Goal: Task Accomplishment & Management: Manage account settings

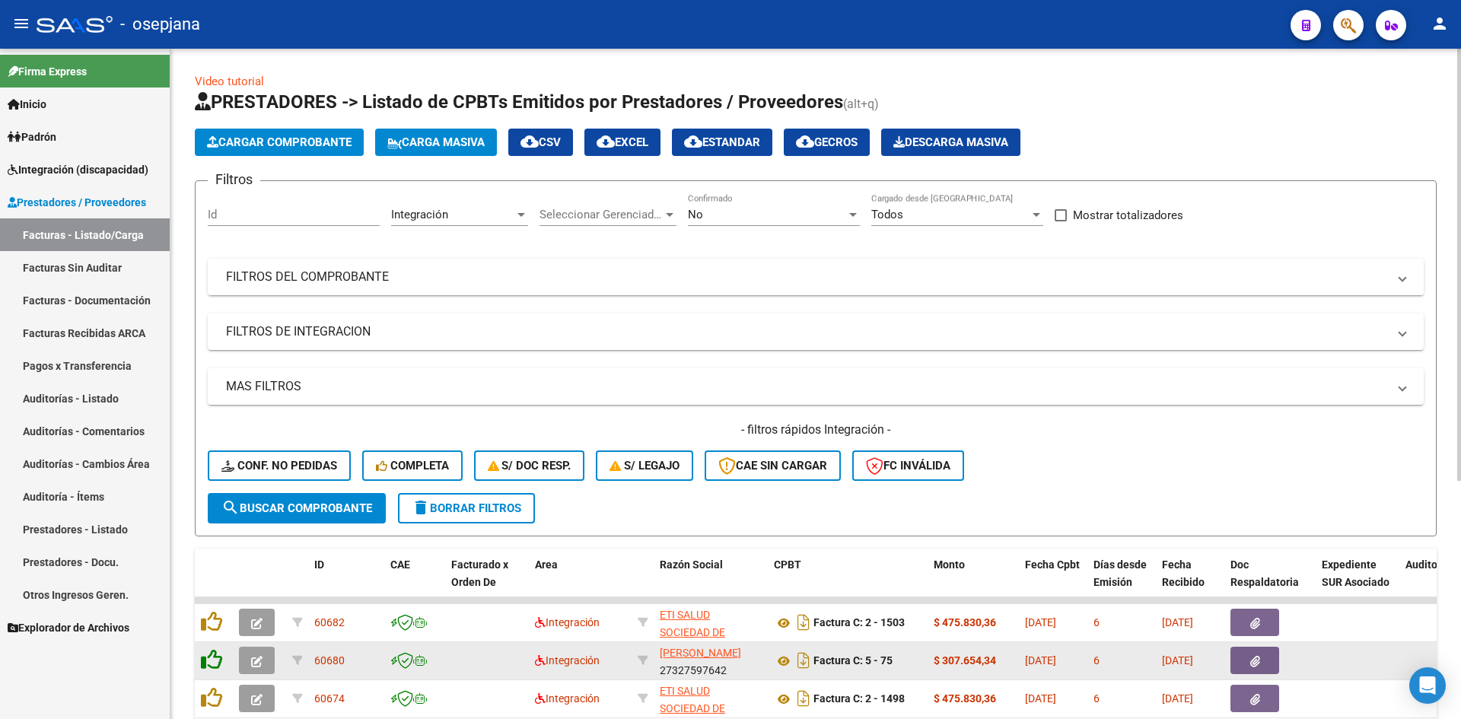
scroll to position [369, 0]
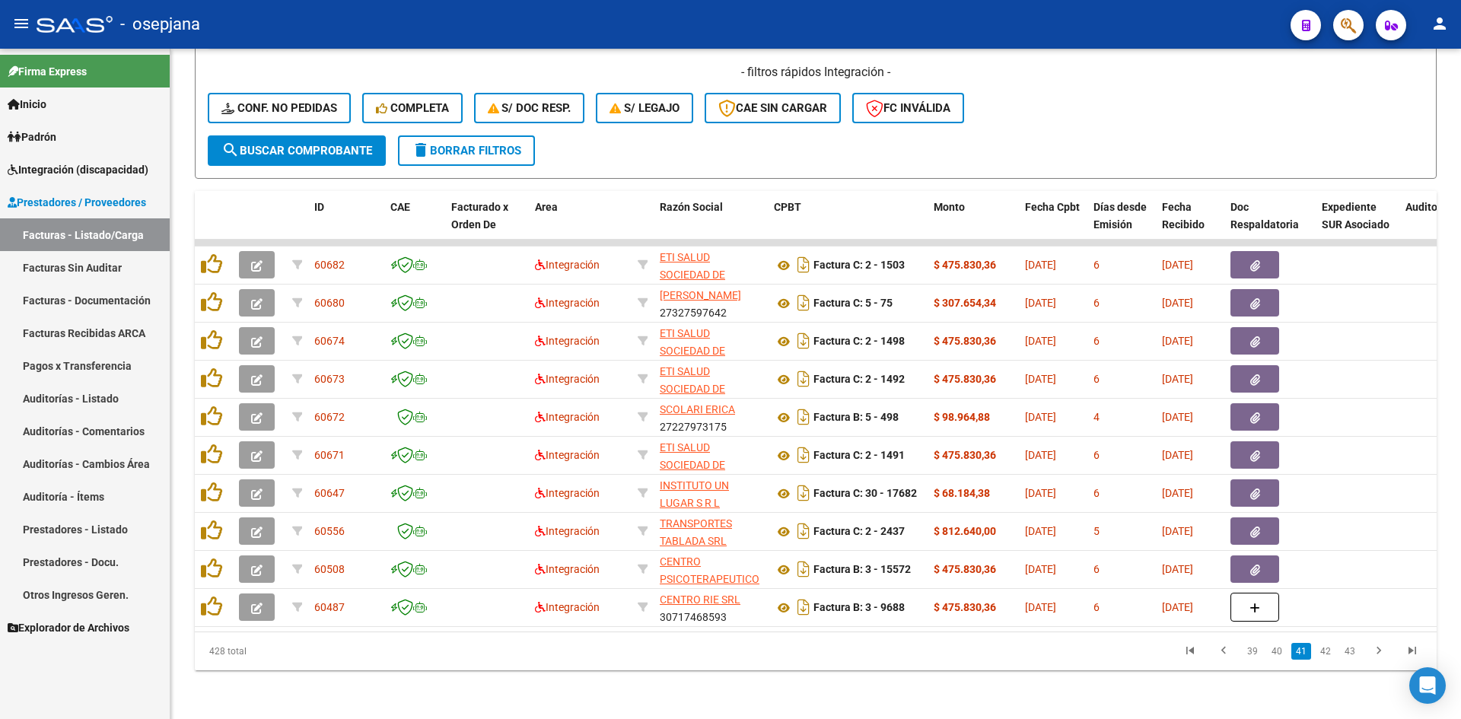
click at [89, 231] on link "Facturas - Listado/Carga" at bounding box center [85, 234] width 170 height 33
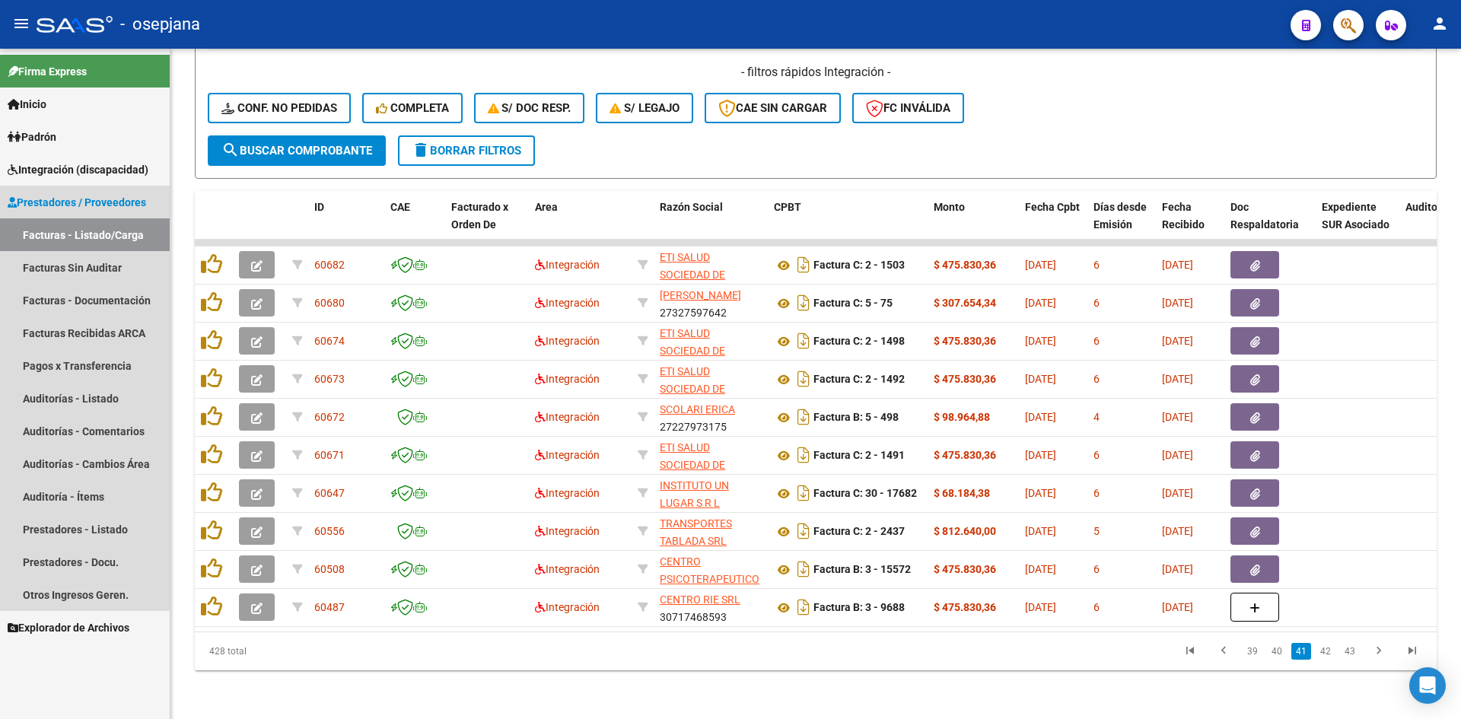
click at [63, 229] on link "Facturas - Listado/Carga" at bounding box center [85, 234] width 170 height 33
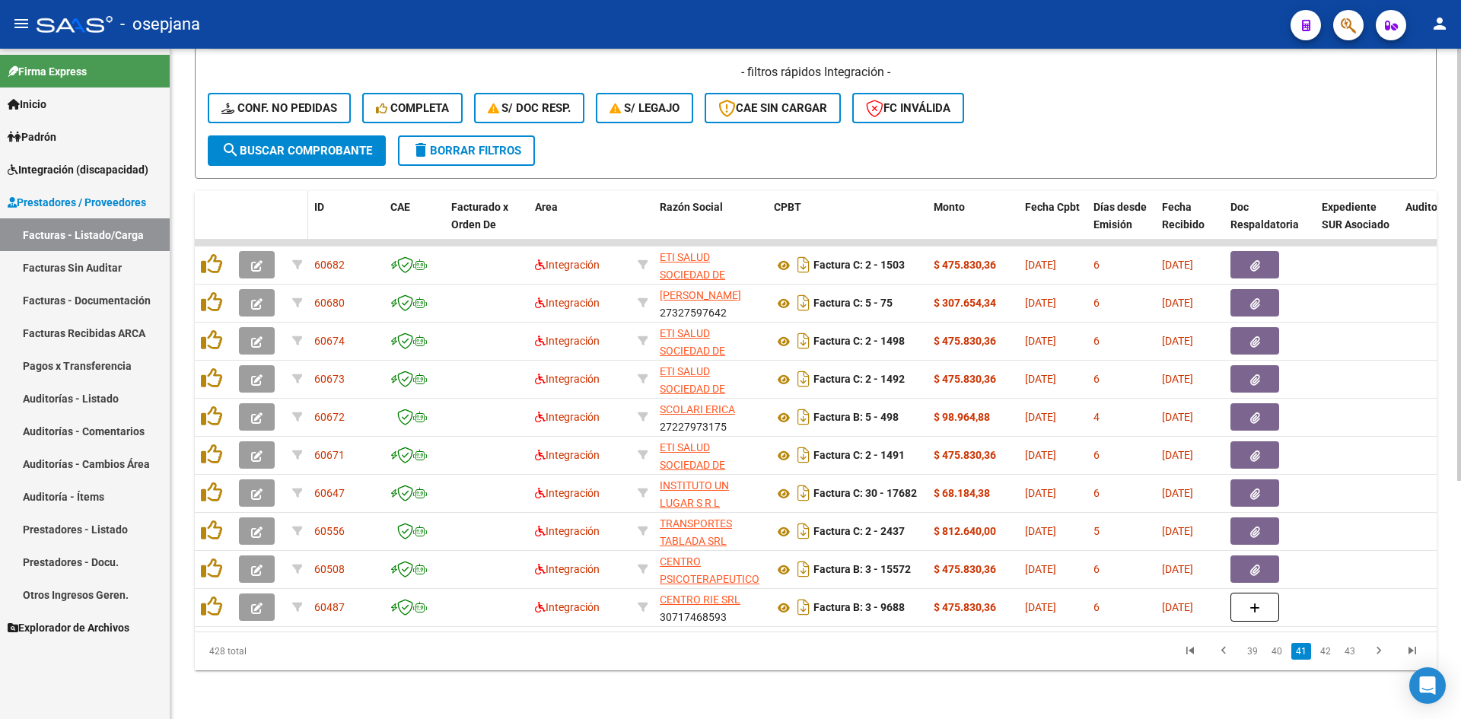
scroll to position [65, 0]
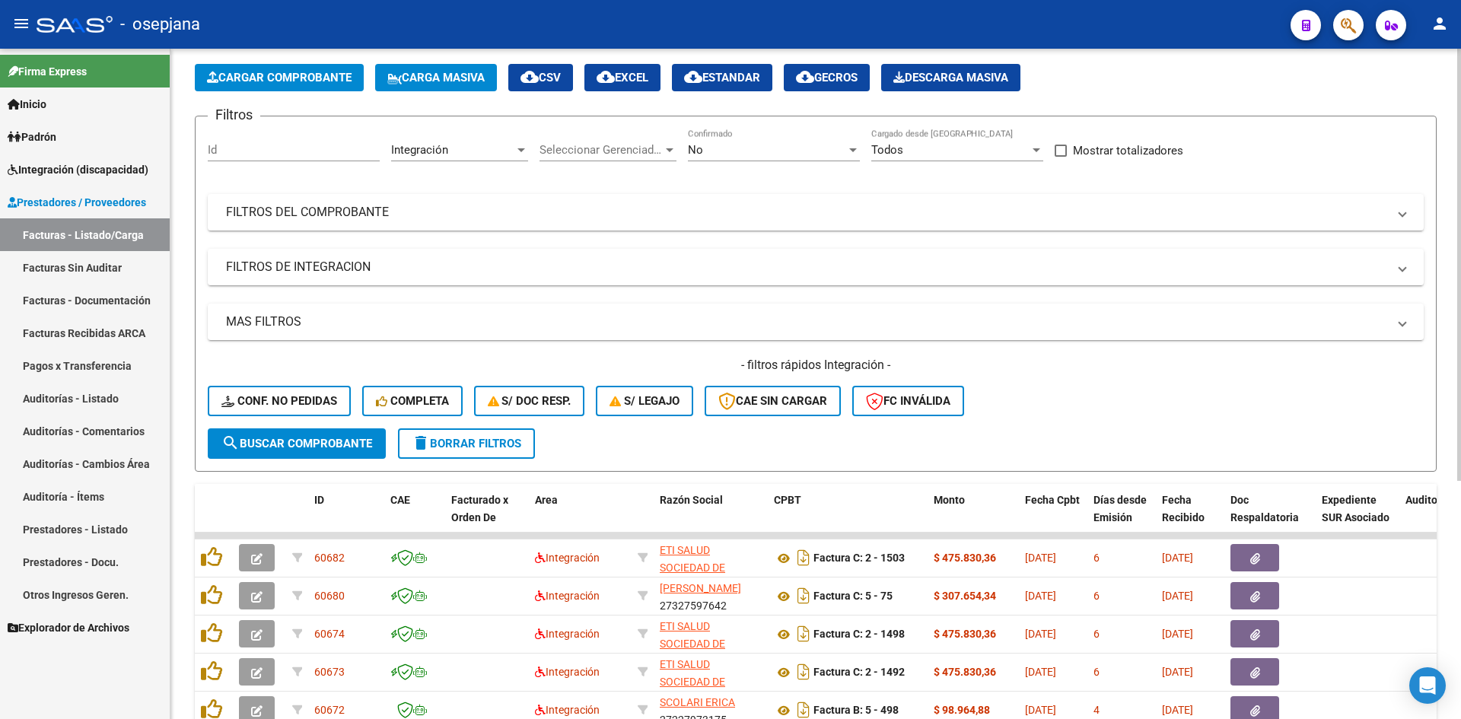
click at [431, 148] on span "Integración" at bounding box center [419, 150] width 57 height 14
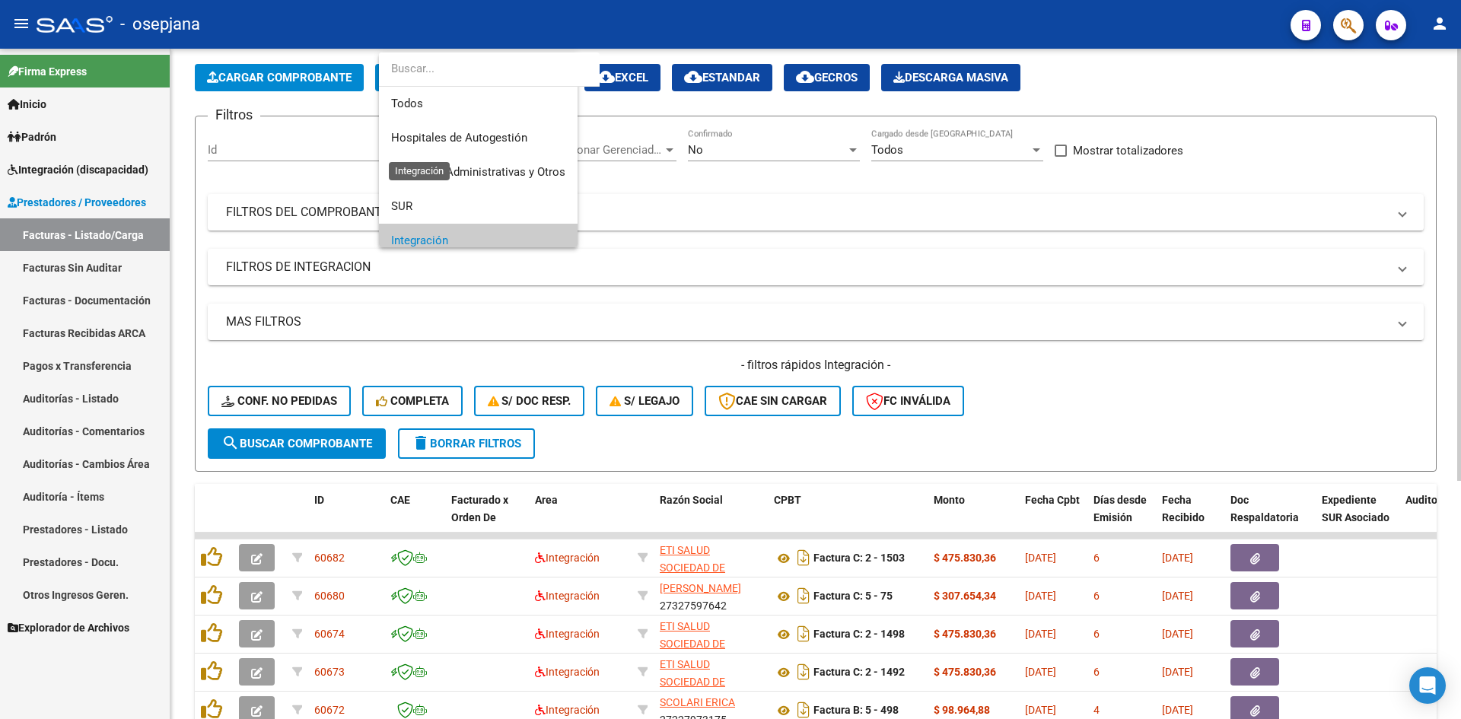
scroll to position [91, 0]
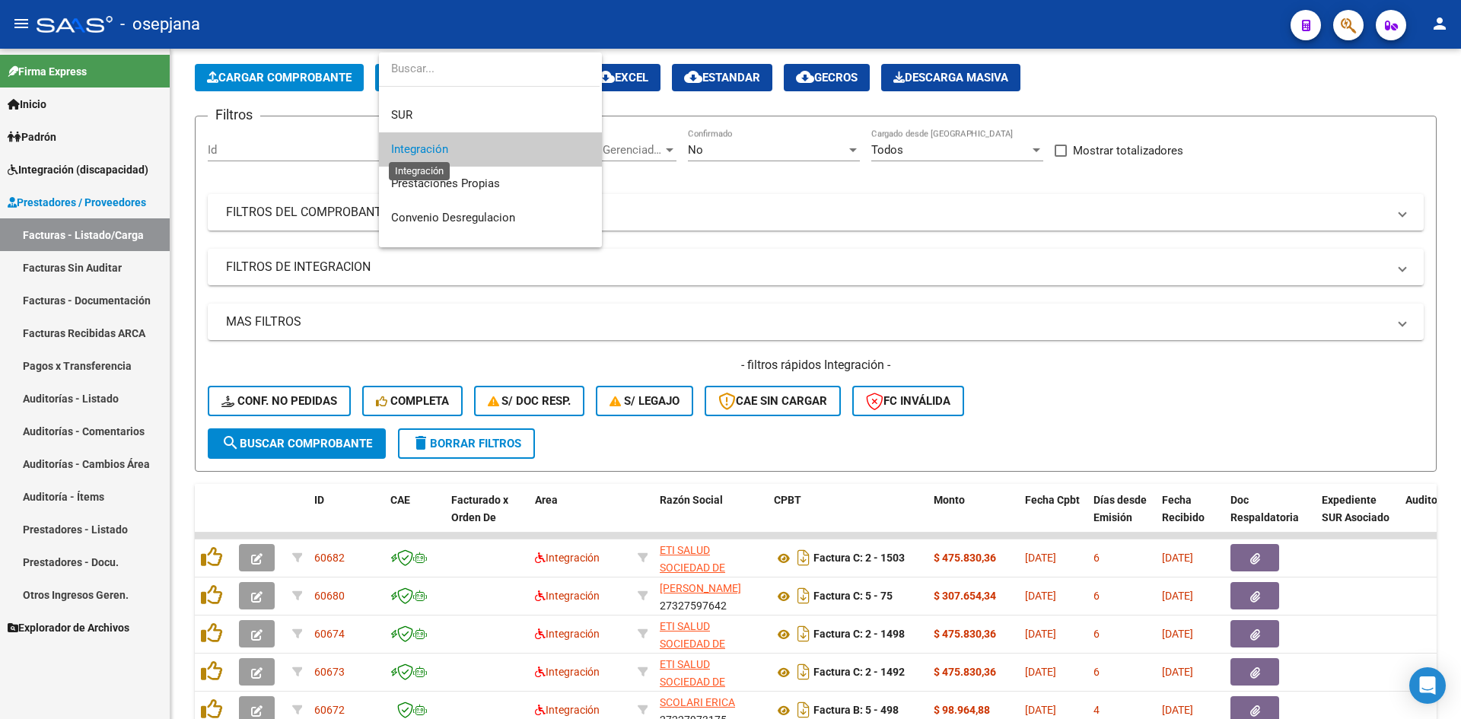
click at [430, 151] on span "Integración" at bounding box center [419, 149] width 57 height 14
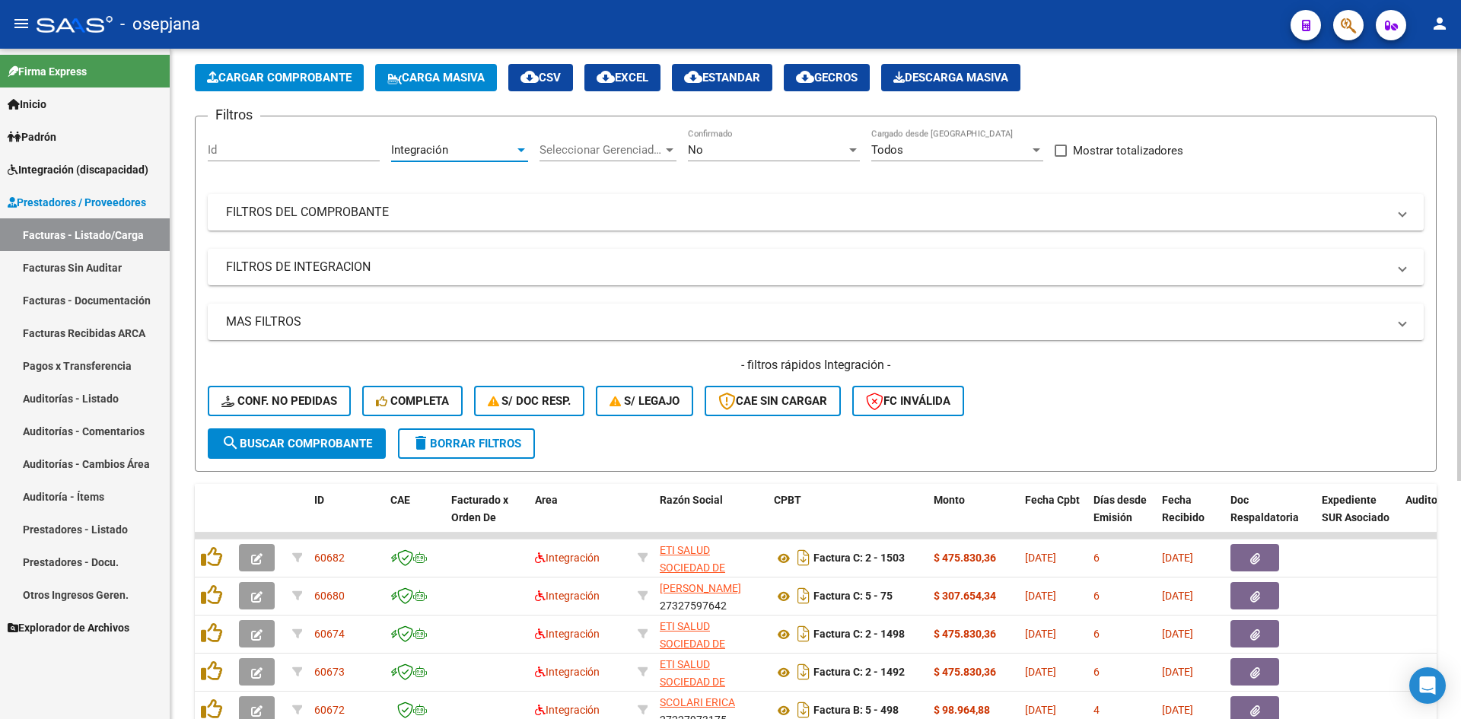
click at [755, 147] on div "No" at bounding box center [767, 150] width 158 height 14
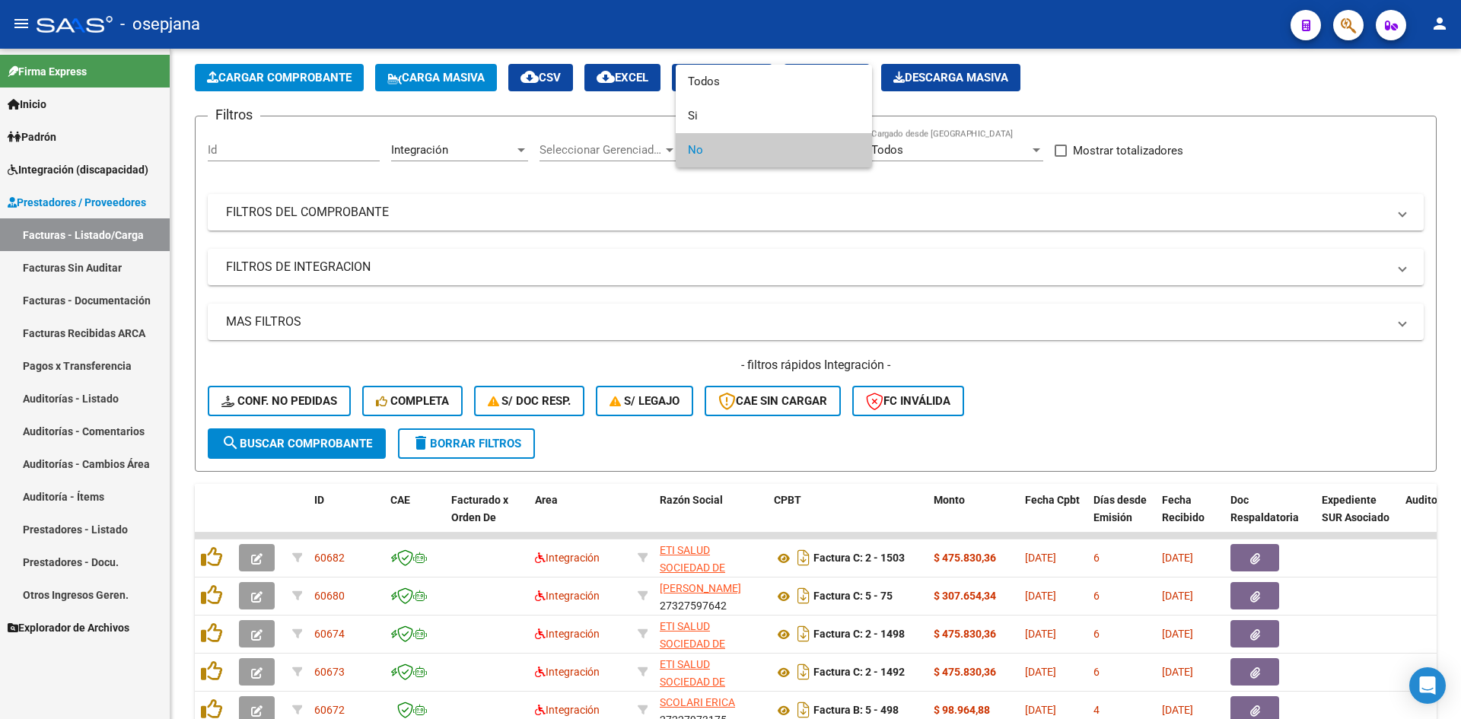
click at [727, 150] on span "No" at bounding box center [774, 150] width 172 height 34
click at [1098, 289] on div at bounding box center [730, 359] width 1461 height 719
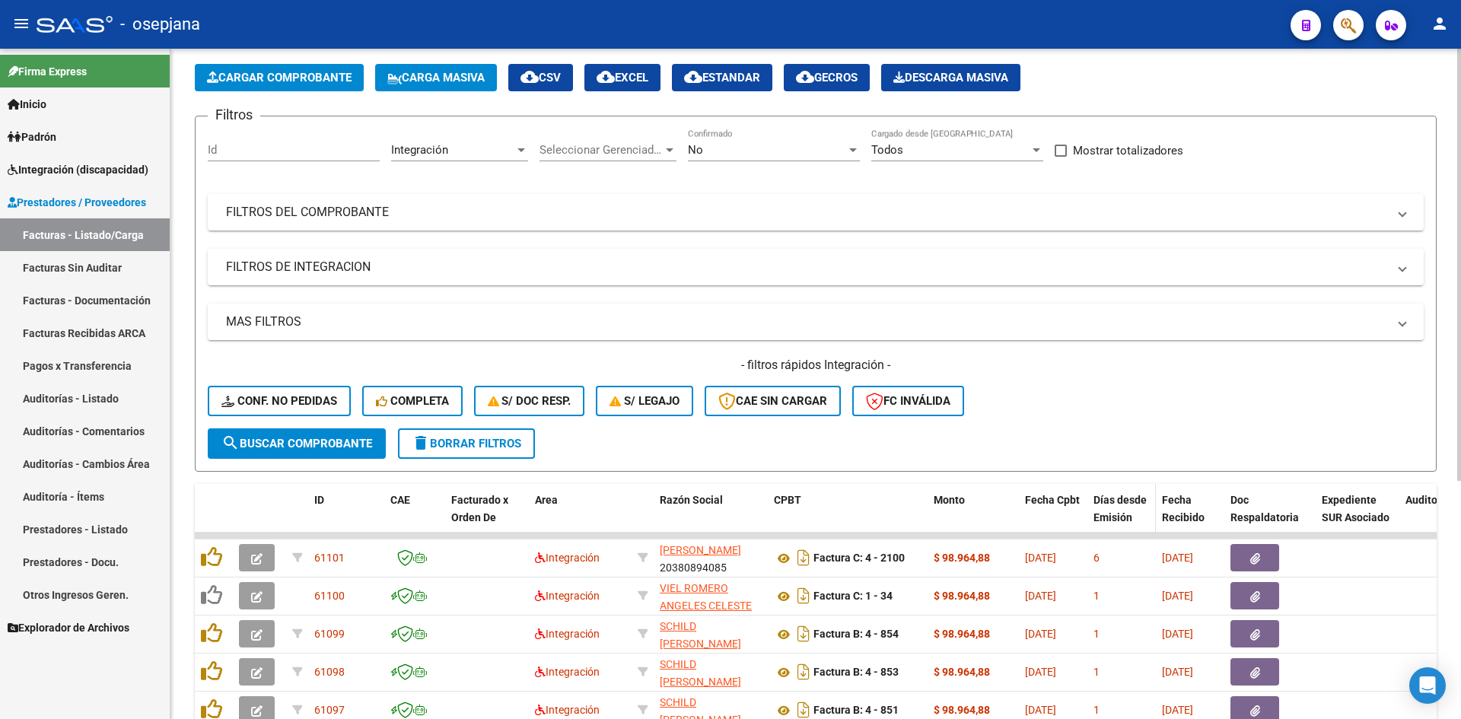
scroll to position [369, 0]
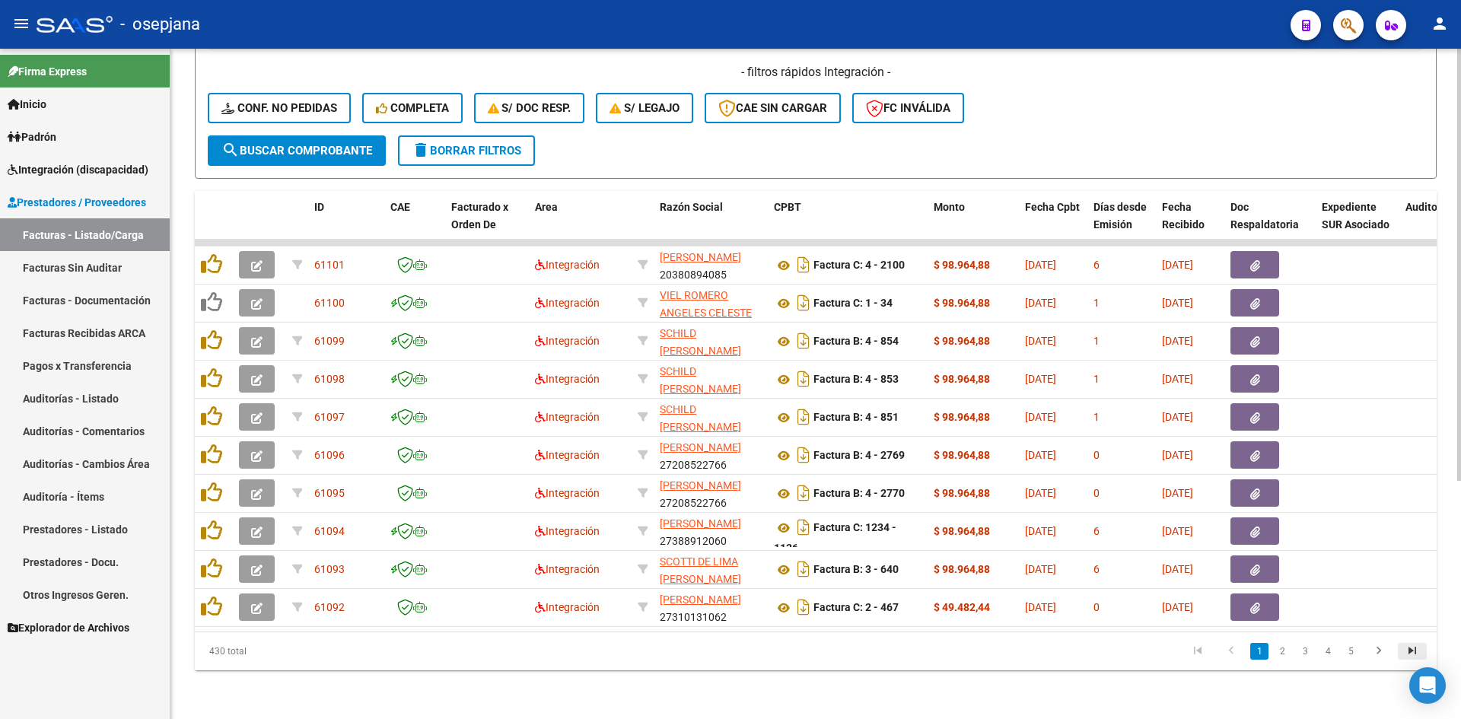
click at [1414, 647] on icon "go to last page" at bounding box center [1412, 653] width 20 height 18
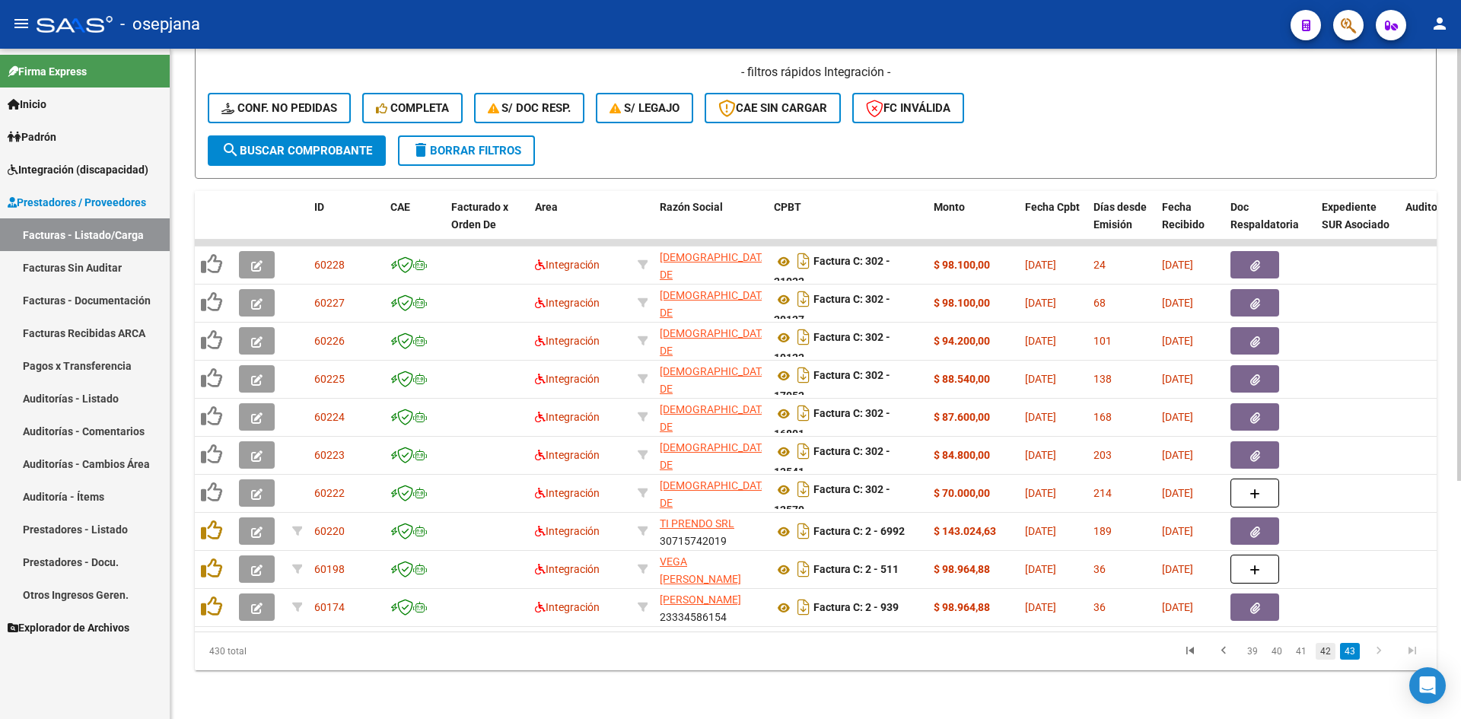
click at [1328, 652] on link "42" at bounding box center [1325, 651] width 20 height 17
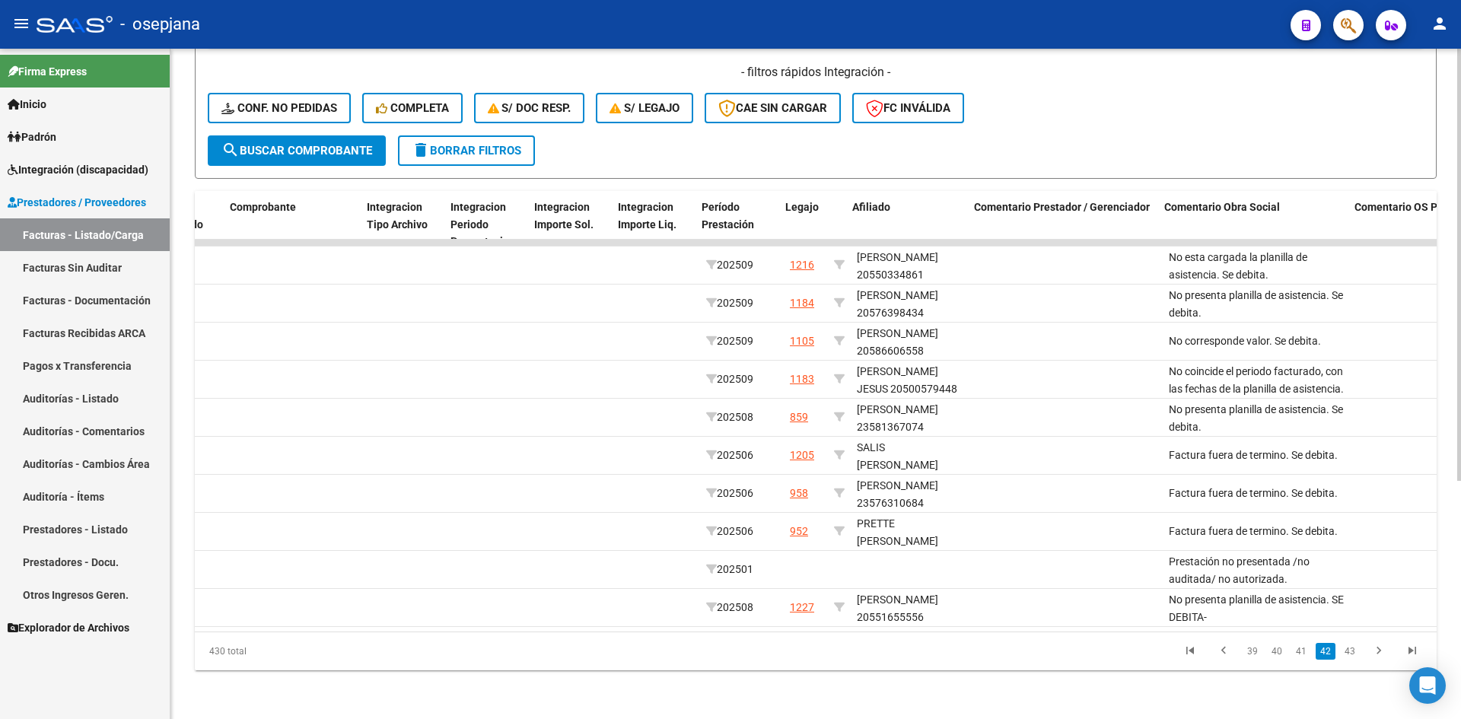
scroll to position [0, 1598]
click at [1302, 654] on link "41" at bounding box center [1301, 651] width 20 height 17
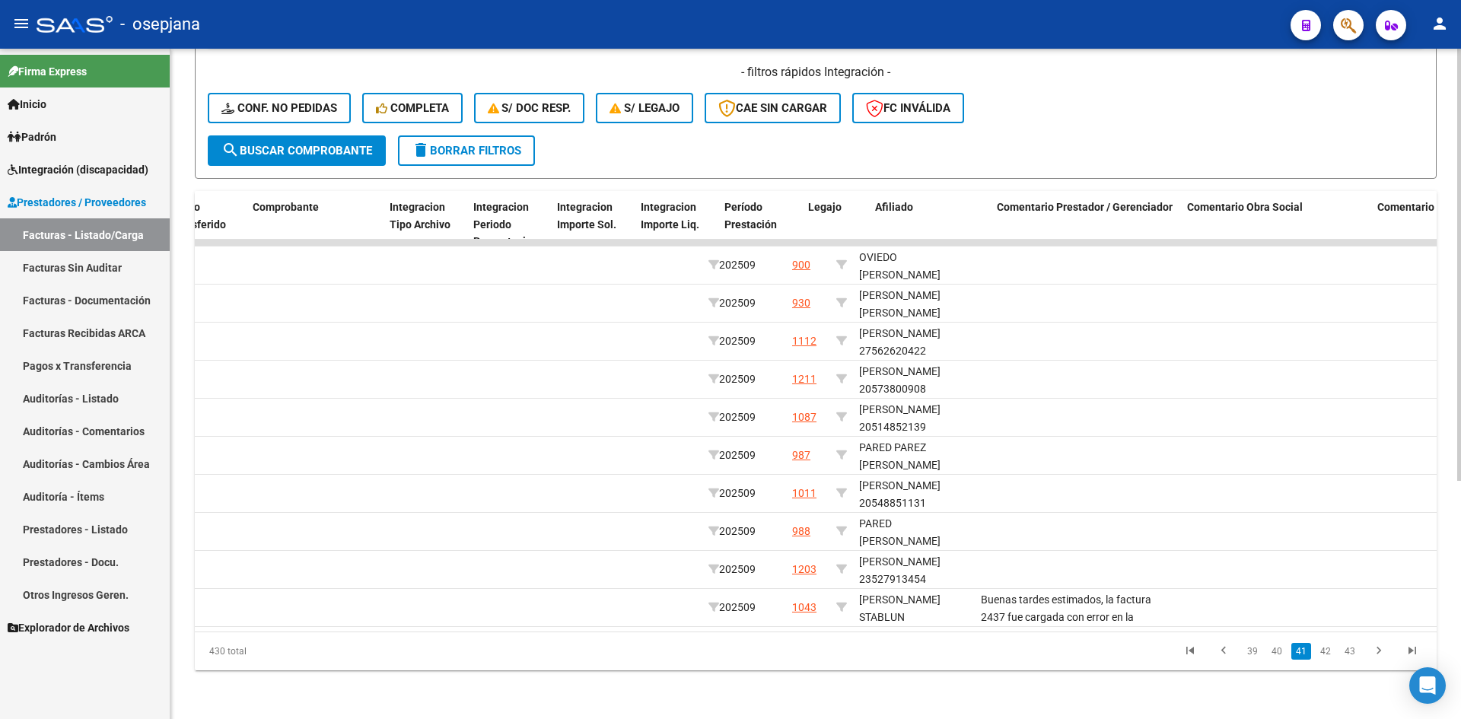
scroll to position [0, 0]
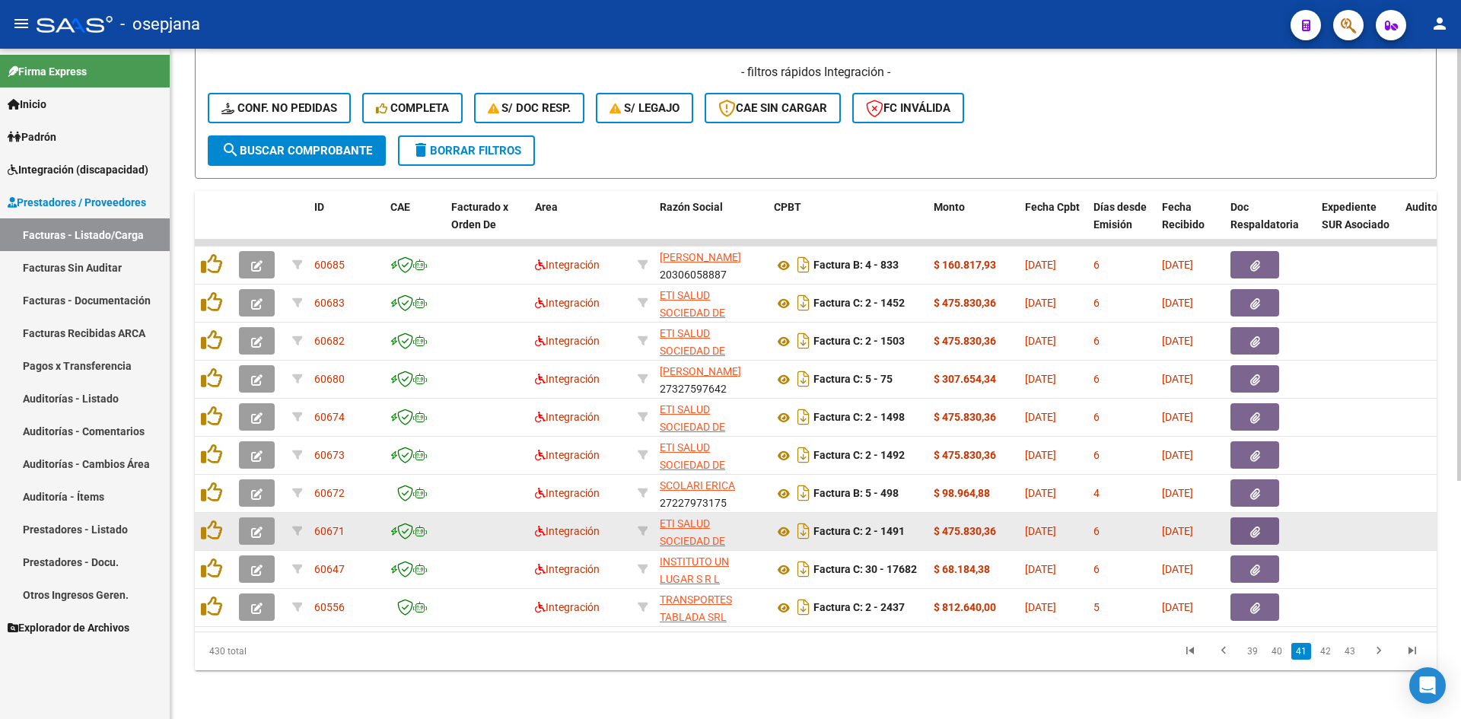
click at [259, 524] on span "button" at bounding box center [256, 531] width 11 height 14
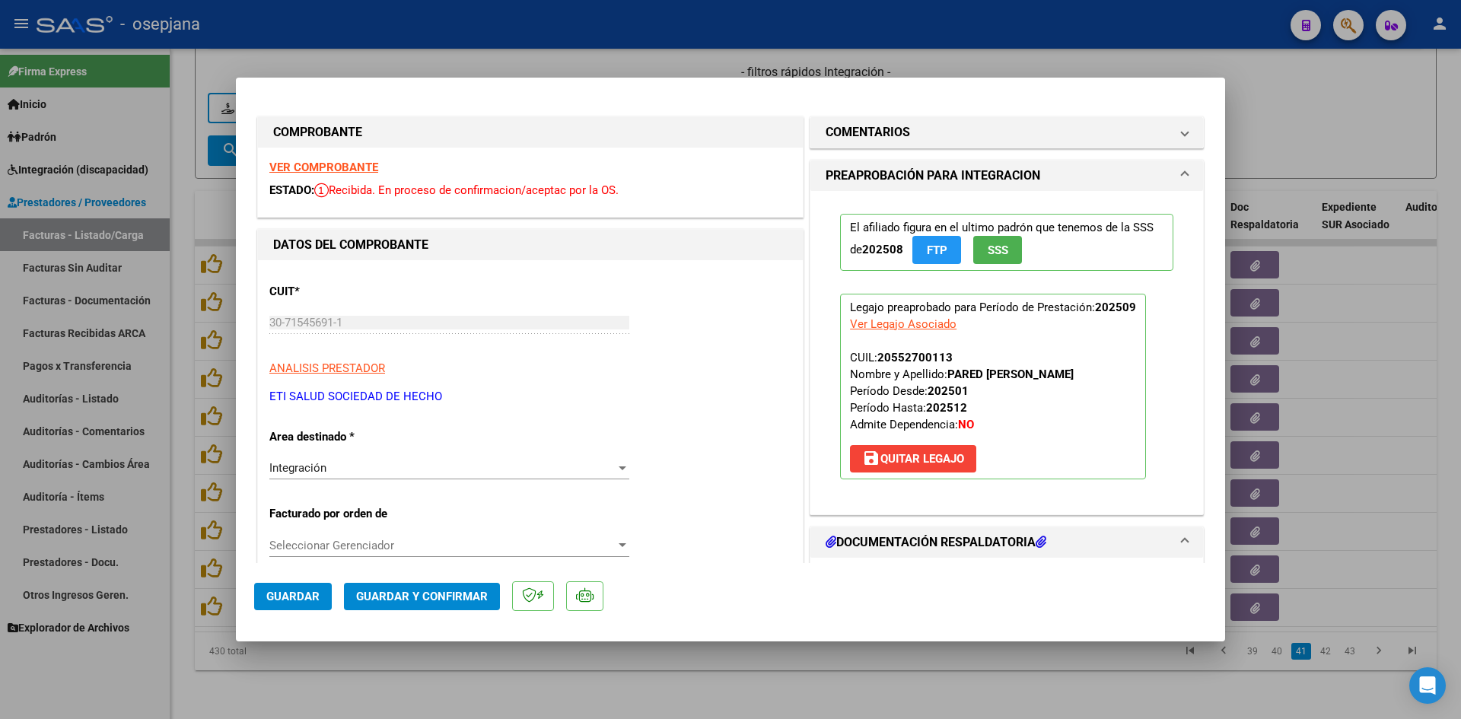
click at [322, 167] on strong "VER COMPROBANTE" at bounding box center [323, 168] width 109 height 14
click at [351, 168] on strong "VER COMPROBANTE" at bounding box center [323, 168] width 109 height 14
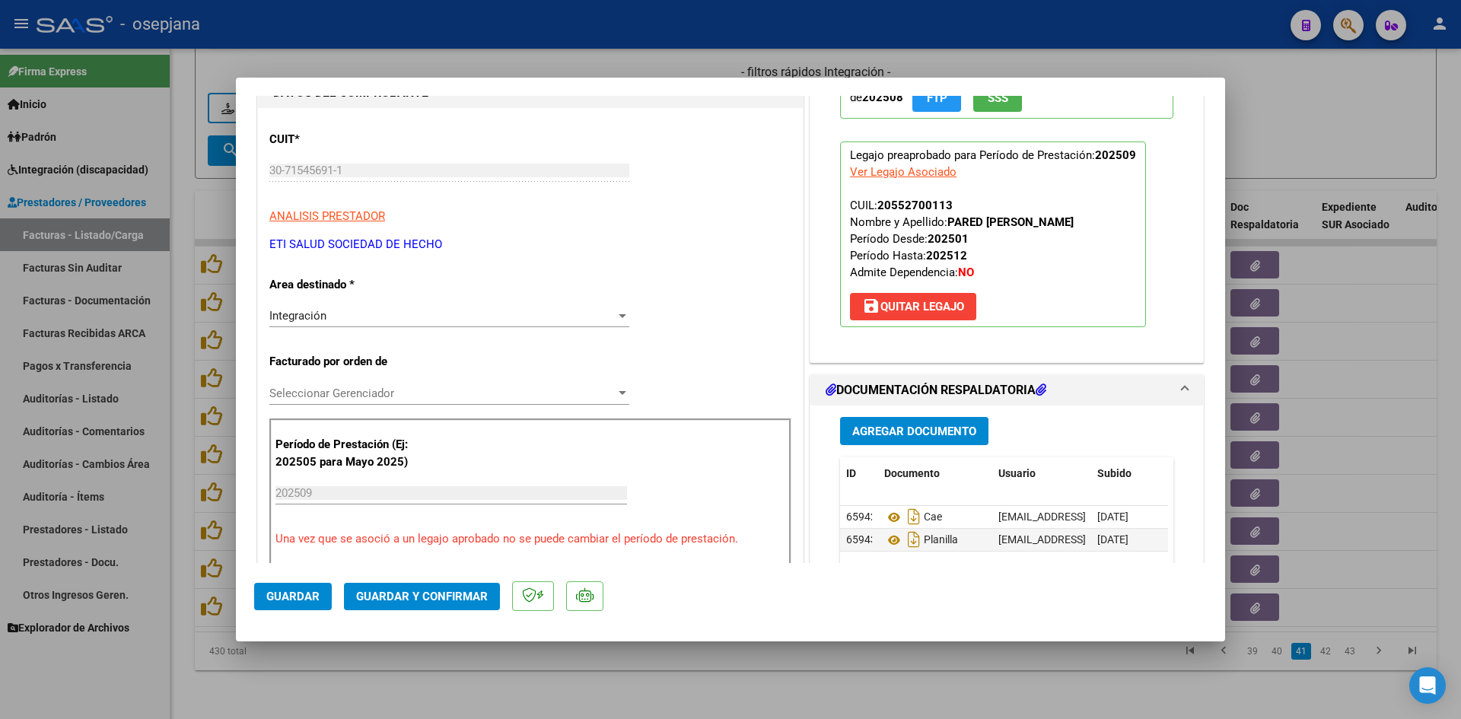
scroll to position [304, 0]
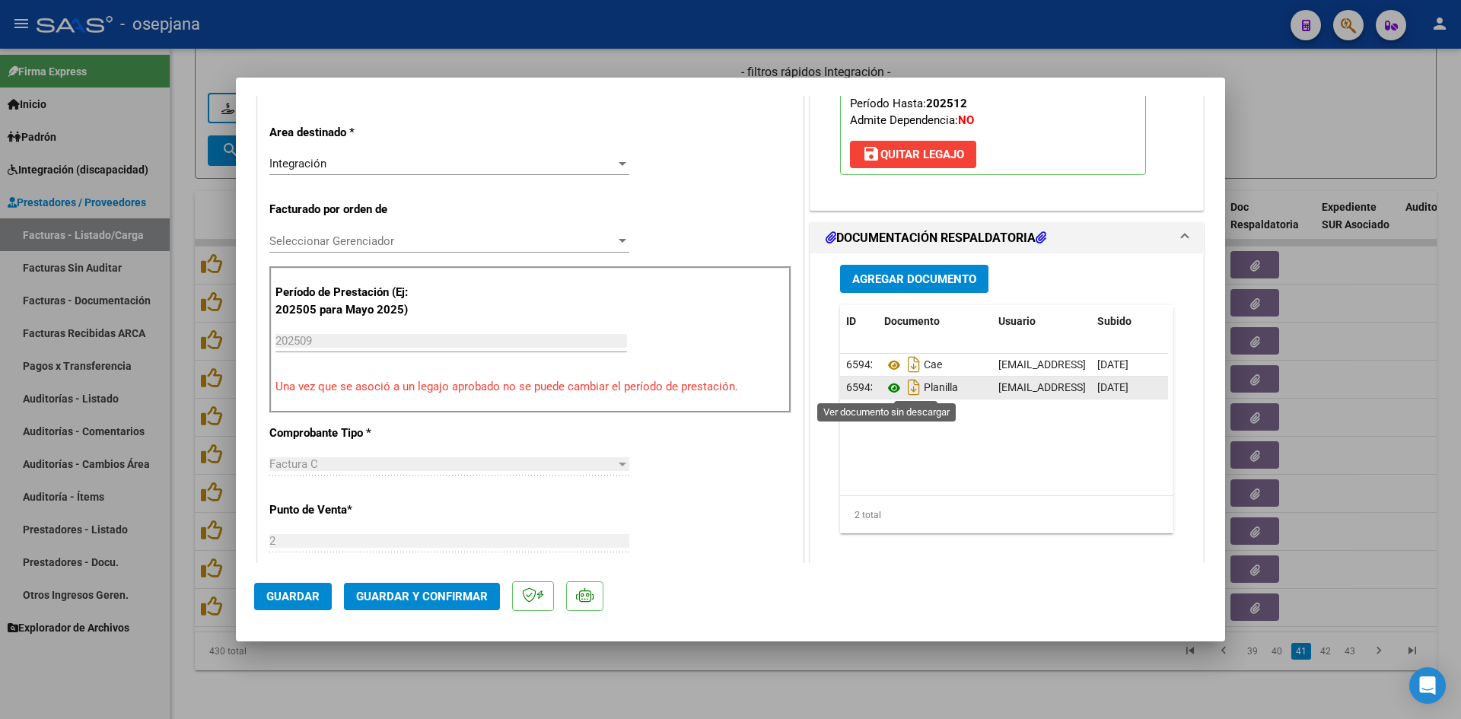
click at [884, 386] on icon at bounding box center [894, 388] width 20 height 18
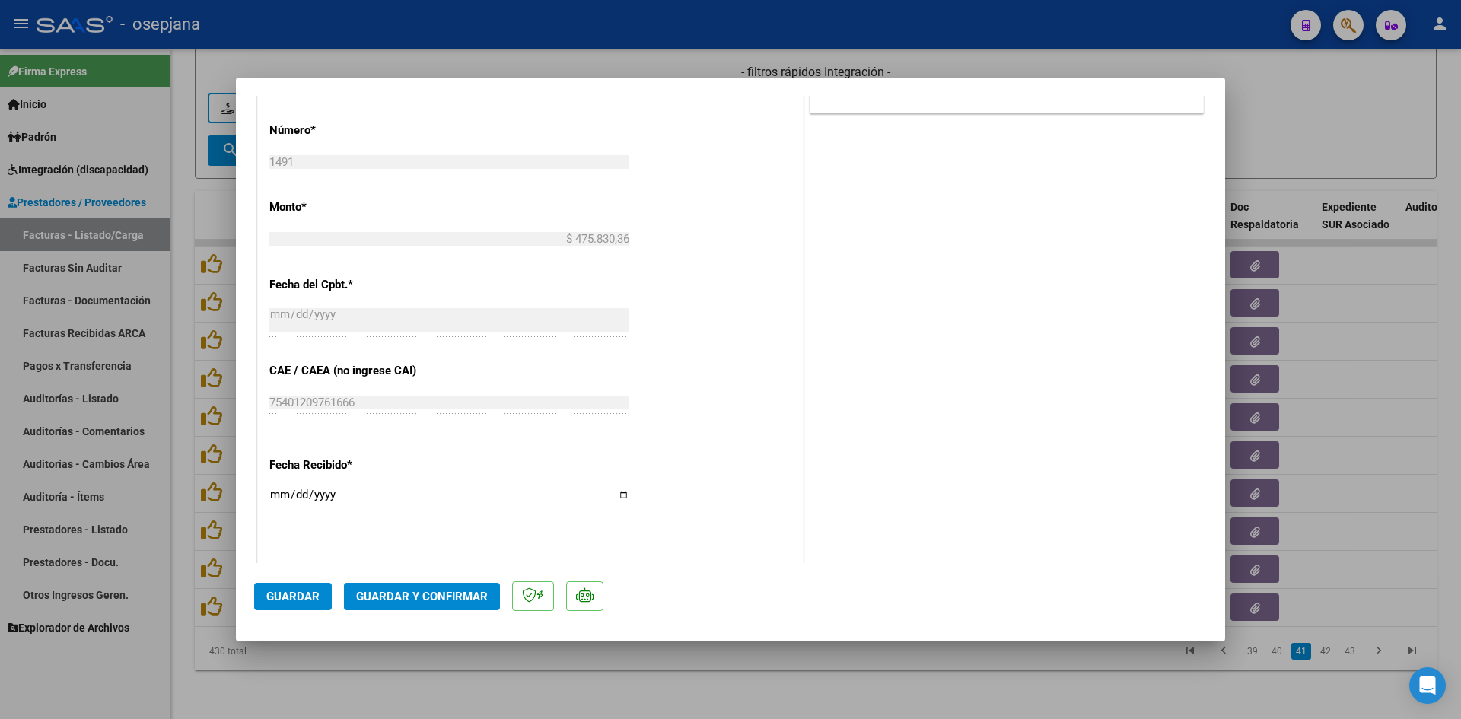
scroll to position [1003, 0]
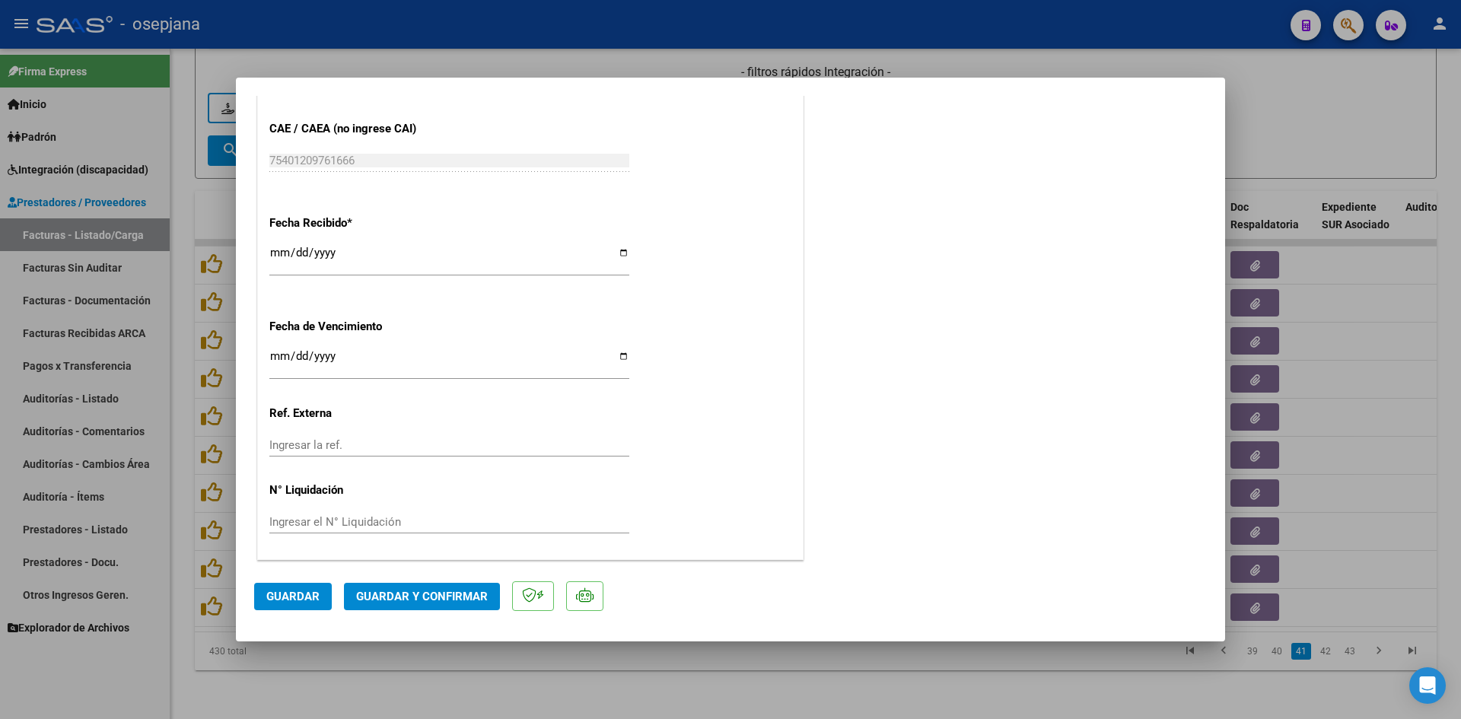
click at [278, 355] on input "[DATE]" at bounding box center [449, 362] width 360 height 24
click at [272, 362] on input "[DATE]" at bounding box center [449, 362] width 360 height 24
click at [274, 355] on input "[DATE]" at bounding box center [449, 362] width 360 height 24
click at [272, 357] on input "[DATE]" at bounding box center [449, 362] width 360 height 24
type input "[DATE]"
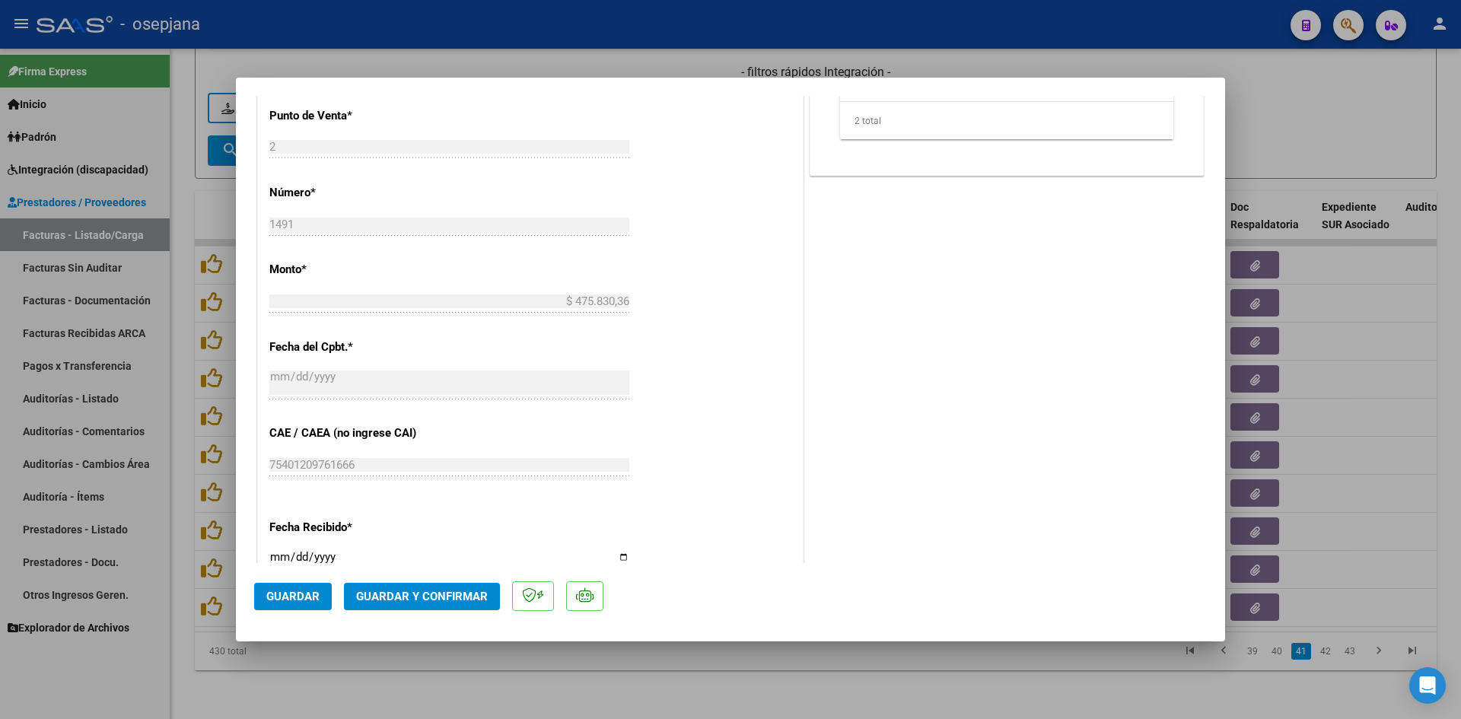
scroll to position [394, 0]
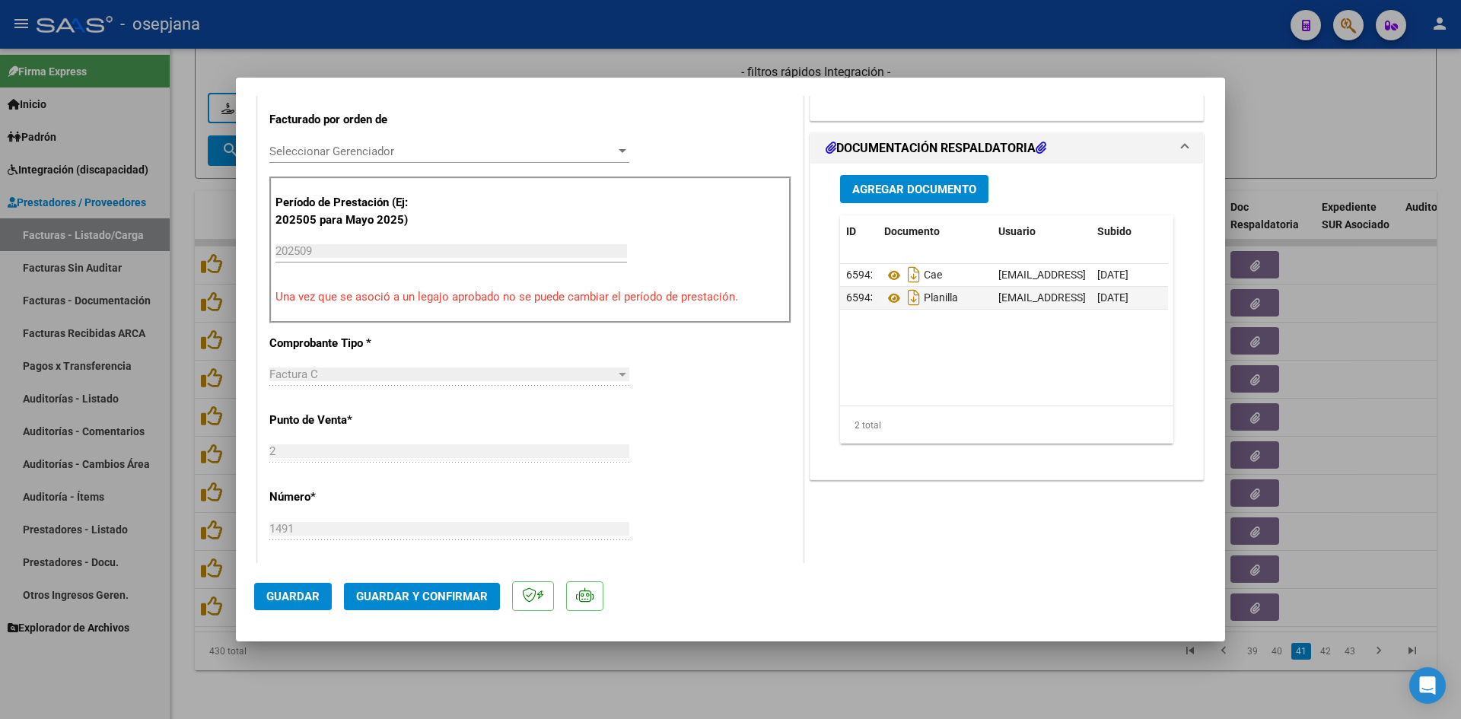
click at [389, 593] on span "Guardar y Confirmar" at bounding box center [422, 597] width 132 height 14
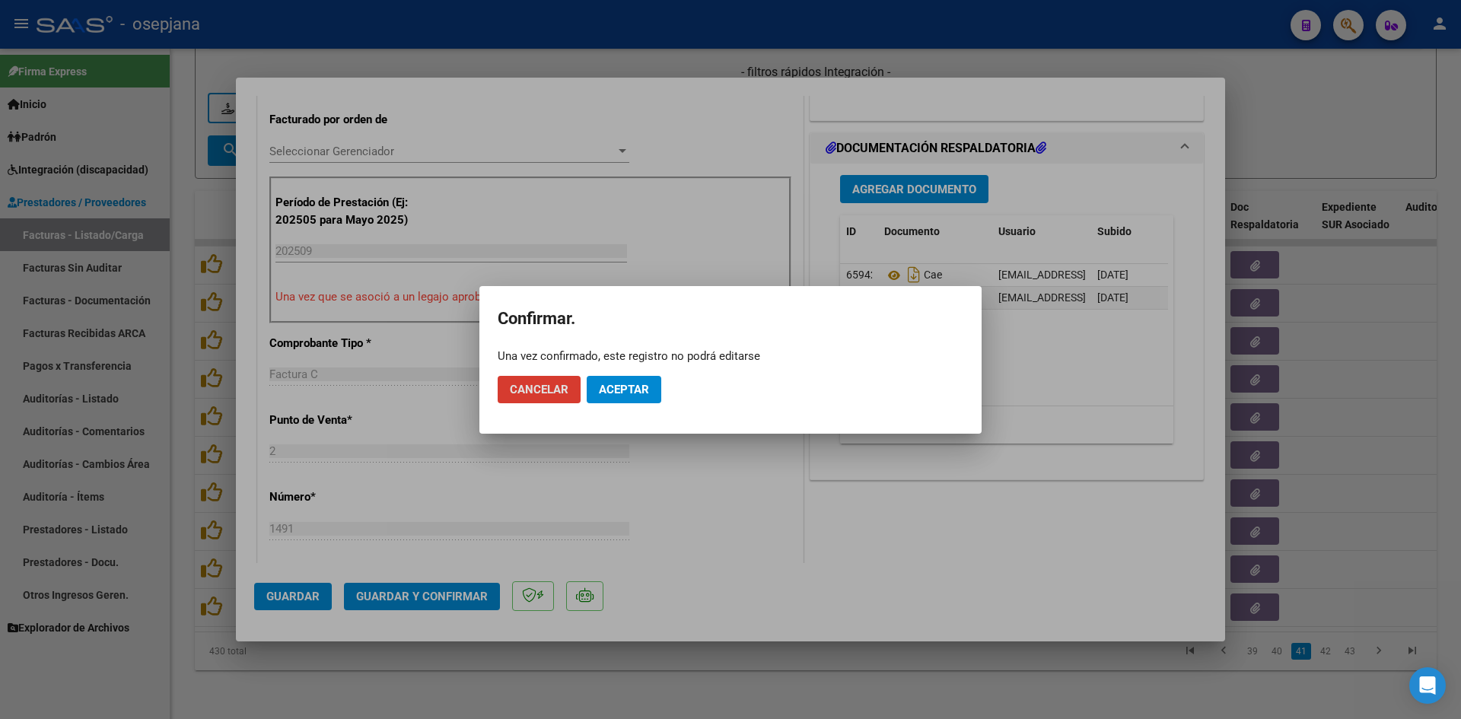
click at [641, 386] on span "Aceptar" at bounding box center [624, 390] width 50 height 14
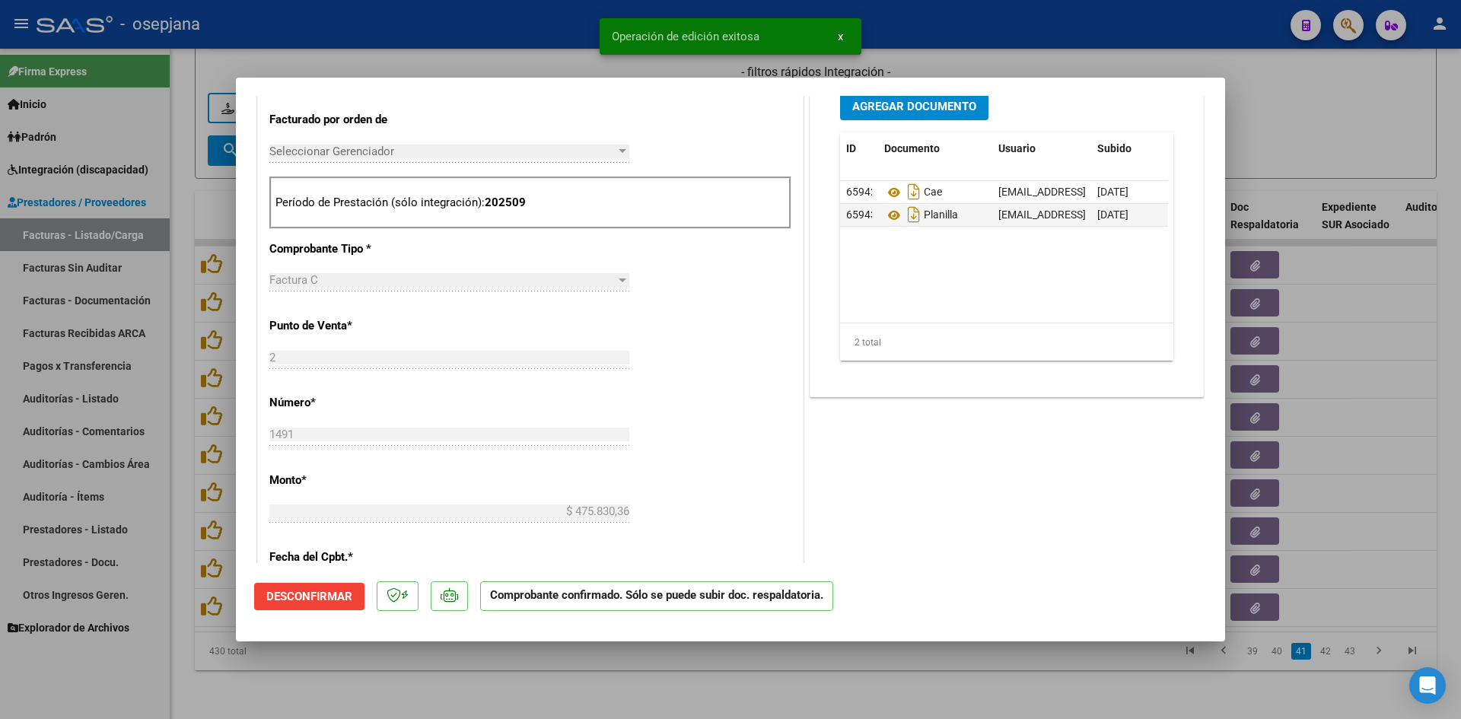
click at [1283, 132] on div at bounding box center [730, 359] width 1461 height 719
type input "$ 0,00"
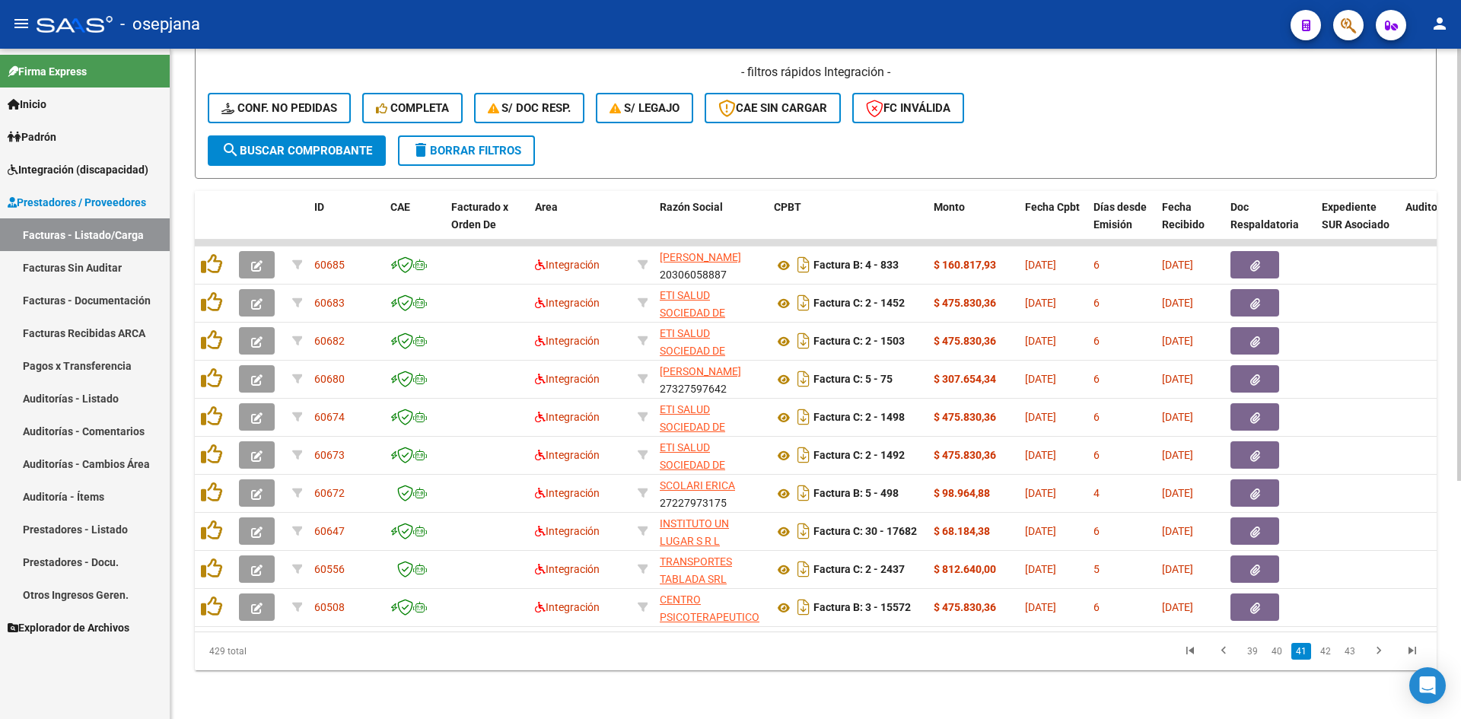
click at [1191, 79] on div "- filtros rápidos Integración - Conf. no pedidas Completa S/ Doc Resp. S/ legaj…" at bounding box center [816, 100] width 1216 height 72
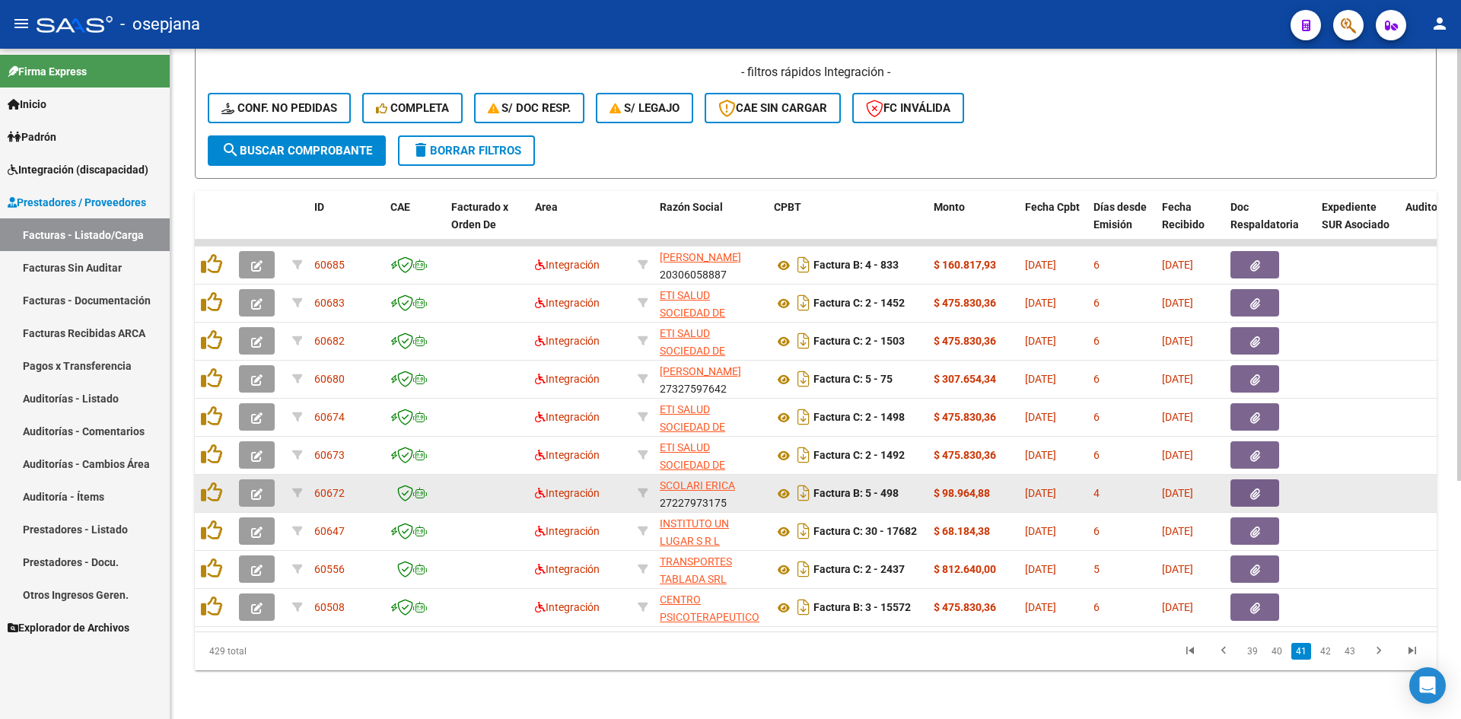
click at [269, 487] on button "button" at bounding box center [257, 492] width 36 height 27
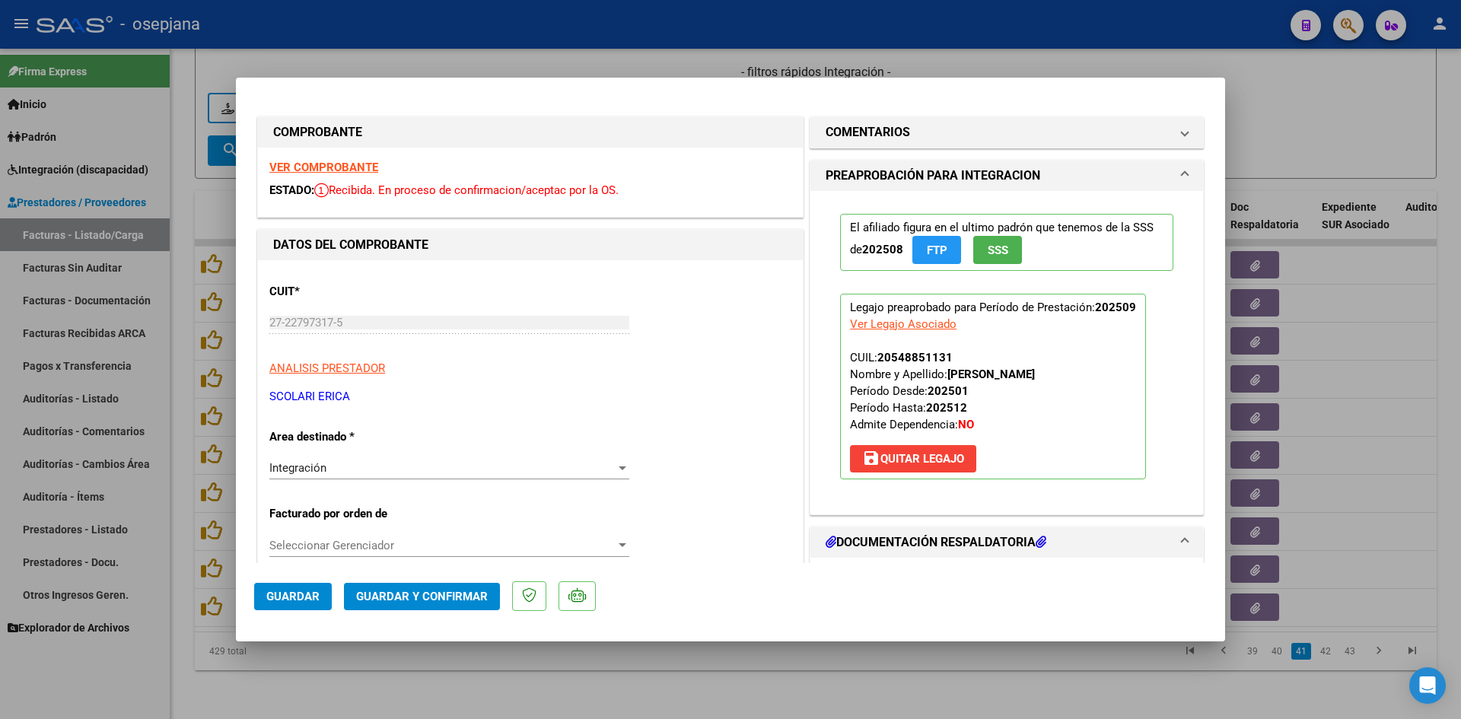
click at [354, 170] on strong "VER COMPROBANTE" at bounding box center [323, 168] width 109 height 14
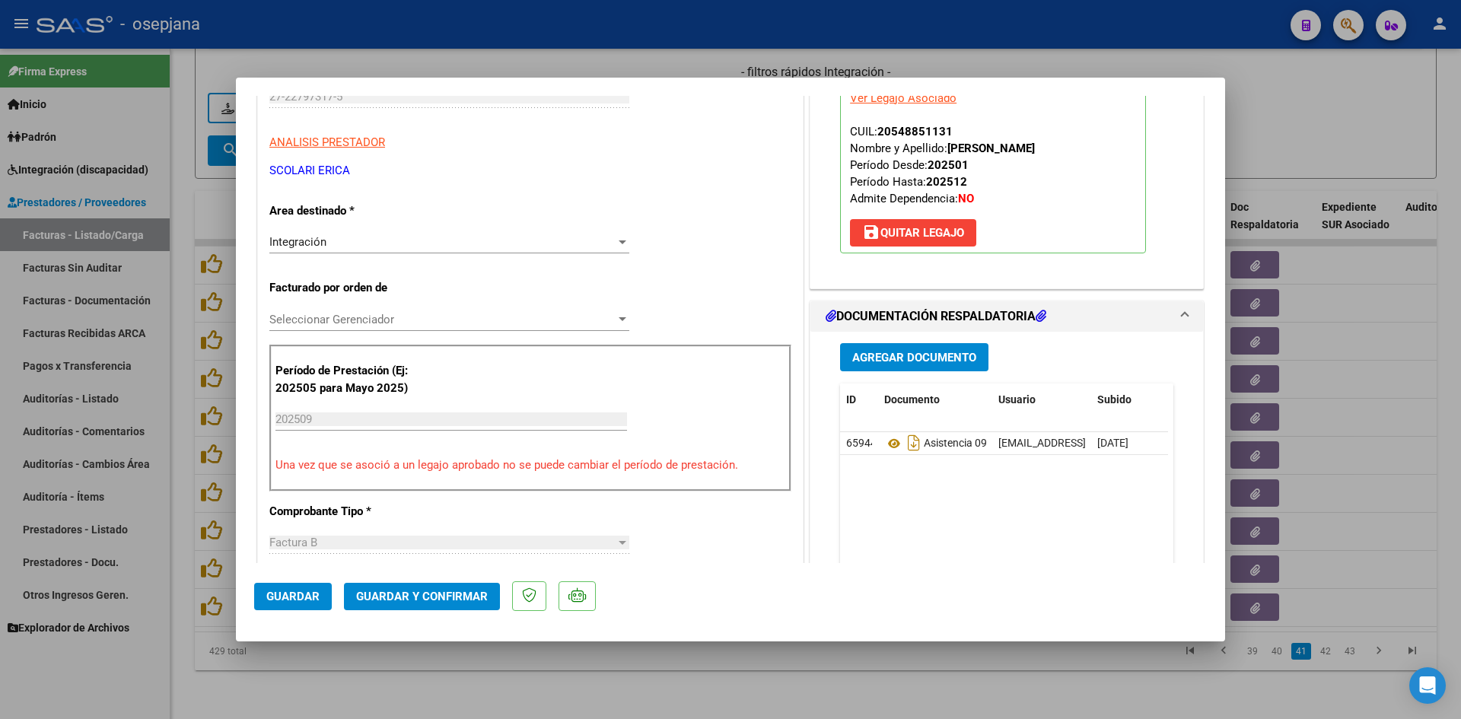
scroll to position [380, 0]
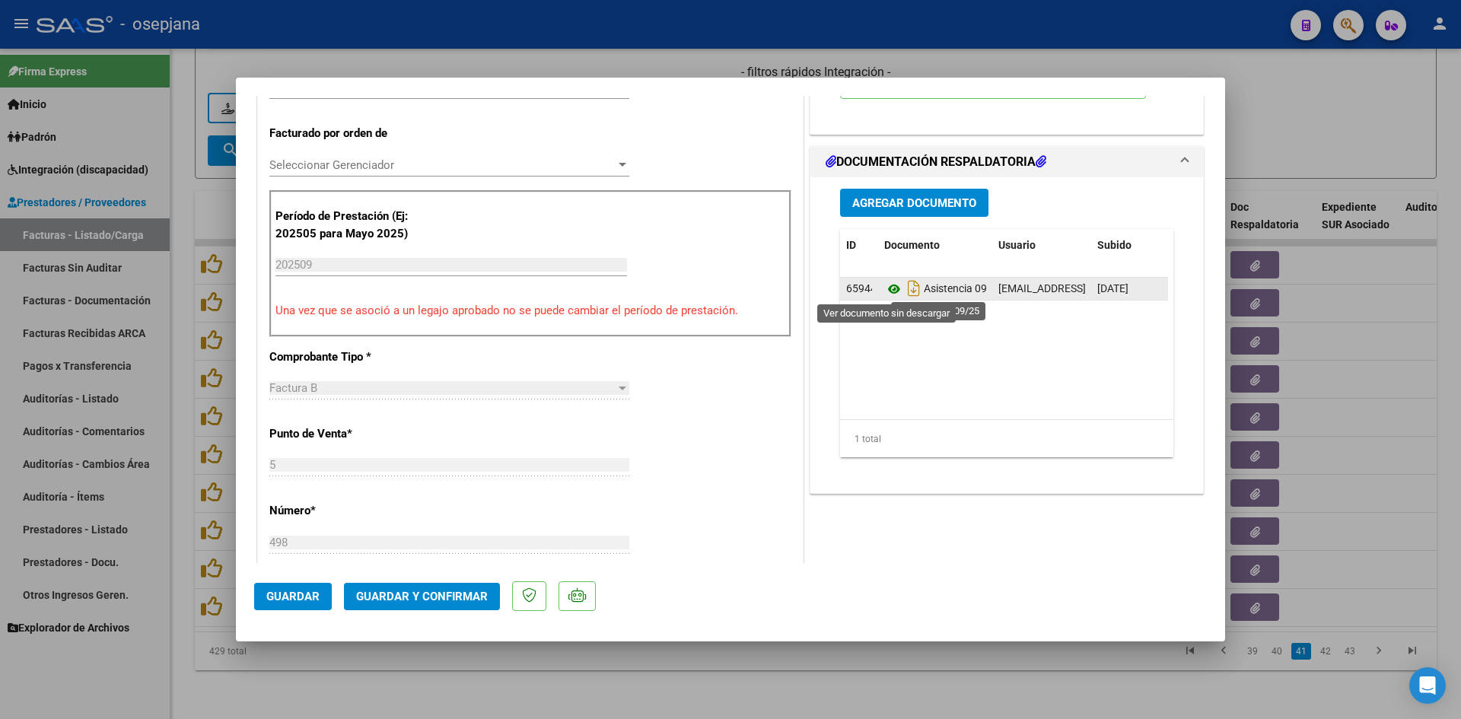
click at [889, 288] on icon at bounding box center [894, 289] width 20 height 18
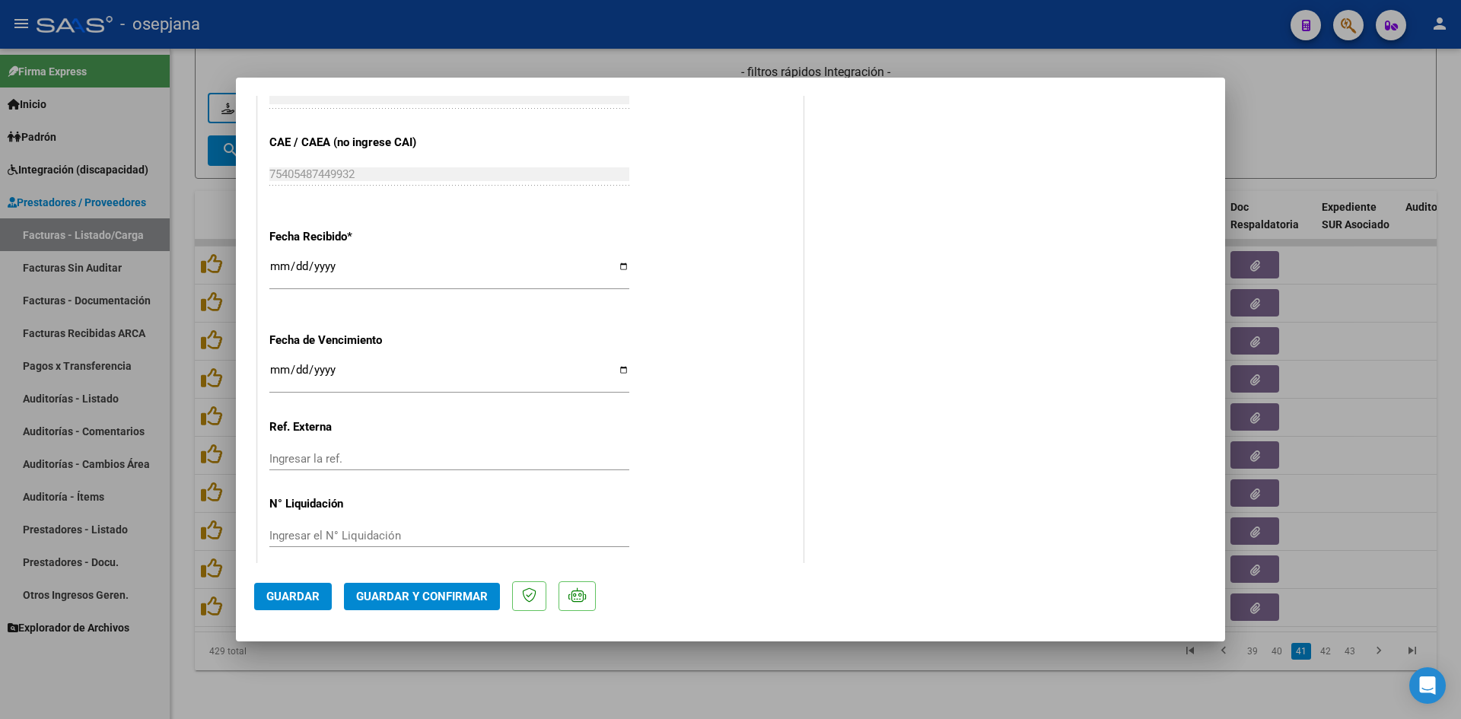
scroll to position [1003, 0]
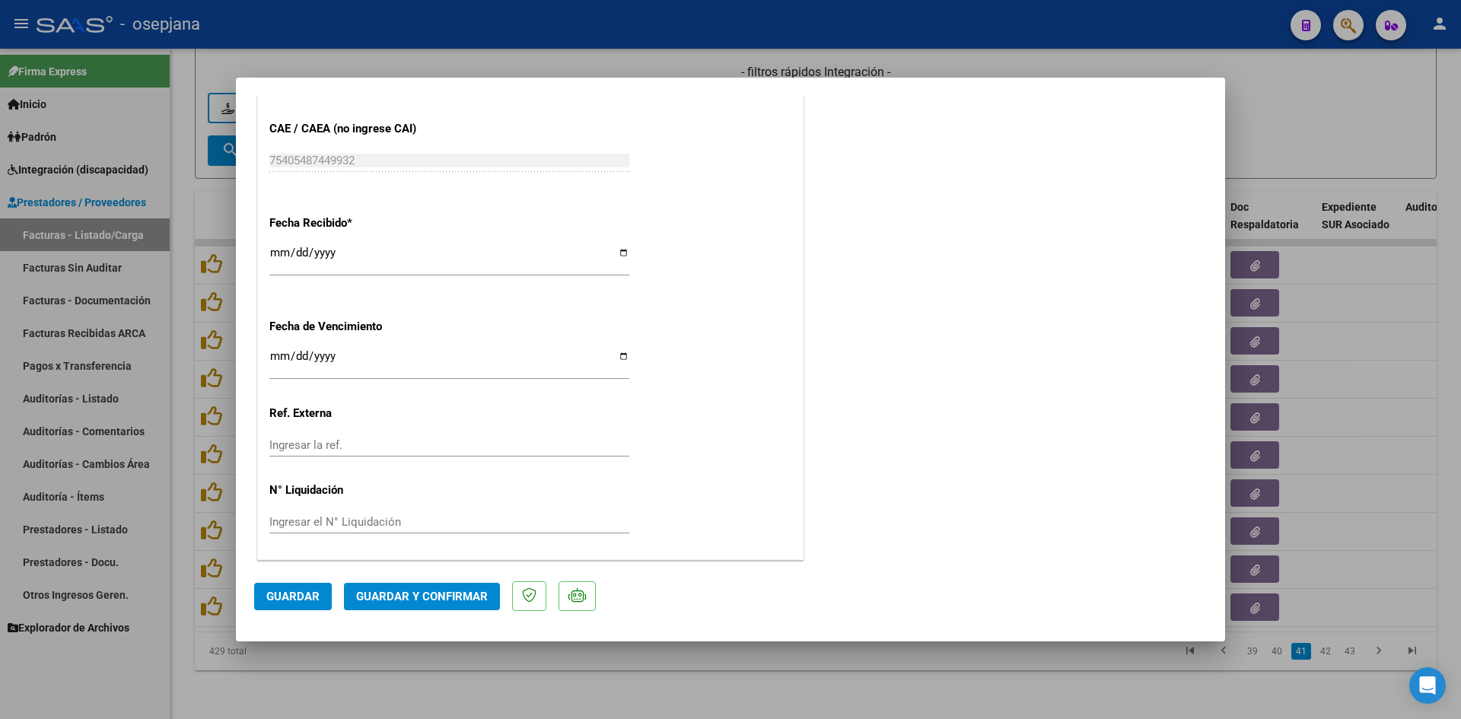
click at [277, 355] on input "[DATE]" at bounding box center [449, 362] width 360 height 24
type input "[DATE]"
click at [396, 590] on span "Guardar y Confirmar" at bounding box center [422, 597] width 132 height 14
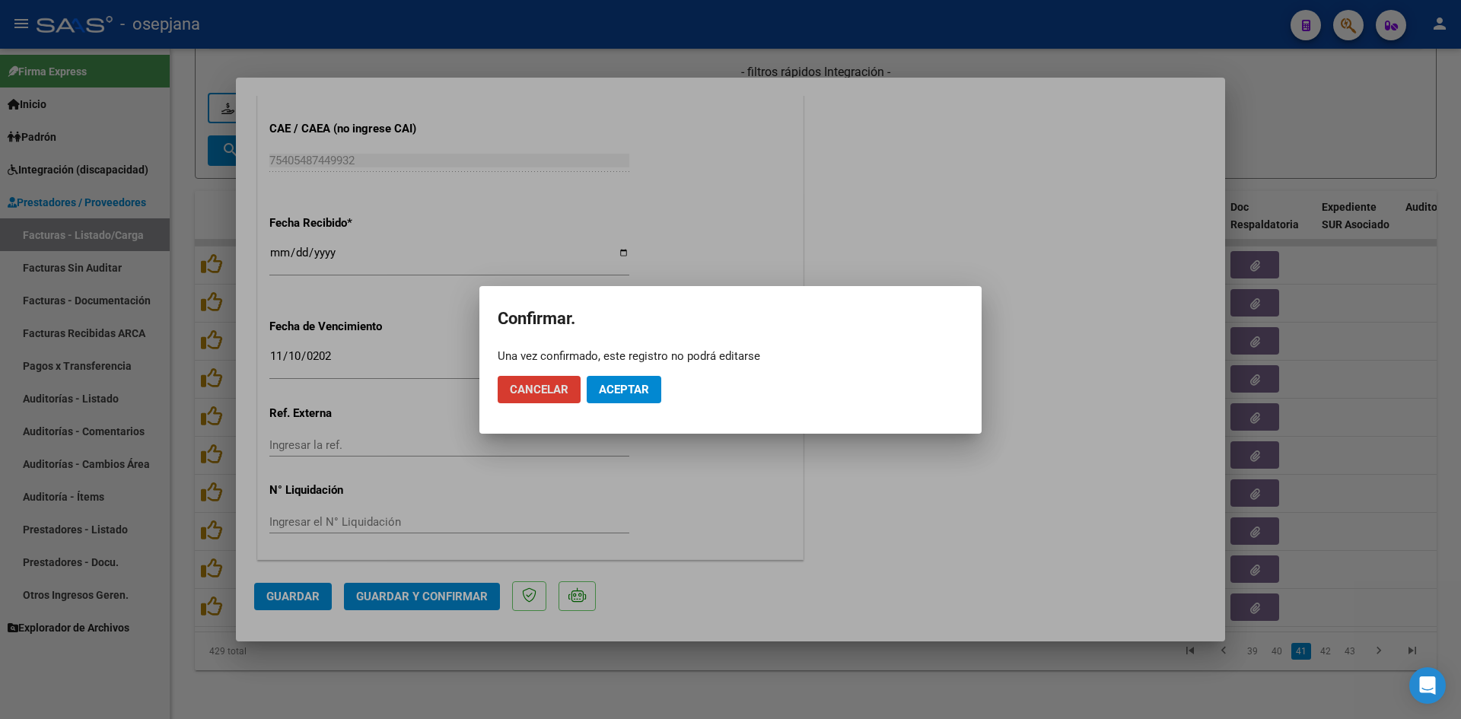
click at [1033, 178] on div at bounding box center [730, 359] width 1461 height 719
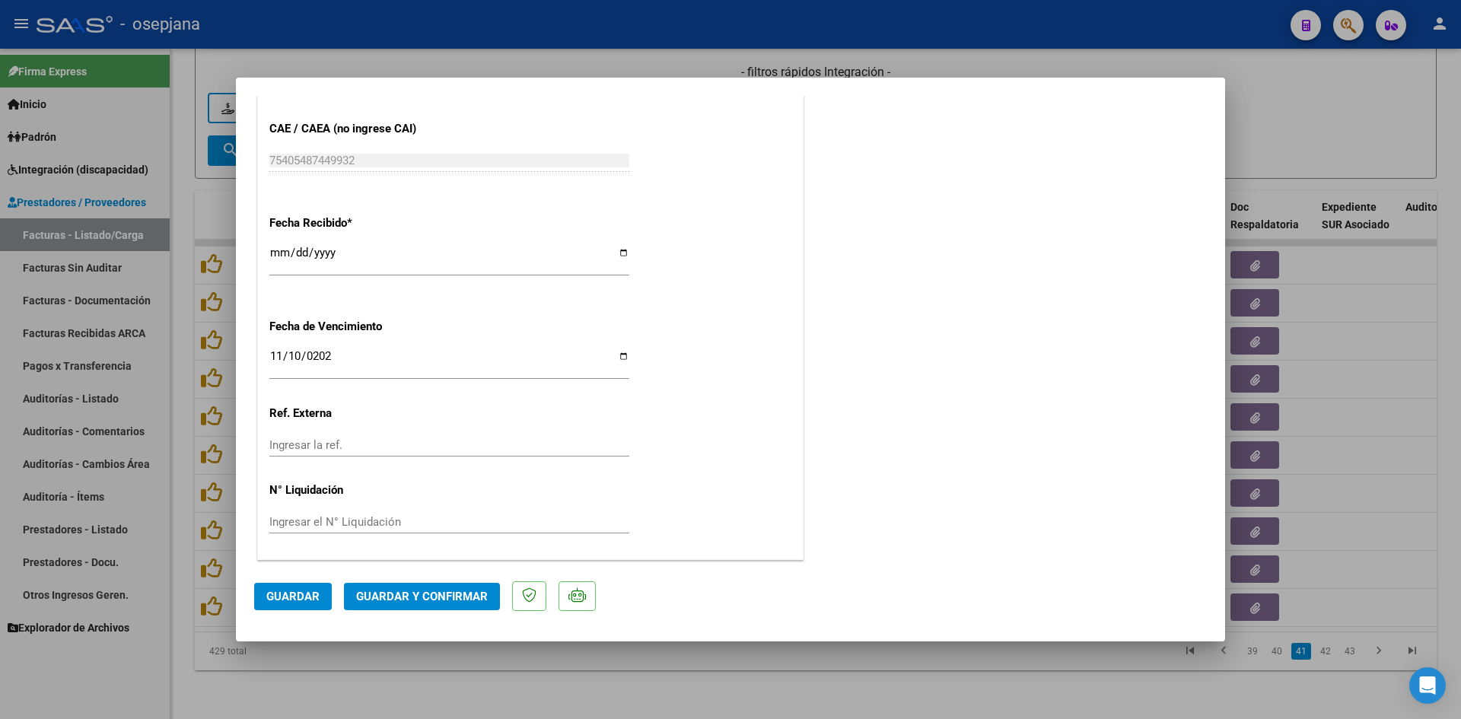
click at [381, 599] on span "Guardar y Confirmar" at bounding box center [422, 597] width 132 height 14
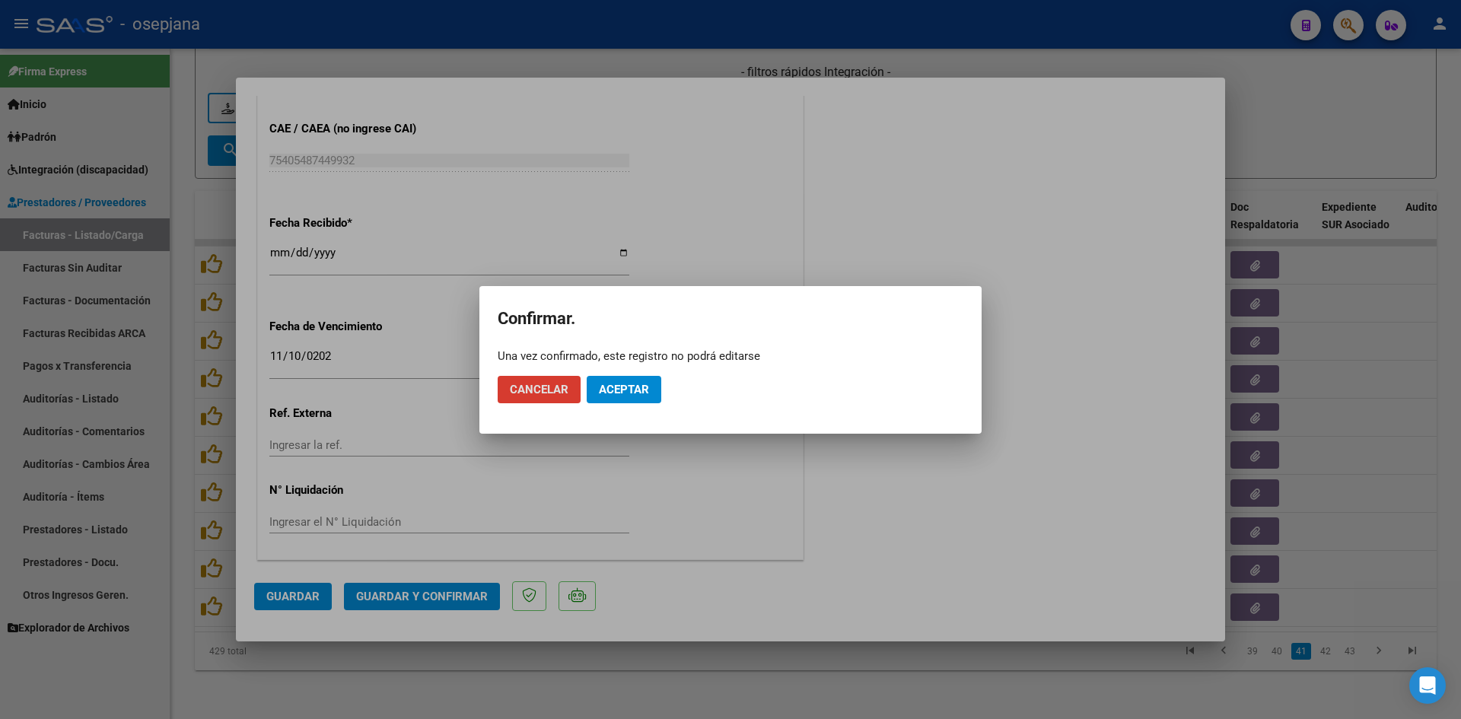
click at [605, 383] on span "Aceptar" at bounding box center [624, 390] width 50 height 14
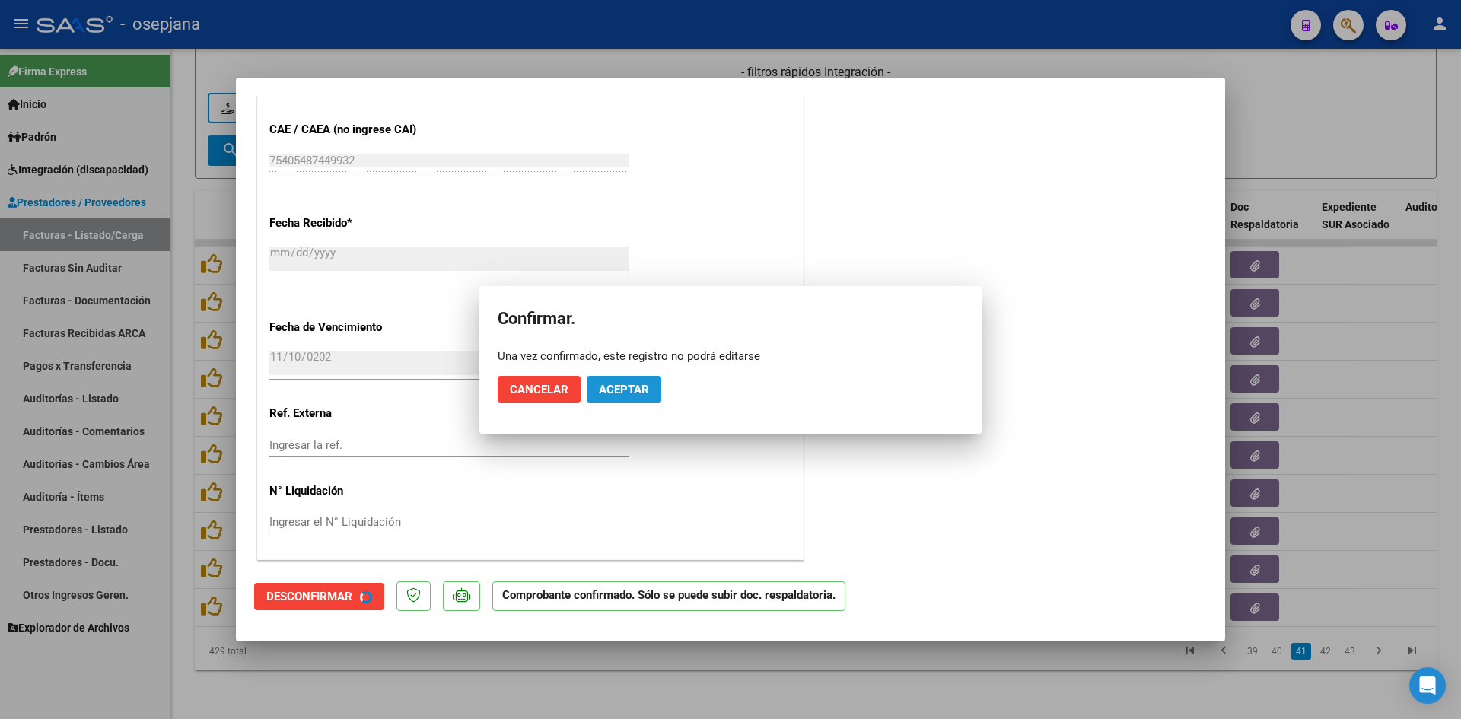
scroll to position [908, 0]
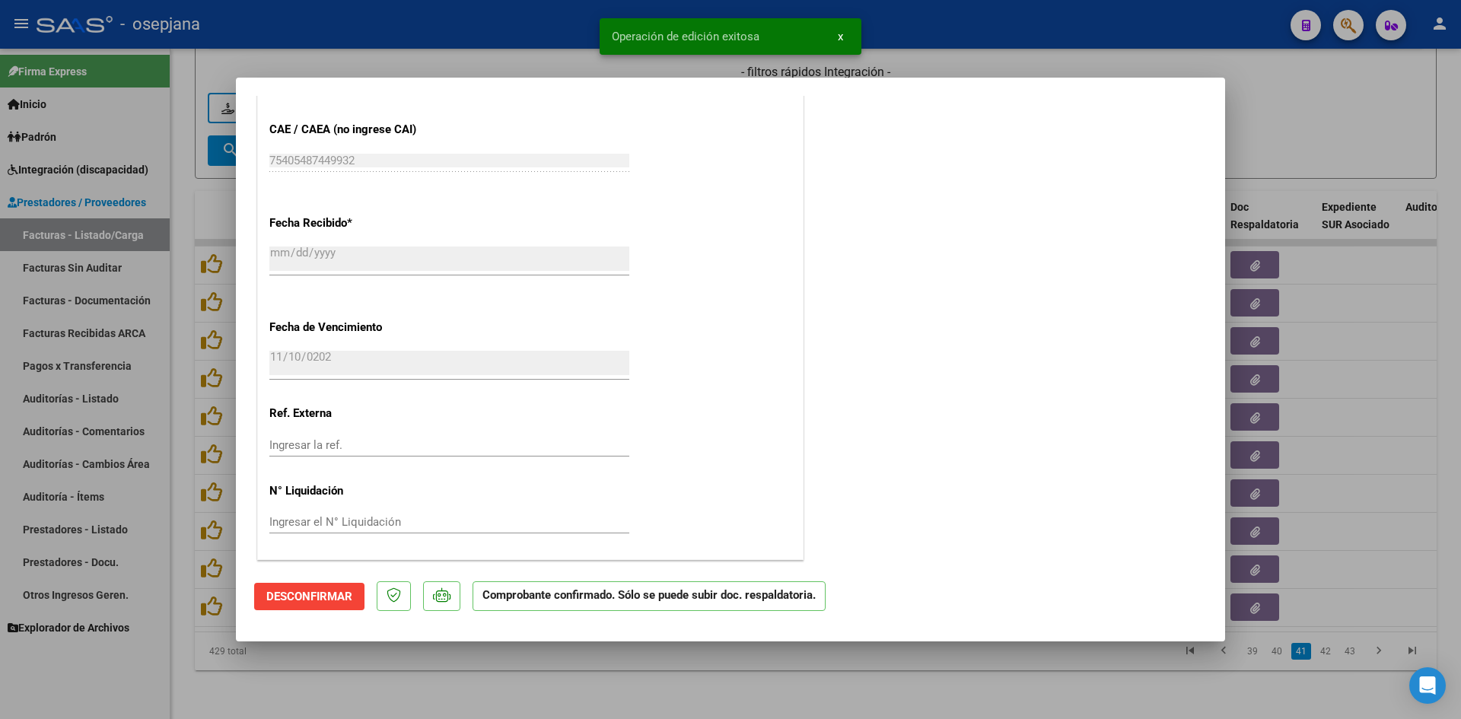
click at [1270, 98] on div at bounding box center [730, 359] width 1461 height 719
type input "$ 0,00"
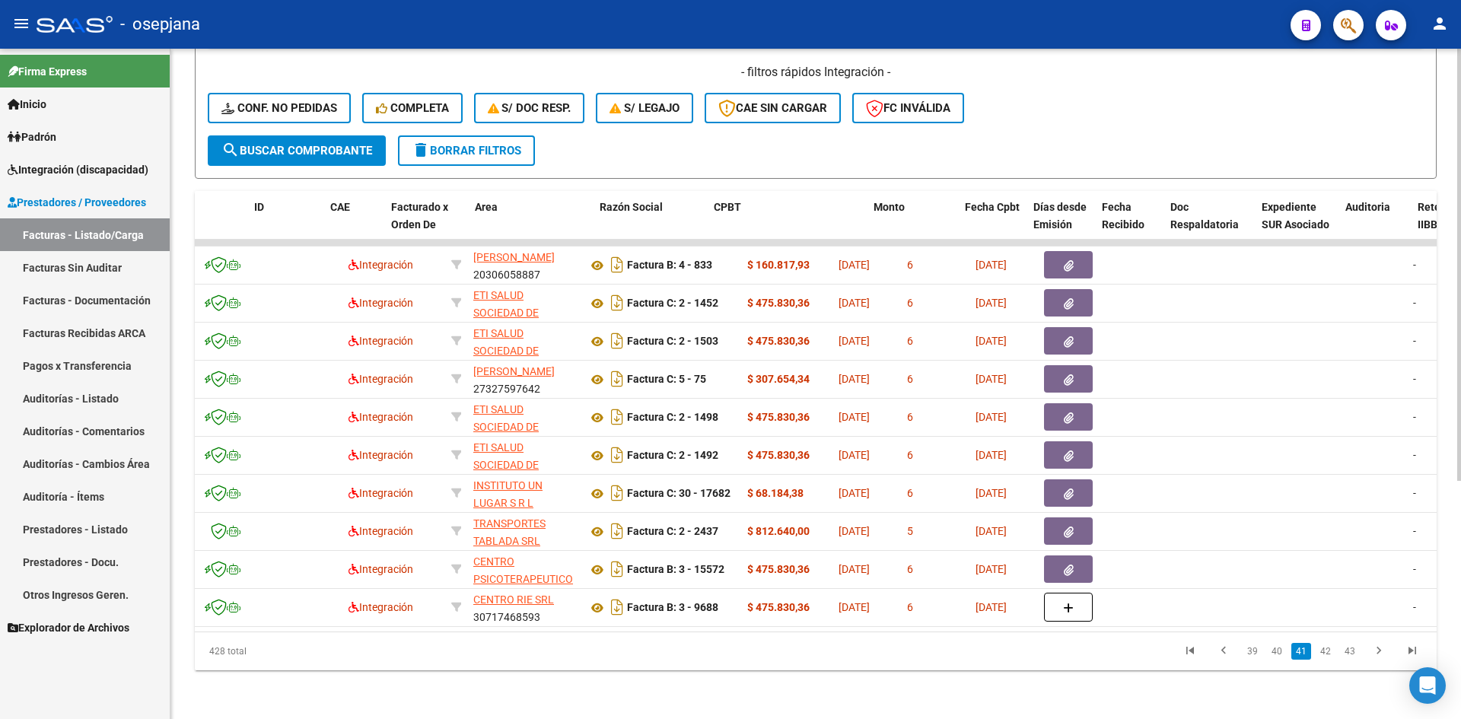
scroll to position [0, 0]
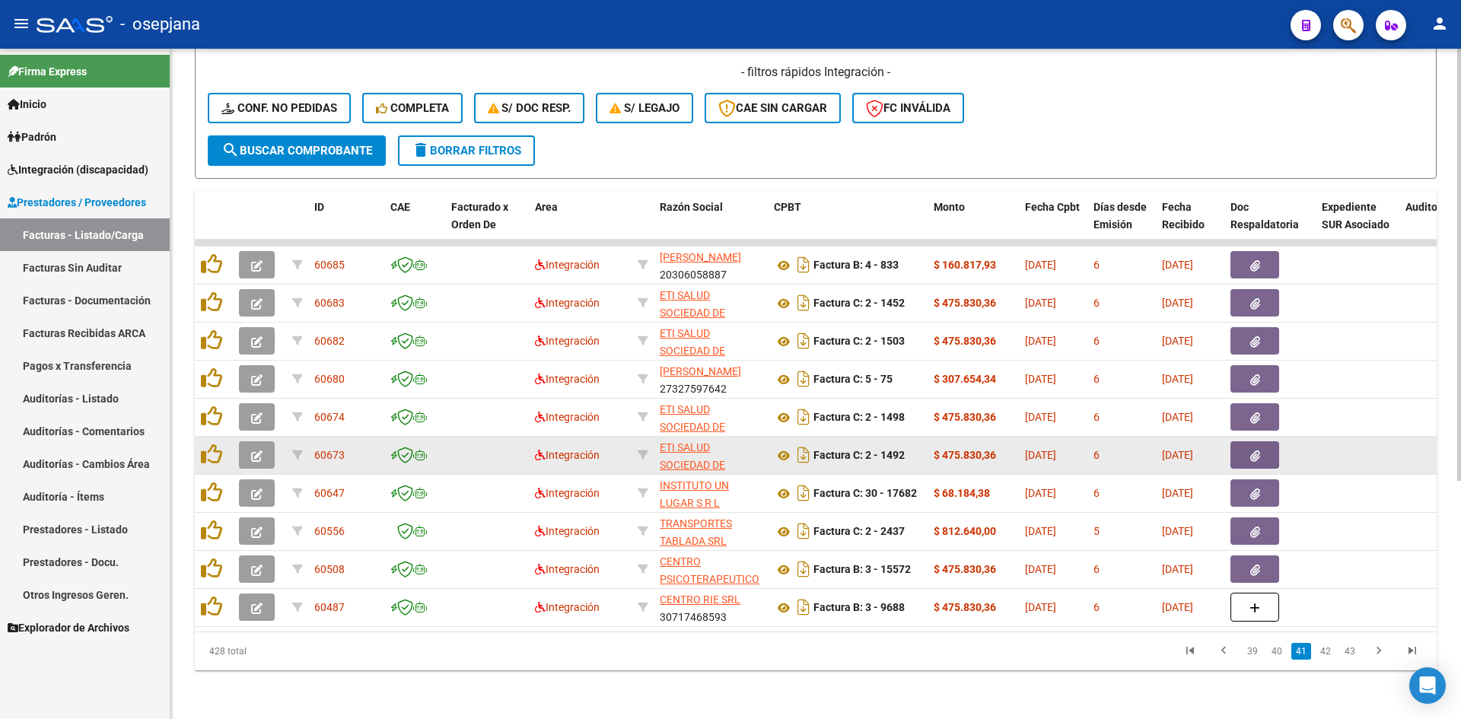
click at [259, 450] on icon "button" at bounding box center [256, 455] width 11 height 11
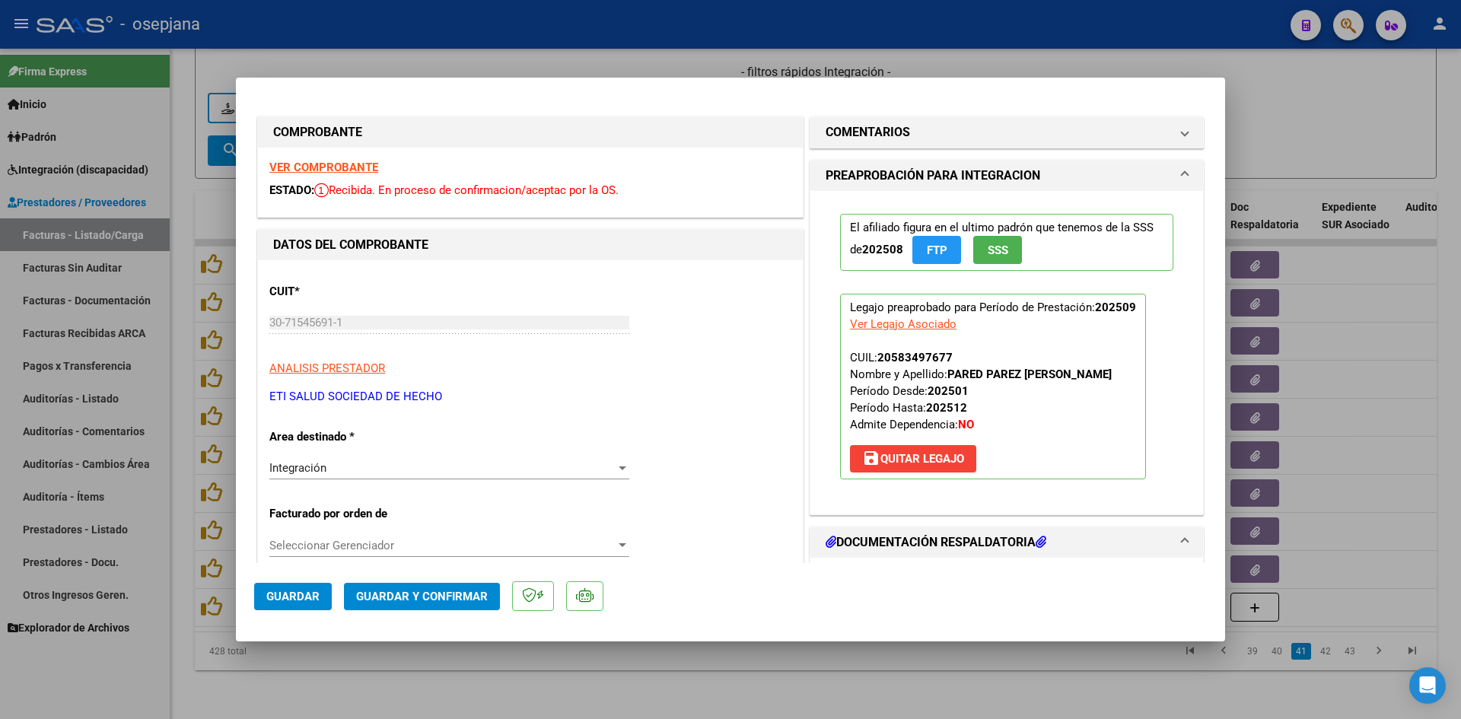
click at [328, 167] on strong "VER COMPROBANTE" at bounding box center [323, 168] width 109 height 14
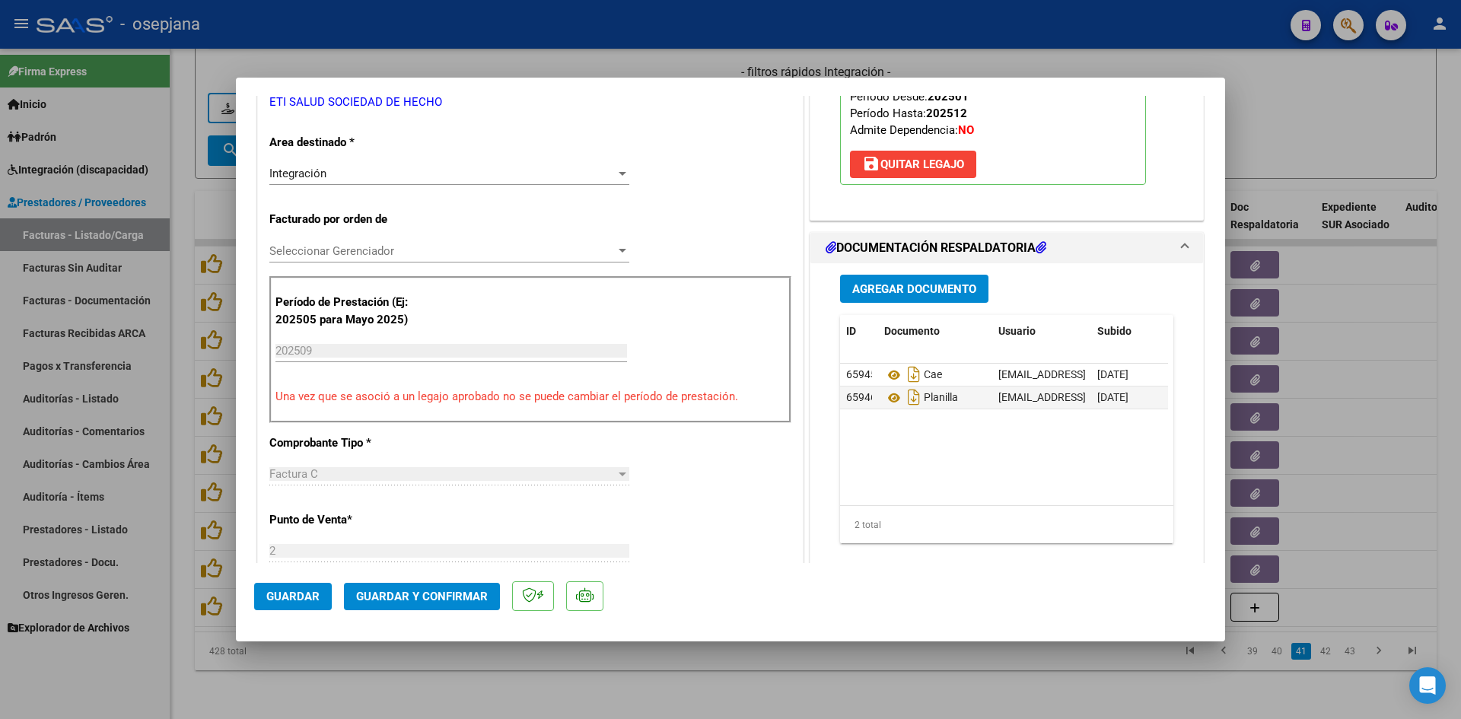
scroll to position [456, 0]
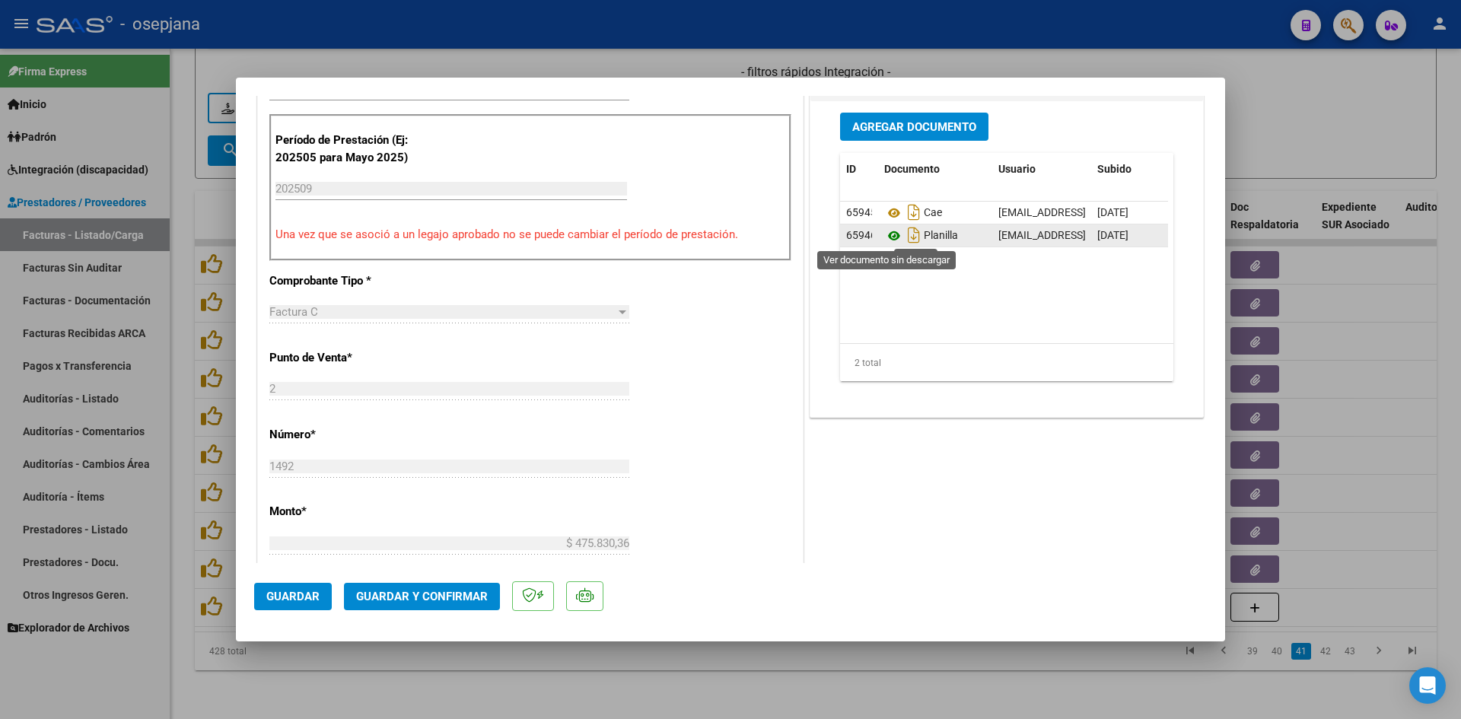
click at [885, 233] on icon at bounding box center [894, 236] width 20 height 18
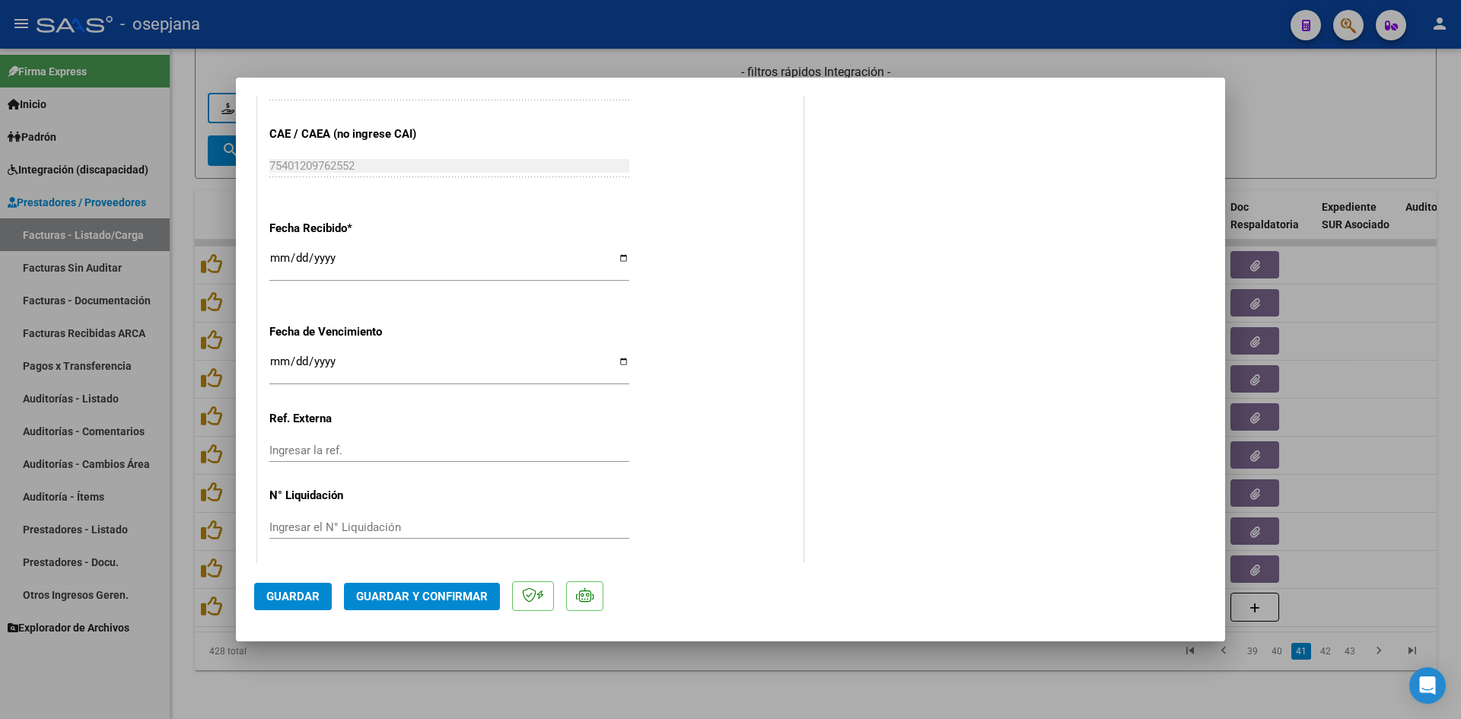
scroll to position [1003, 0]
click at [270, 352] on input "[DATE]" at bounding box center [449, 362] width 360 height 24
type input "[DATE]"
click at [391, 588] on button "Guardar y Confirmar" at bounding box center [422, 596] width 156 height 27
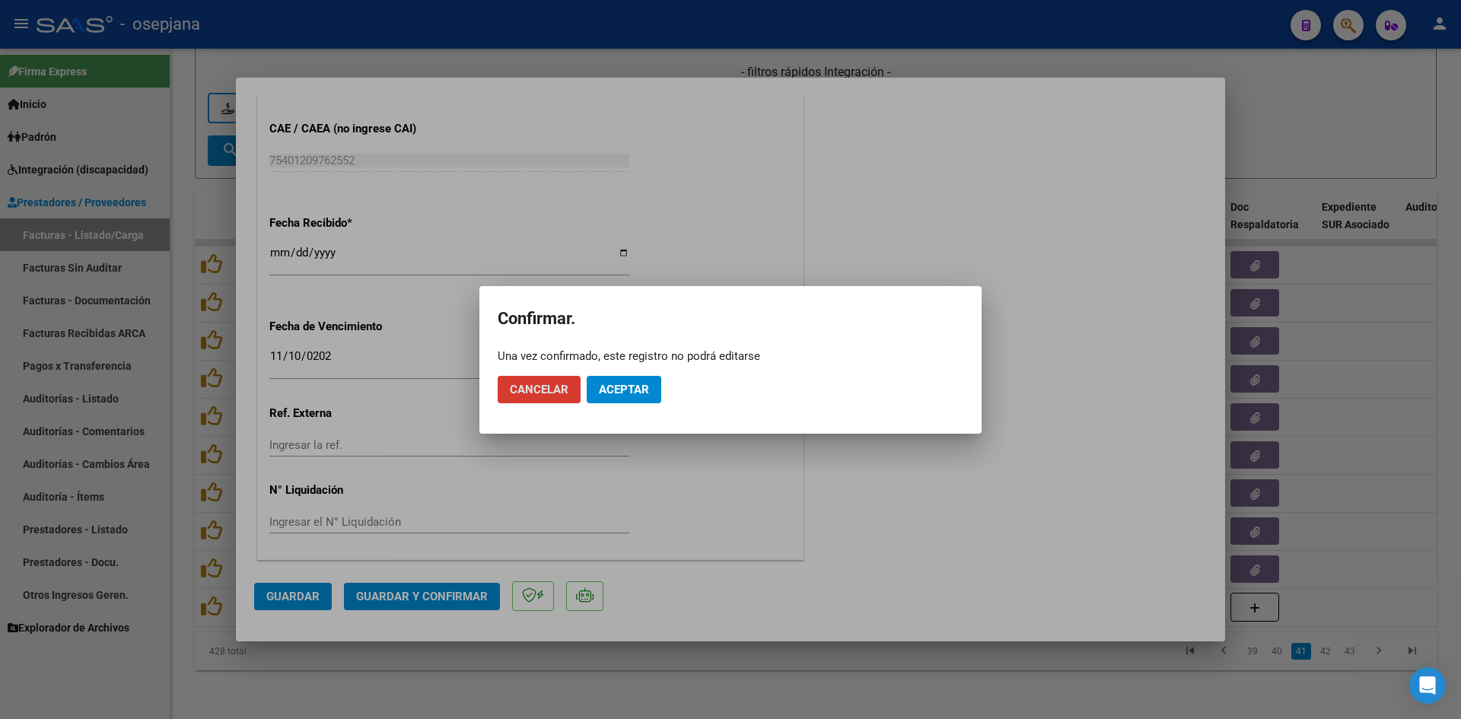
click at [625, 393] on span "Aceptar" at bounding box center [624, 390] width 50 height 14
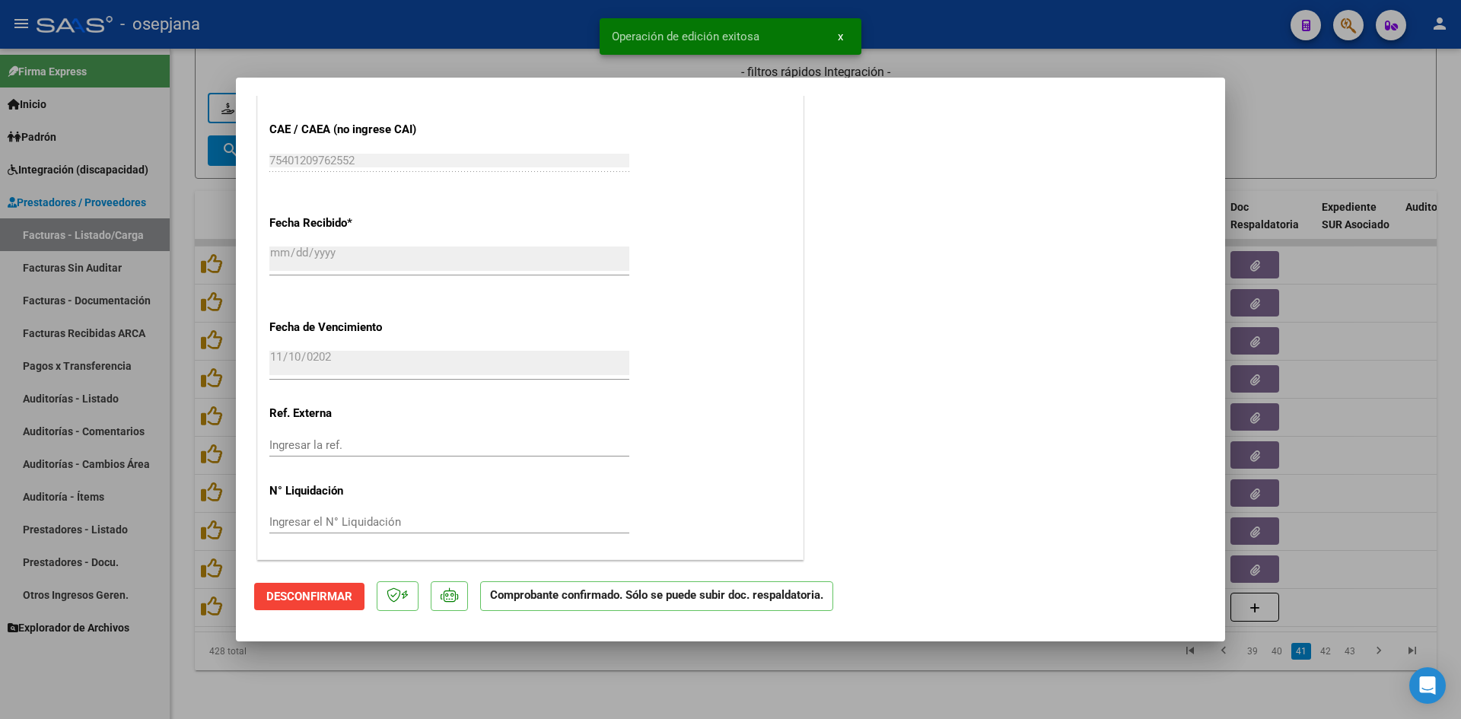
click at [1283, 142] on div at bounding box center [730, 359] width 1461 height 719
type input "$ 0,00"
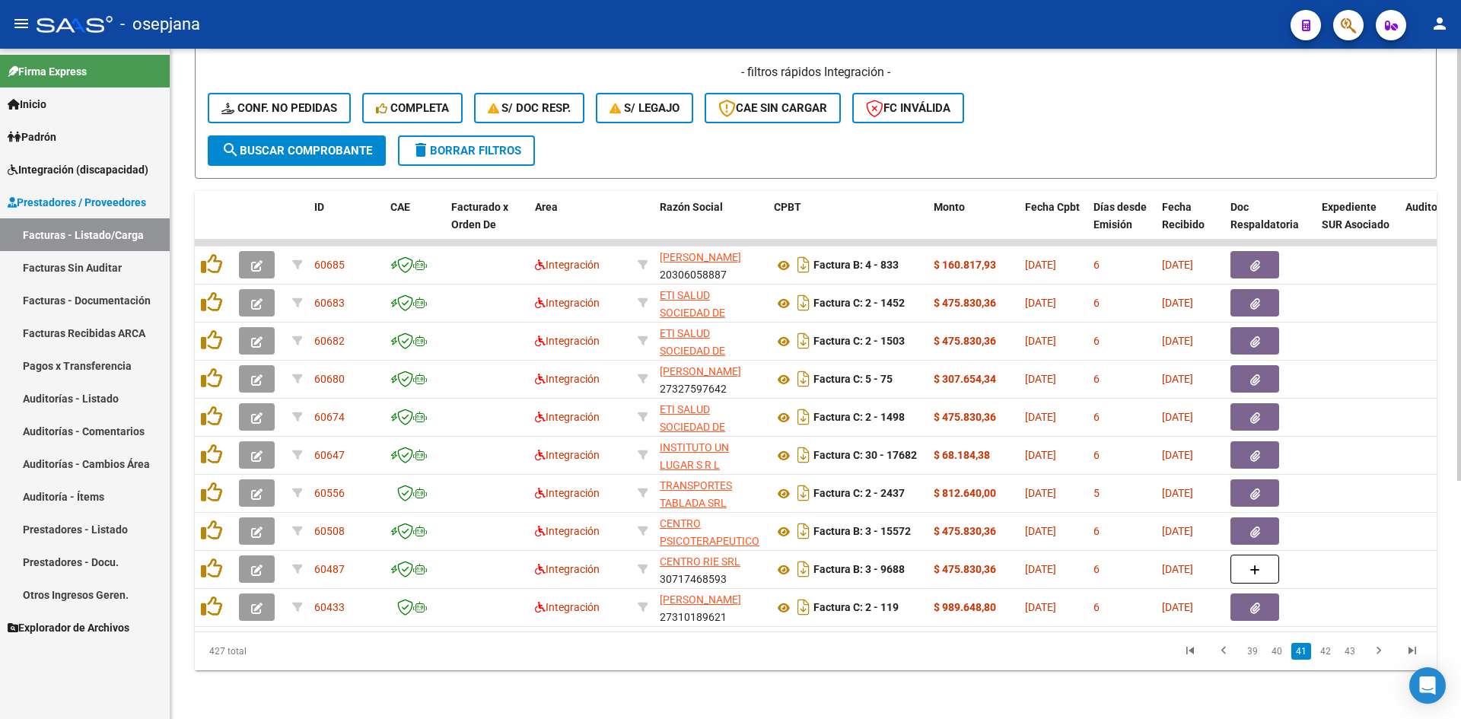
scroll to position [0, 7]
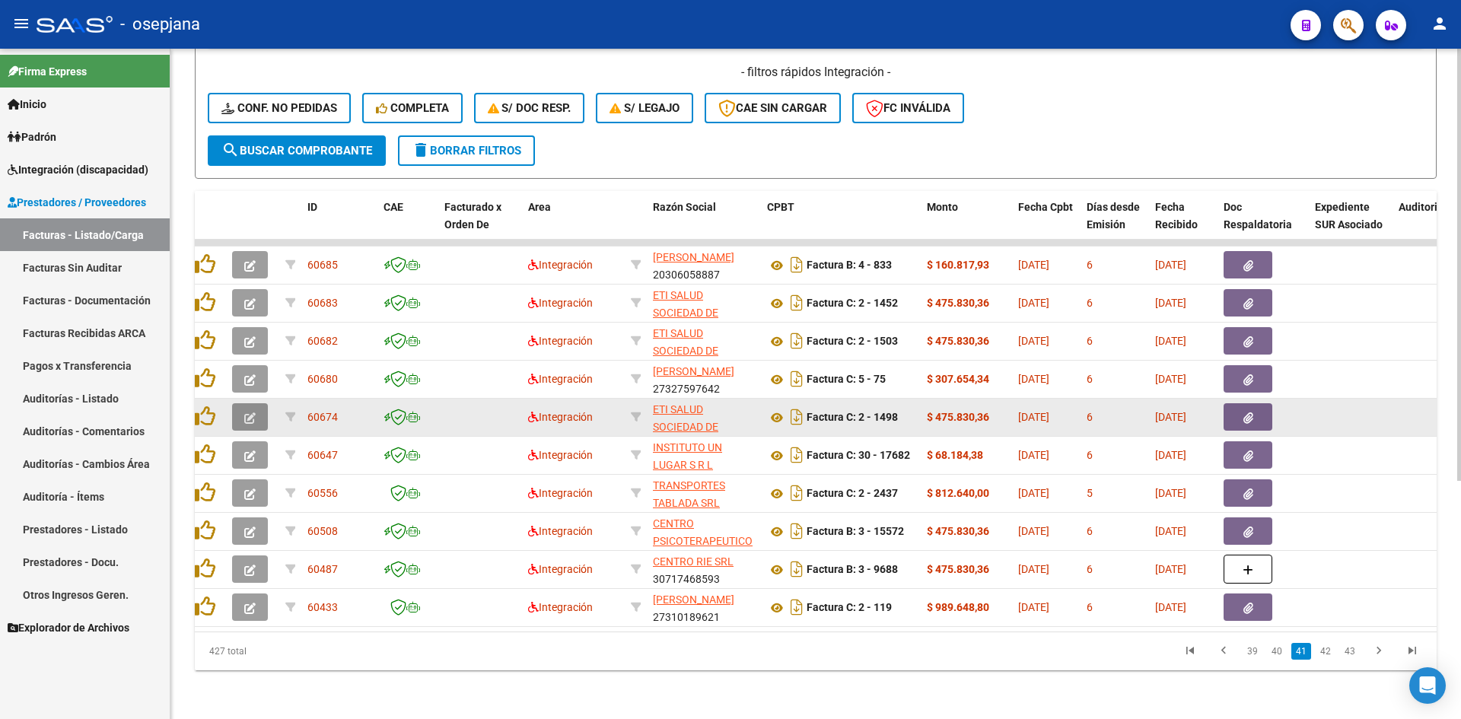
click at [251, 412] on icon "button" at bounding box center [249, 417] width 11 height 11
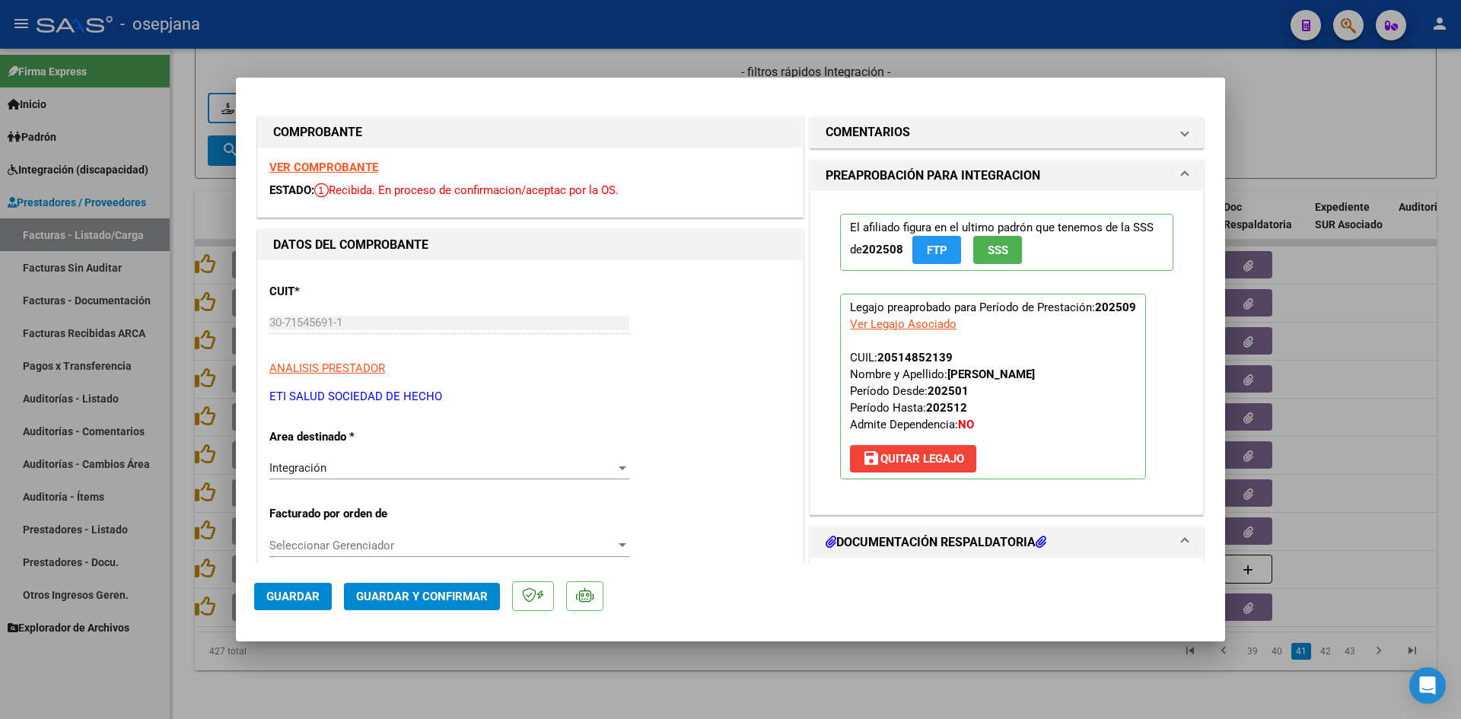
click at [351, 169] on strong "VER COMPROBANTE" at bounding box center [323, 168] width 109 height 14
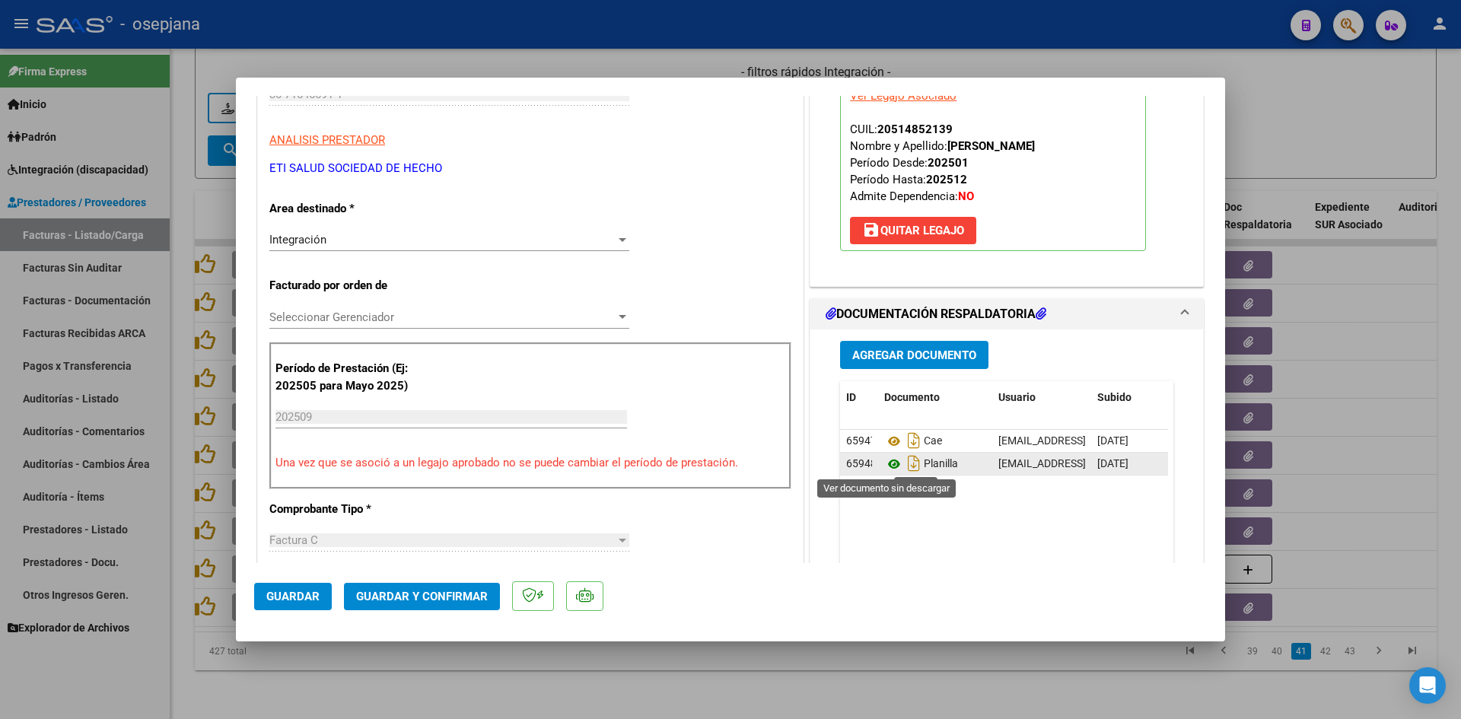
click at [884, 467] on icon at bounding box center [894, 464] width 20 height 18
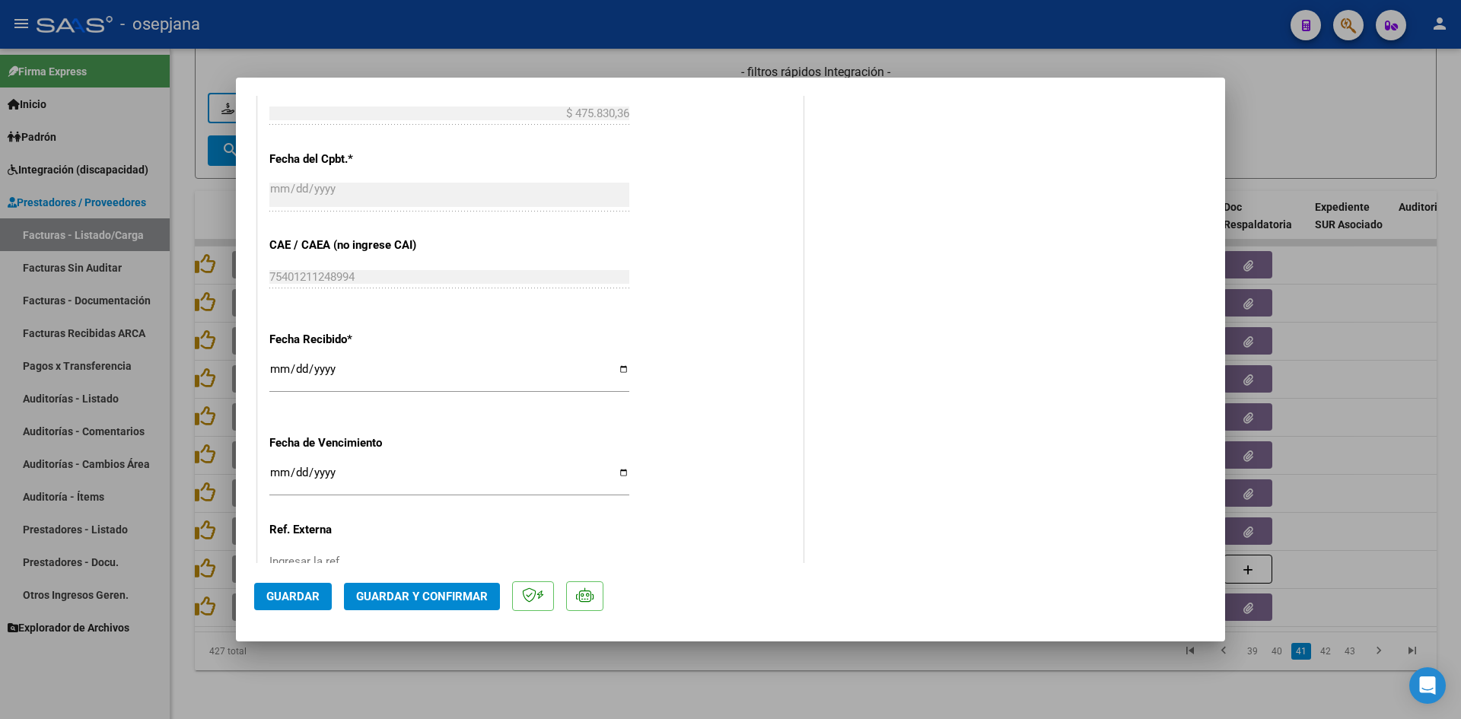
scroll to position [989, 0]
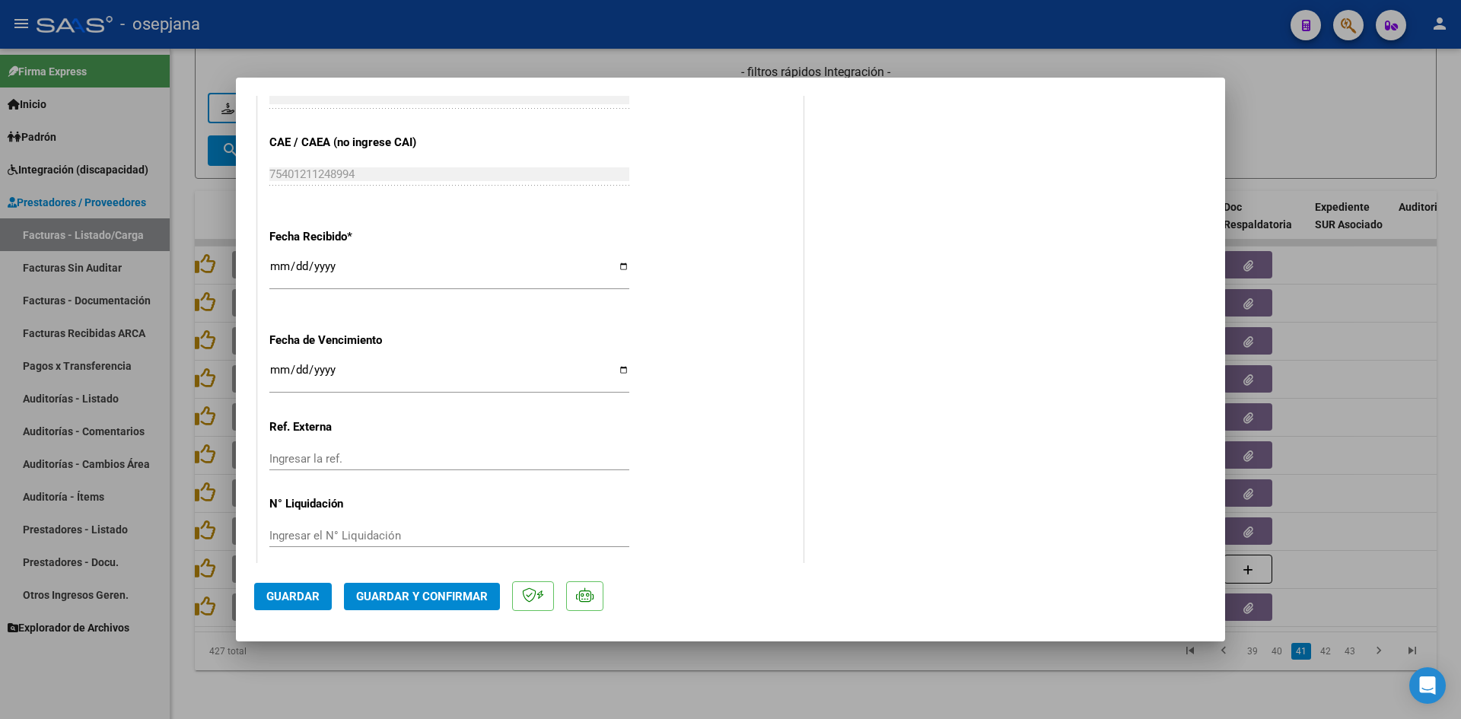
click at [275, 368] on input "[DATE]" at bounding box center [449, 376] width 360 height 24
type input "[DATE]"
click at [388, 592] on span "Guardar y Confirmar" at bounding box center [422, 597] width 132 height 14
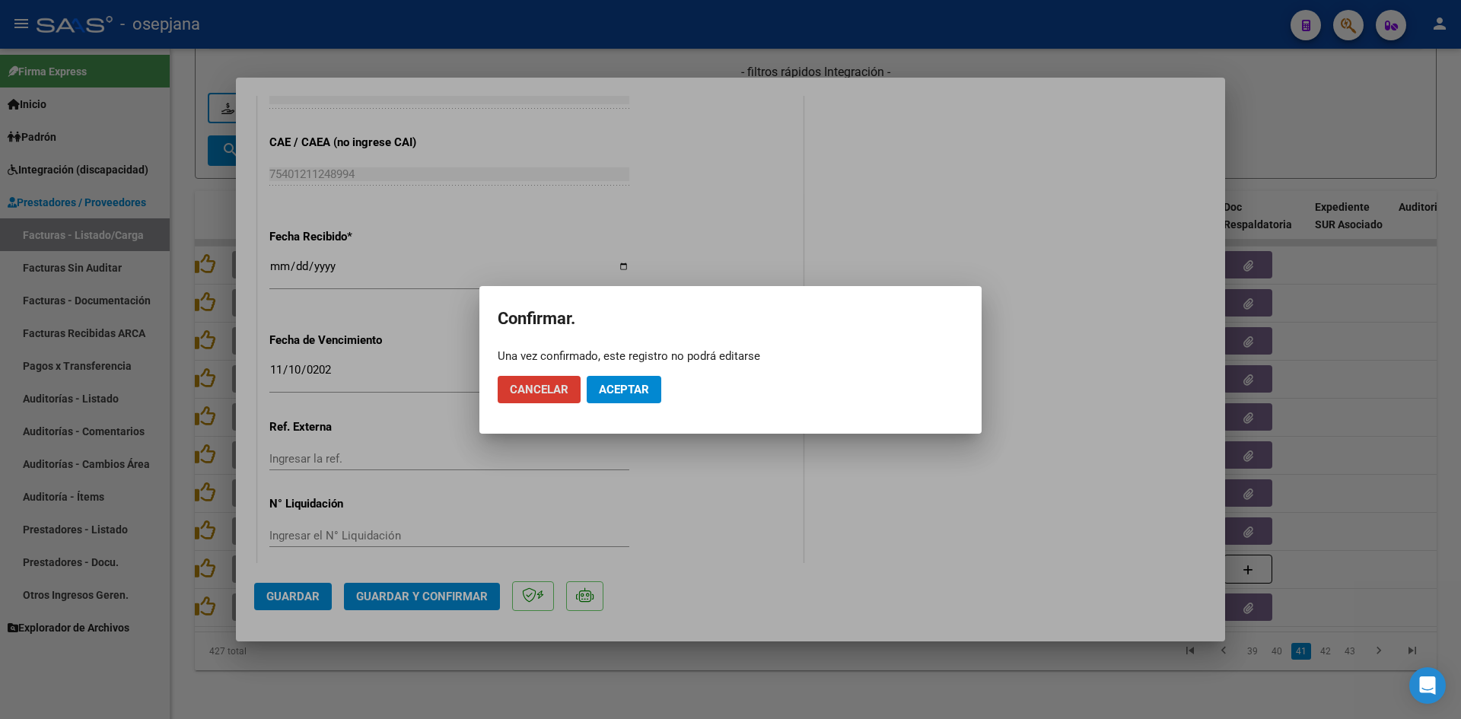
click at [628, 393] on span "Aceptar" at bounding box center [624, 390] width 50 height 14
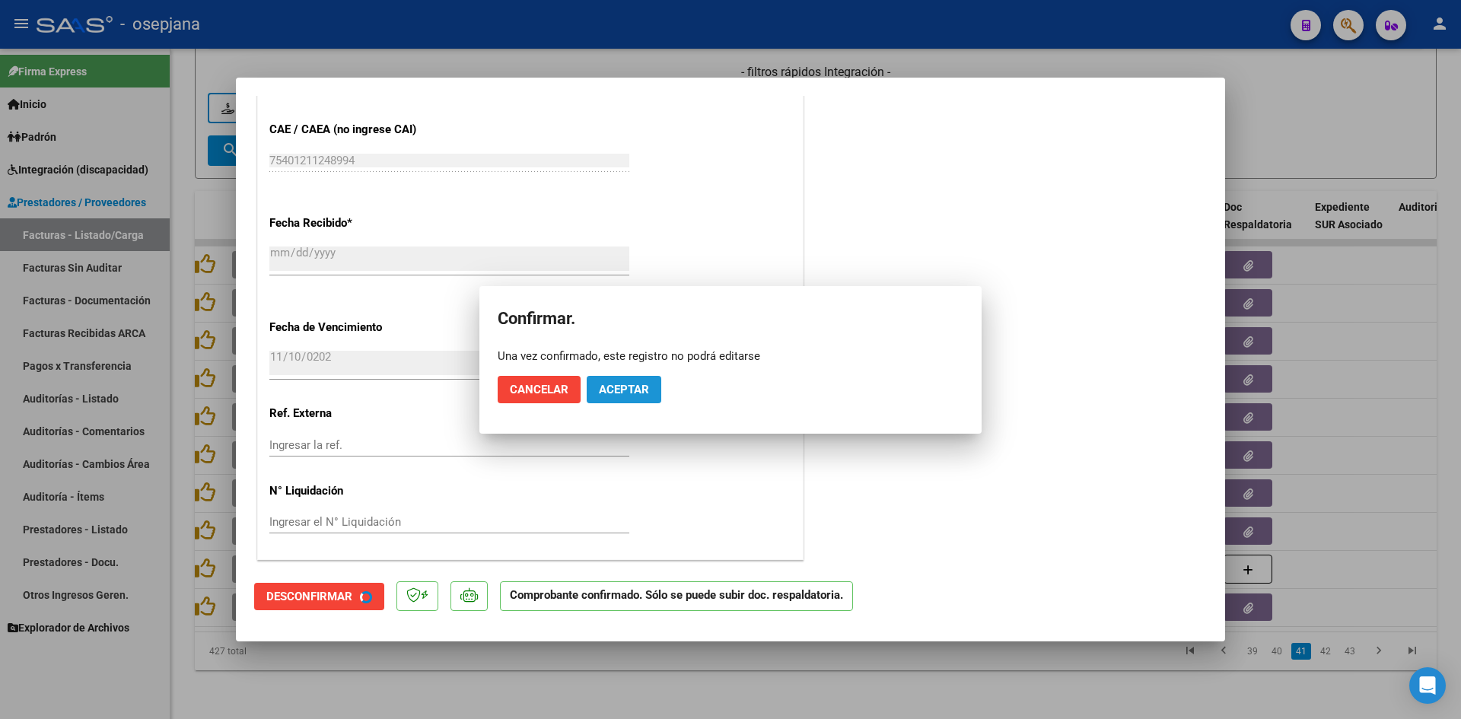
scroll to position [895, 0]
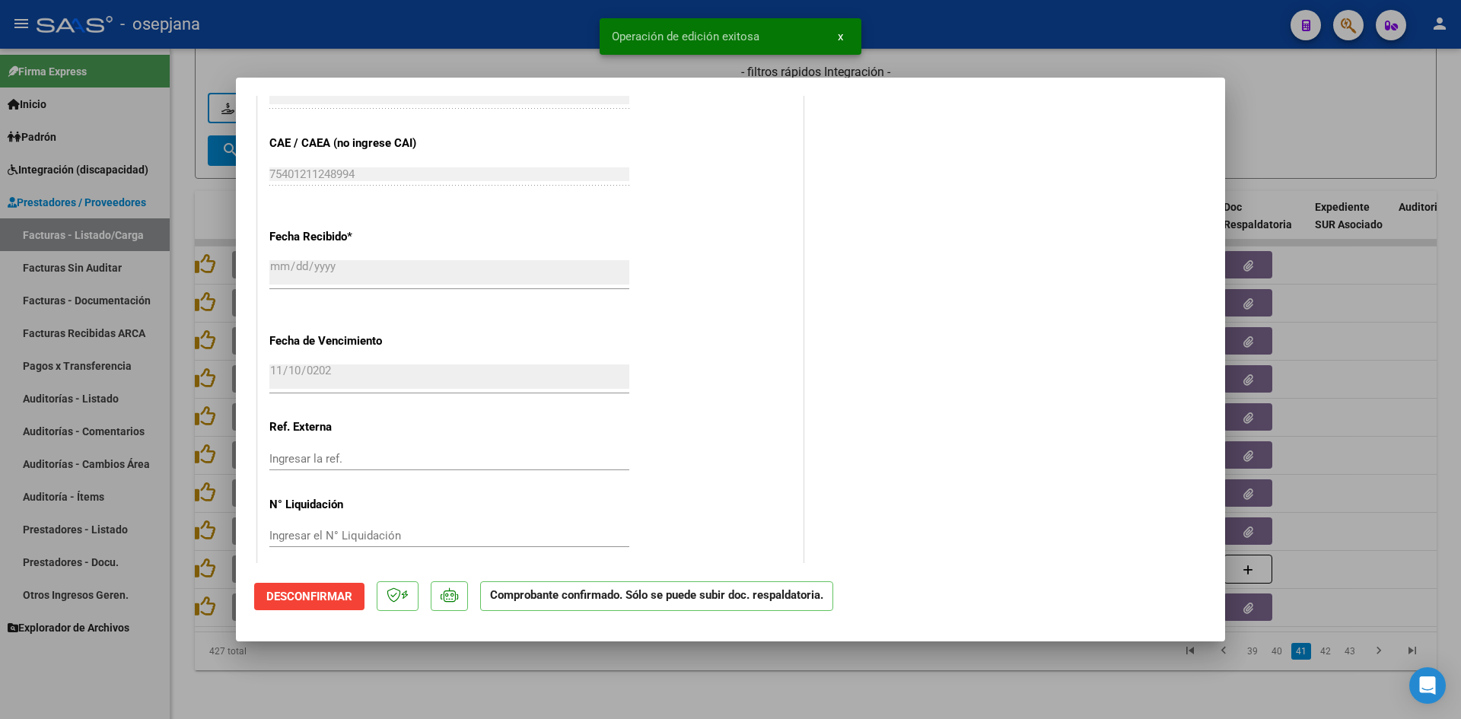
click at [1308, 131] on div at bounding box center [730, 359] width 1461 height 719
type input "$ 0,00"
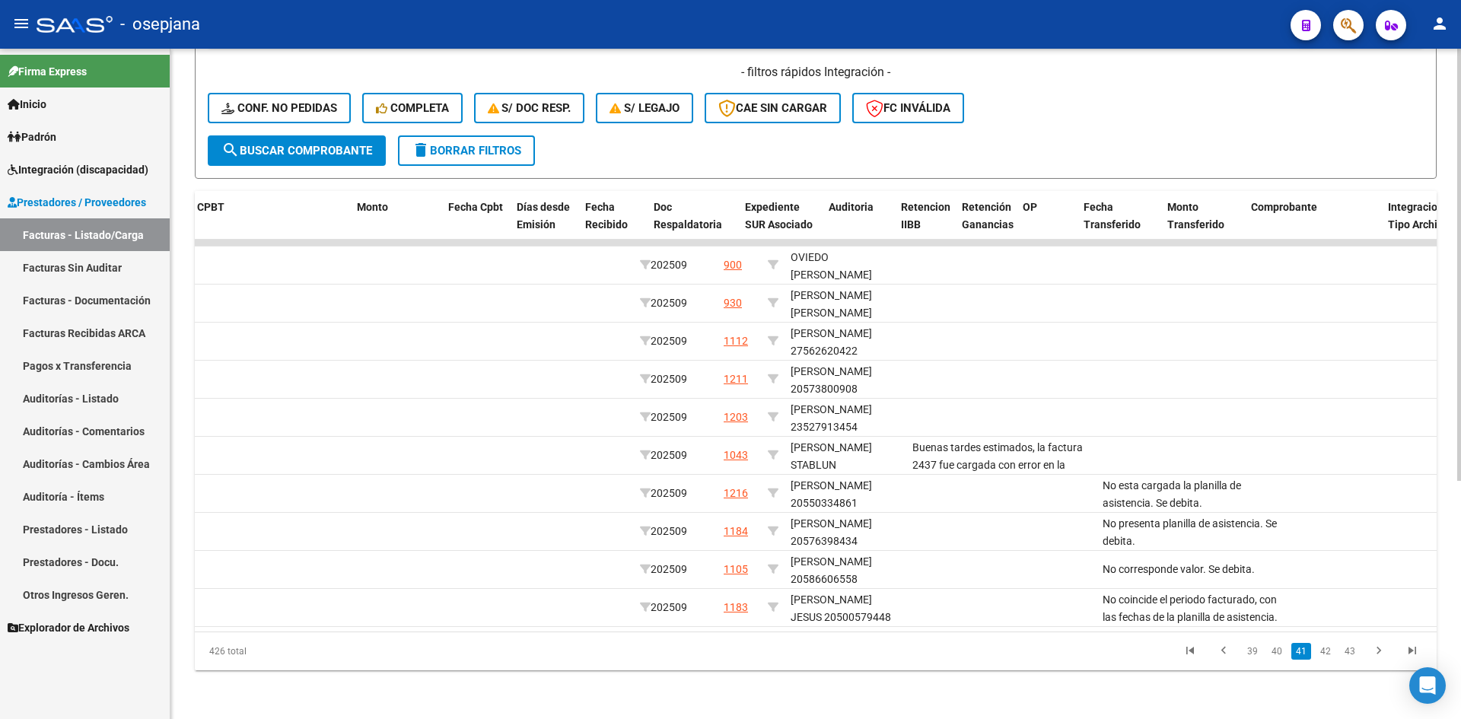
scroll to position [0, 0]
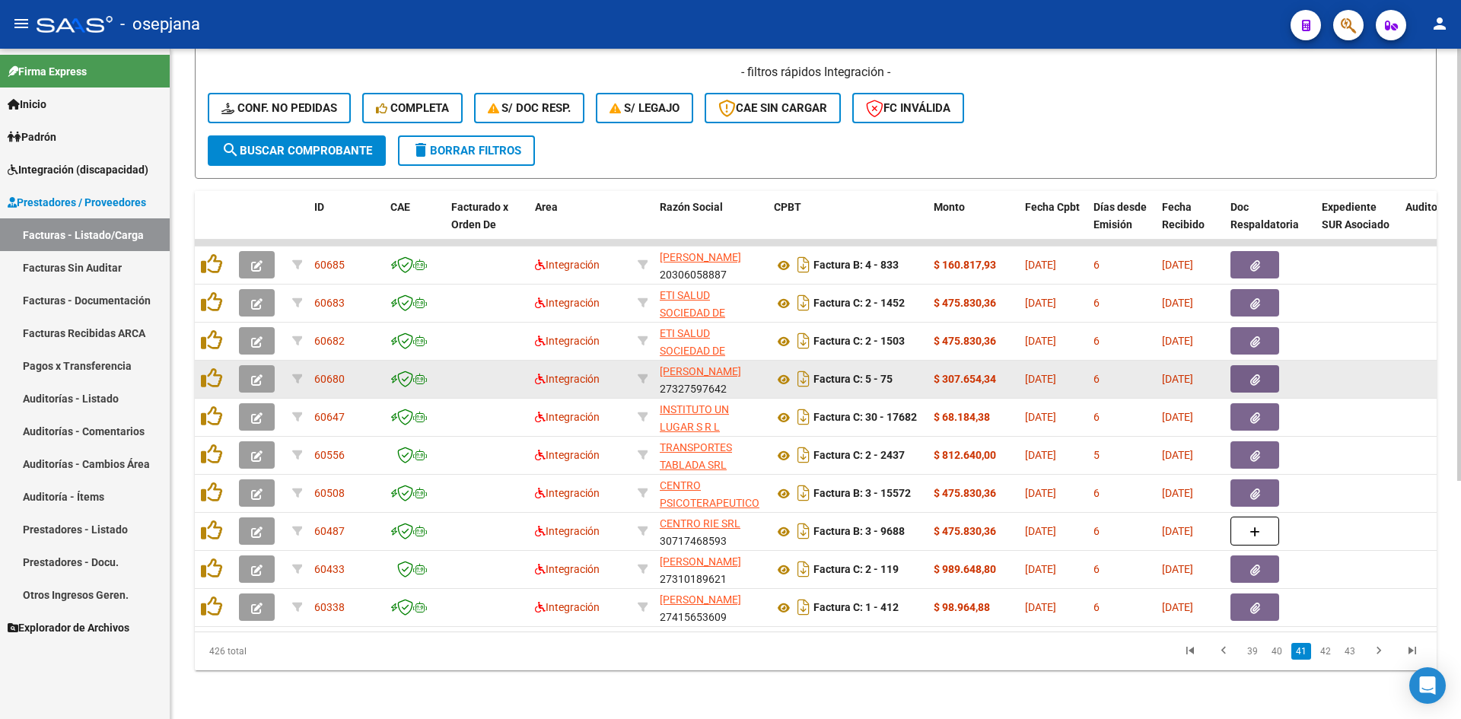
click at [265, 367] on button "button" at bounding box center [257, 378] width 36 height 27
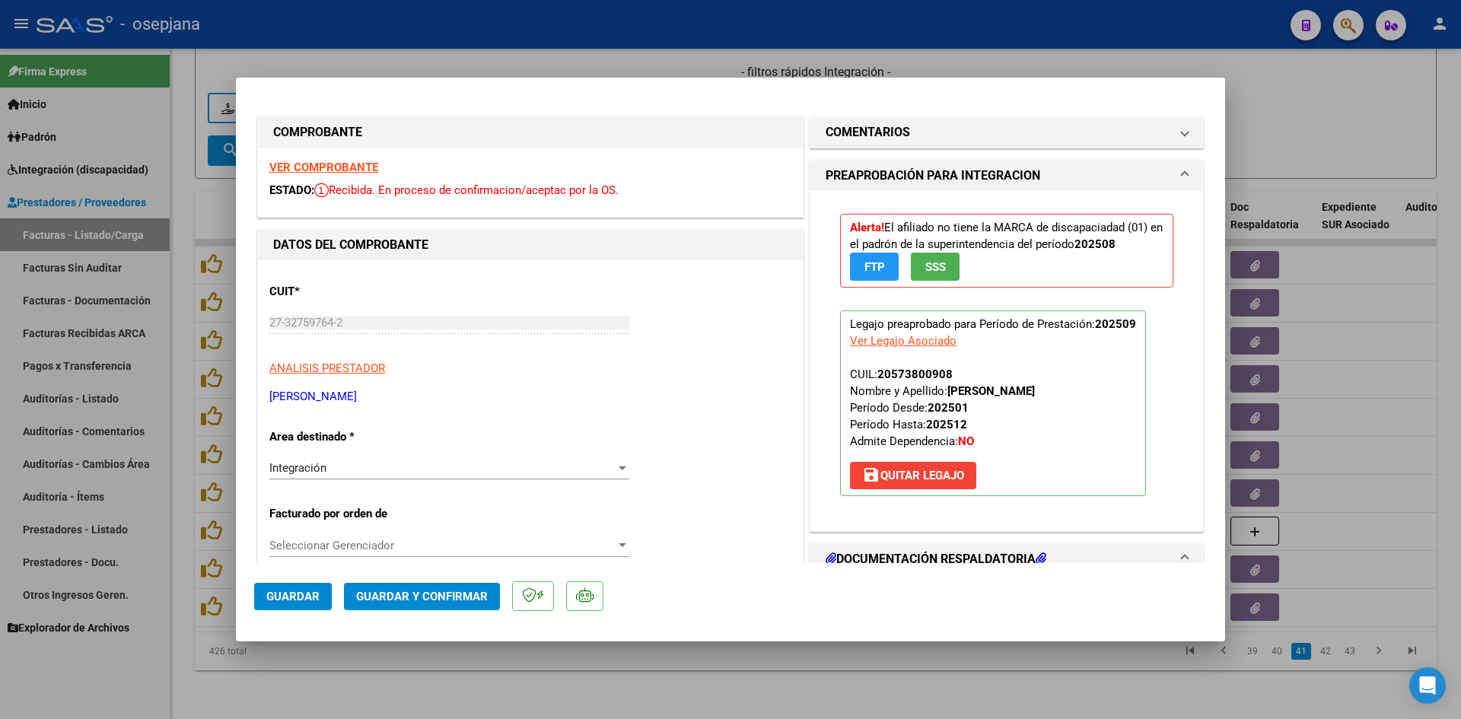
click at [304, 161] on strong "VER COMPROBANTE" at bounding box center [323, 168] width 109 height 14
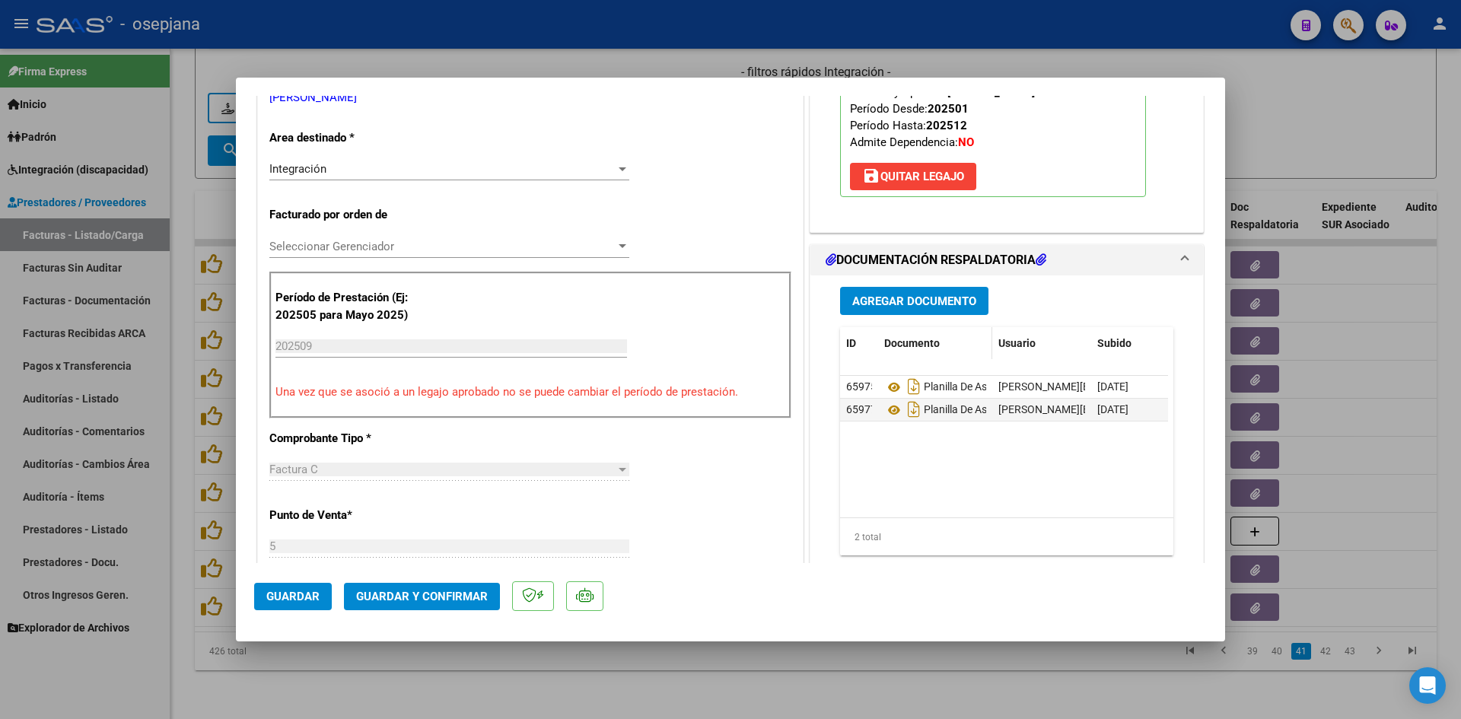
scroll to position [304, 0]
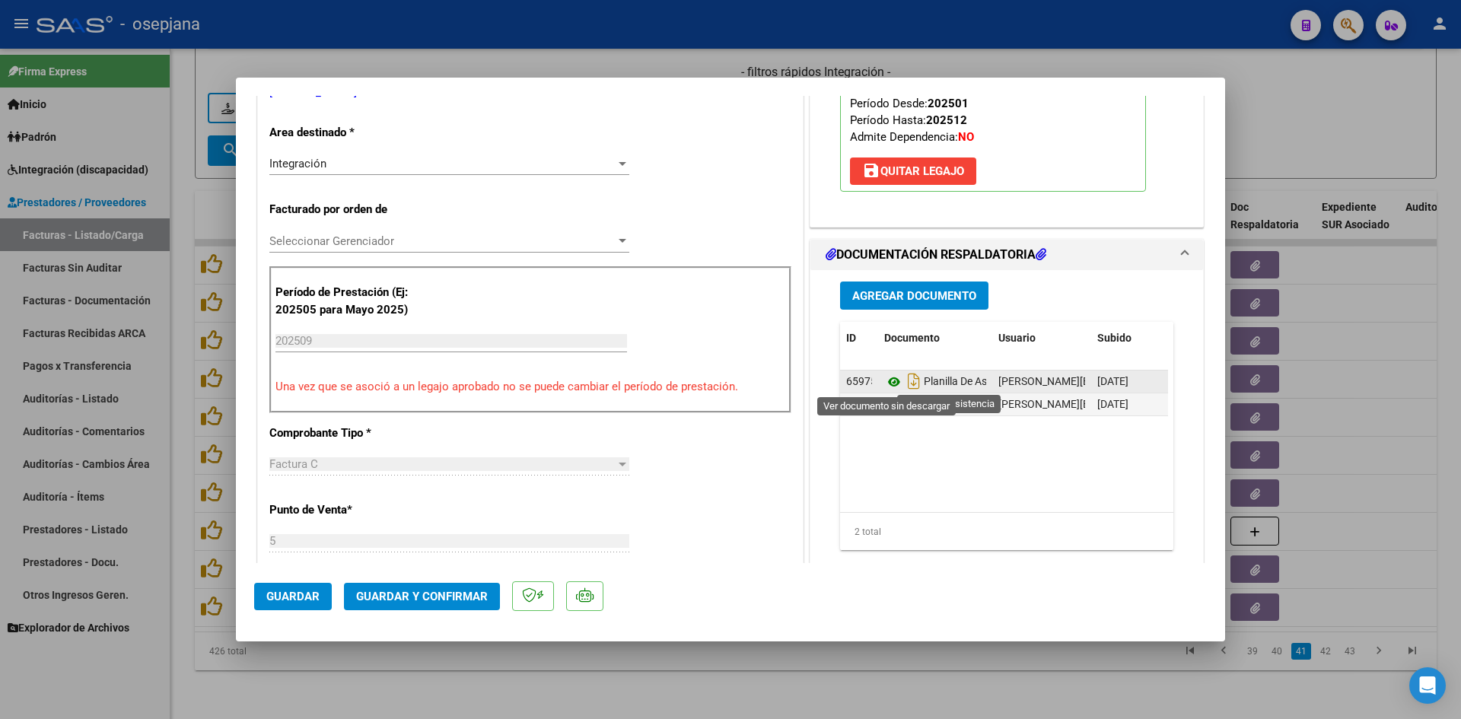
click at [885, 377] on icon at bounding box center [894, 382] width 20 height 18
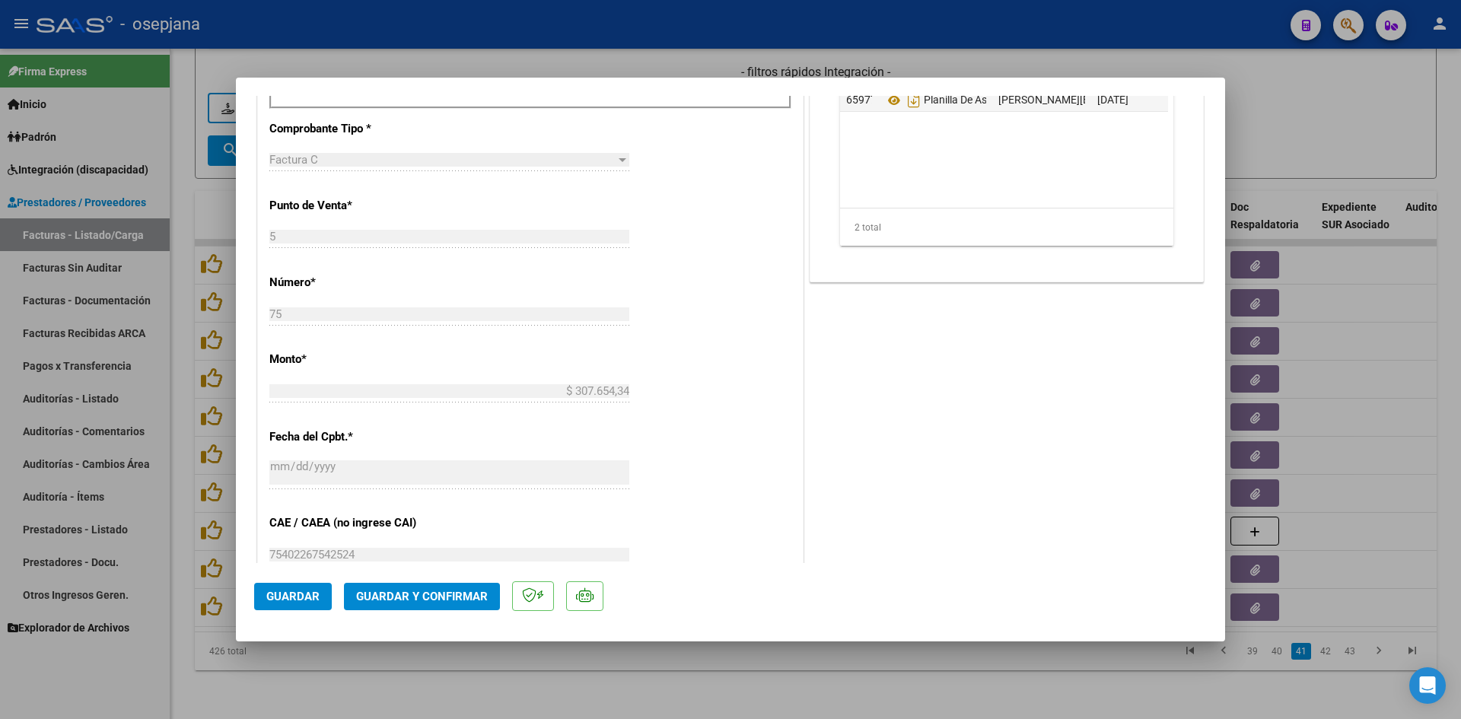
scroll to position [989, 0]
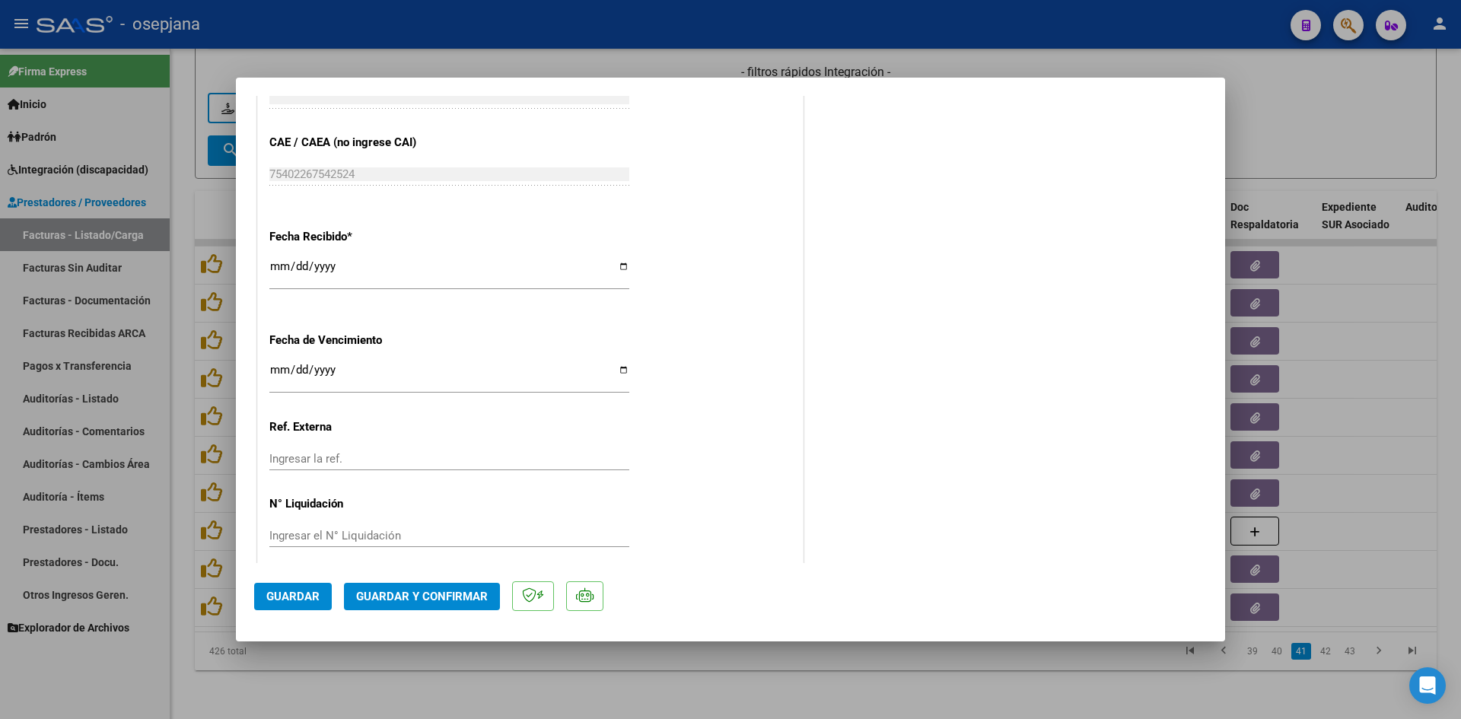
click at [277, 371] on input "Ingresar la fecha" at bounding box center [449, 376] width 360 height 24
type input "[DATE]"
click at [384, 593] on span "Guardar y Confirmar" at bounding box center [422, 597] width 132 height 14
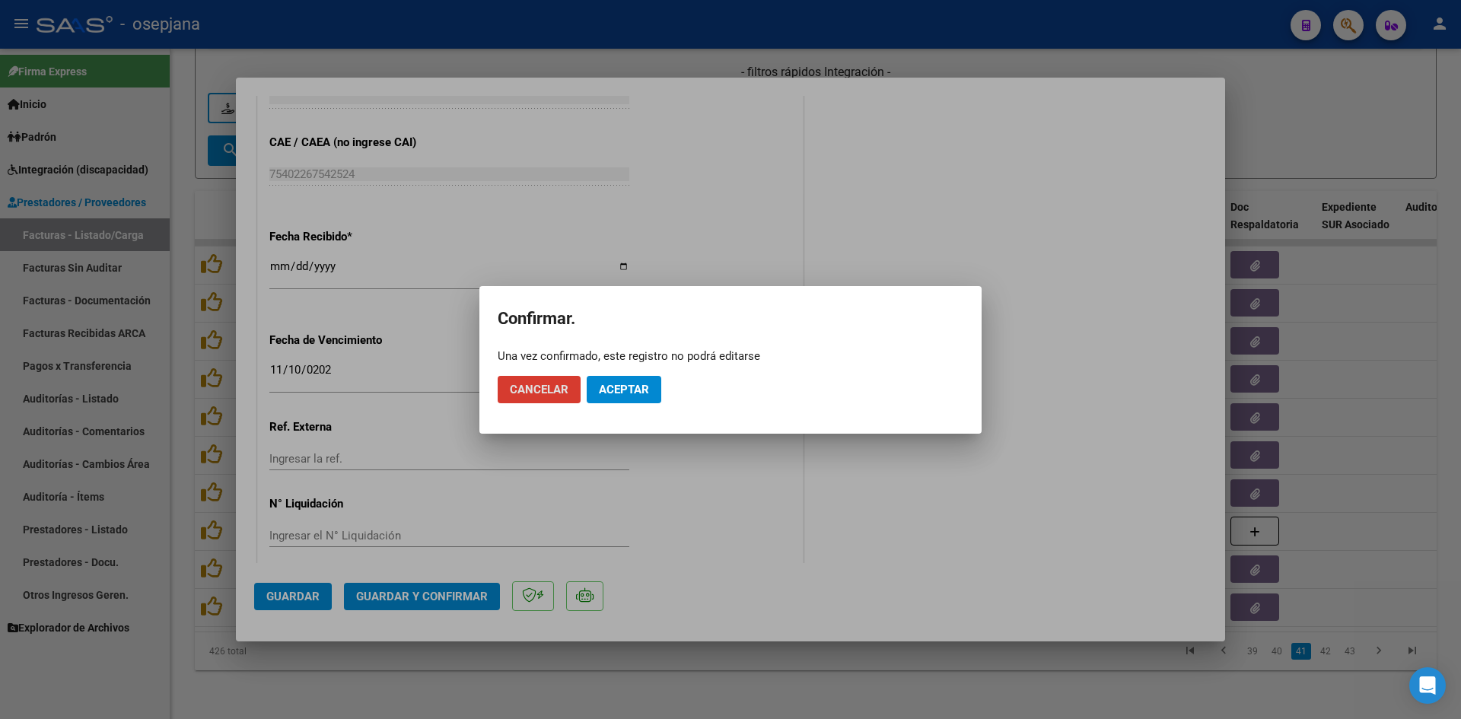
click at [612, 401] on button "Aceptar" at bounding box center [624, 389] width 75 height 27
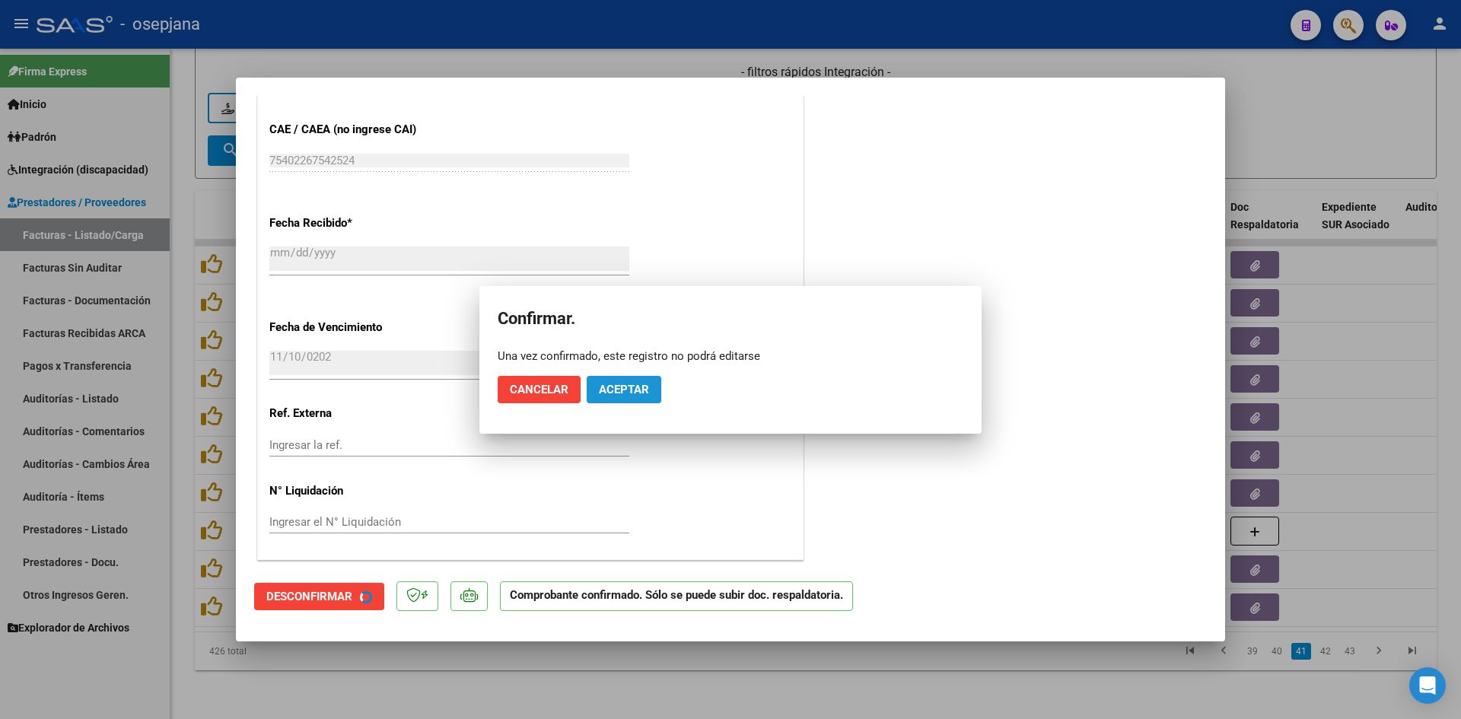
scroll to position [895, 0]
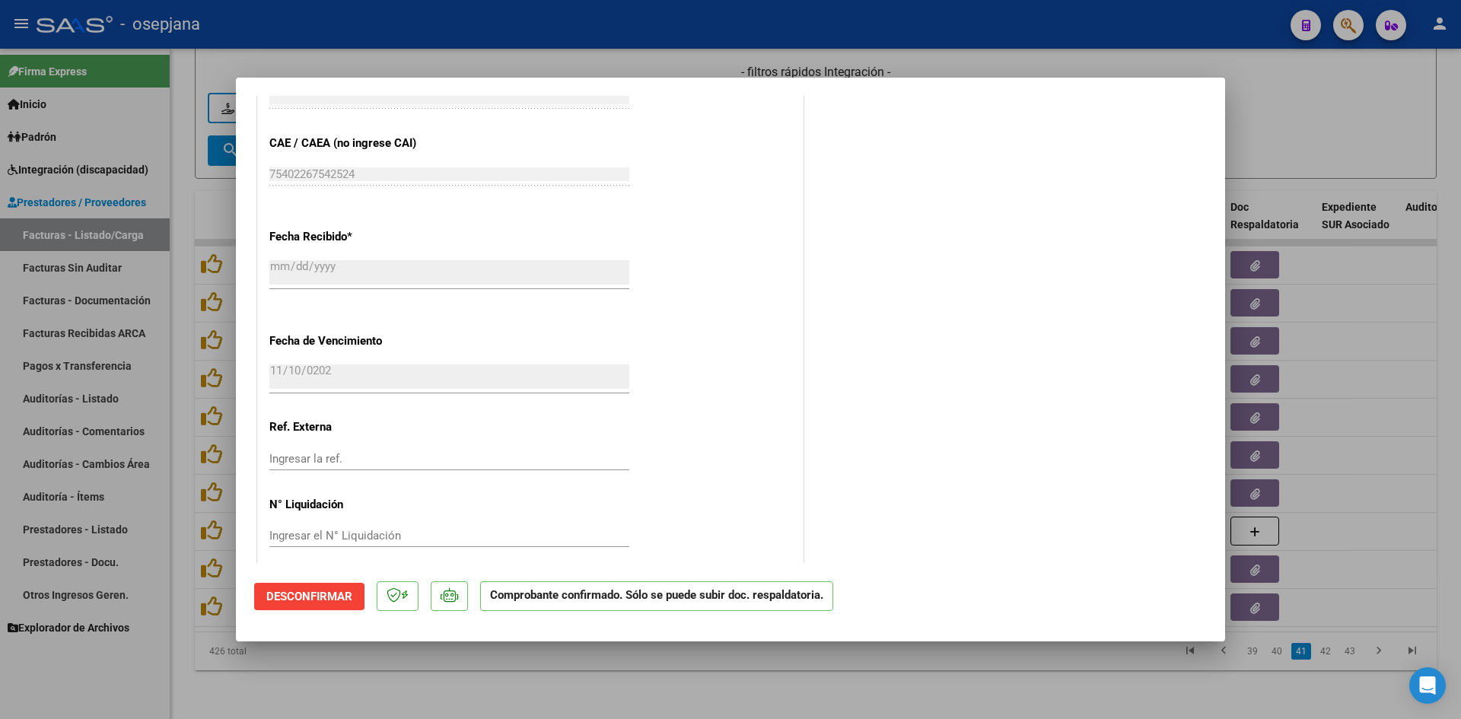
click at [1299, 96] on div at bounding box center [730, 359] width 1461 height 719
type input "$ 0,00"
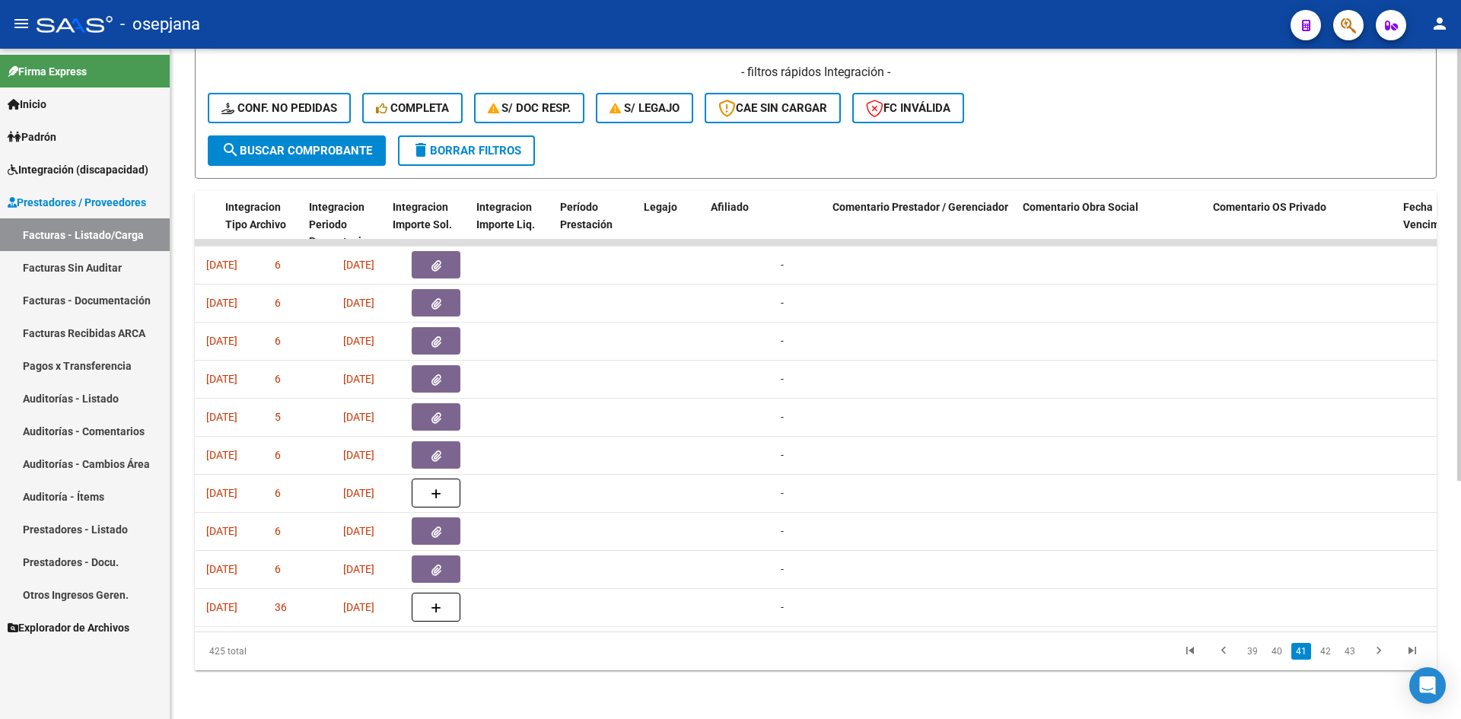
scroll to position [0, 0]
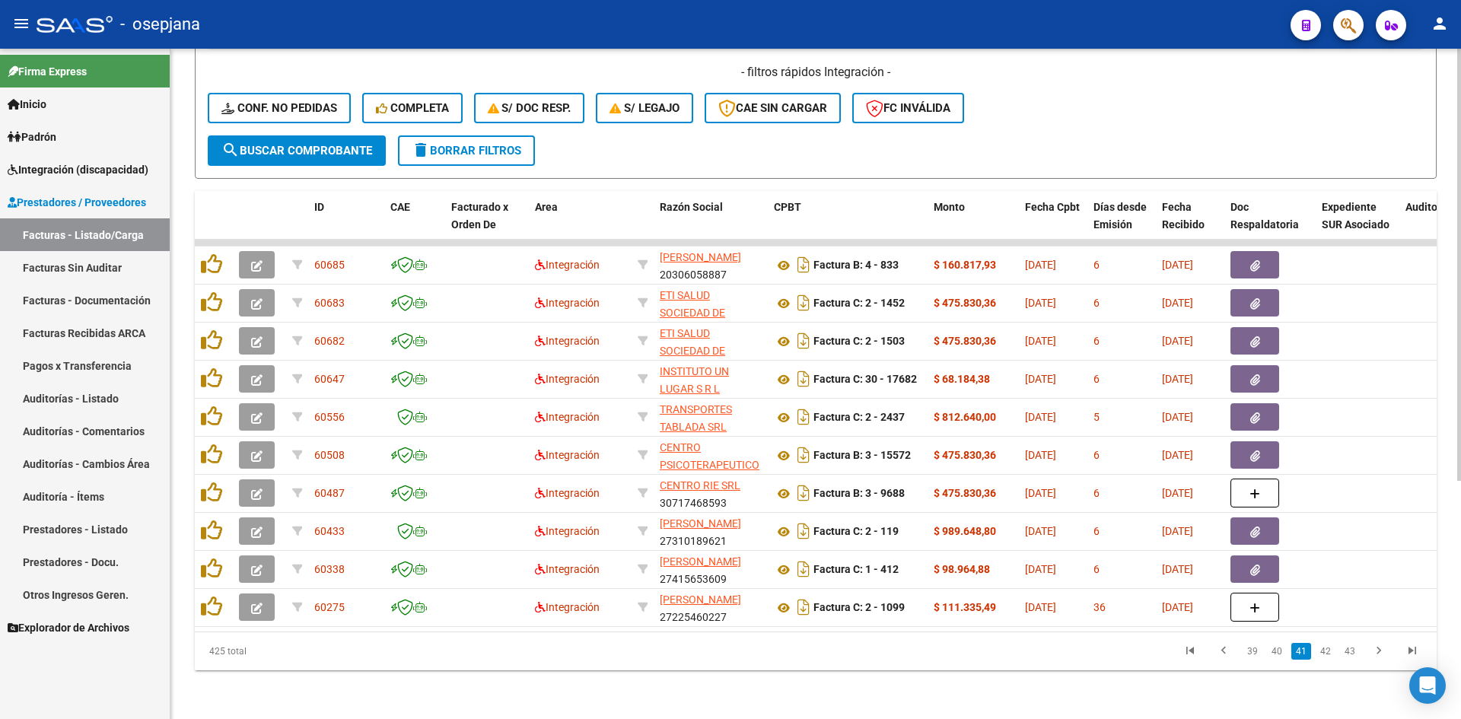
click at [1095, 122] on div "- filtros rápidos Integración - Conf. no pedidas Completa S/ Doc Resp. S/ legaj…" at bounding box center [816, 100] width 1216 height 72
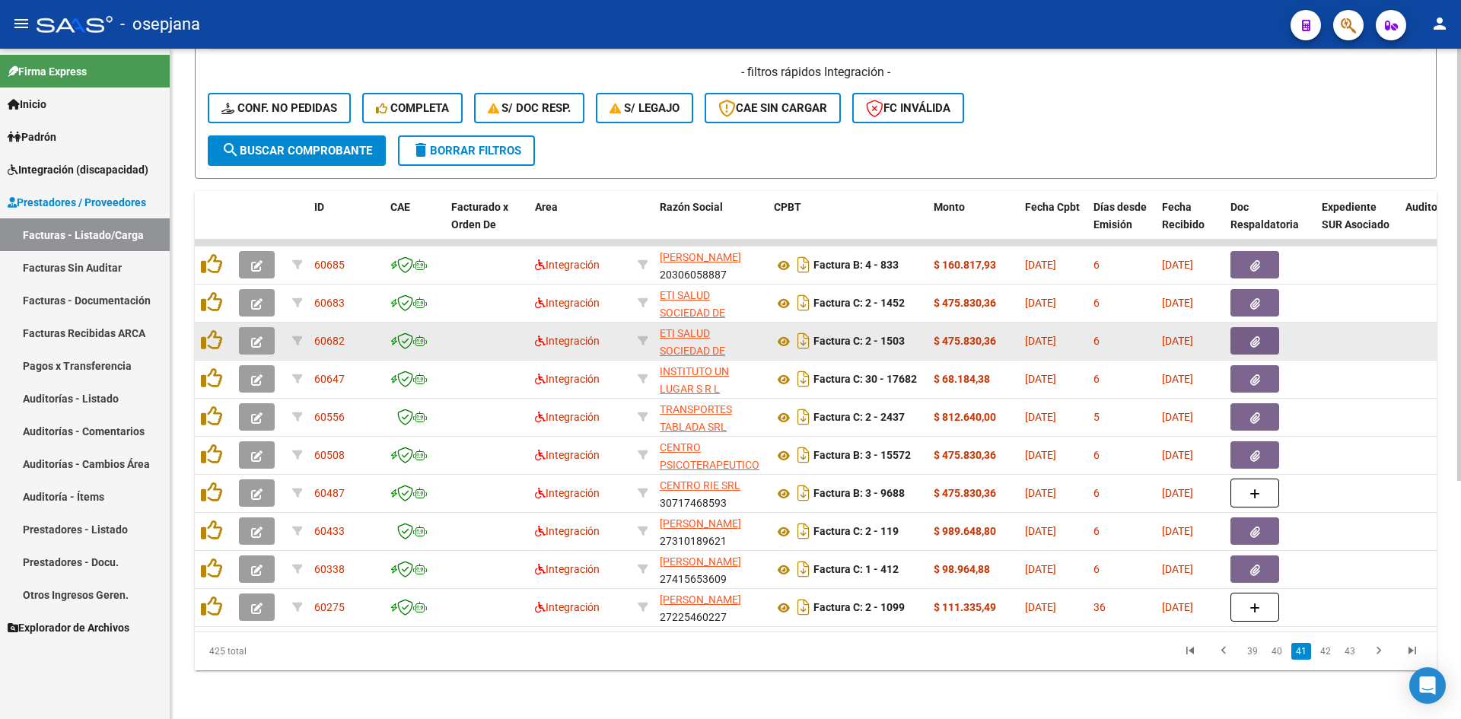
click at [254, 336] on icon "button" at bounding box center [256, 341] width 11 height 11
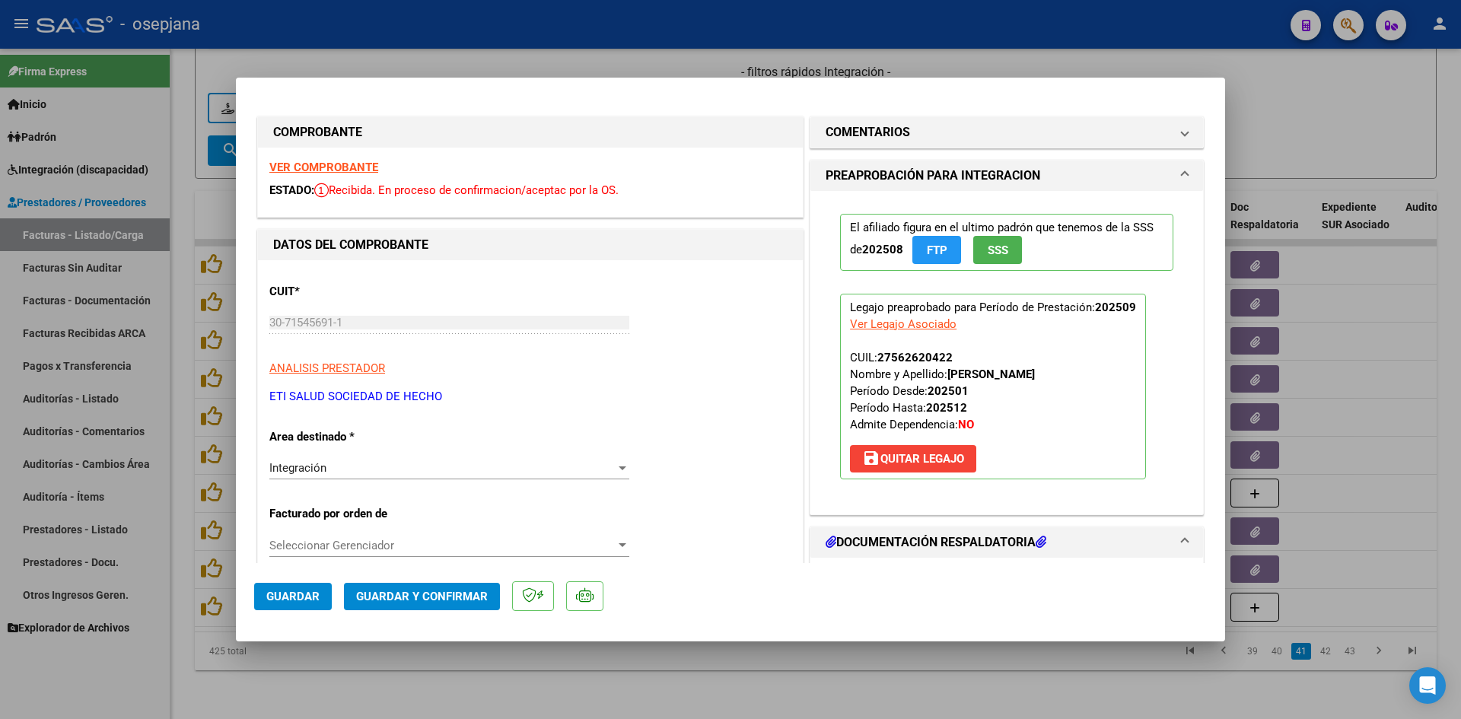
click at [316, 167] on strong "VER COMPROBANTE" at bounding box center [323, 168] width 109 height 14
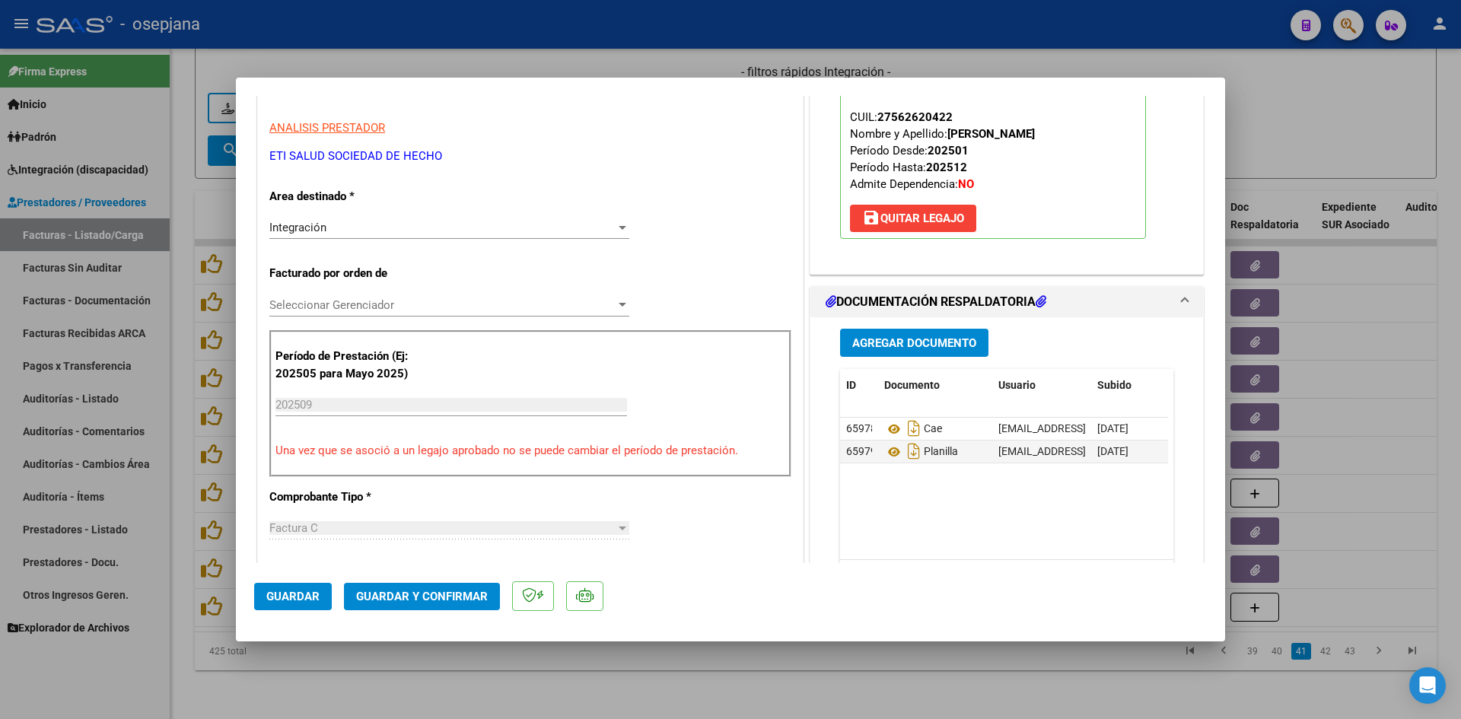
scroll to position [380, 0]
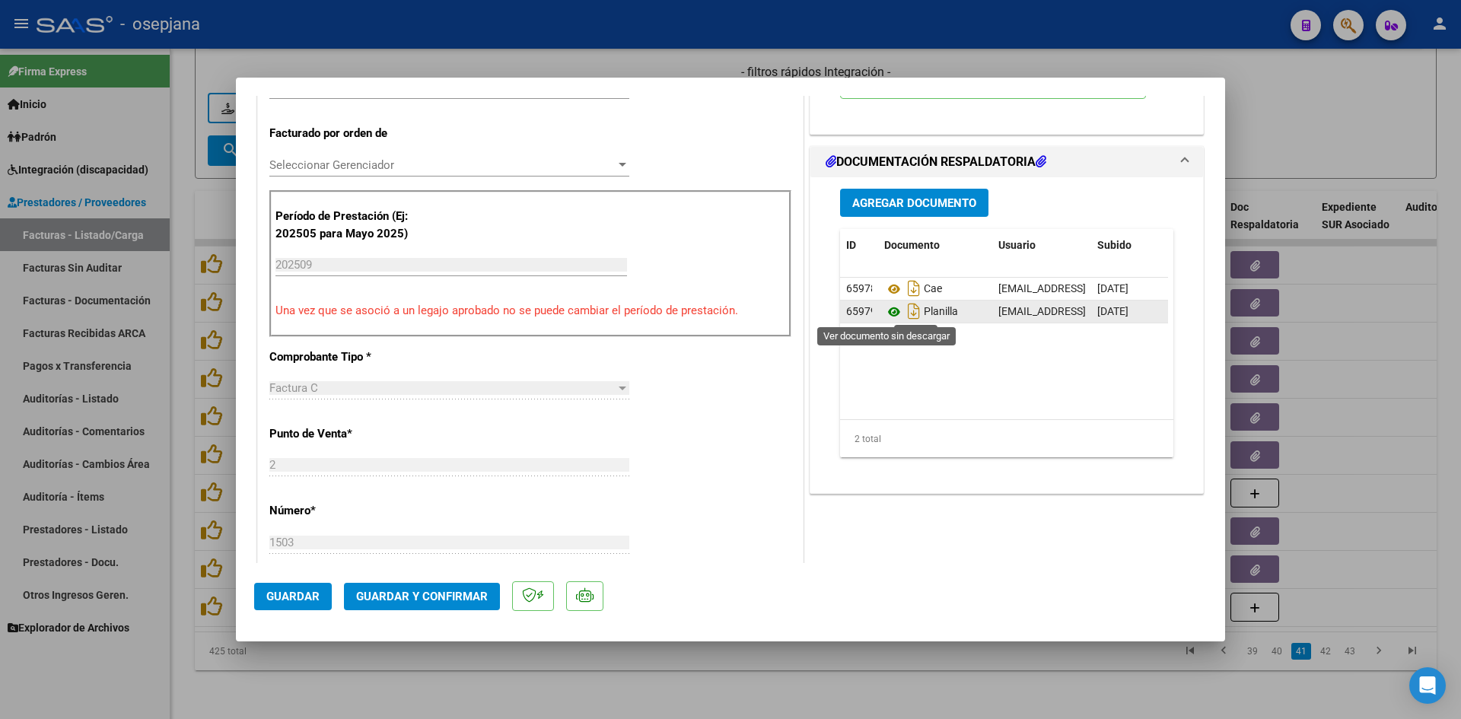
click at [889, 313] on icon at bounding box center [894, 312] width 20 height 18
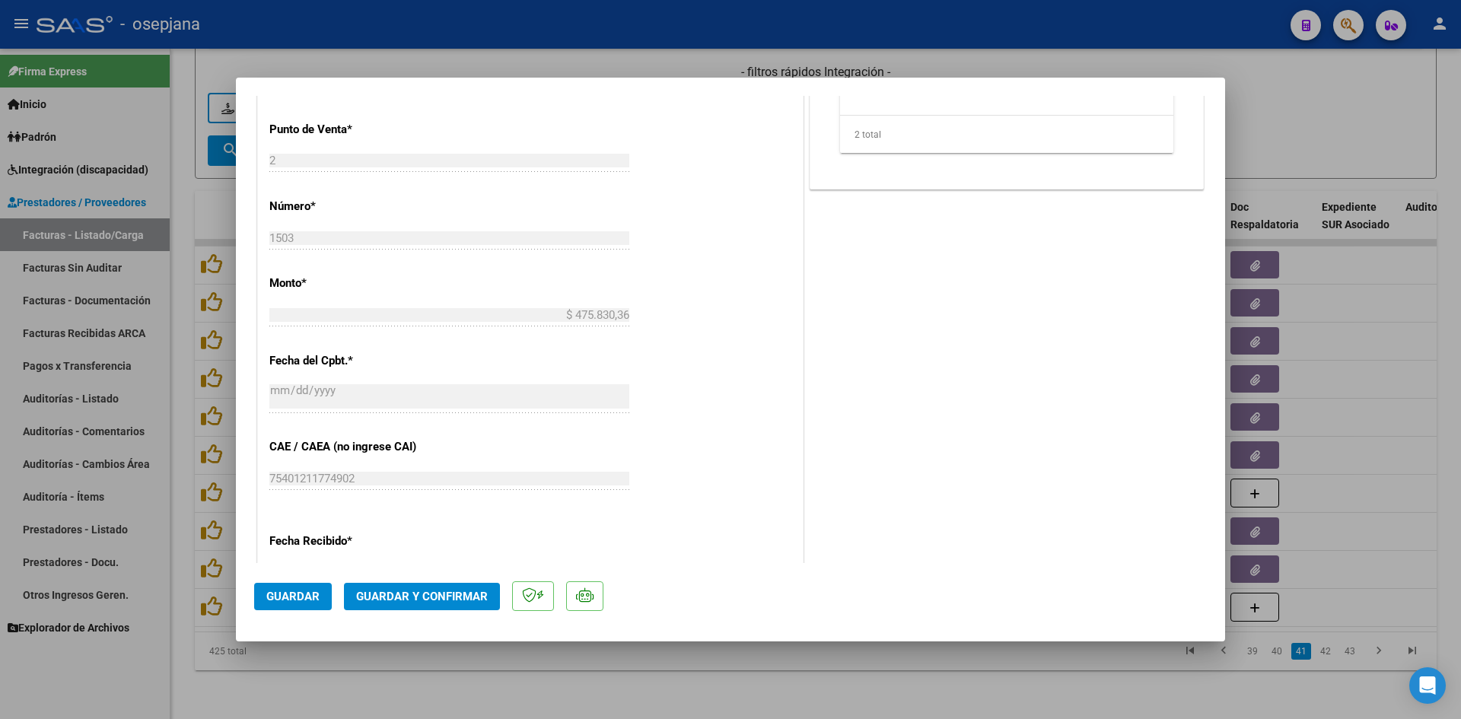
scroll to position [1003, 0]
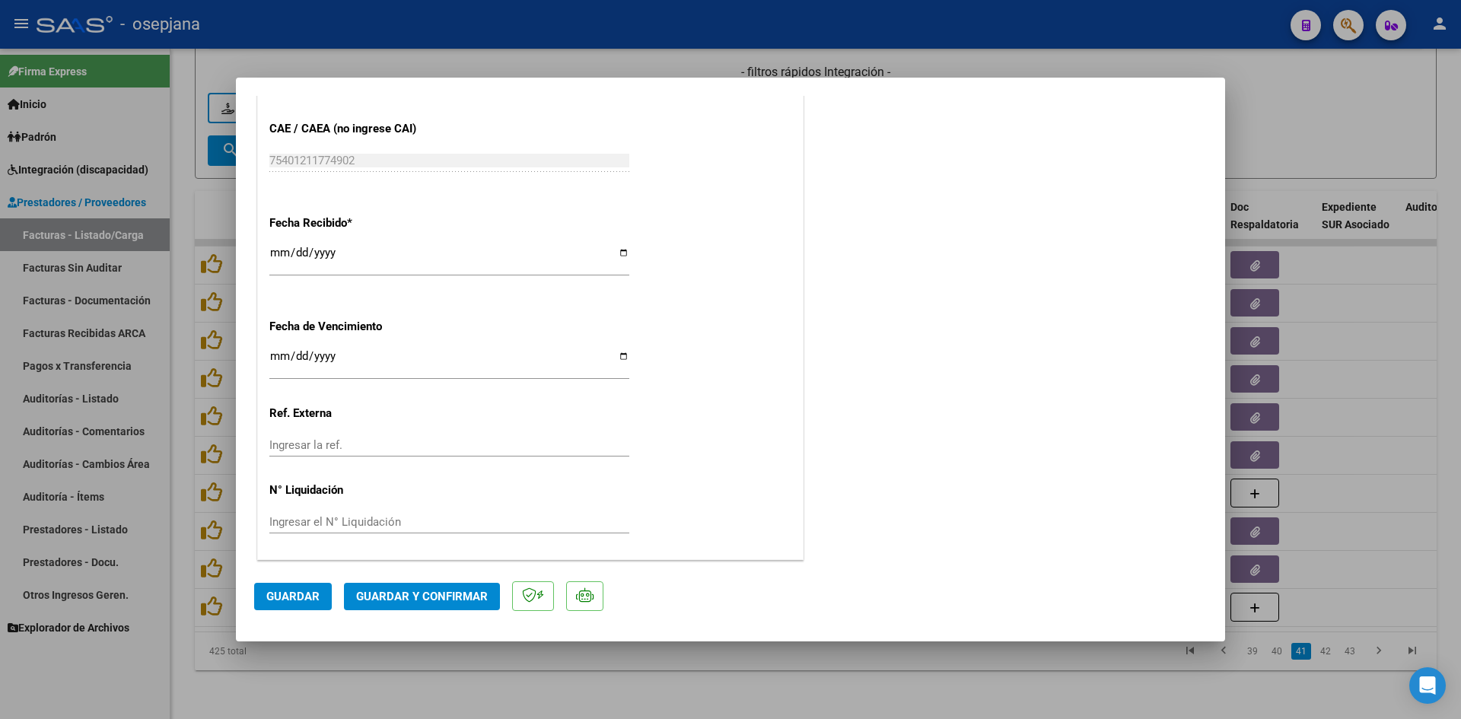
click at [278, 355] on input "[DATE]" at bounding box center [449, 362] width 360 height 24
type input "[DATE]"
click at [422, 596] on span "Guardar y Confirmar" at bounding box center [422, 597] width 132 height 14
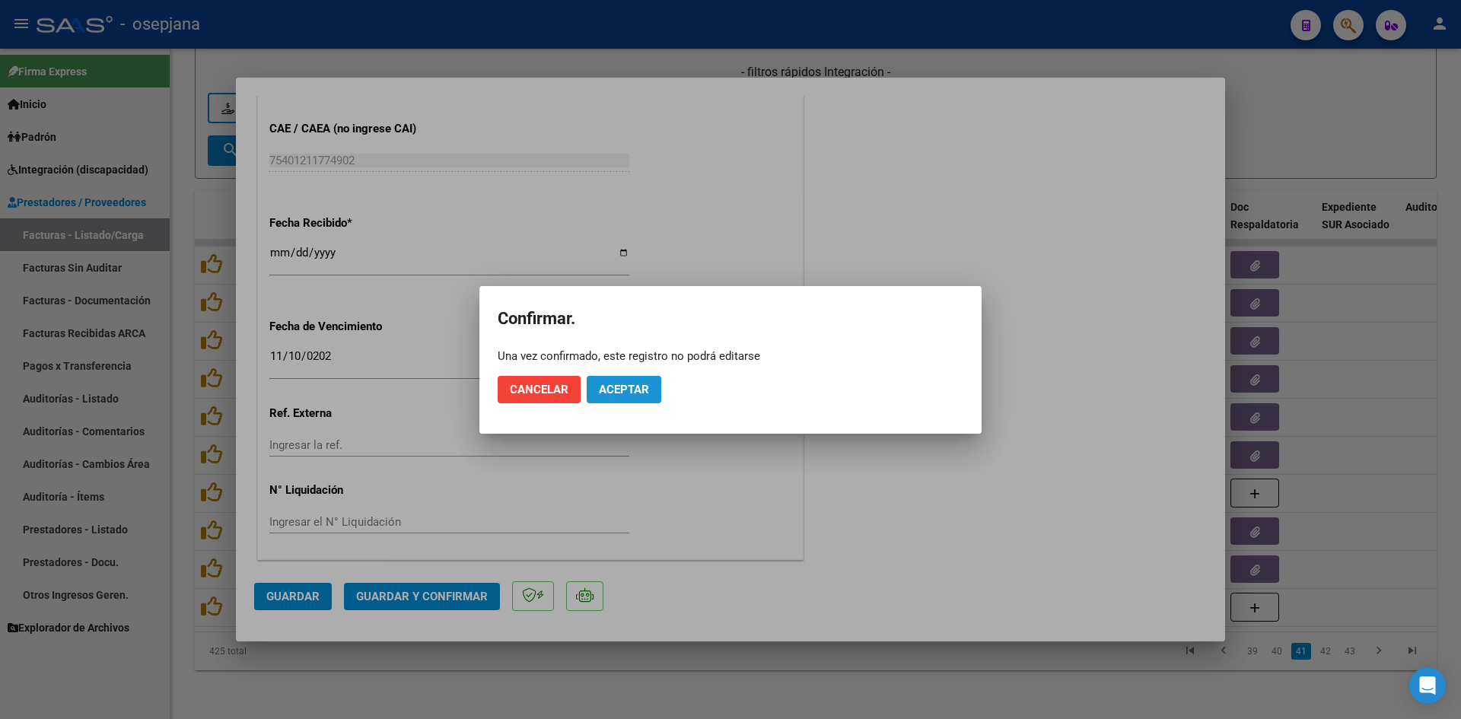
click at [644, 384] on span "Aceptar" at bounding box center [624, 390] width 50 height 14
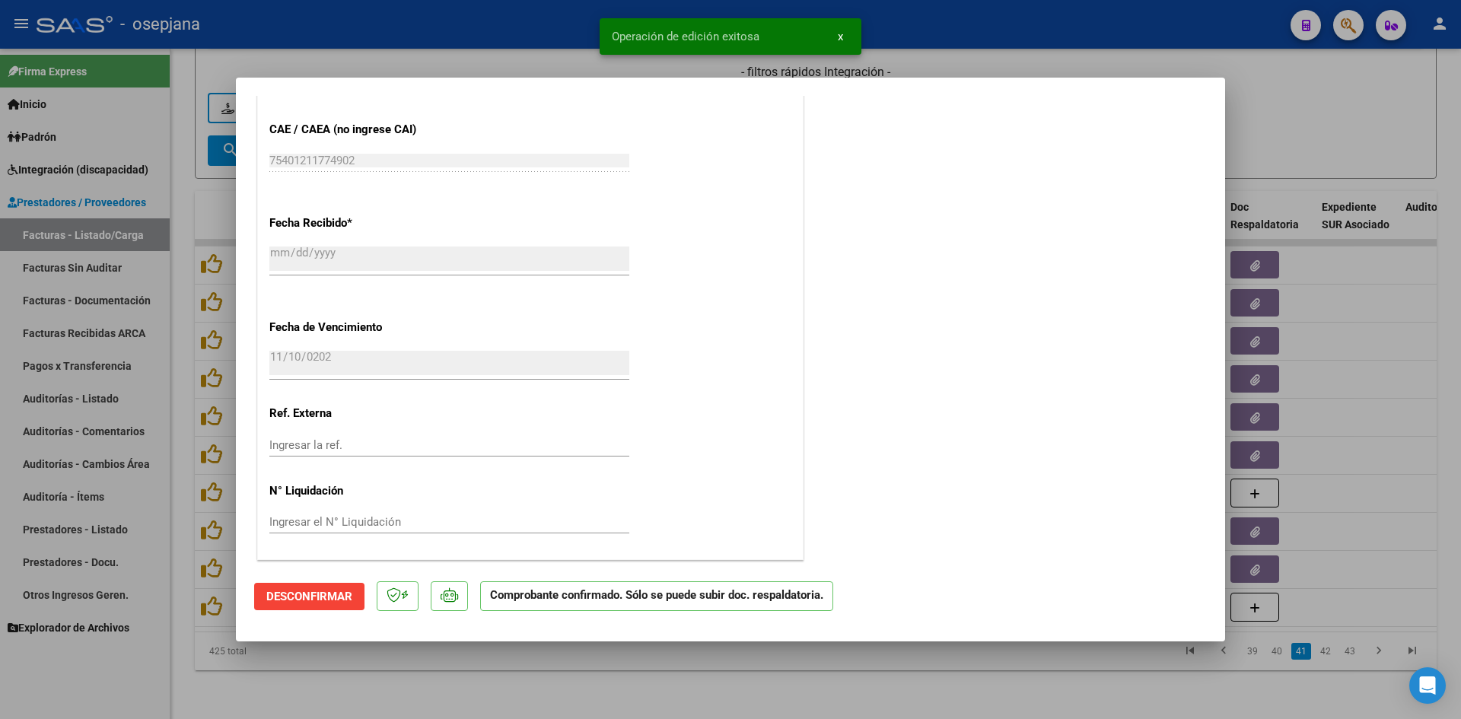
click at [1283, 116] on div at bounding box center [730, 359] width 1461 height 719
type input "$ 0,00"
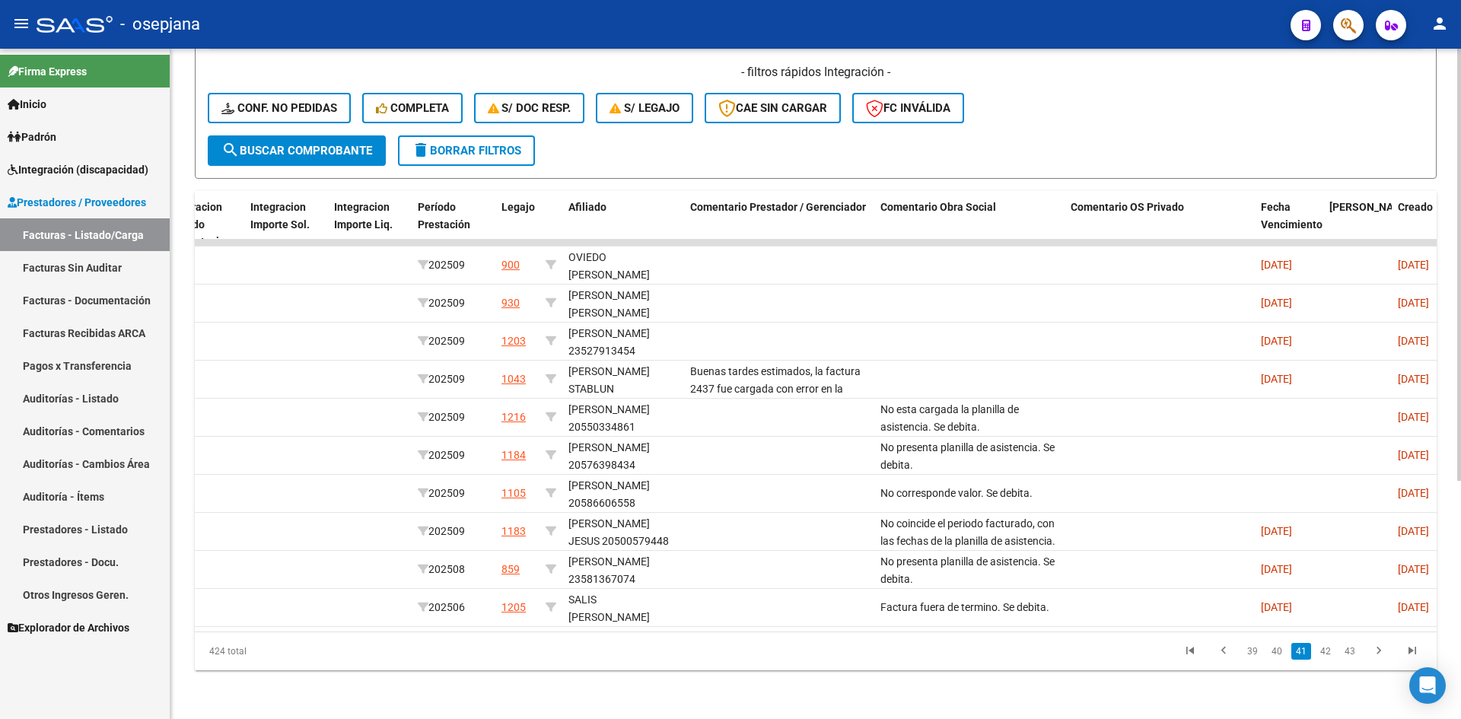
scroll to position [0, 0]
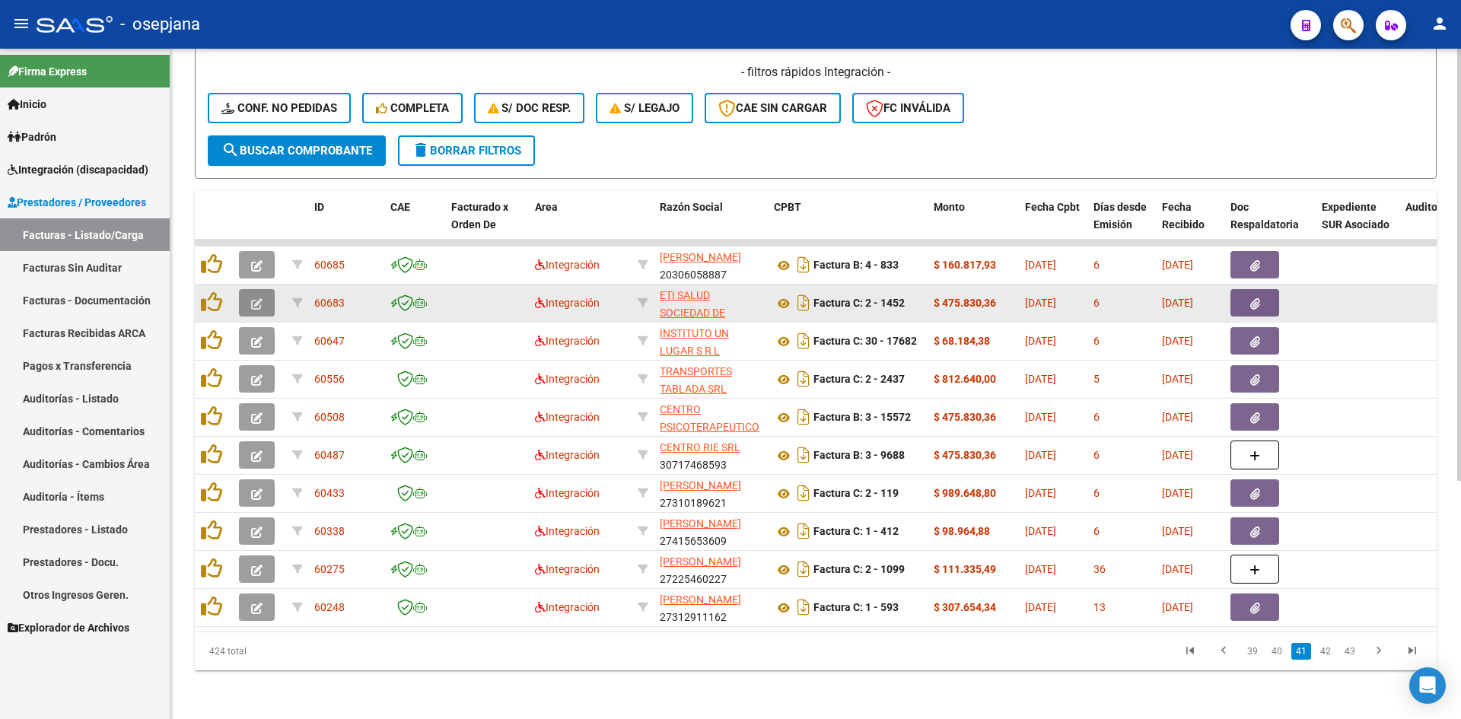
click at [259, 298] on icon "button" at bounding box center [256, 303] width 11 height 11
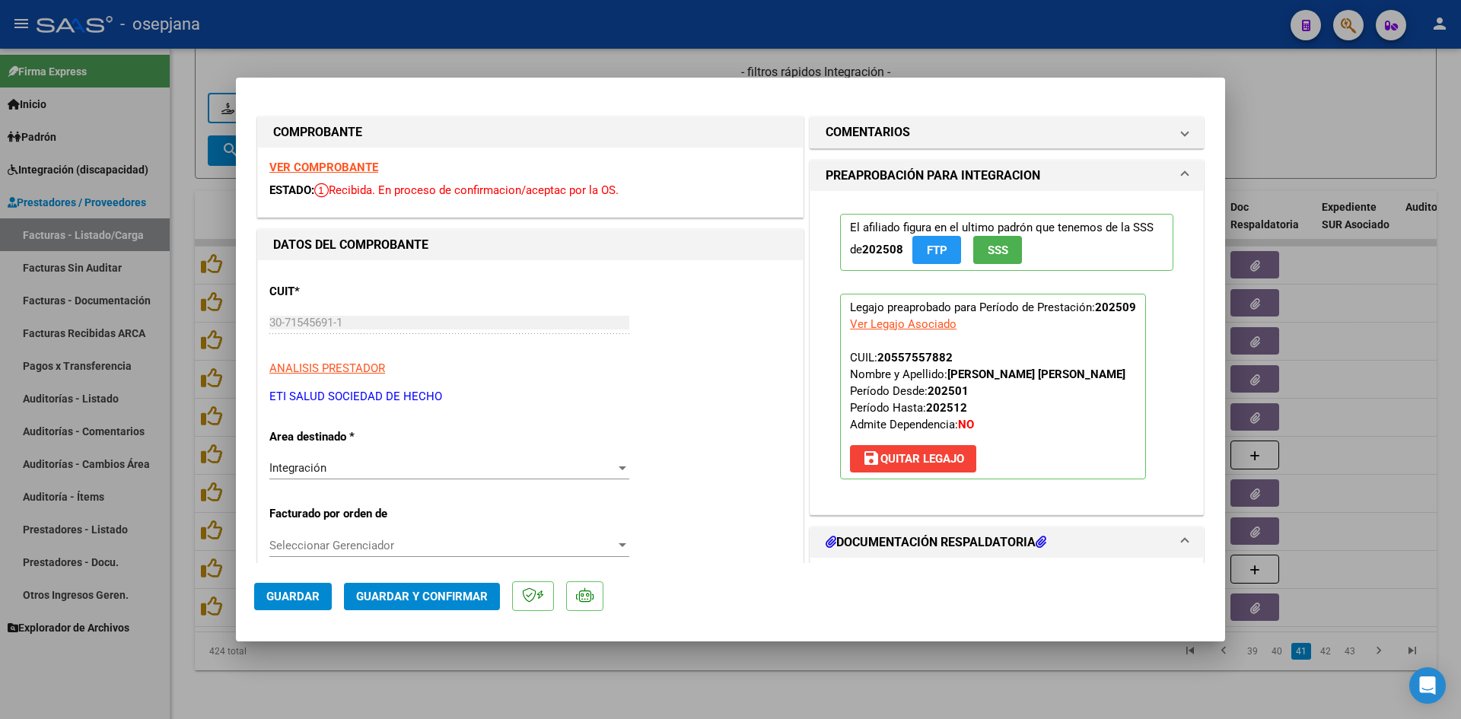
click at [317, 167] on strong "VER COMPROBANTE" at bounding box center [323, 168] width 109 height 14
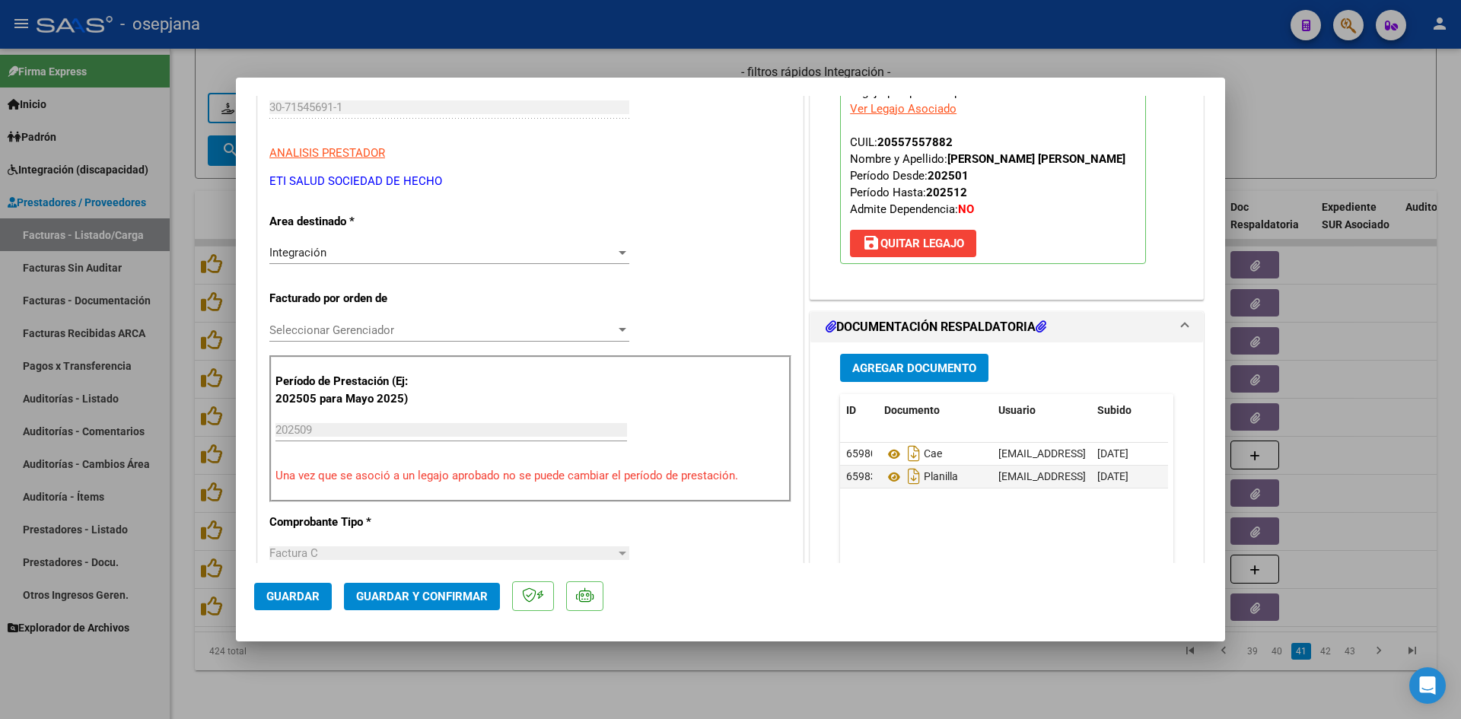
scroll to position [304, 0]
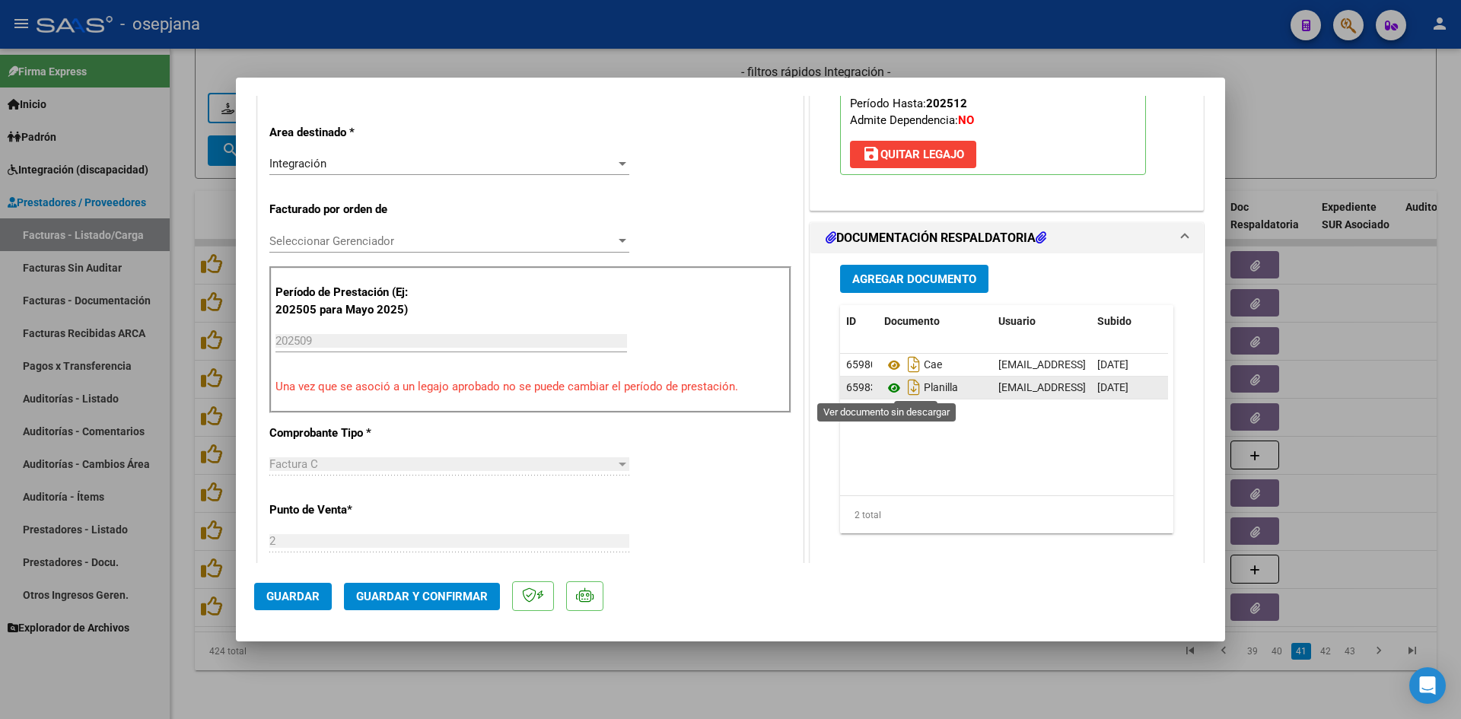
click at [888, 389] on icon at bounding box center [894, 388] width 20 height 18
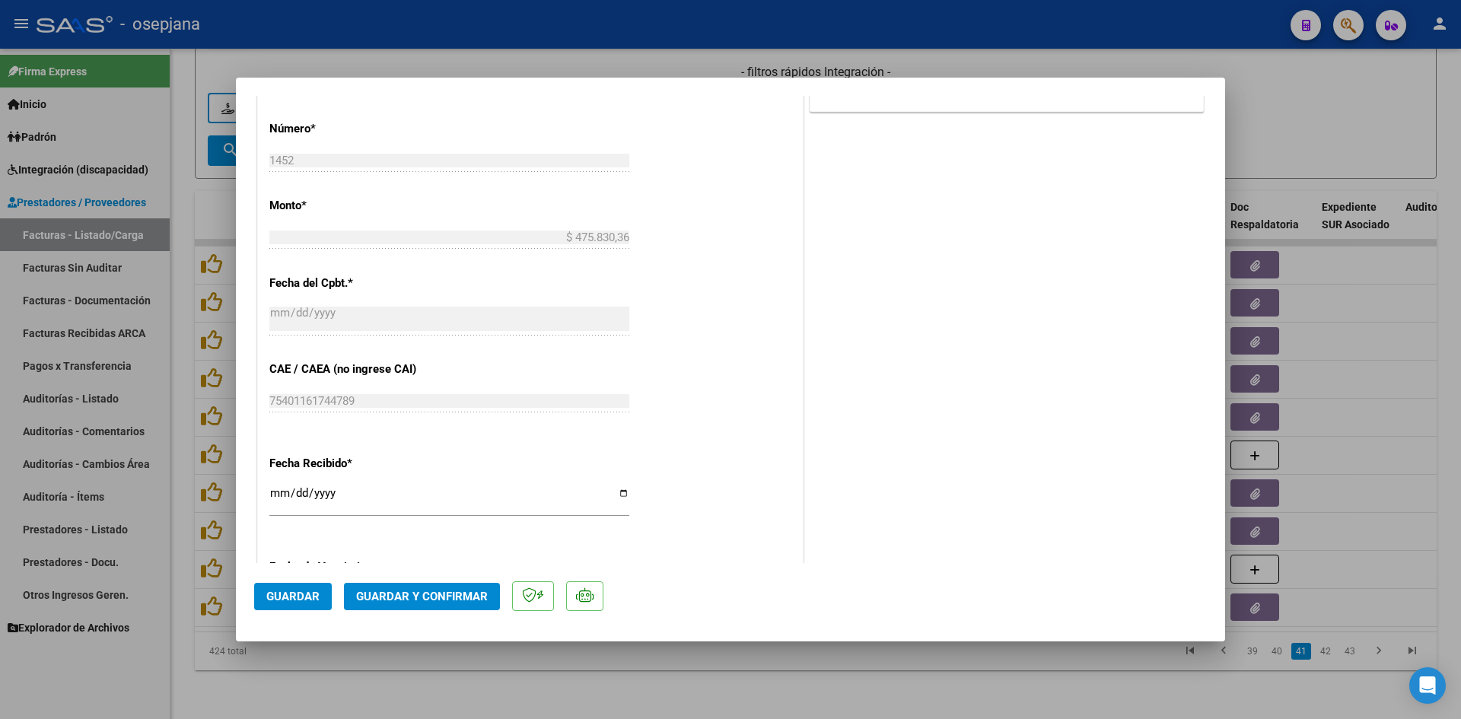
scroll to position [913, 0]
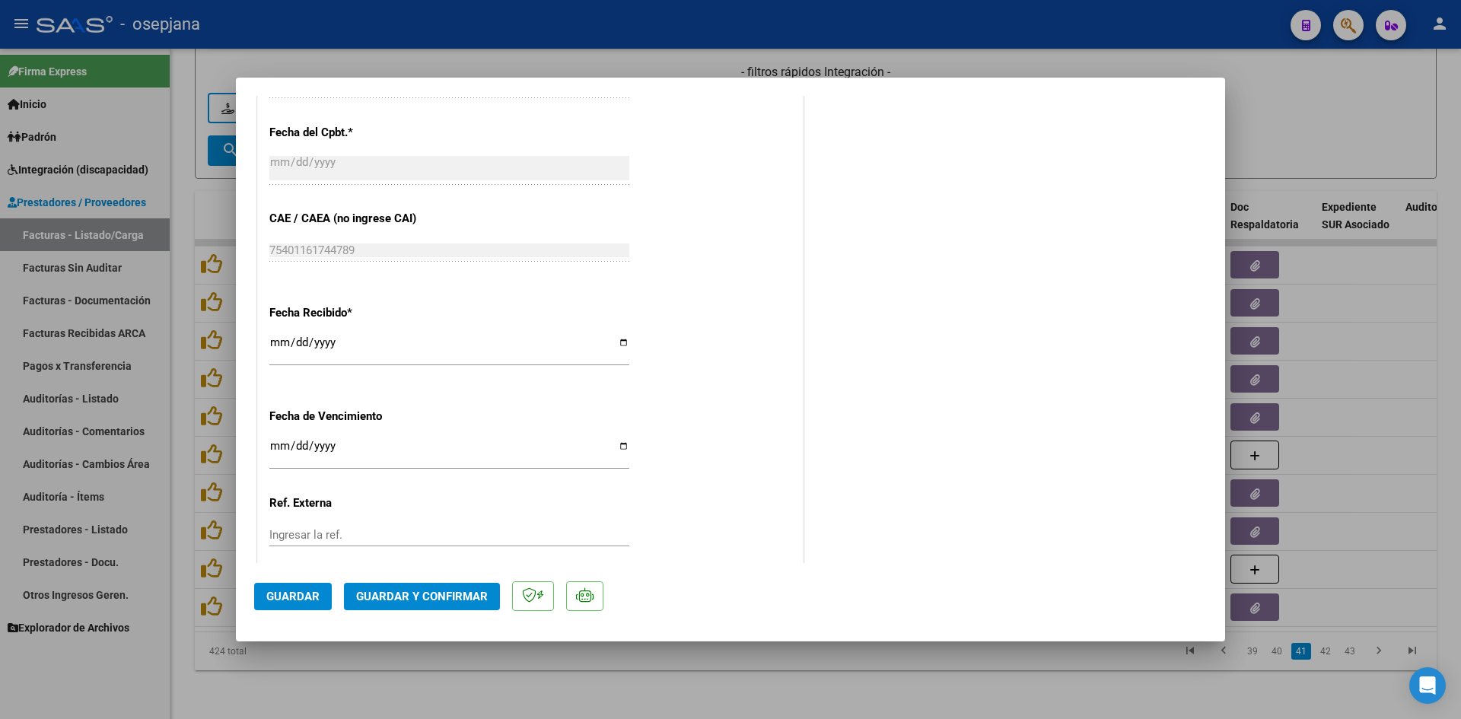
click at [281, 445] on input "[DATE]" at bounding box center [449, 452] width 360 height 24
type input "[DATE]"
click at [412, 600] on span "Guardar y Confirmar" at bounding box center [422, 597] width 132 height 14
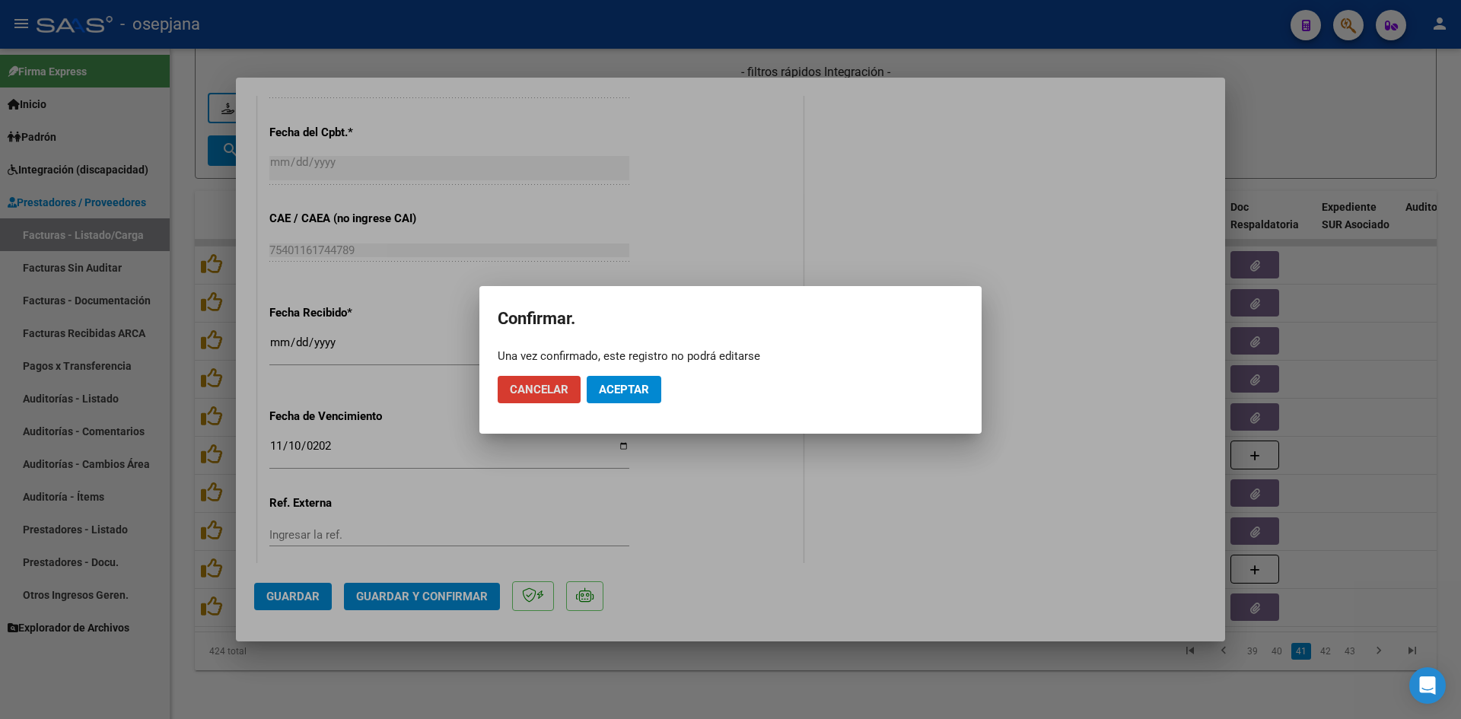
click at [639, 389] on span "Aceptar" at bounding box center [624, 390] width 50 height 14
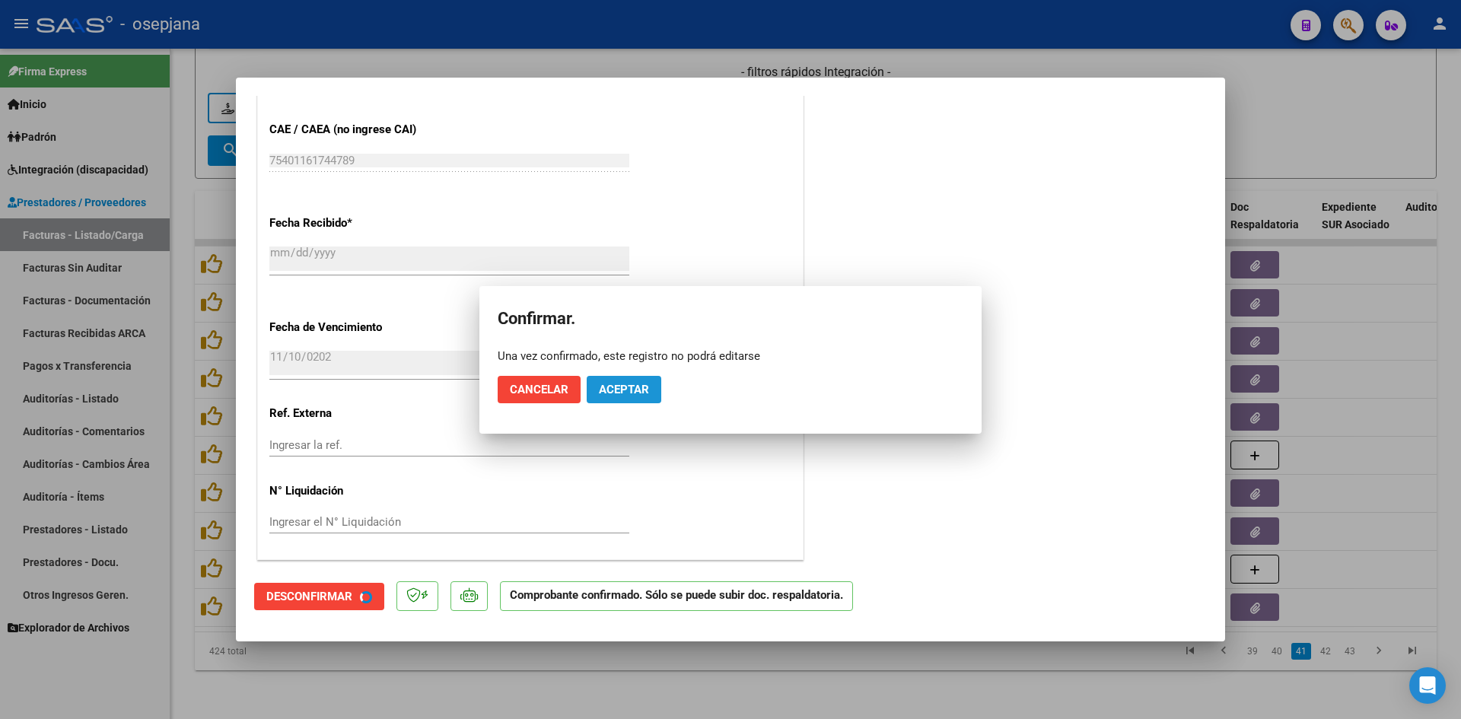
scroll to position [819, 0]
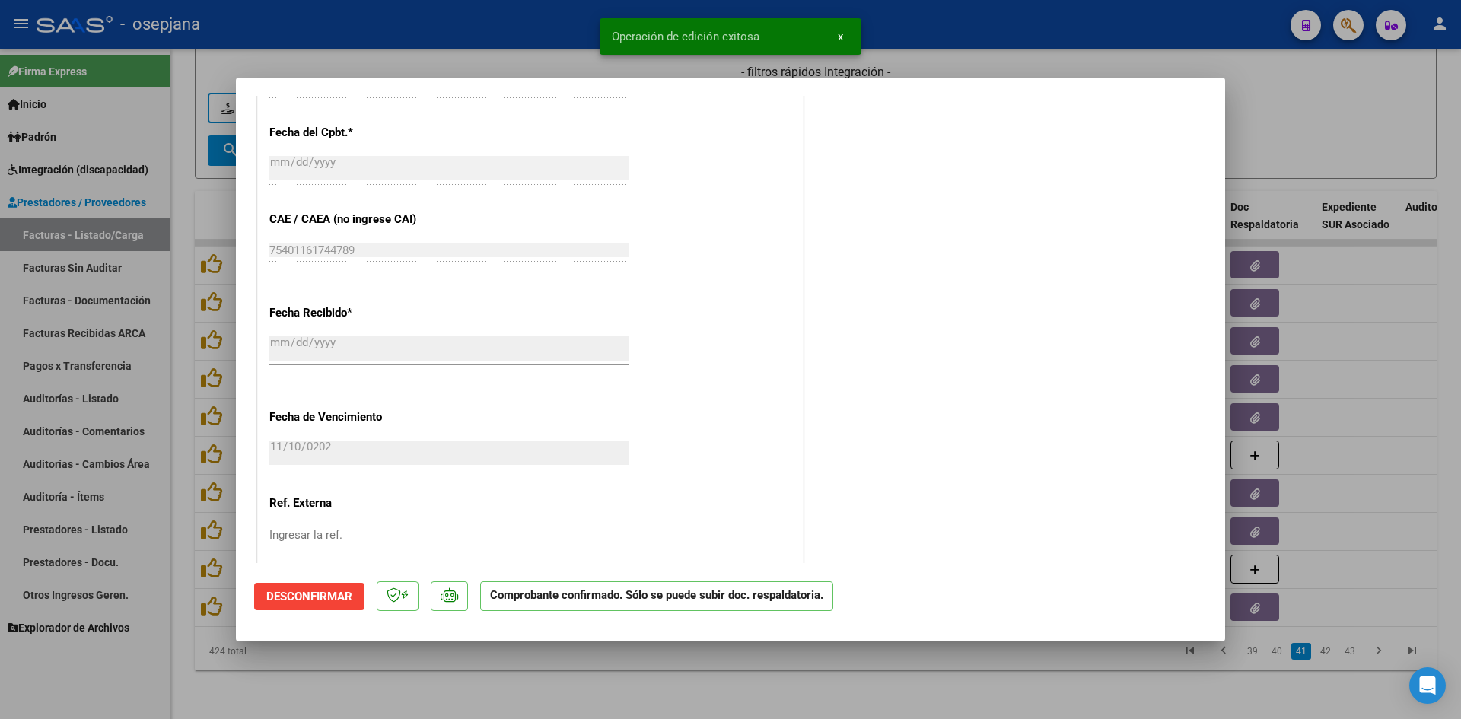
click at [1231, 119] on div at bounding box center [730, 359] width 1461 height 719
type input "$ 0,00"
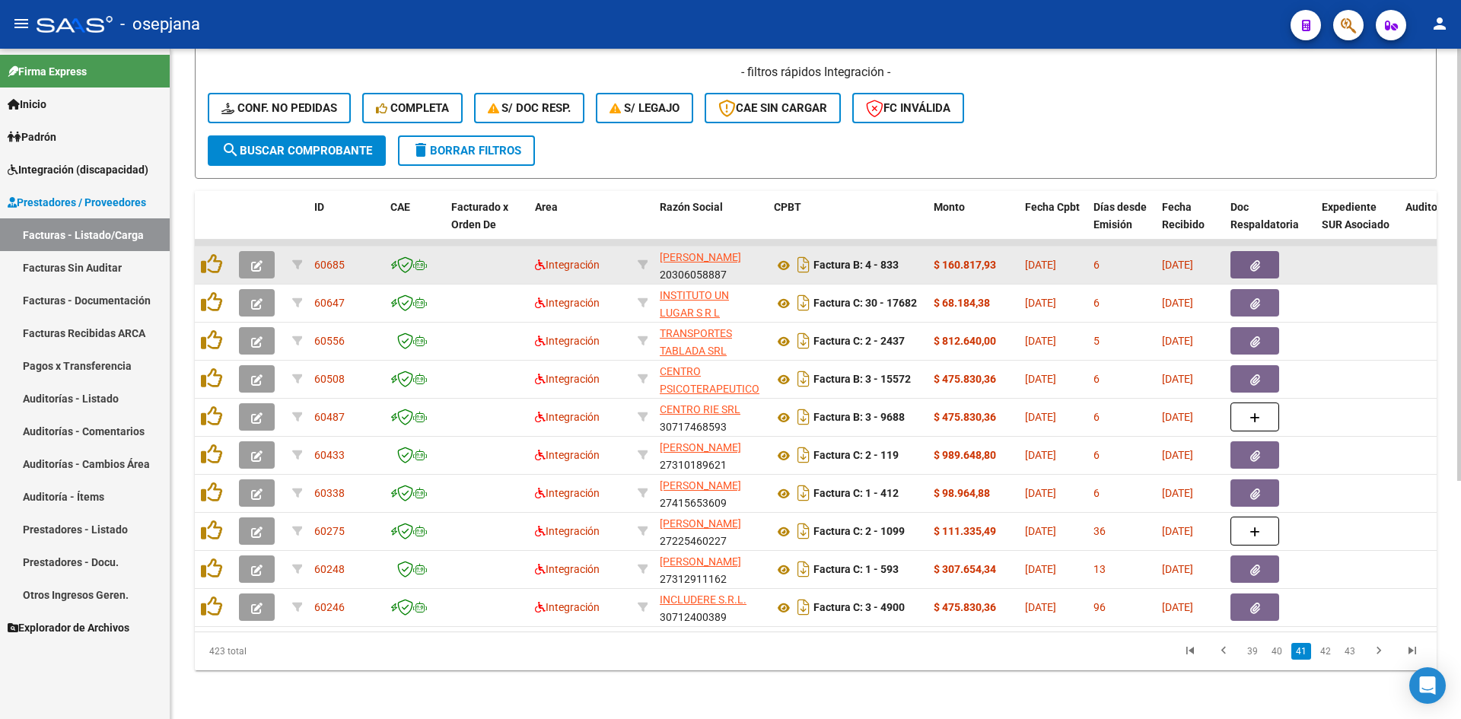
click at [257, 260] on icon "button" at bounding box center [256, 265] width 11 height 11
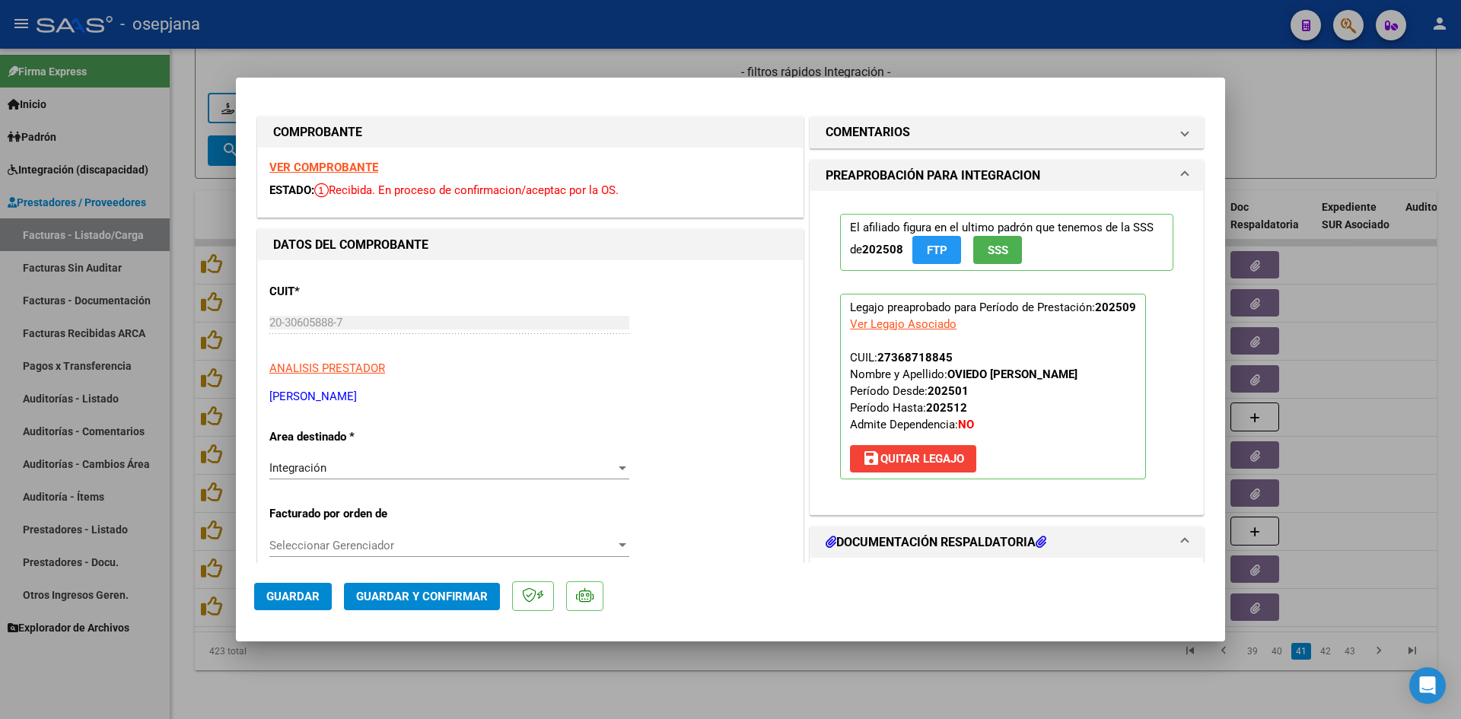
click at [356, 170] on strong "VER COMPROBANTE" at bounding box center [323, 168] width 109 height 14
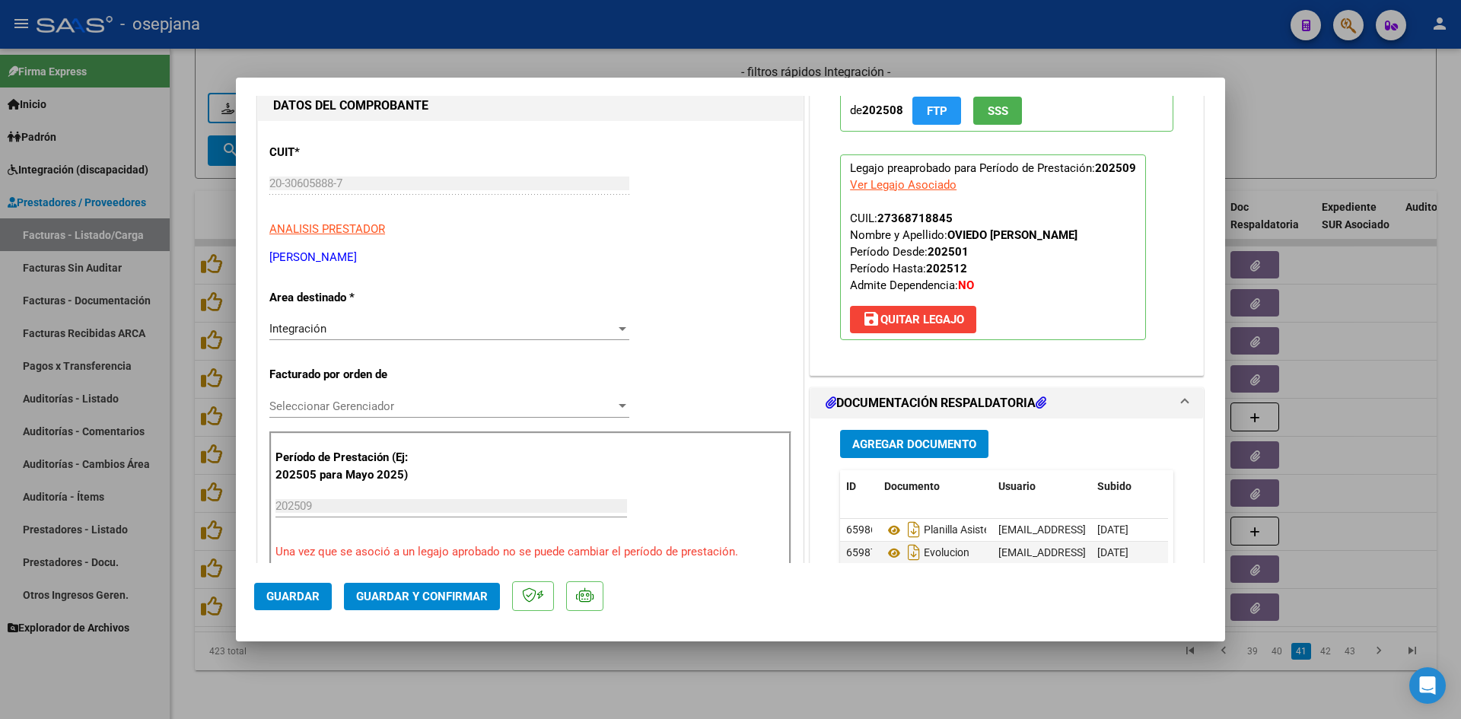
scroll to position [228, 0]
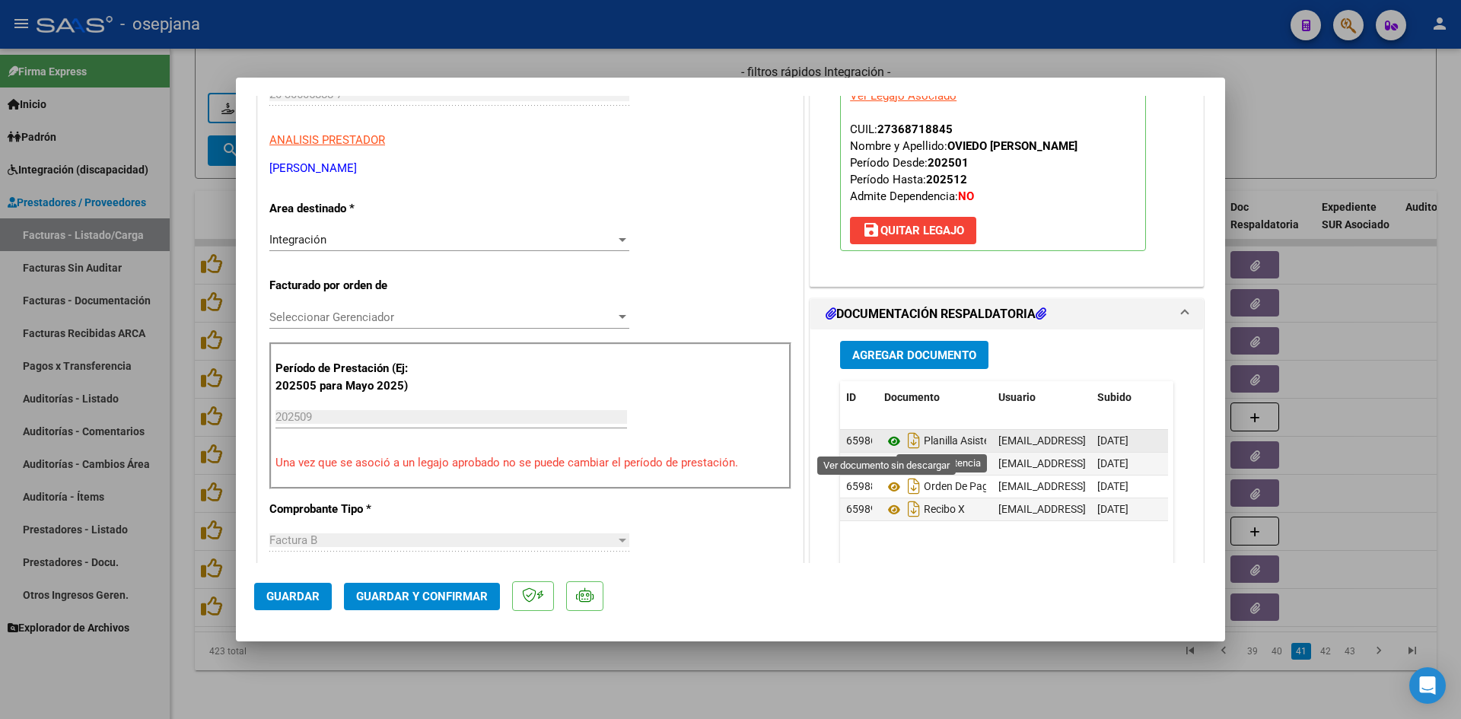
click at [887, 442] on icon at bounding box center [894, 441] width 20 height 18
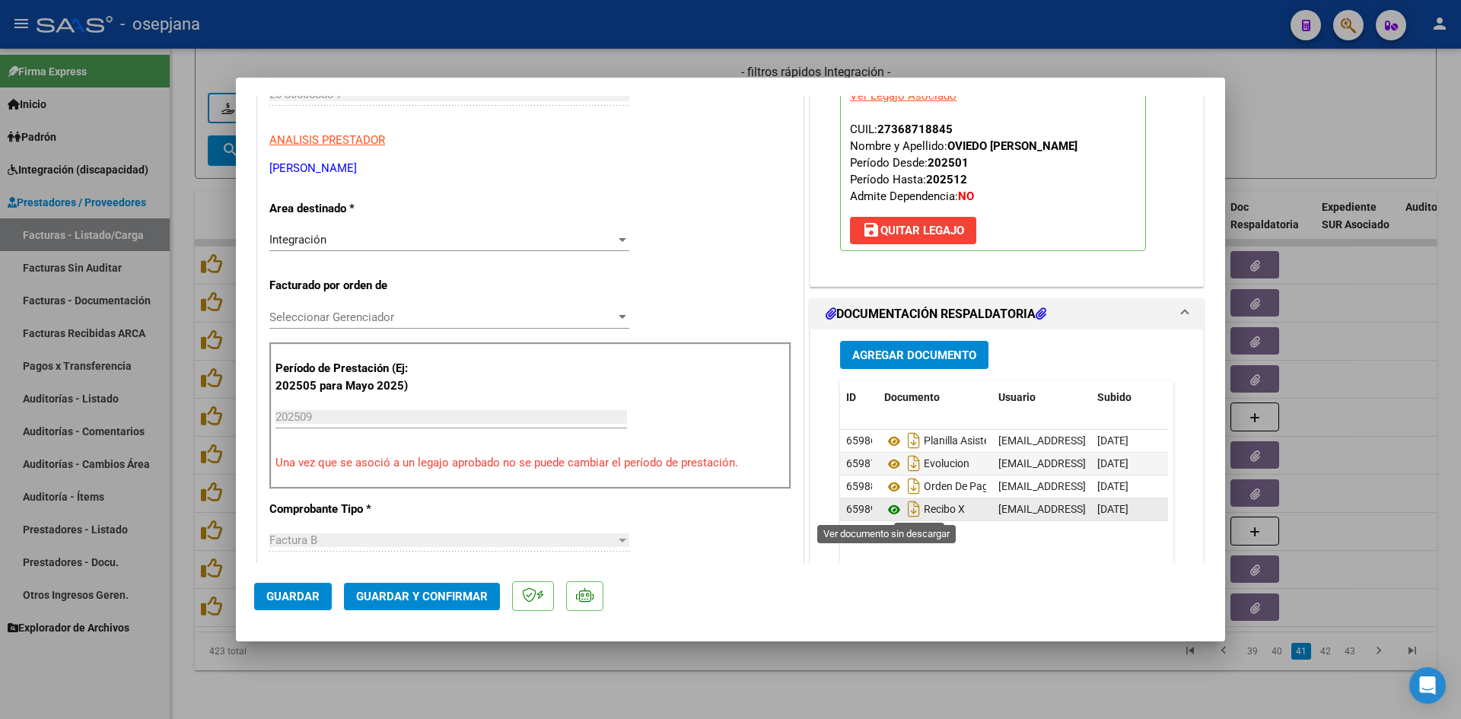
click at [885, 504] on icon at bounding box center [894, 510] width 20 height 18
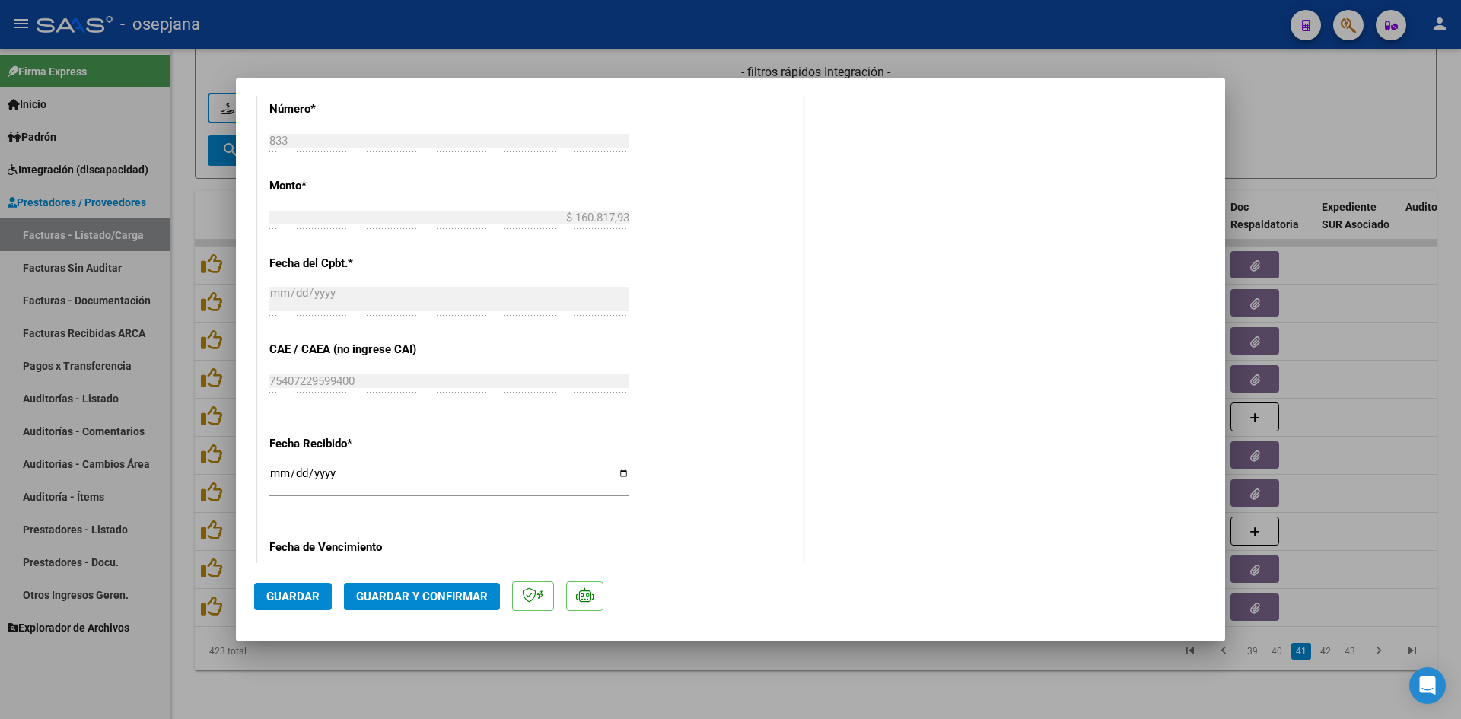
scroll to position [989, 0]
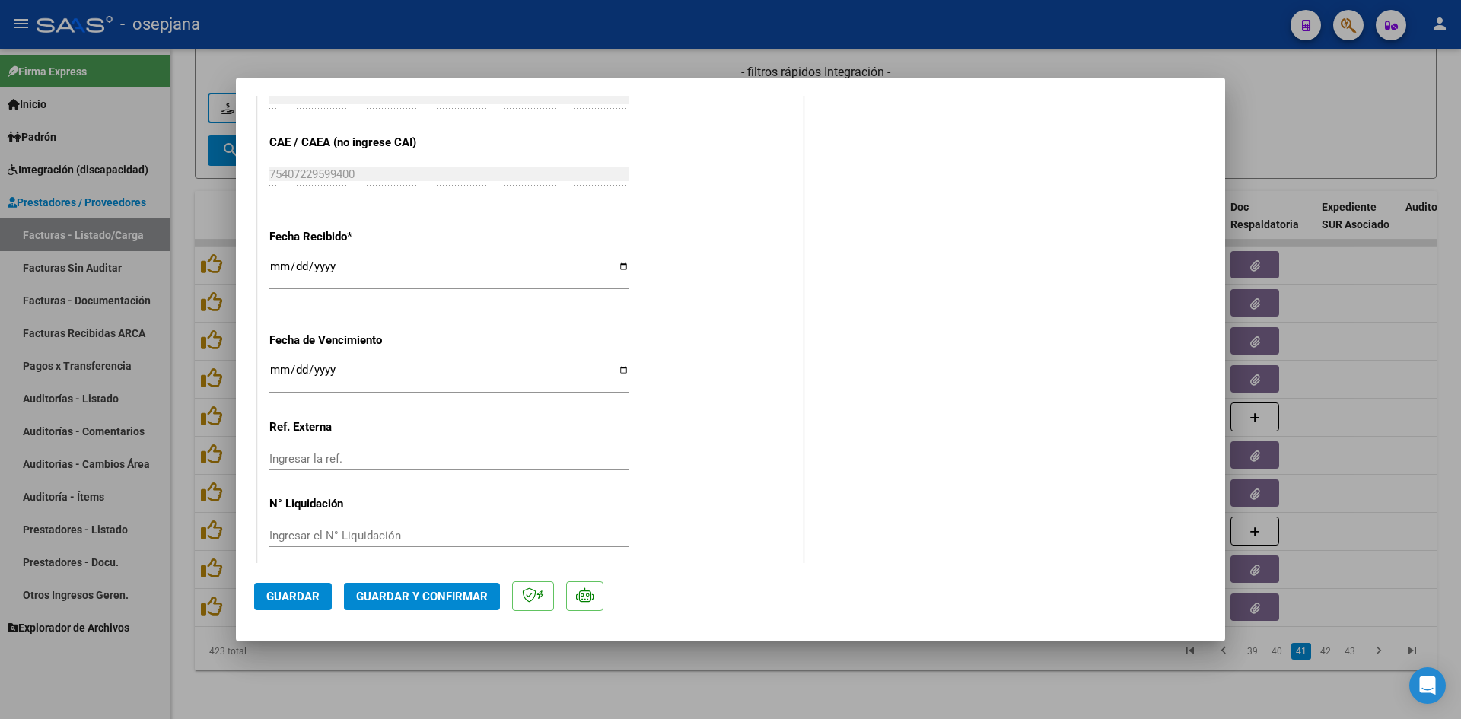
click at [275, 363] on div "[DATE] Ingresar la fecha" at bounding box center [449, 377] width 360 height 33
type input "[DATE]"
click at [279, 368] on input "[DATE]" at bounding box center [449, 376] width 360 height 24
type input "[DATE]"
click at [402, 590] on span "Guardar y Confirmar" at bounding box center [422, 597] width 132 height 14
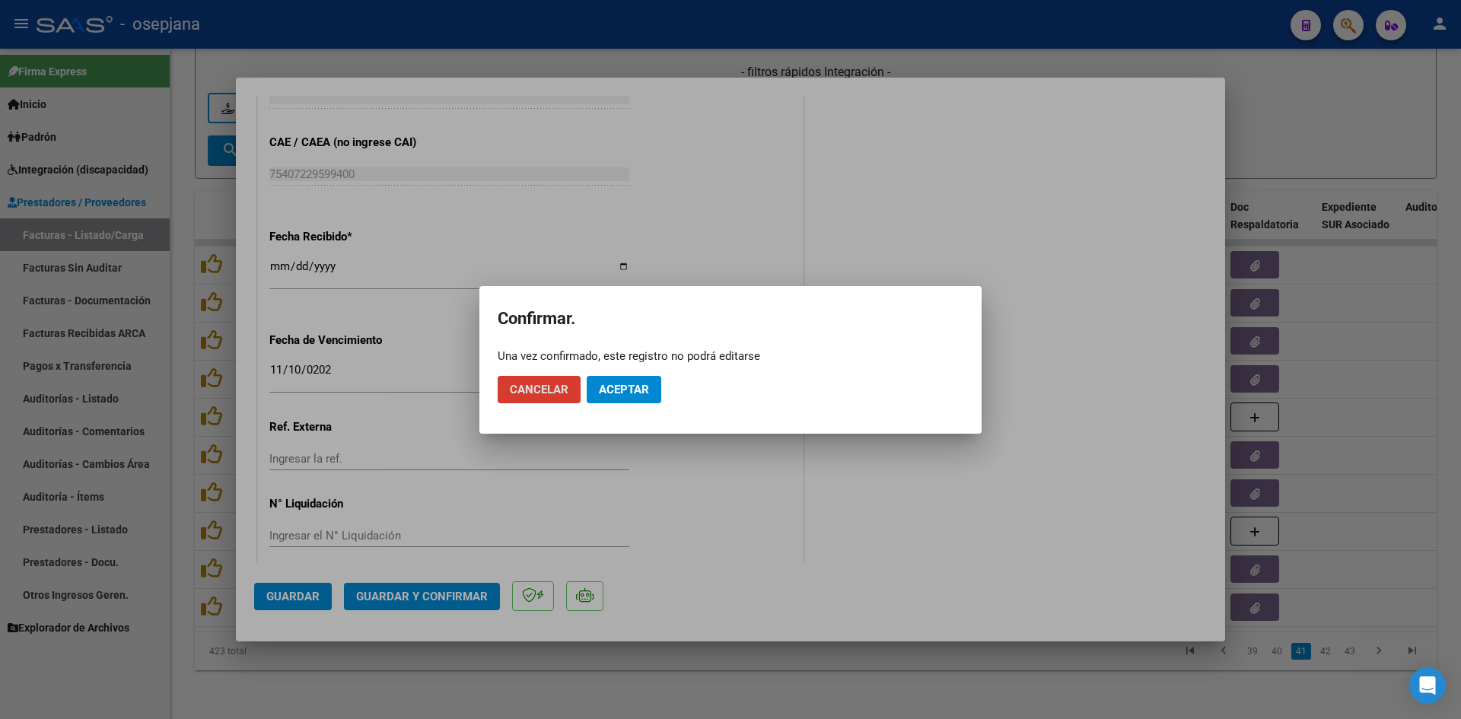
click at [618, 399] on button "Aceptar" at bounding box center [624, 389] width 75 height 27
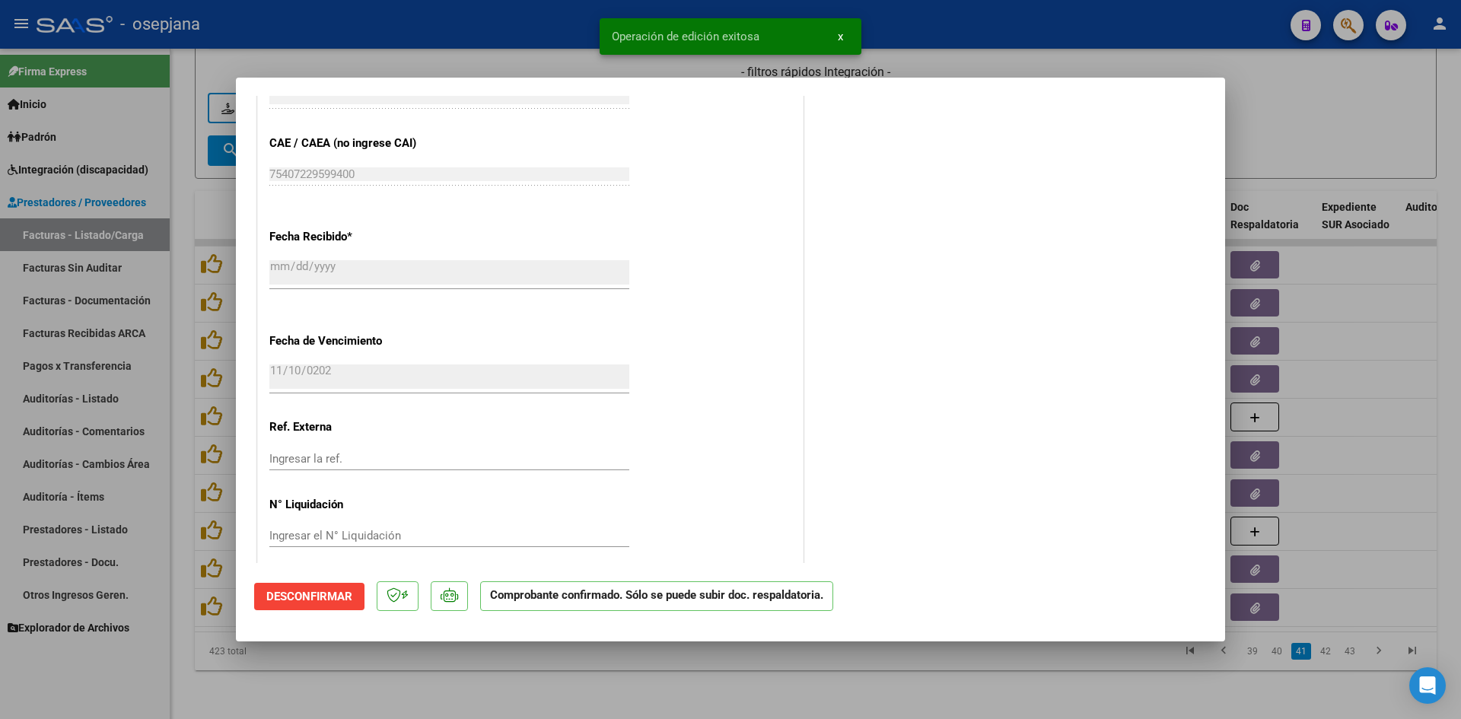
click at [1353, 148] on div at bounding box center [730, 359] width 1461 height 719
type input "$ 0,00"
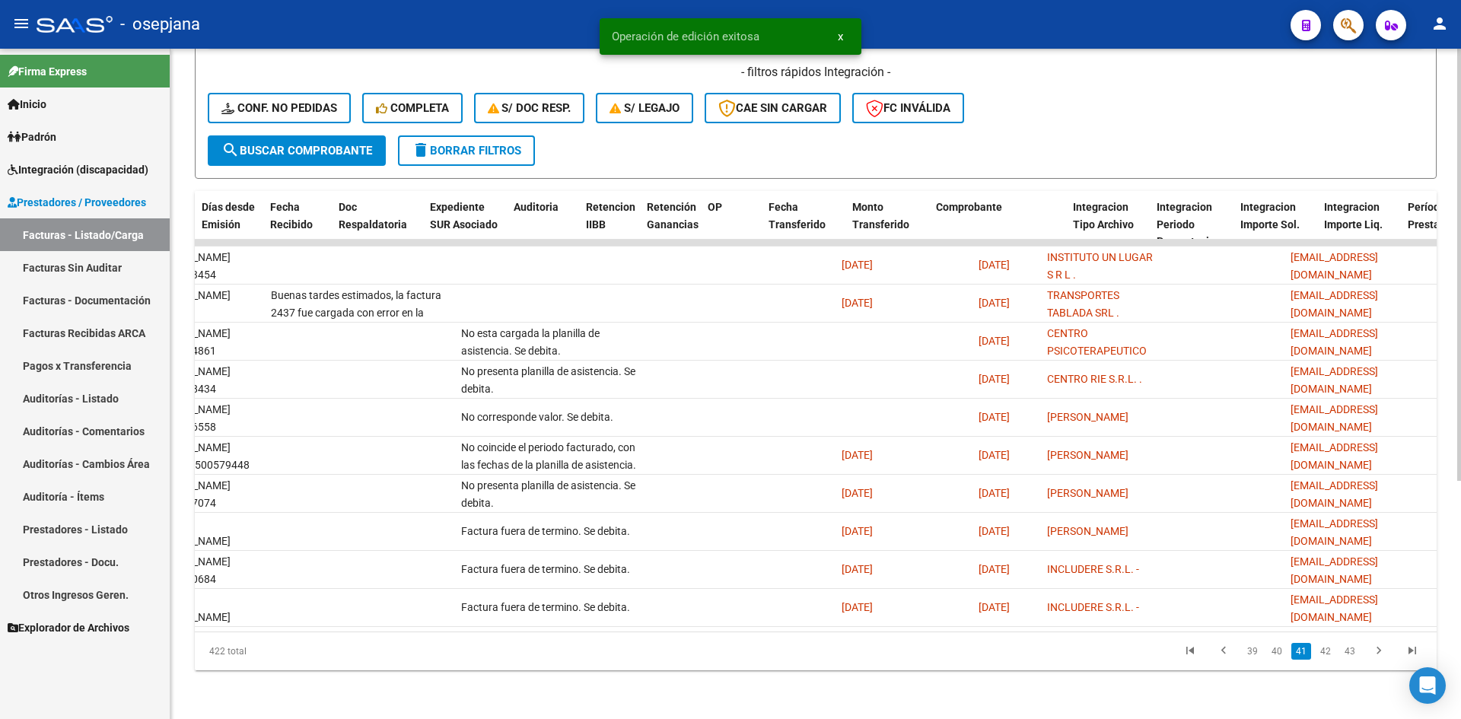
scroll to position [0, 0]
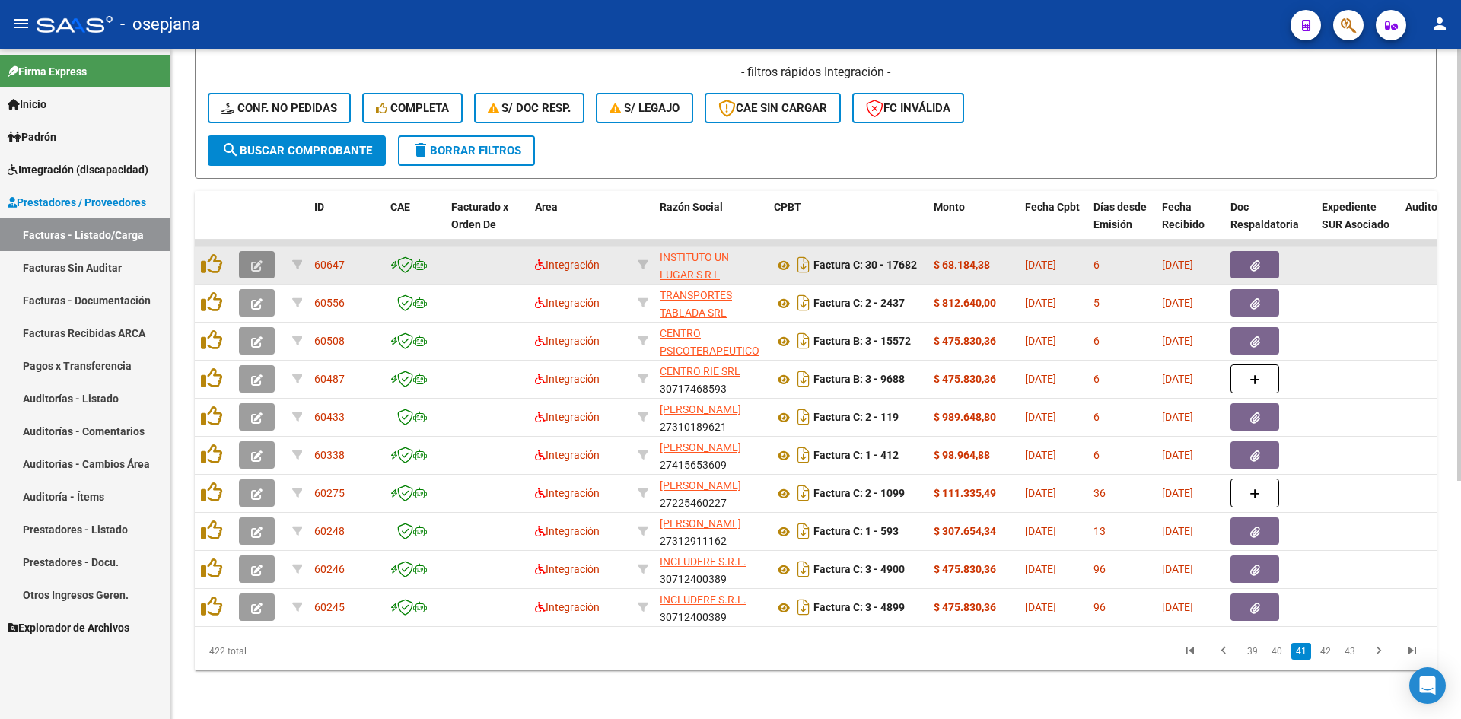
click at [248, 253] on button "button" at bounding box center [257, 264] width 36 height 27
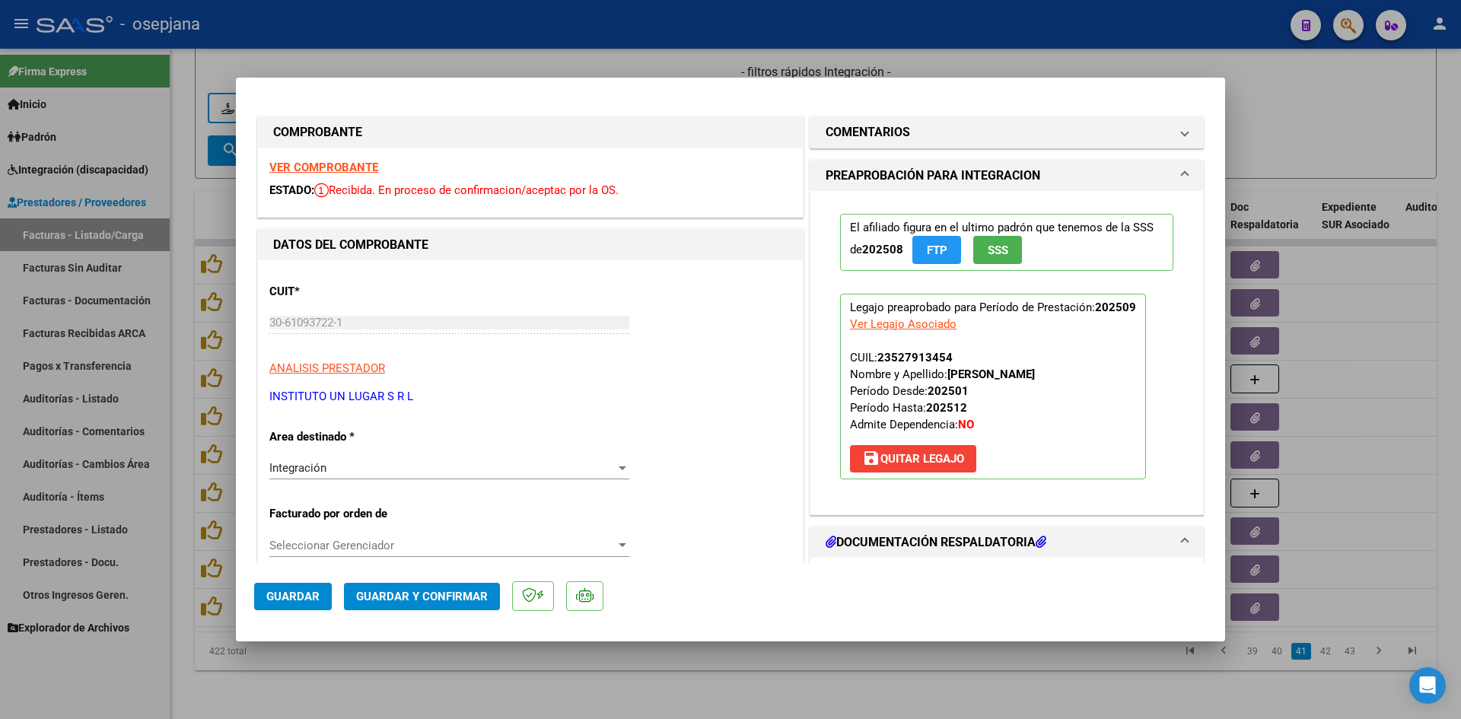
click at [341, 168] on strong "VER COMPROBANTE" at bounding box center [323, 168] width 109 height 14
click at [1353, 87] on div at bounding box center [730, 359] width 1461 height 719
type input "$ 0,00"
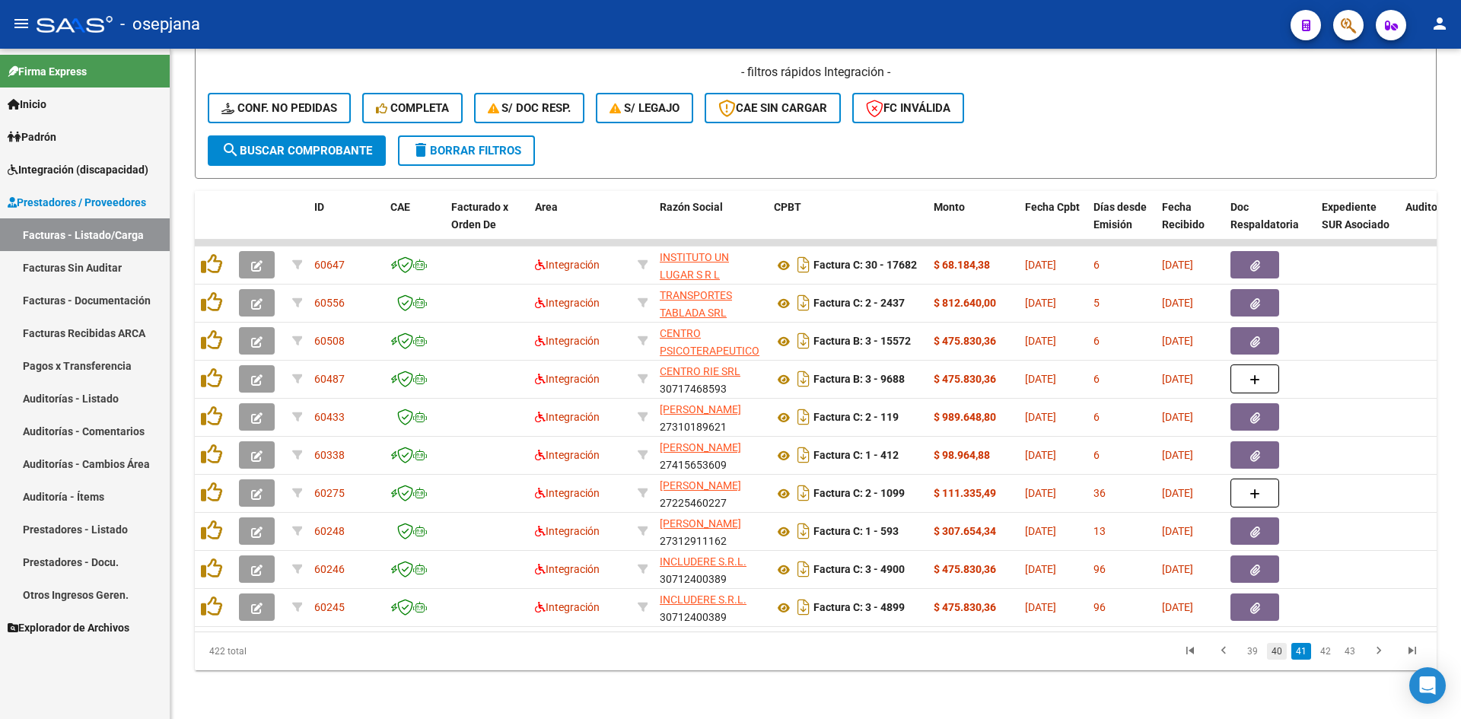
click at [1277, 647] on link "40" at bounding box center [1277, 651] width 20 height 17
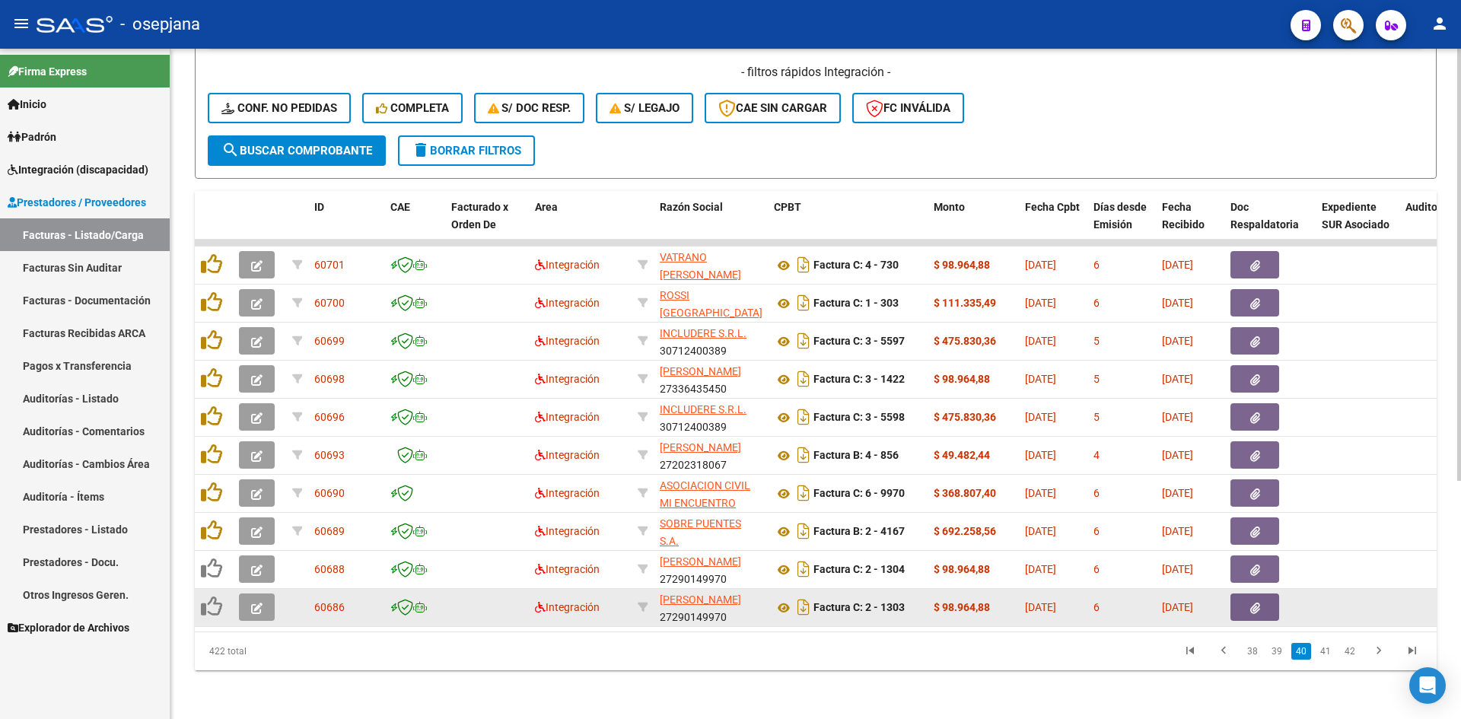
click at [261, 603] on icon "button" at bounding box center [256, 608] width 11 height 11
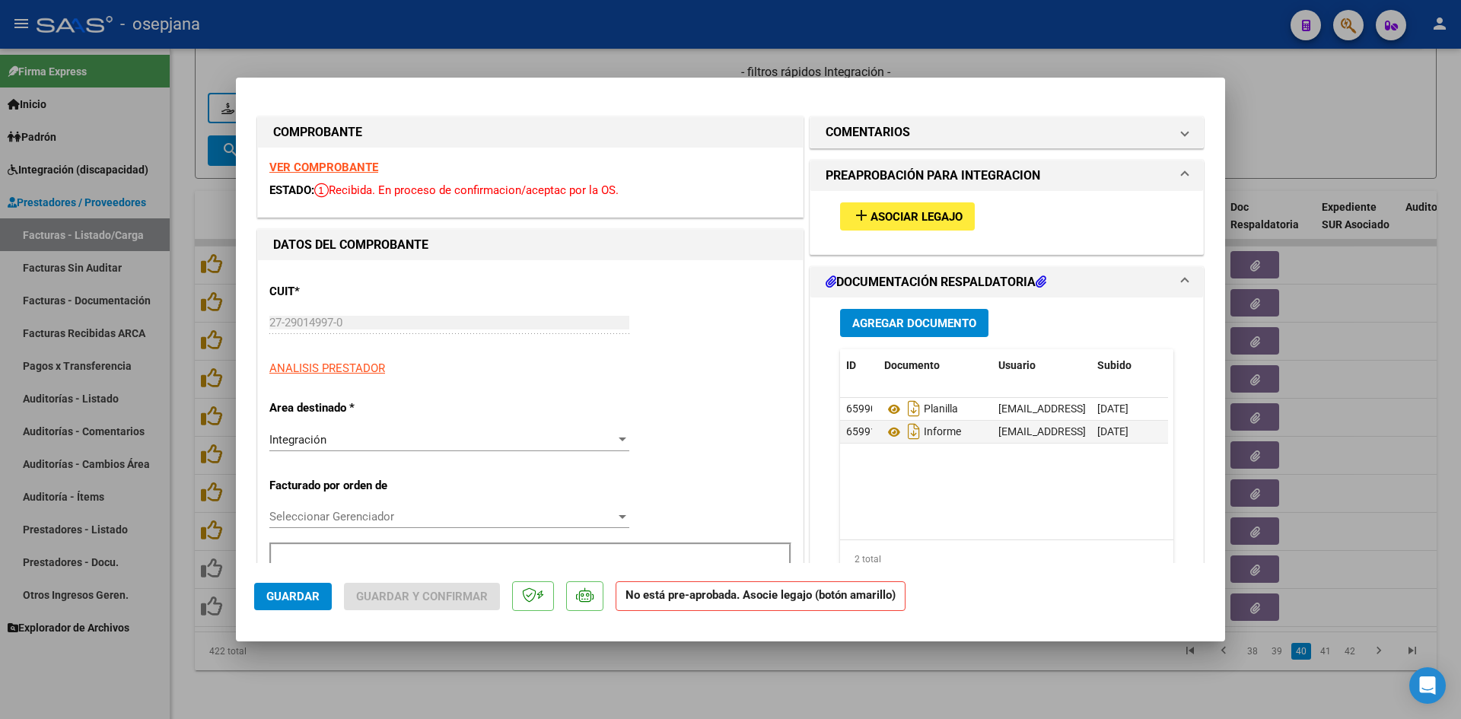
click at [342, 163] on strong "VER COMPROBANTE" at bounding box center [323, 168] width 109 height 14
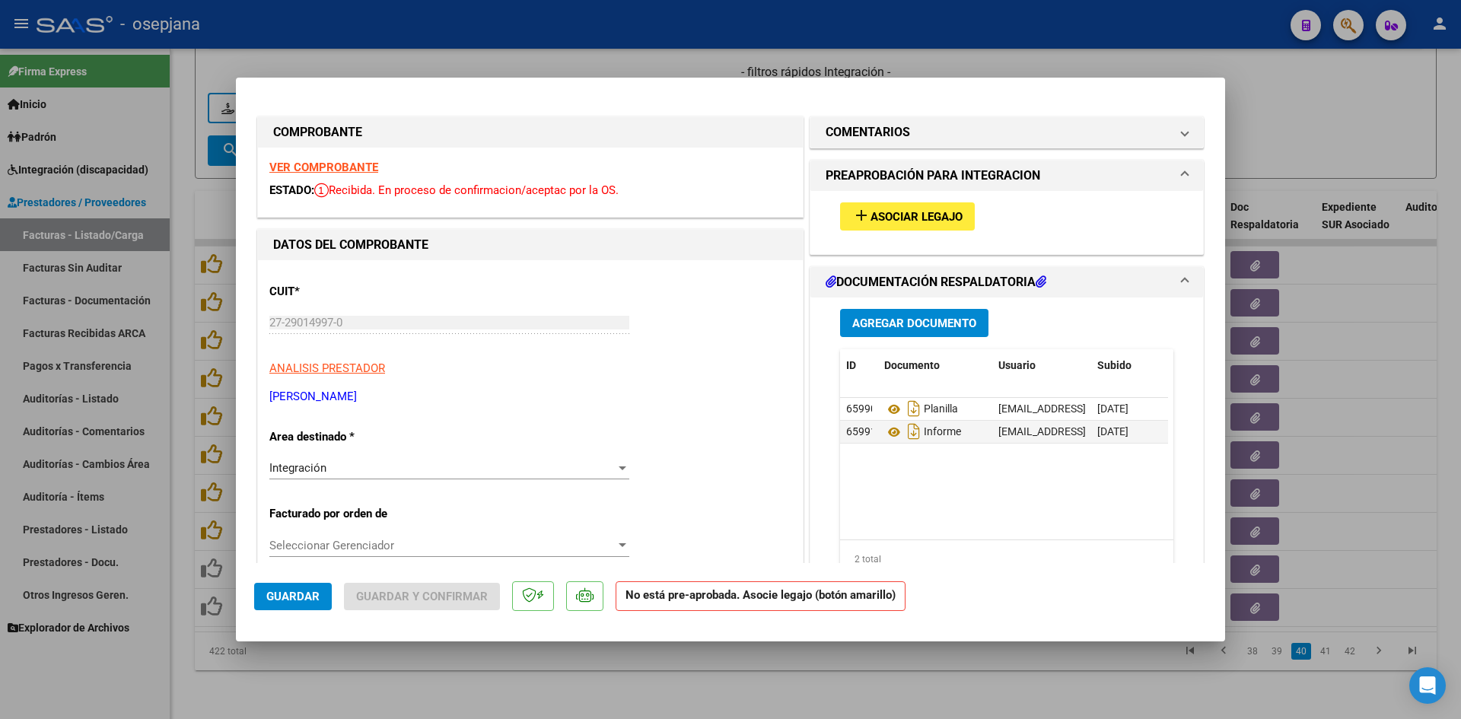
click at [296, 162] on strong "VER COMPROBANTE" at bounding box center [323, 168] width 109 height 14
click at [879, 211] on span "Asociar Legajo" at bounding box center [916, 217] width 92 height 14
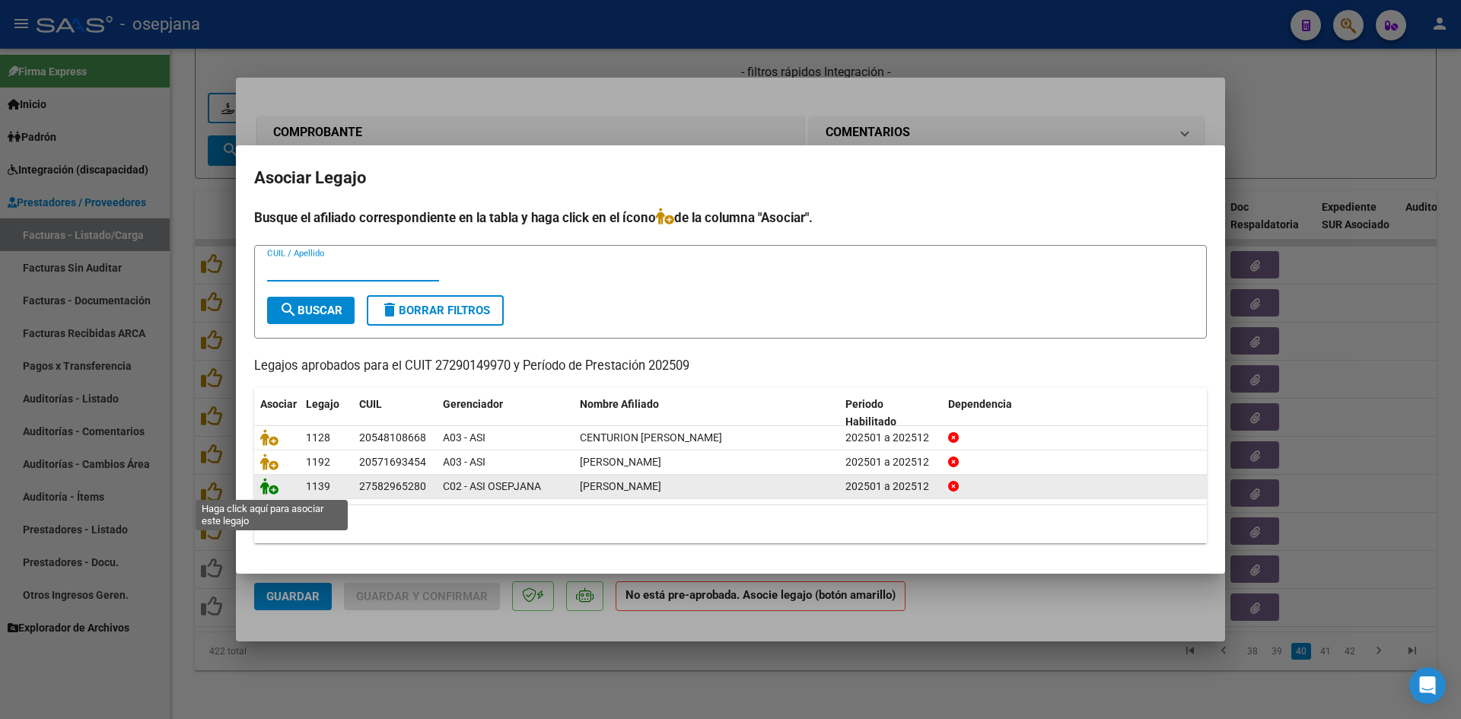
click at [278, 487] on icon at bounding box center [269, 486] width 18 height 17
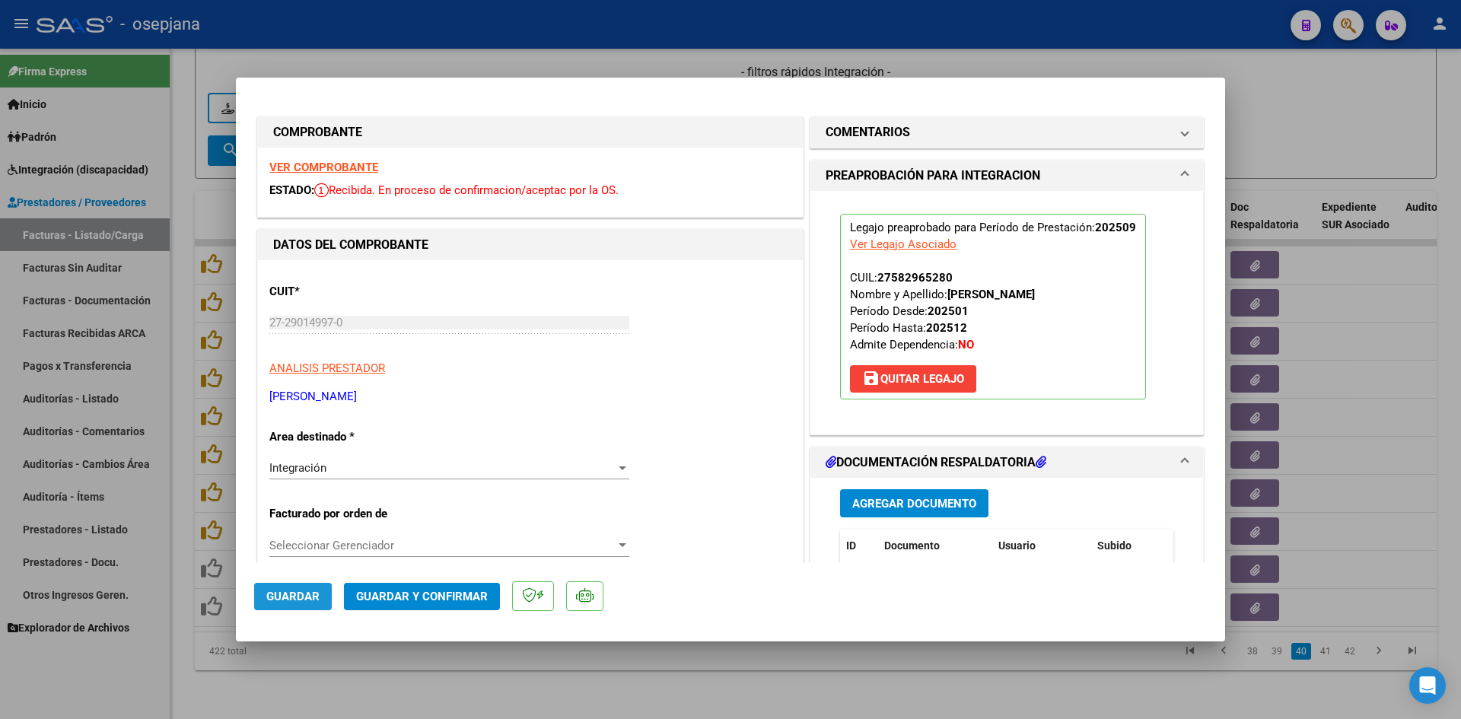
click at [284, 590] on span "Guardar" at bounding box center [292, 597] width 53 height 14
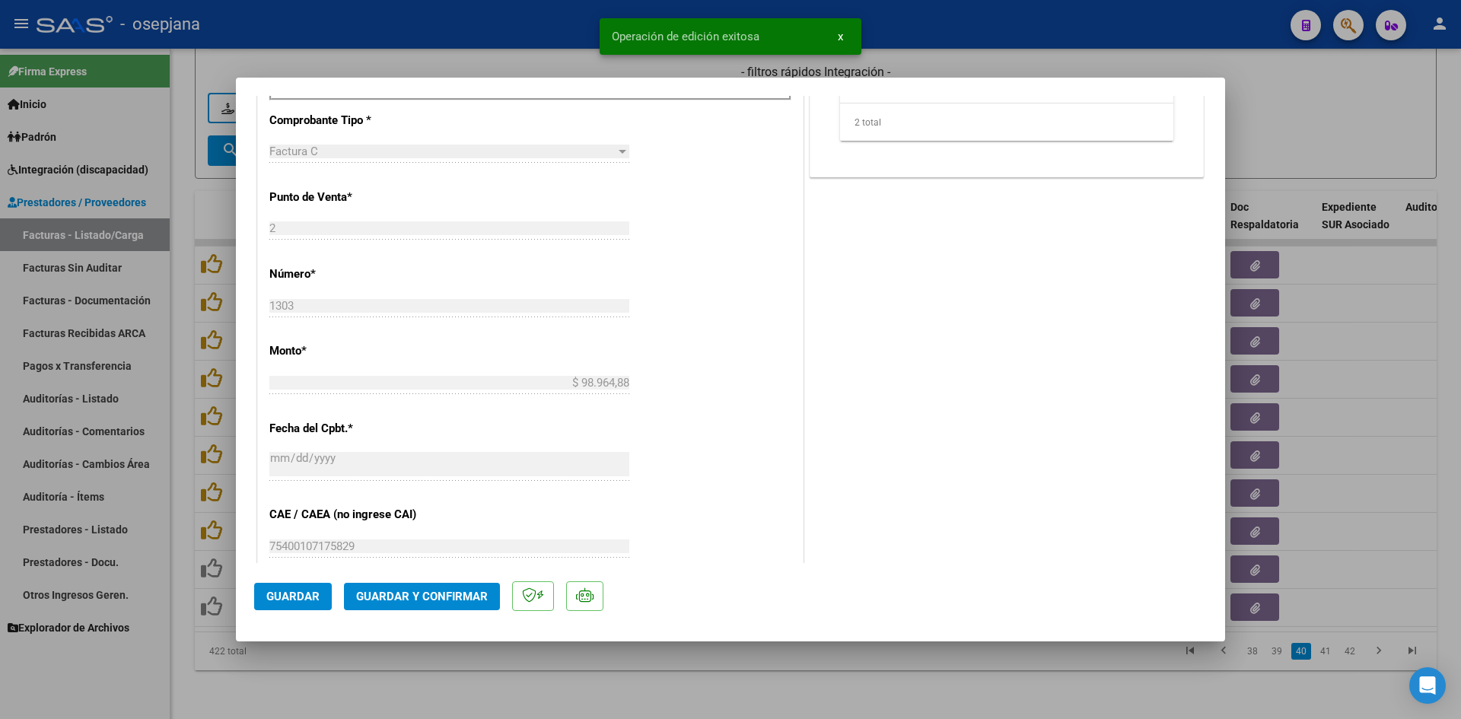
scroll to position [913, 0]
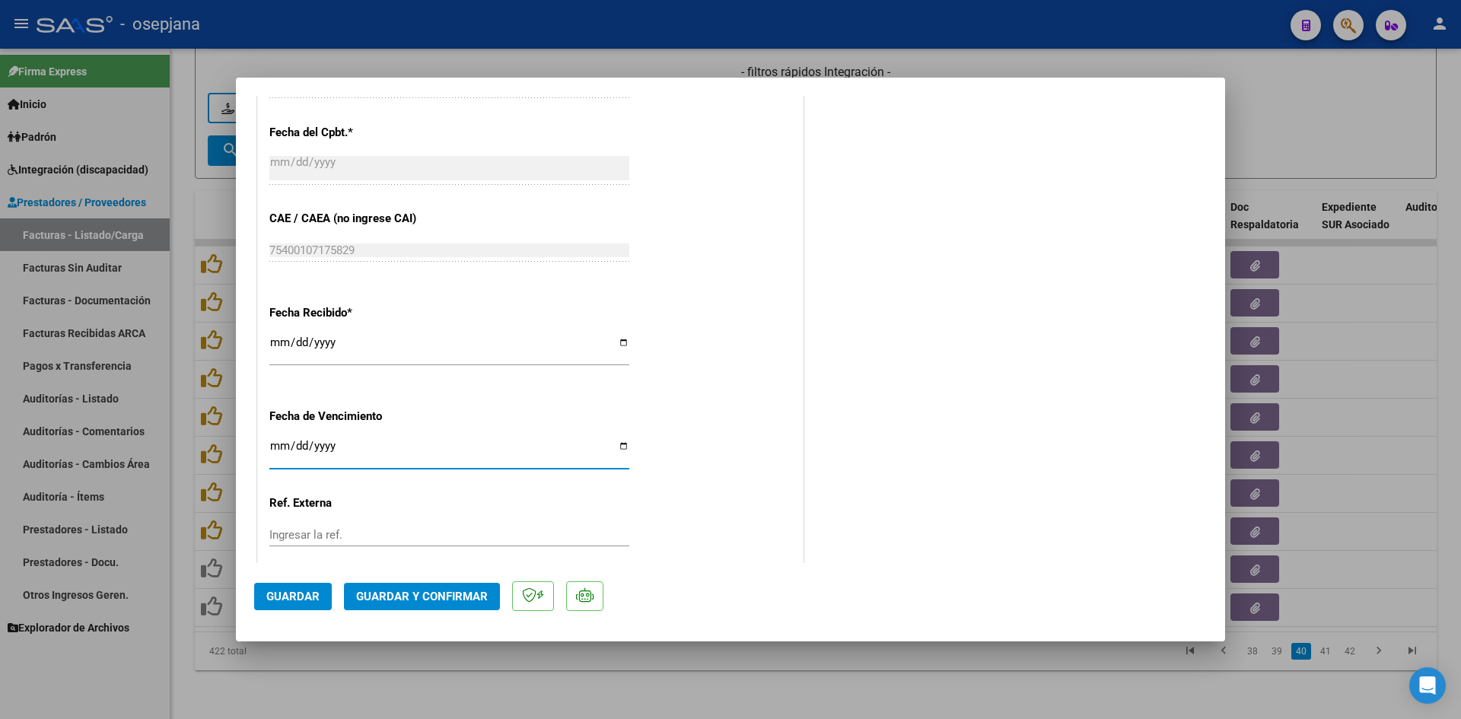
click at [280, 447] on input "[DATE]" at bounding box center [449, 452] width 360 height 24
type input "[DATE]"
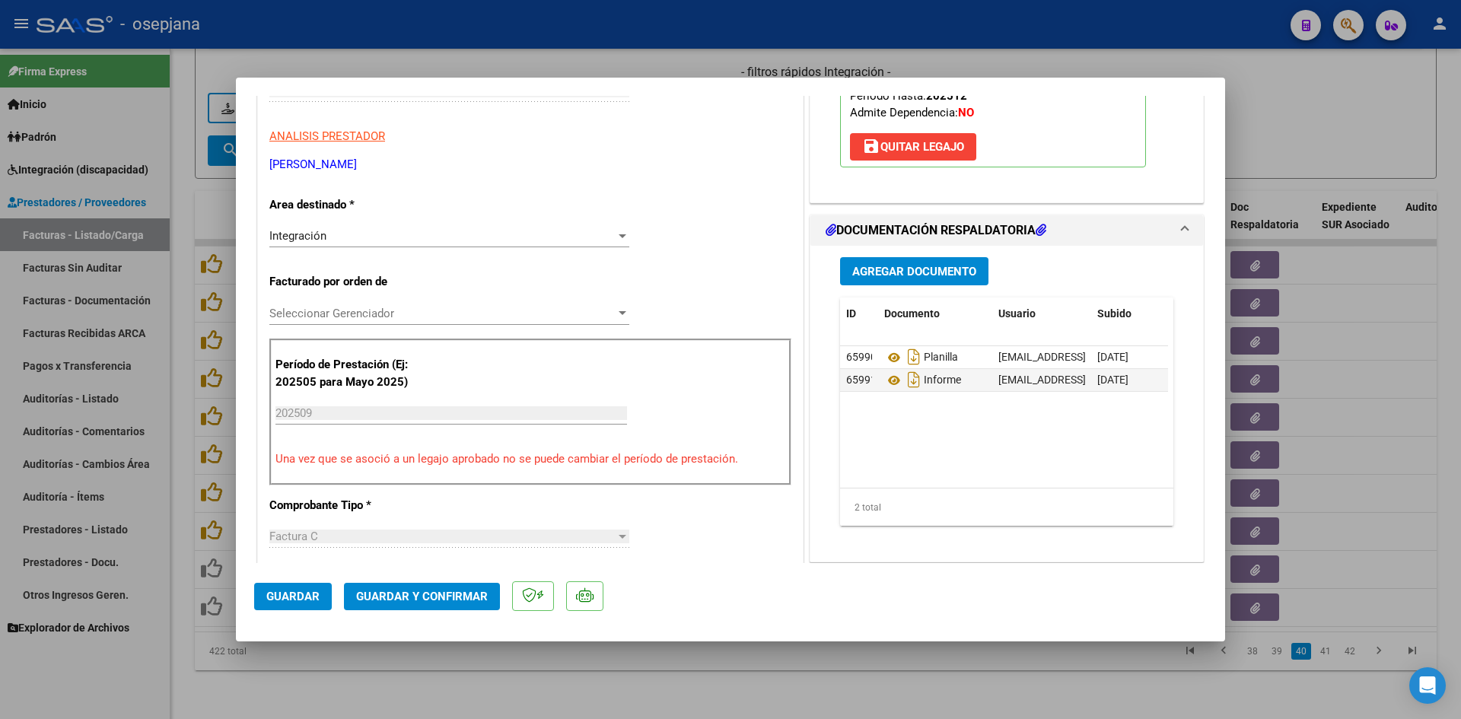
scroll to position [228, 0]
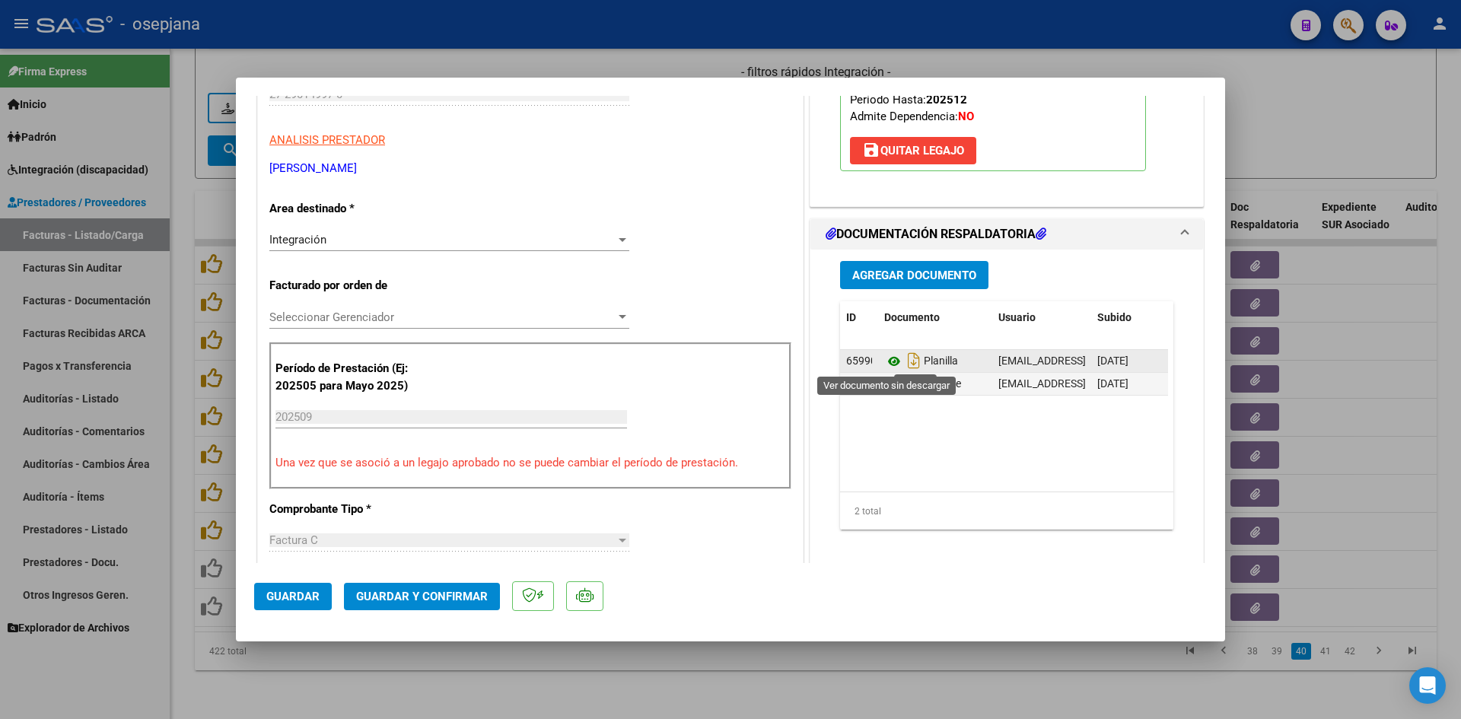
click at [885, 356] on icon at bounding box center [894, 361] width 20 height 18
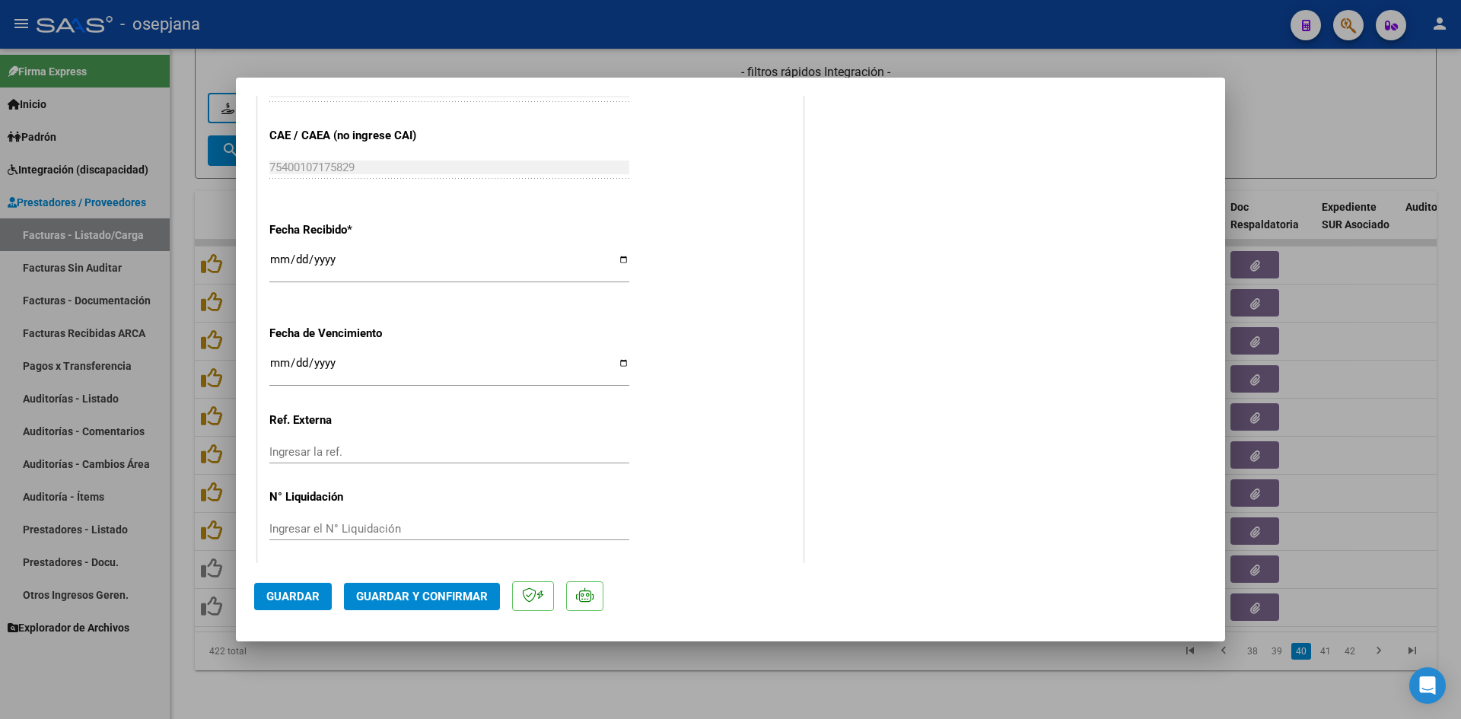
scroll to position [1003, 0]
click at [418, 601] on span "Guardar y Confirmar" at bounding box center [422, 597] width 132 height 14
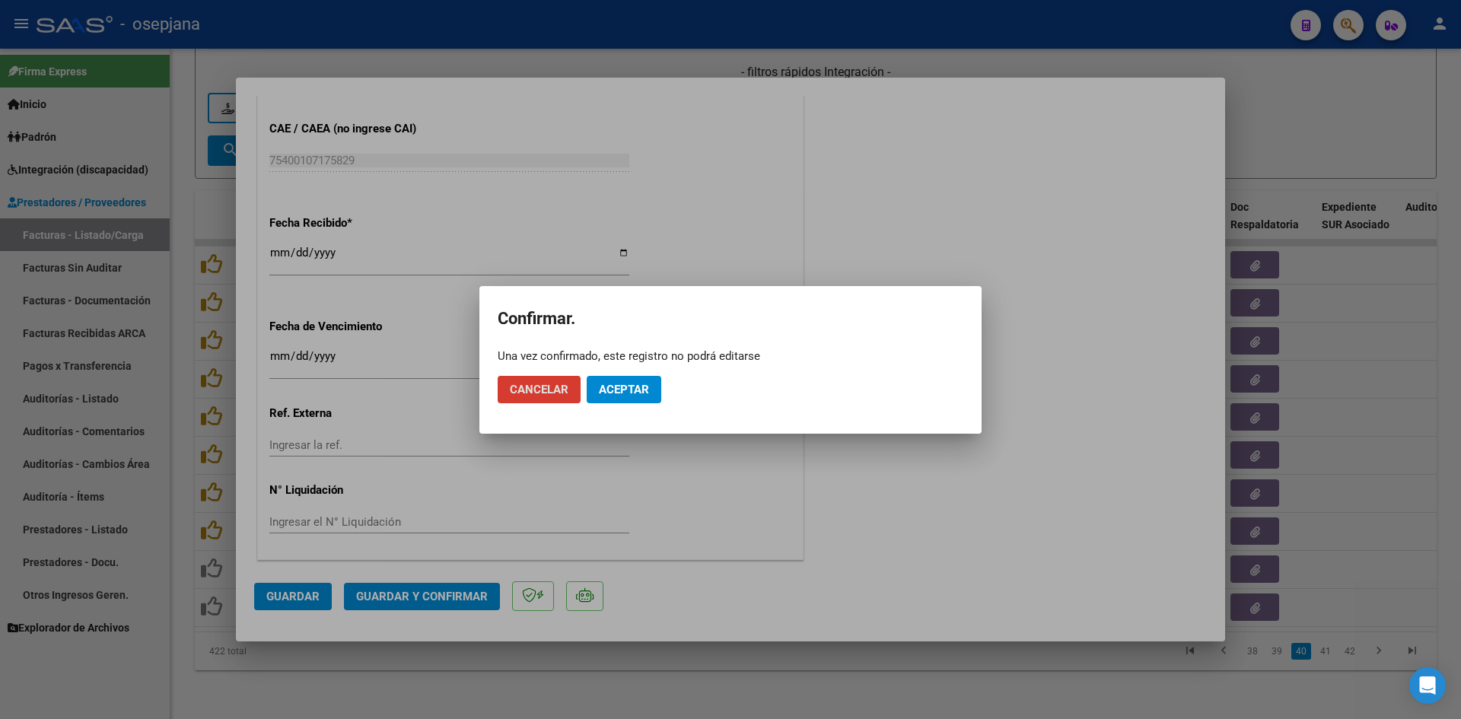
click at [640, 389] on span "Aceptar" at bounding box center [624, 390] width 50 height 14
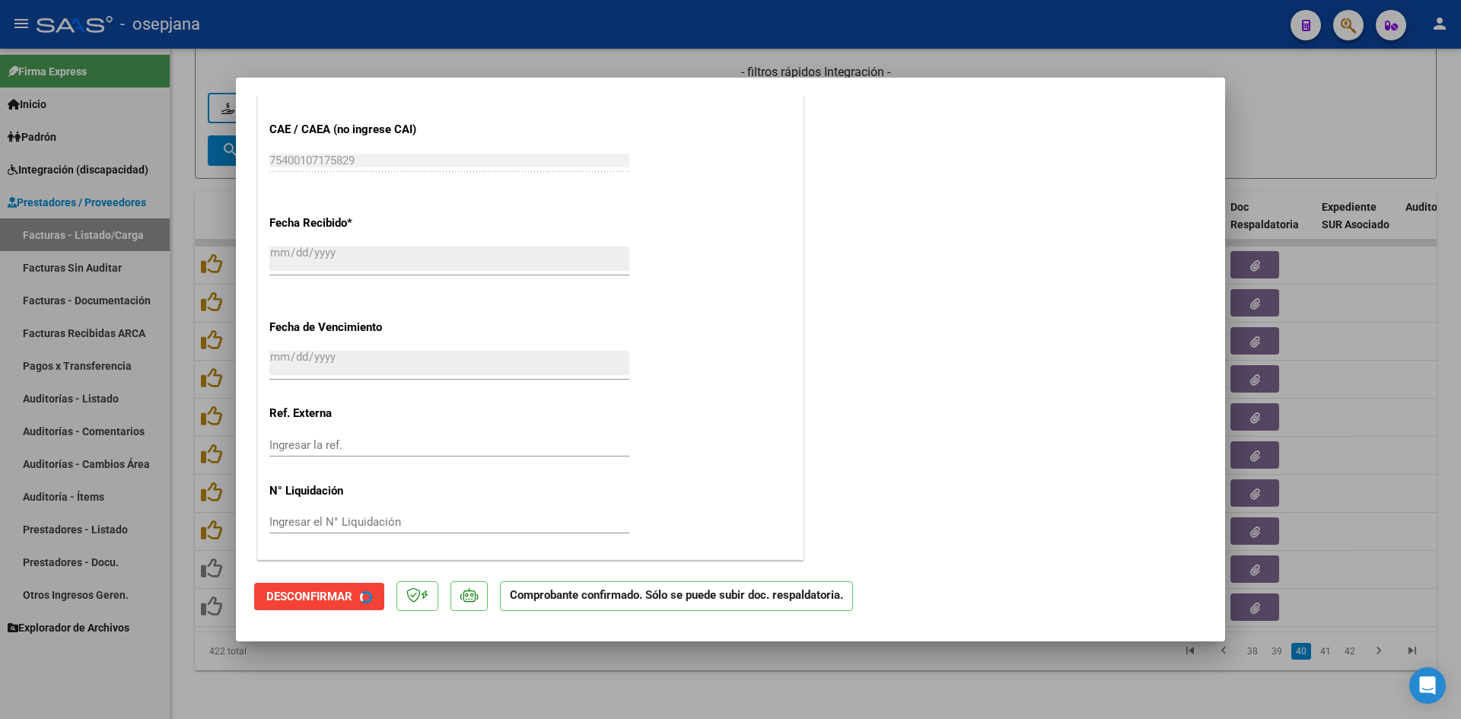
scroll to position [908, 0]
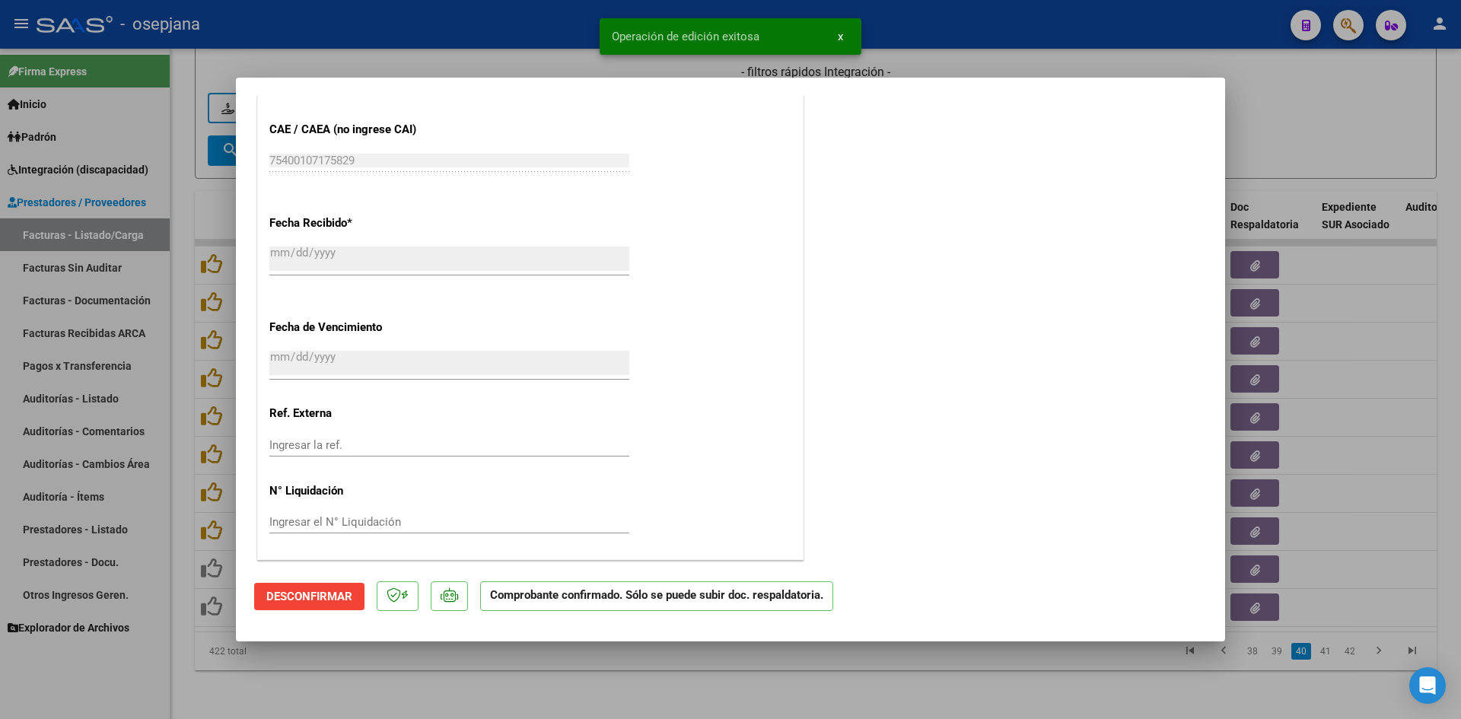
click at [1256, 135] on div at bounding box center [730, 359] width 1461 height 719
type input "$ 0,00"
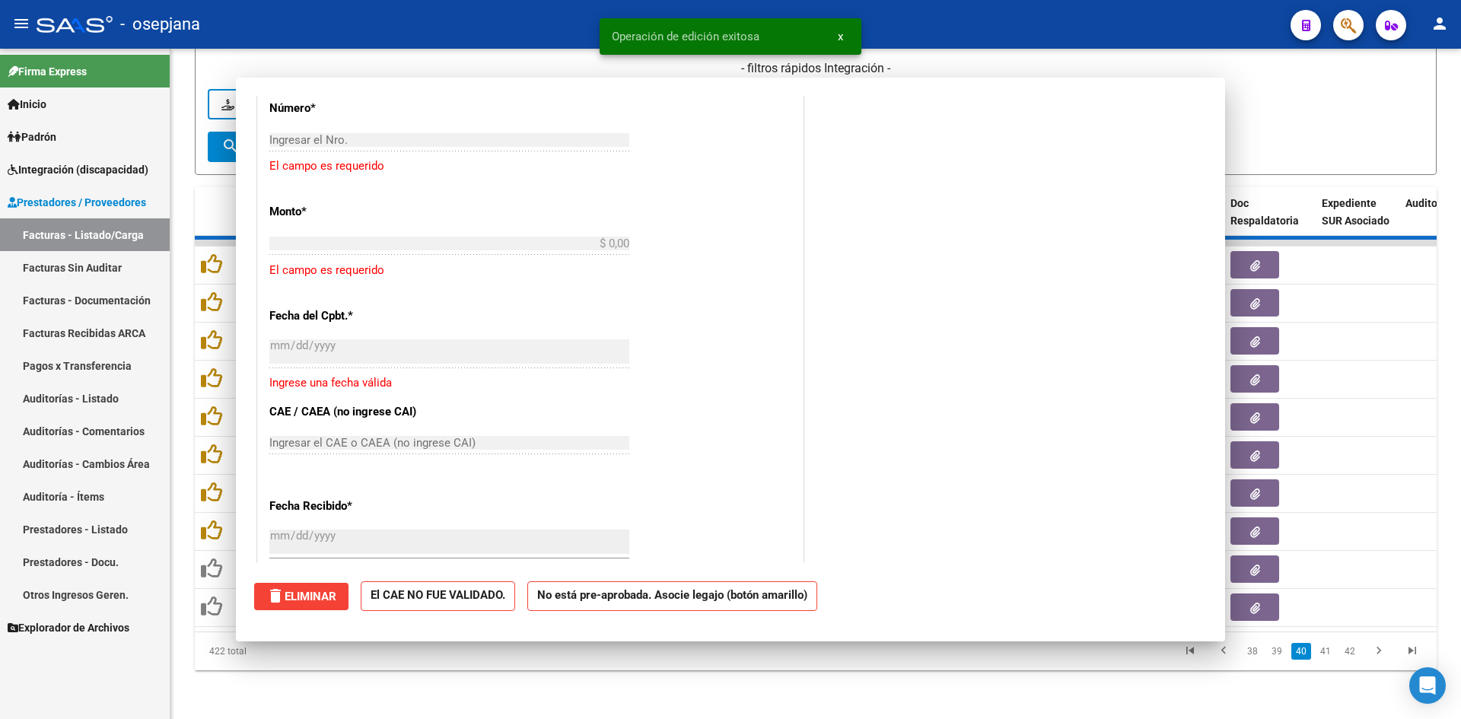
scroll to position [0, 0]
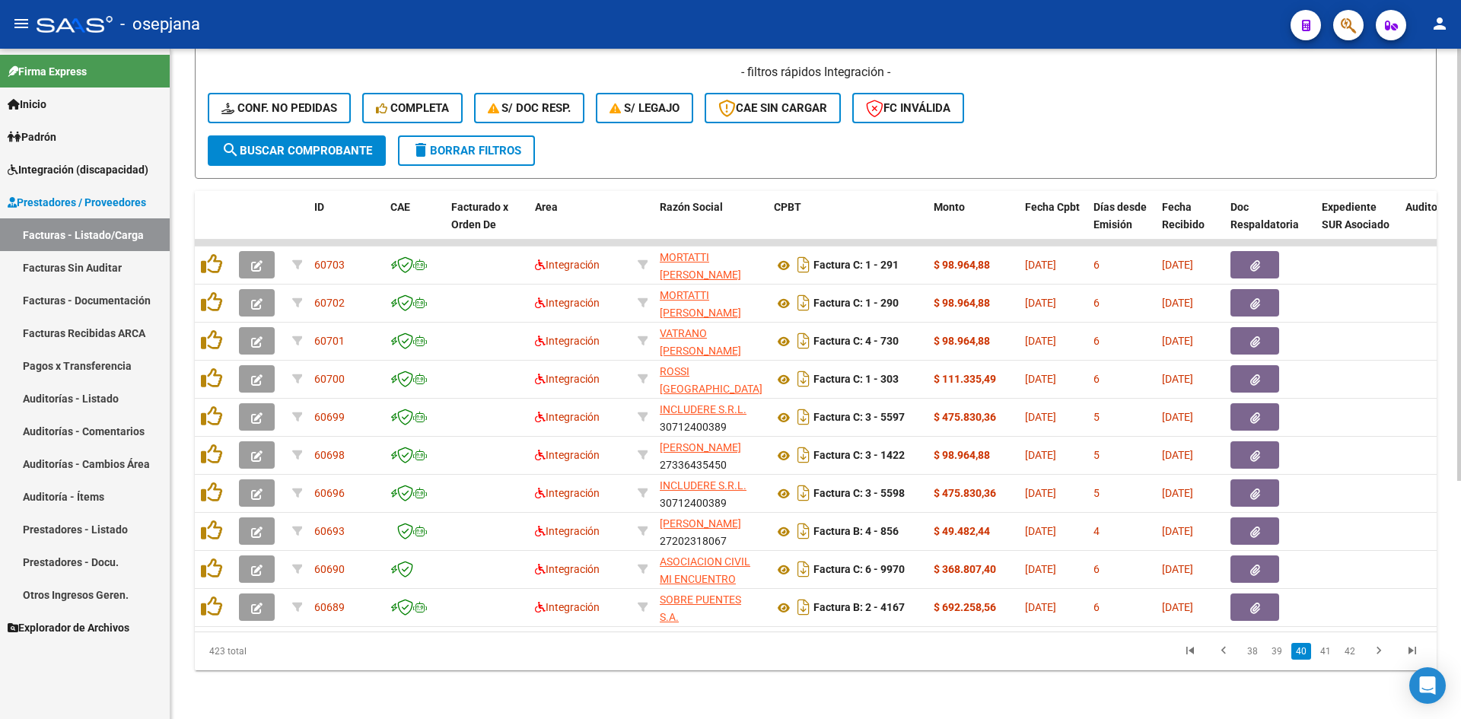
click at [1246, 71] on div "- filtros rápidos Integración - Conf. no pedidas Completa S/ Doc Resp. S/ legaj…" at bounding box center [816, 100] width 1216 height 72
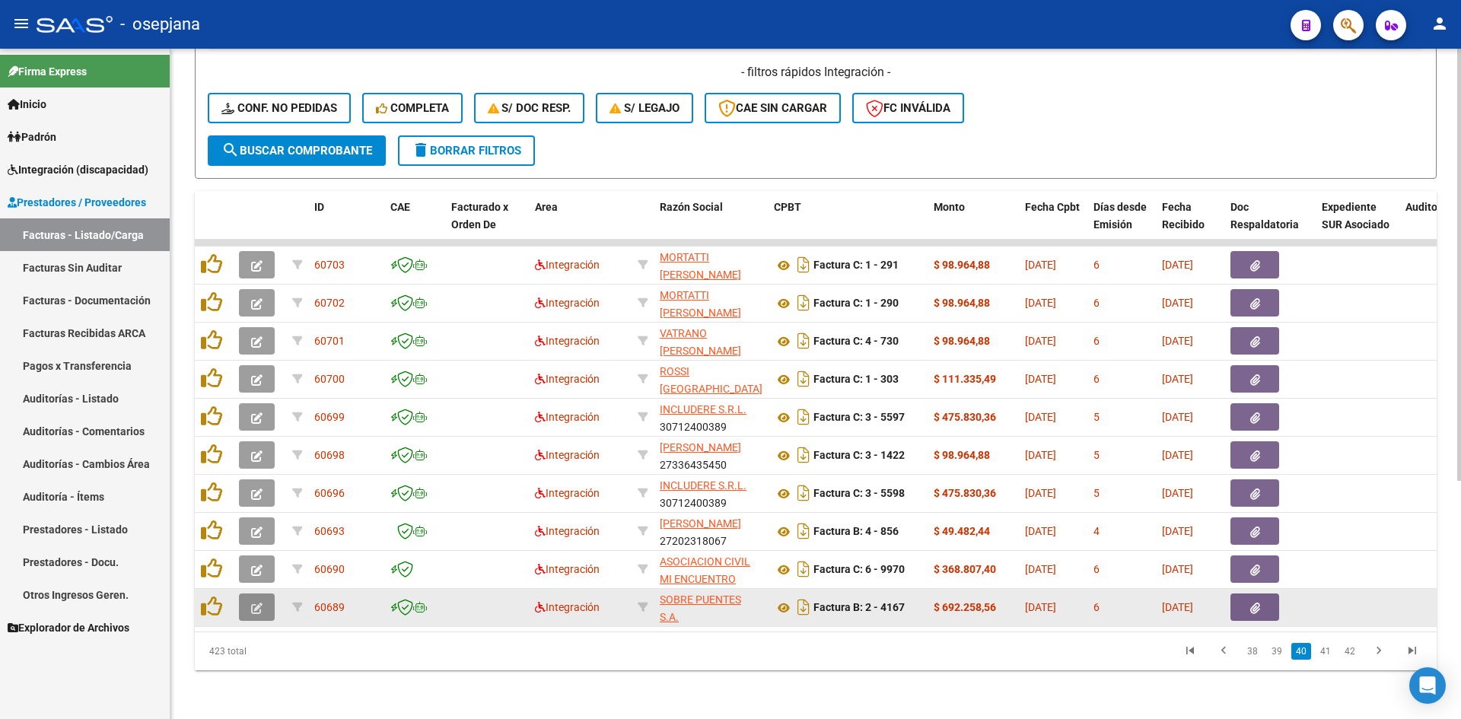
click at [253, 600] on span "button" at bounding box center [256, 607] width 11 height 14
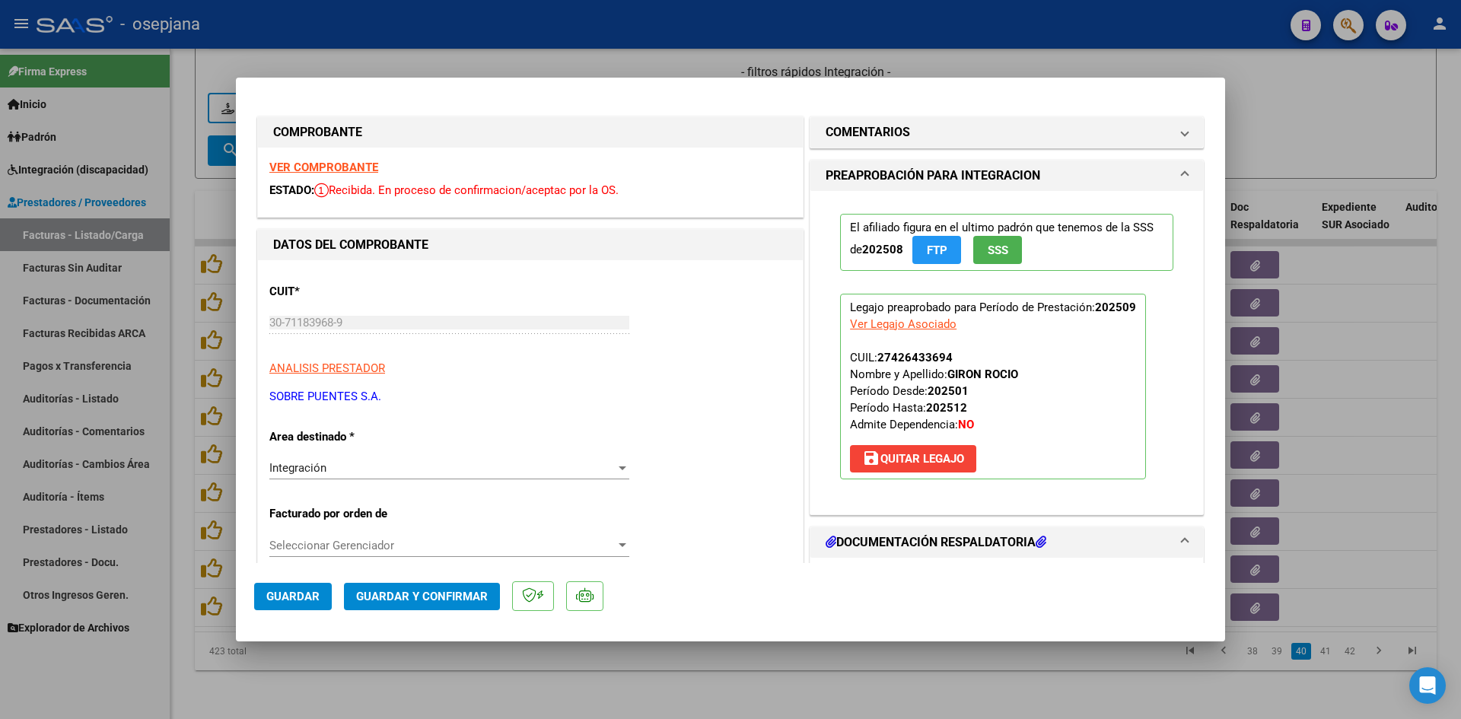
click at [299, 163] on strong "VER COMPROBANTE" at bounding box center [323, 168] width 109 height 14
click at [334, 162] on strong "VER COMPROBANTE" at bounding box center [323, 168] width 109 height 14
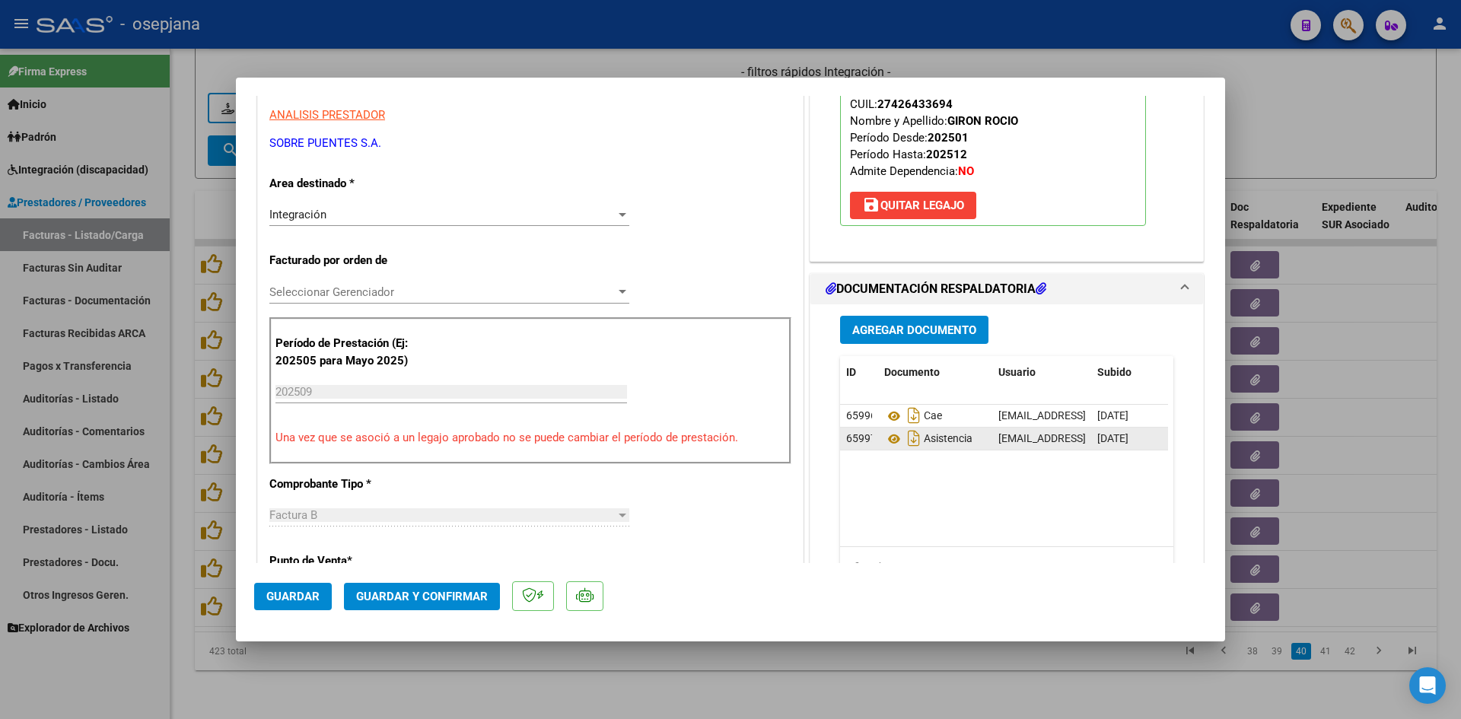
scroll to position [380, 0]
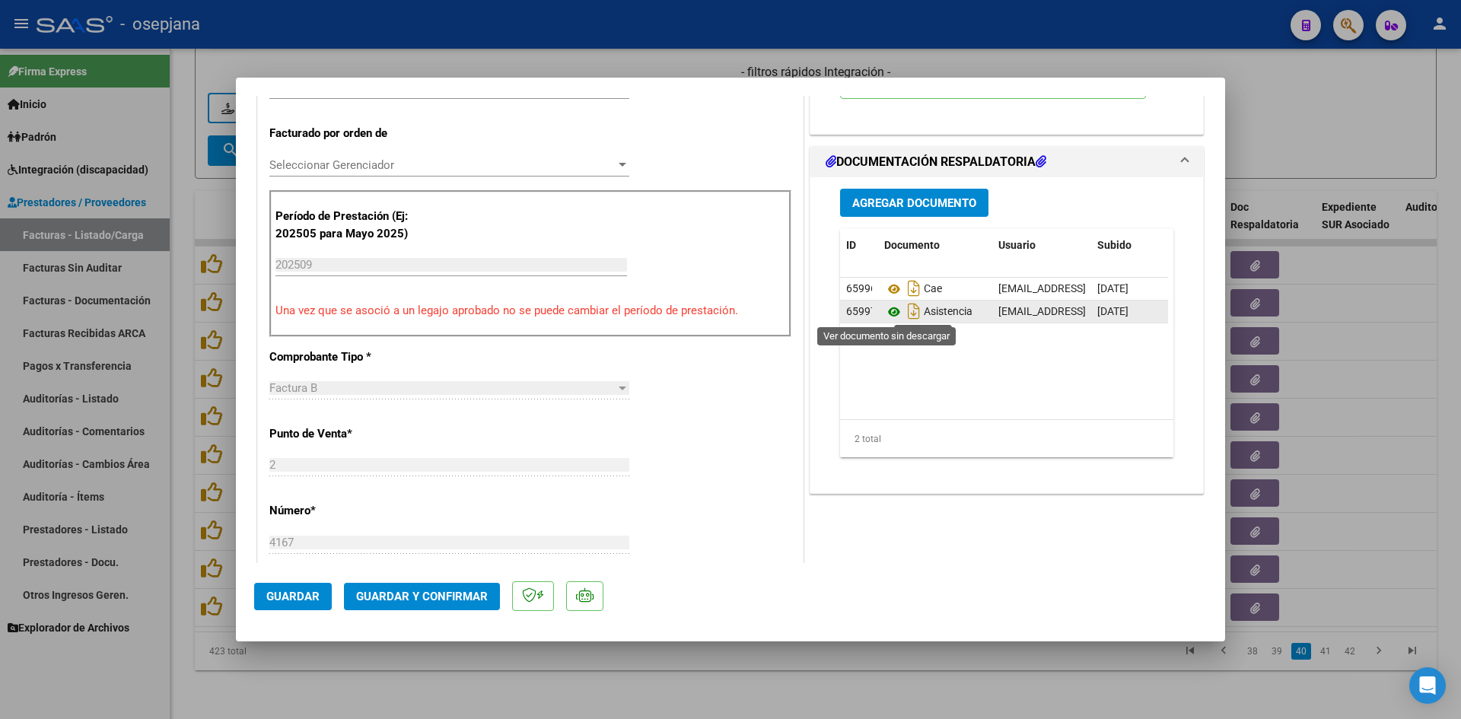
click at [889, 310] on icon at bounding box center [894, 312] width 20 height 18
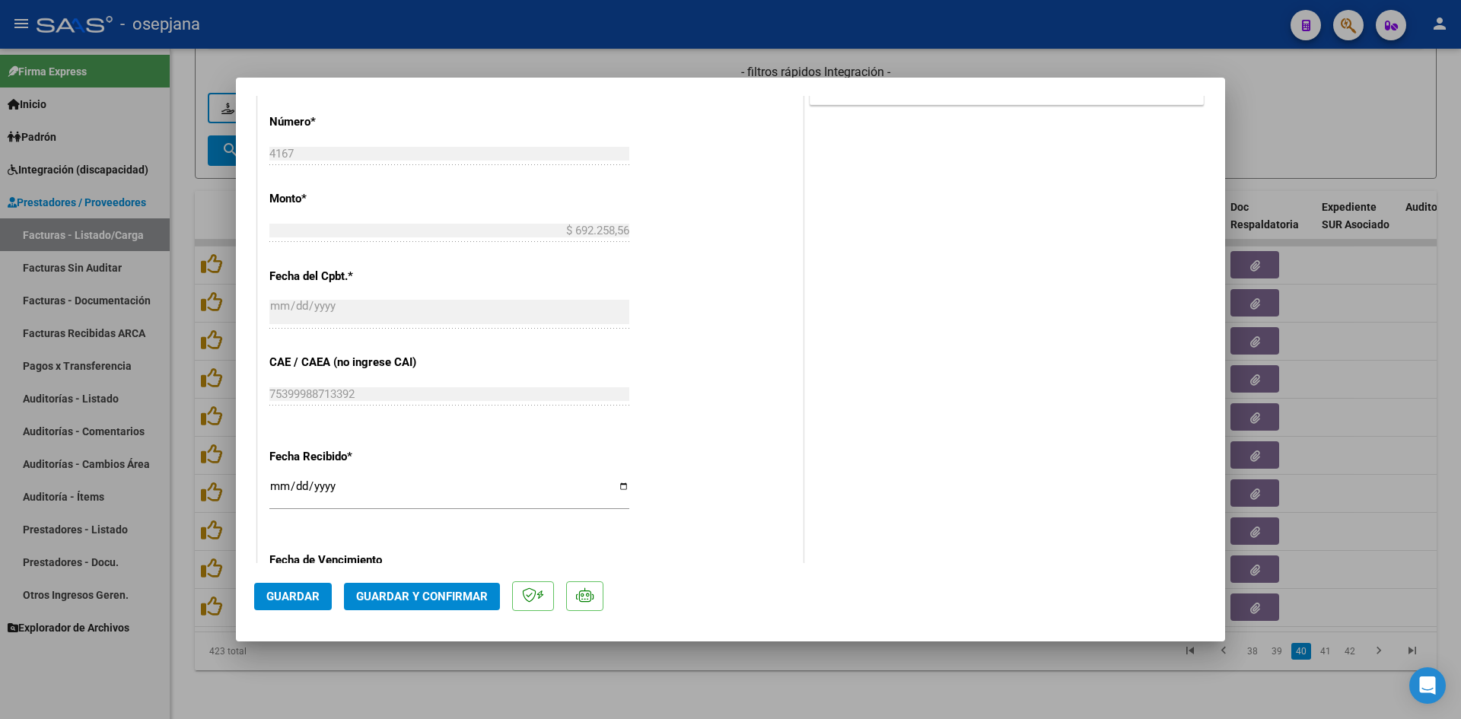
scroll to position [989, 0]
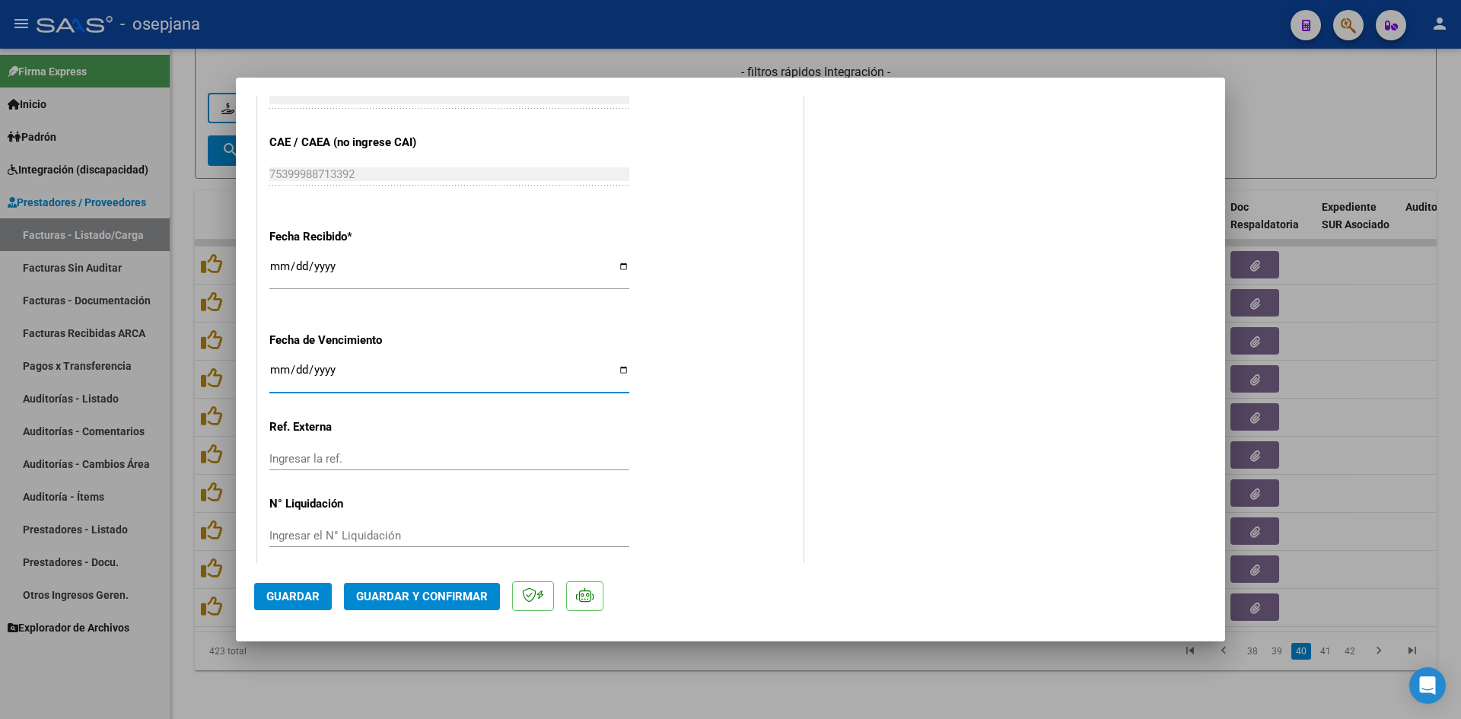
click at [283, 371] on input "[DATE]" at bounding box center [449, 376] width 360 height 24
type input "[DATE]"
click at [275, 371] on input "[DATE]" at bounding box center [449, 376] width 360 height 24
type input "[DATE]"
click at [432, 590] on span "Guardar y Confirmar" at bounding box center [422, 597] width 132 height 14
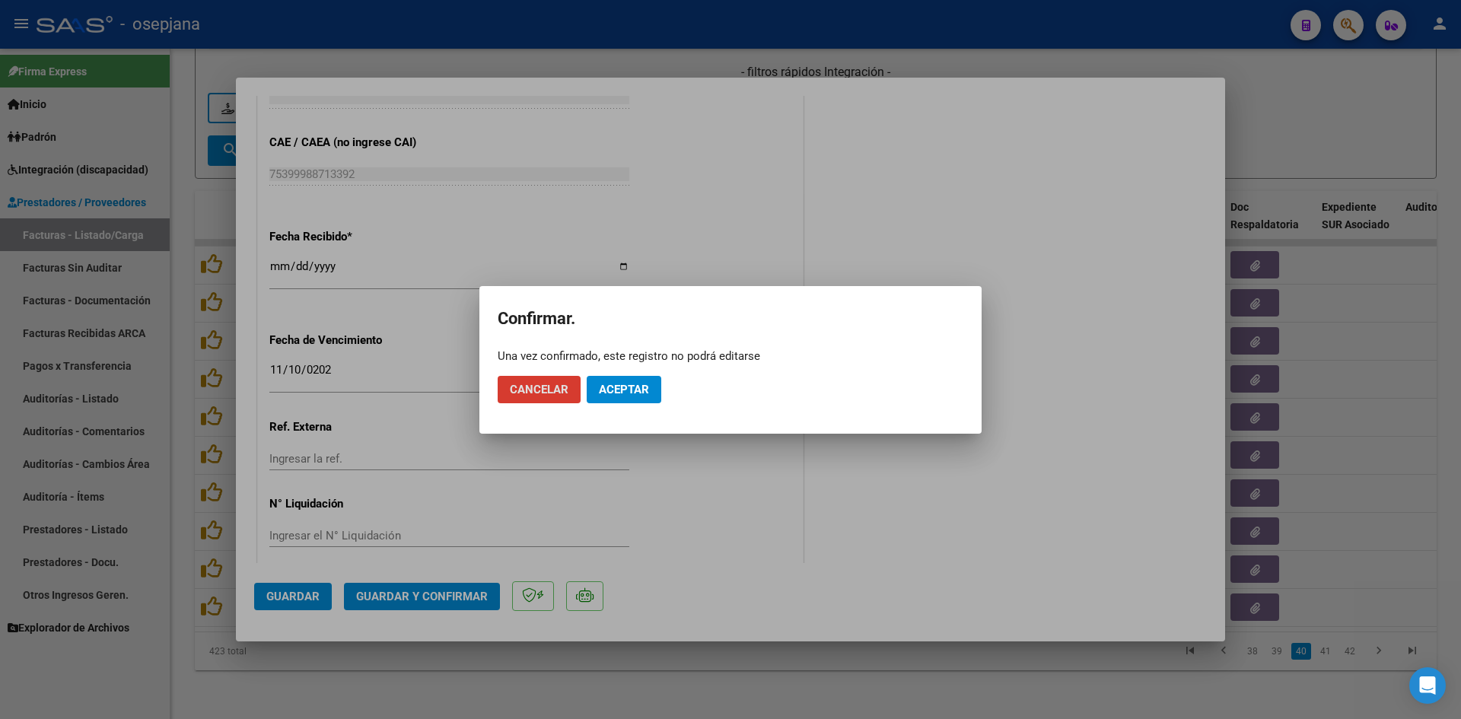
click at [607, 407] on mat-dialog-actions "Cancelar Aceptar" at bounding box center [731, 390] width 466 height 52
click at [624, 406] on mat-dialog-actions "Cancelar Aceptar" at bounding box center [731, 390] width 466 height 52
click at [600, 390] on span "Aceptar" at bounding box center [624, 390] width 50 height 14
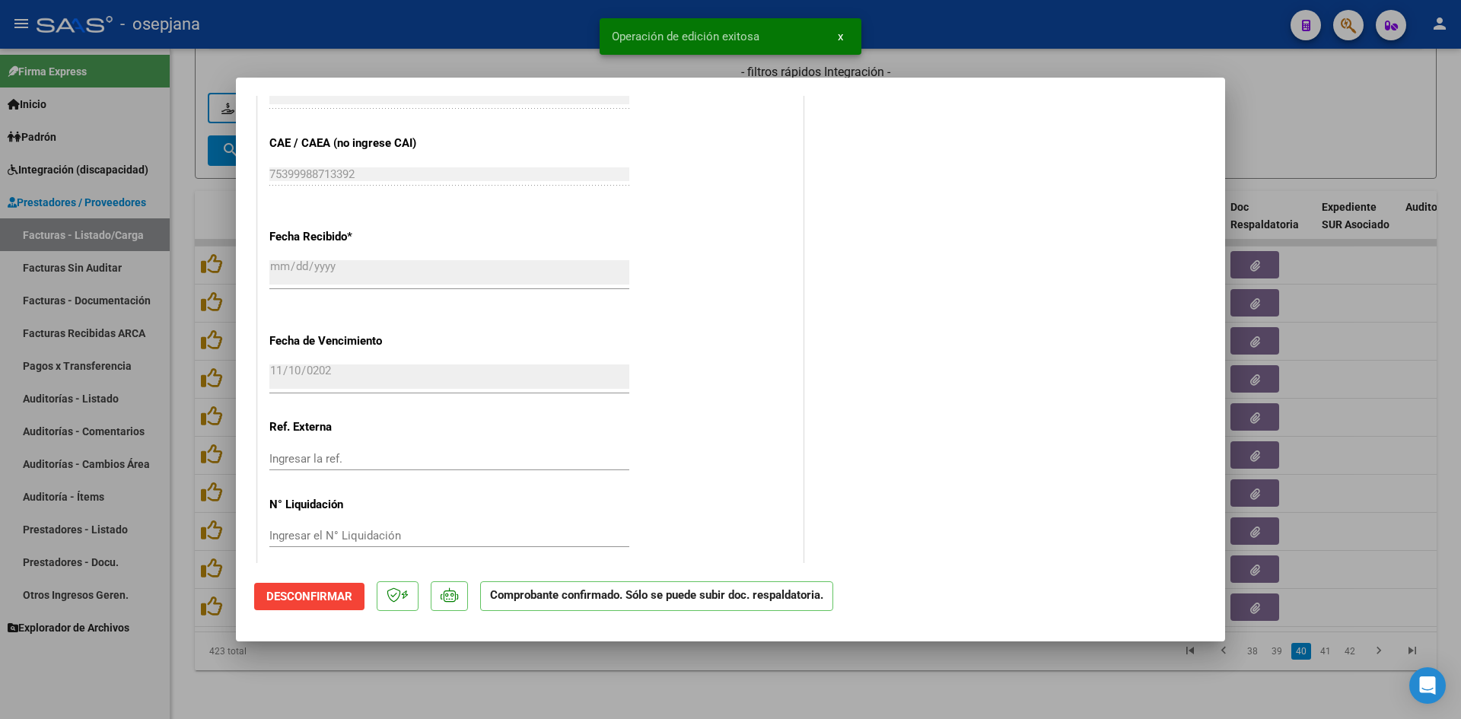
click at [1347, 99] on div at bounding box center [730, 359] width 1461 height 719
type input "$ 0,00"
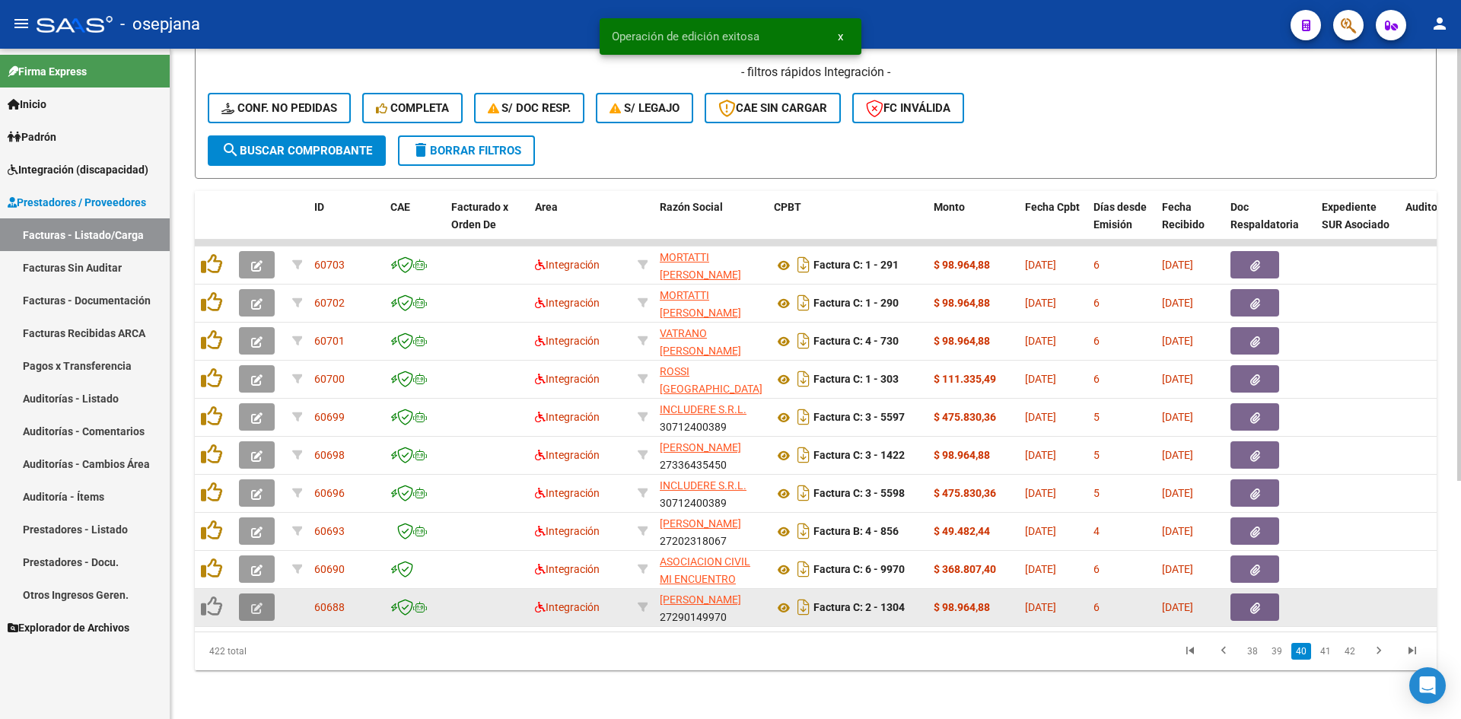
click at [253, 603] on icon "button" at bounding box center [256, 608] width 11 height 11
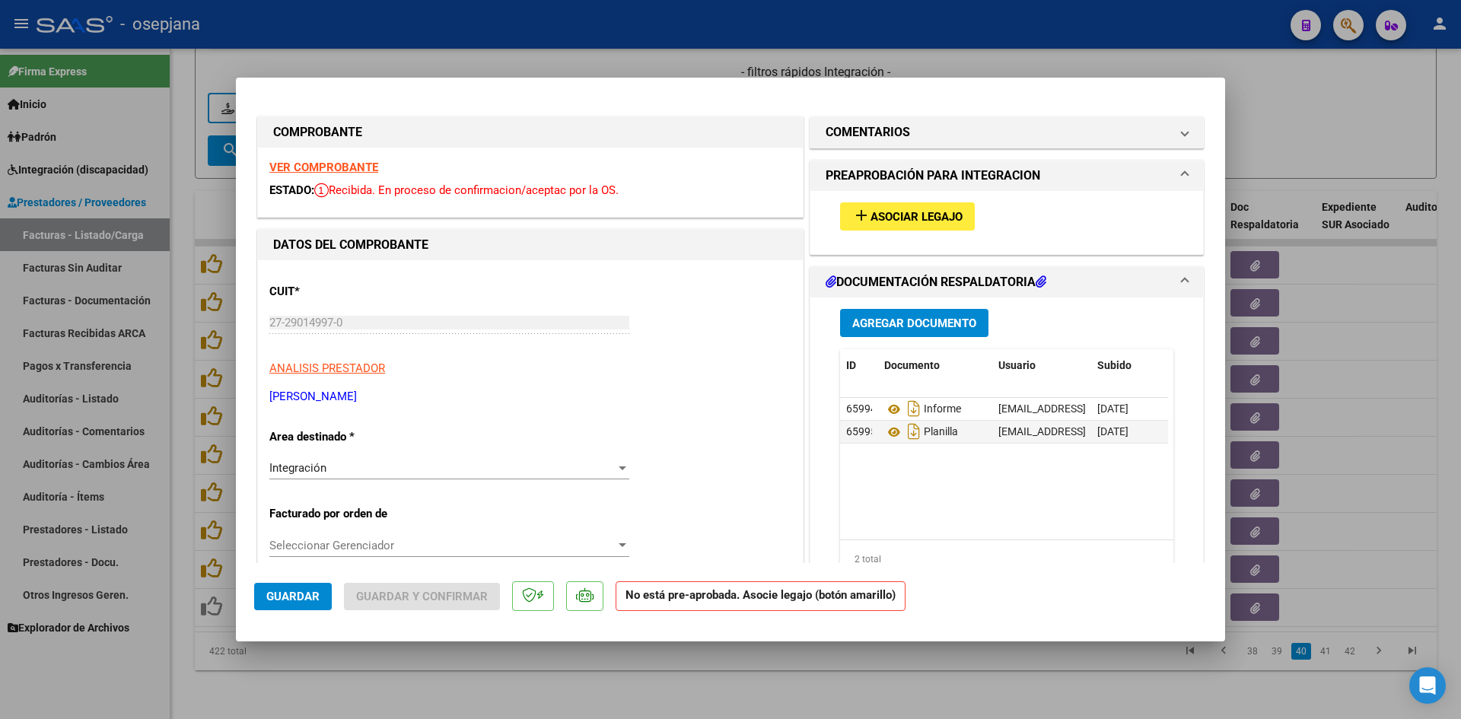
click at [289, 169] on strong "VER COMPROBANTE" at bounding box center [323, 168] width 109 height 14
click at [351, 165] on strong "VER COMPROBANTE" at bounding box center [323, 168] width 109 height 14
click at [947, 215] on span "Asociar Legajo" at bounding box center [916, 217] width 92 height 14
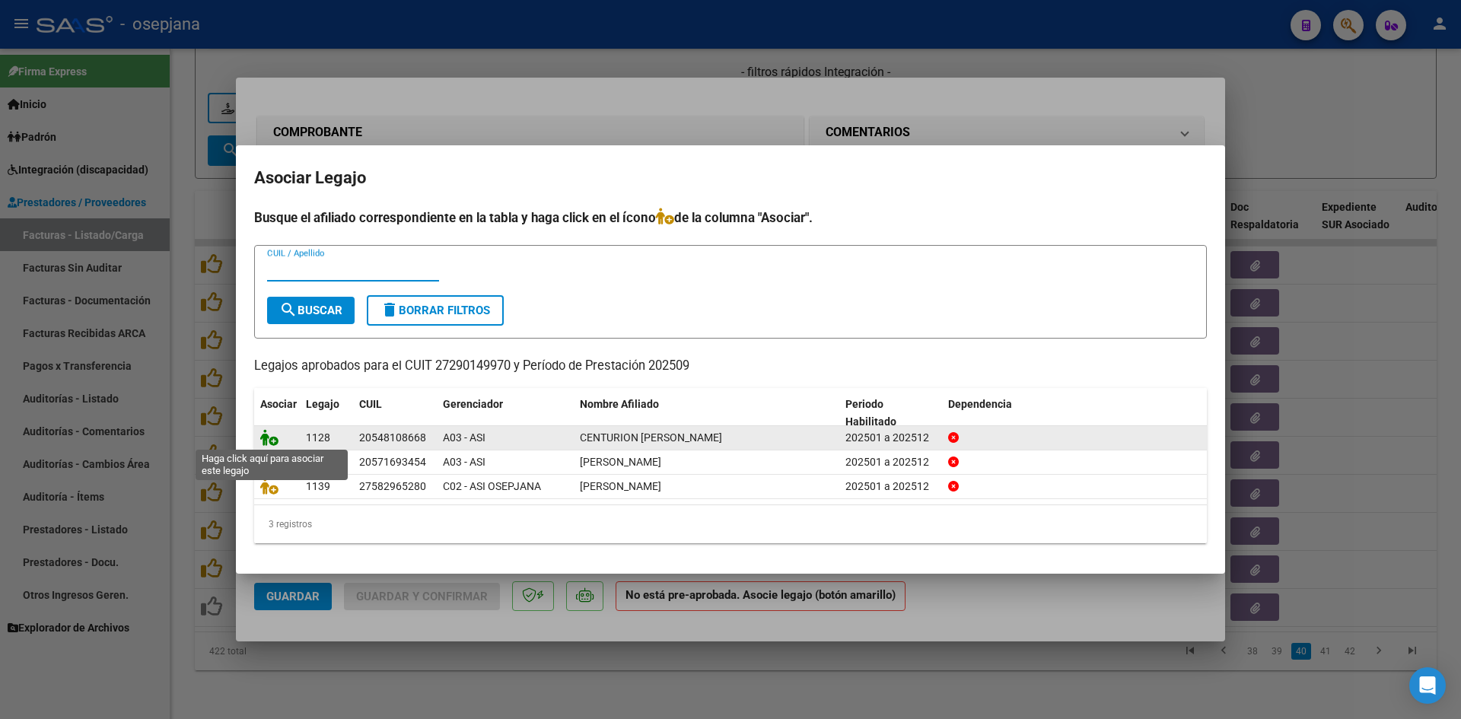
click at [266, 440] on icon at bounding box center [269, 437] width 18 height 17
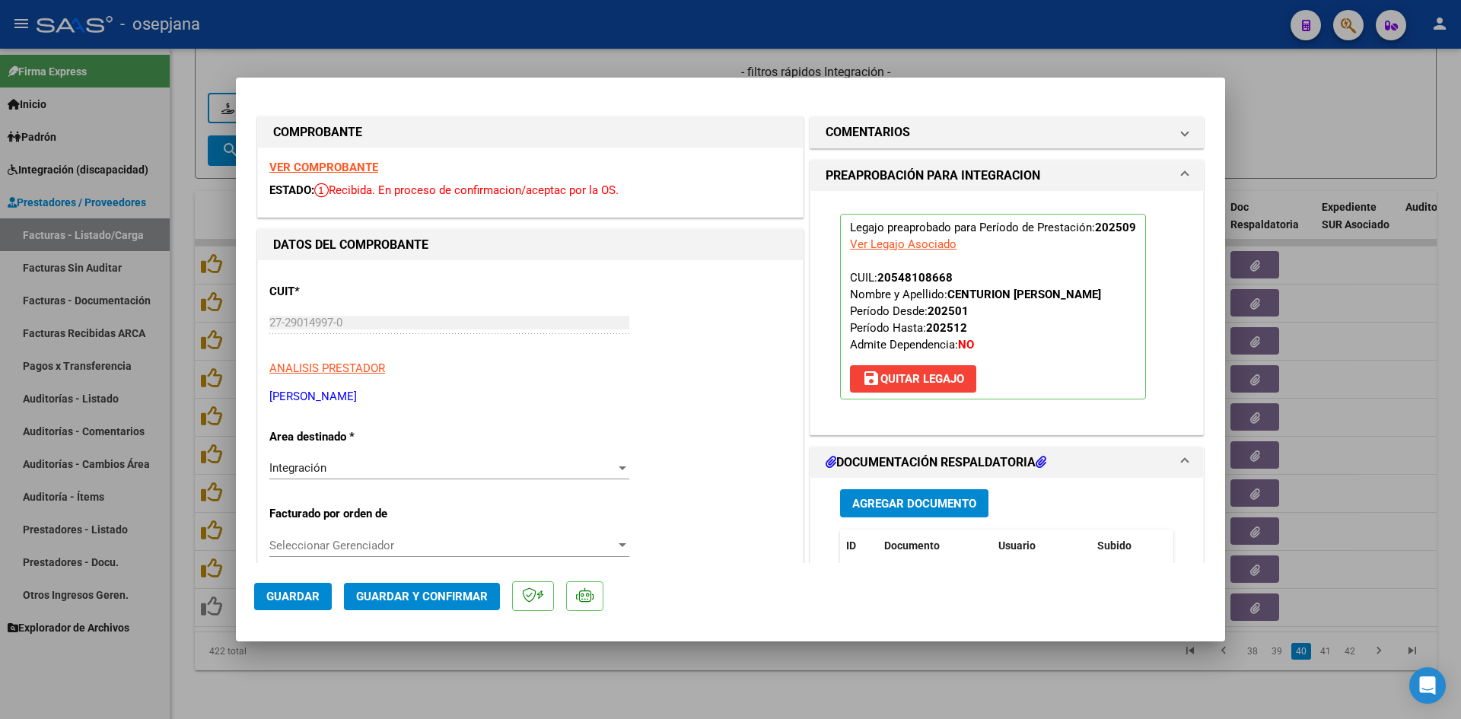
click at [277, 602] on span "Guardar" at bounding box center [292, 597] width 53 height 14
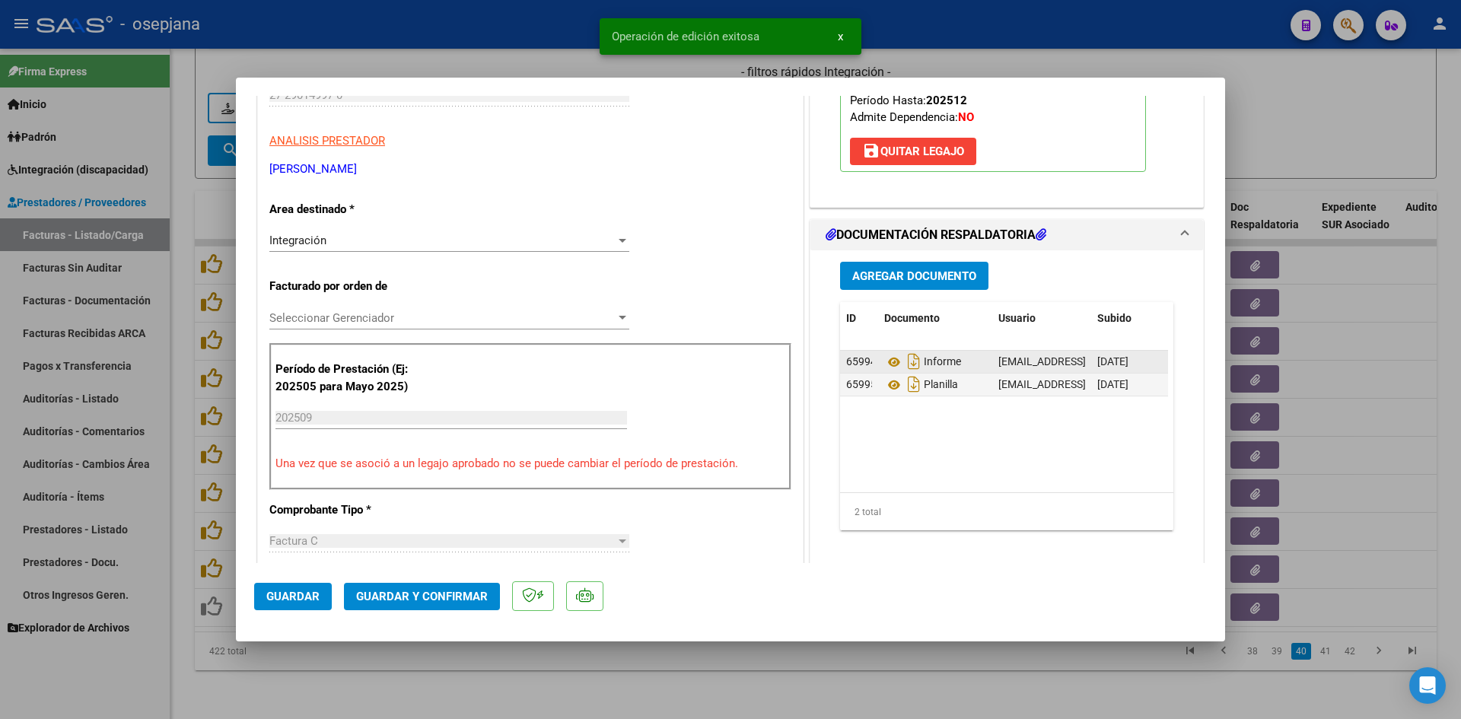
scroll to position [228, 0]
click at [887, 385] on icon at bounding box center [894, 384] width 20 height 18
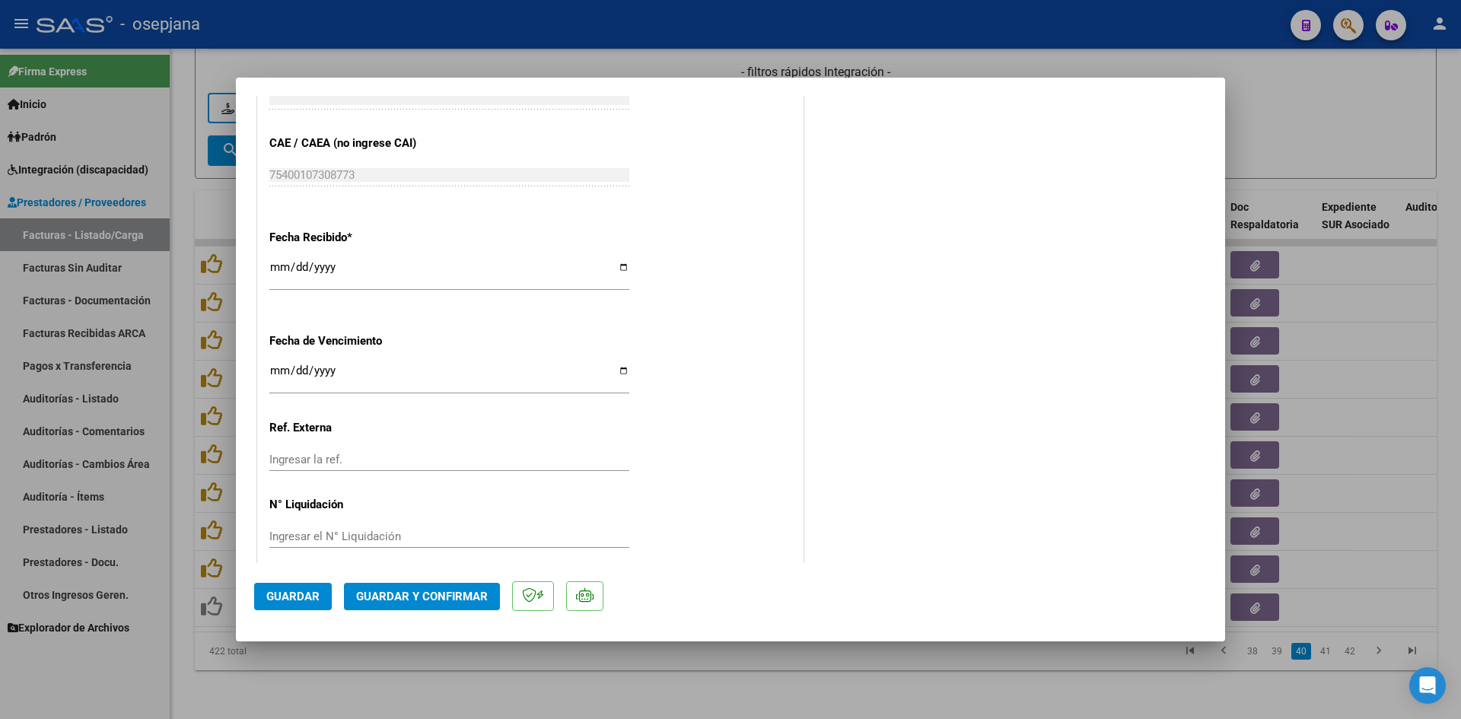
scroll to position [989, 0]
click at [275, 374] on input "[DATE]" at bounding box center [449, 376] width 360 height 24
type input "[DATE]"
click at [431, 594] on span "Guardar y Confirmar" at bounding box center [422, 597] width 132 height 14
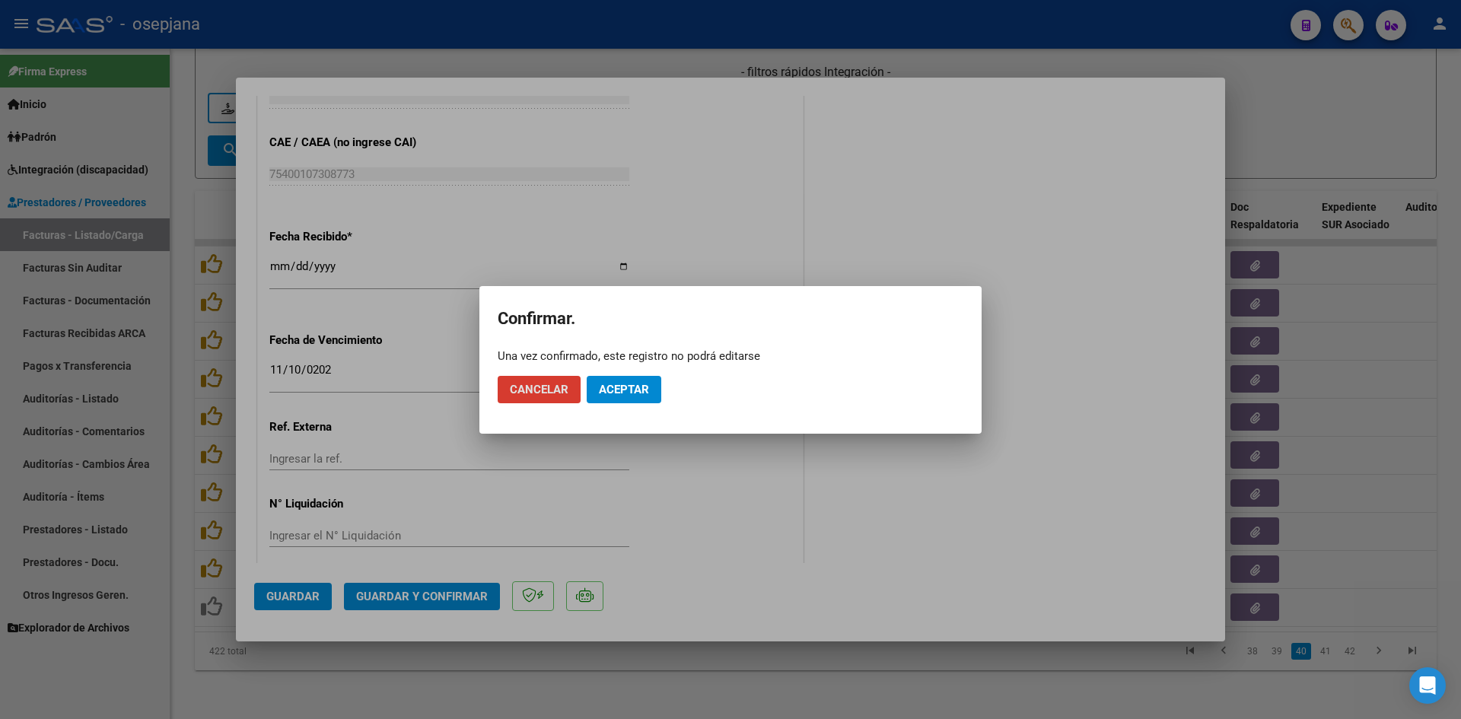
click at [654, 389] on button "Aceptar" at bounding box center [624, 389] width 75 height 27
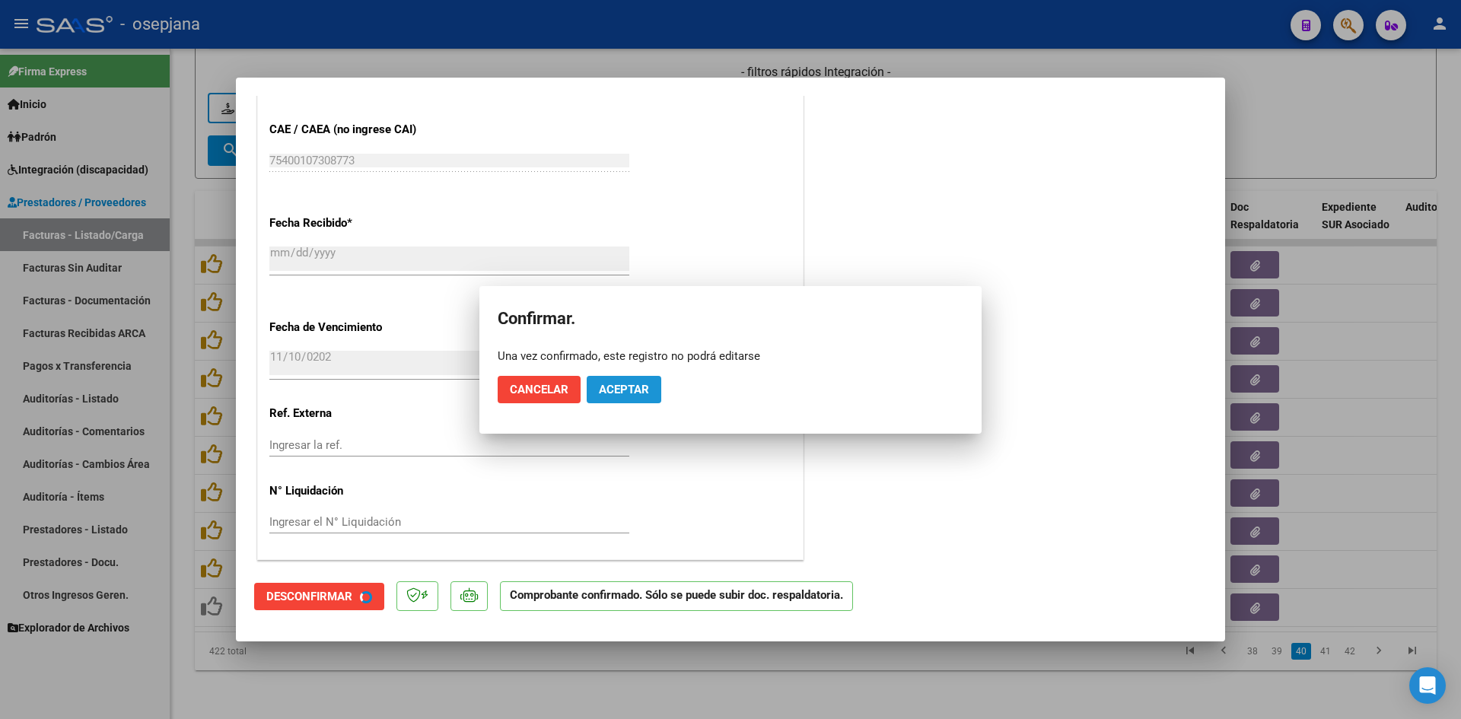
scroll to position [895, 0]
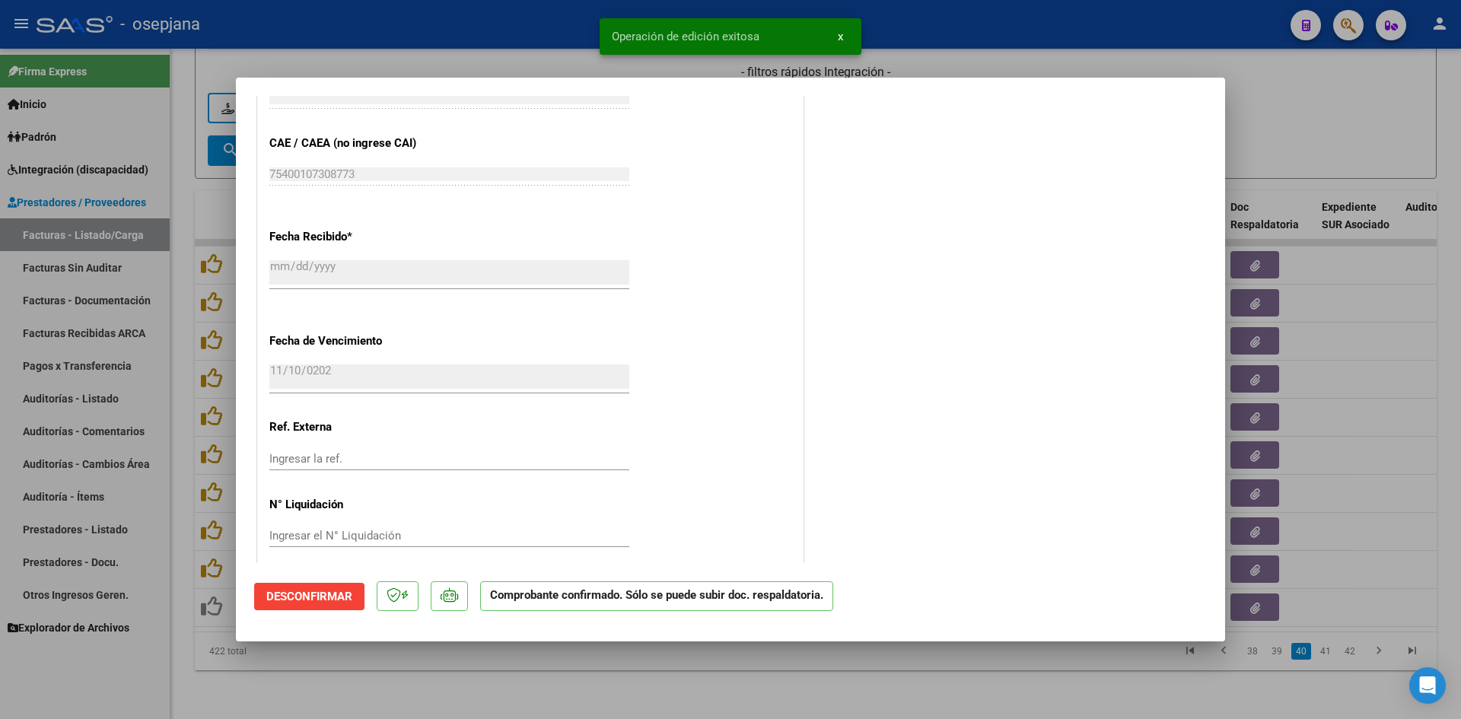
click at [1259, 103] on div at bounding box center [730, 359] width 1461 height 719
type input "$ 0,00"
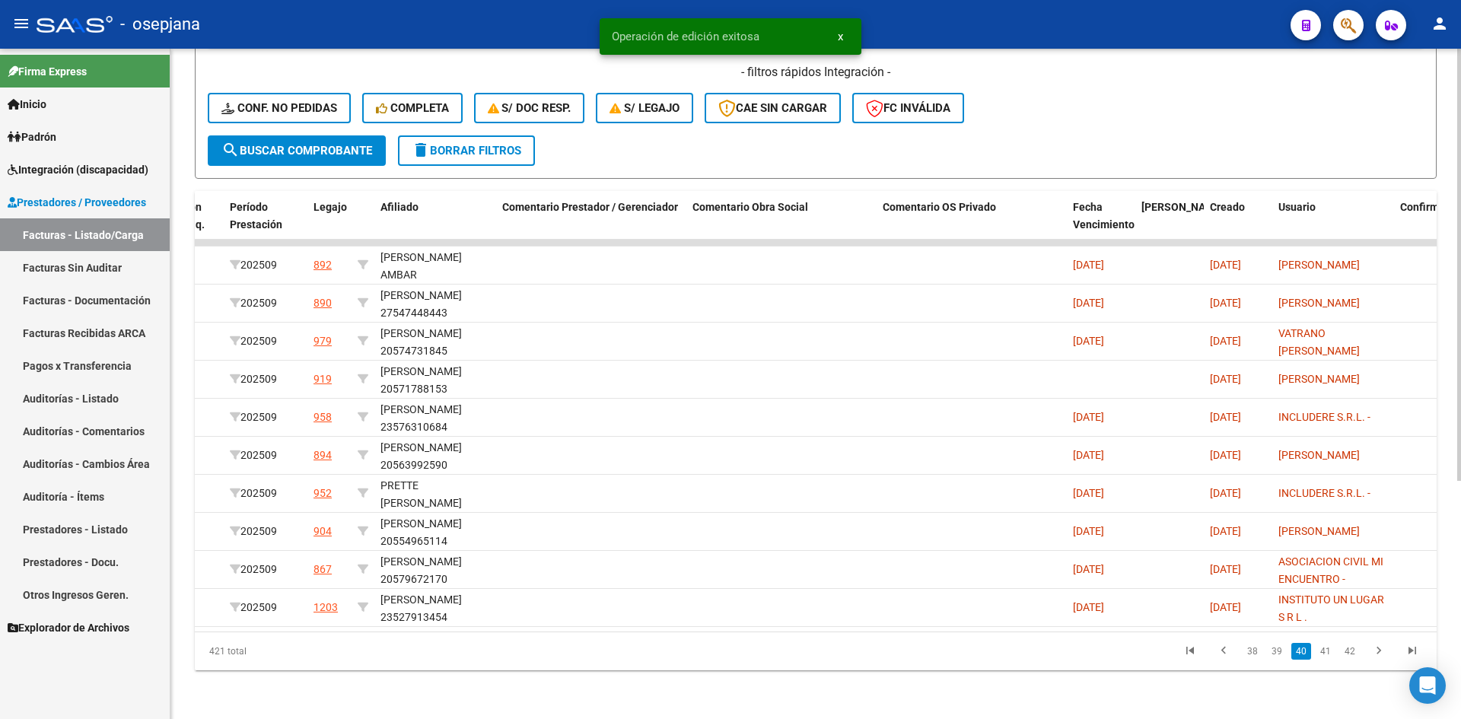
scroll to position [0, 0]
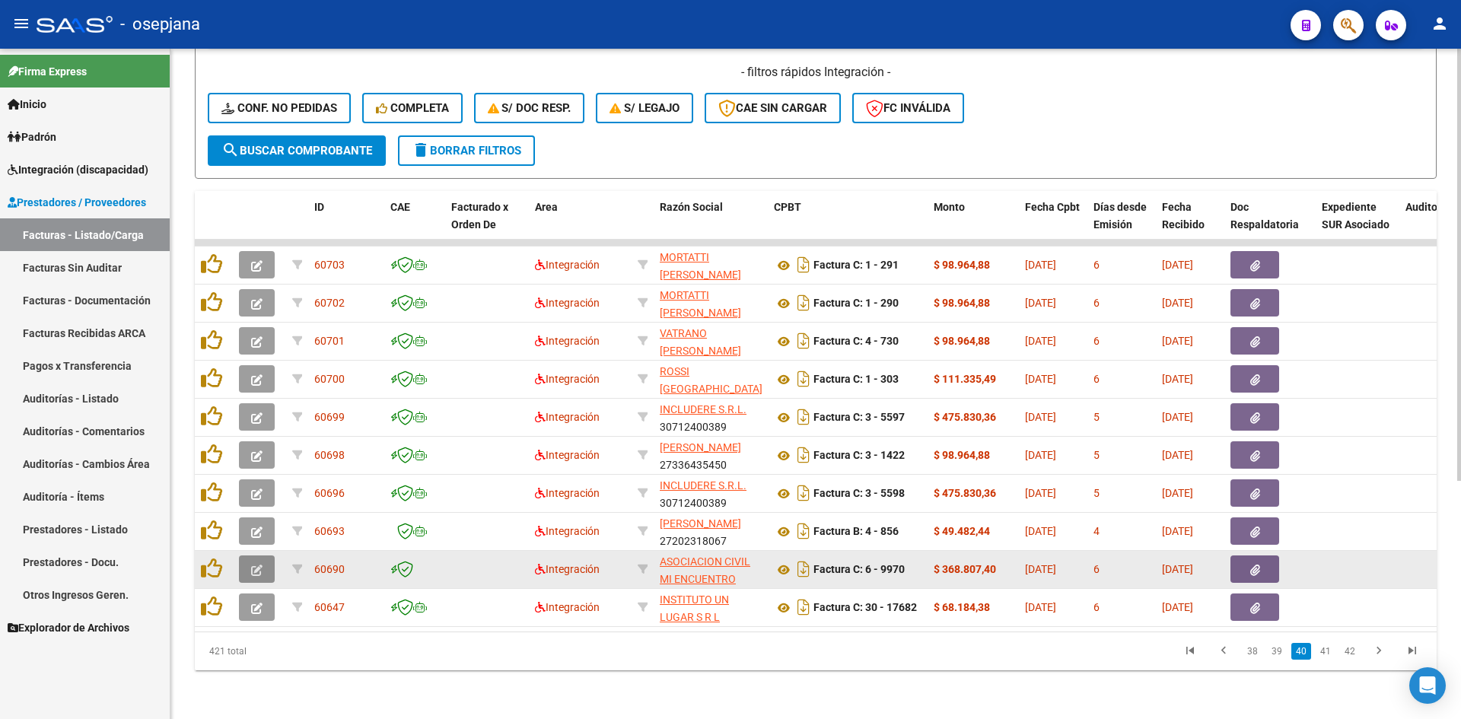
click at [266, 563] on button "button" at bounding box center [257, 568] width 36 height 27
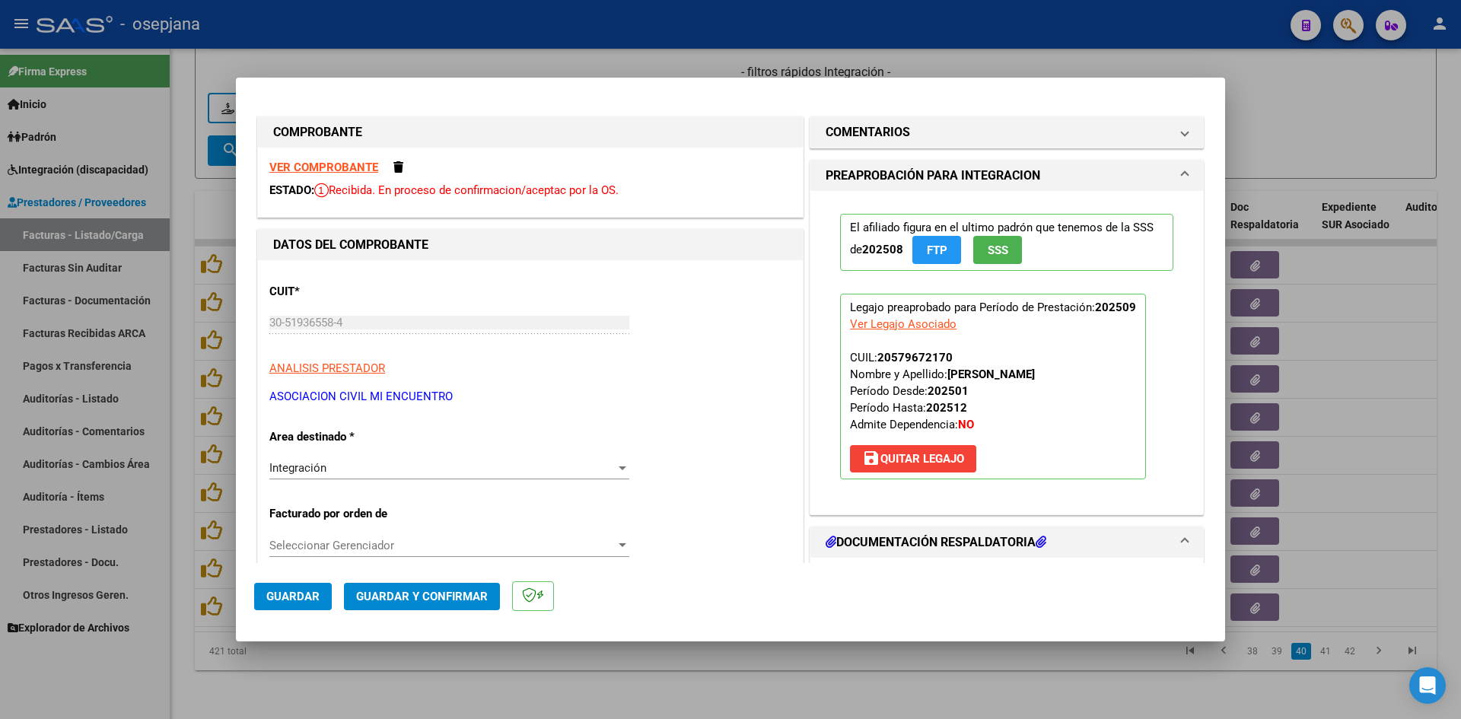
click at [350, 169] on strong "VER COMPROBANTE" at bounding box center [323, 168] width 109 height 14
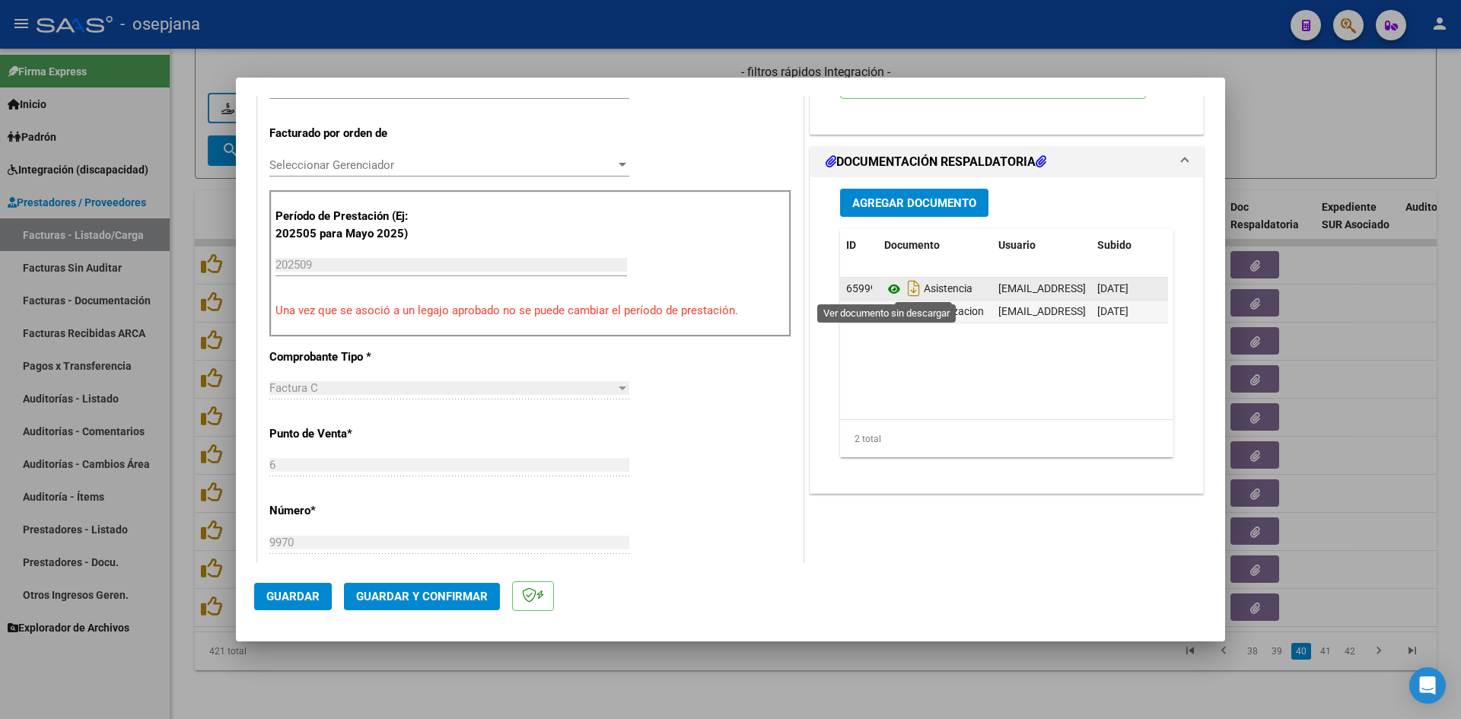
click at [885, 285] on icon at bounding box center [894, 289] width 20 height 18
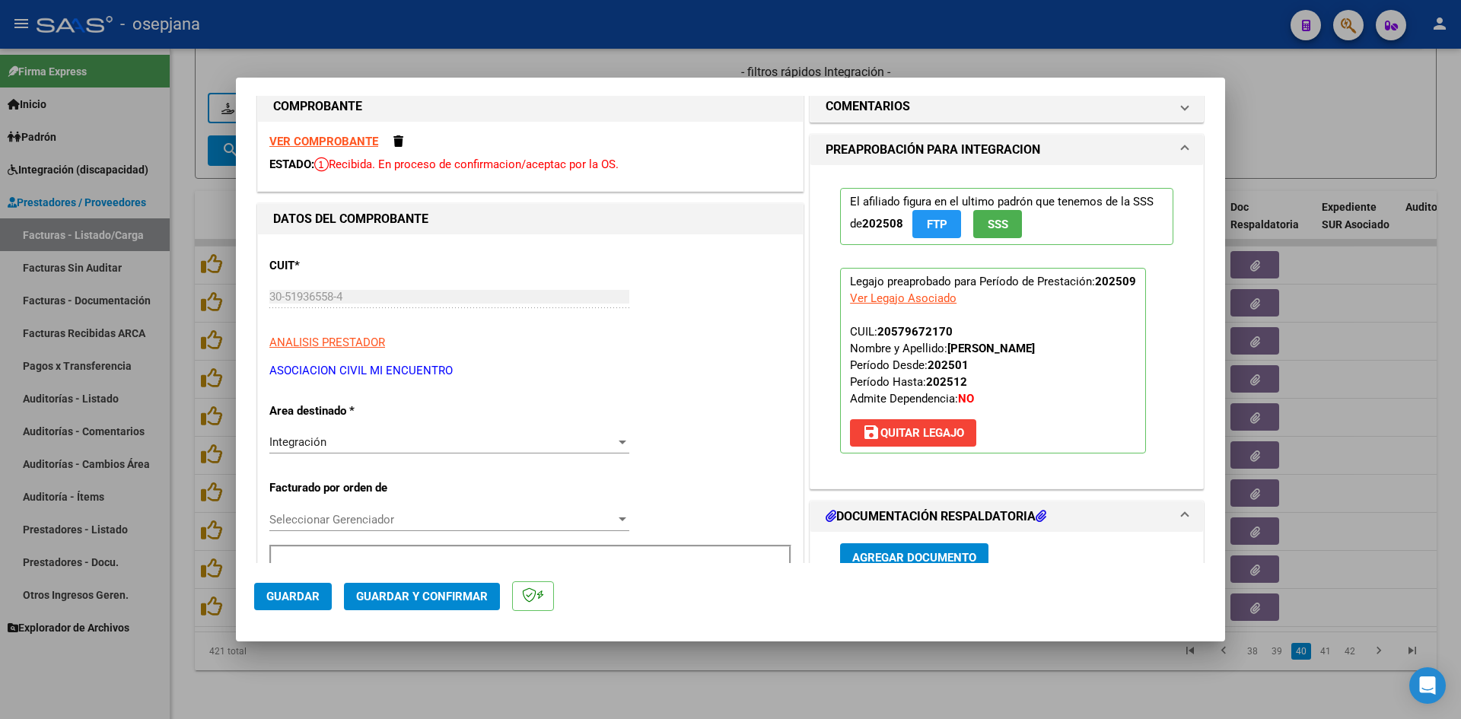
scroll to position [0, 0]
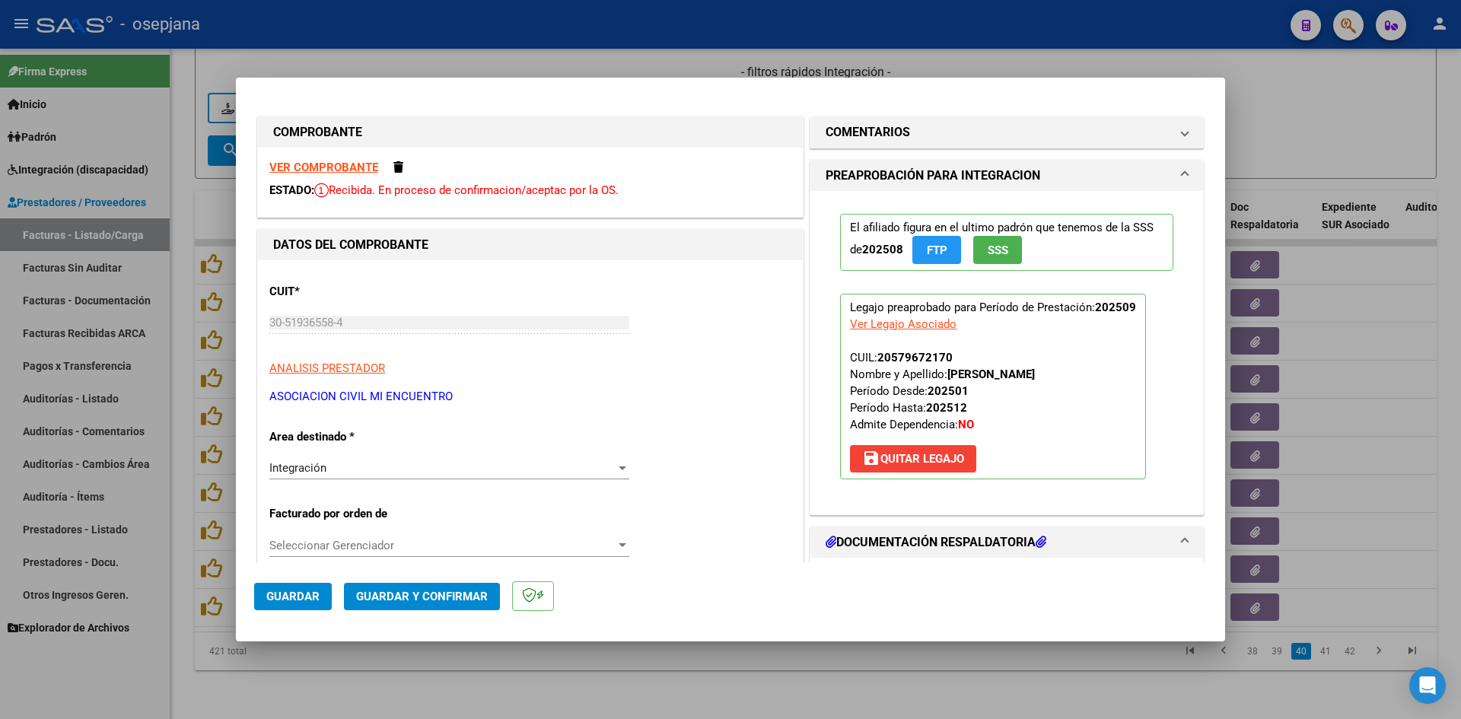
click at [351, 168] on strong "VER COMPROBANTE" at bounding box center [323, 168] width 109 height 14
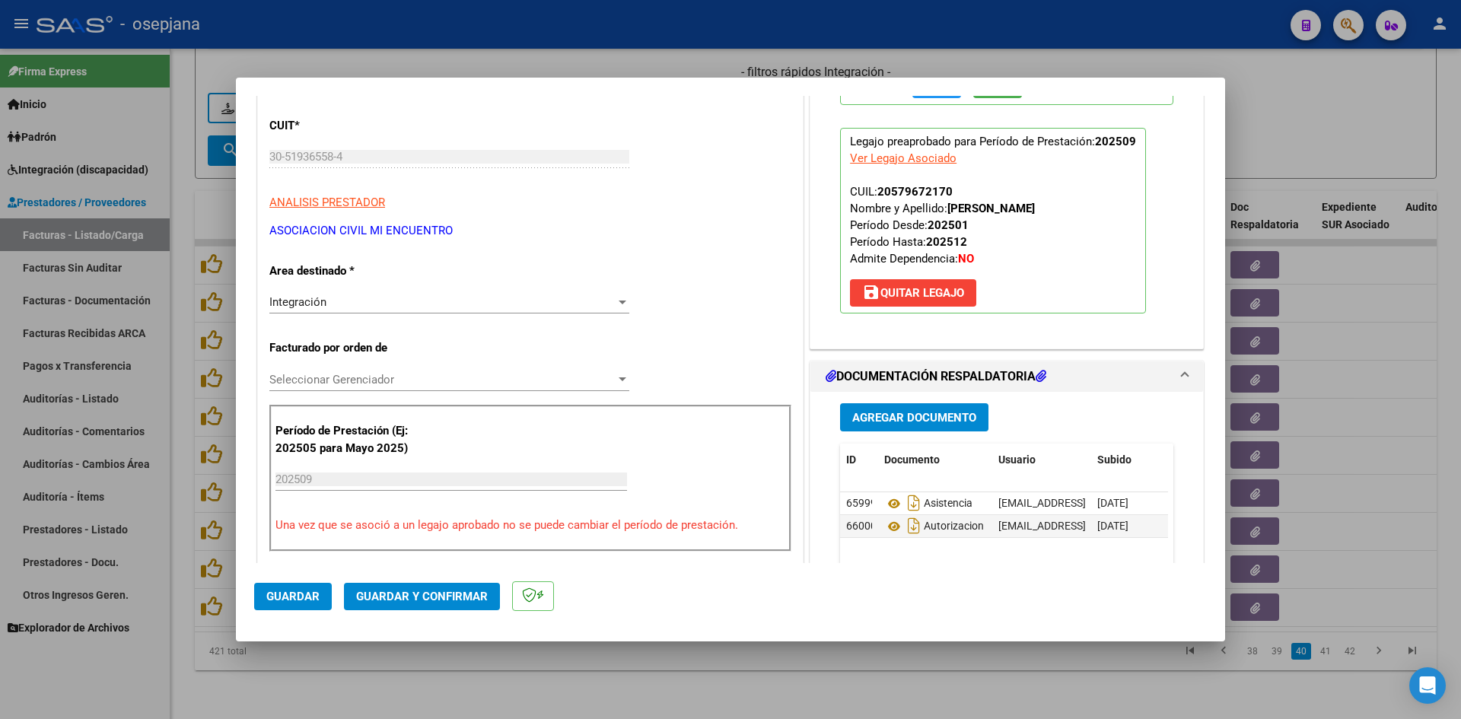
scroll to position [380, 0]
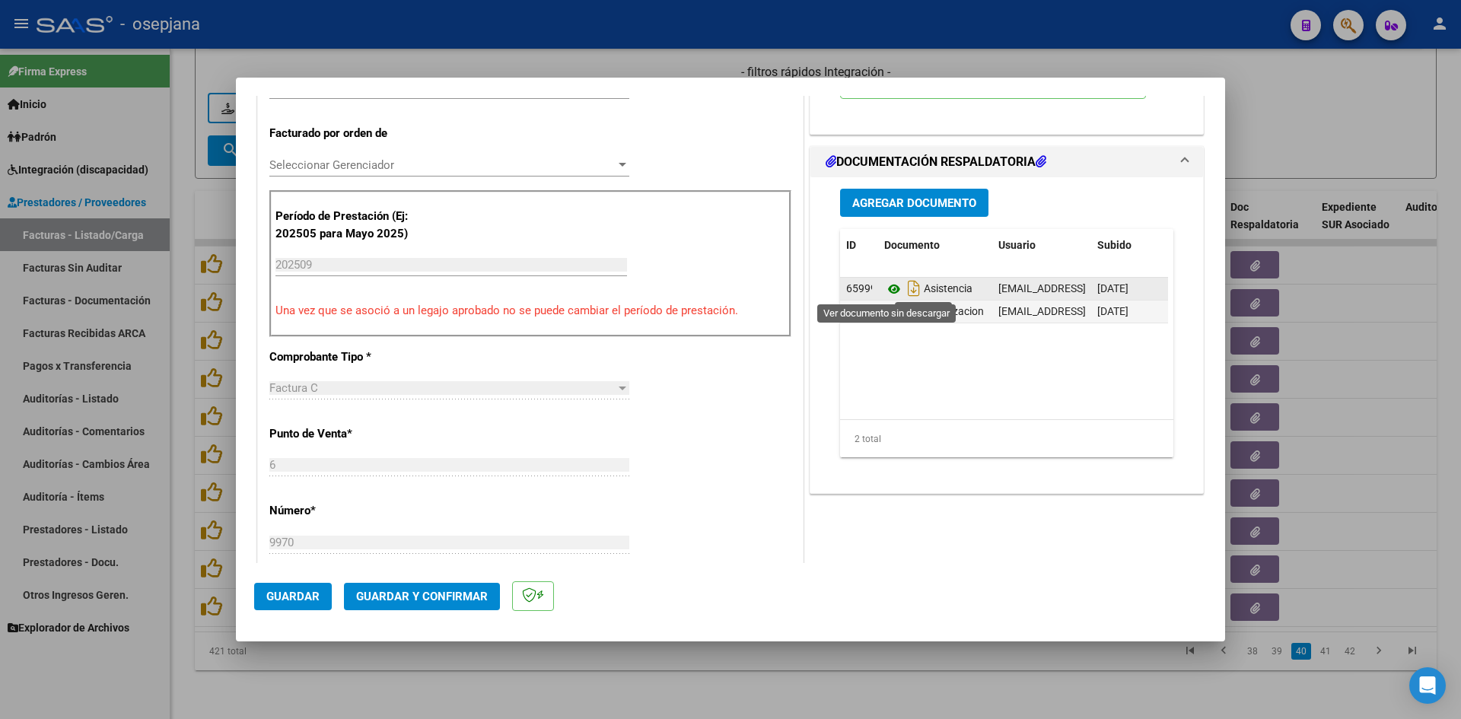
click at [885, 287] on icon at bounding box center [894, 289] width 20 height 18
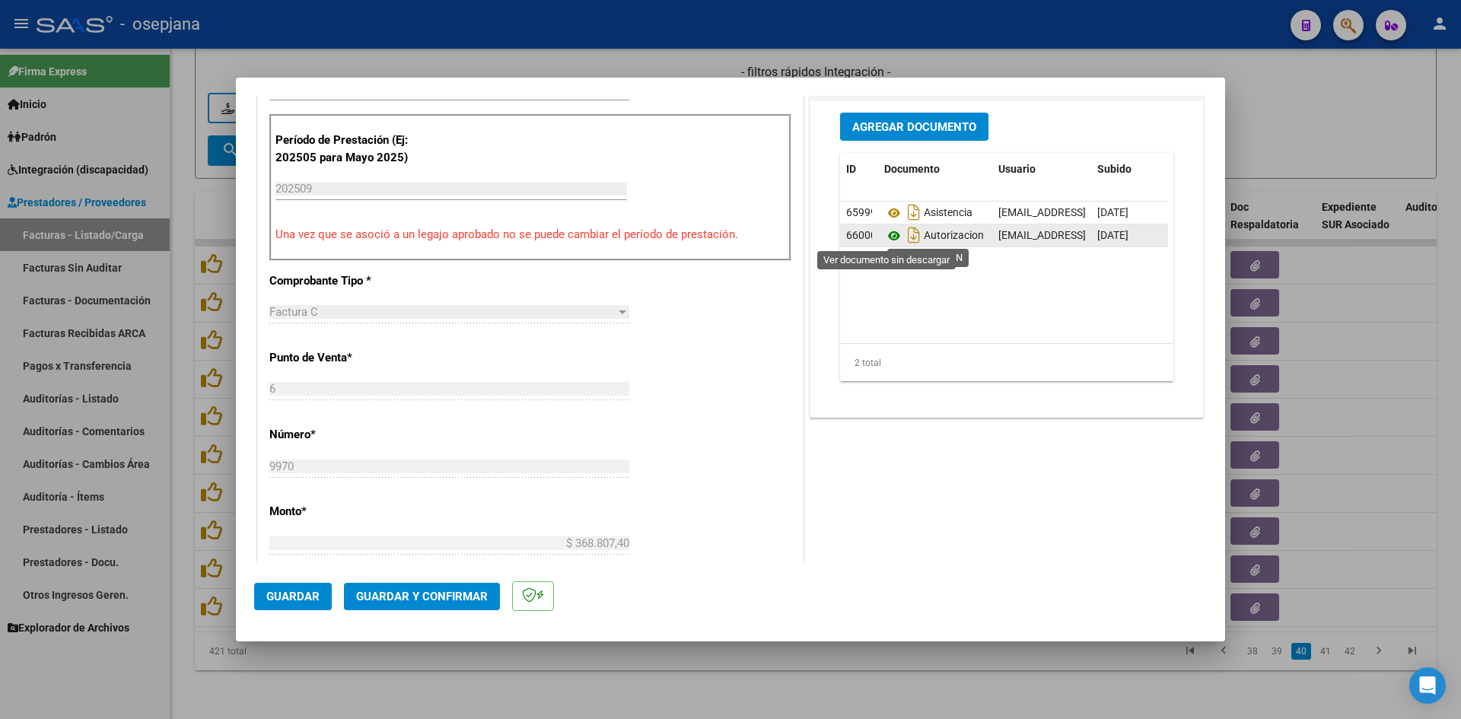
click at [886, 234] on icon at bounding box center [894, 236] width 20 height 18
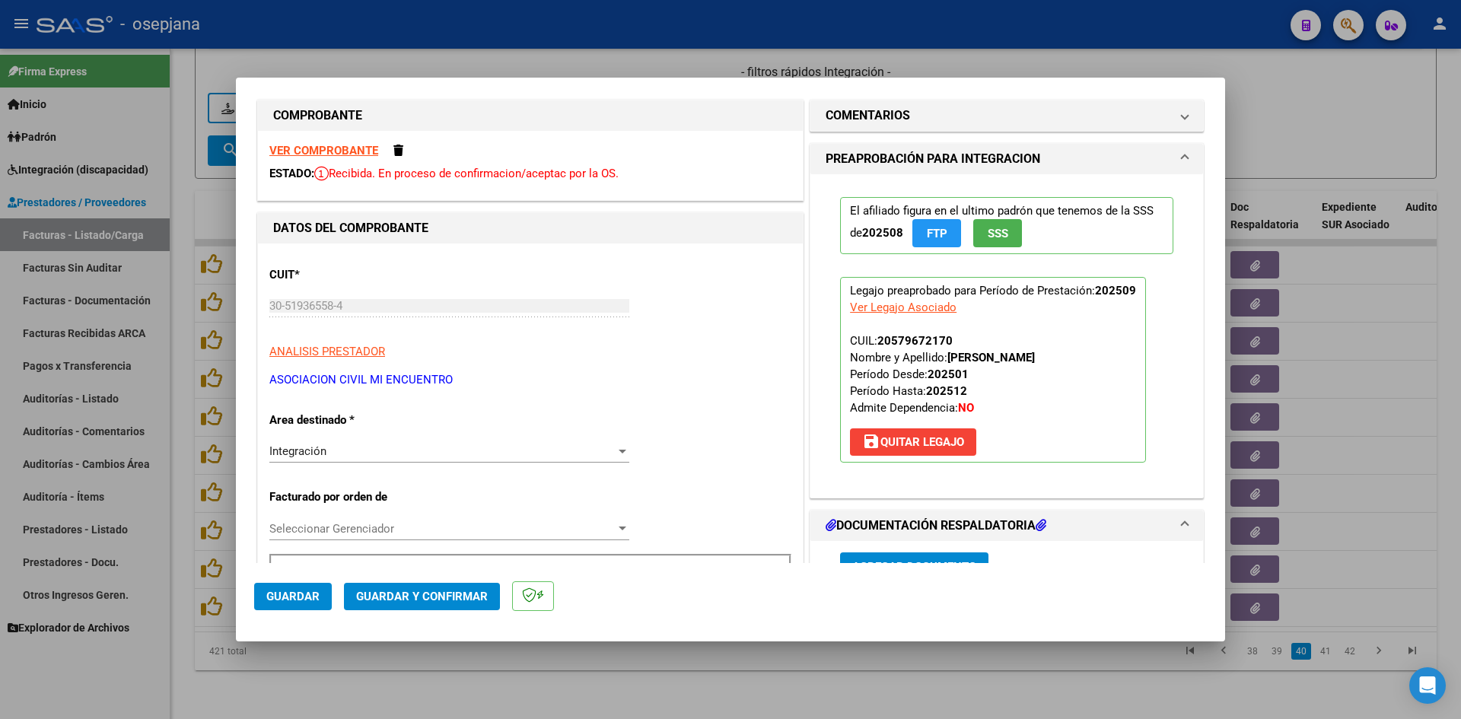
scroll to position [0, 0]
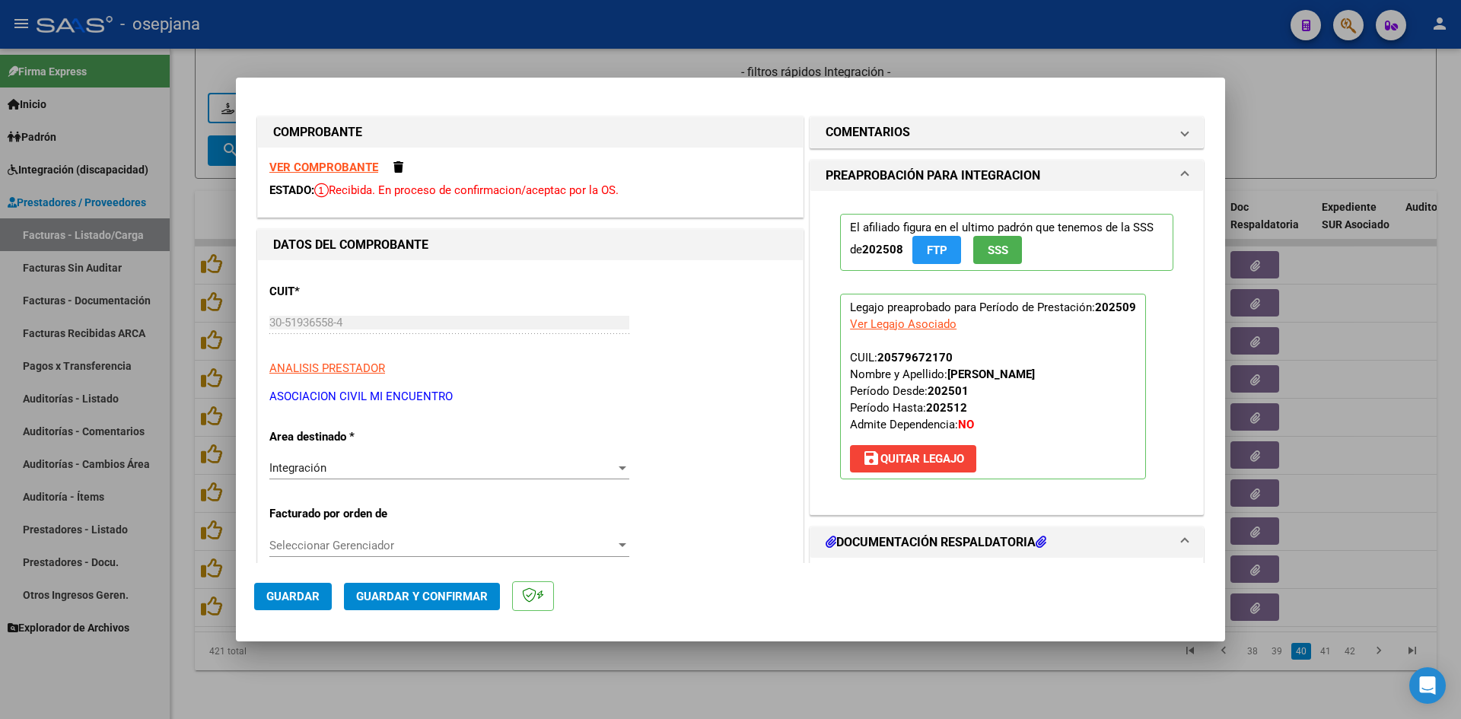
click at [310, 158] on div "VER COMPROBANTE ESTADO: Recibida. En proceso de confirmacion/aceptac por la OS." at bounding box center [530, 182] width 545 height 69
click at [310, 163] on strong "VER COMPROBANTE" at bounding box center [323, 168] width 109 height 14
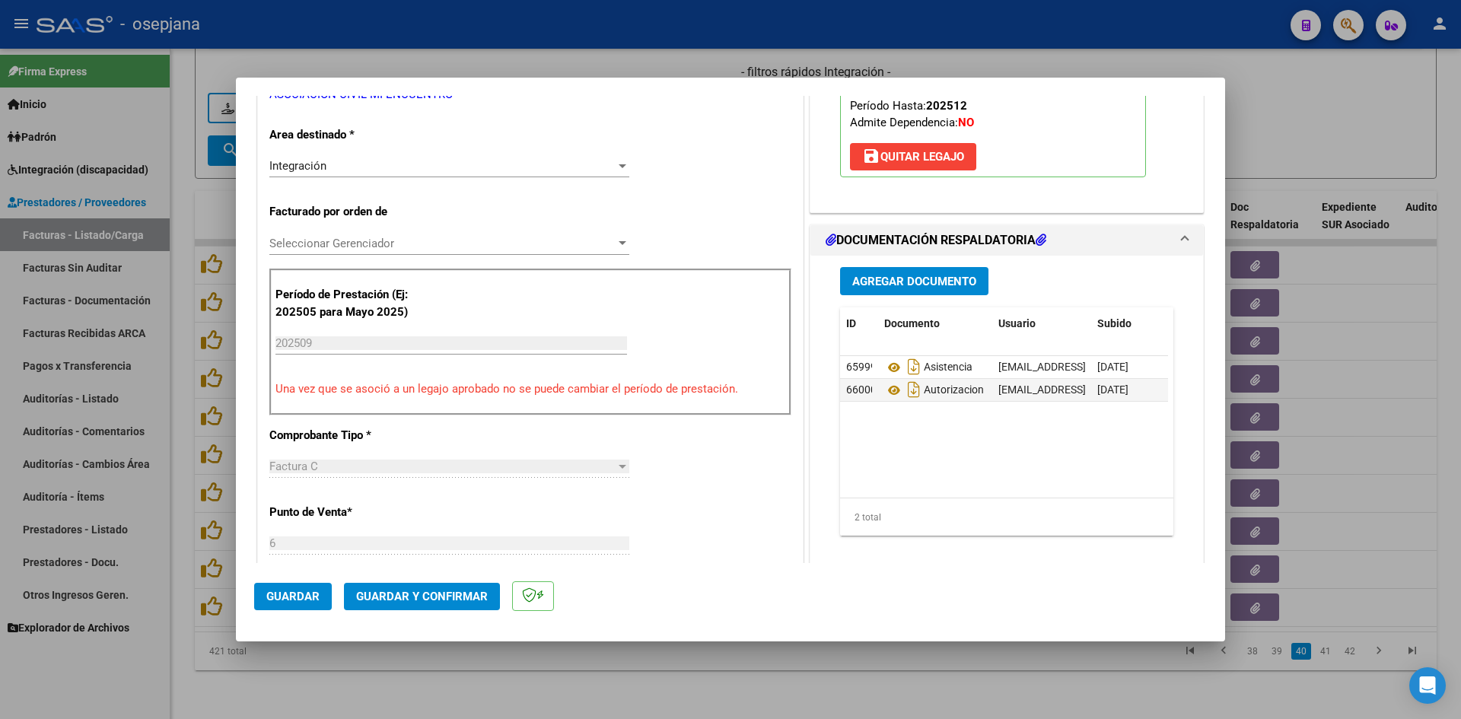
scroll to position [456, 0]
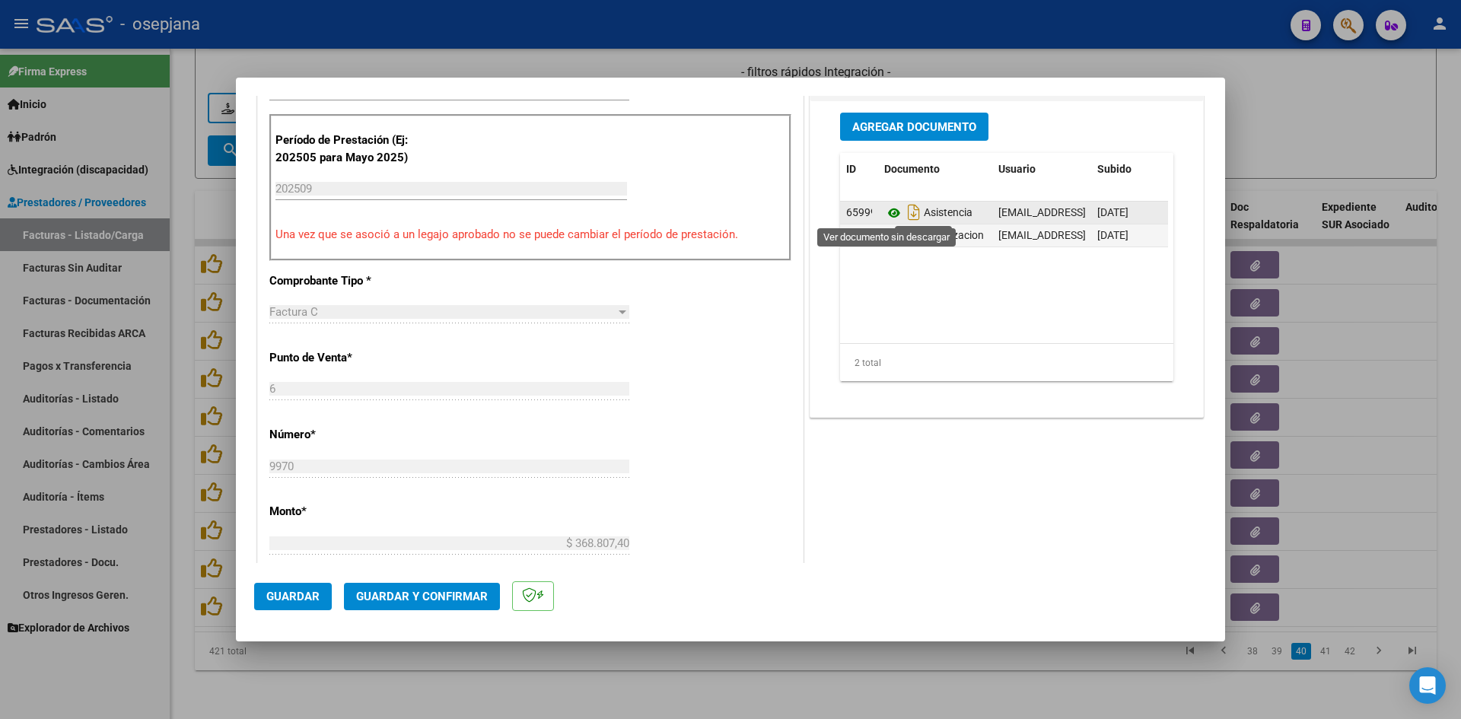
click at [892, 213] on icon at bounding box center [894, 213] width 20 height 18
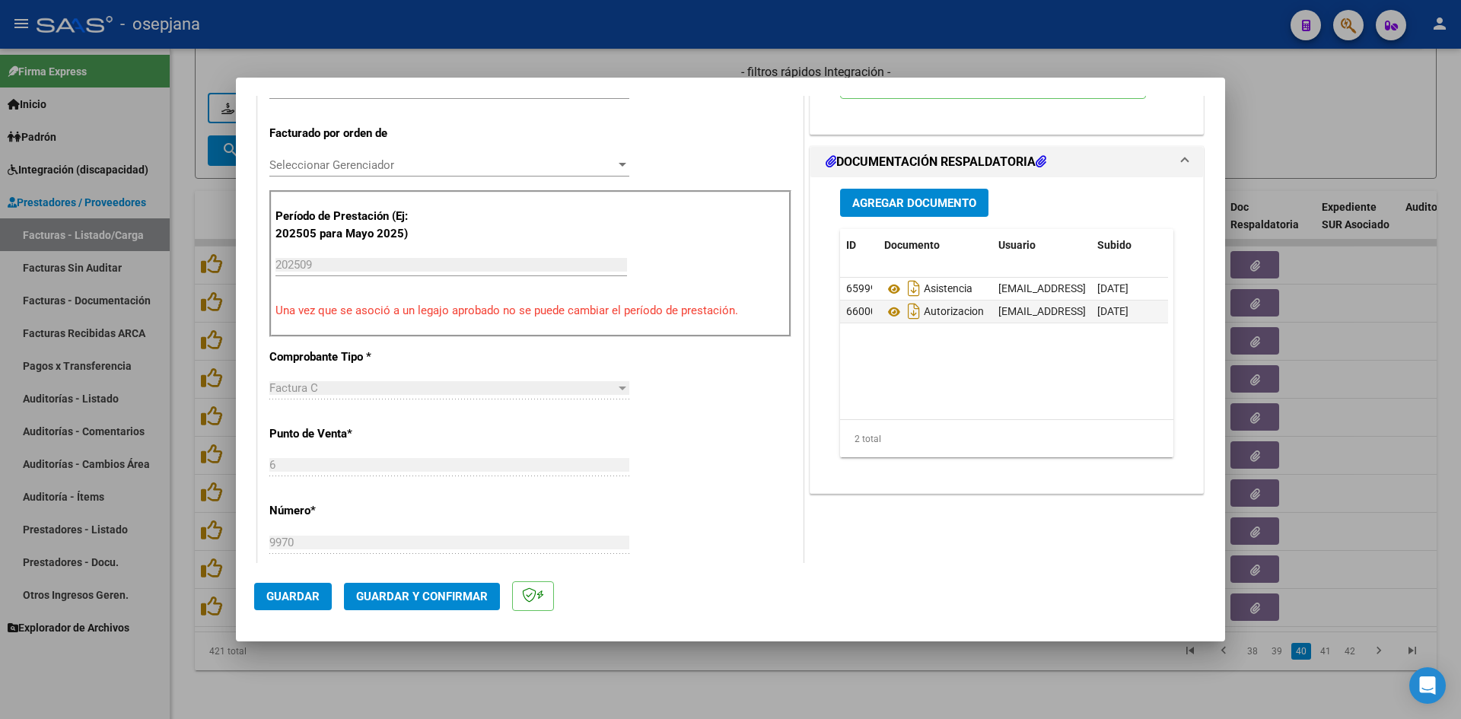
scroll to position [0, 0]
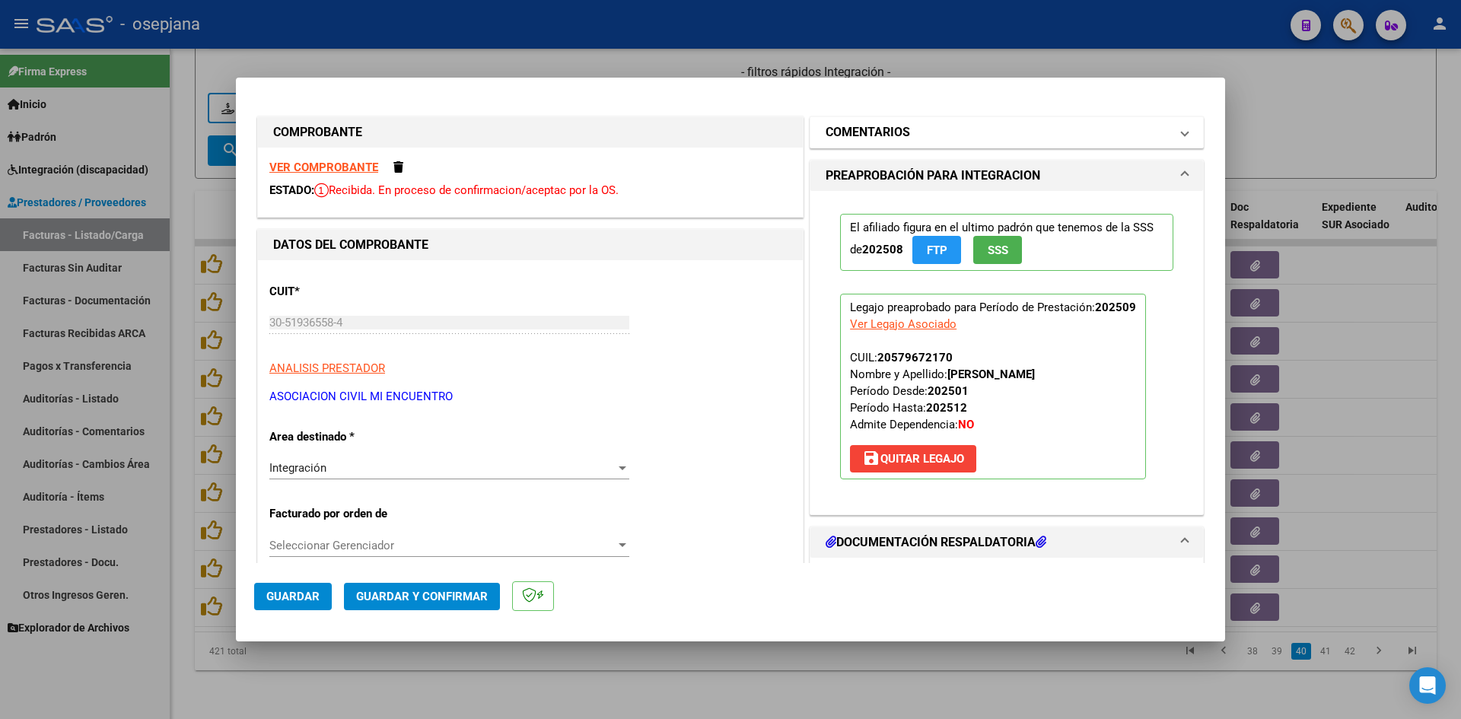
click at [857, 128] on h1 "COMENTARIOS" at bounding box center [867, 132] width 84 height 18
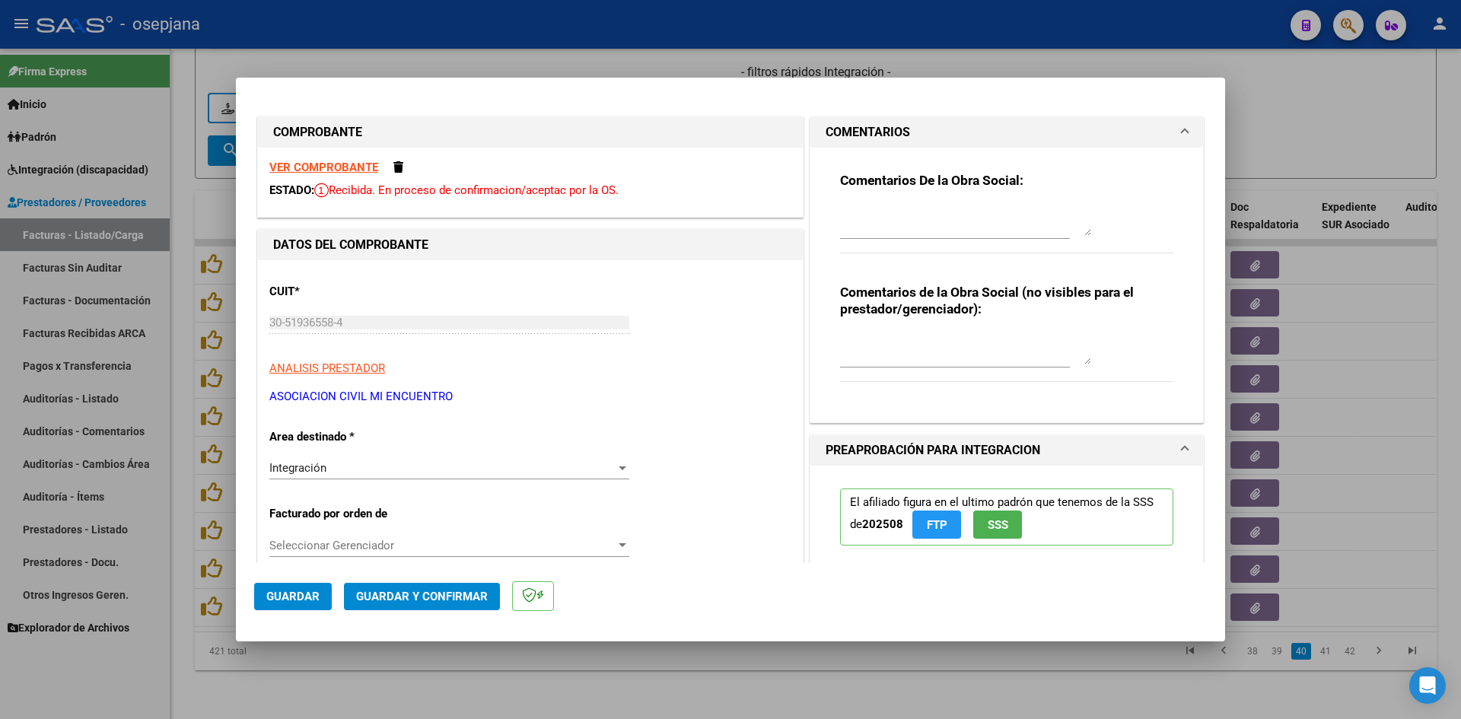
click at [908, 204] on div at bounding box center [965, 220] width 251 height 37
type textarea "n"
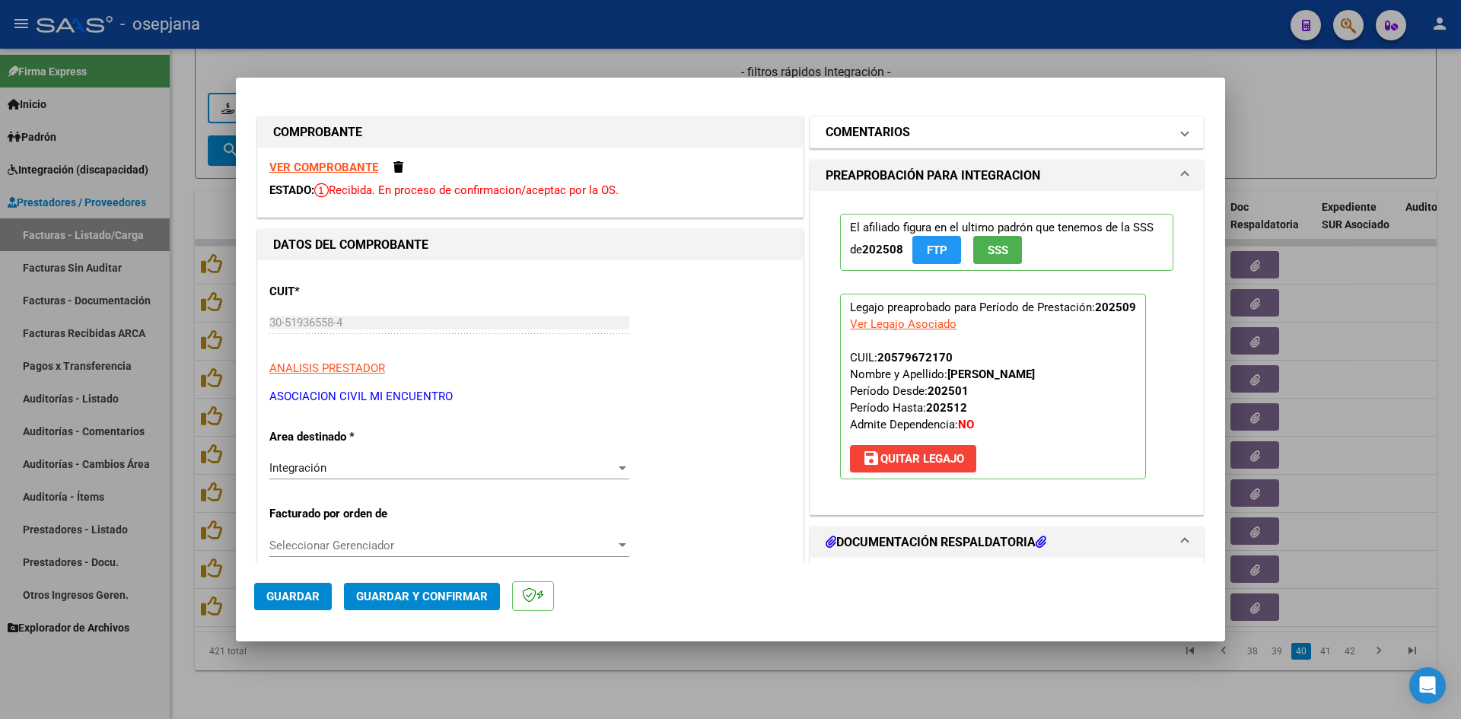
click at [870, 141] on mat-expansion-panel-header "COMENTARIOS" at bounding box center [1006, 132] width 393 height 30
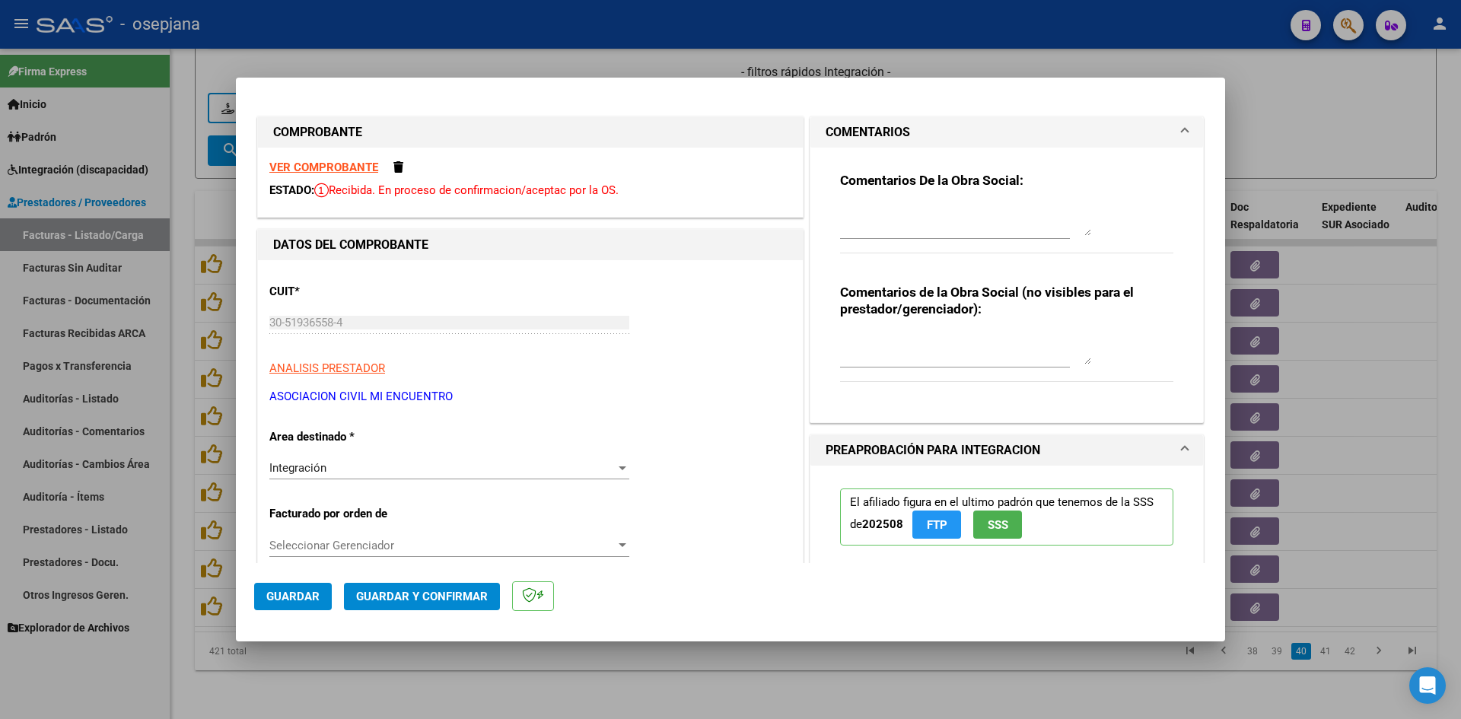
click at [930, 205] on textarea at bounding box center [965, 220] width 251 height 30
type textarea "No presenta planilla de asistencia. Se debita."
click at [289, 596] on span "Guardar" at bounding box center [292, 597] width 53 height 14
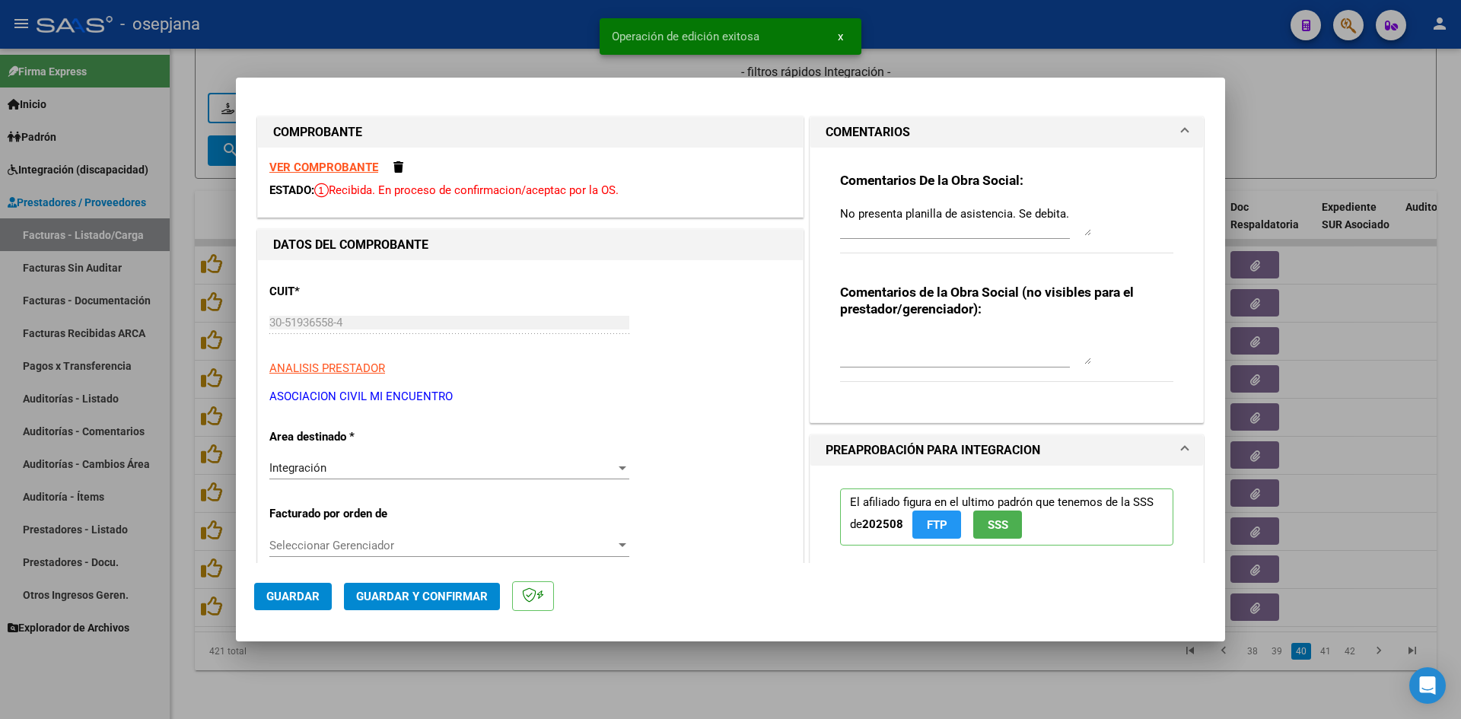
click at [1280, 126] on div at bounding box center [730, 359] width 1461 height 719
type input "$ 0,00"
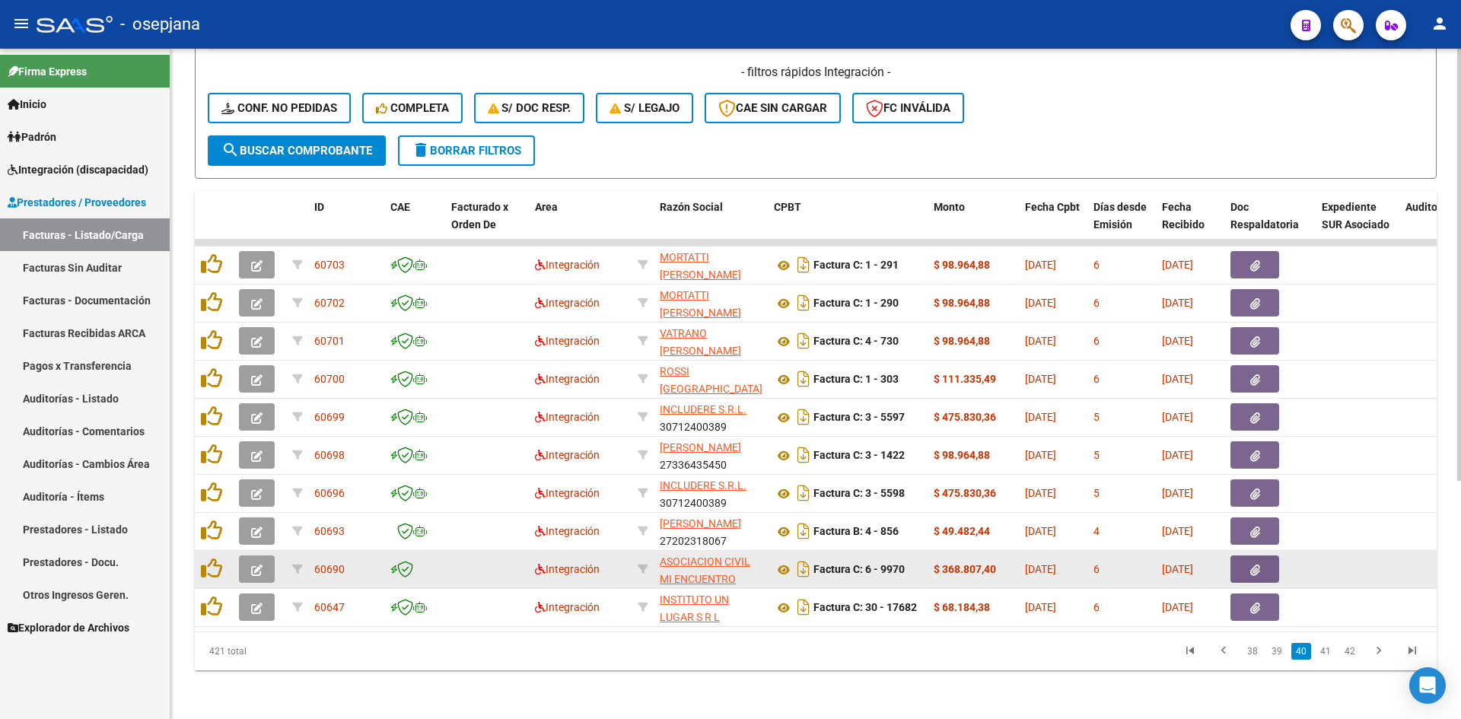
click at [259, 565] on icon "button" at bounding box center [256, 570] width 11 height 11
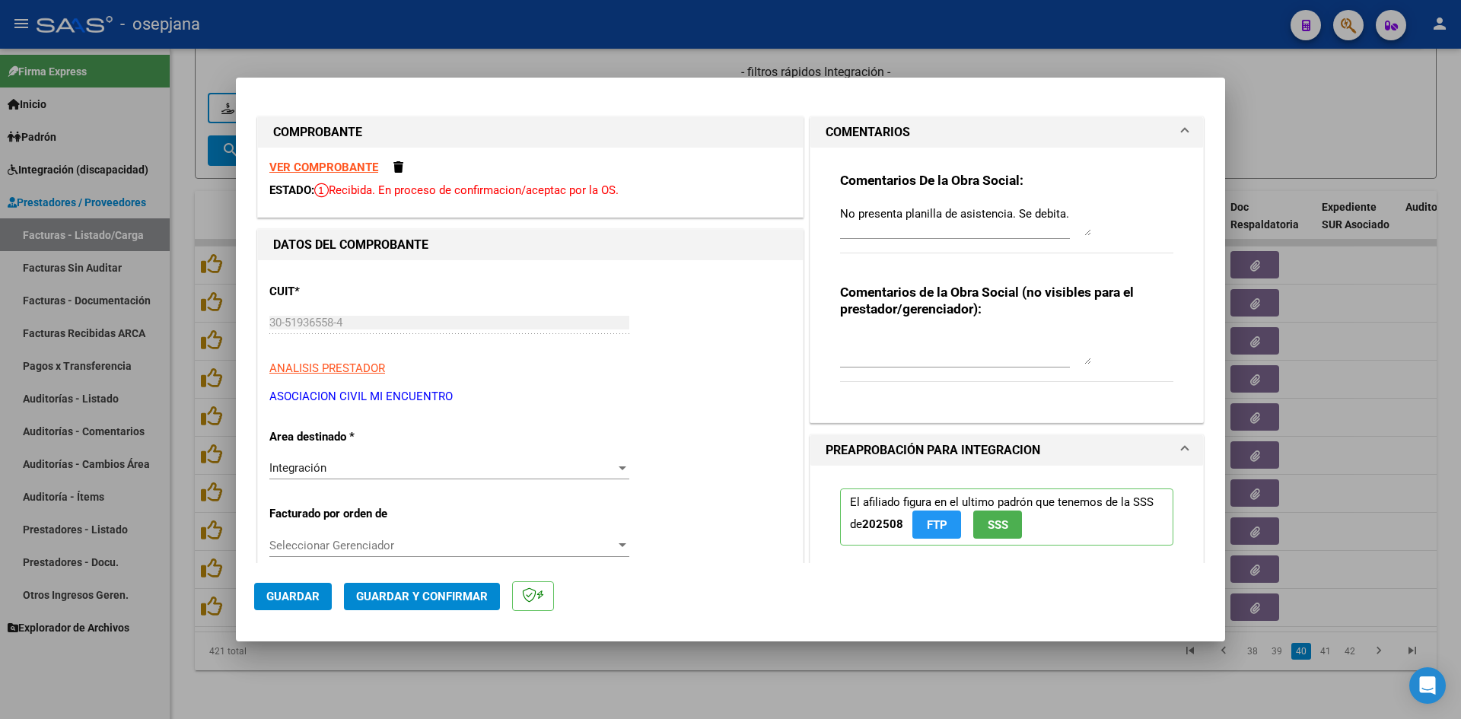
click at [1383, 100] on div at bounding box center [730, 359] width 1461 height 719
type input "$ 0,00"
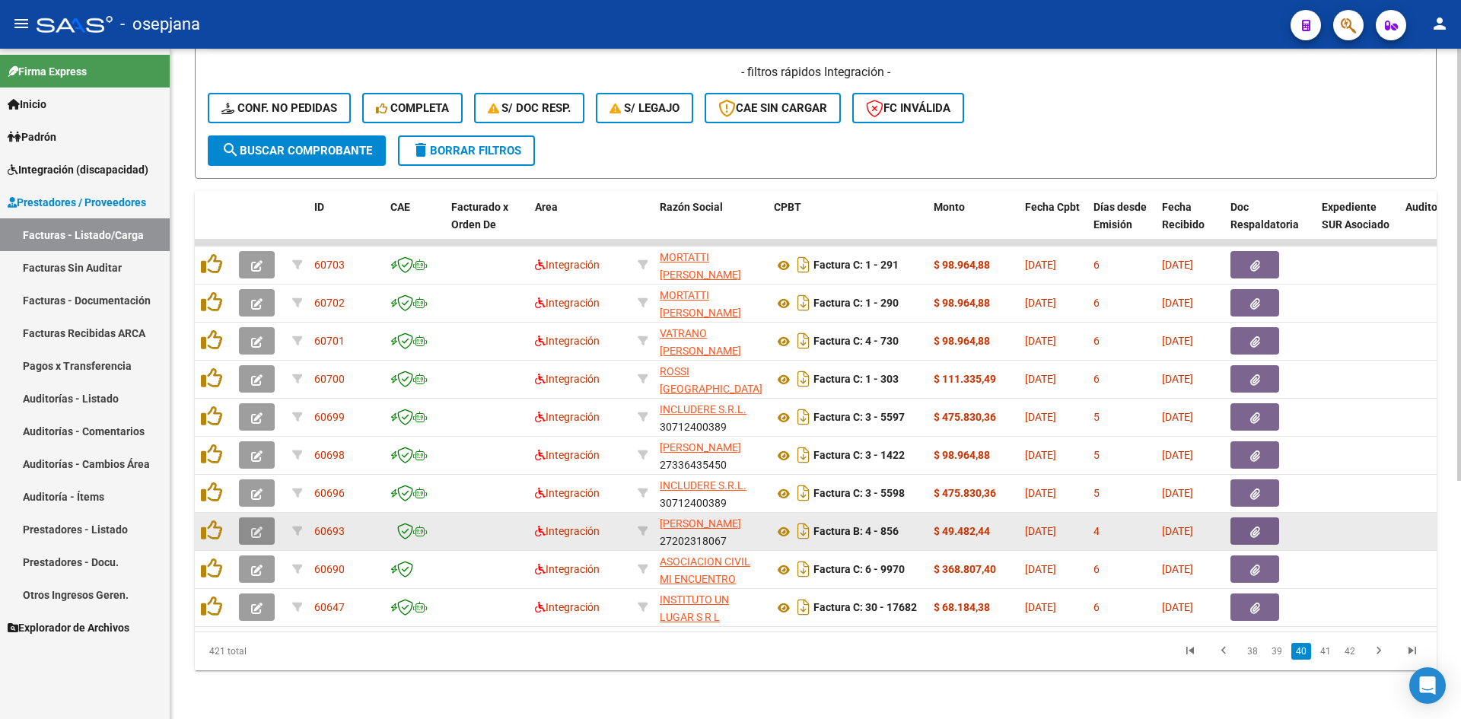
click at [259, 526] on icon "button" at bounding box center [256, 531] width 11 height 11
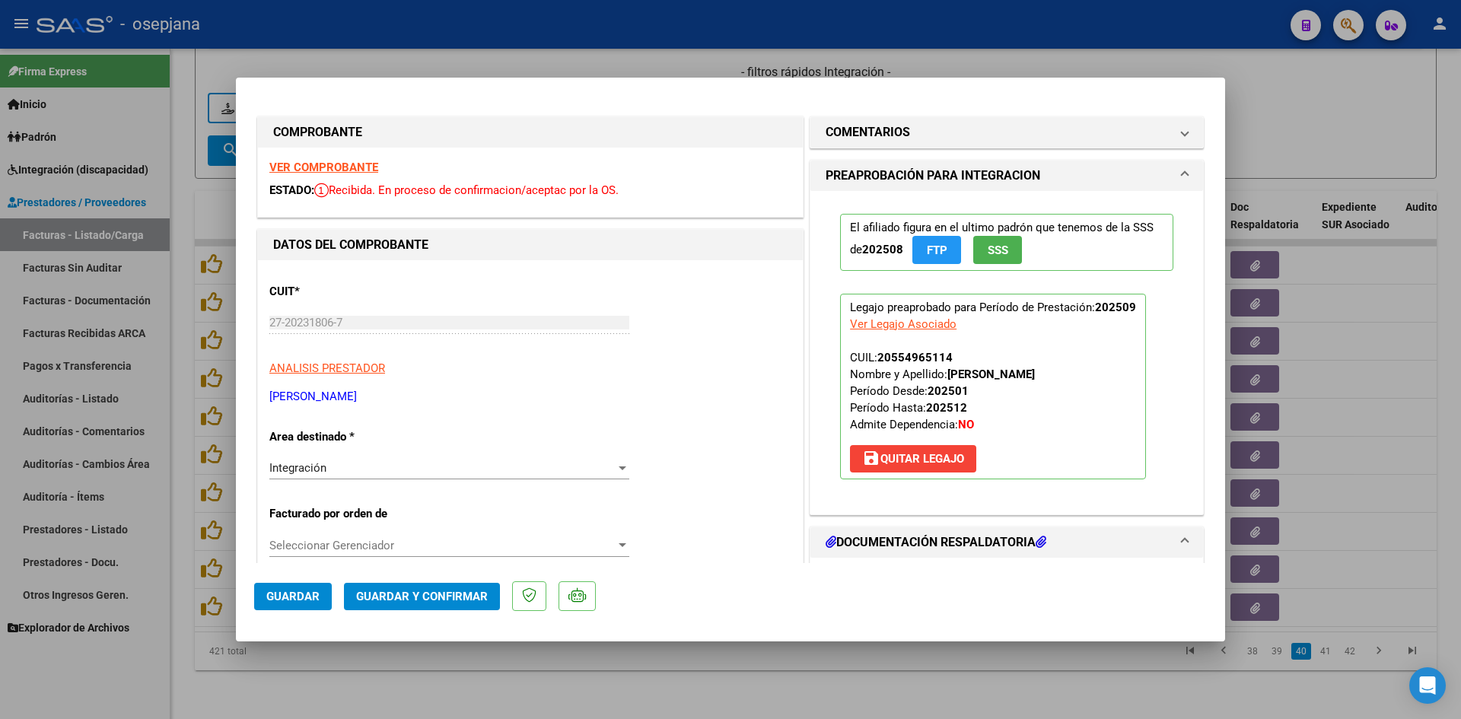
click at [314, 161] on strong "VER COMPROBANTE" at bounding box center [323, 168] width 109 height 14
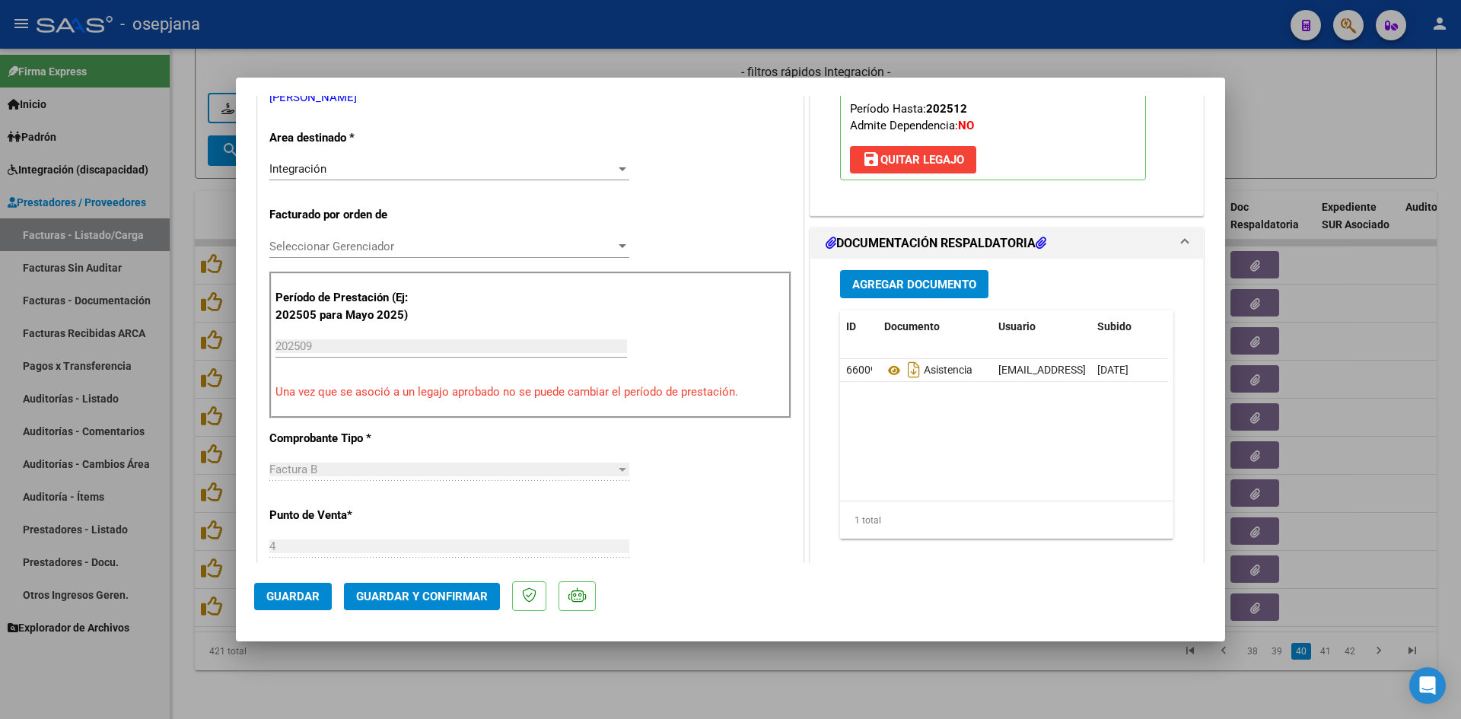
scroll to position [304, 0]
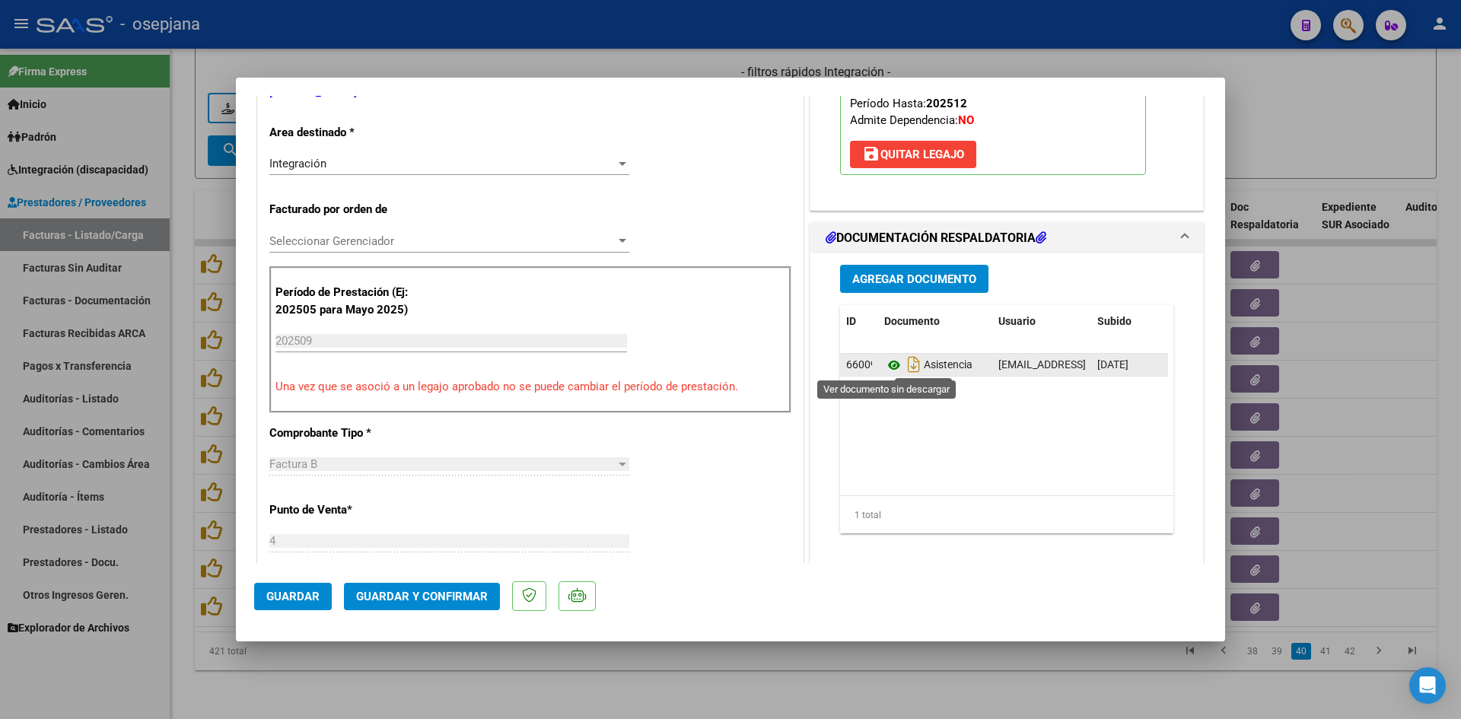
click at [886, 363] on icon at bounding box center [894, 365] width 20 height 18
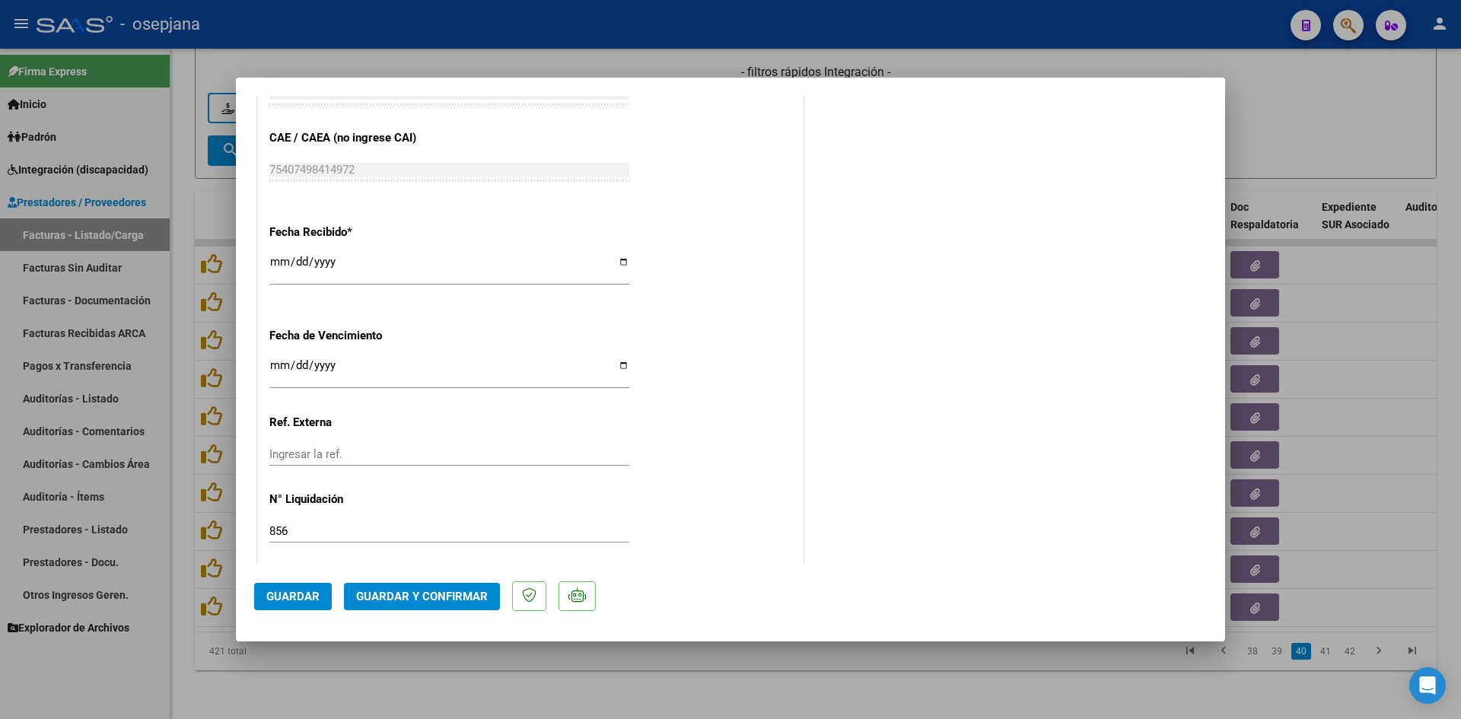
scroll to position [1003, 0]
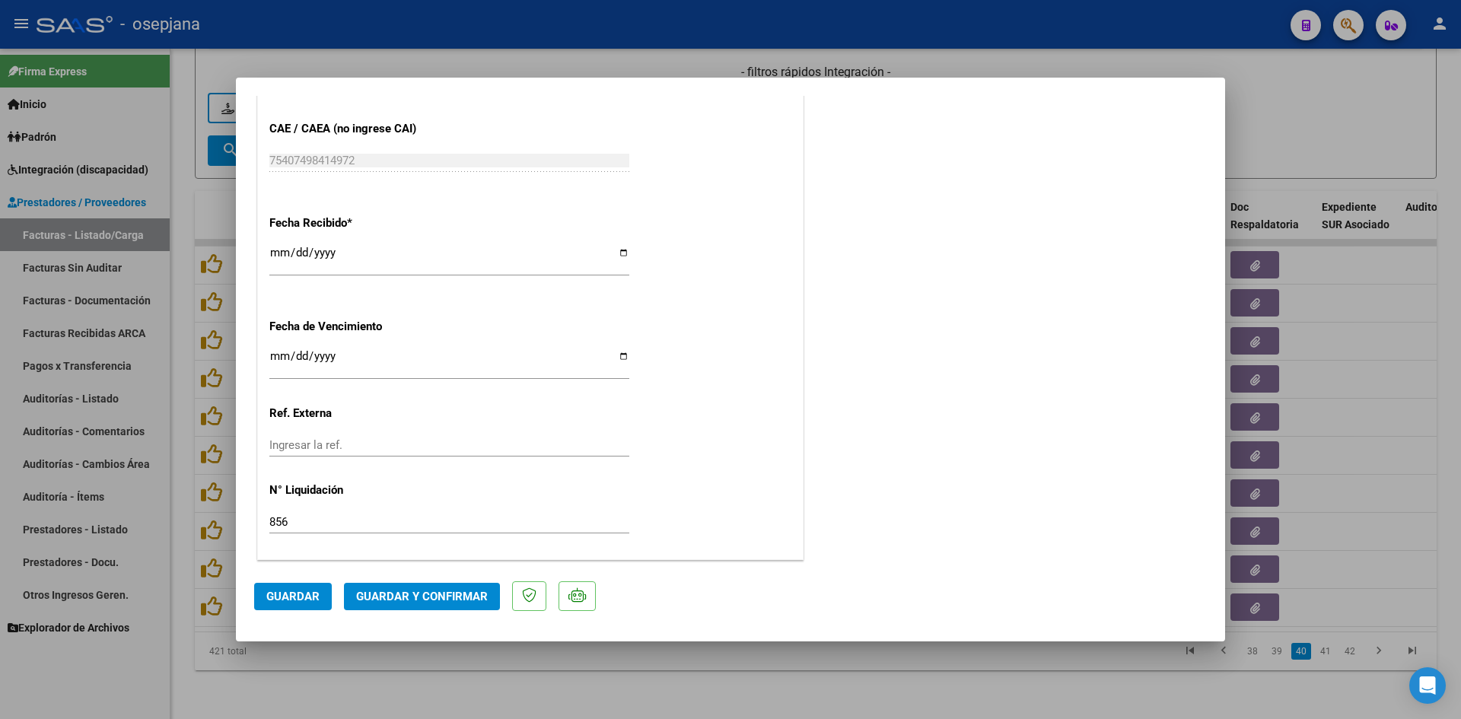
click at [281, 358] on input "[DATE]" at bounding box center [449, 362] width 360 height 24
type input "[DATE]"
click at [434, 604] on button "Guardar y Confirmar" at bounding box center [422, 596] width 156 height 27
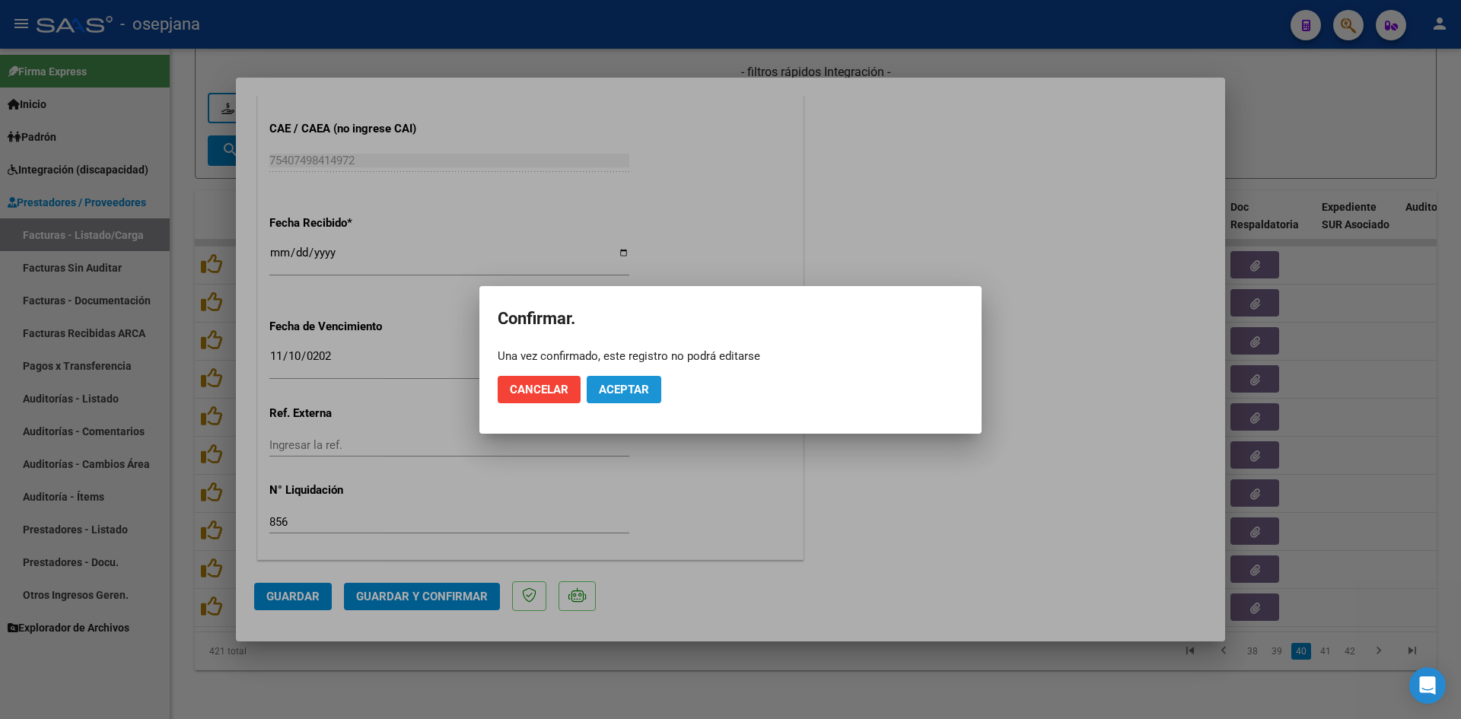
click at [626, 381] on button "Aceptar" at bounding box center [624, 389] width 75 height 27
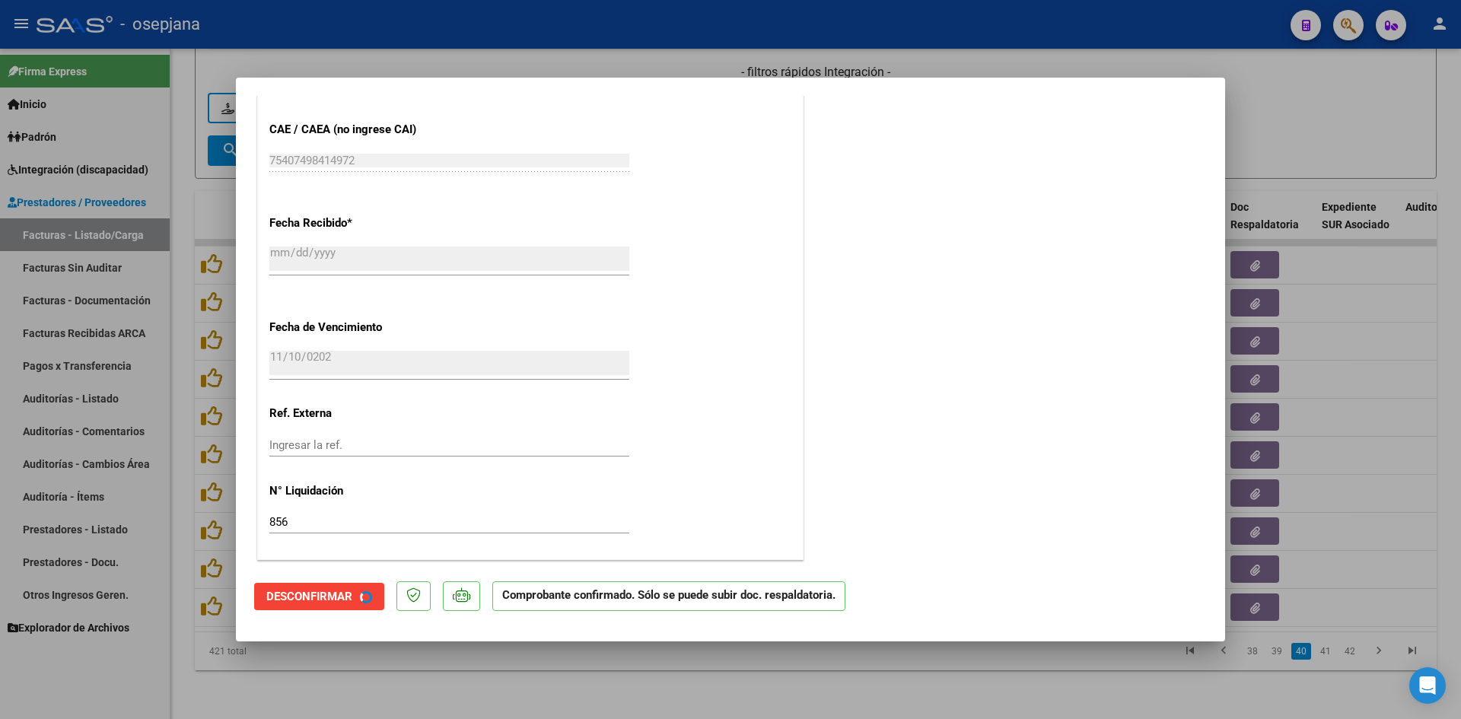
click at [1364, 75] on div at bounding box center [730, 359] width 1461 height 719
type input "$ 0,00"
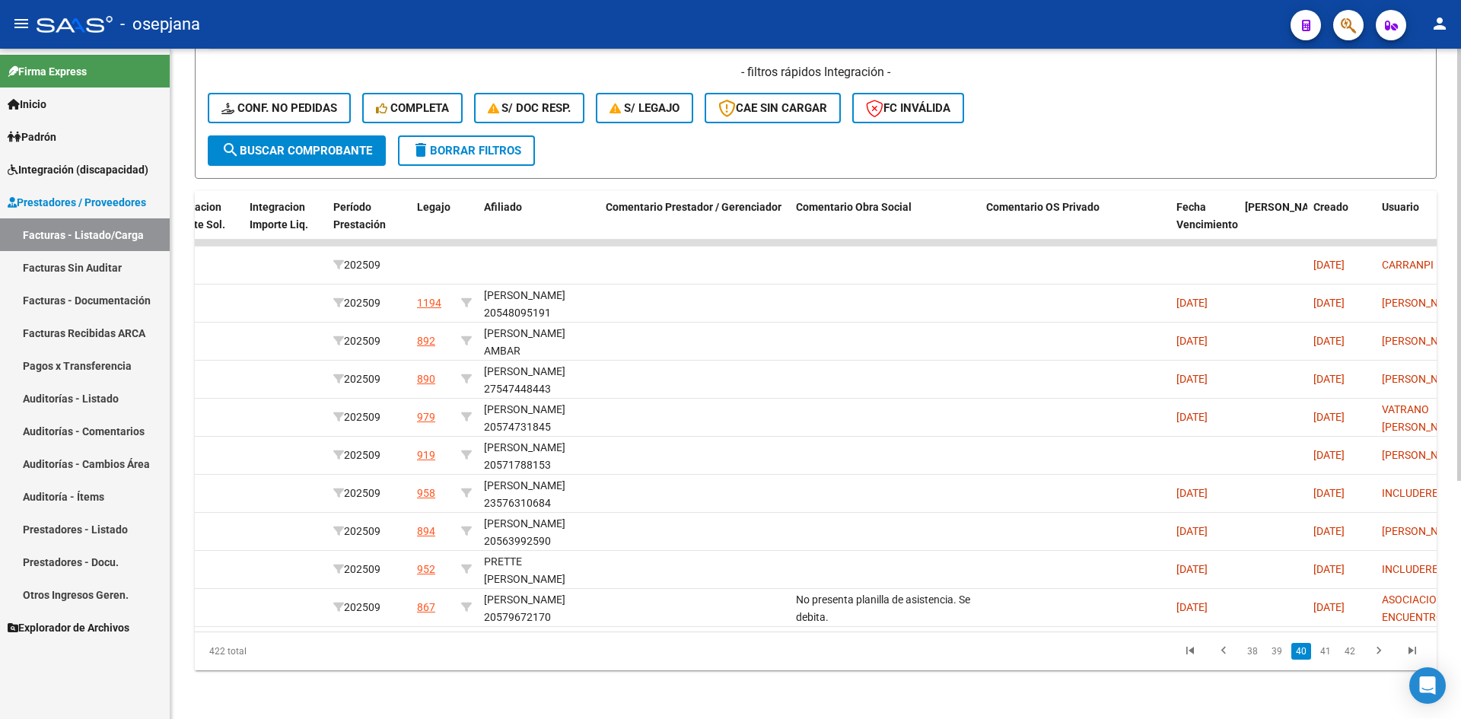
scroll to position [0, 0]
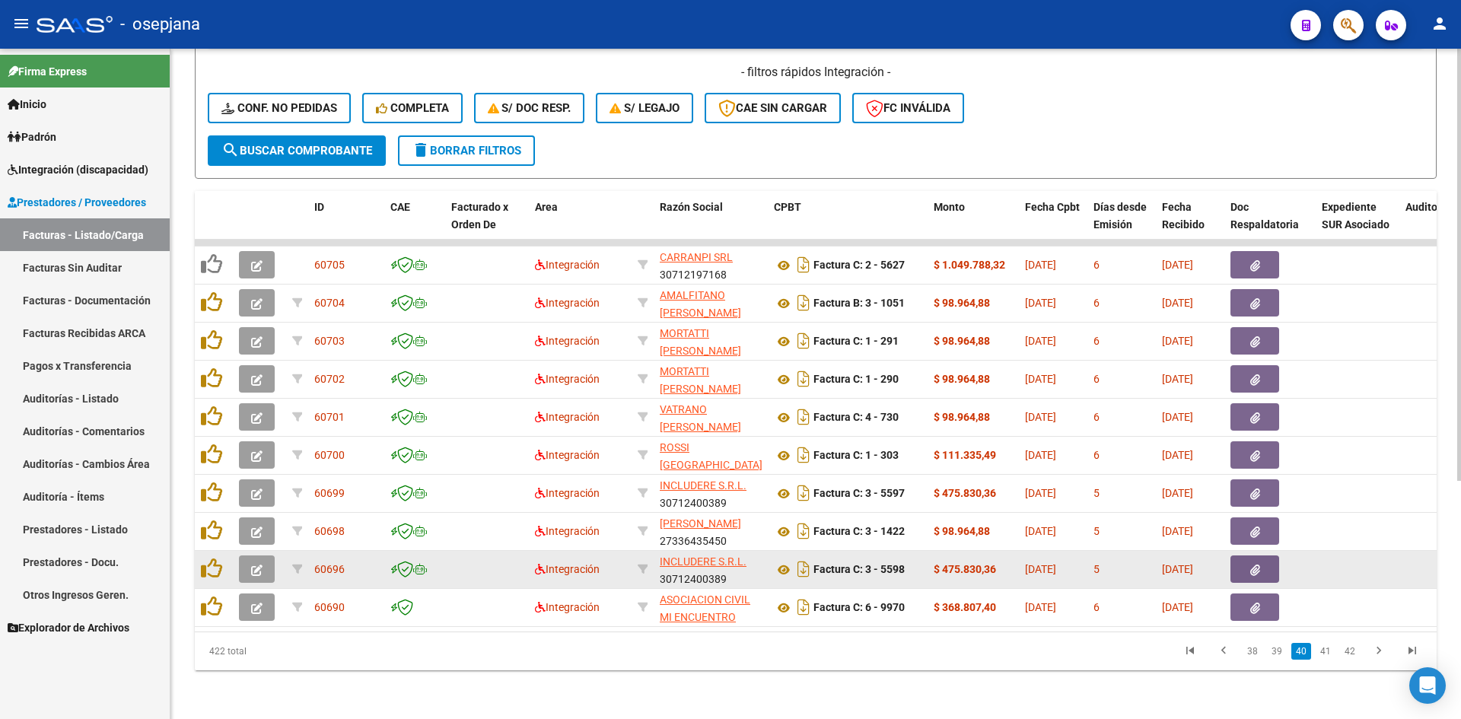
click at [249, 558] on button "button" at bounding box center [257, 568] width 36 height 27
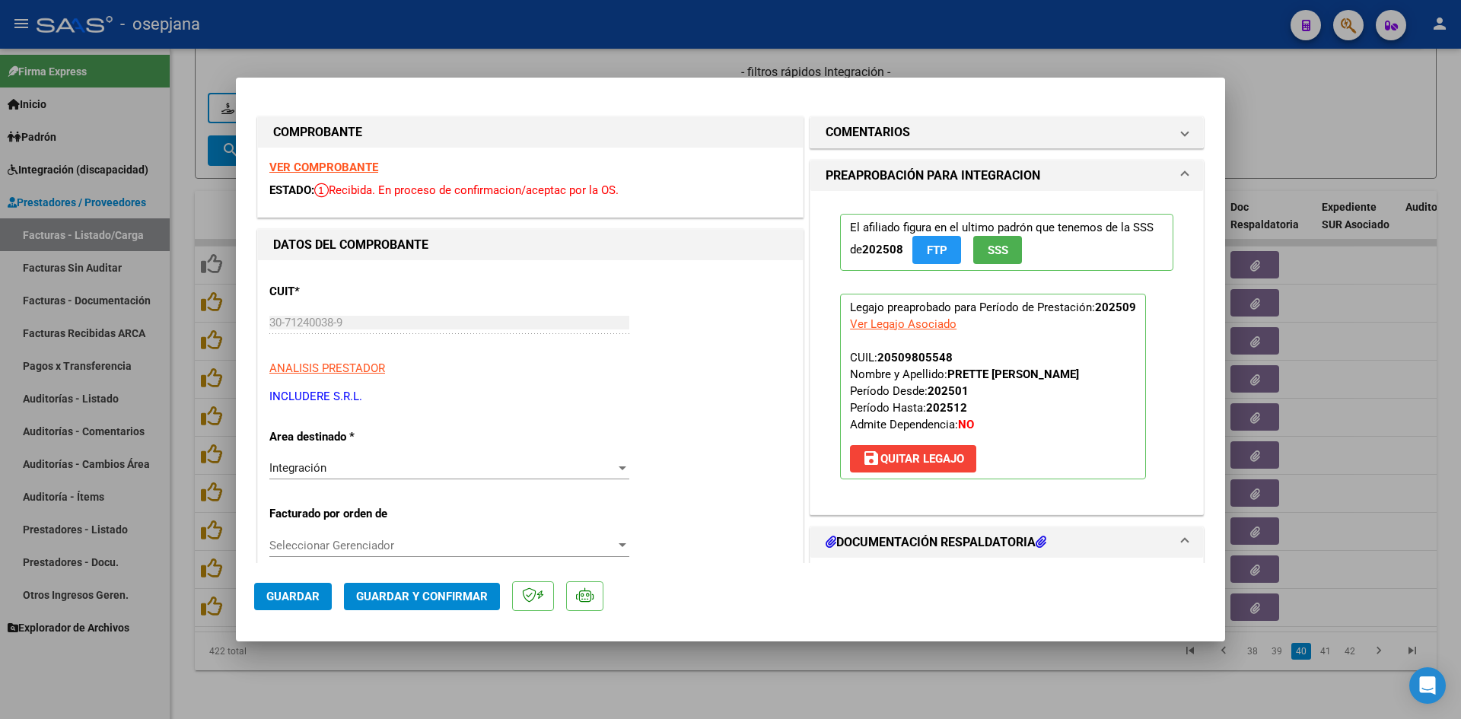
click at [323, 163] on strong "VER COMPROBANTE" at bounding box center [323, 168] width 109 height 14
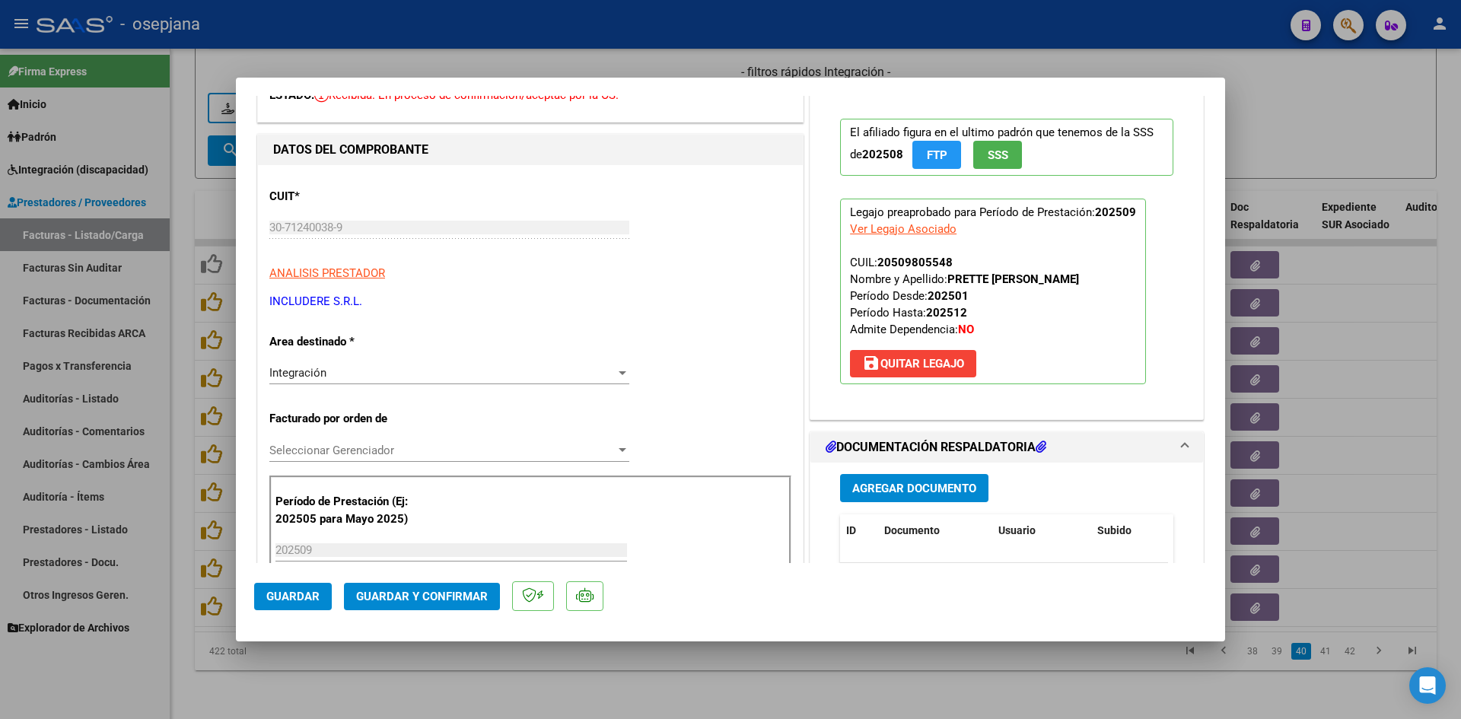
scroll to position [228, 0]
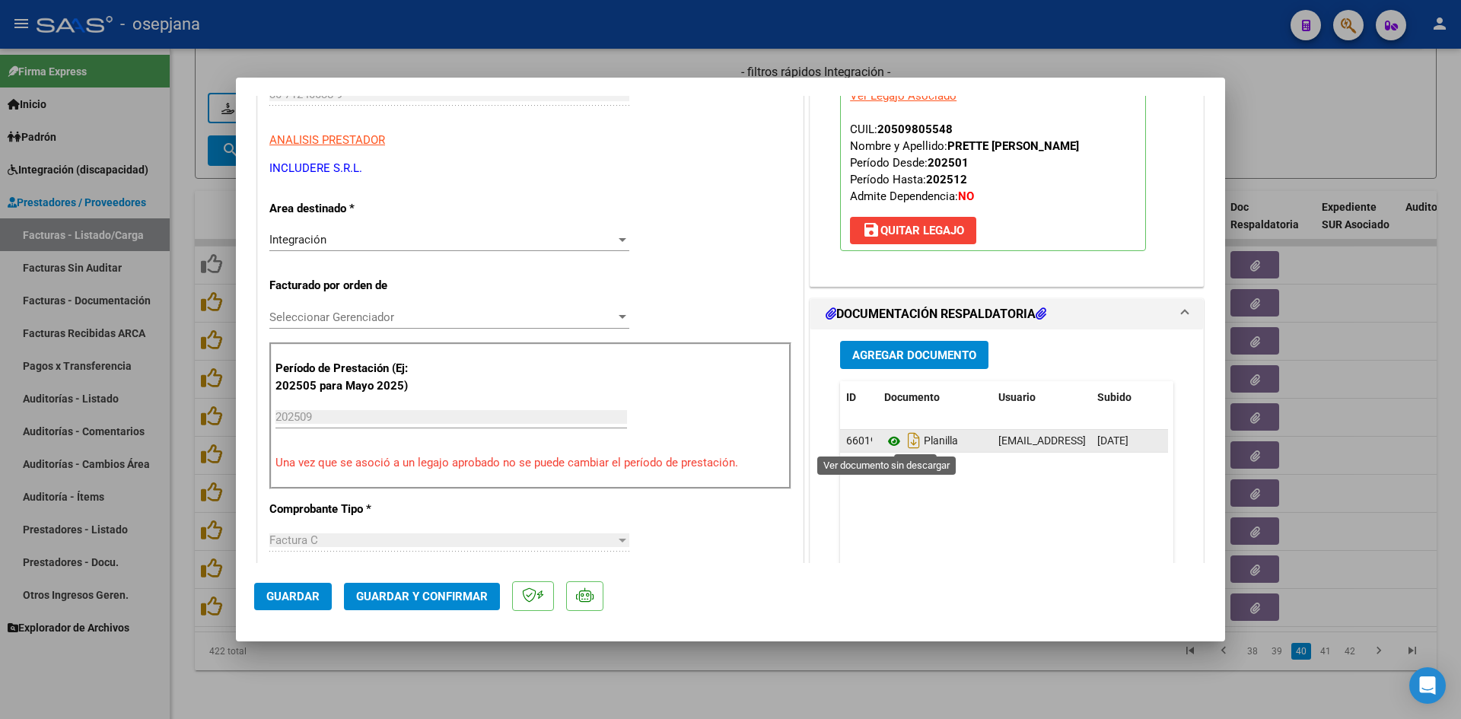
click at [889, 437] on icon at bounding box center [894, 441] width 20 height 18
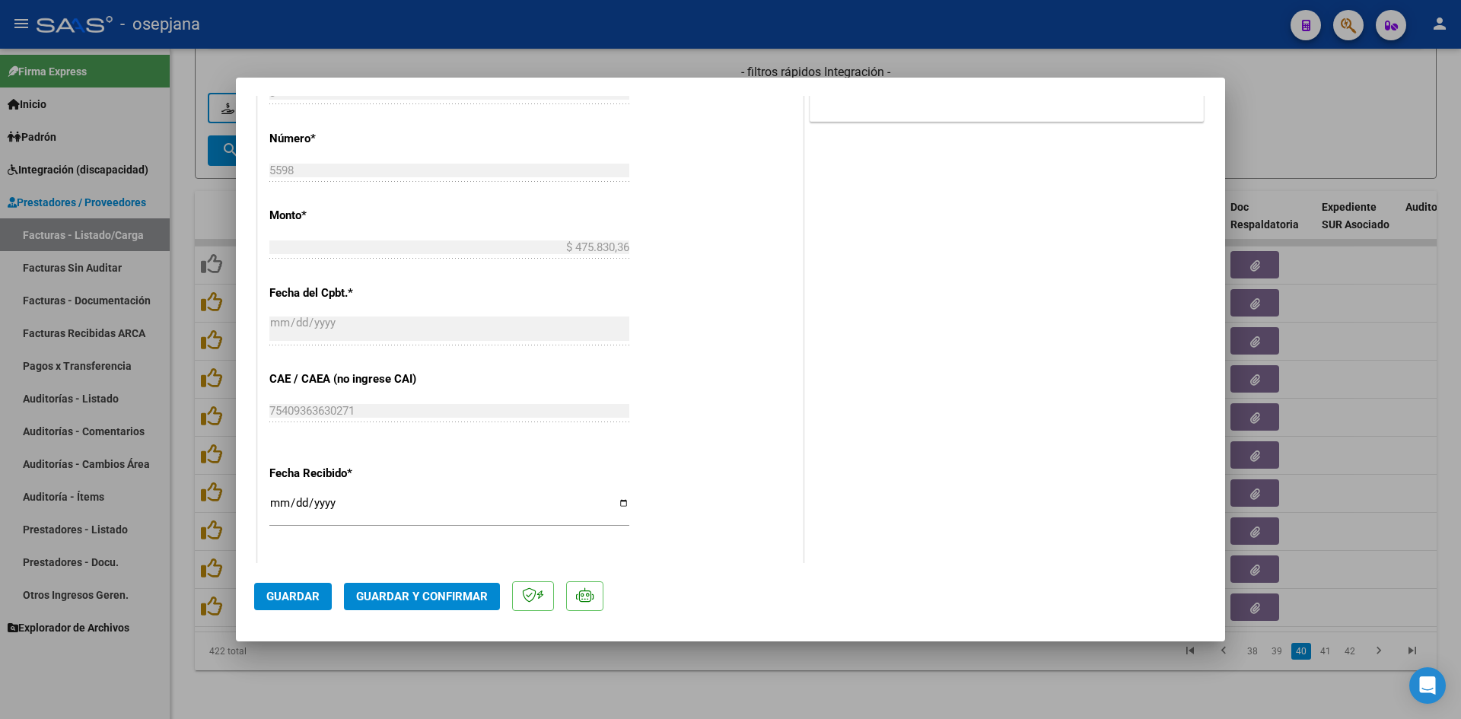
scroll to position [989, 0]
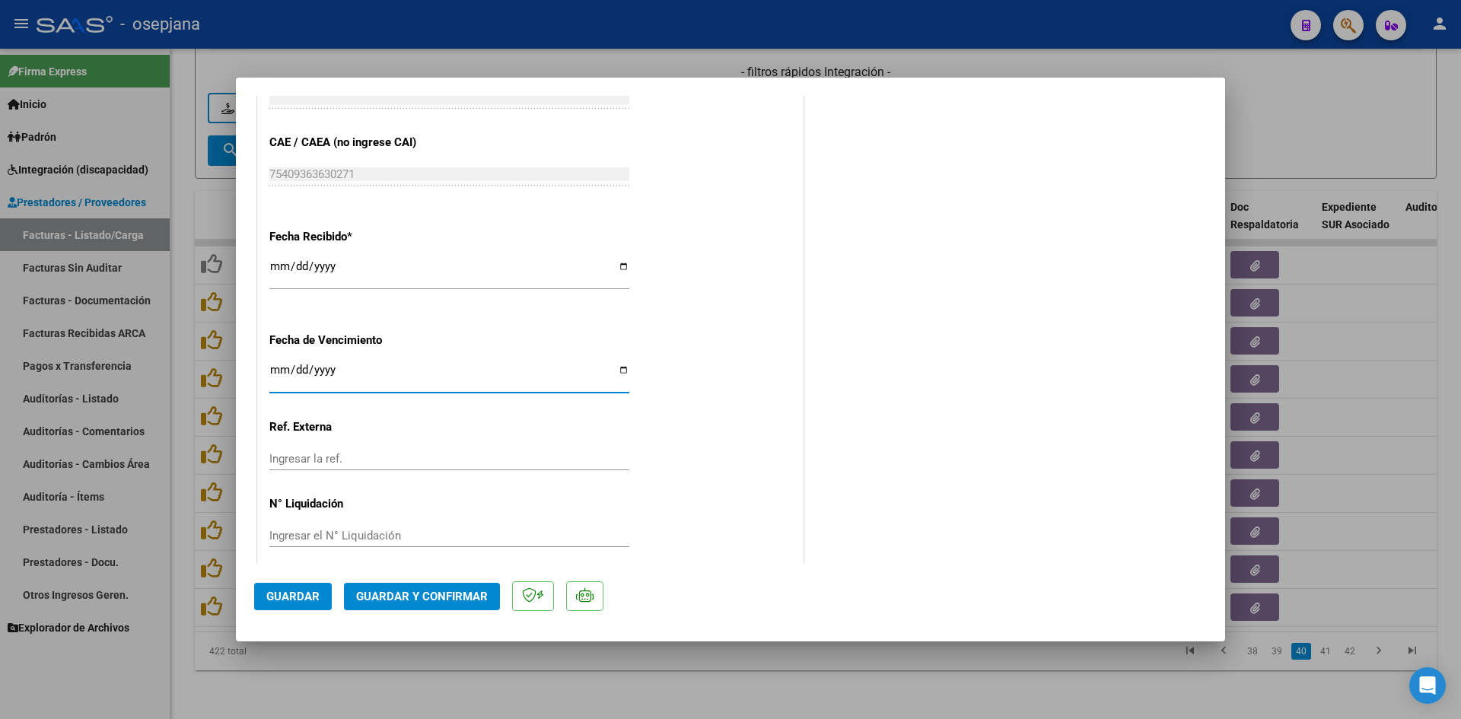
click at [281, 367] on input "[DATE]" at bounding box center [449, 376] width 360 height 24
type input "[DATE]"
click at [401, 596] on span "Guardar y Confirmar" at bounding box center [422, 597] width 132 height 14
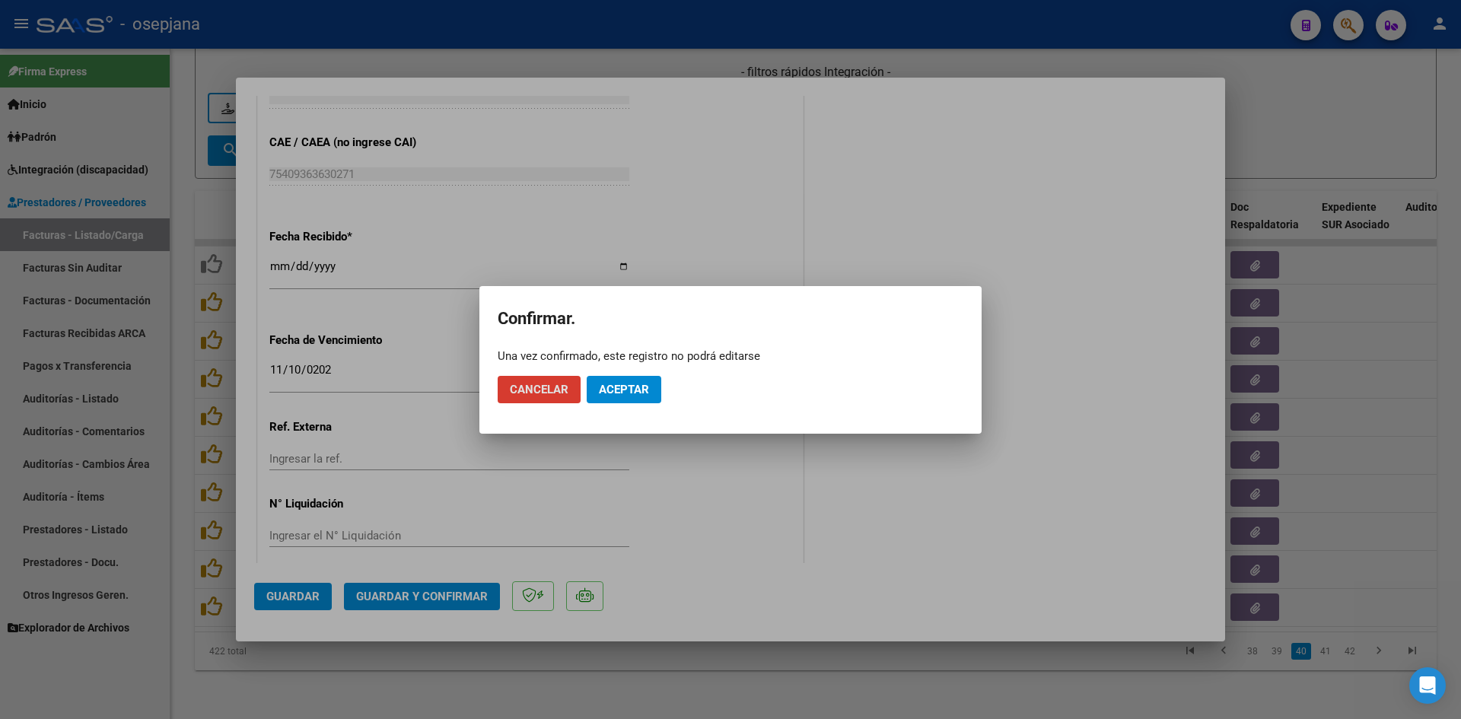
click at [604, 397] on button "Aceptar" at bounding box center [624, 389] width 75 height 27
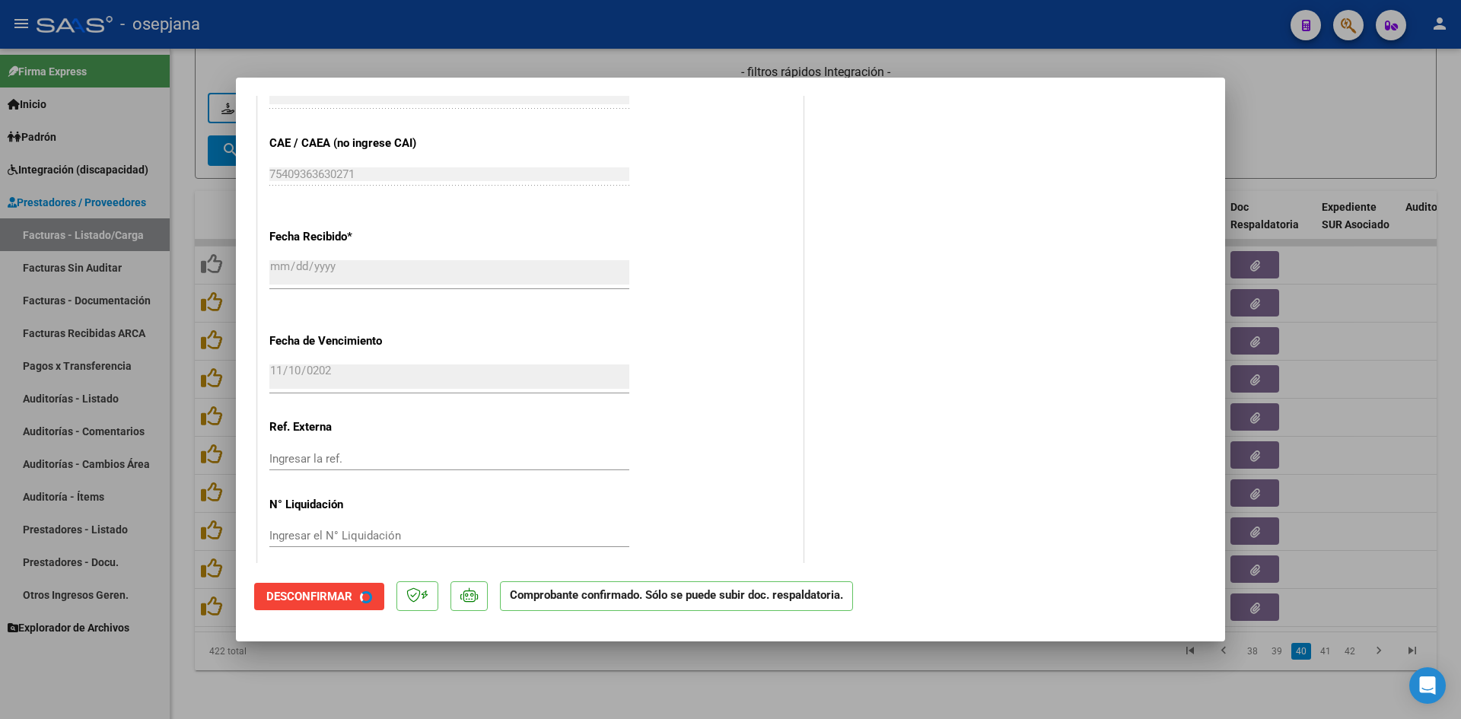
click at [1277, 152] on div at bounding box center [730, 359] width 1461 height 719
type input "$ 0,00"
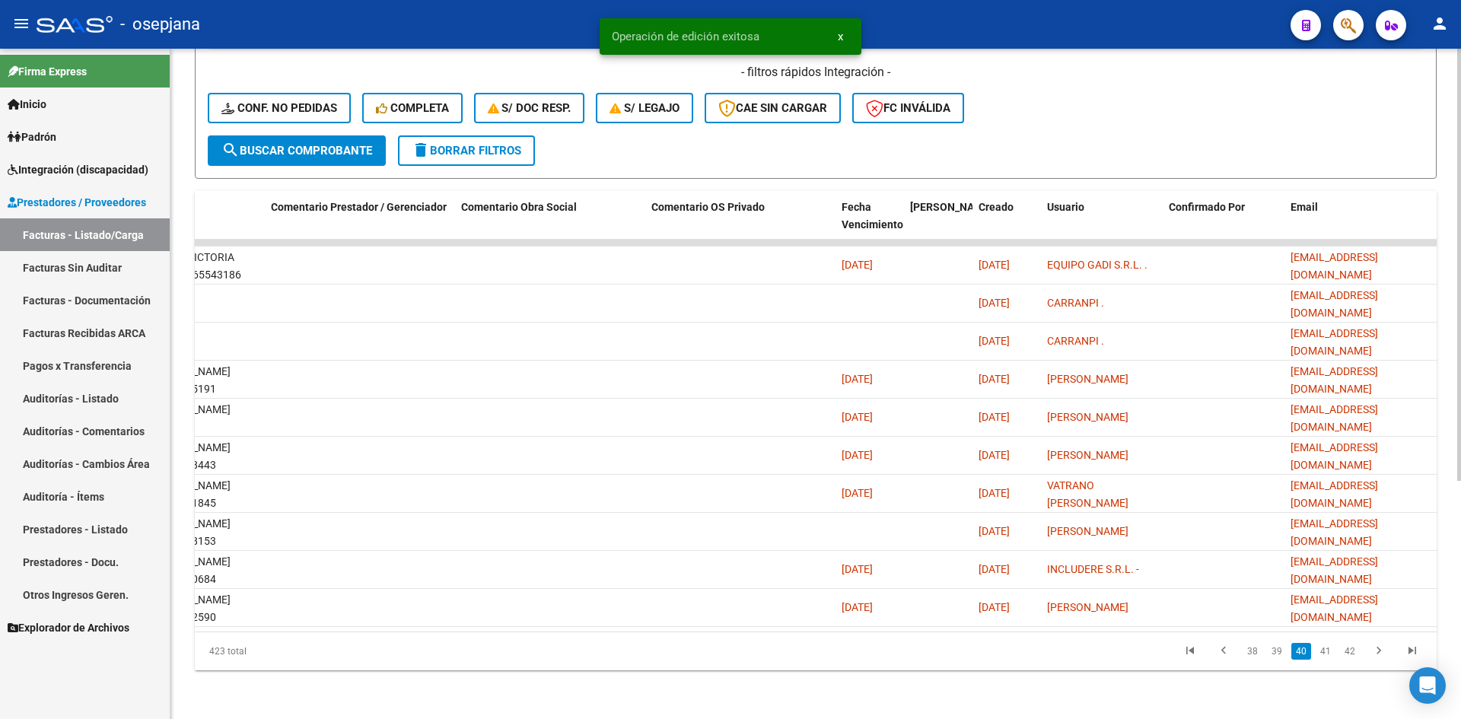
scroll to position [0, 0]
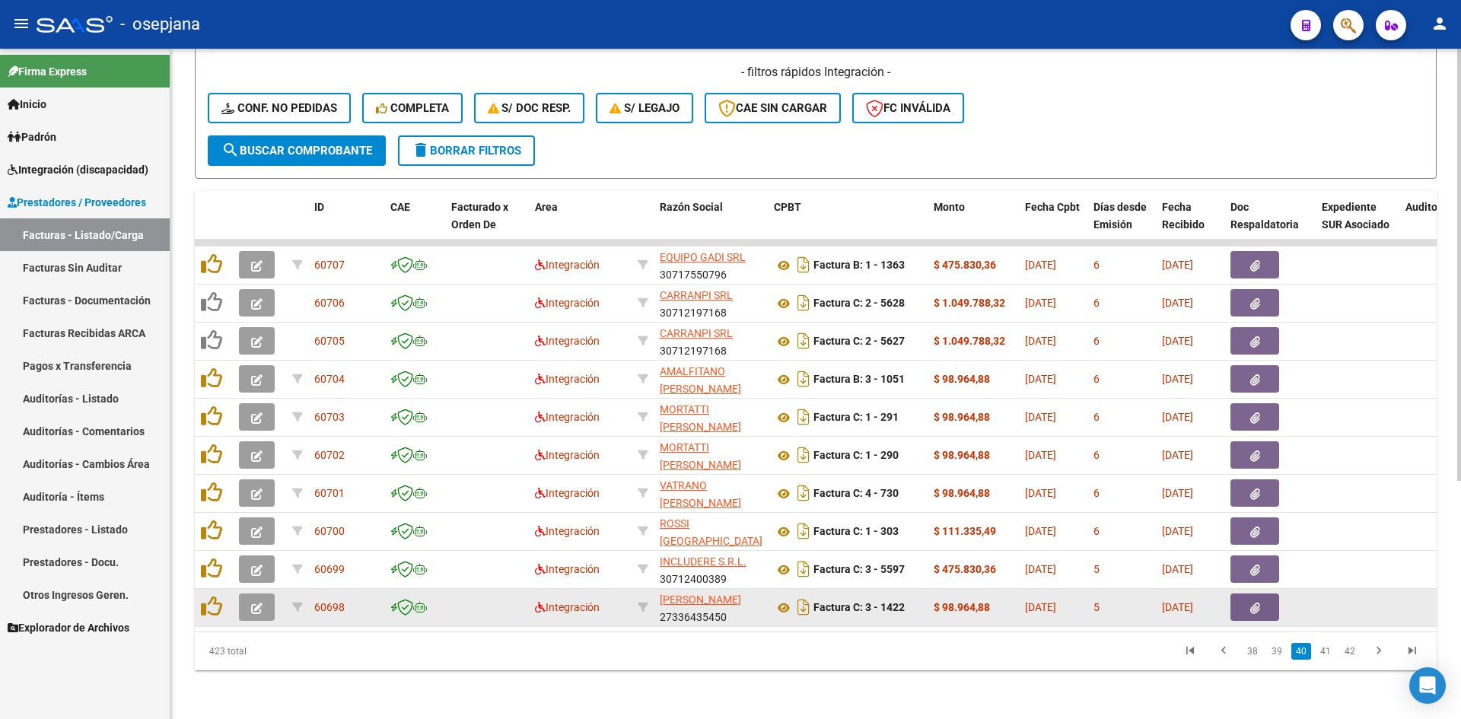
click at [255, 600] on span "button" at bounding box center [256, 607] width 11 height 14
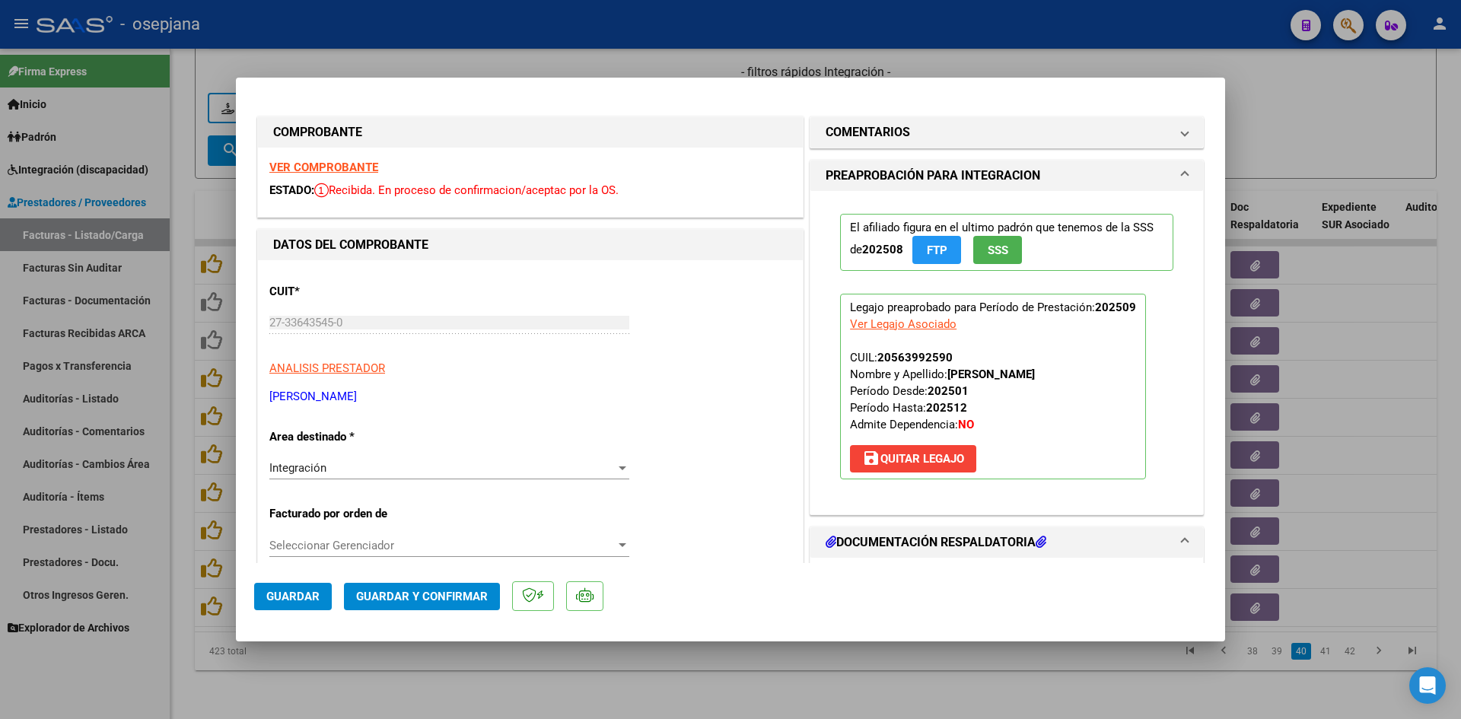
click at [333, 161] on strong "VER COMPROBANTE" at bounding box center [323, 168] width 109 height 14
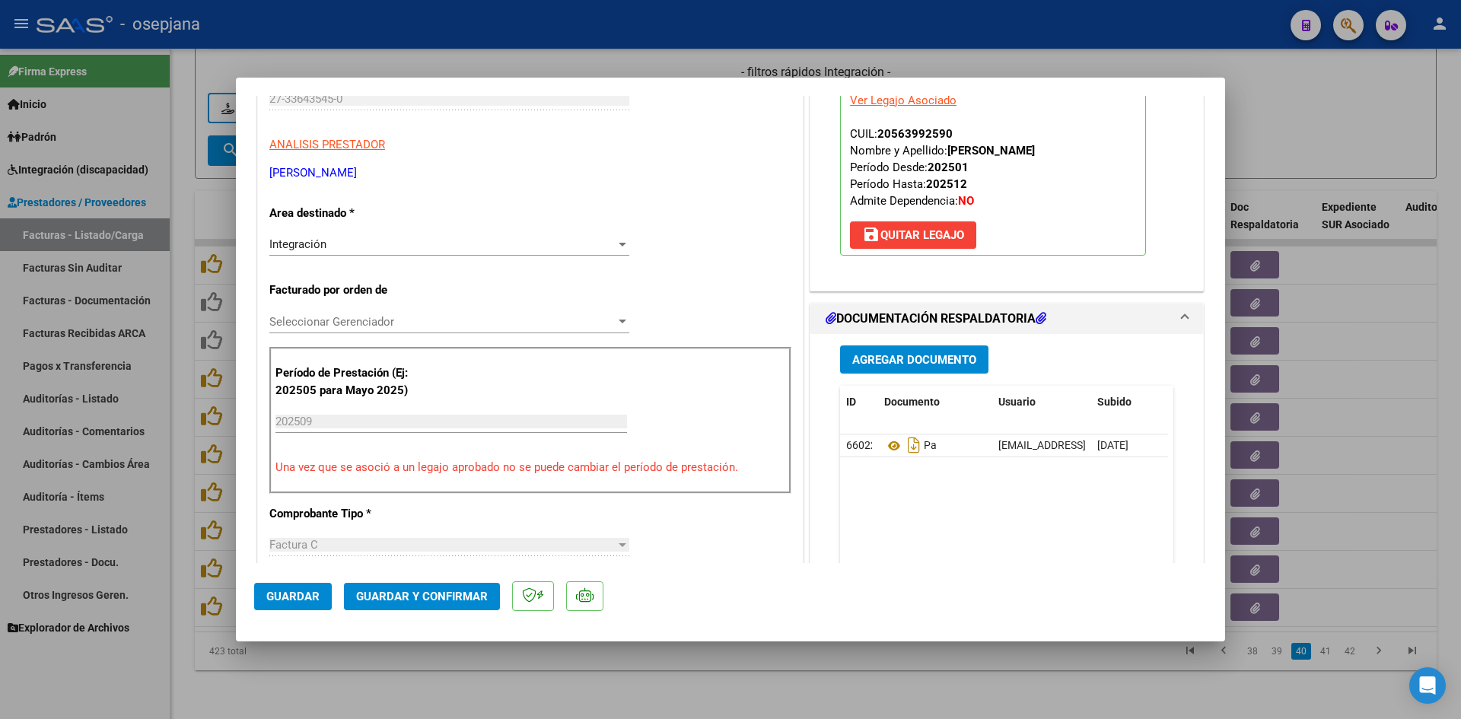
scroll to position [380, 0]
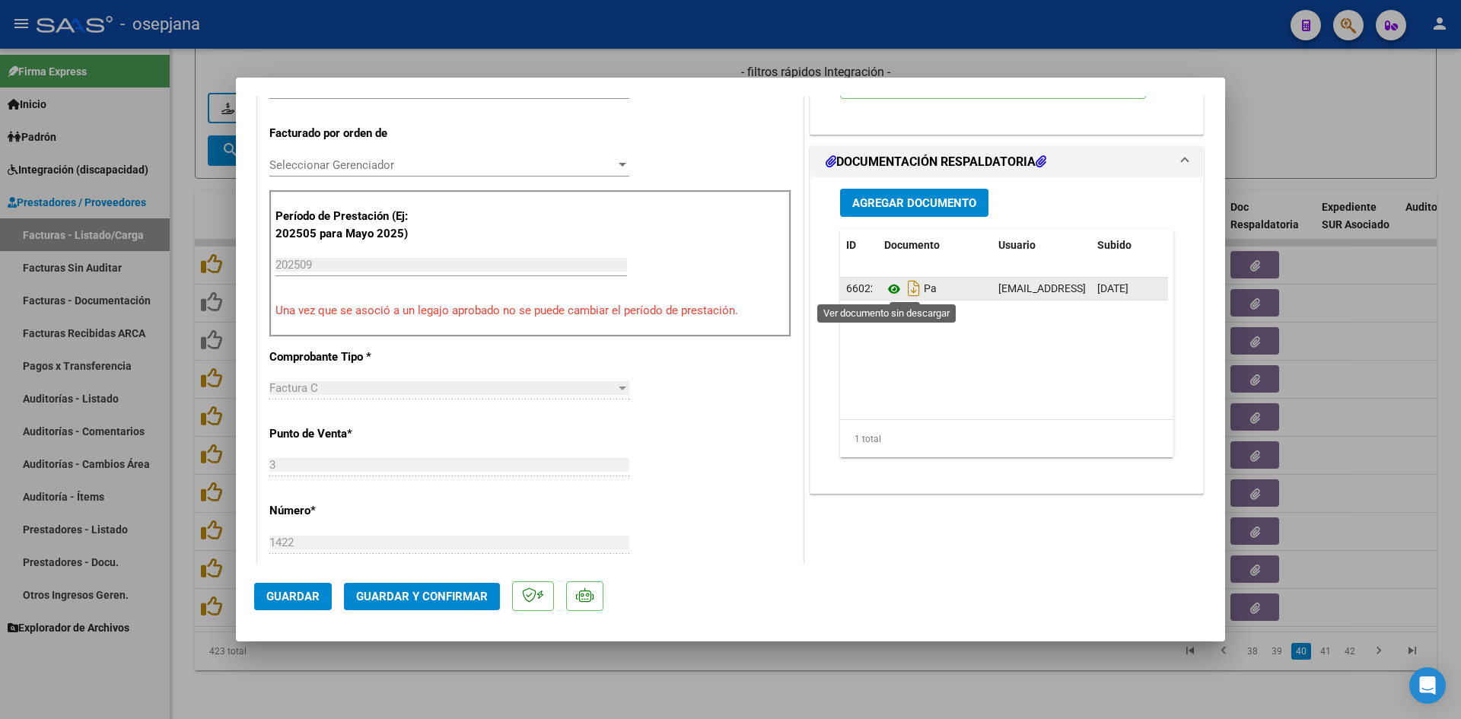
click at [884, 291] on icon at bounding box center [894, 289] width 20 height 18
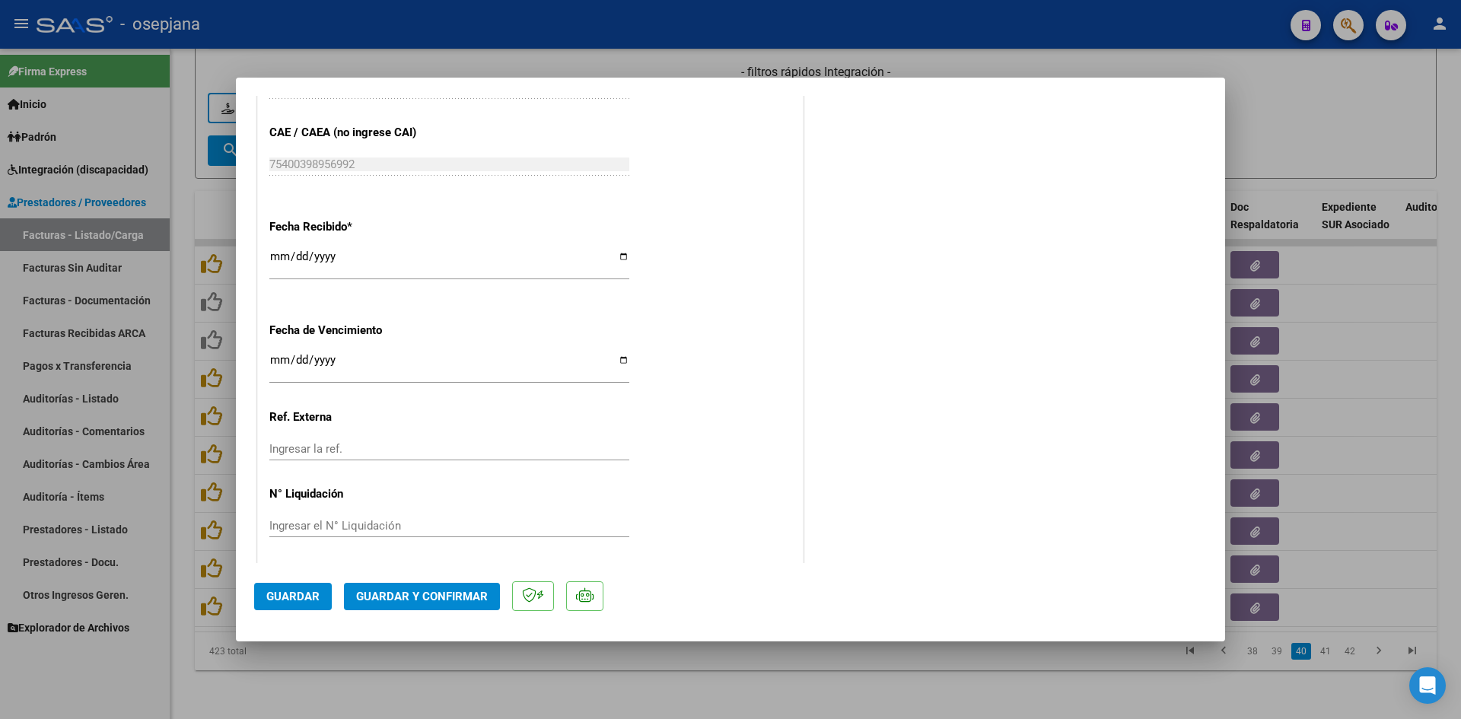
scroll to position [1003, 0]
click at [281, 356] on input "[DATE]" at bounding box center [449, 362] width 360 height 24
type input "[DATE]"
click at [430, 587] on button "Guardar y Confirmar" at bounding box center [422, 596] width 156 height 27
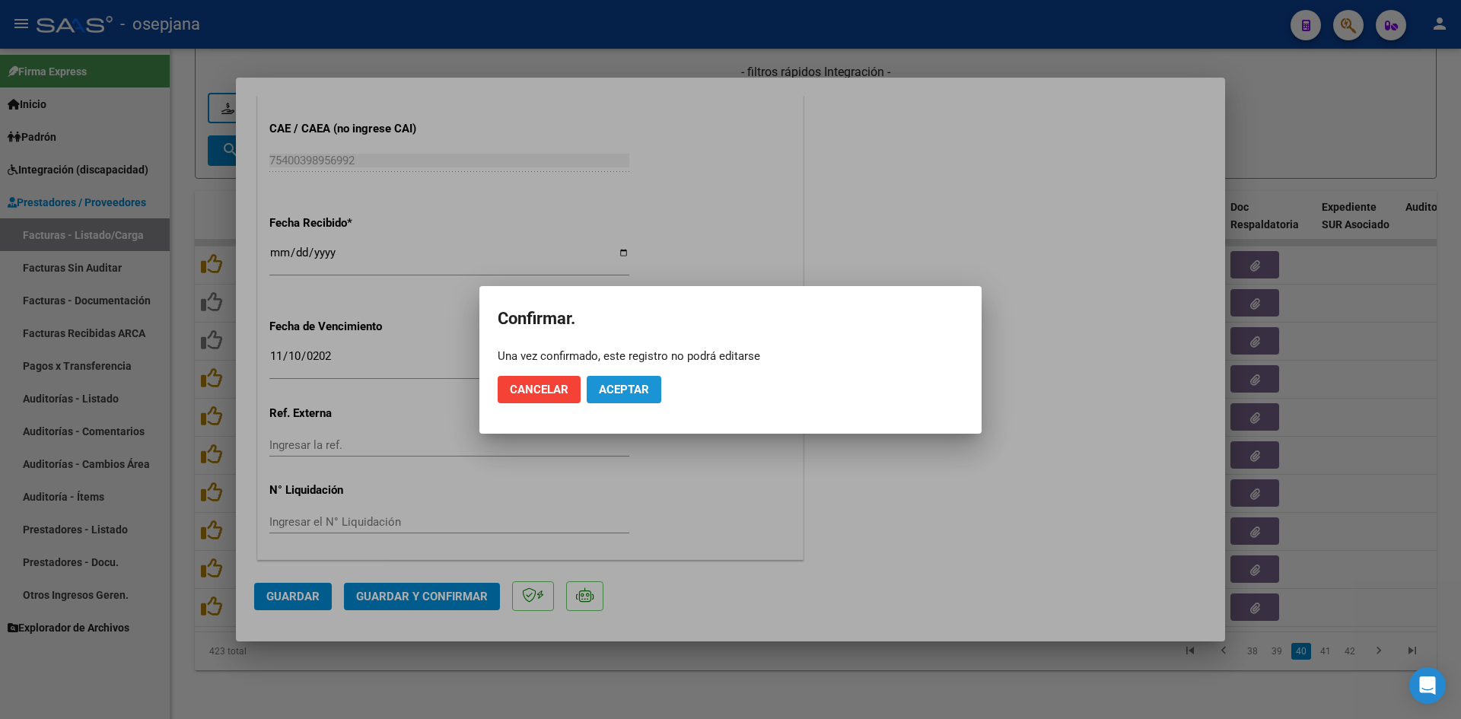
click at [619, 388] on span "Aceptar" at bounding box center [624, 390] width 50 height 14
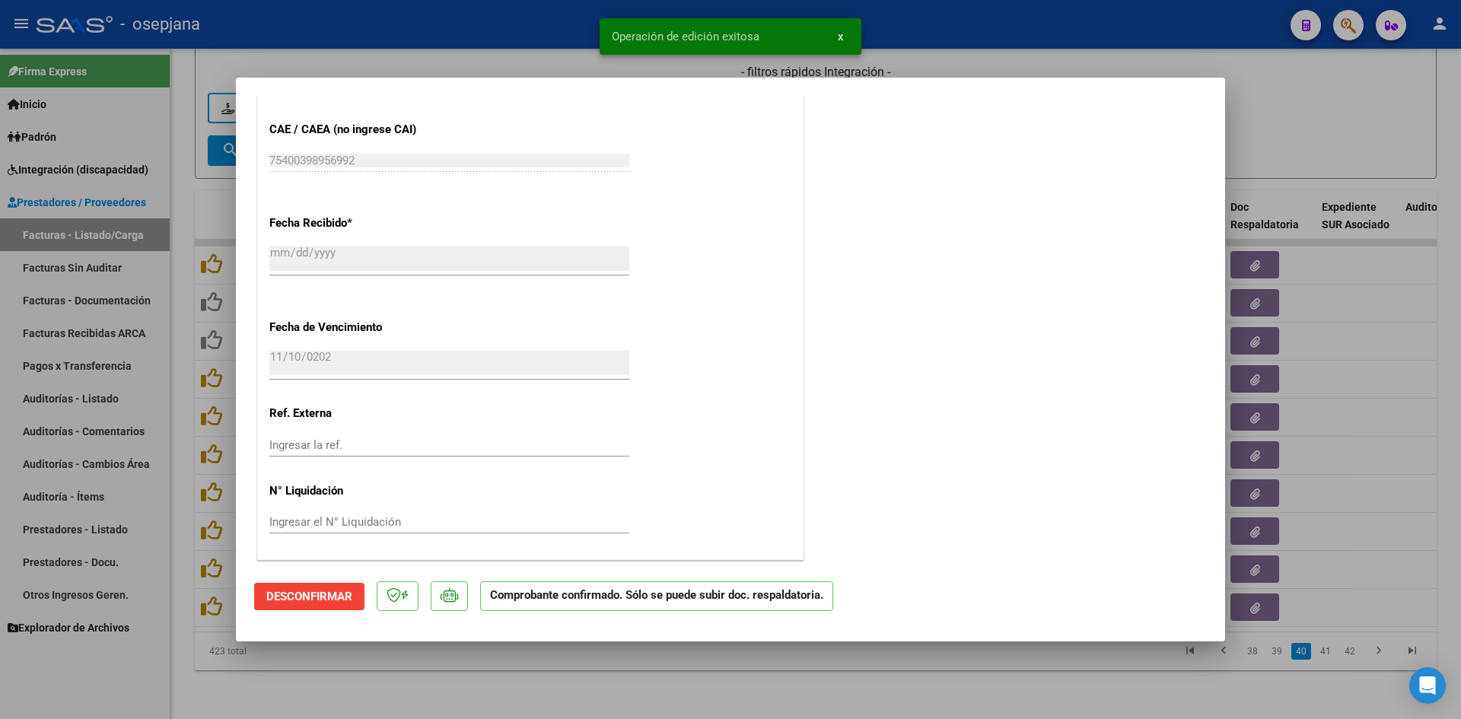
click at [1373, 129] on div at bounding box center [730, 359] width 1461 height 719
type input "$ 0,00"
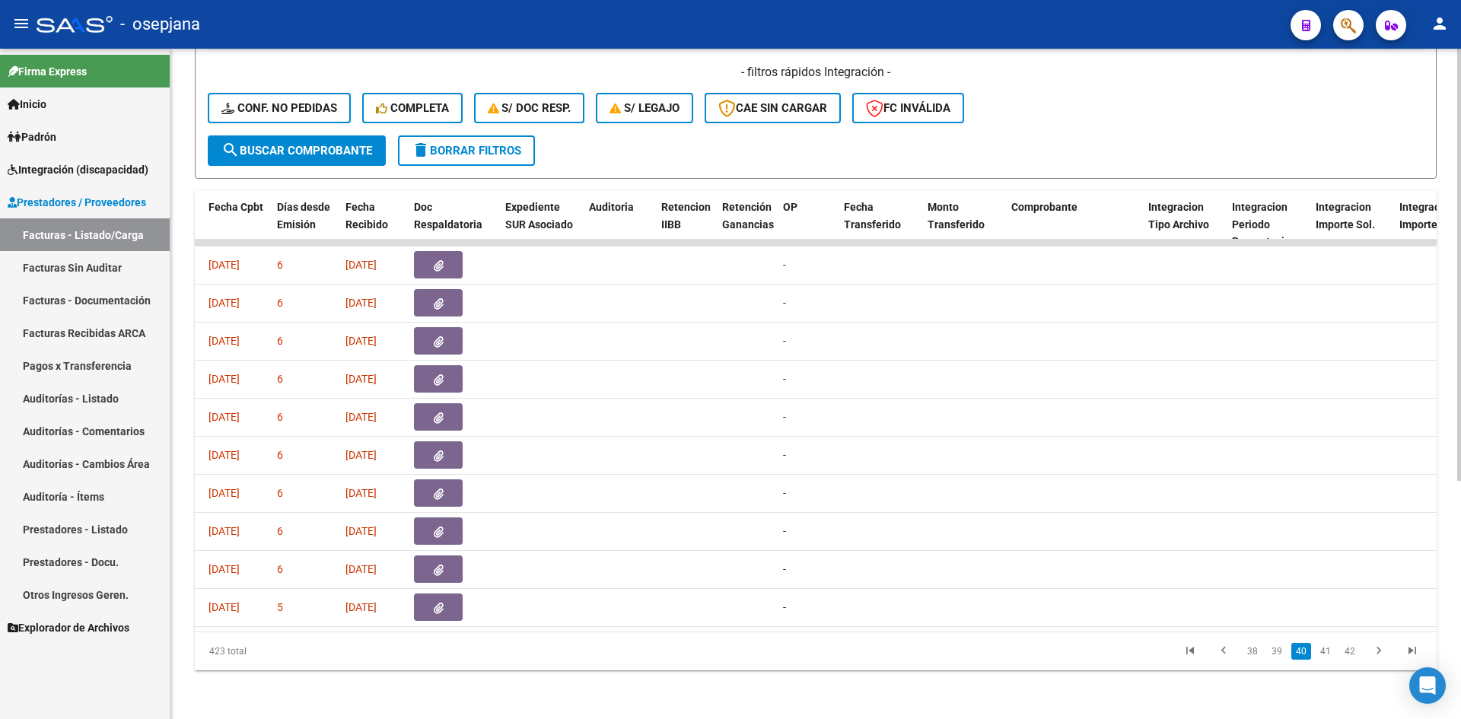
scroll to position [0, 0]
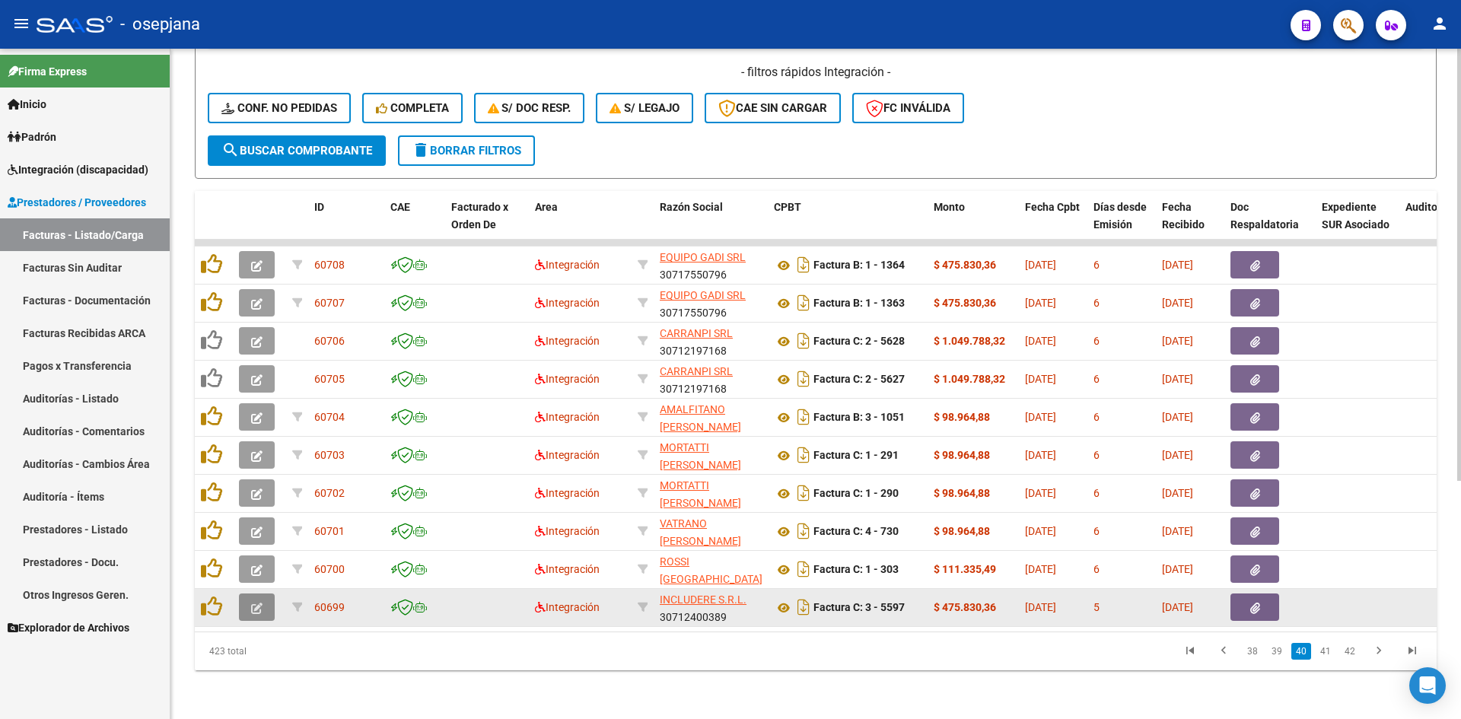
click at [260, 600] on span "button" at bounding box center [256, 607] width 11 height 14
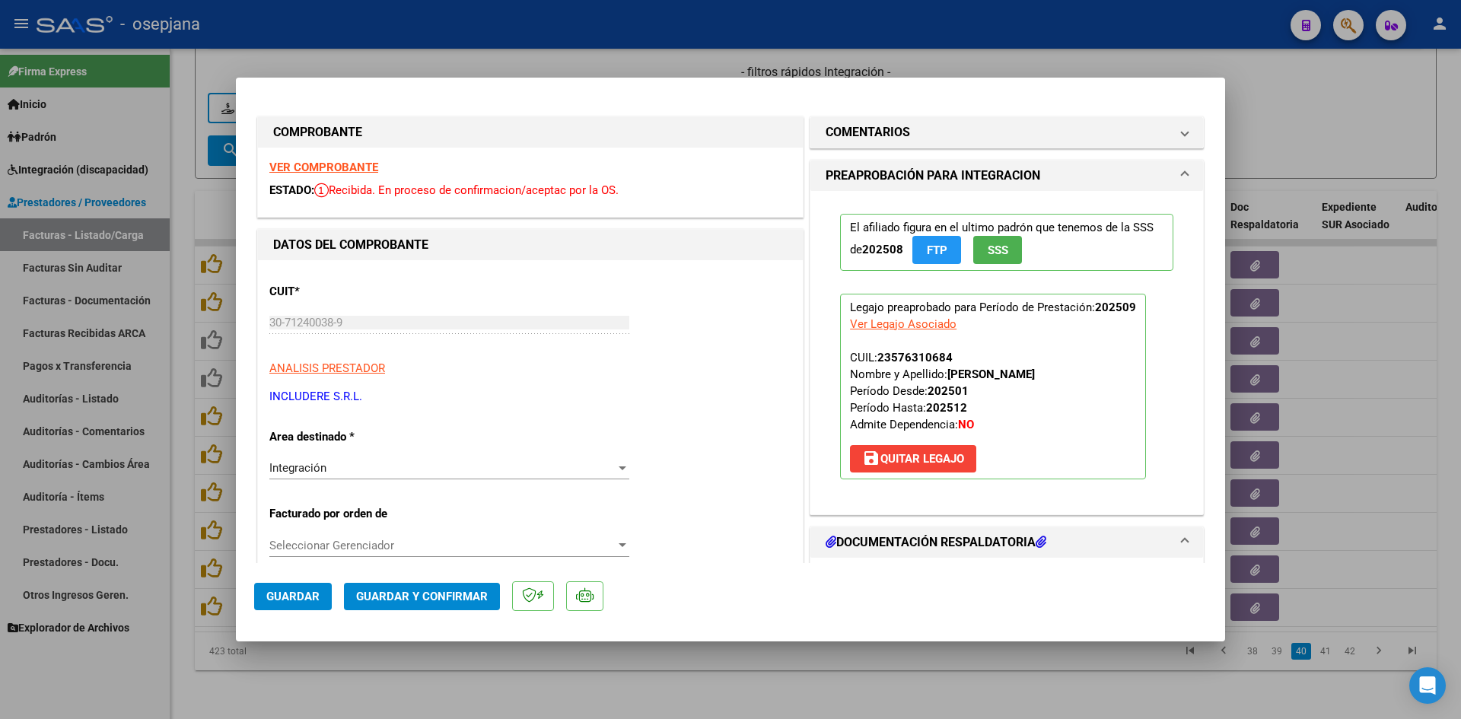
click at [326, 173] on strong "VER COMPROBANTE" at bounding box center [323, 168] width 109 height 14
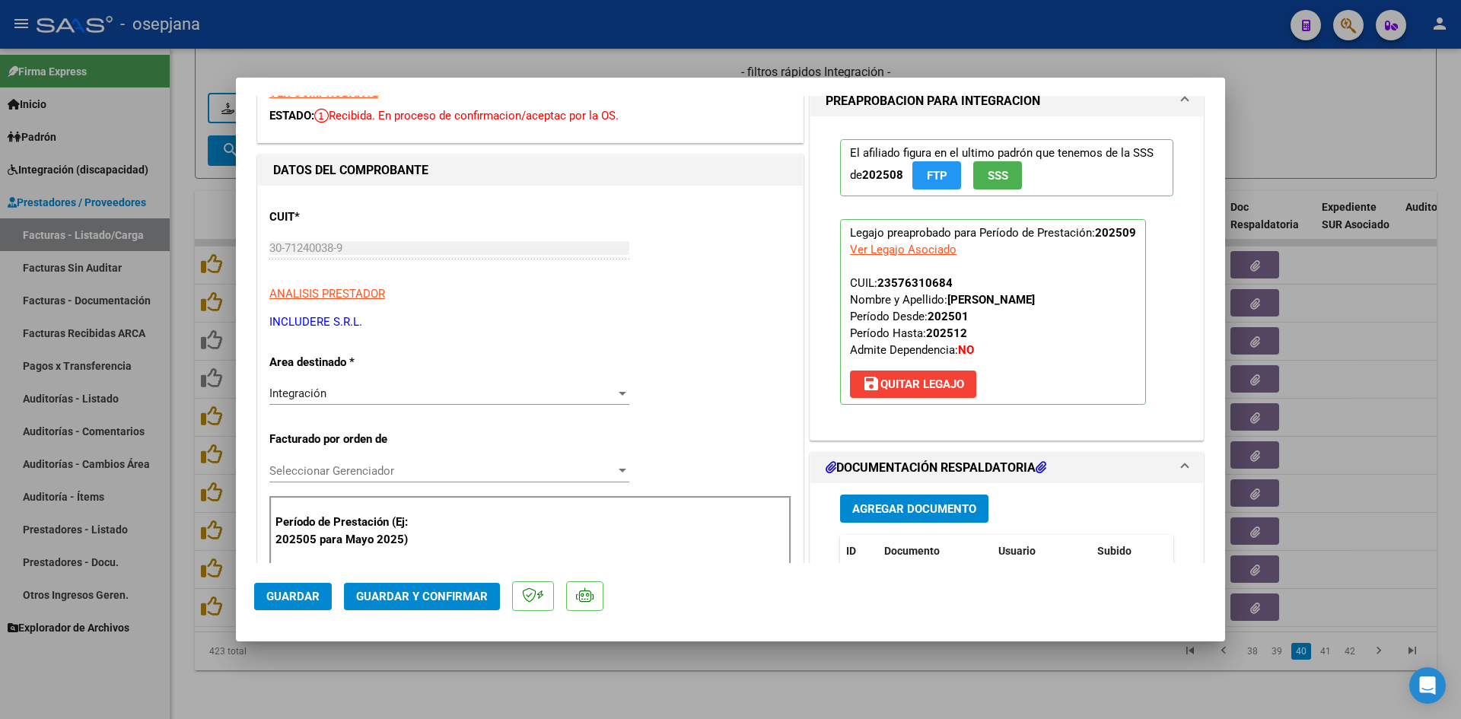
scroll to position [228, 0]
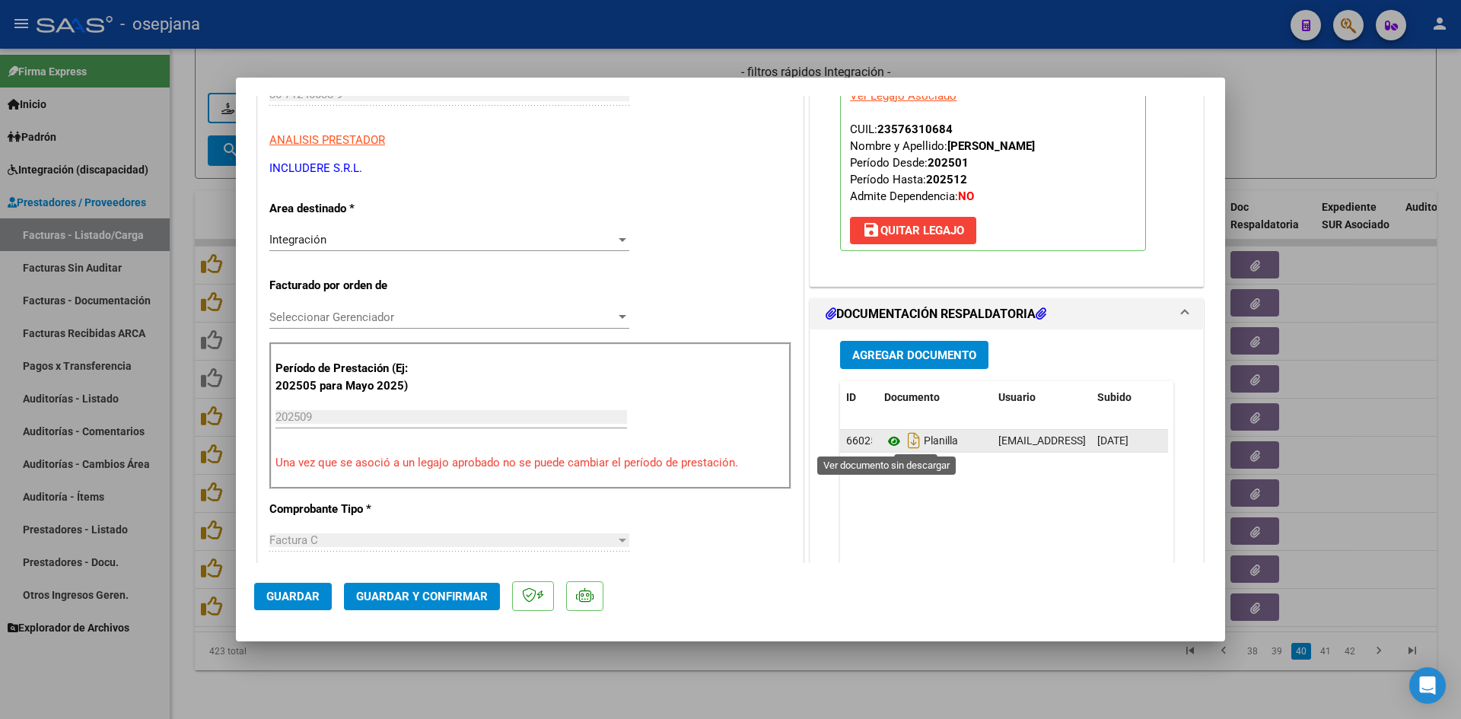
click at [885, 440] on icon at bounding box center [894, 441] width 20 height 18
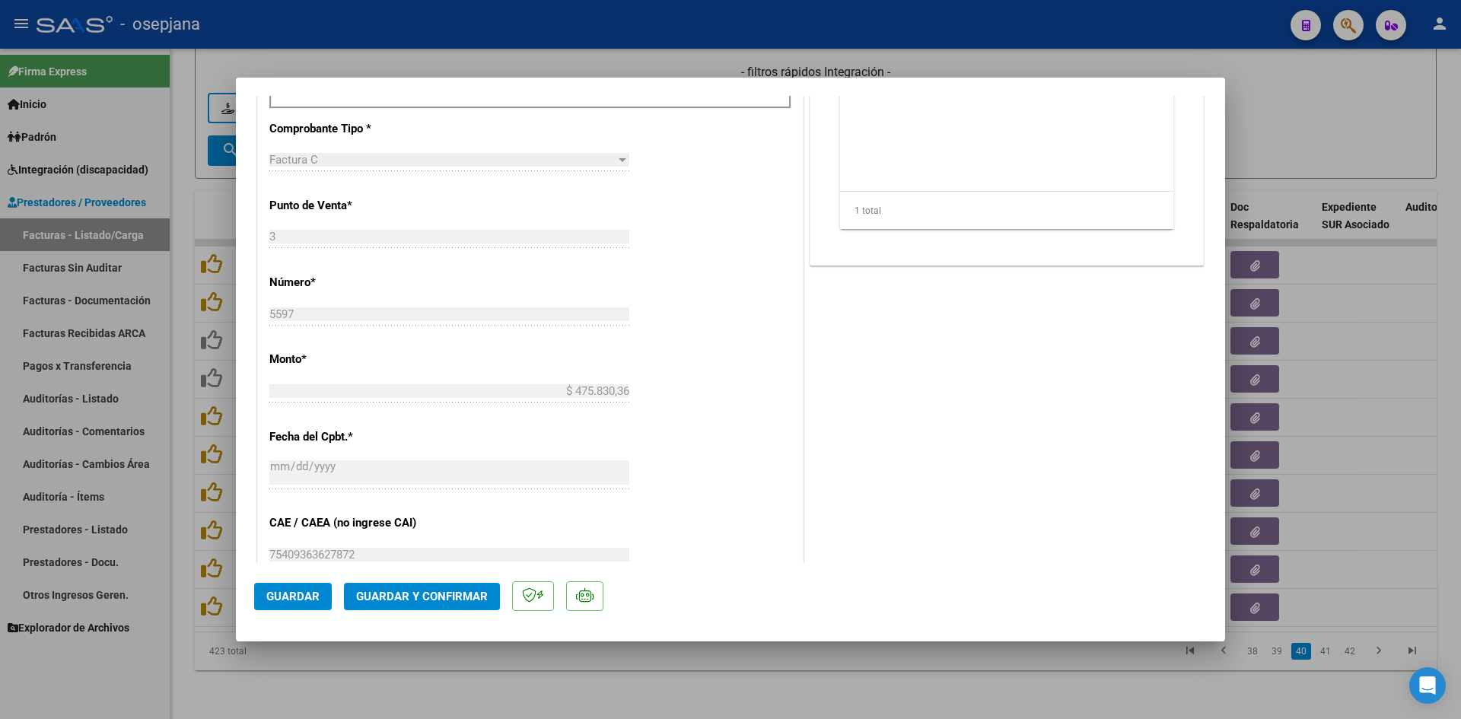
scroll to position [913, 0]
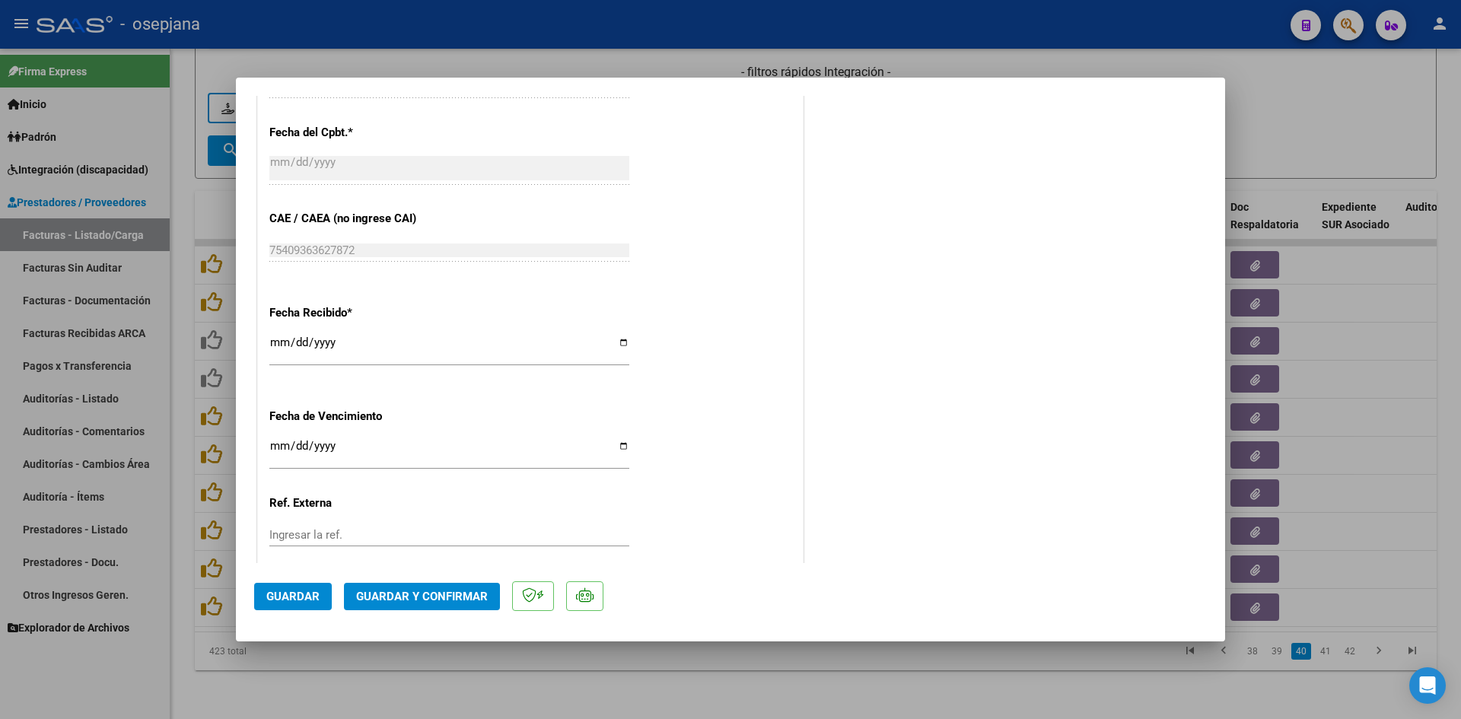
click at [275, 448] on input "[DATE]" at bounding box center [449, 452] width 360 height 24
type input "[DATE]"
click at [358, 585] on button "Guardar y Confirmar" at bounding box center [422, 596] width 156 height 27
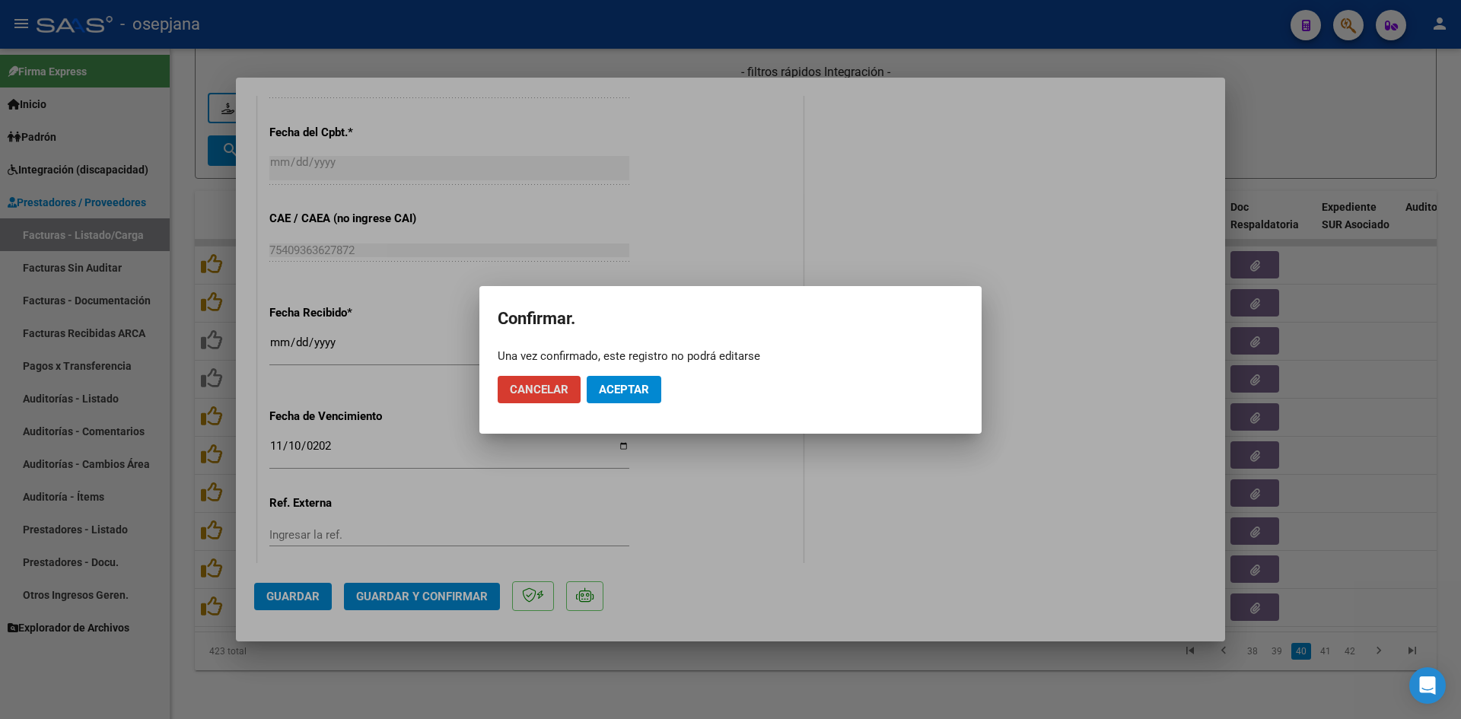
click at [621, 381] on button "Aceptar" at bounding box center [624, 389] width 75 height 27
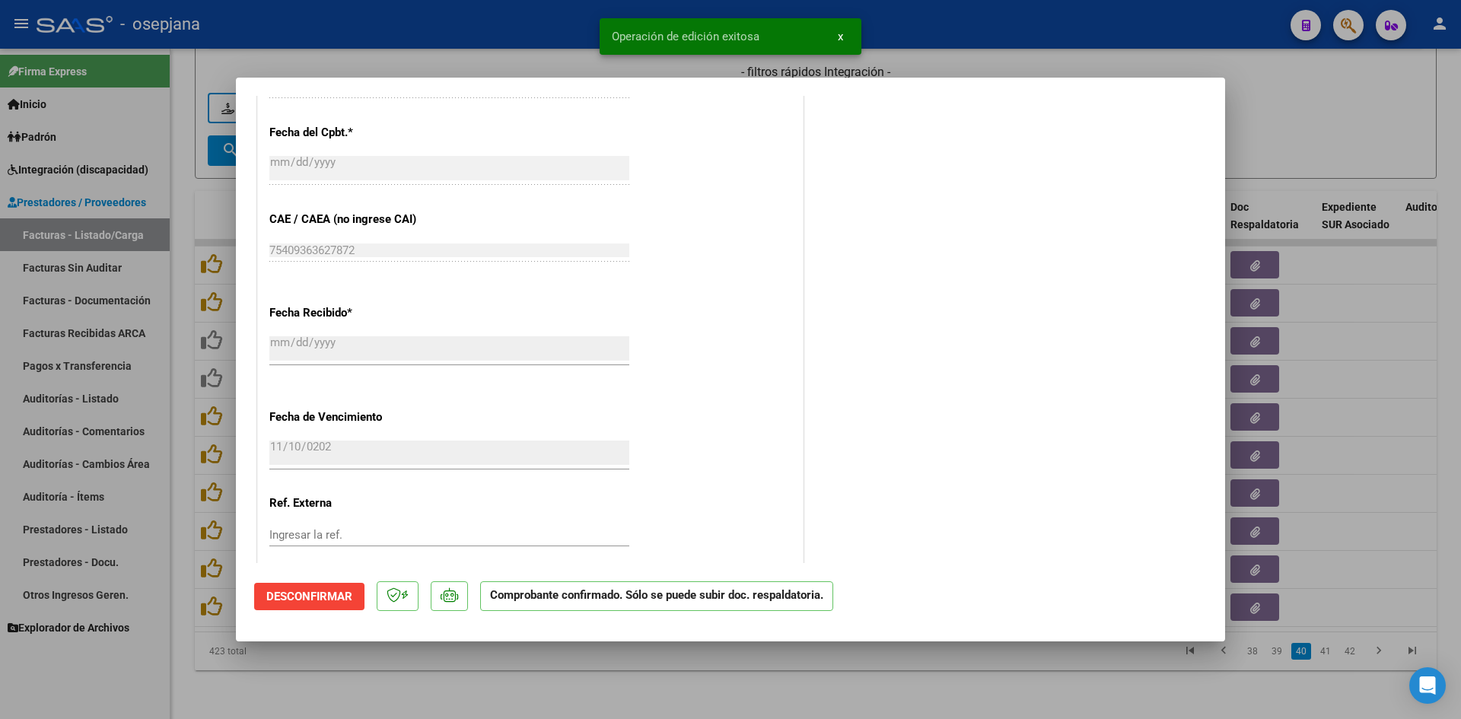
click at [1337, 91] on div at bounding box center [730, 359] width 1461 height 719
type input "$ 0,00"
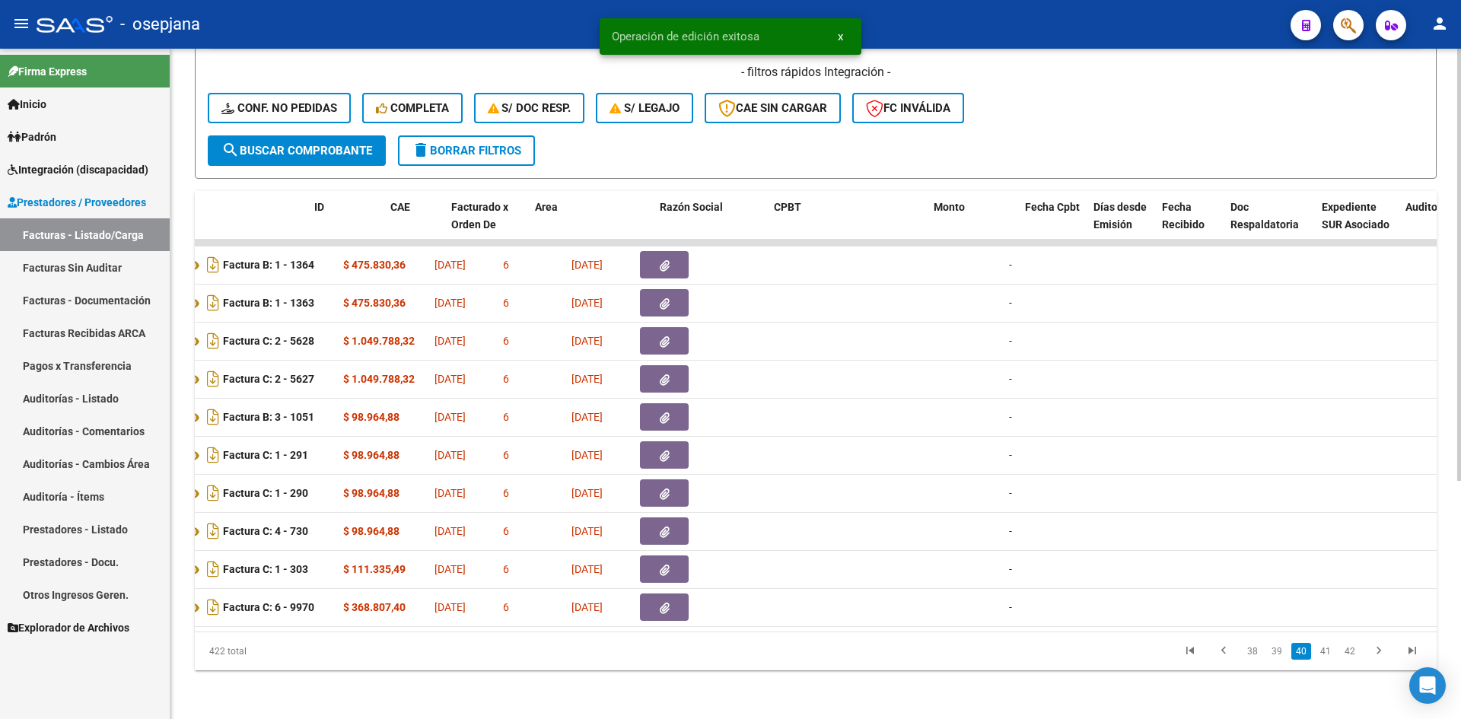
scroll to position [0, 0]
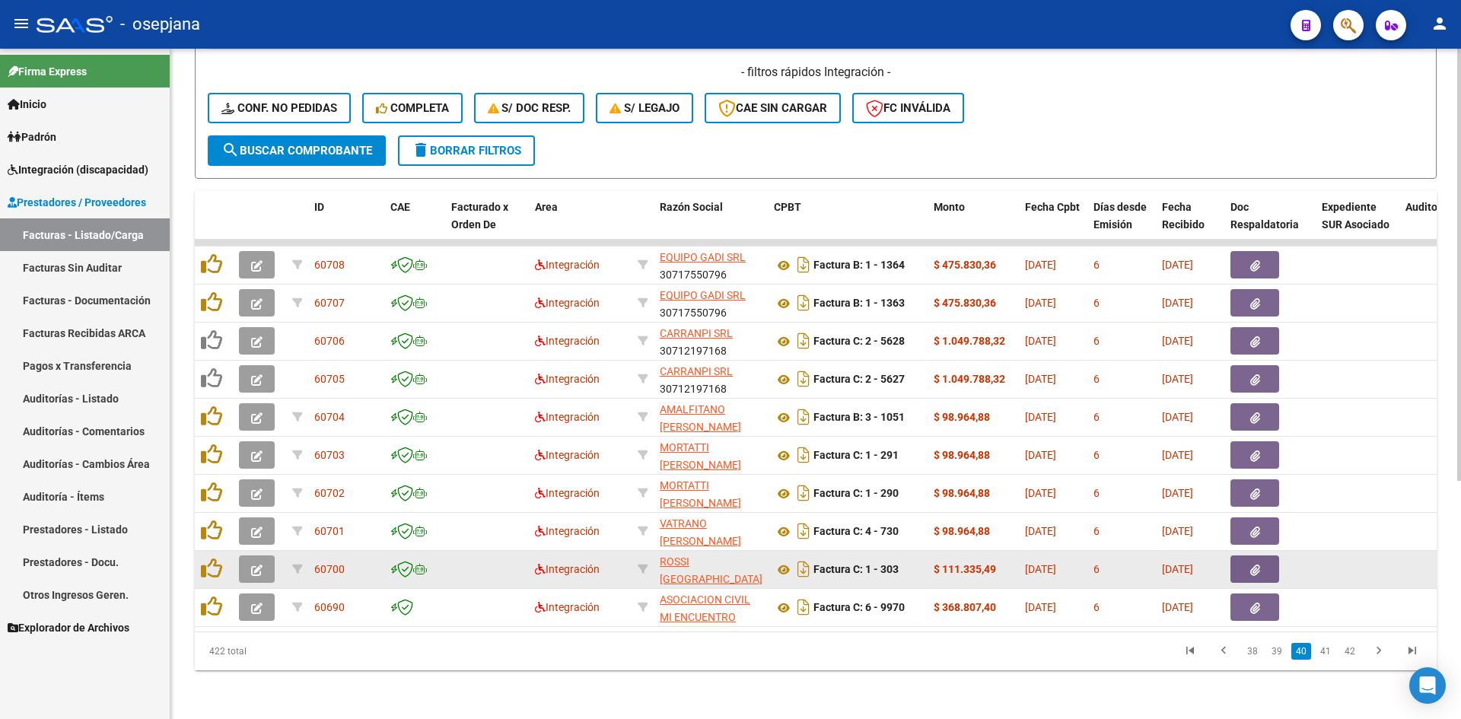
click at [253, 565] on icon "button" at bounding box center [256, 570] width 11 height 11
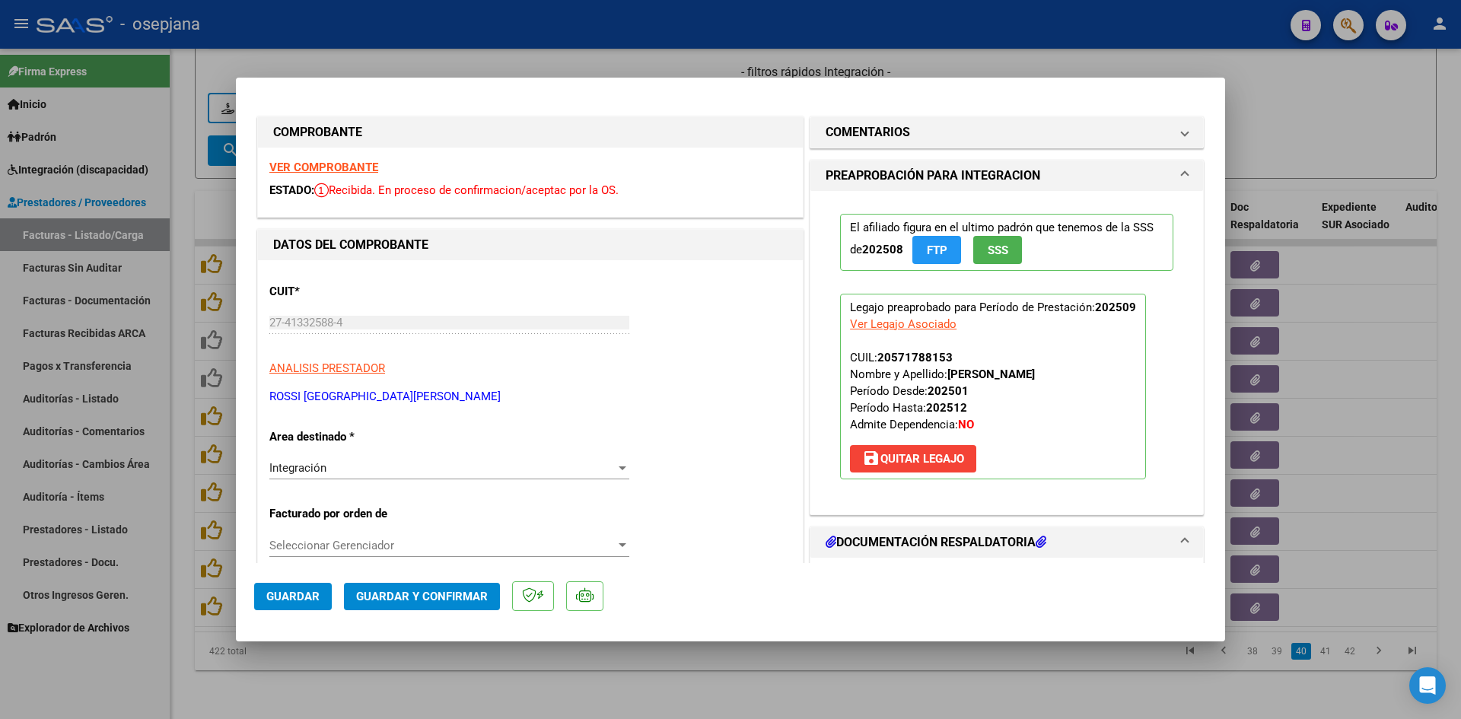
click at [351, 169] on strong "VER COMPROBANTE" at bounding box center [323, 168] width 109 height 14
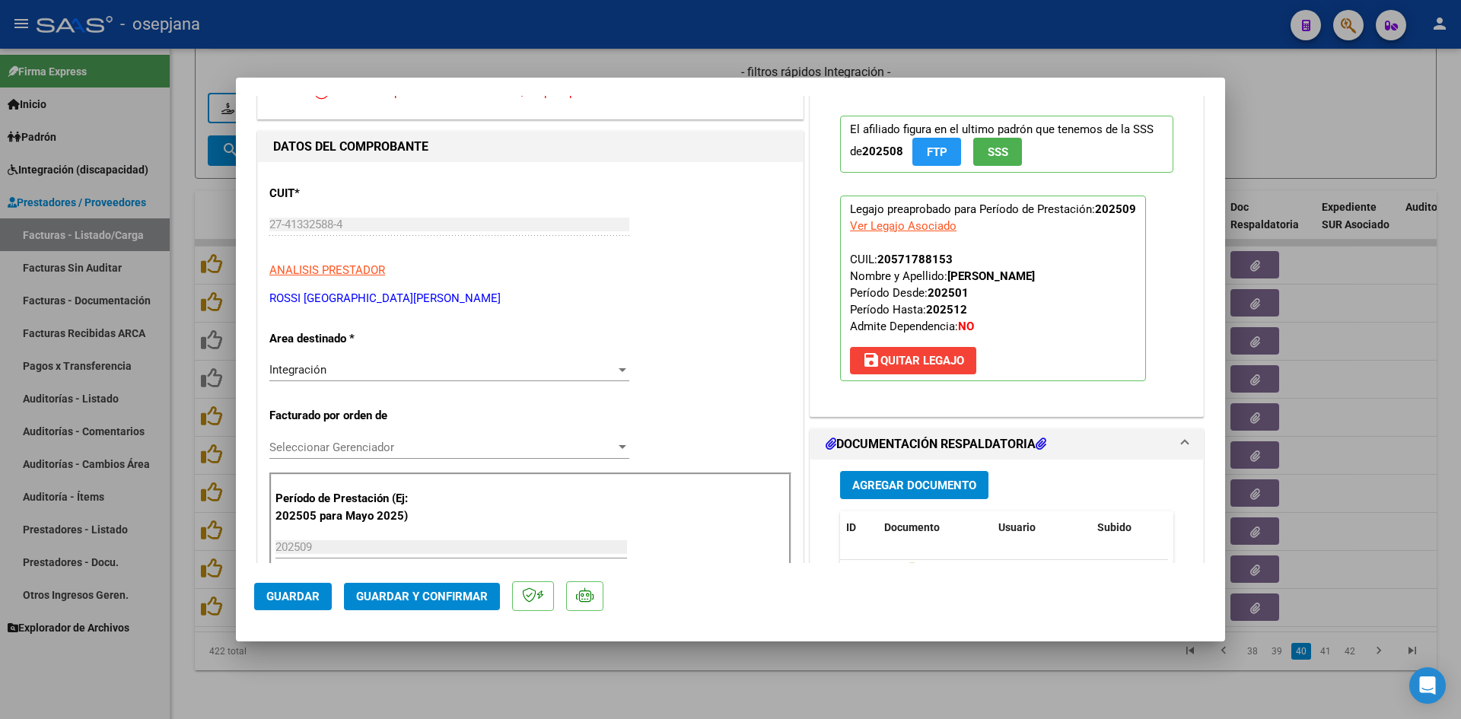
scroll to position [228, 0]
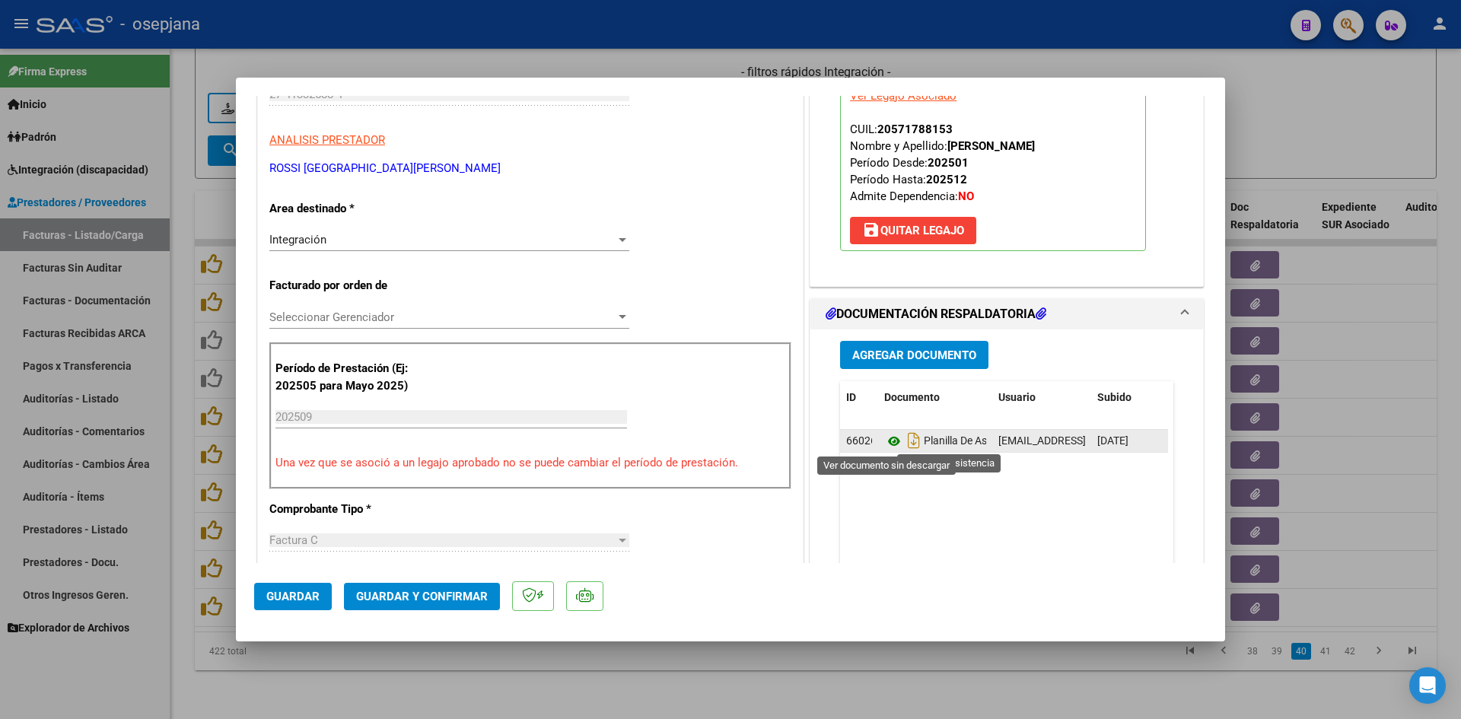
click at [884, 440] on icon at bounding box center [894, 441] width 20 height 18
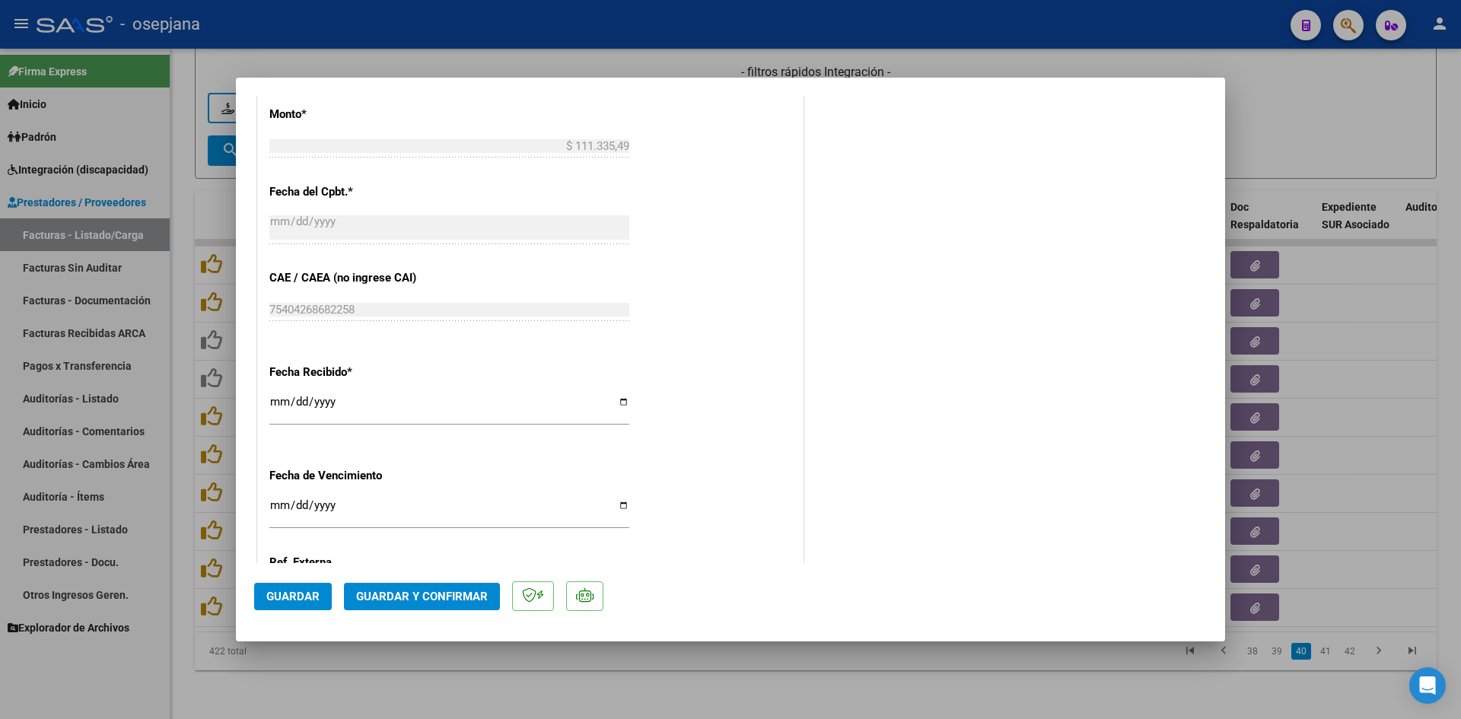
scroll to position [913, 0]
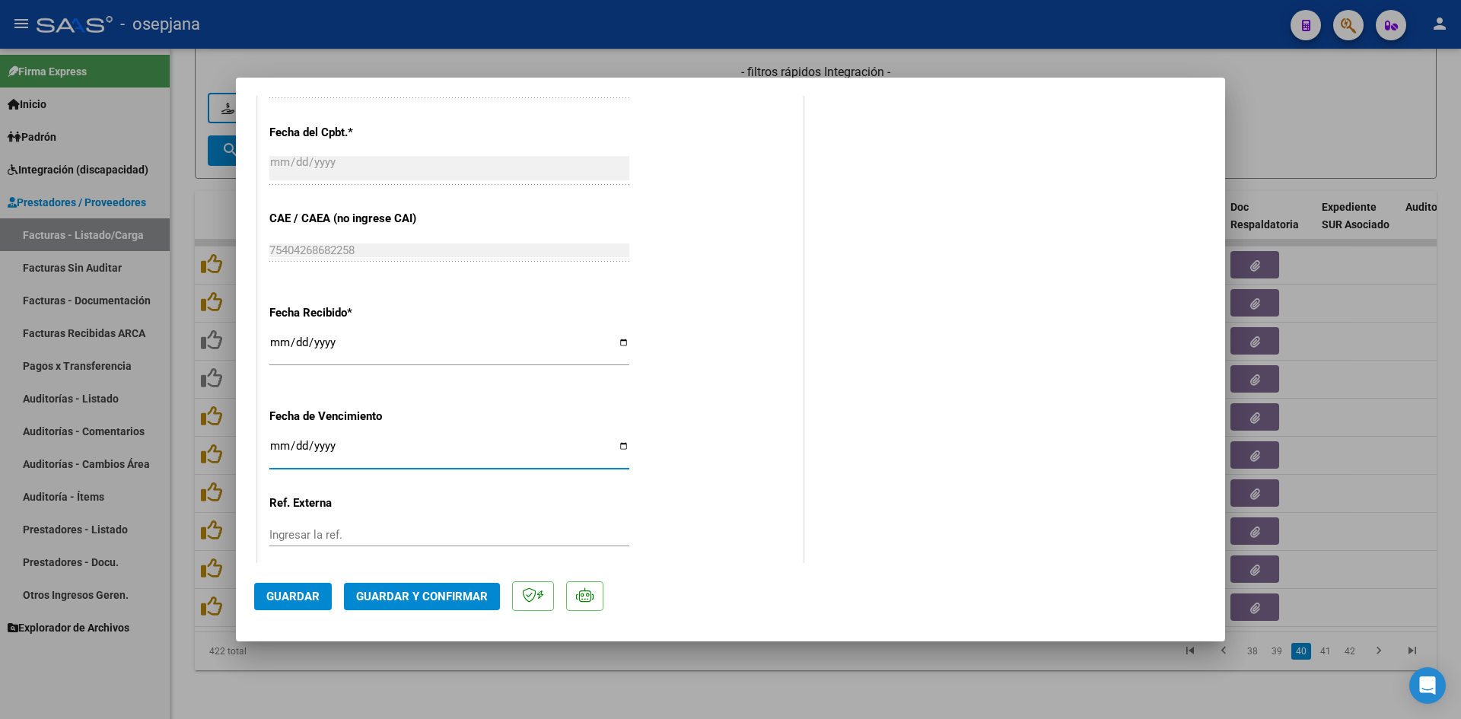
click at [283, 448] on input "Ingresar la fecha" at bounding box center [449, 452] width 360 height 24
type input "[DATE]"
click at [380, 596] on span "Guardar y Confirmar" at bounding box center [422, 597] width 132 height 14
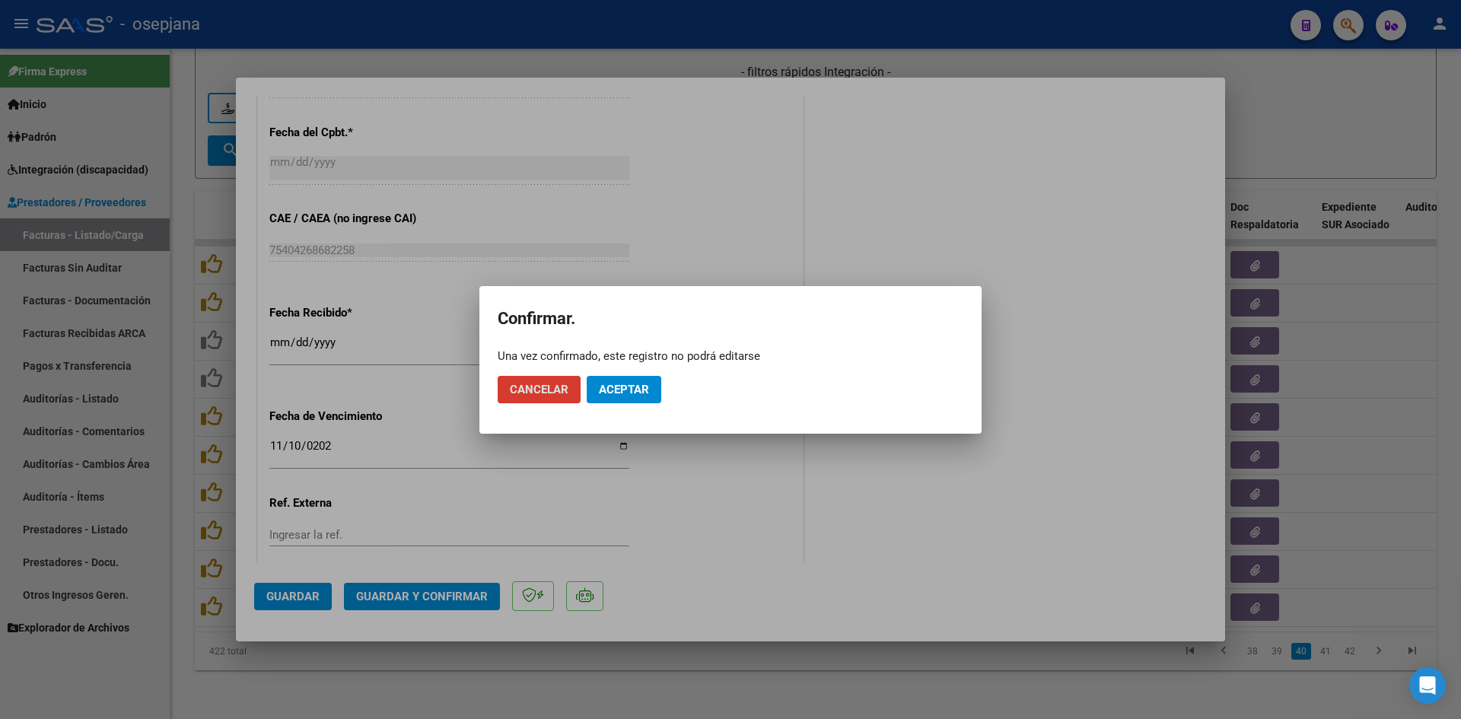
click at [607, 399] on button "Aceptar" at bounding box center [624, 389] width 75 height 27
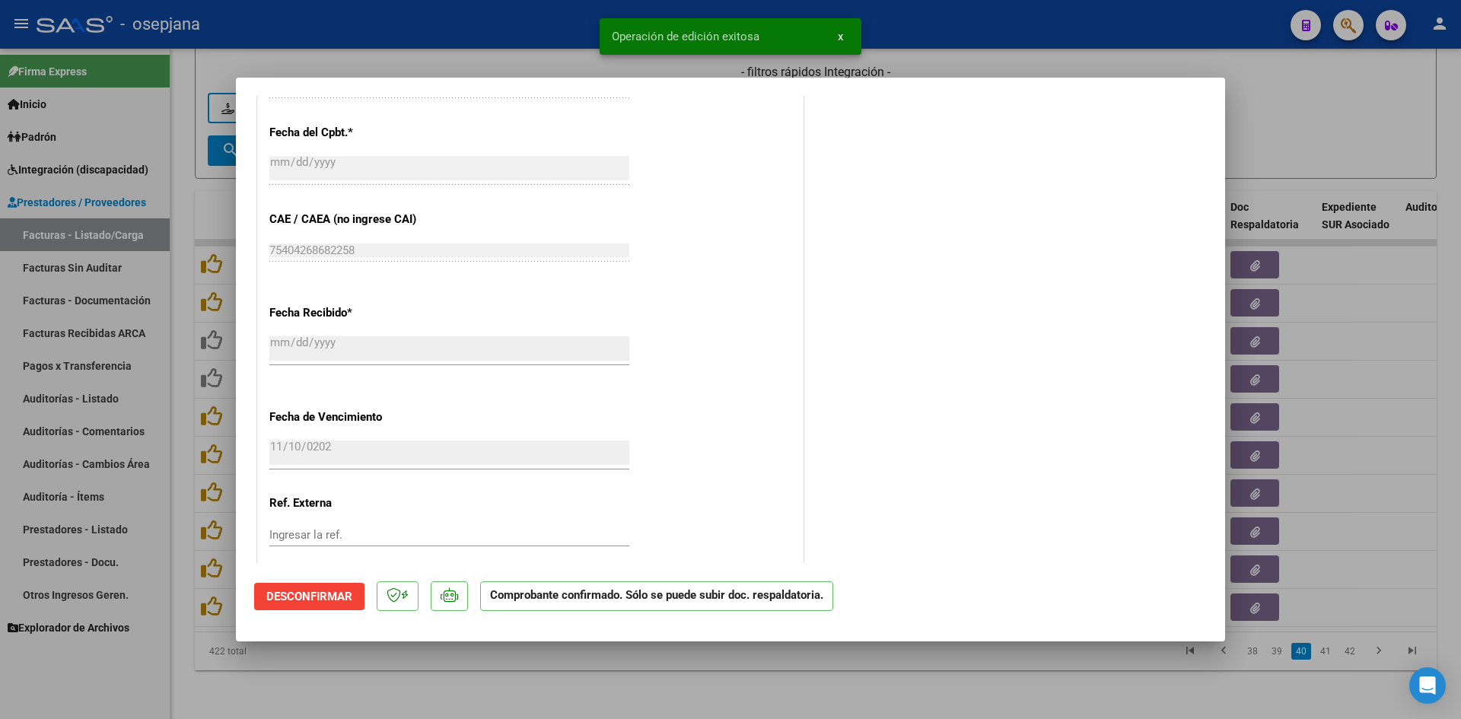
click at [1303, 98] on div at bounding box center [730, 359] width 1461 height 719
type input "$ 0,00"
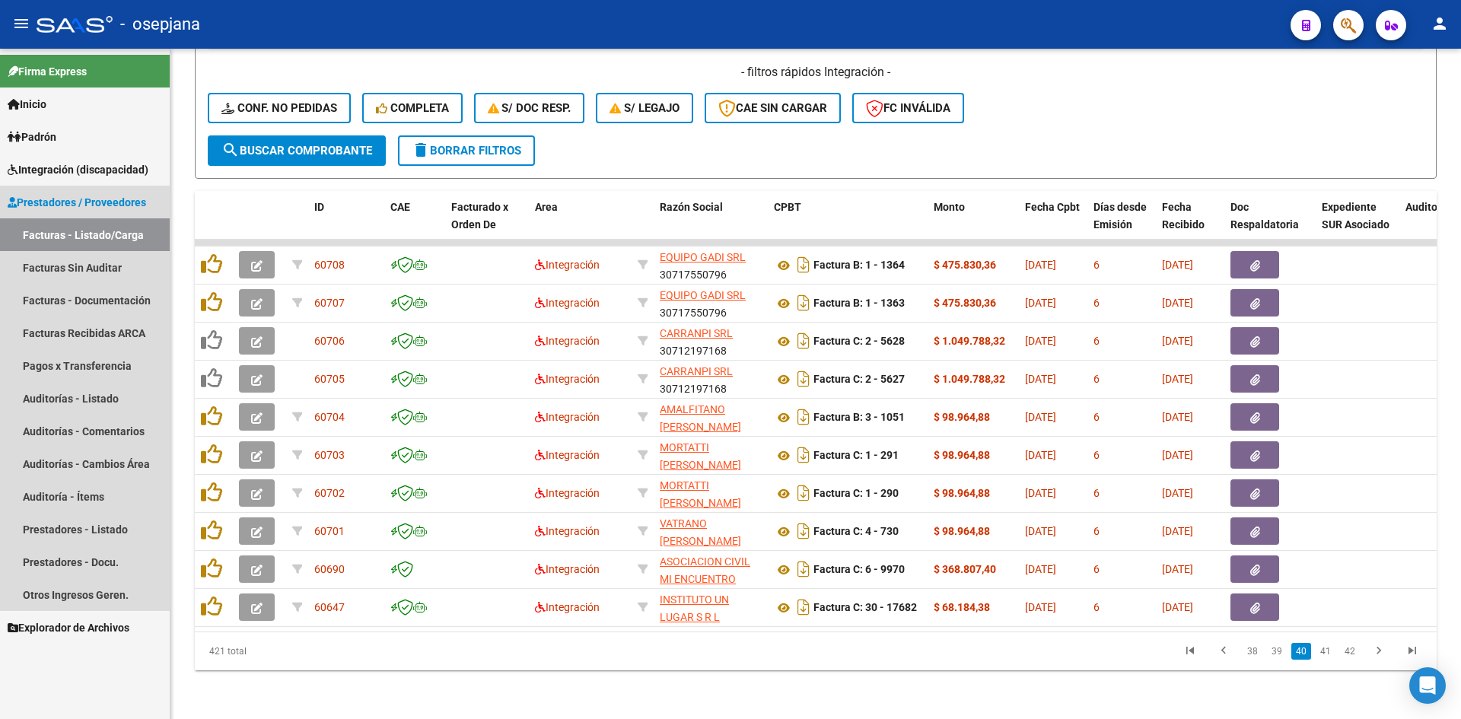
click at [77, 237] on link "Facturas - Listado/Carga" at bounding box center [85, 234] width 170 height 33
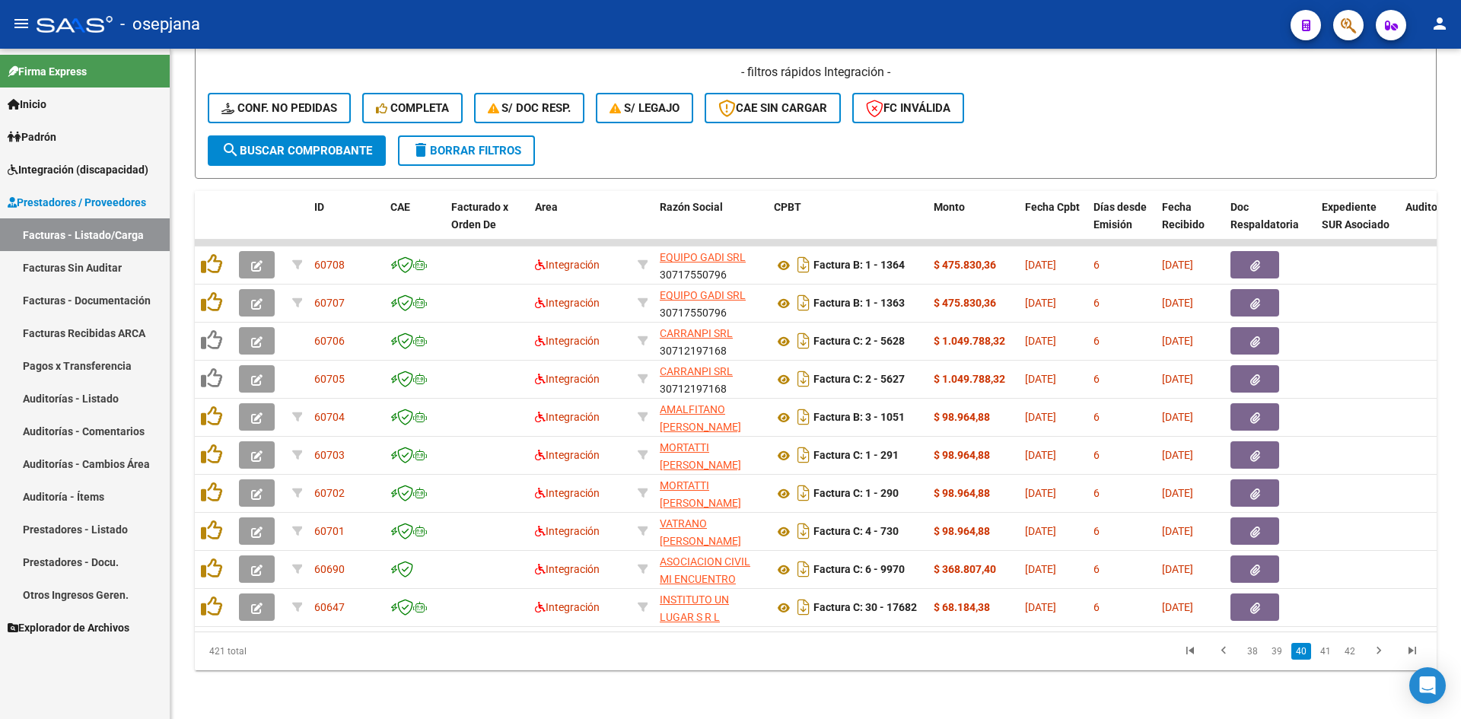
click at [52, 164] on span "Integración (discapacidad)" at bounding box center [78, 169] width 141 height 17
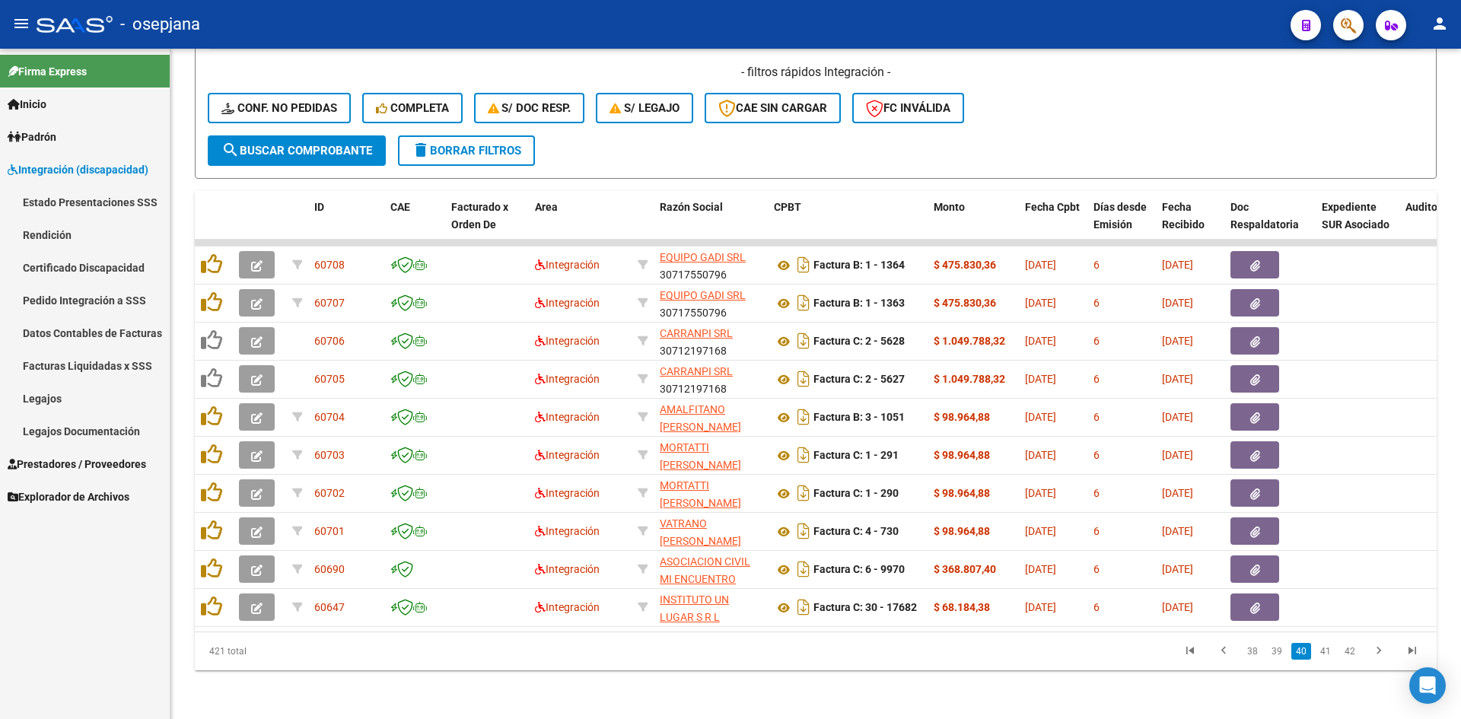
click at [50, 398] on link "Legajos" at bounding box center [85, 398] width 170 height 33
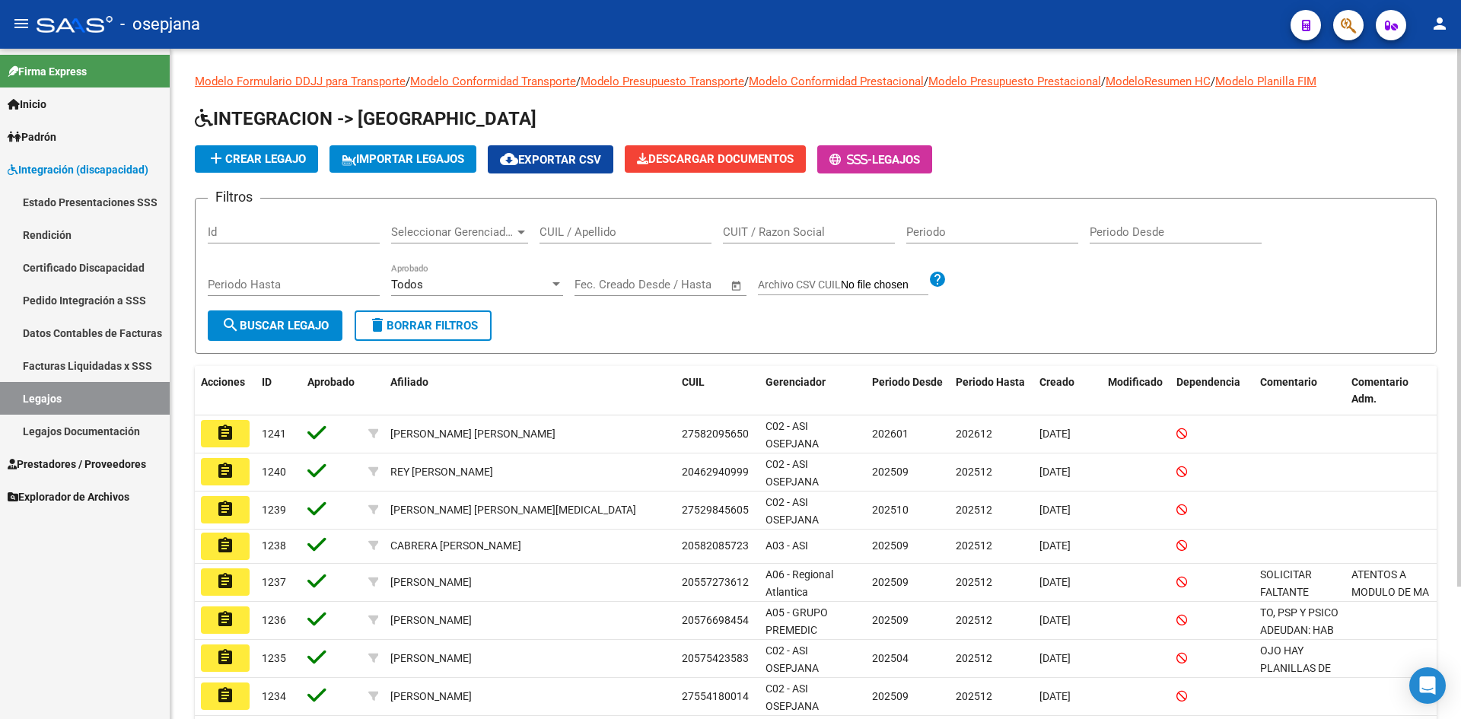
click at [594, 224] on div "CUIL / Apellido" at bounding box center [625, 227] width 172 height 33
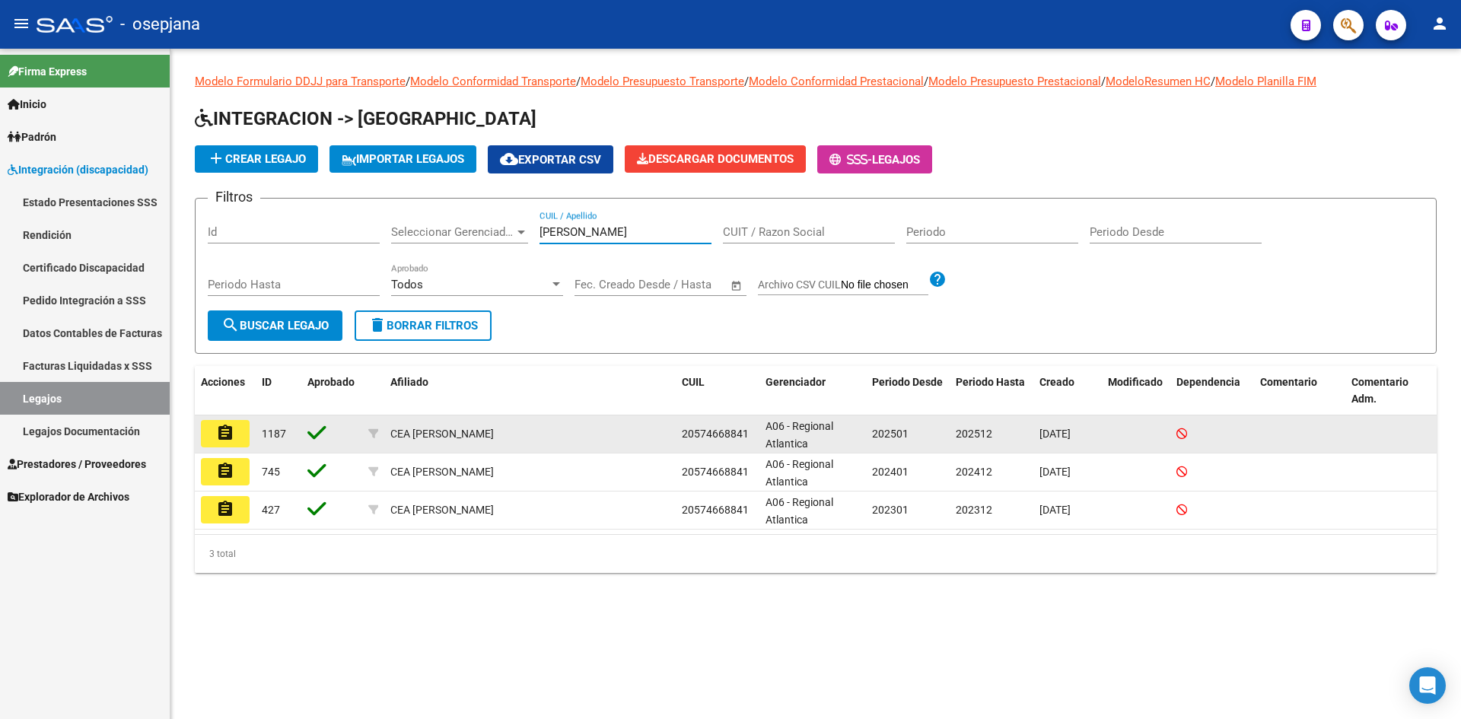
type input "[PERSON_NAME]"
click at [217, 425] on mat-icon "assignment" at bounding box center [225, 433] width 18 height 18
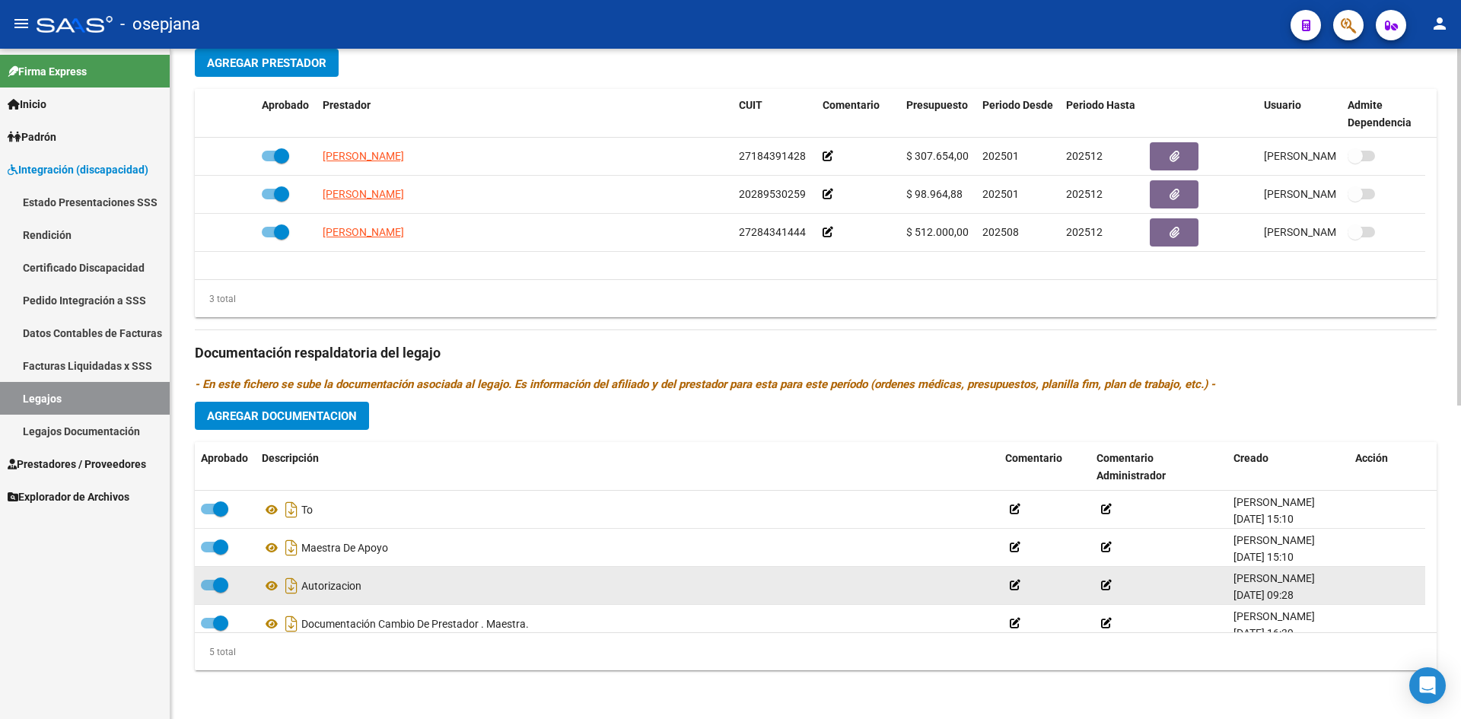
scroll to position [53, 0]
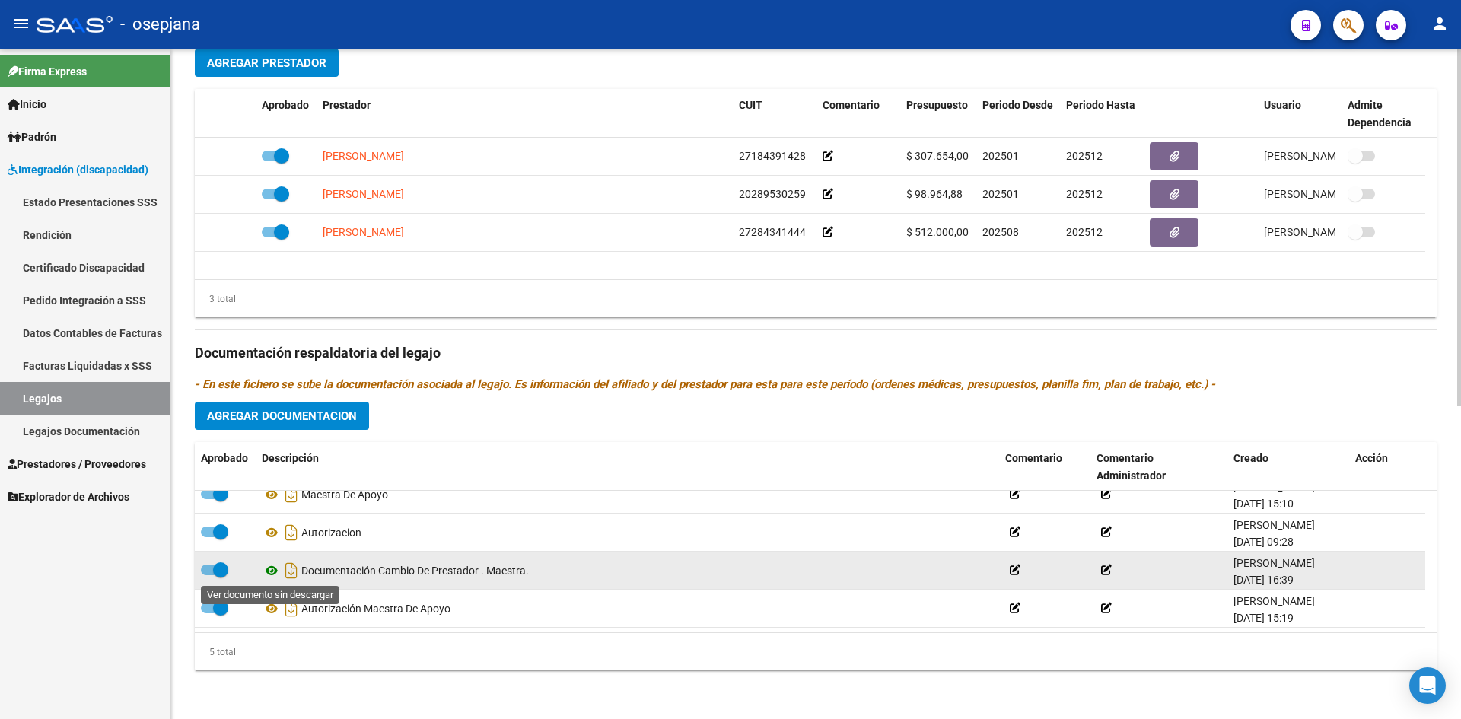
click at [271, 574] on icon at bounding box center [272, 570] width 20 height 18
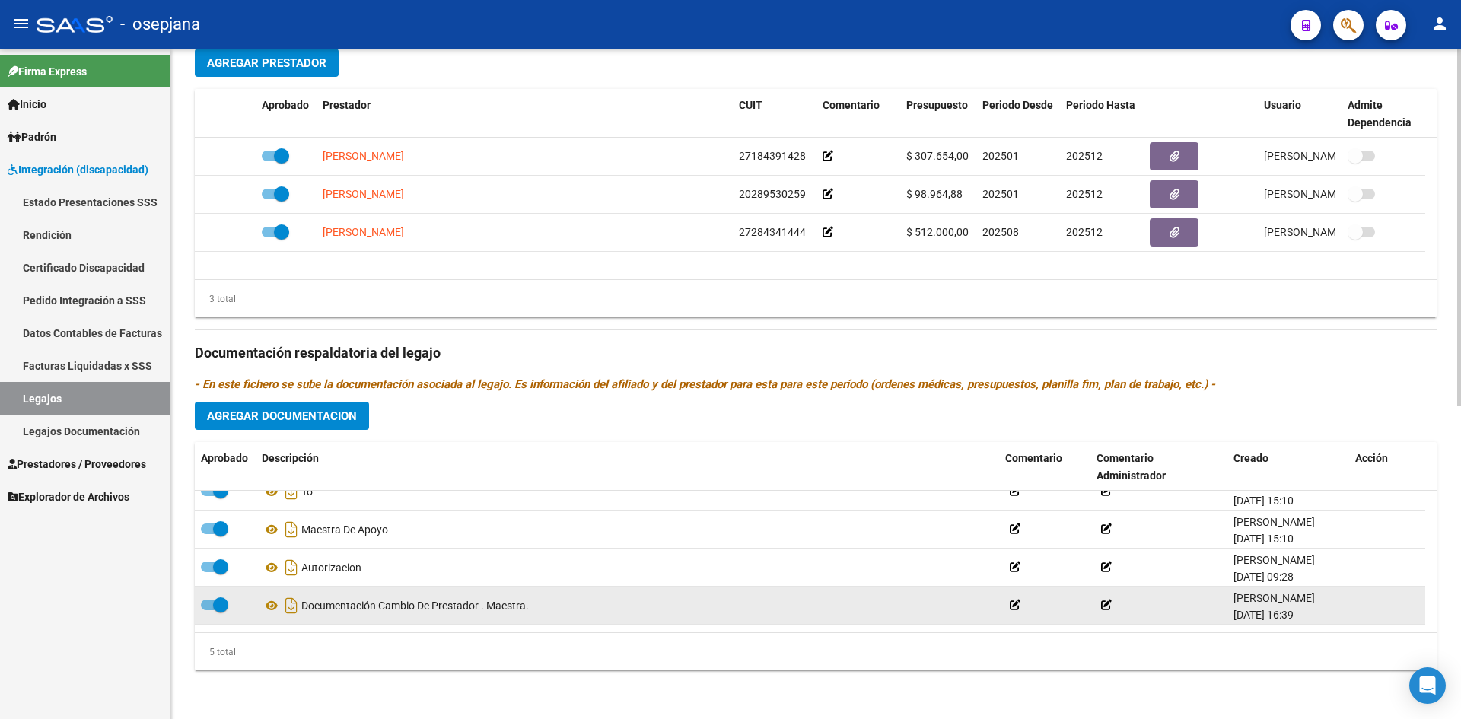
scroll to position [0, 0]
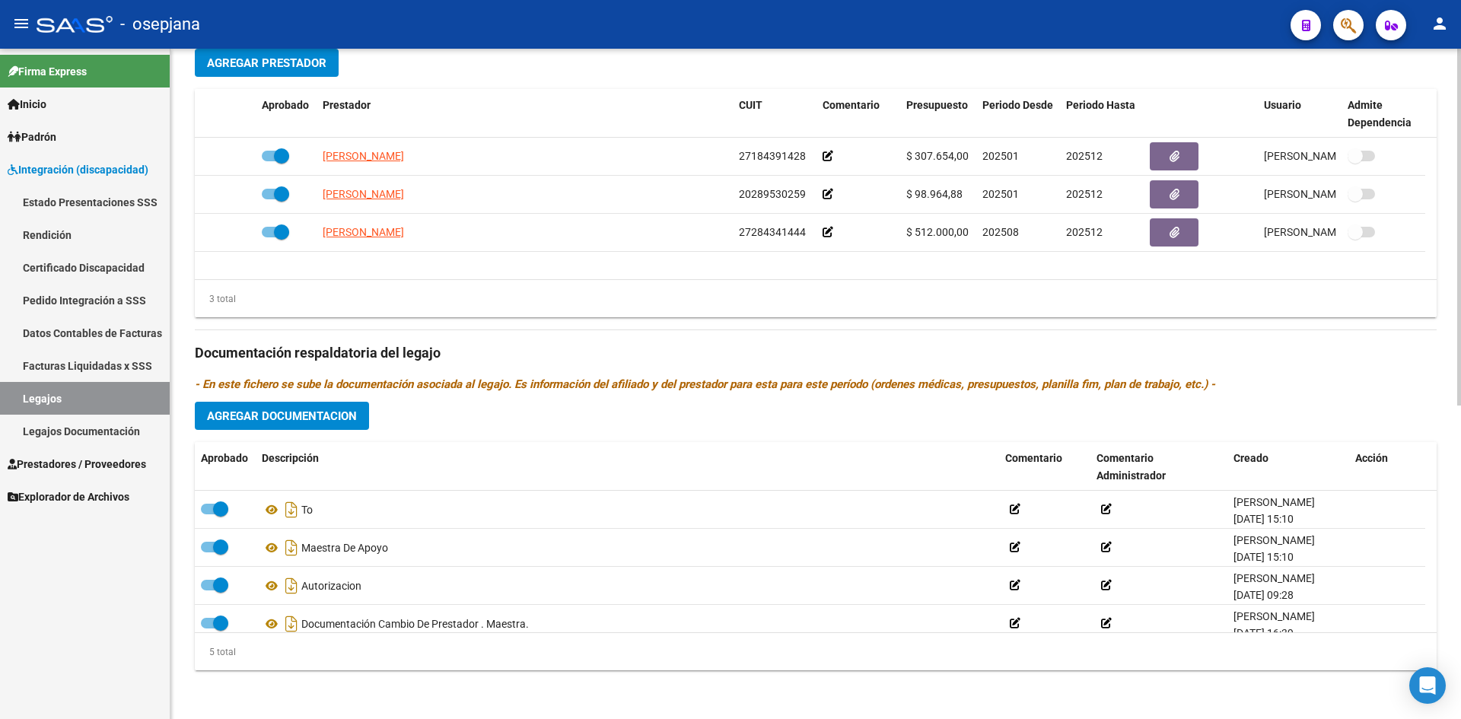
click at [331, 408] on button "Agregar Documentacion" at bounding box center [282, 416] width 174 height 28
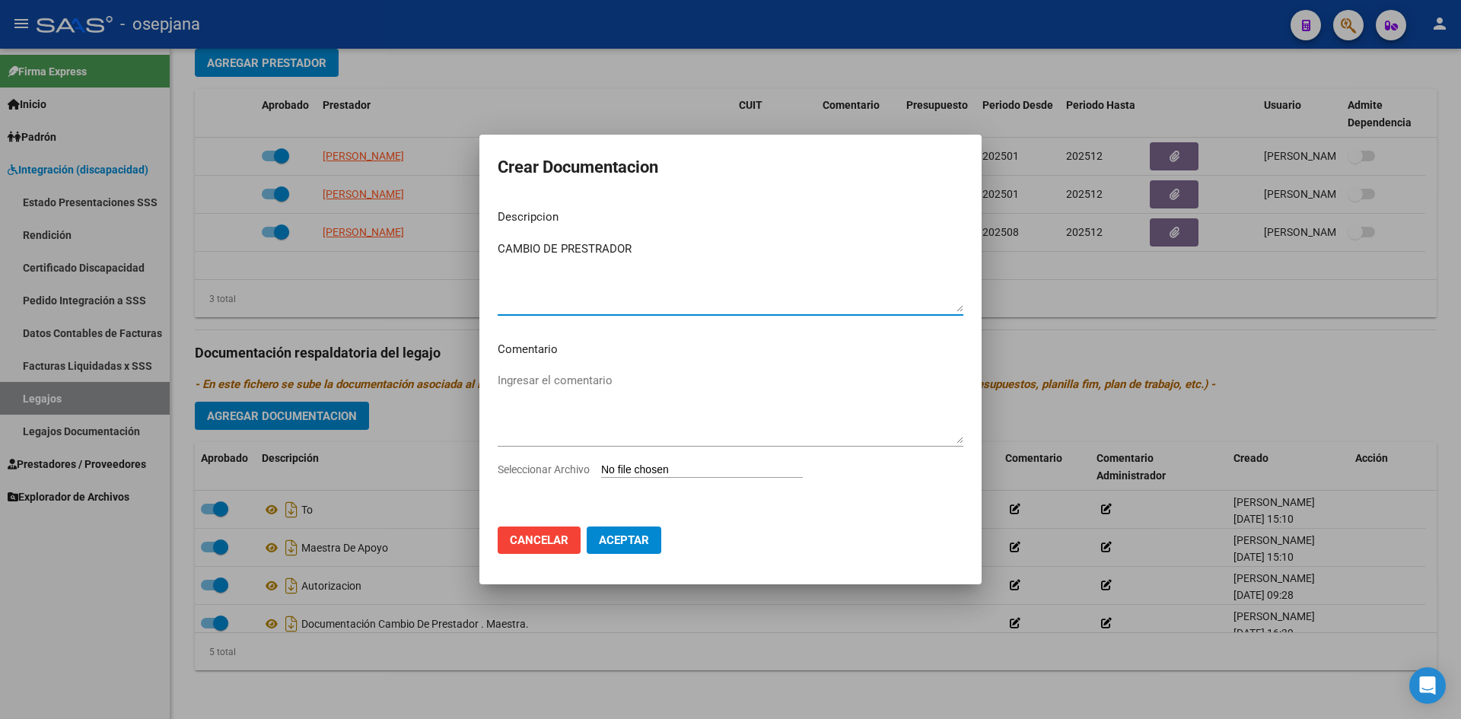
click at [658, 253] on textarea "CAMBIO DE PRESTRADOR" at bounding box center [731, 276] width 466 height 72
type textarea "Cambio de prestador - Maestra de apoyo"
click at [653, 468] on input "Seleccionar Archivo" at bounding box center [702, 470] width 202 height 14
type input "C:\fakepath\ENZI FRAN. [PERSON_NAME].pdf"
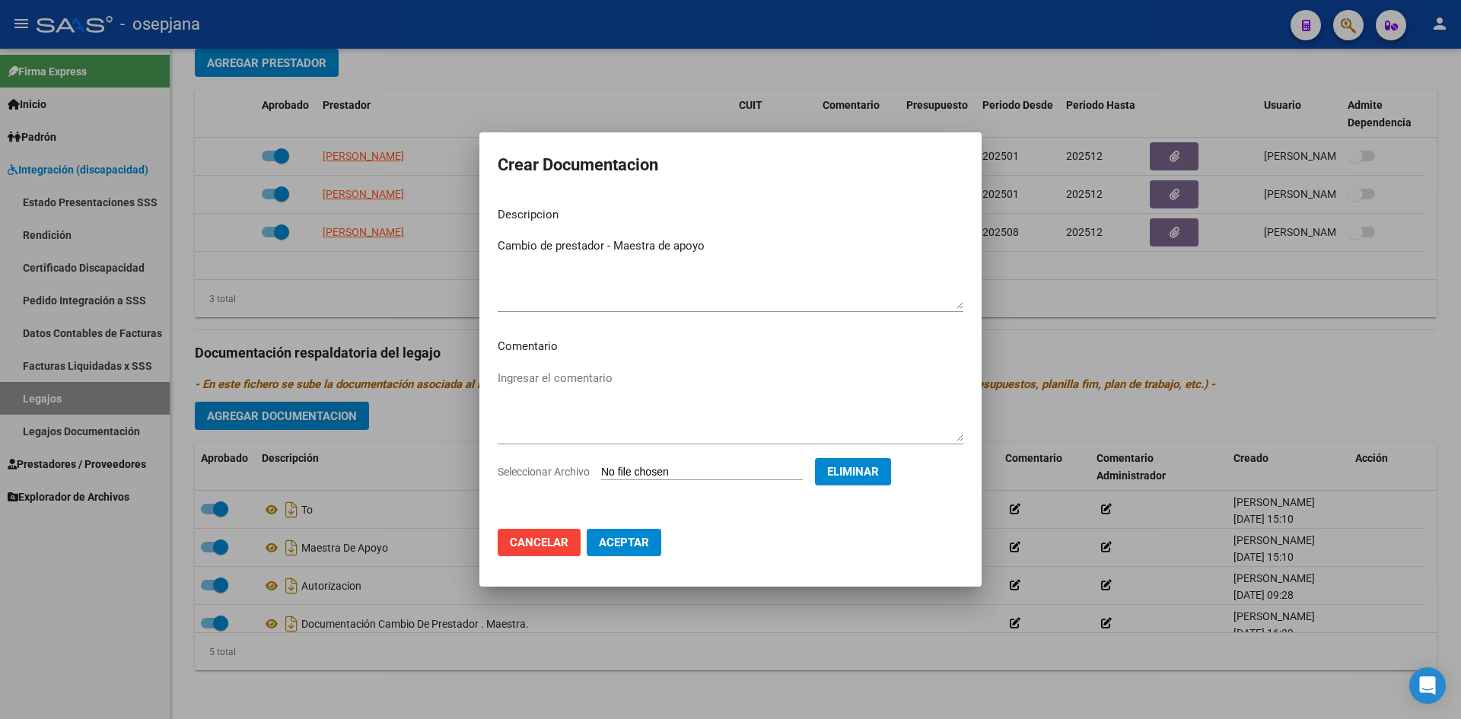
click at [634, 553] on button "Aceptar" at bounding box center [624, 542] width 75 height 27
checkbox input "false"
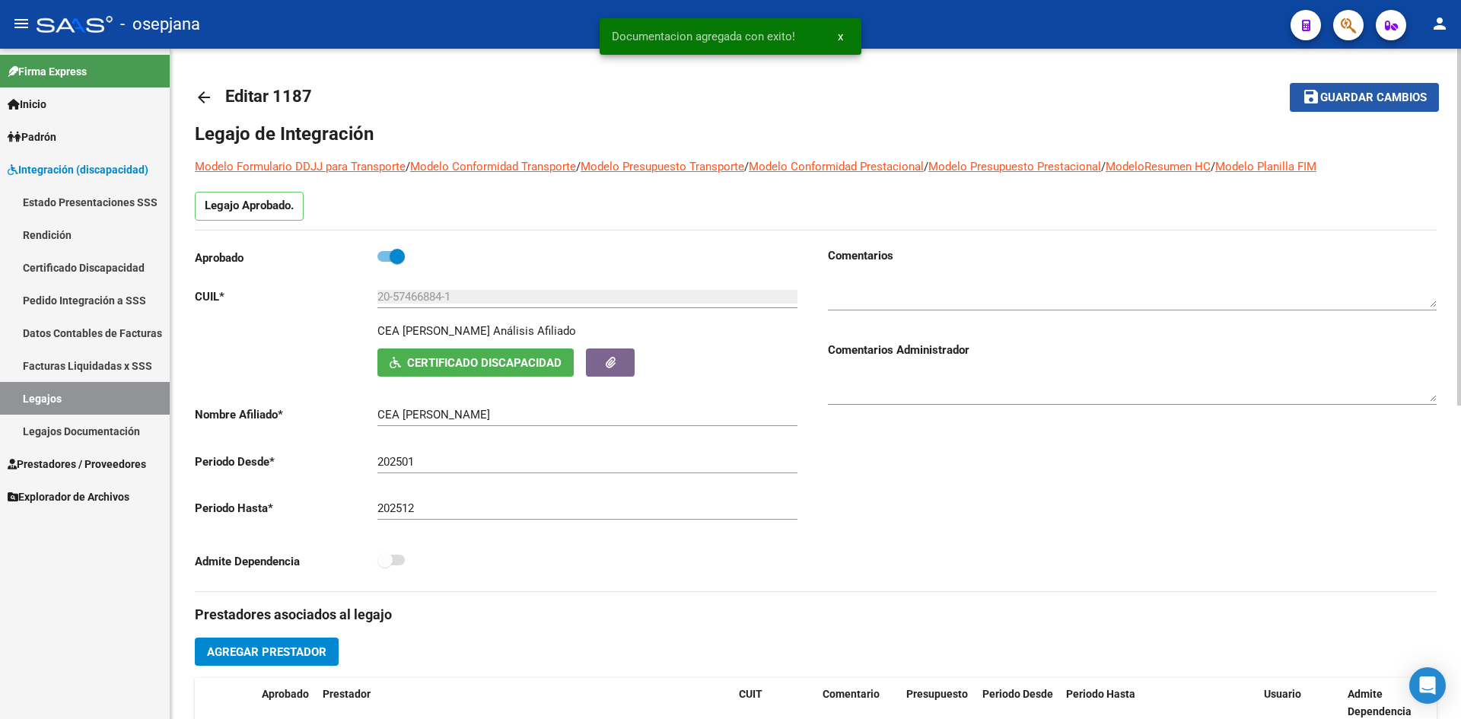
click at [1341, 91] on span "Guardar cambios" at bounding box center [1373, 98] width 107 height 14
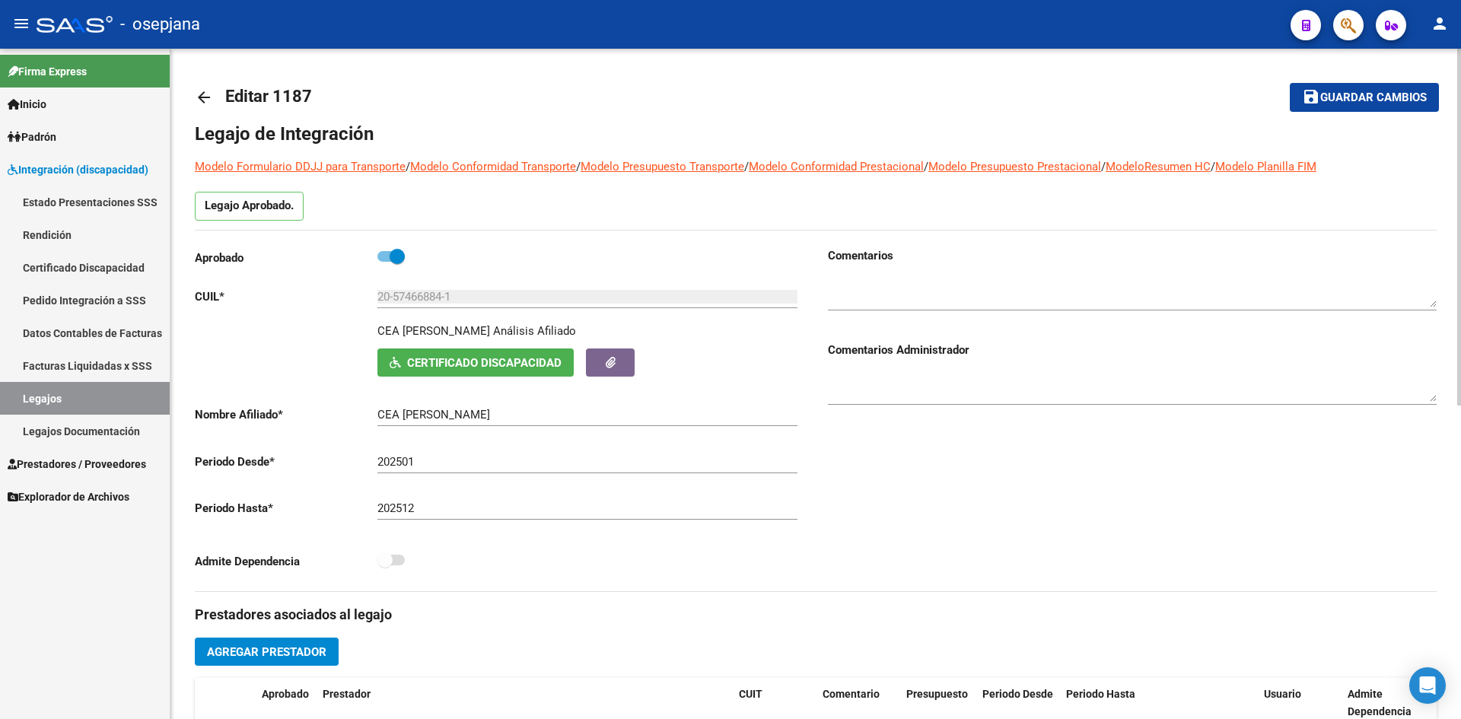
click at [1388, 110] on button "save Guardar cambios" at bounding box center [1364, 97] width 149 height 28
click at [96, 397] on link "Legajos" at bounding box center [85, 398] width 170 height 33
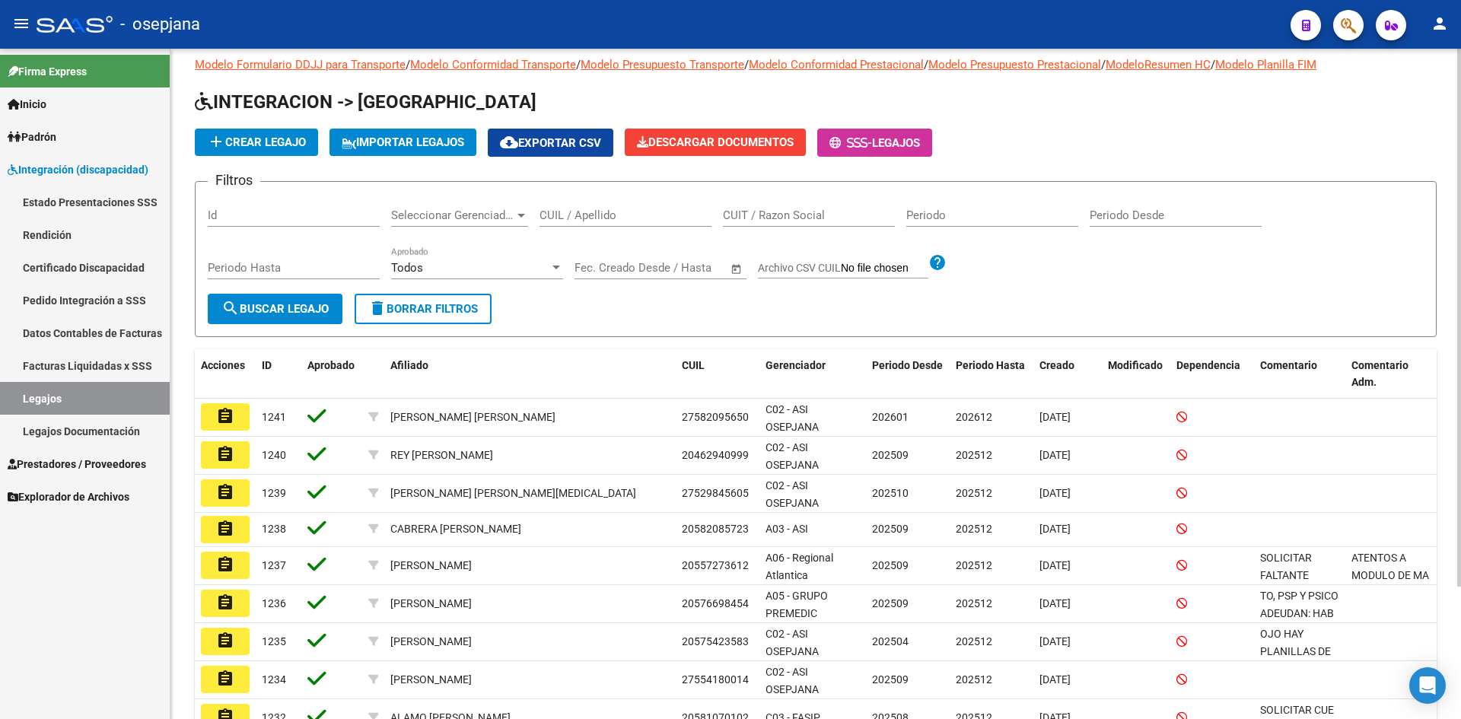
scroll to position [13, 0]
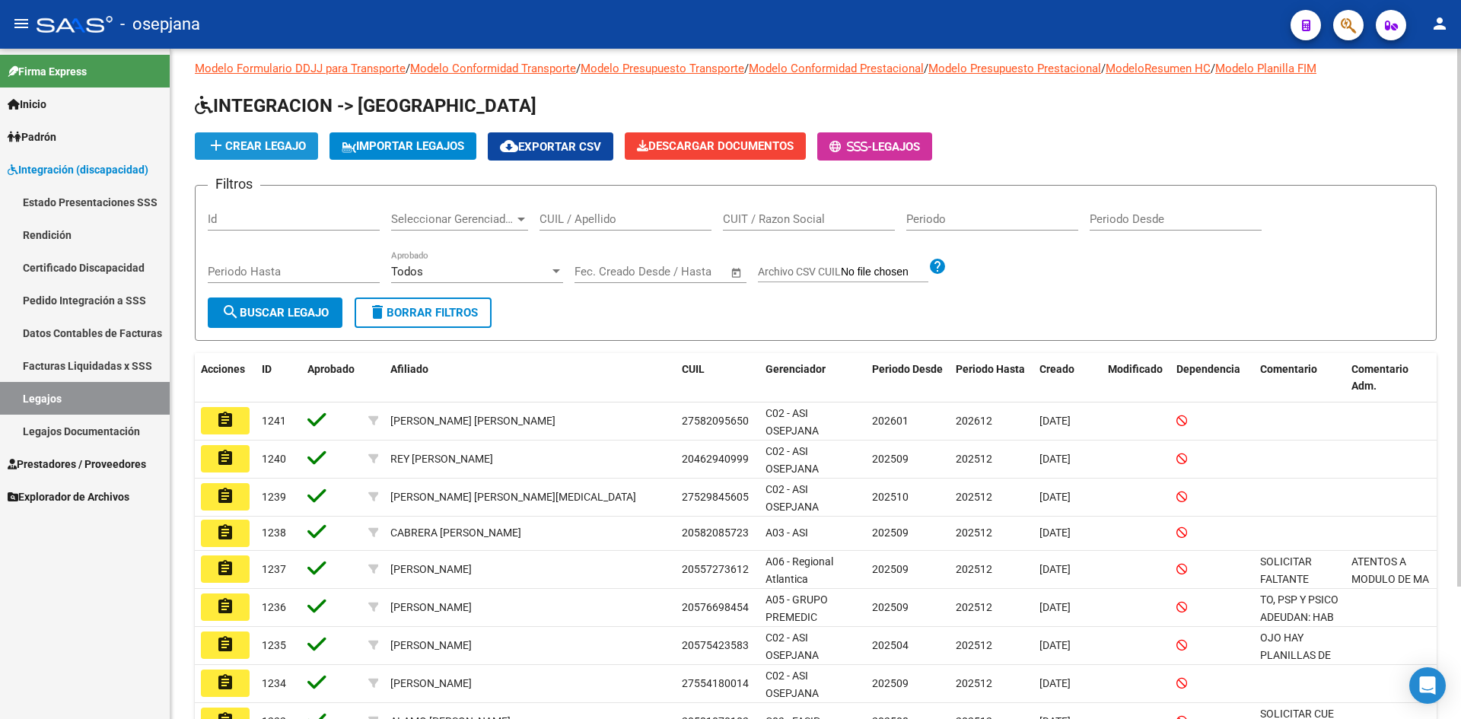
click at [246, 137] on button "add Crear Legajo" at bounding box center [256, 145] width 123 height 27
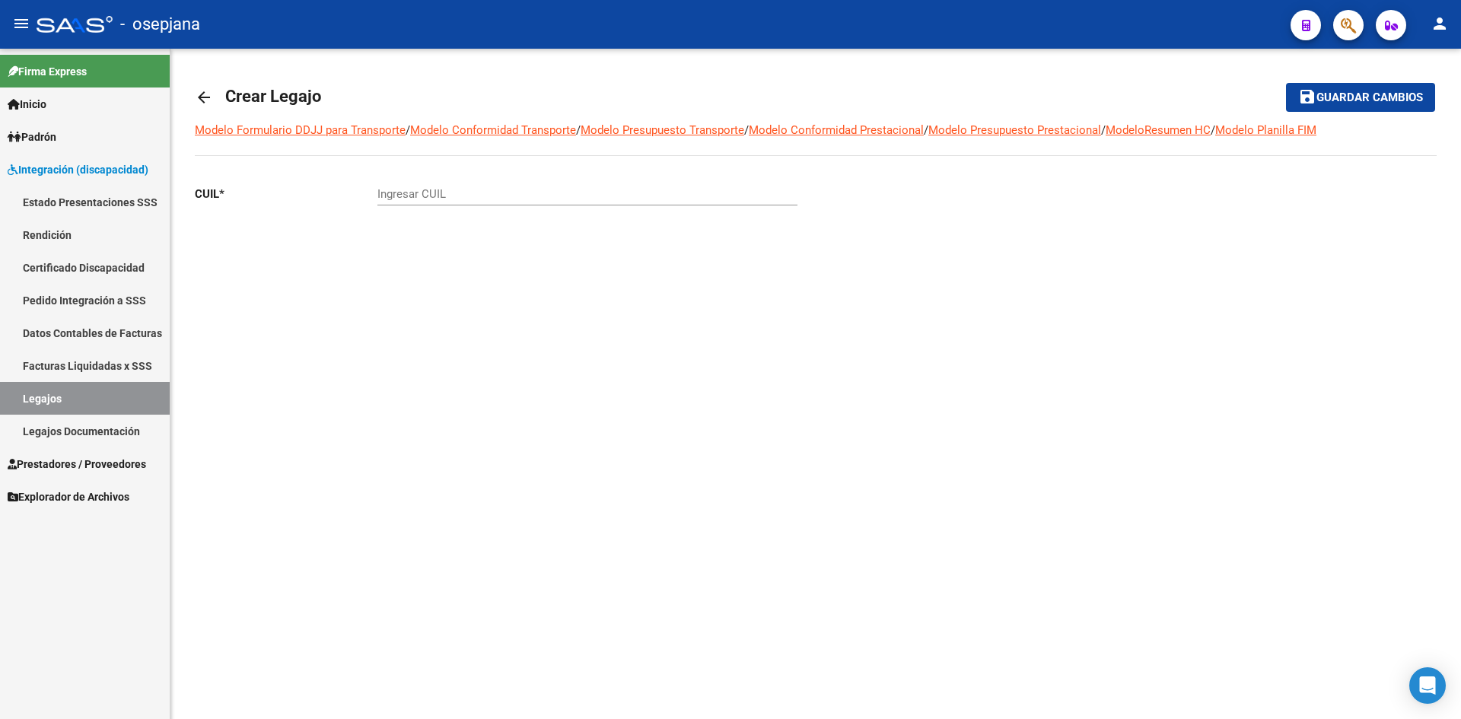
click at [428, 196] on input "Ingresar CUIL" at bounding box center [587, 194] width 420 height 14
paste input "52-984560"
click at [380, 197] on input "52-984560" at bounding box center [587, 194] width 420 height 14
type input "27-52984560-5"
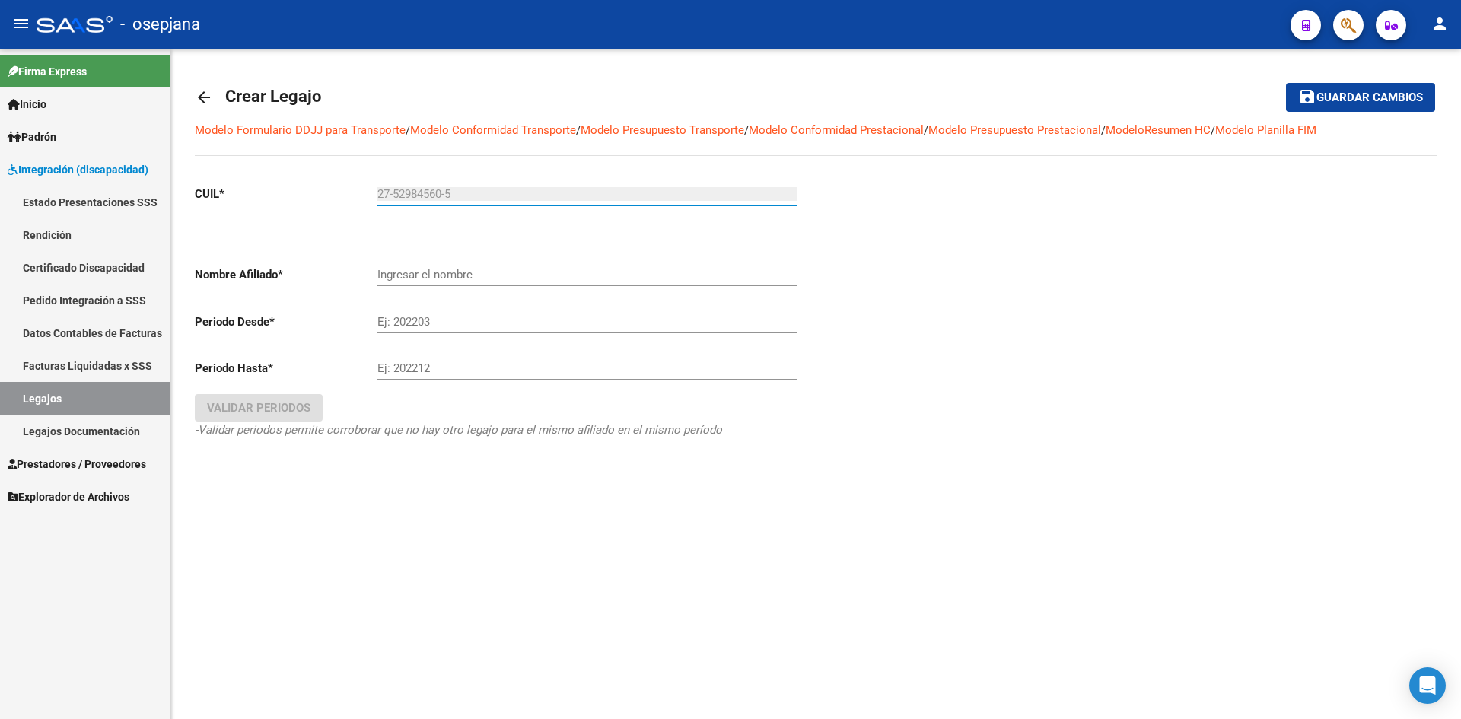
type input "[PERSON_NAME] [PERSON_NAME][MEDICAL_DATA]"
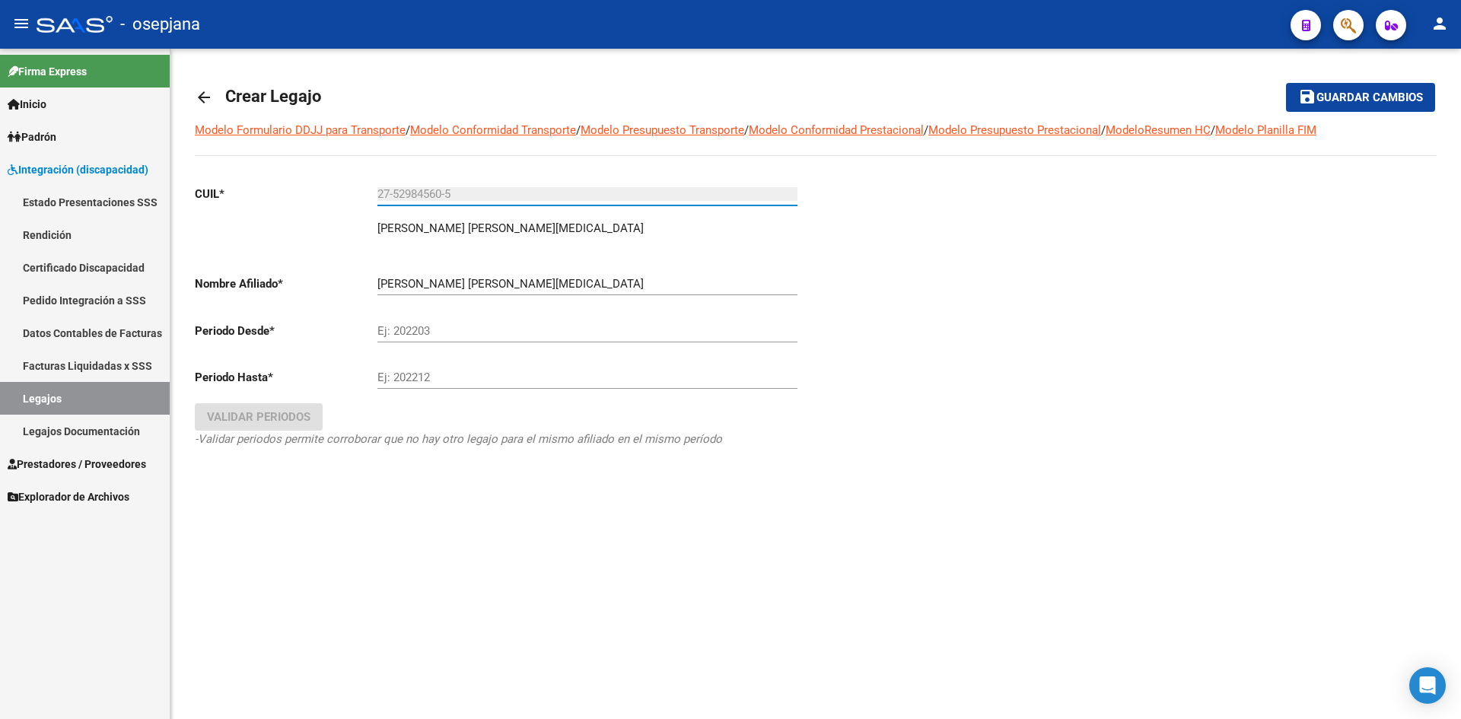
type input "27-52984560-5"
click at [419, 332] on input "Ej: 202203" at bounding box center [587, 331] width 420 height 14
type input "202601"
click at [408, 379] on input "Ej: 202212" at bounding box center [587, 378] width 420 height 14
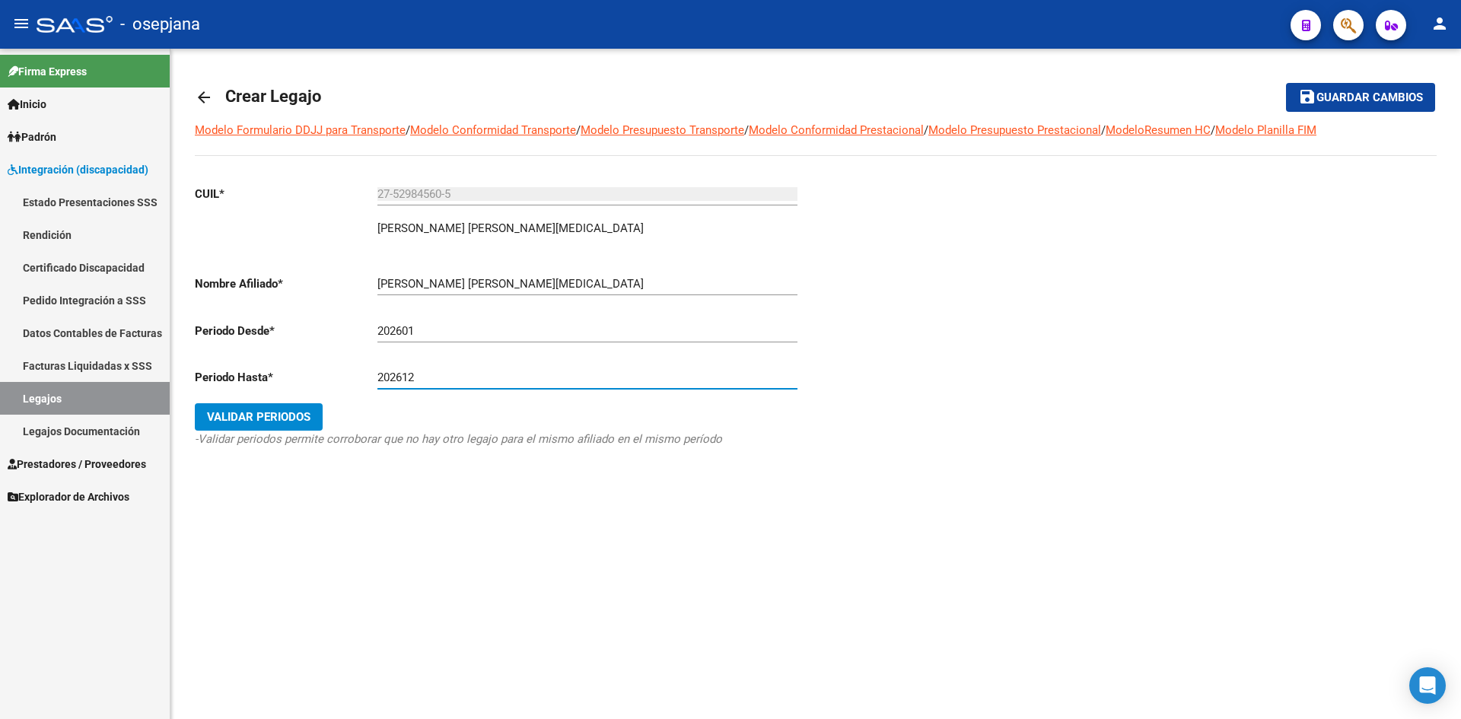
type input "202612"
click at [295, 412] on span "Validar Periodos" at bounding box center [258, 417] width 103 height 14
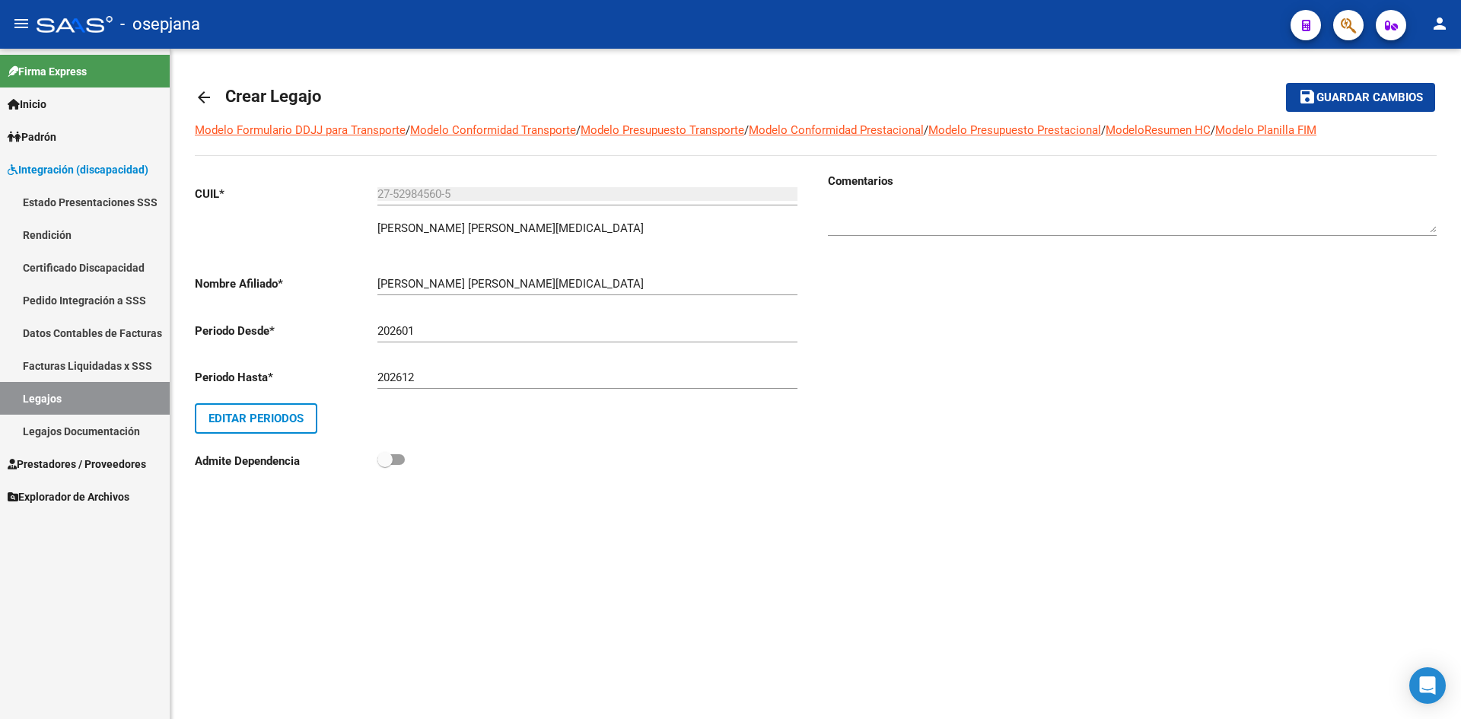
click at [1368, 90] on span "save Guardar cambios" at bounding box center [1360, 97] width 125 height 14
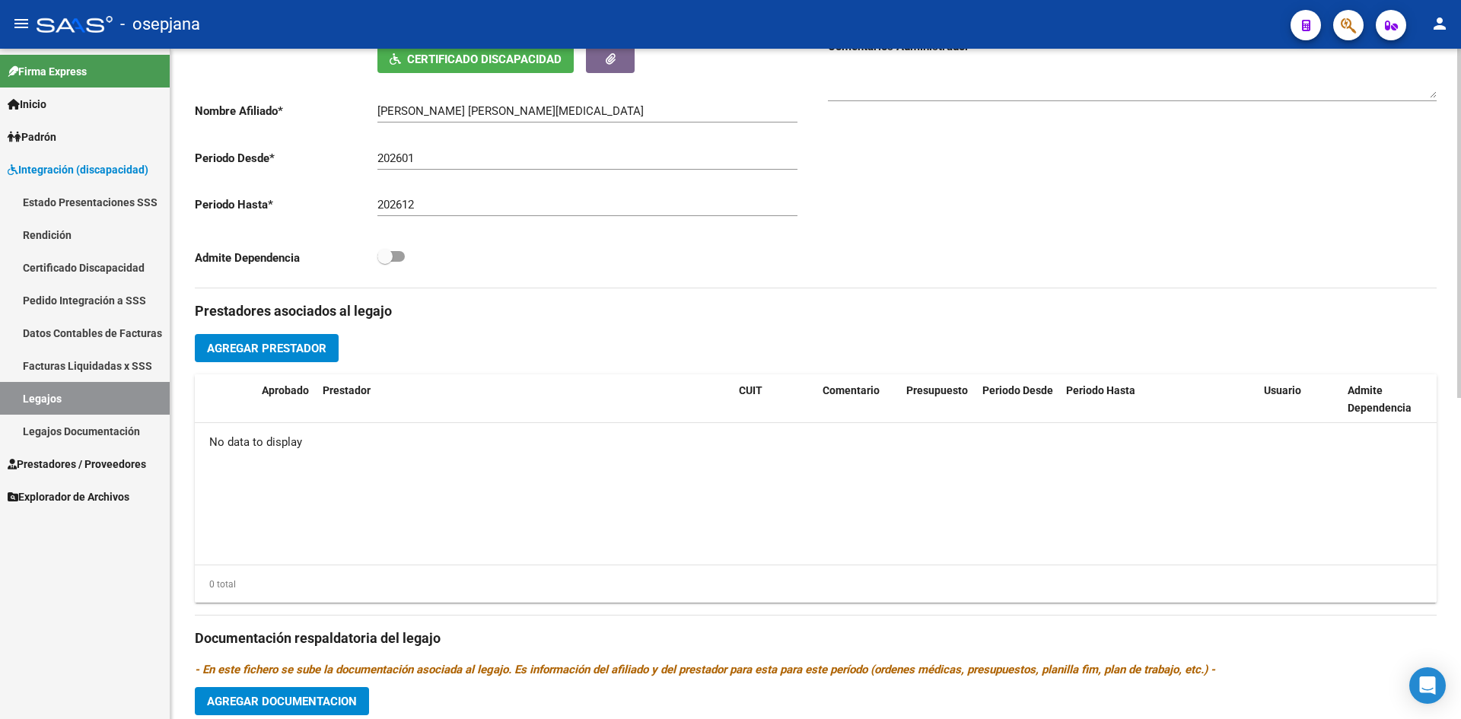
scroll to position [533, 0]
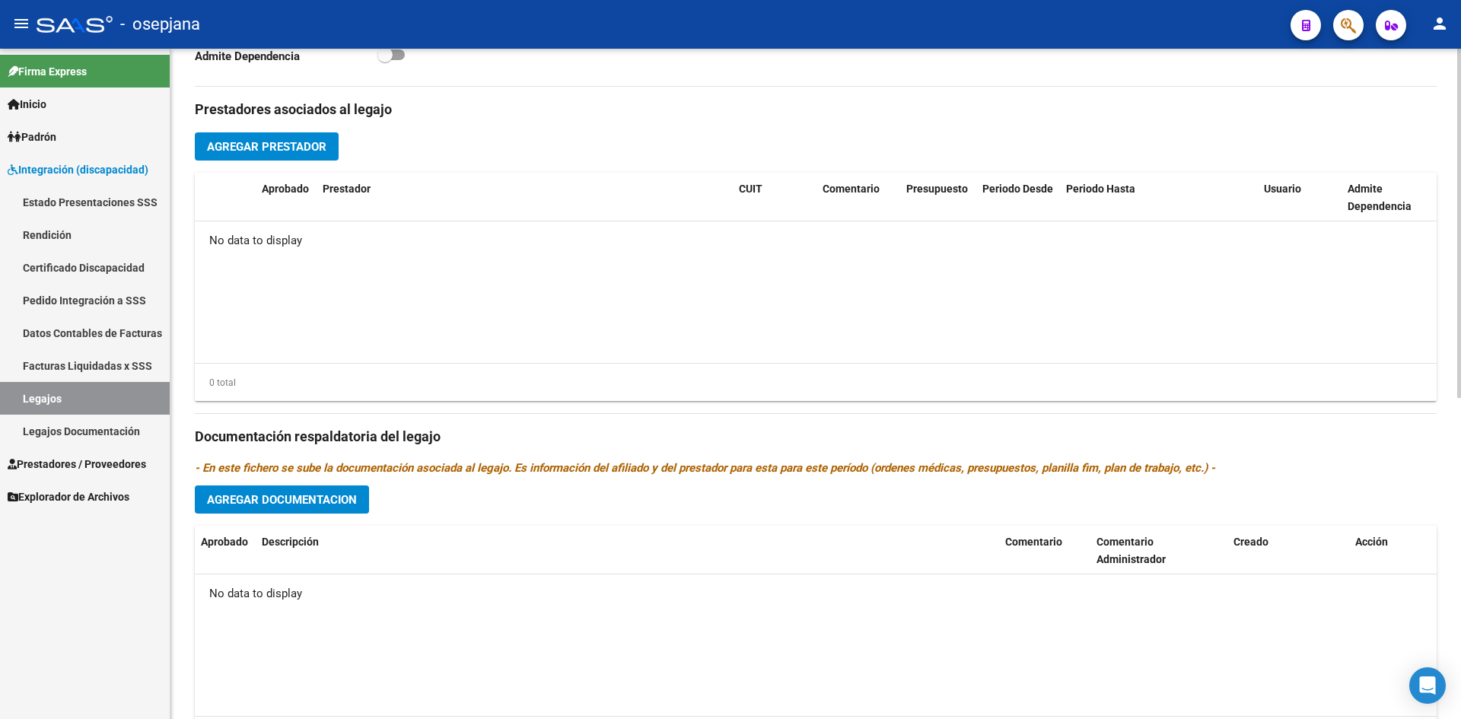
click at [272, 496] on span "Agregar Documentacion" at bounding box center [282, 500] width 150 height 14
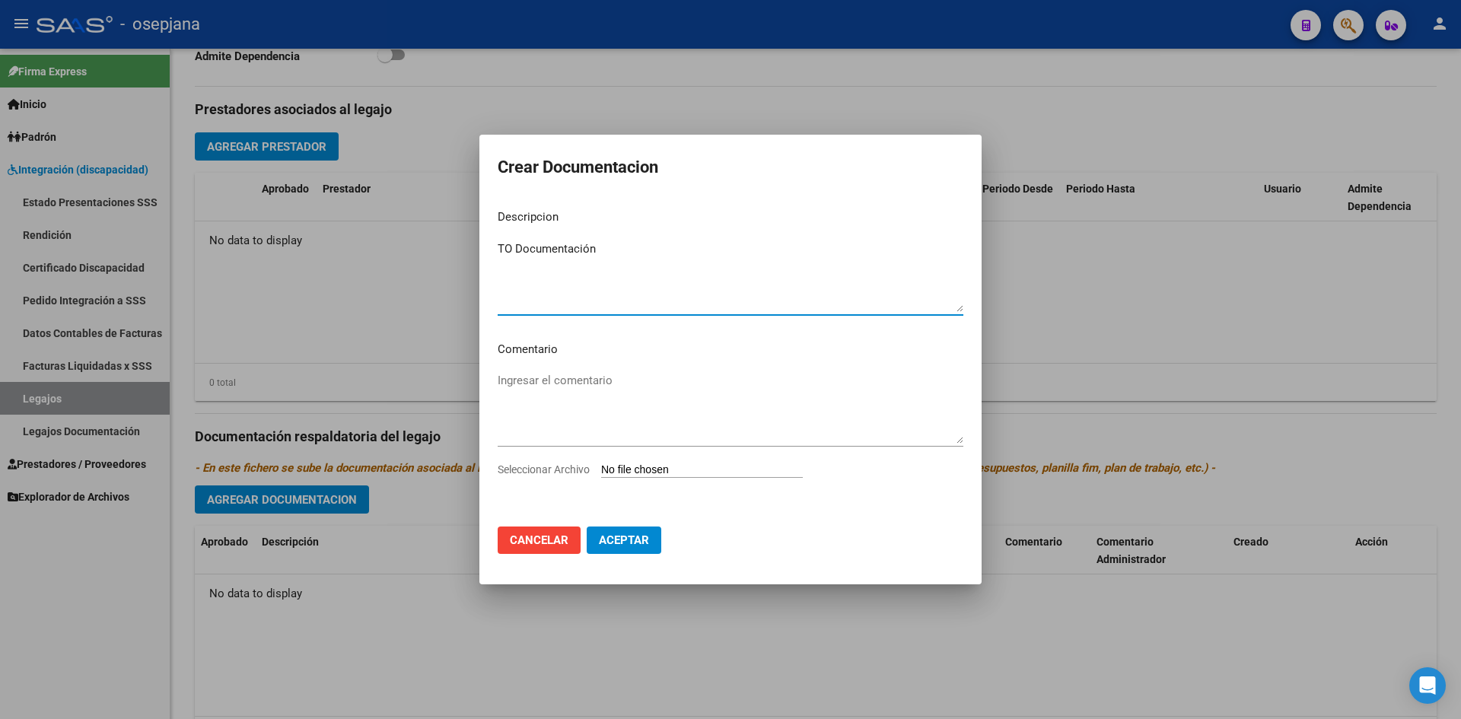
type textarea "TO Documentación"
click at [631, 470] on input "Seleccionar Archivo" at bounding box center [702, 470] width 202 height 14
type input "C:\fakepath\Guzman Avril2026.pdf"
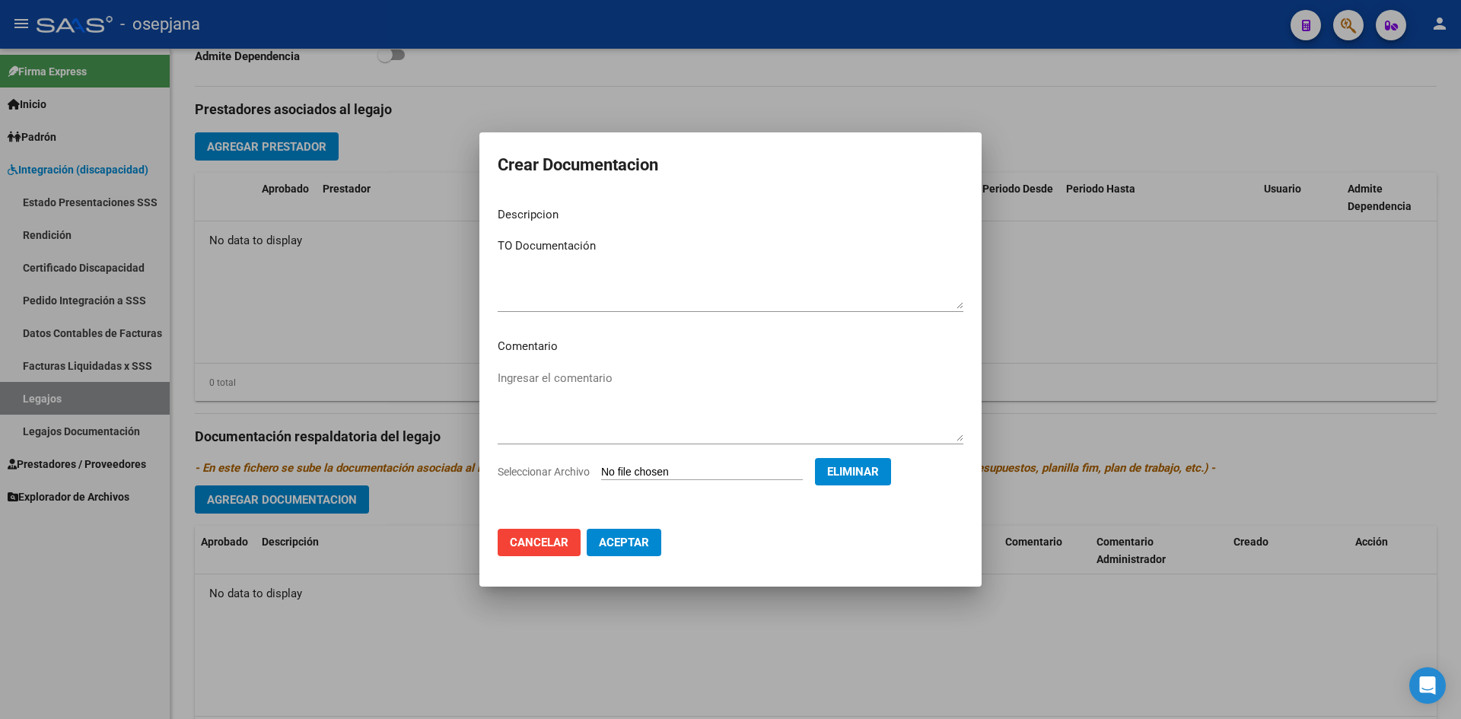
click at [609, 558] on mat-dialog-actions "Cancelar Aceptar" at bounding box center [731, 543] width 466 height 52
click at [612, 538] on span "Aceptar" at bounding box center [624, 543] width 50 height 14
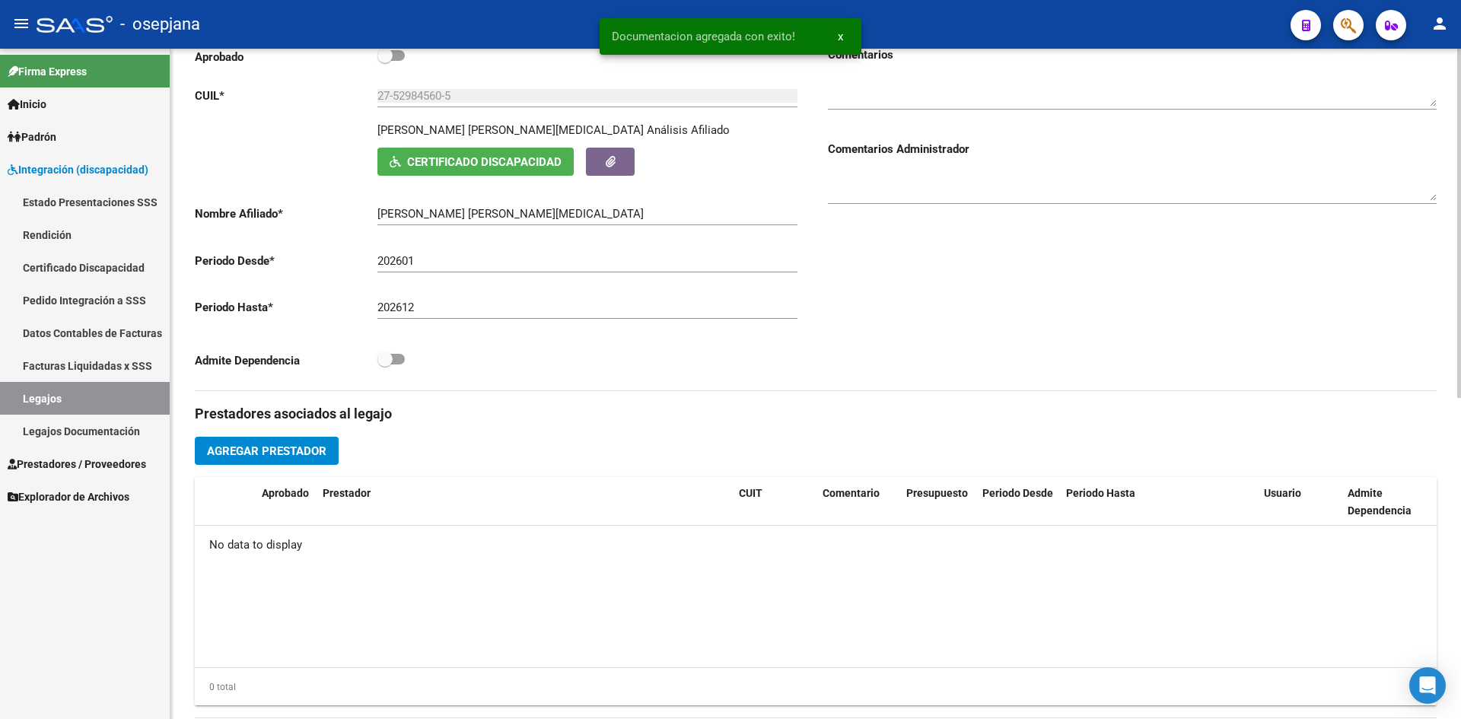
scroll to position [0, 0]
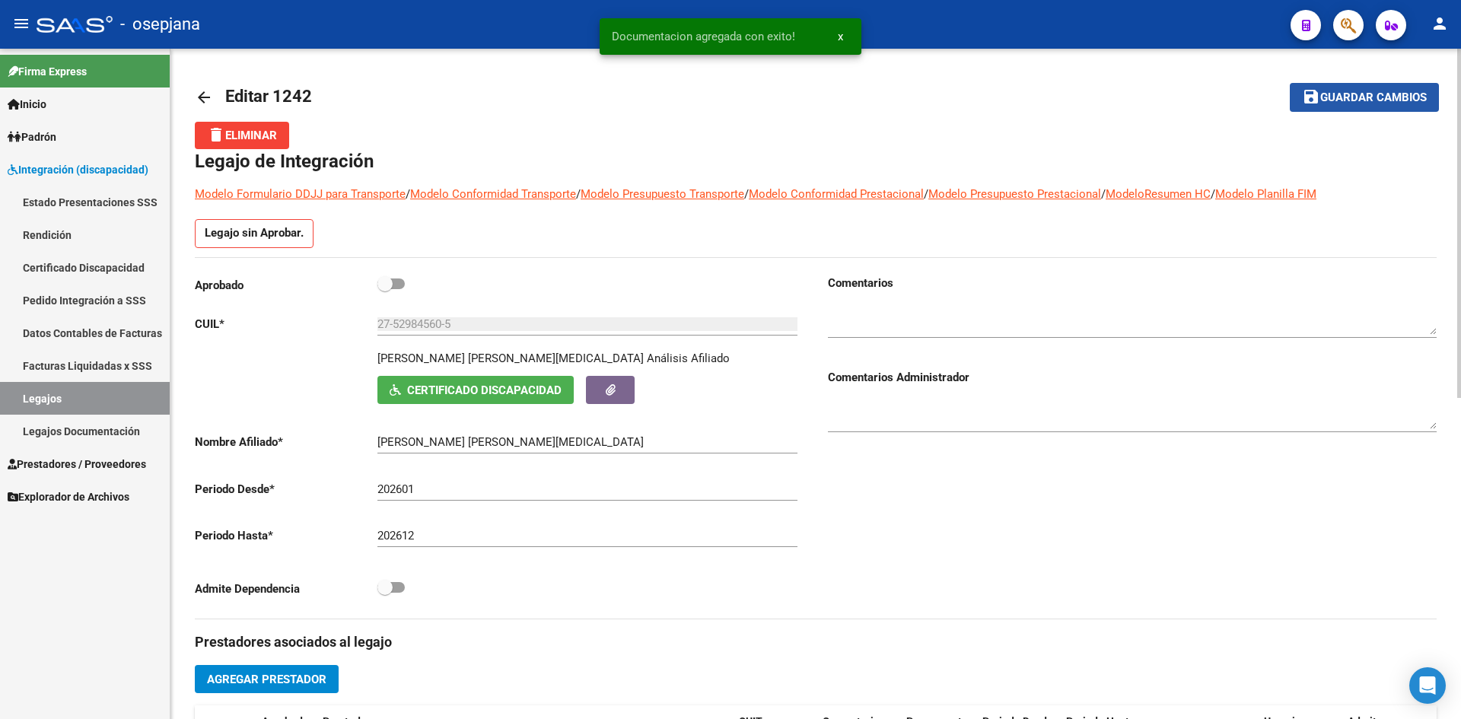
click at [1358, 94] on span "Guardar cambios" at bounding box center [1373, 98] width 107 height 14
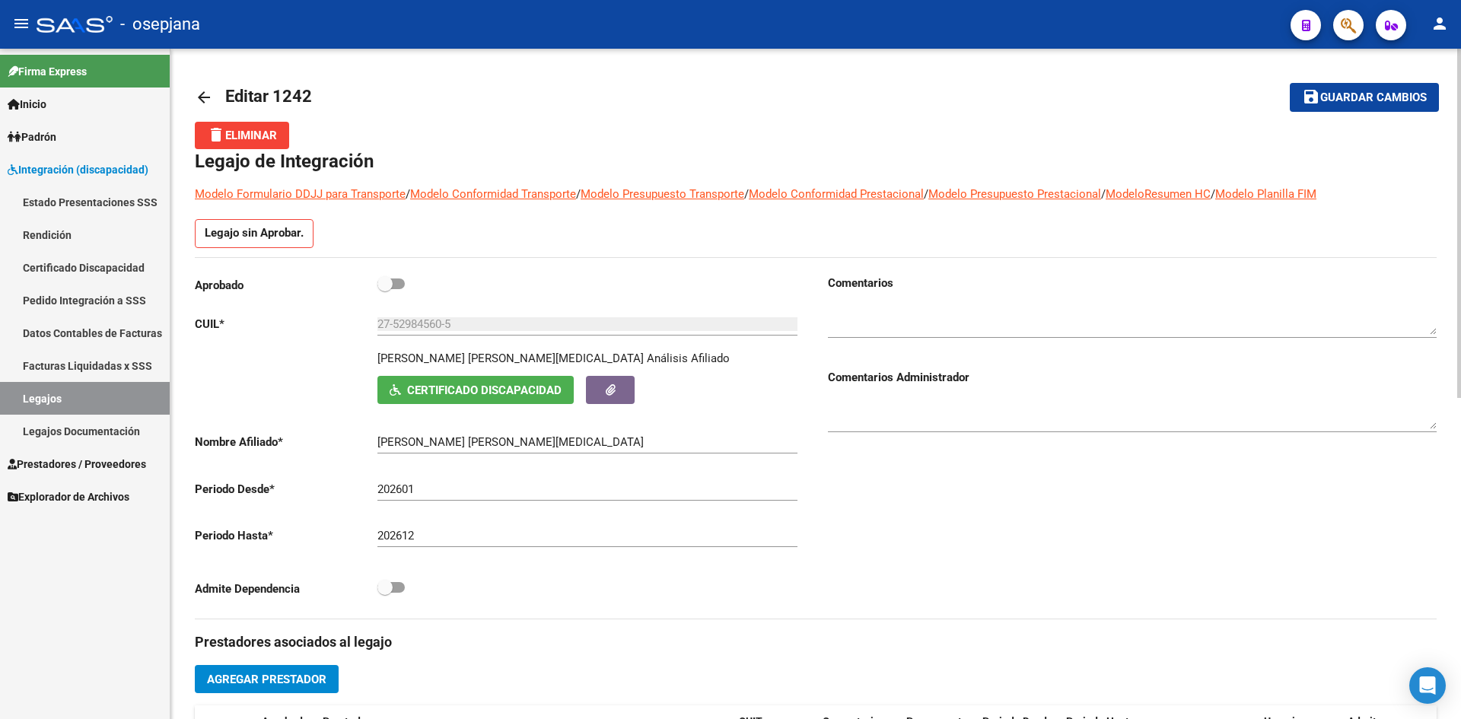
click at [1363, 104] on span "Guardar cambios" at bounding box center [1373, 98] width 107 height 14
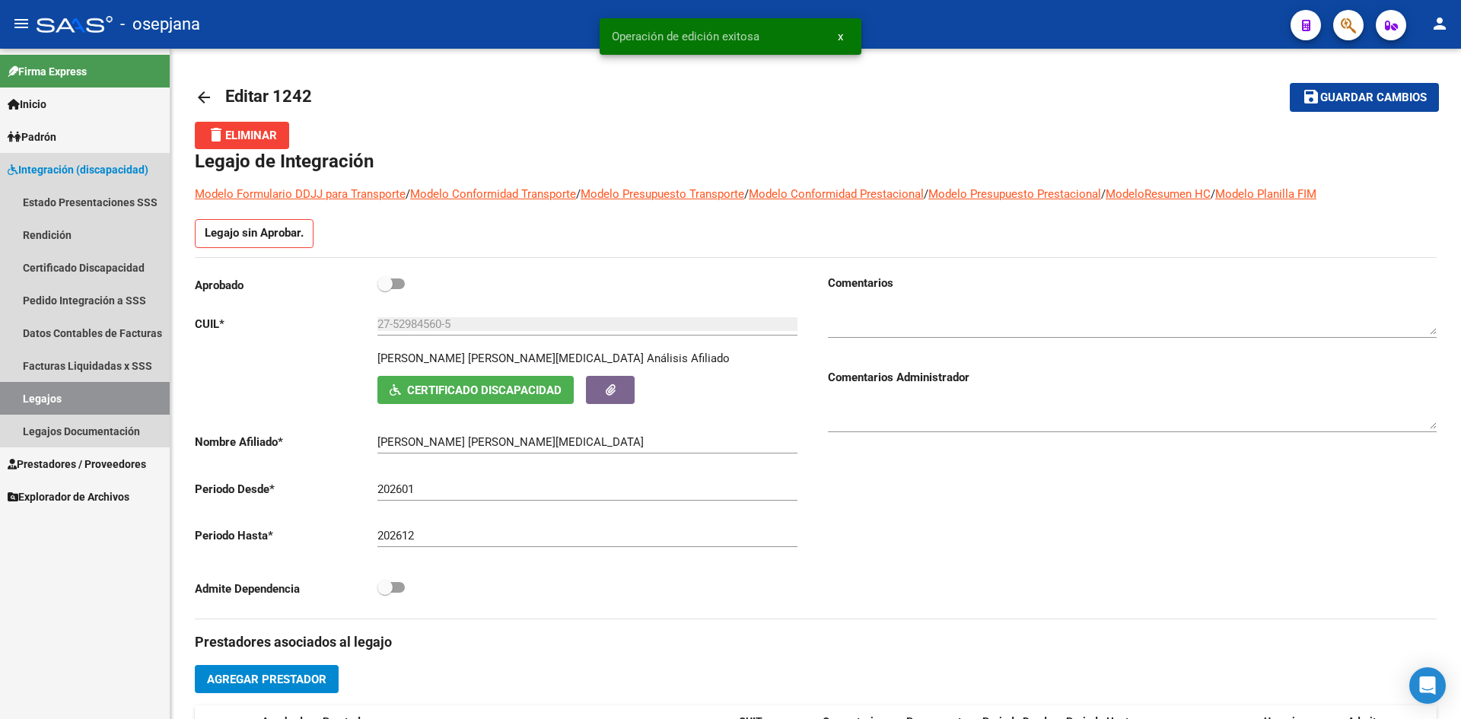
click at [65, 397] on link "Legajos" at bounding box center [85, 398] width 170 height 33
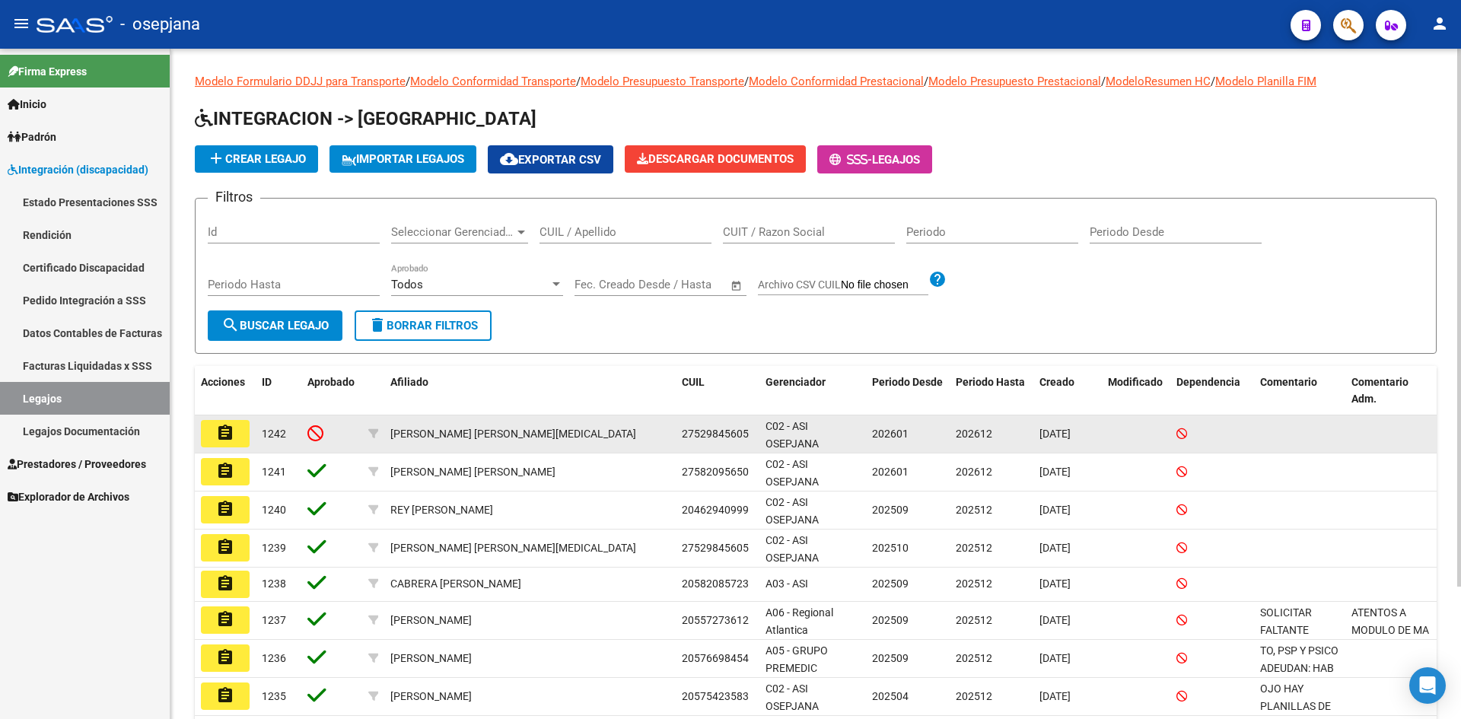
click at [235, 433] on button "assignment" at bounding box center [225, 433] width 49 height 27
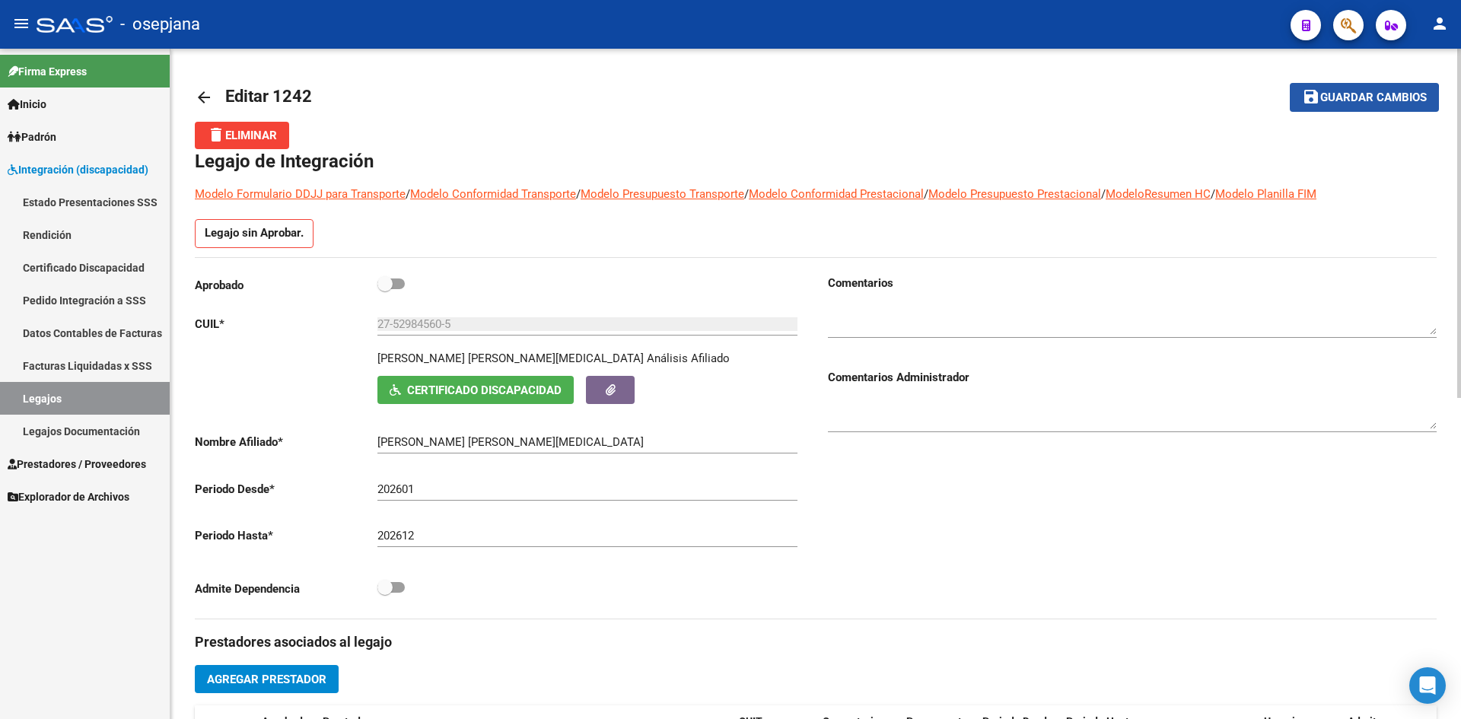
click at [1360, 100] on span "Guardar cambios" at bounding box center [1373, 98] width 107 height 14
click at [1347, 97] on span "Guardar cambios" at bounding box center [1373, 98] width 107 height 14
click at [1370, 91] on span "Guardar cambios" at bounding box center [1373, 98] width 107 height 14
click at [1338, 95] on span "Guardar cambios" at bounding box center [1373, 98] width 107 height 14
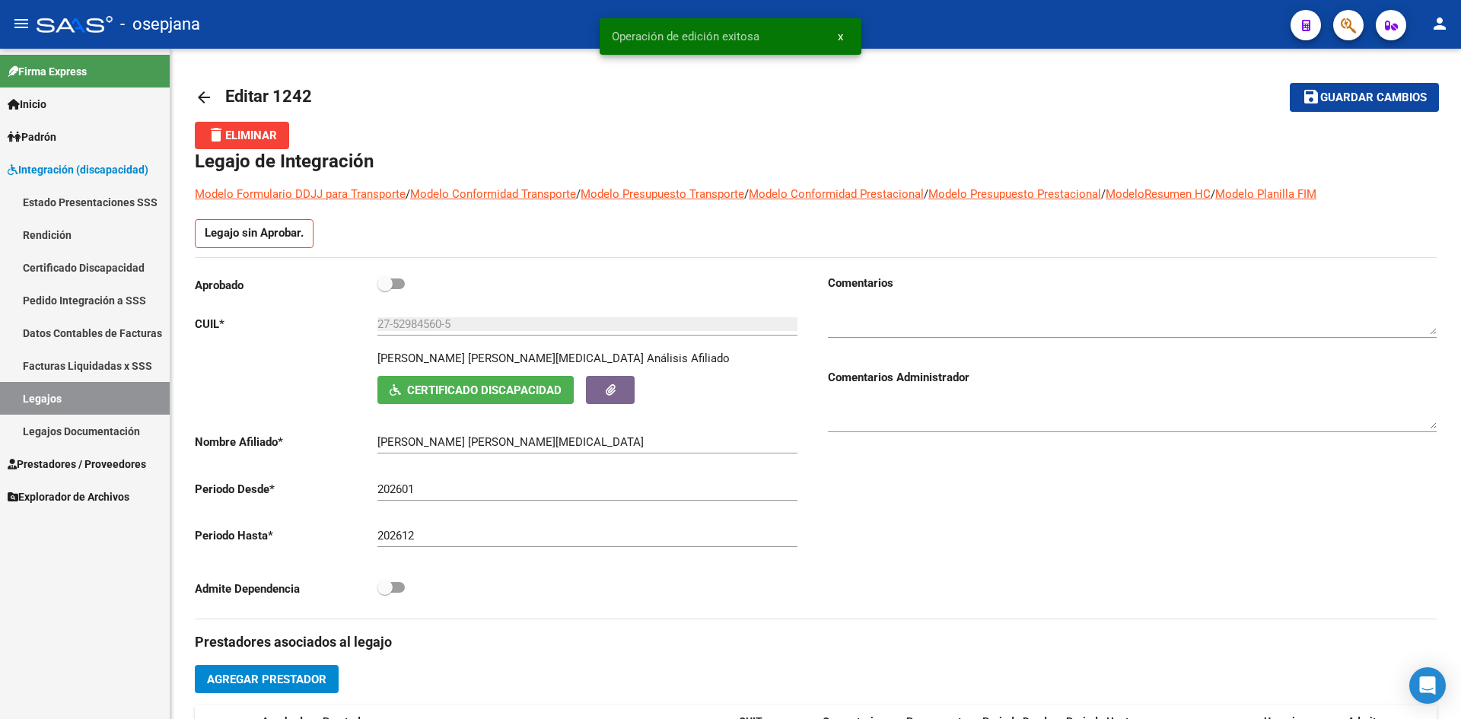
click at [101, 386] on link "Legajos" at bounding box center [85, 398] width 170 height 33
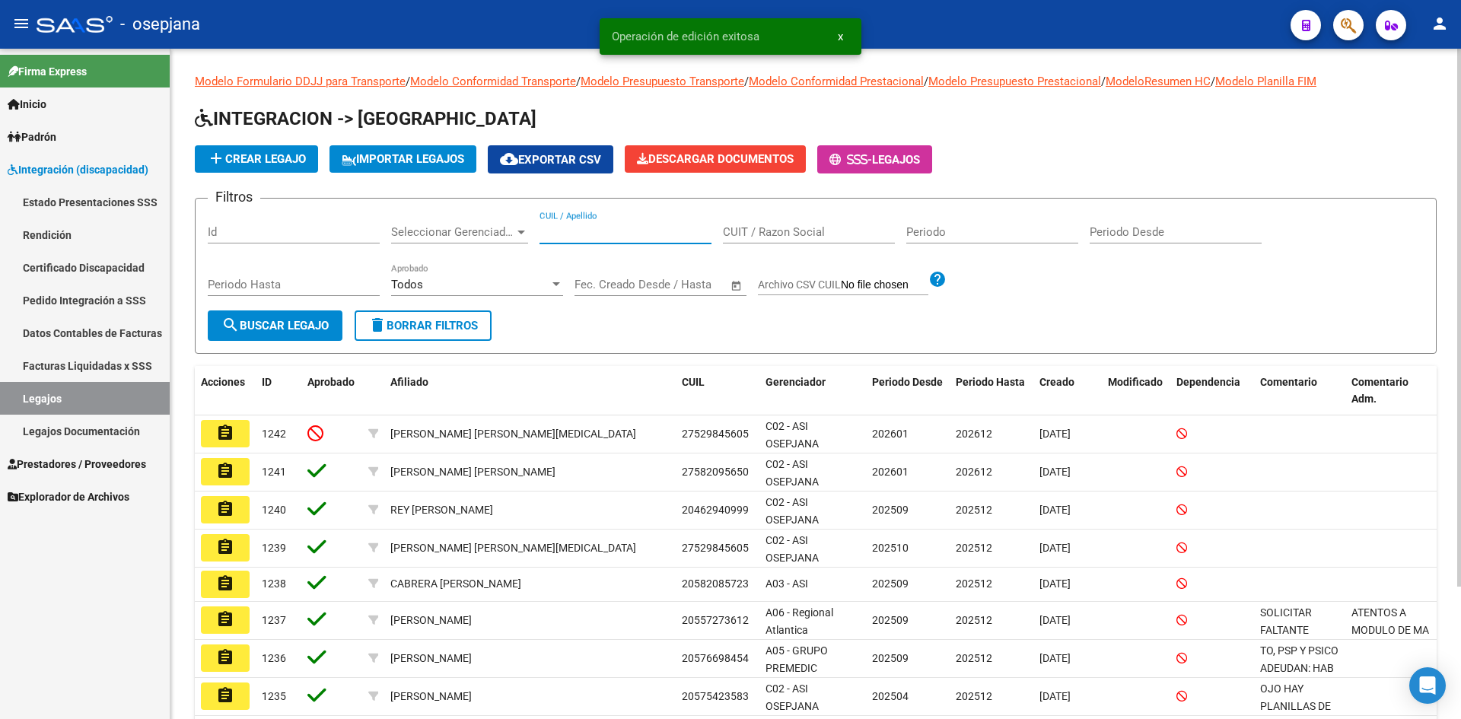
click at [634, 230] on input "CUIL / Apellido" at bounding box center [625, 232] width 172 height 14
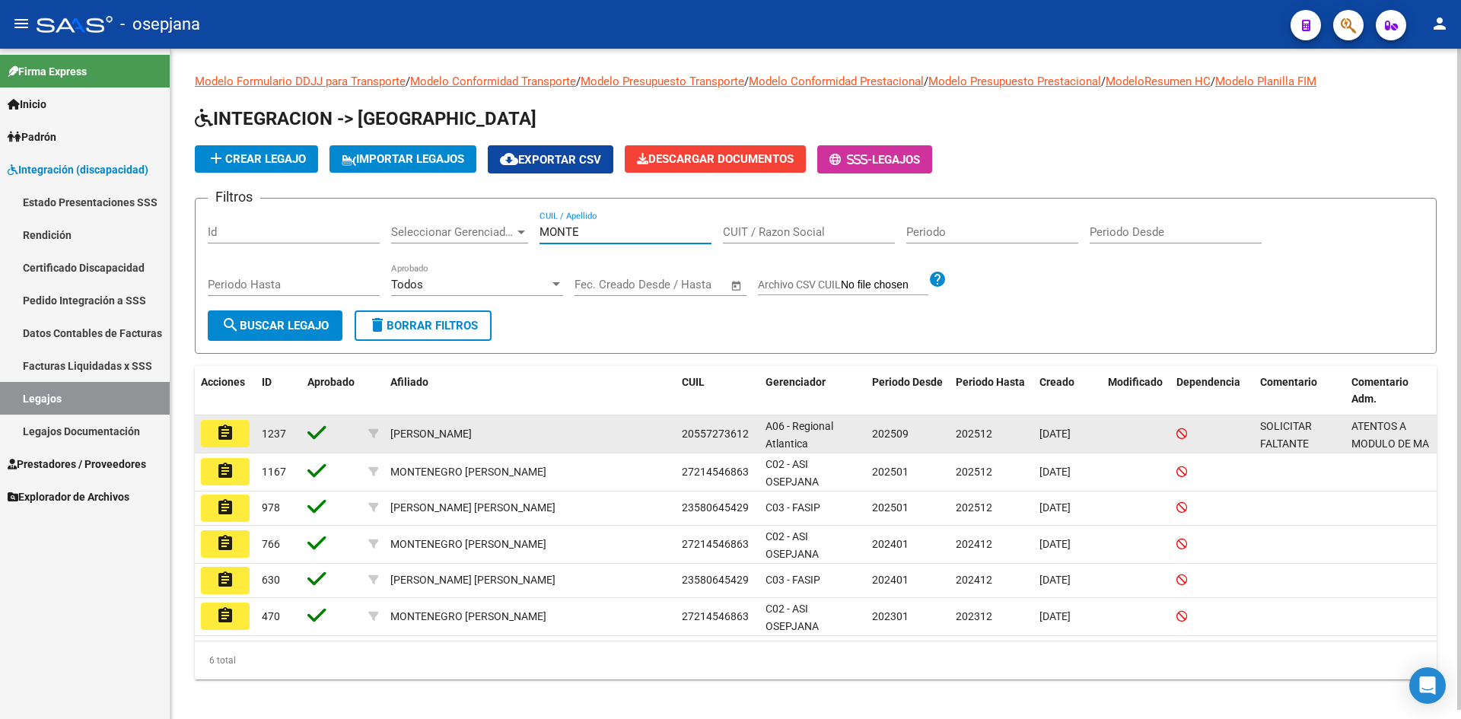
type input "MONTE"
click at [226, 422] on button "assignment" at bounding box center [225, 433] width 49 height 27
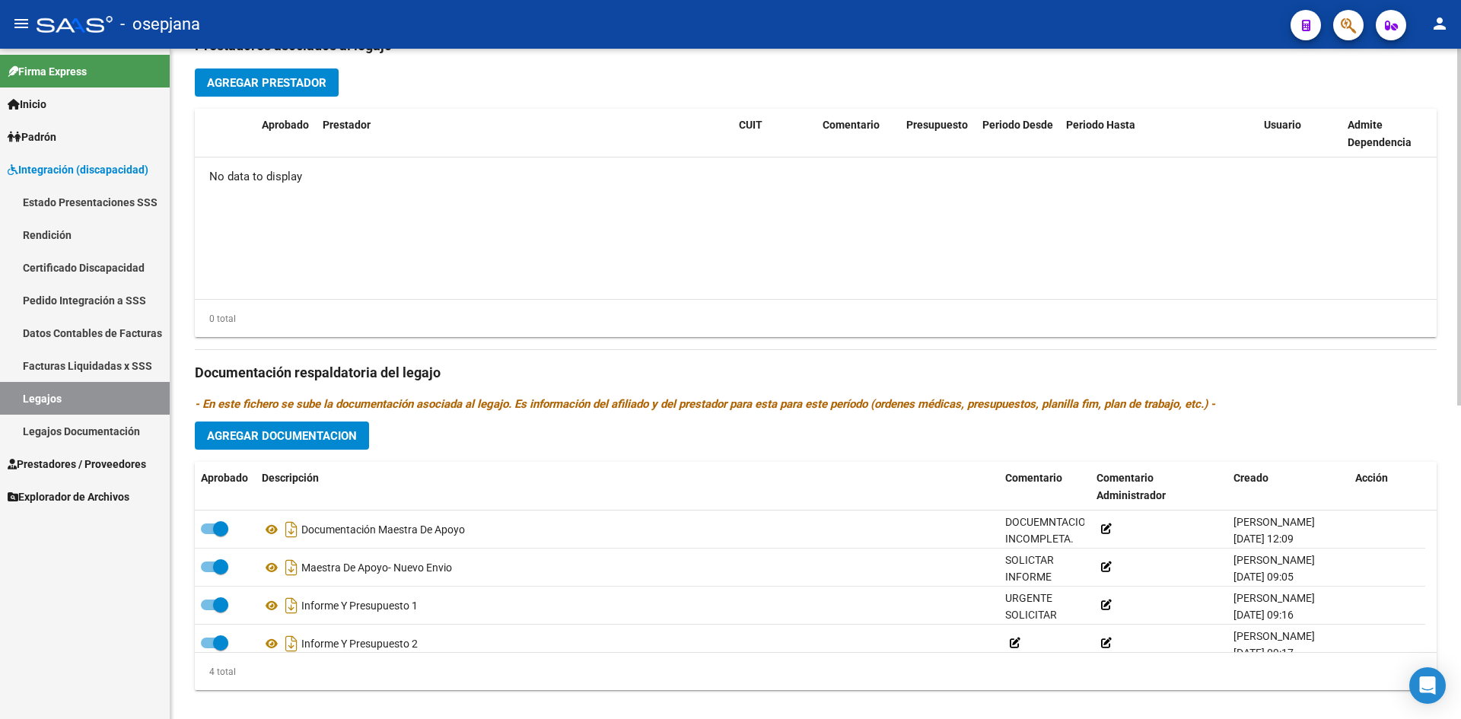
scroll to position [589, 0]
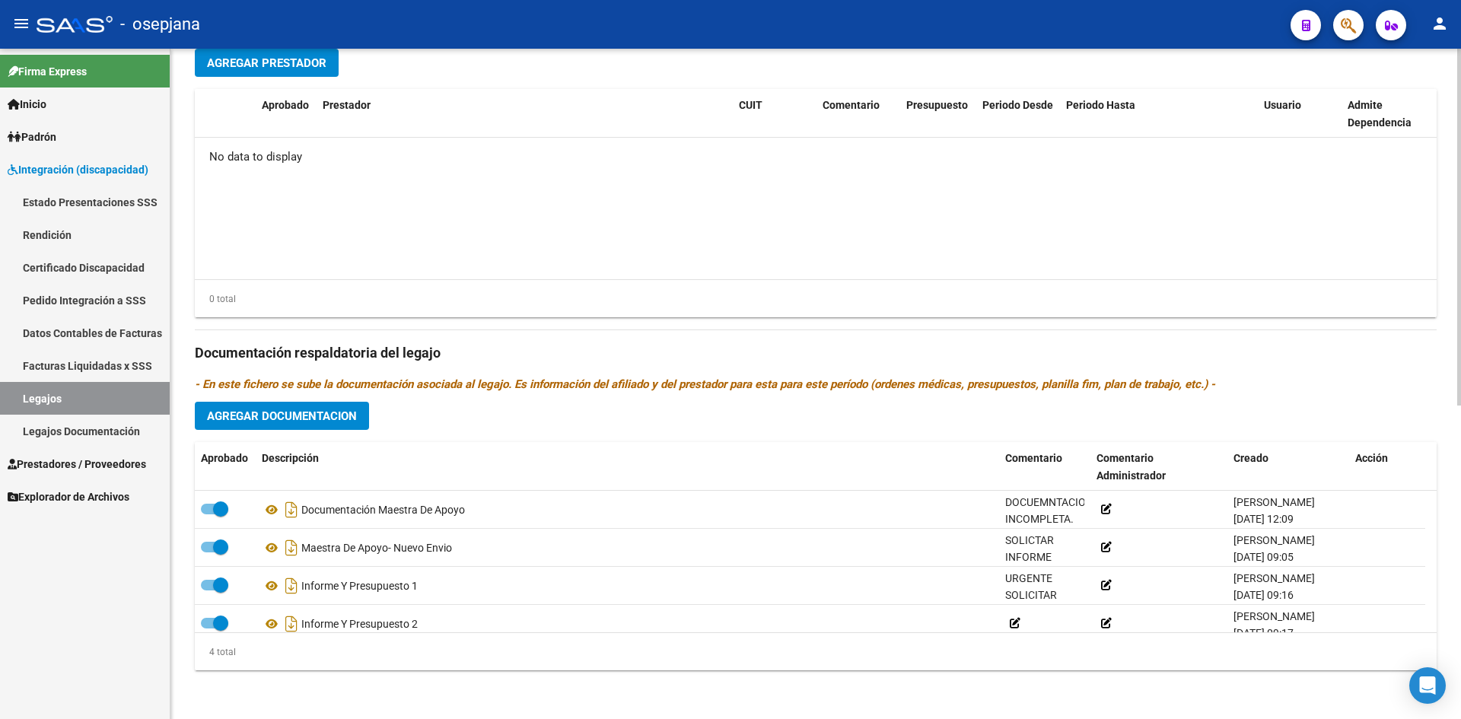
click at [323, 410] on span "Agregar Documentacion" at bounding box center [282, 416] width 150 height 14
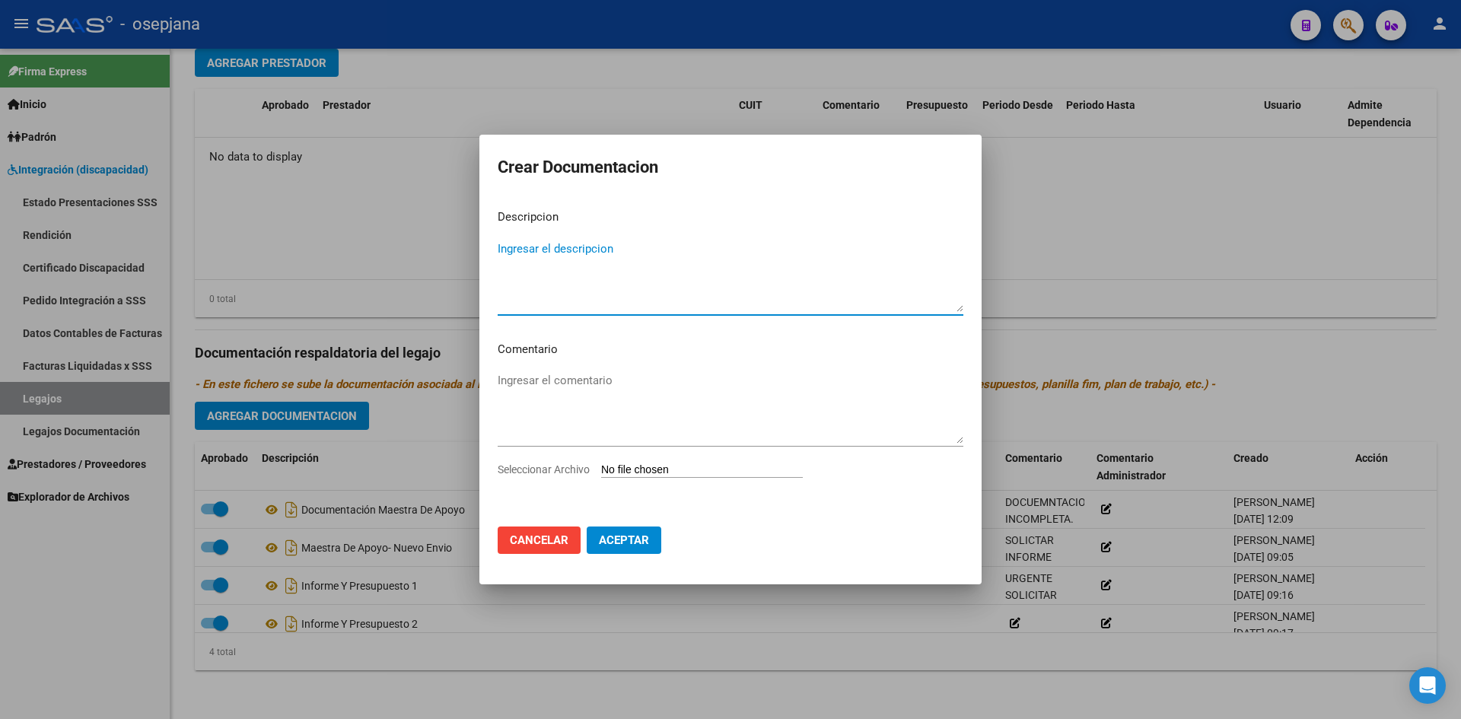
type textarea "a"
type textarea "Acta de acuerdo y Nuevo presupuesto."
click at [666, 467] on input "Seleccionar Archivo" at bounding box center [702, 470] width 202 height 14
type input "C:\fakepath\MONTEIRO COMBINADO.pdf"
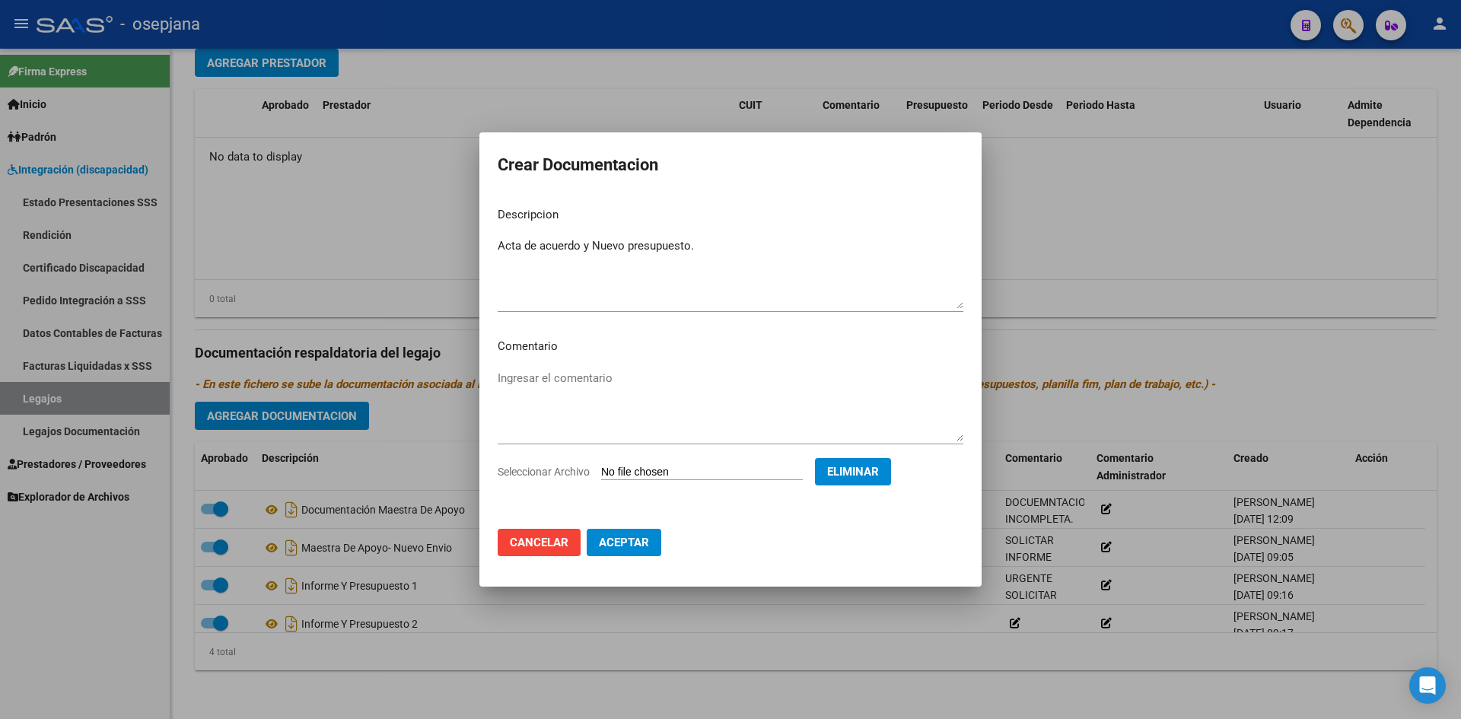
click at [639, 542] on span "Aceptar" at bounding box center [624, 543] width 50 height 14
checkbox input "false"
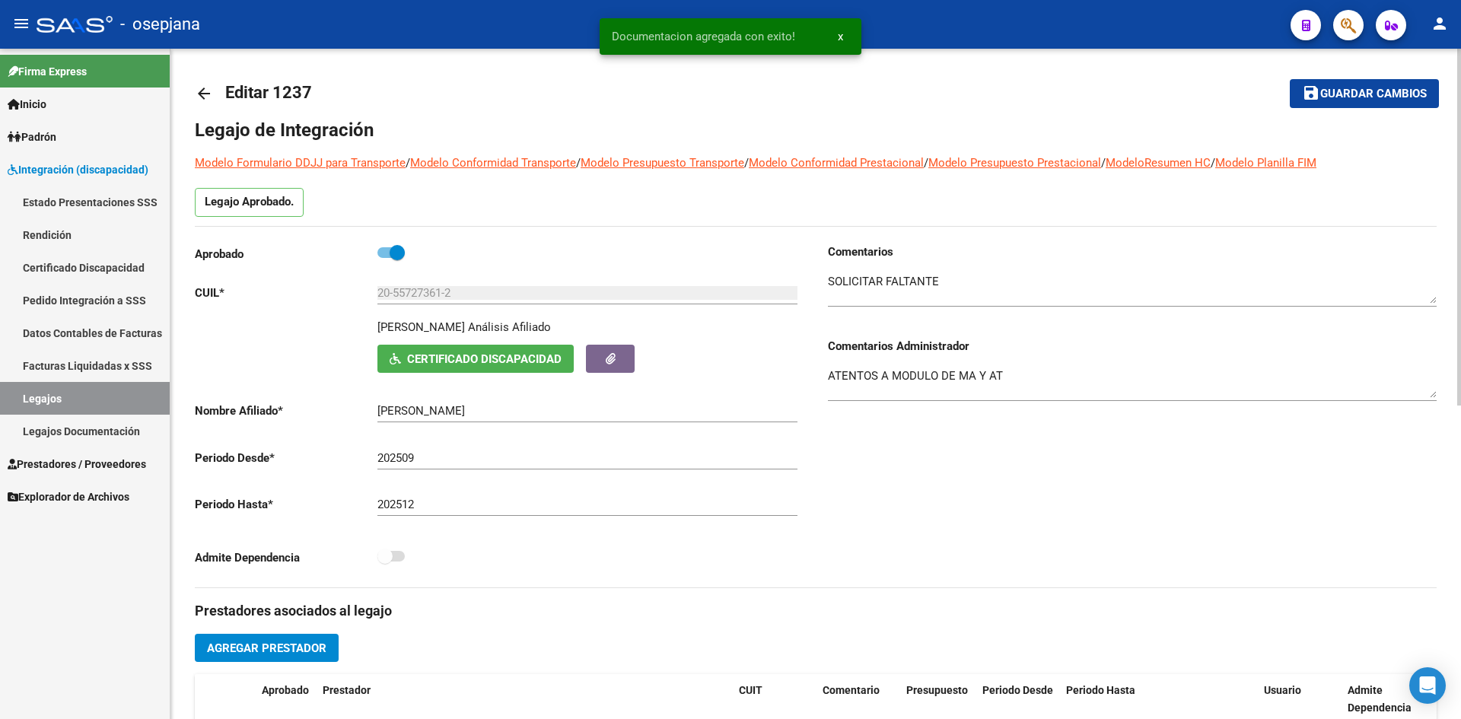
scroll to position [0, 0]
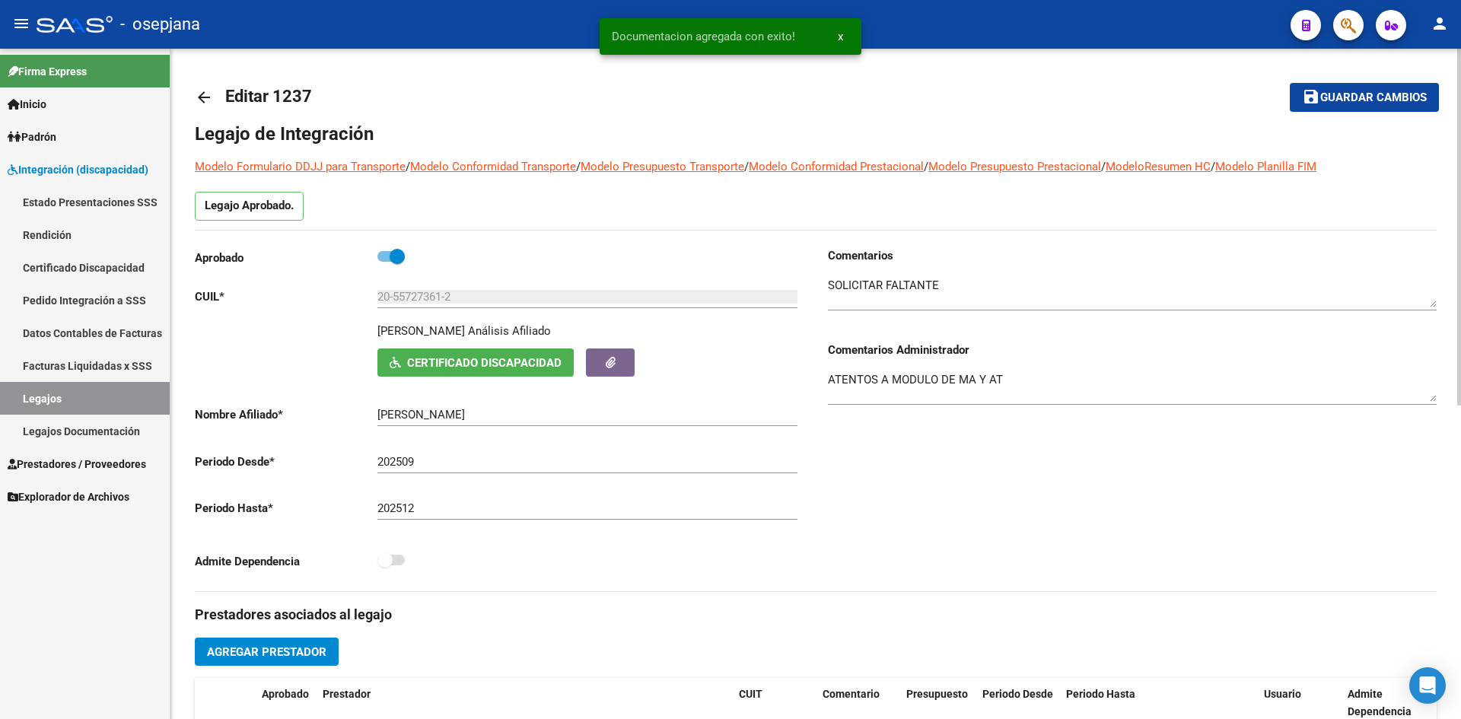
click at [1356, 97] on span "Guardar cambios" at bounding box center [1373, 98] width 107 height 14
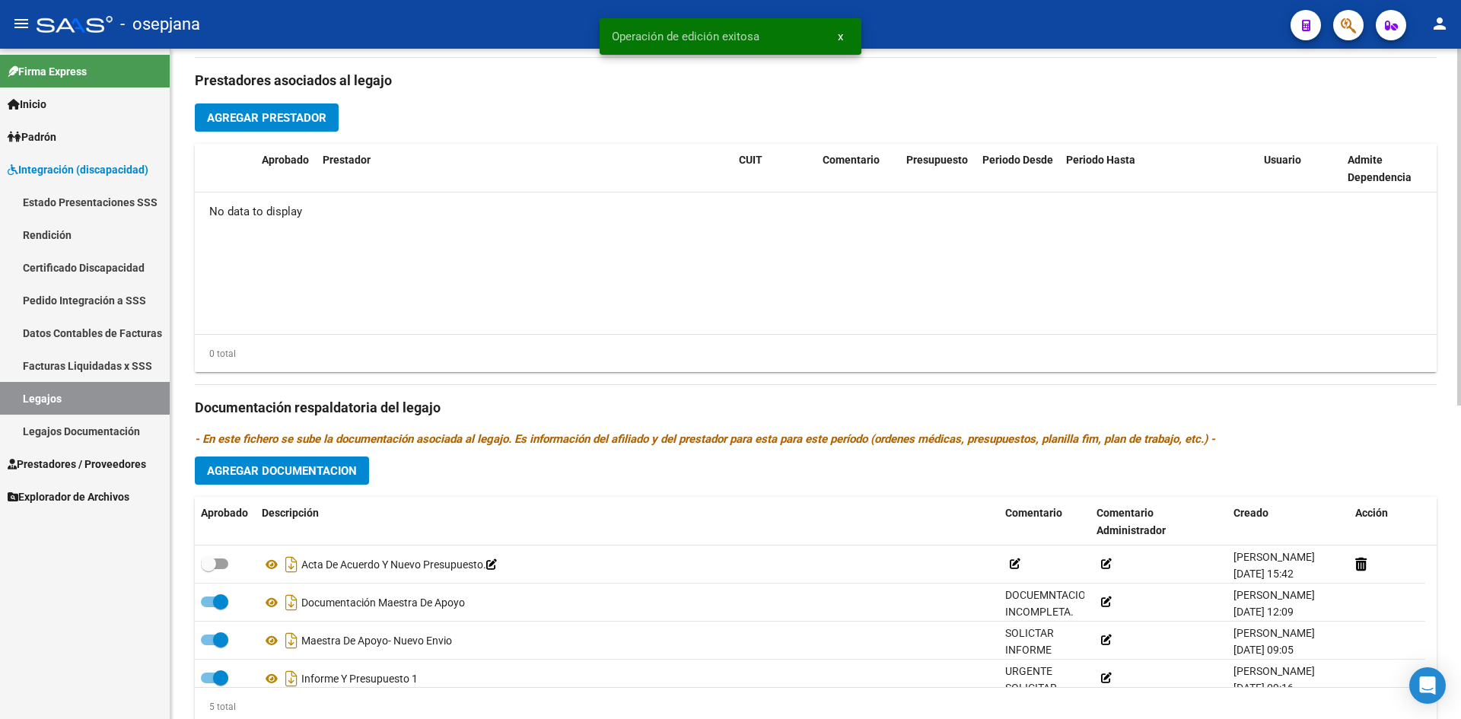
scroll to position [589, 0]
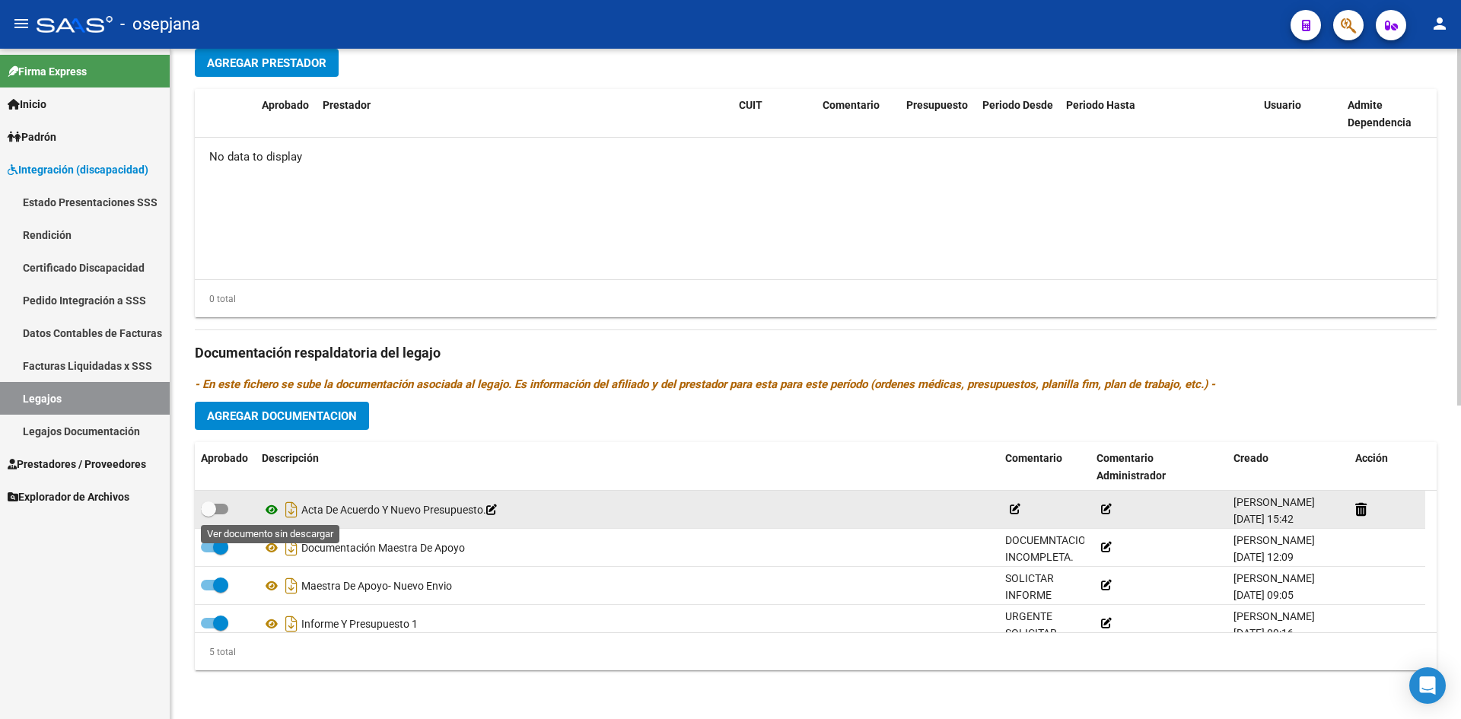
click at [272, 510] on icon at bounding box center [272, 510] width 20 height 18
click at [271, 508] on icon at bounding box center [272, 510] width 20 height 18
click at [270, 504] on icon at bounding box center [272, 510] width 20 height 18
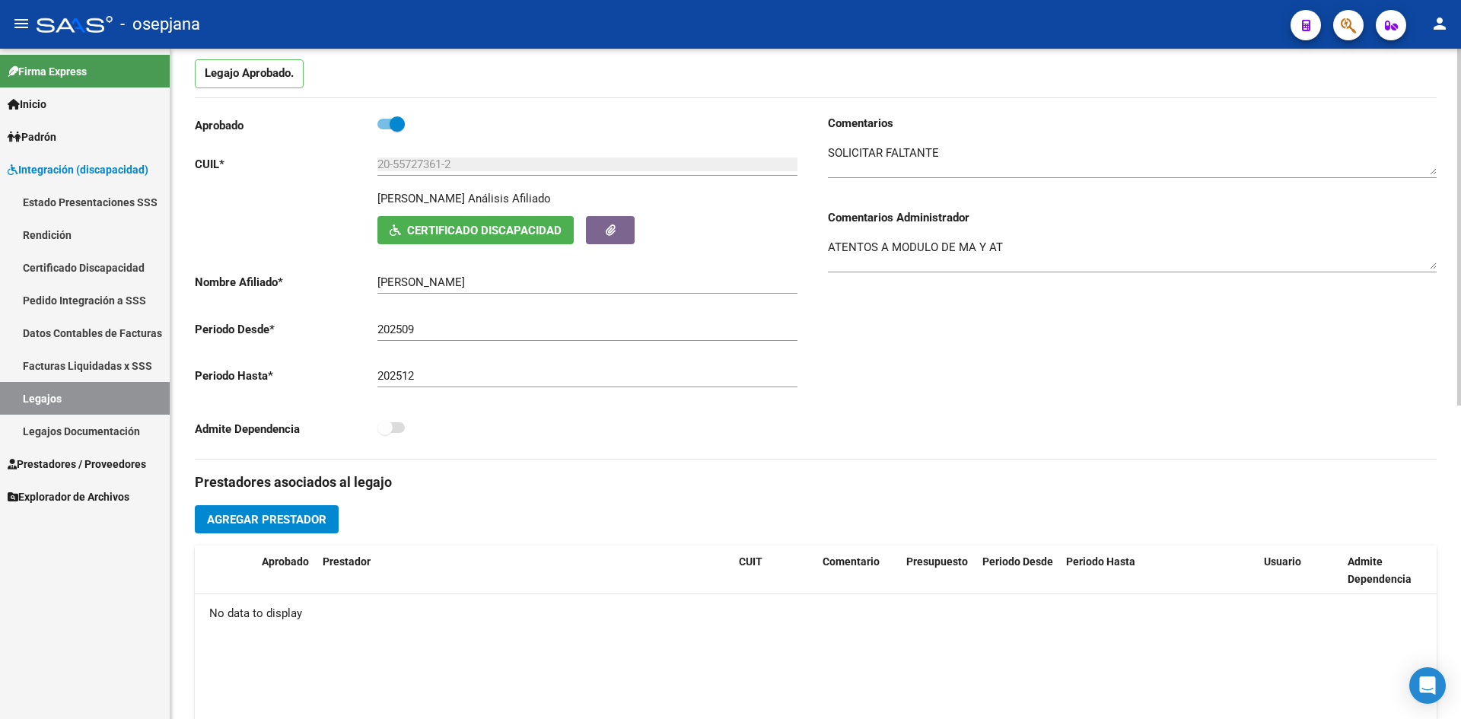
scroll to position [0, 0]
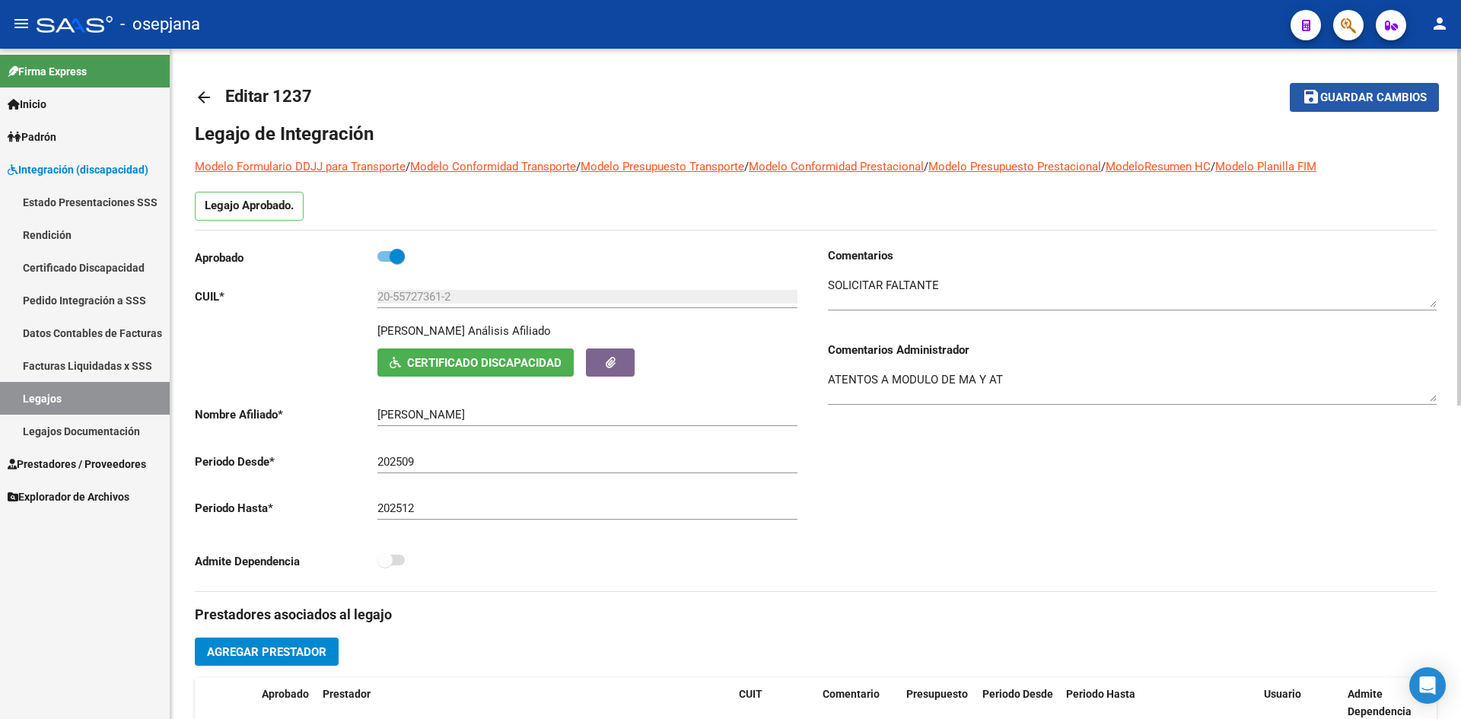
click at [1337, 94] on span "Guardar cambios" at bounding box center [1373, 98] width 107 height 14
click at [1378, 104] on span "Guardar cambios" at bounding box center [1373, 98] width 107 height 14
click at [1320, 101] on span "Guardar cambios" at bounding box center [1373, 98] width 107 height 14
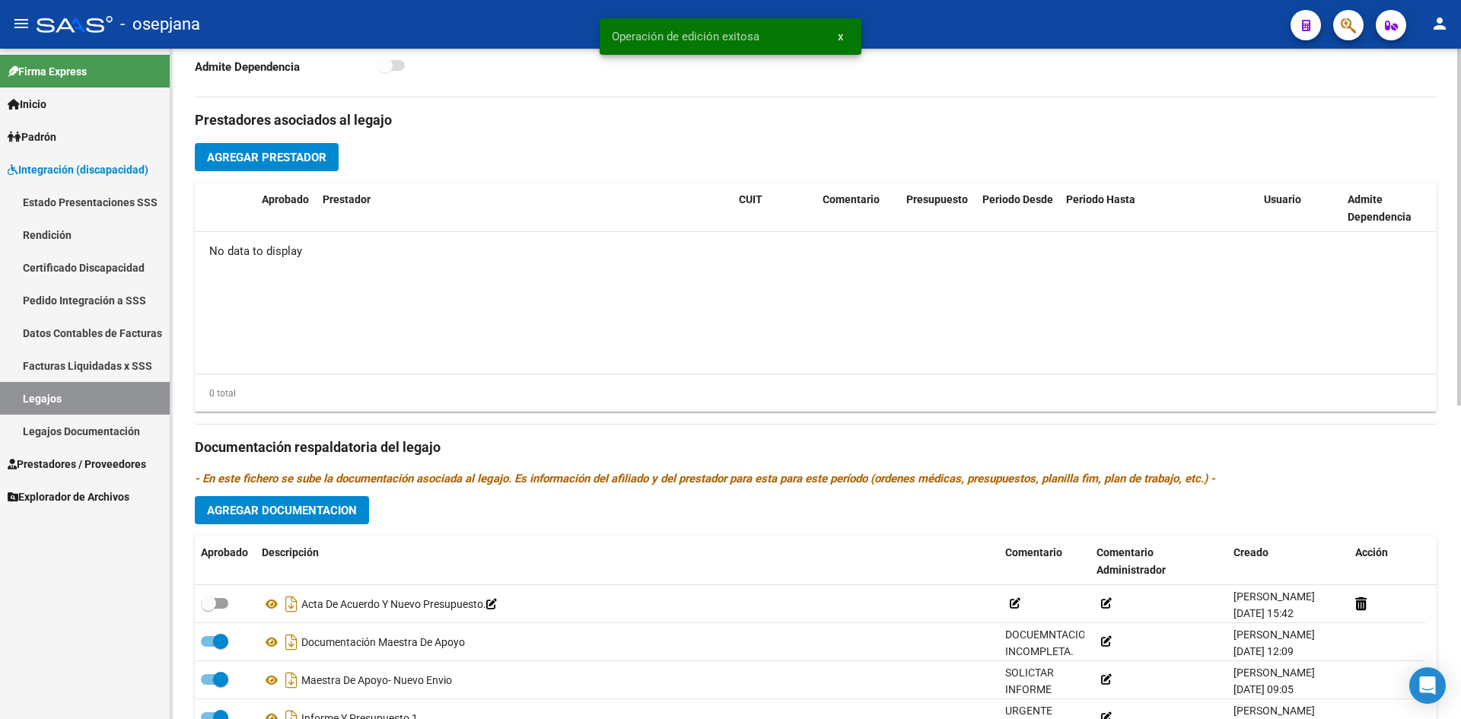
scroll to position [589, 0]
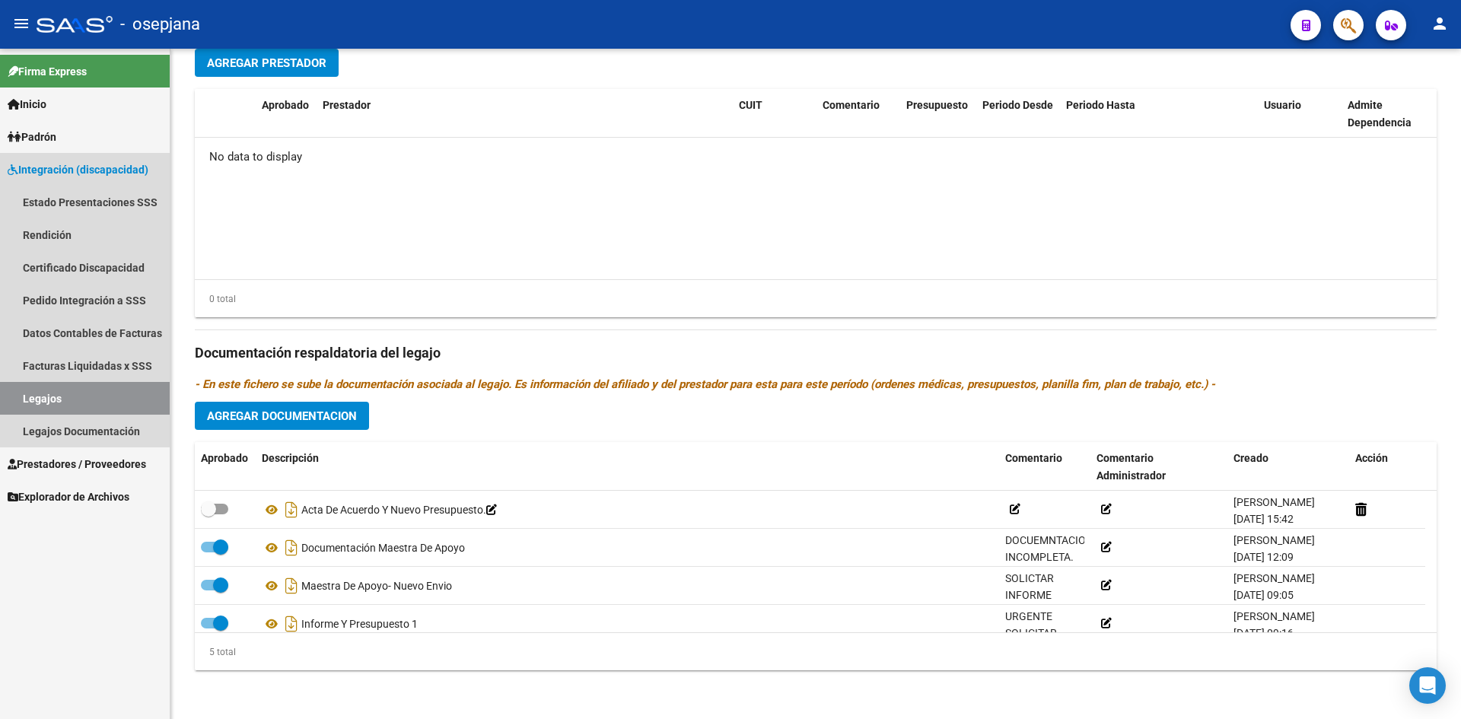
click at [62, 170] on span "Integración (discapacidad)" at bounding box center [78, 169] width 141 height 17
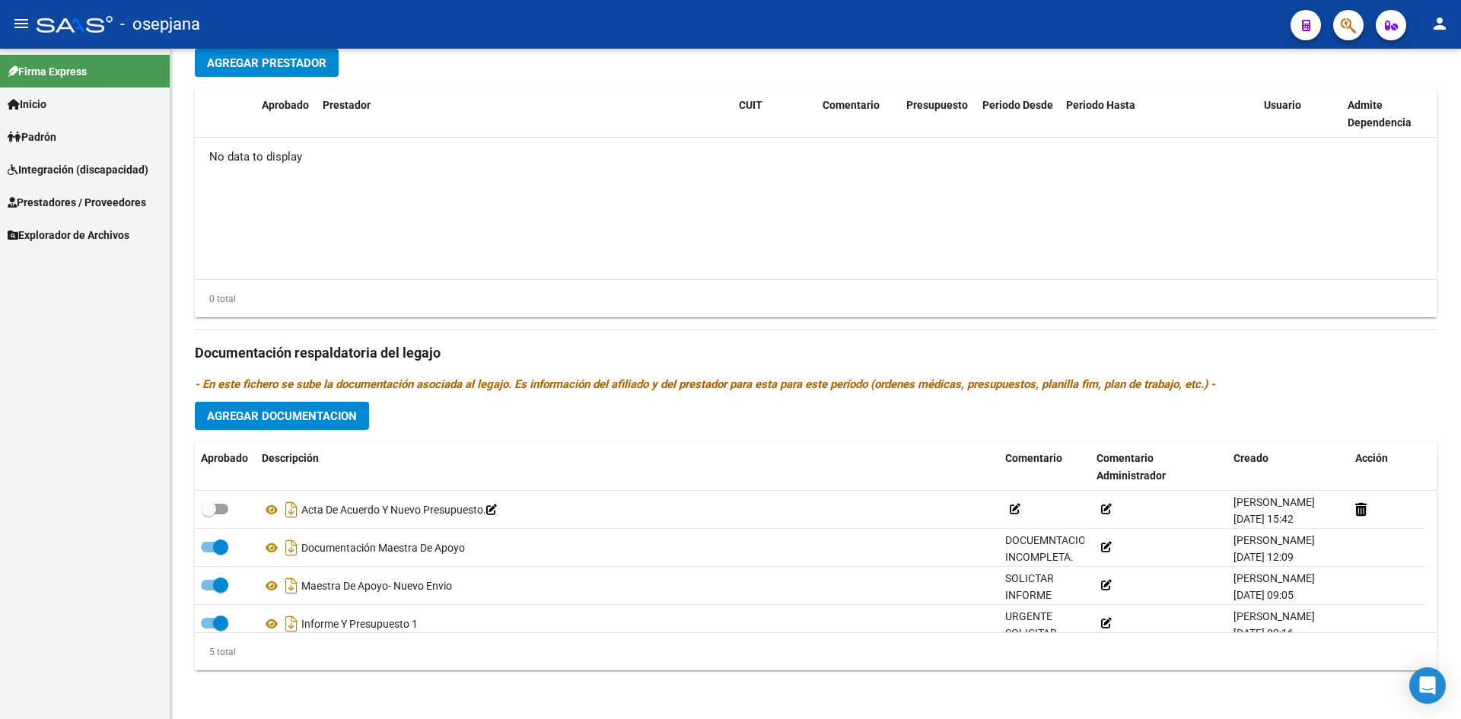
click at [72, 208] on span "Prestadores / Proveedores" at bounding box center [77, 202] width 138 height 17
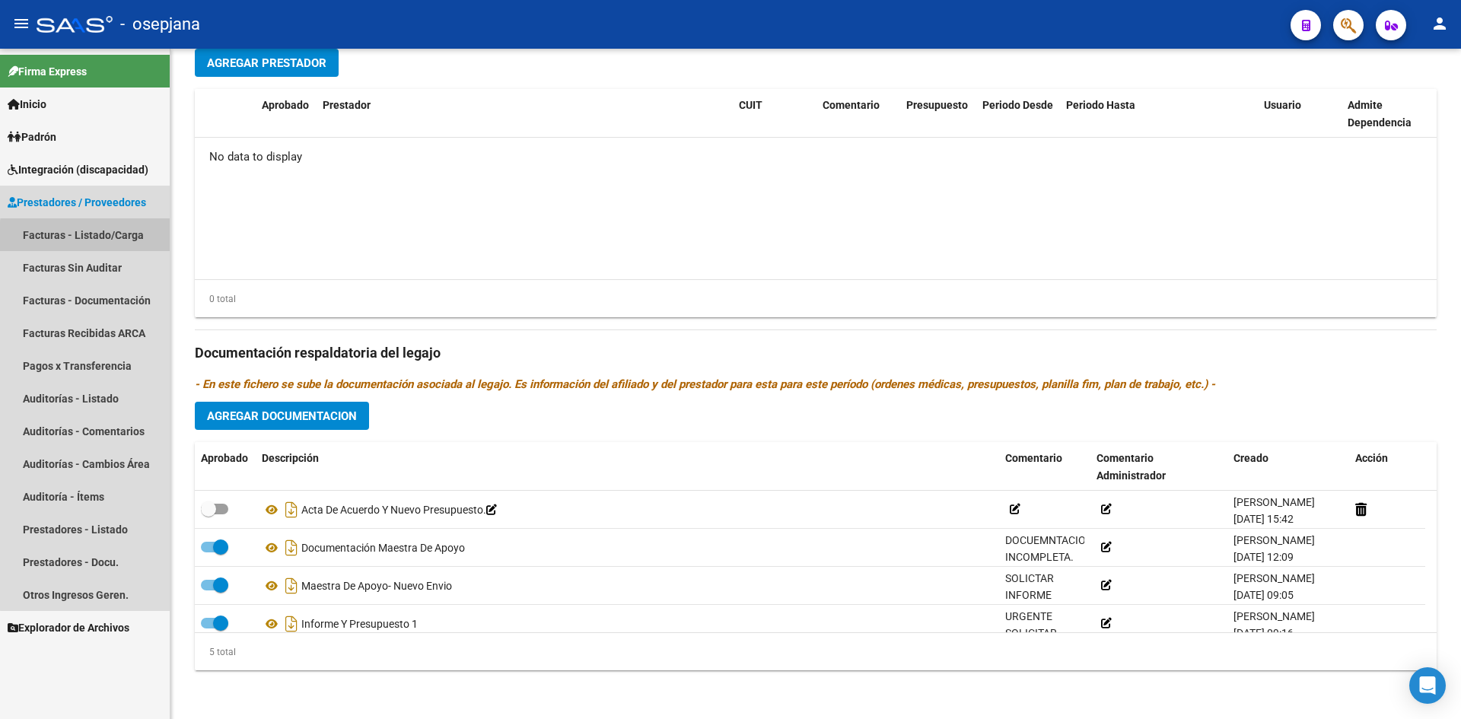
click at [94, 237] on link "Facturas - Listado/Carga" at bounding box center [85, 234] width 170 height 33
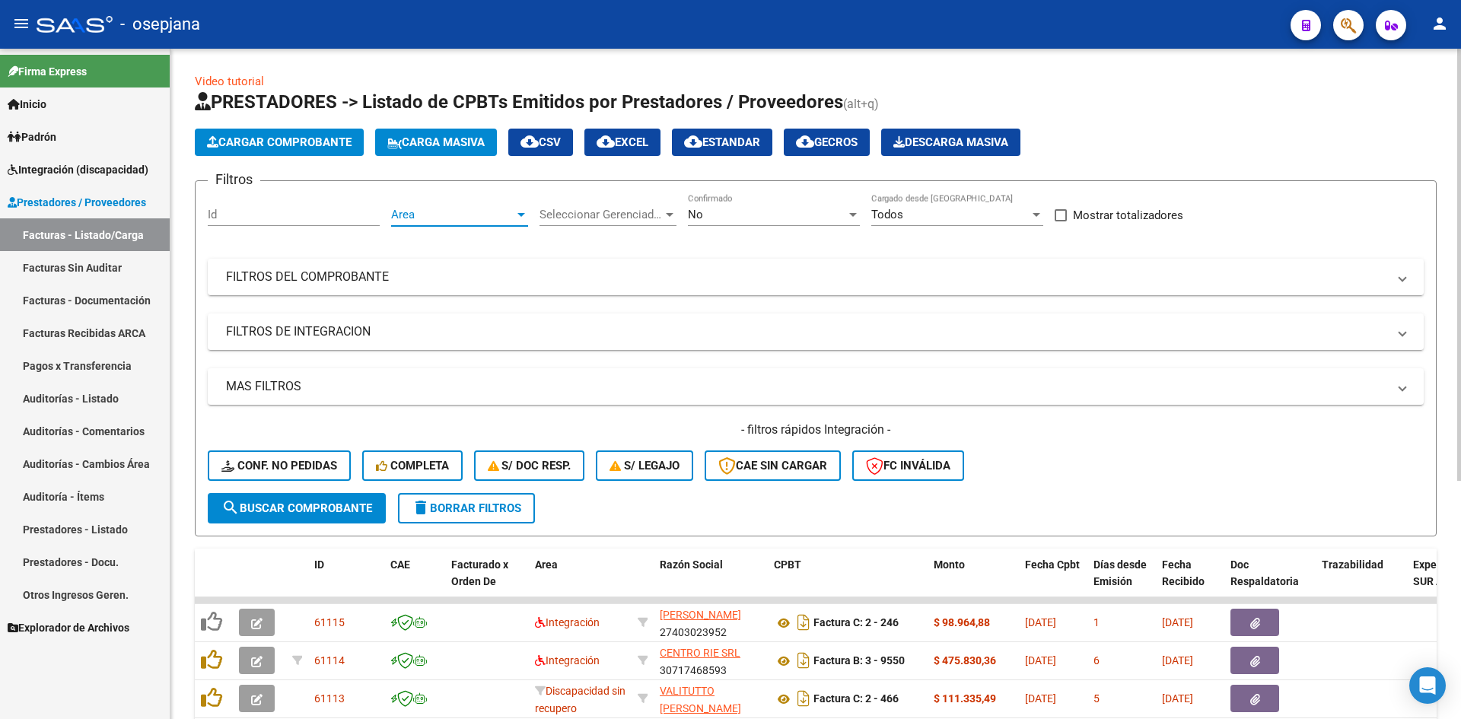
click at [434, 217] on span "Area" at bounding box center [452, 215] width 123 height 14
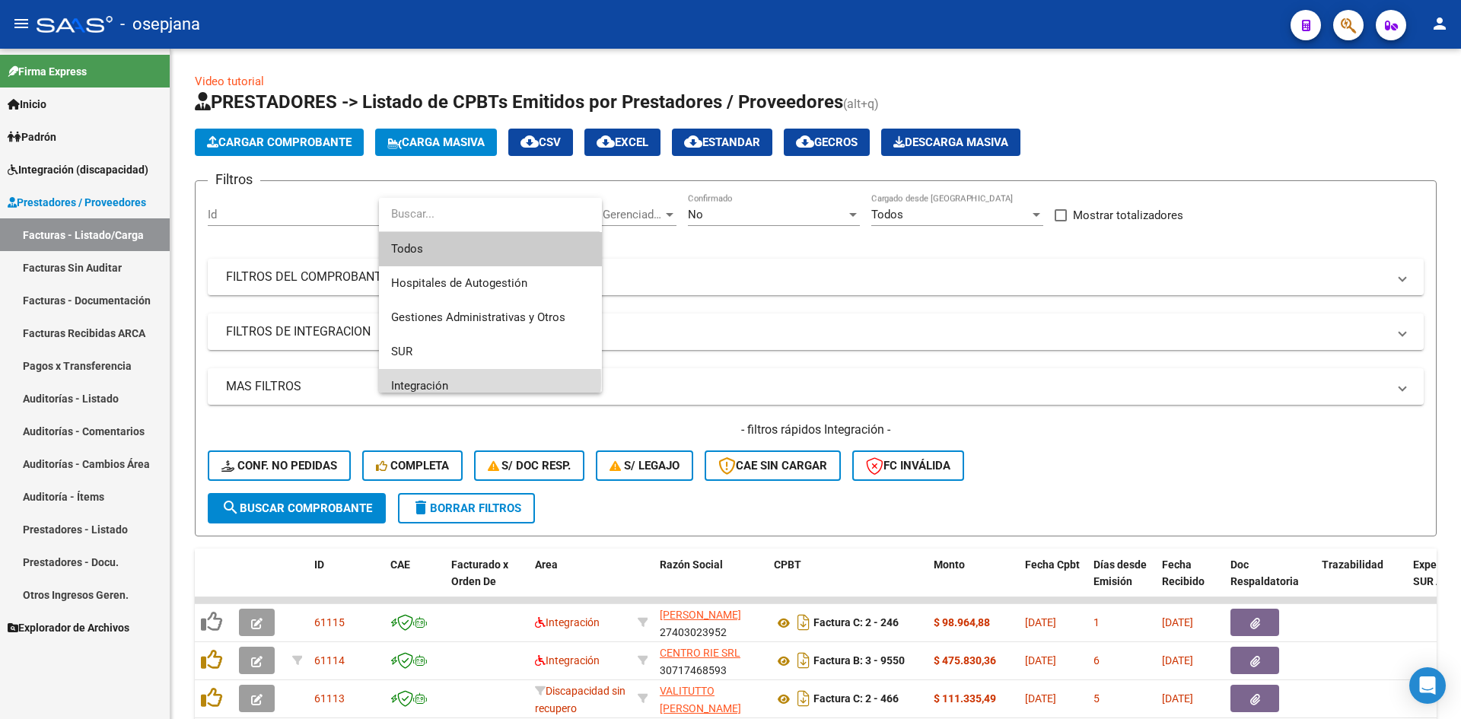
click at [451, 380] on span "Integración" at bounding box center [490, 386] width 199 height 34
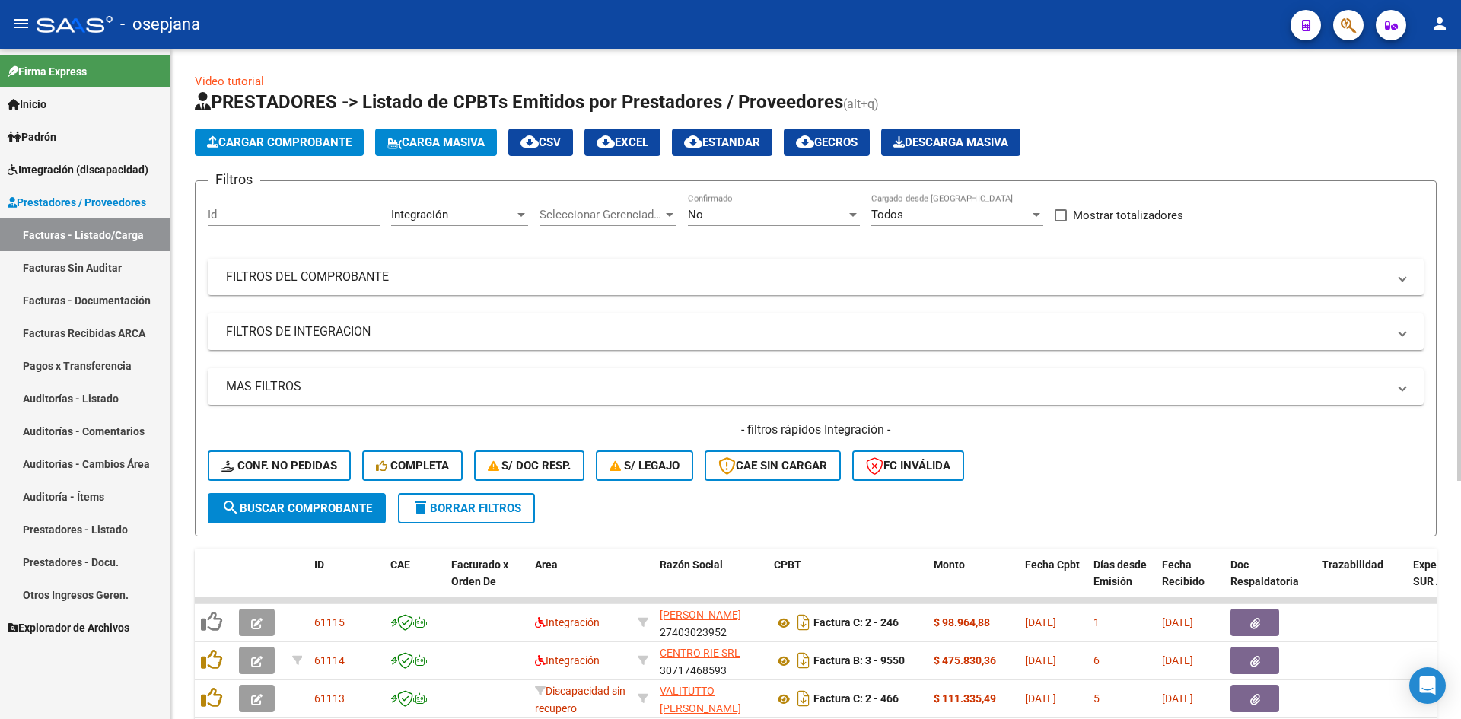
click at [738, 221] on div "No Confirmado" at bounding box center [774, 209] width 172 height 33
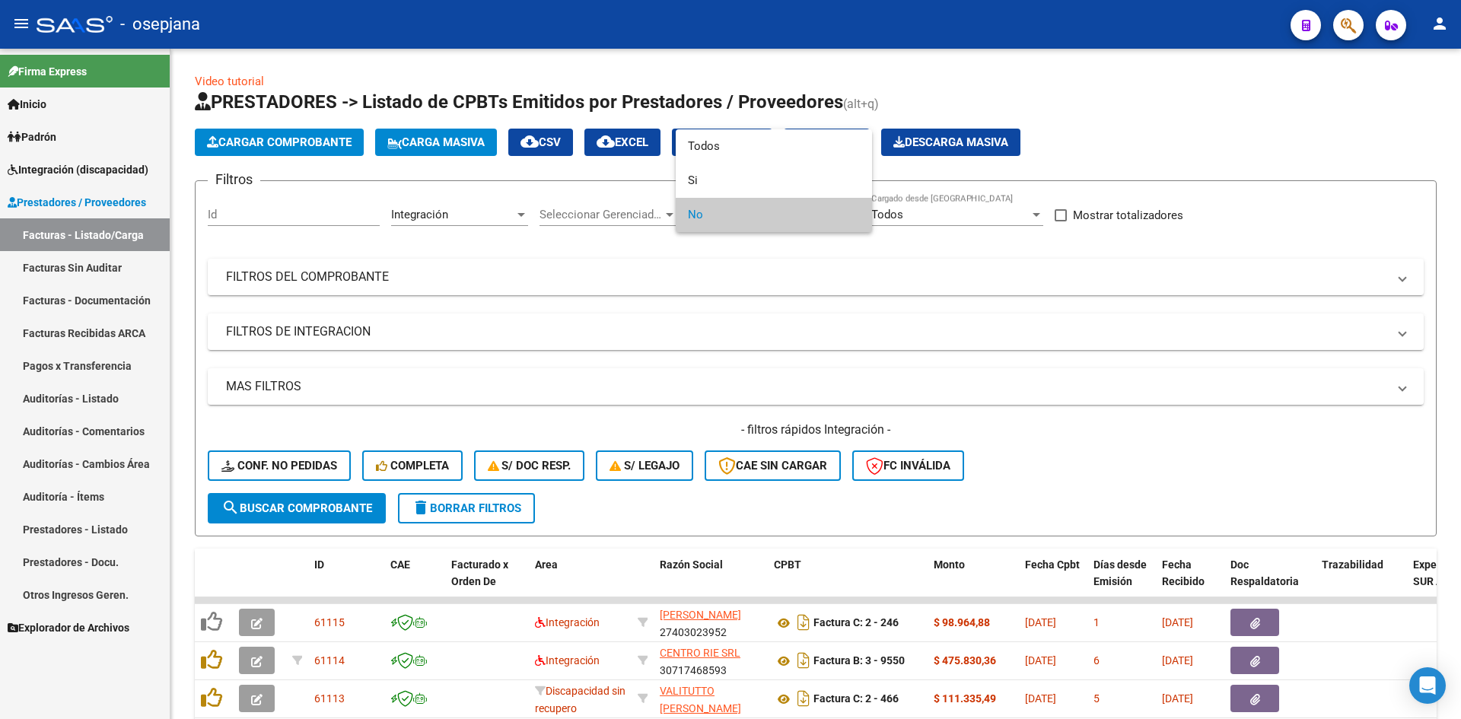
click at [733, 214] on span "No" at bounding box center [774, 215] width 172 height 34
click at [965, 380] on div at bounding box center [730, 359] width 1461 height 719
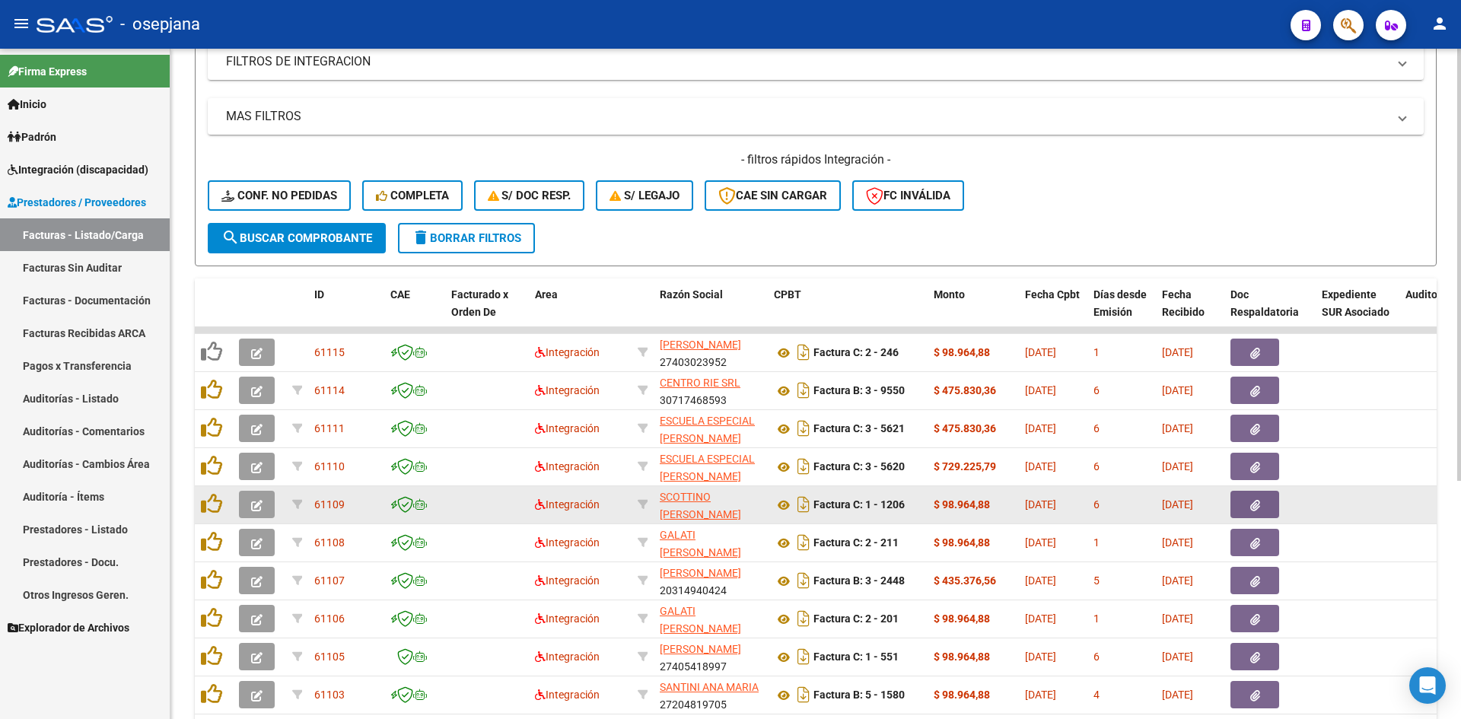
scroll to position [369, 0]
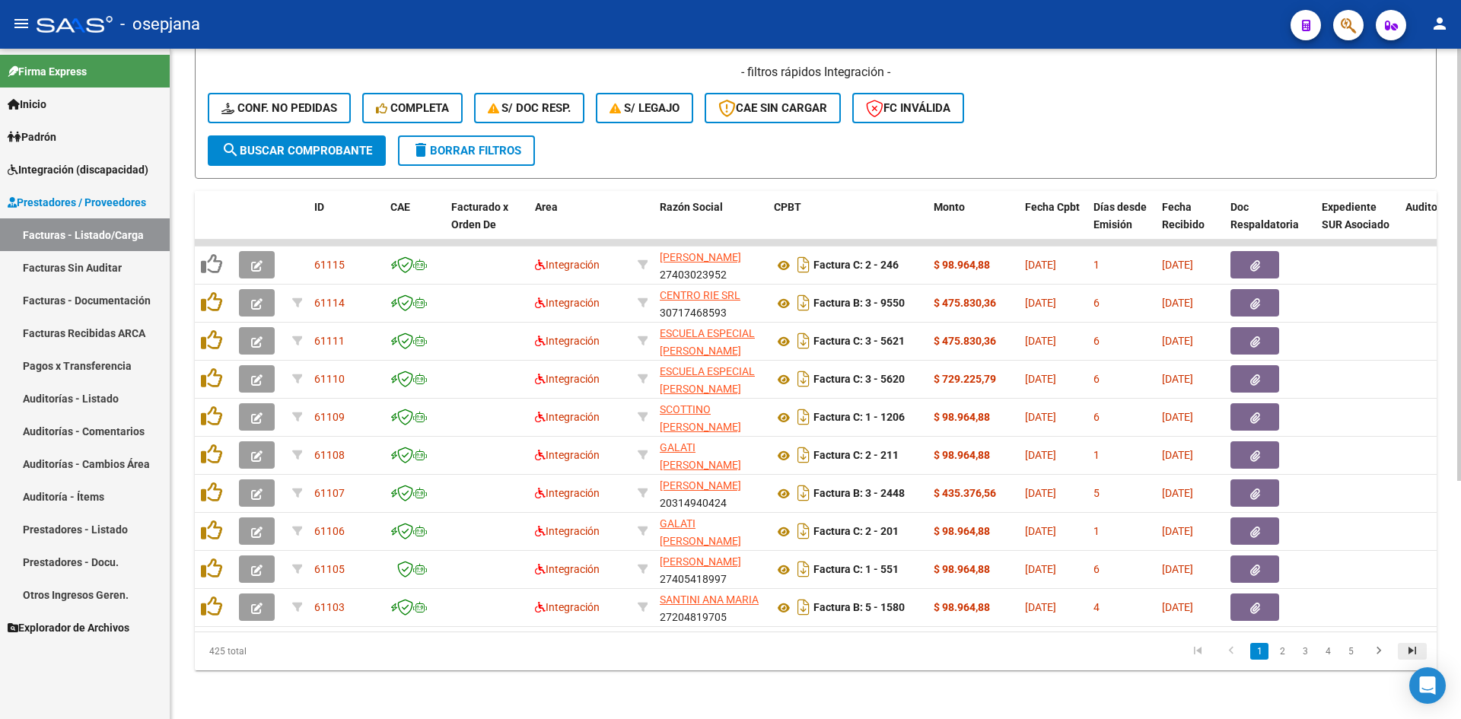
click at [1408, 648] on icon "go to last page" at bounding box center [1412, 653] width 20 height 18
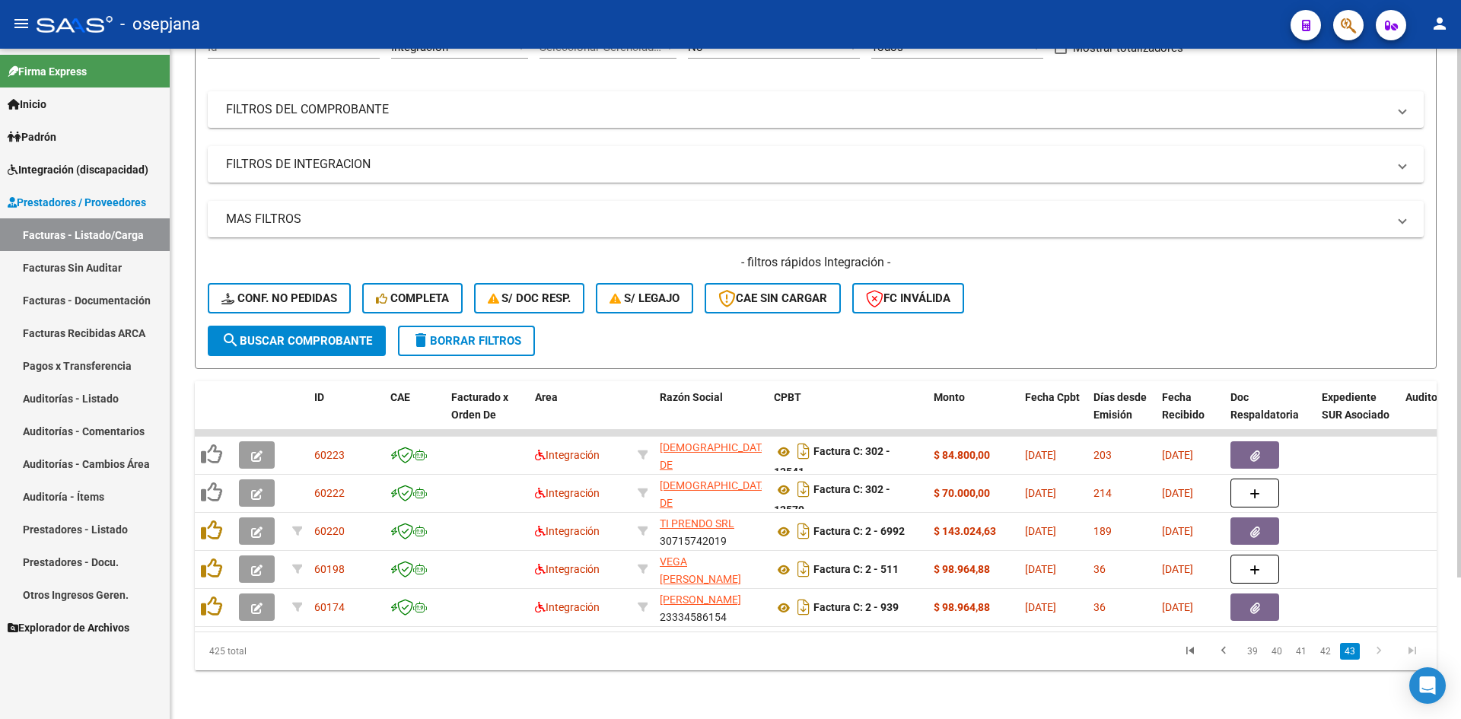
scroll to position [179, 0]
click at [1328, 651] on link "42" at bounding box center [1325, 651] width 20 height 17
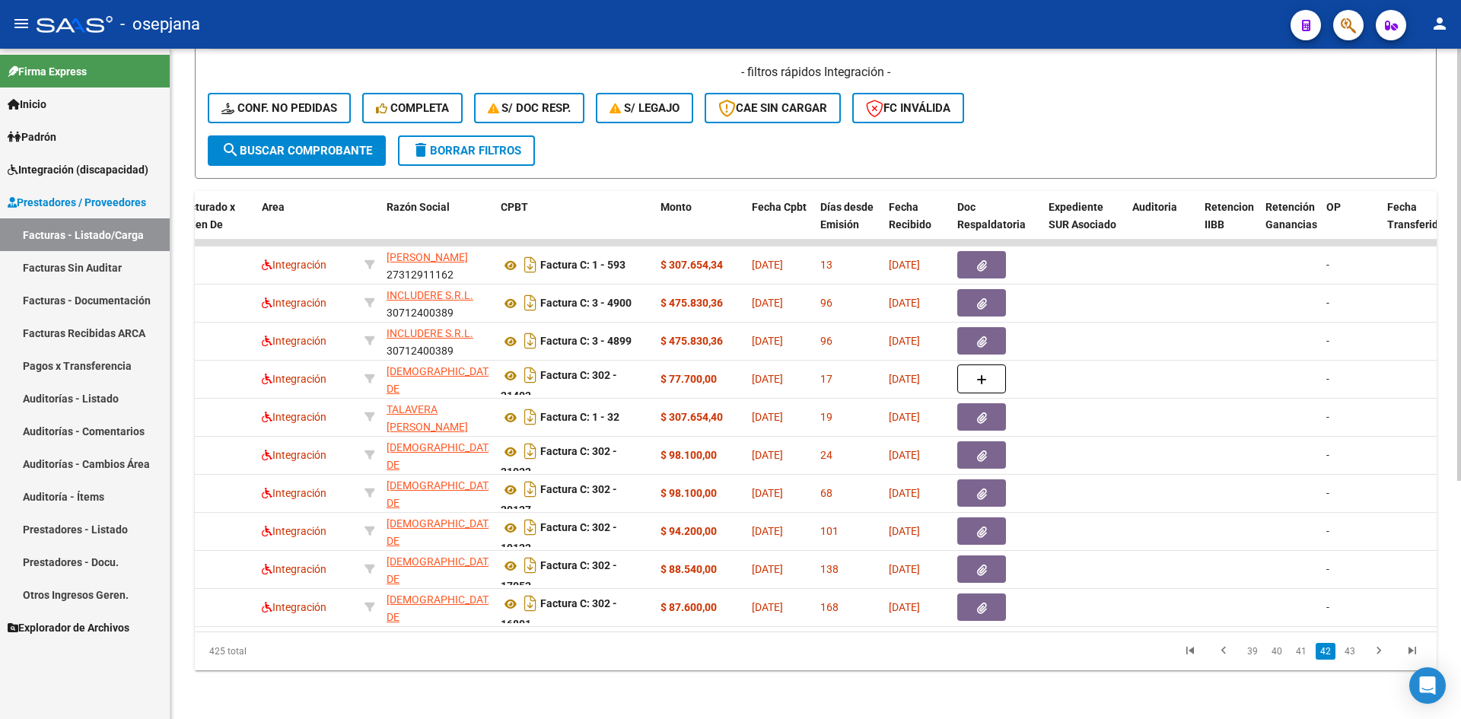
scroll to position [0, 199]
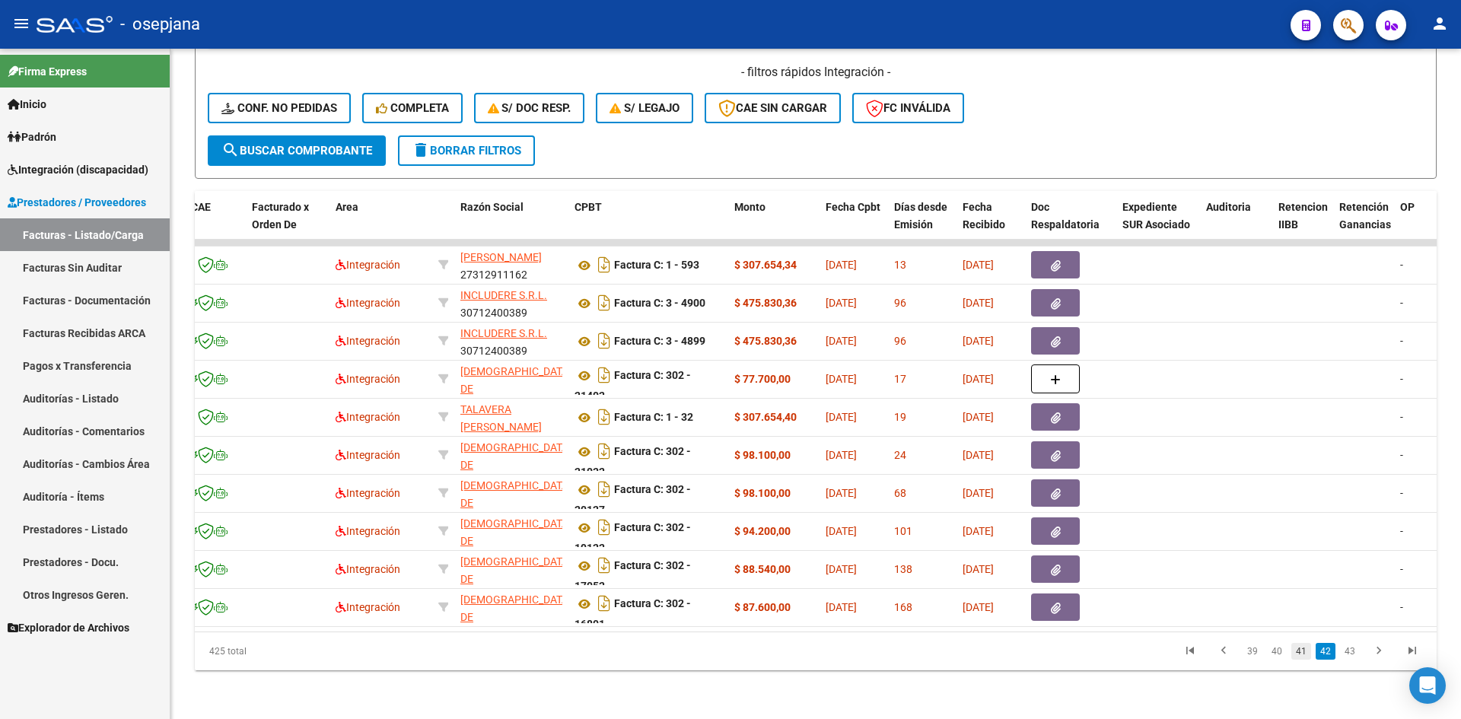
click at [1299, 651] on link "41" at bounding box center [1301, 651] width 20 height 17
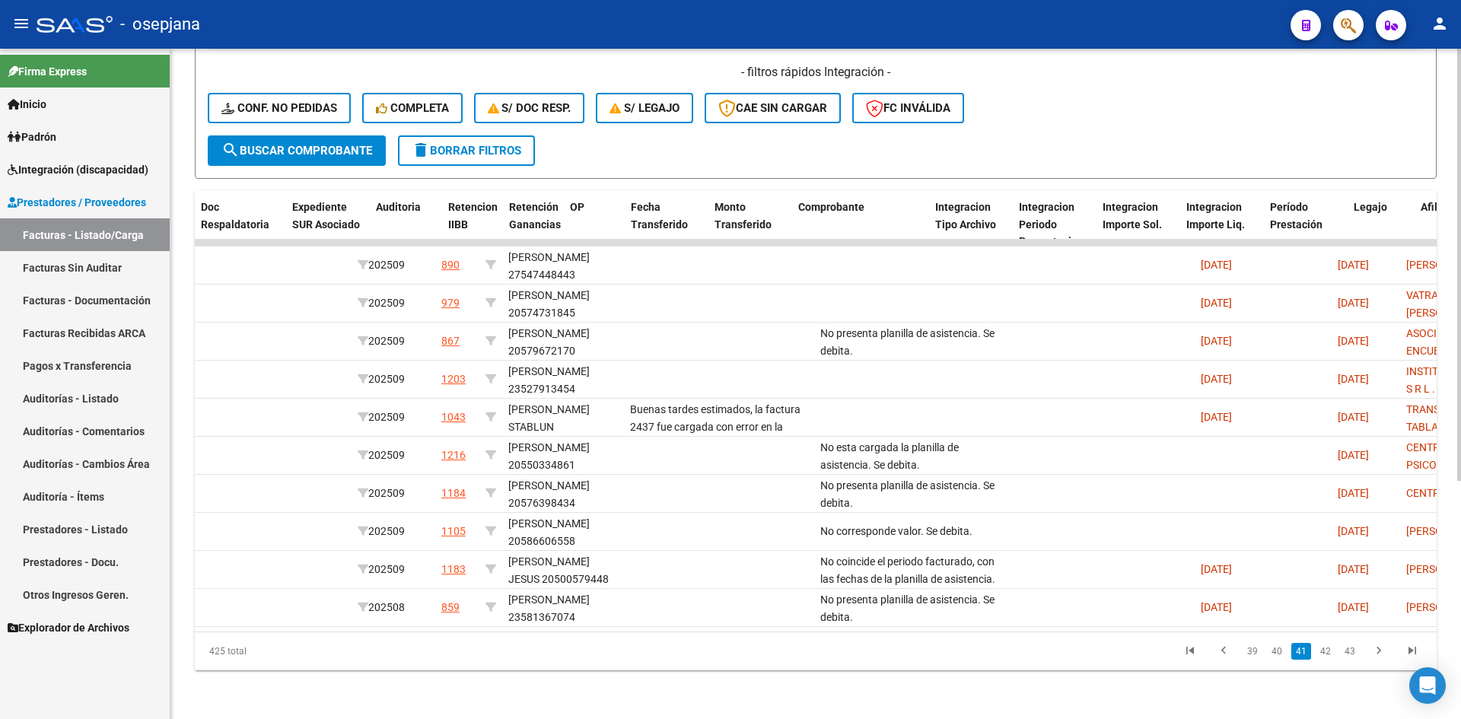
scroll to position [0, 0]
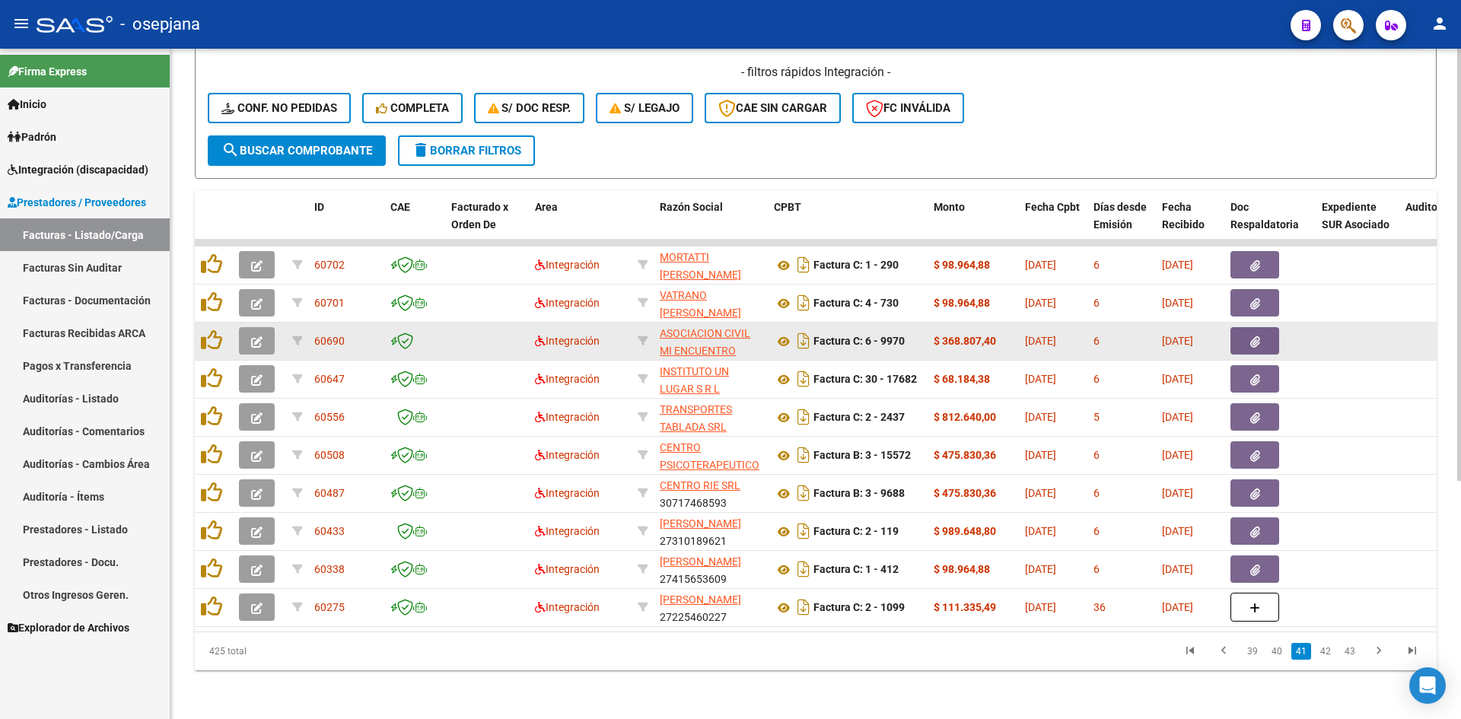
click at [250, 336] on button "button" at bounding box center [257, 340] width 36 height 27
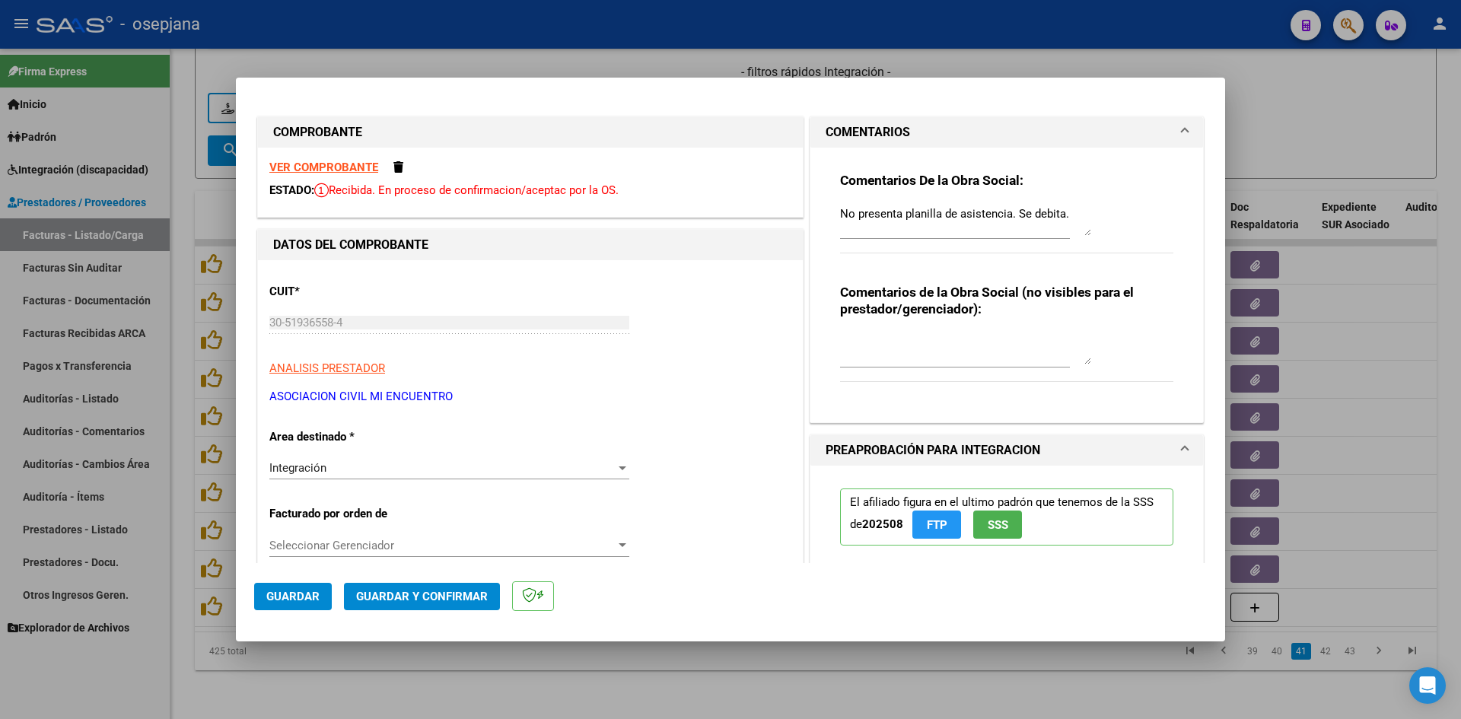
click at [1248, 129] on div at bounding box center [730, 359] width 1461 height 719
type input "$ 0,00"
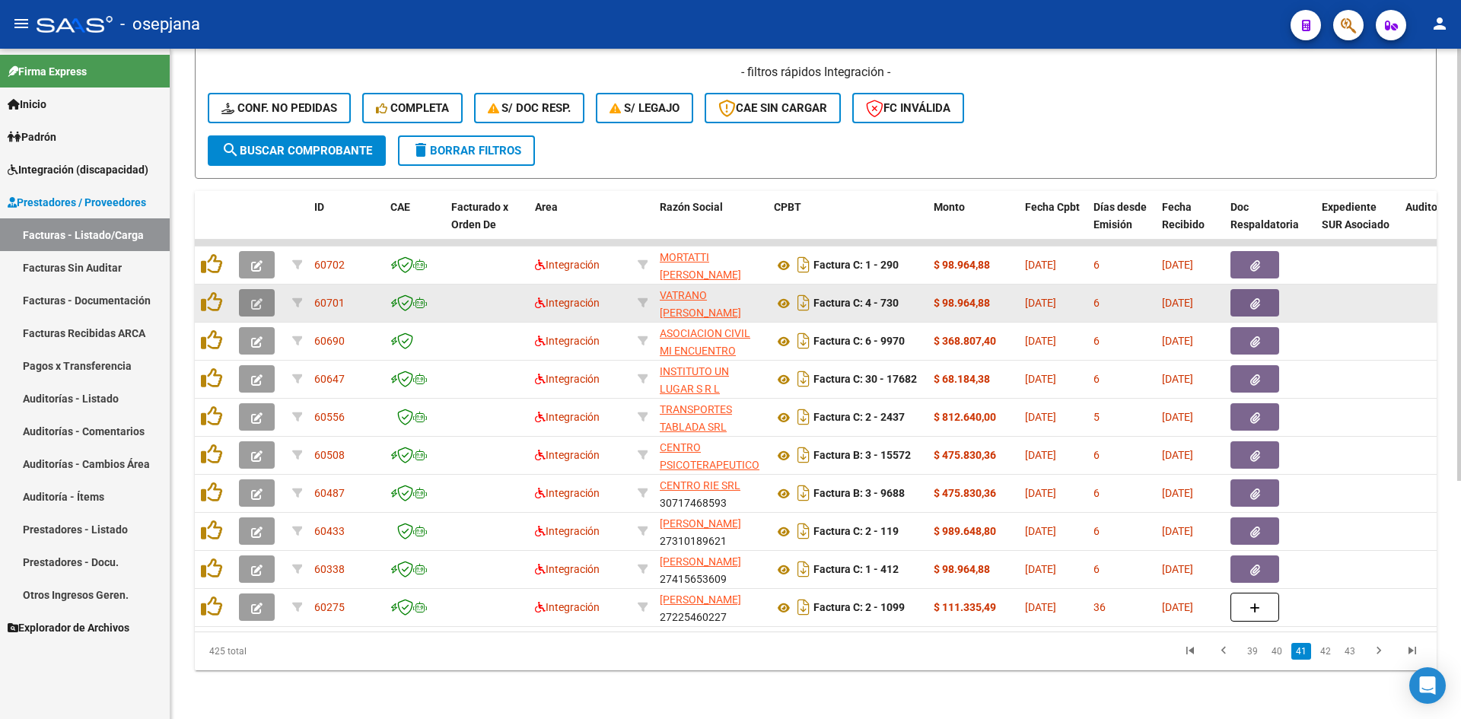
click at [253, 298] on icon "button" at bounding box center [256, 303] width 11 height 11
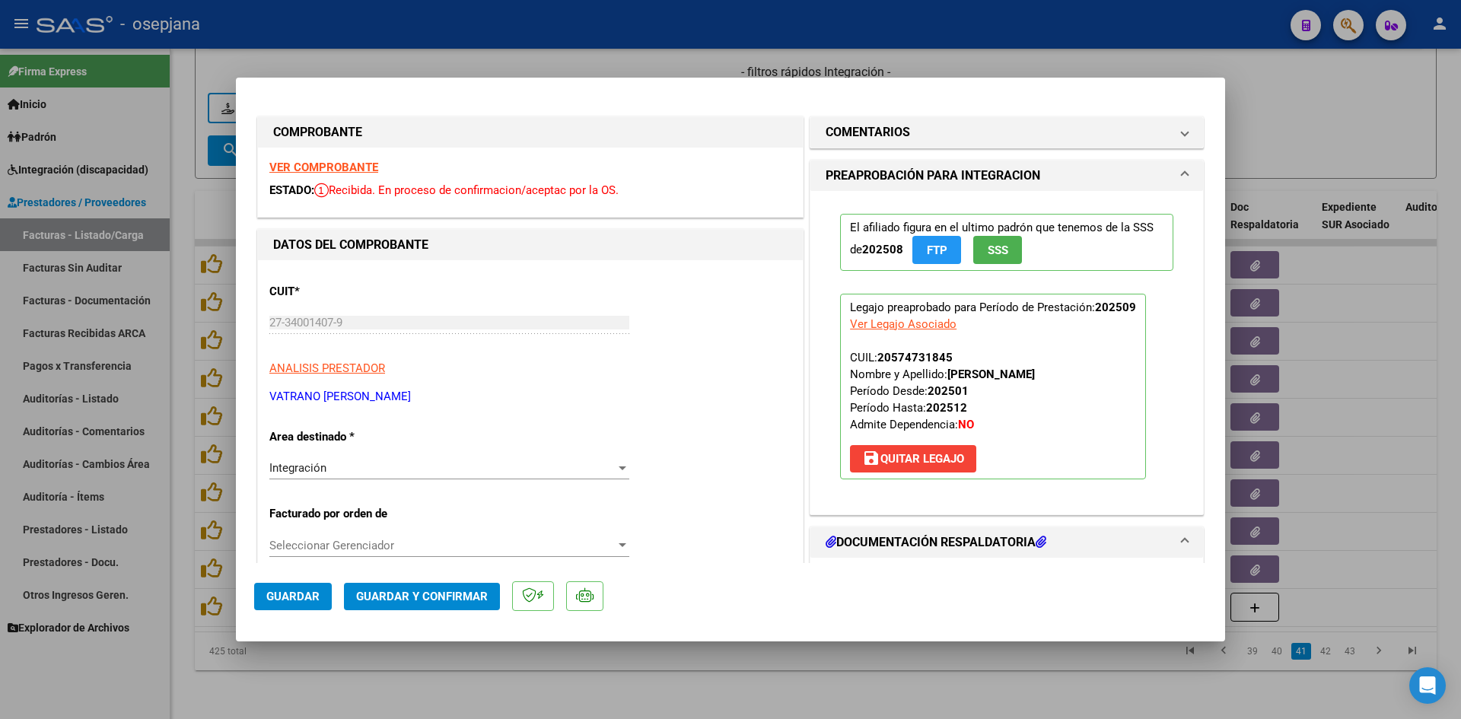
click at [367, 71] on div at bounding box center [730, 359] width 1461 height 719
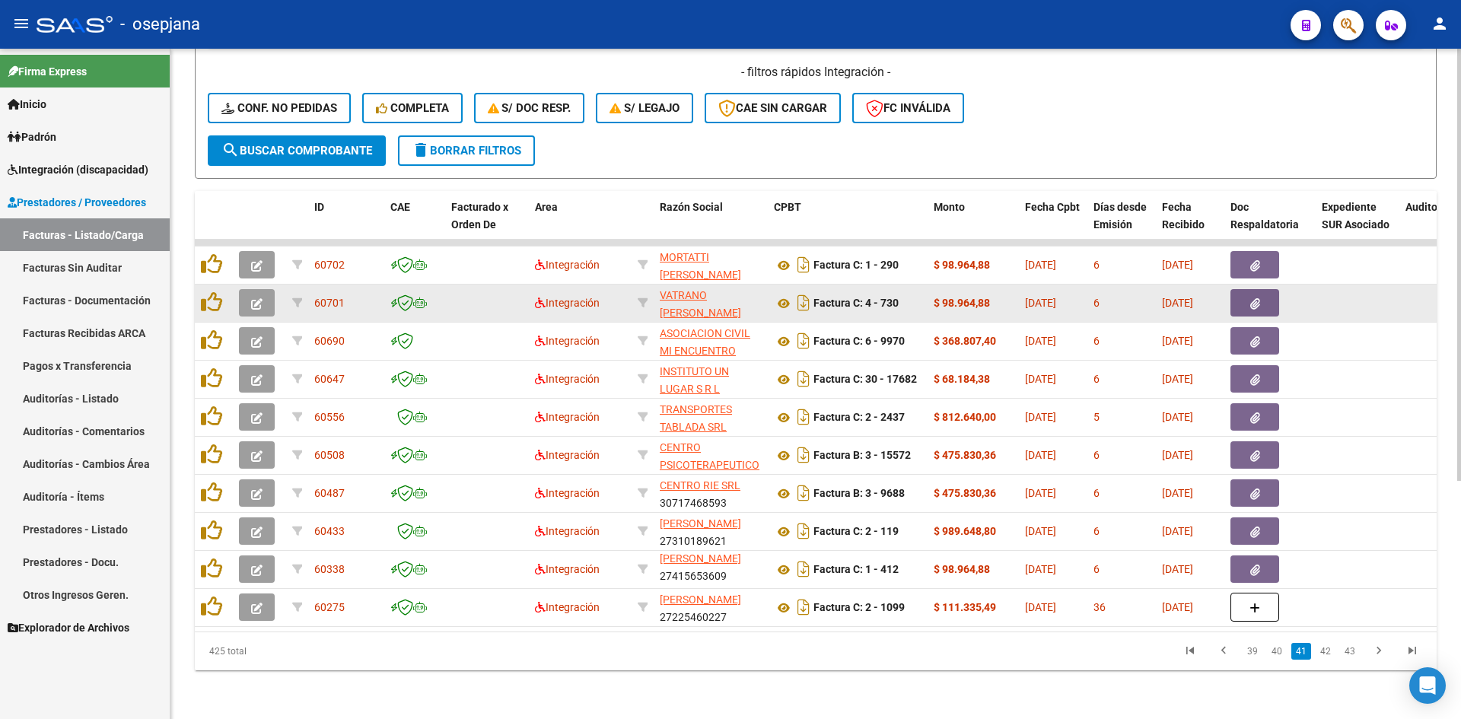
click at [254, 298] on icon "button" at bounding box center [256, 303] width 11 height 11
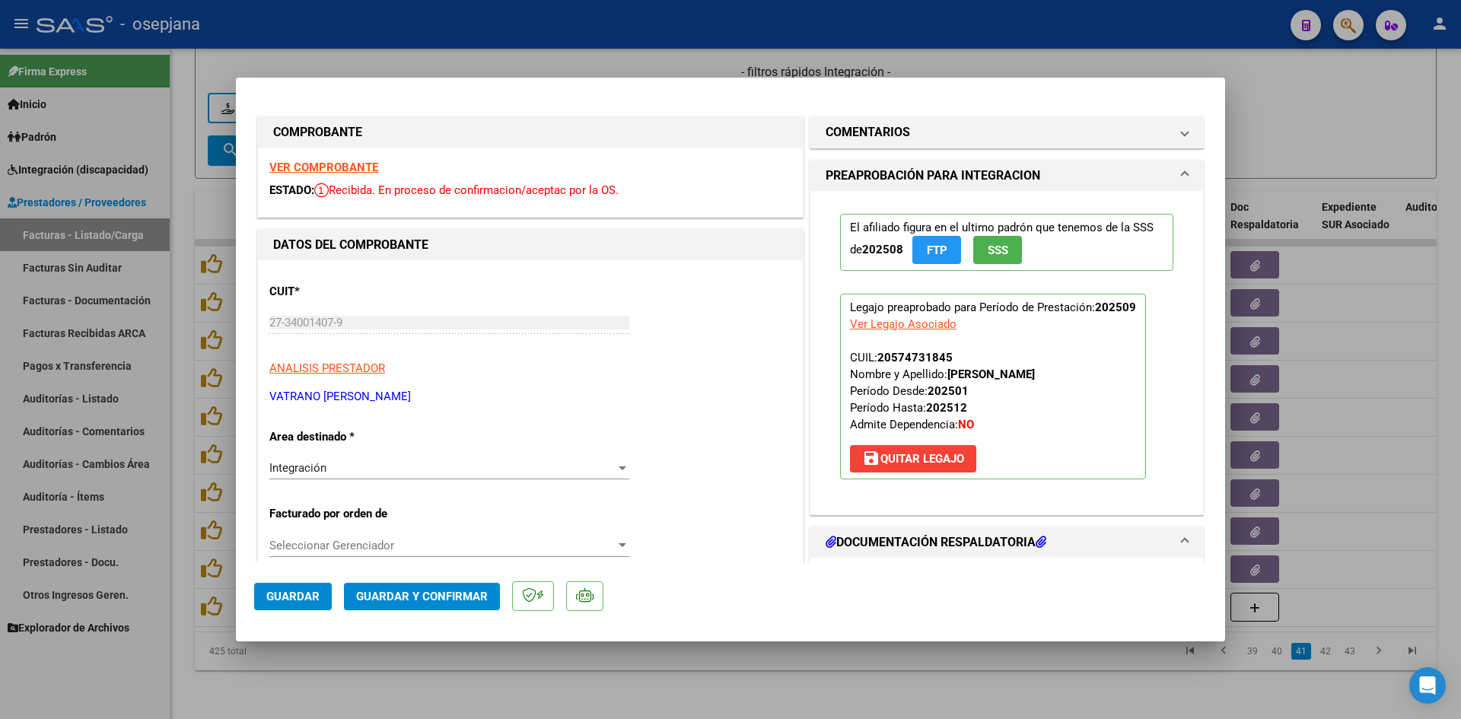
click at [304, 164] on strong "VER COMPROBANTE" at bounding box center [323, 168] width 109 height 14
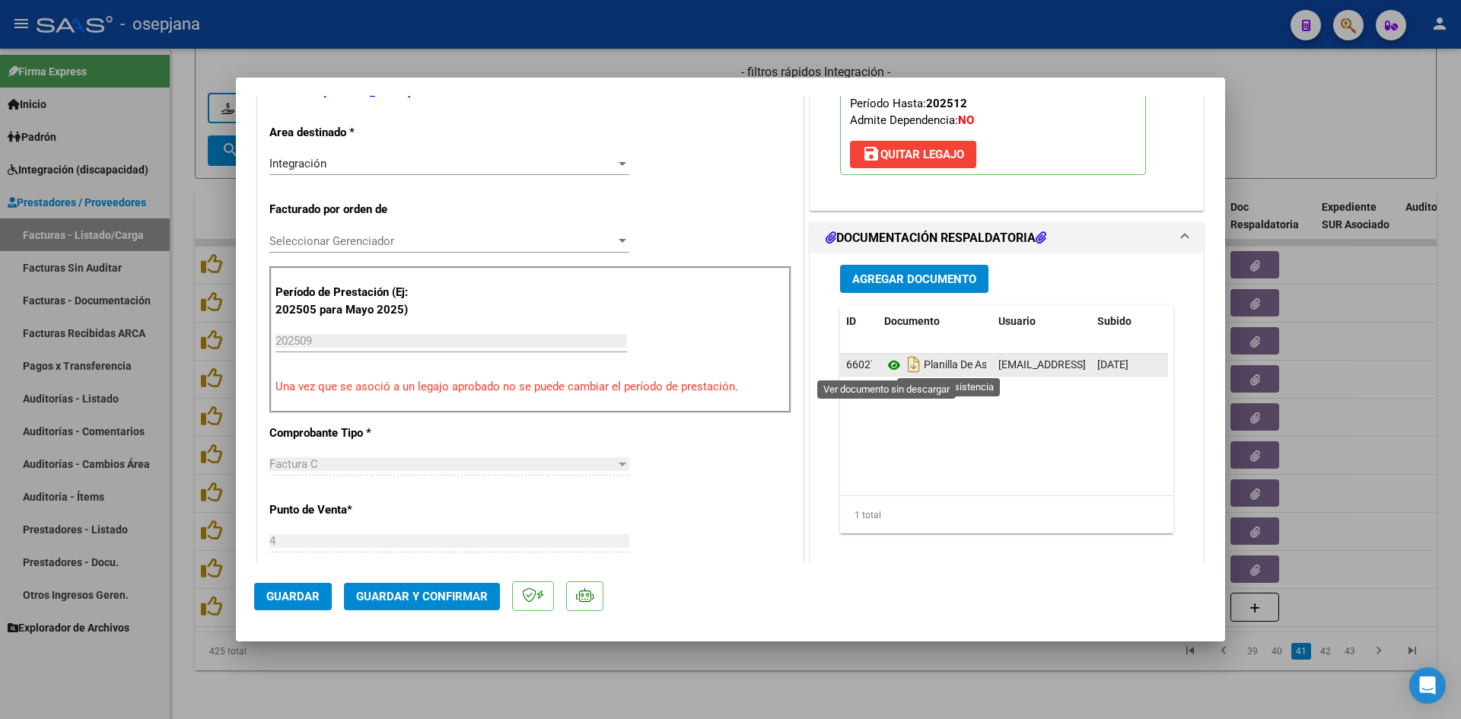
click at [892, 367] on icon at bounding box center [894, 365] width 20 height 18
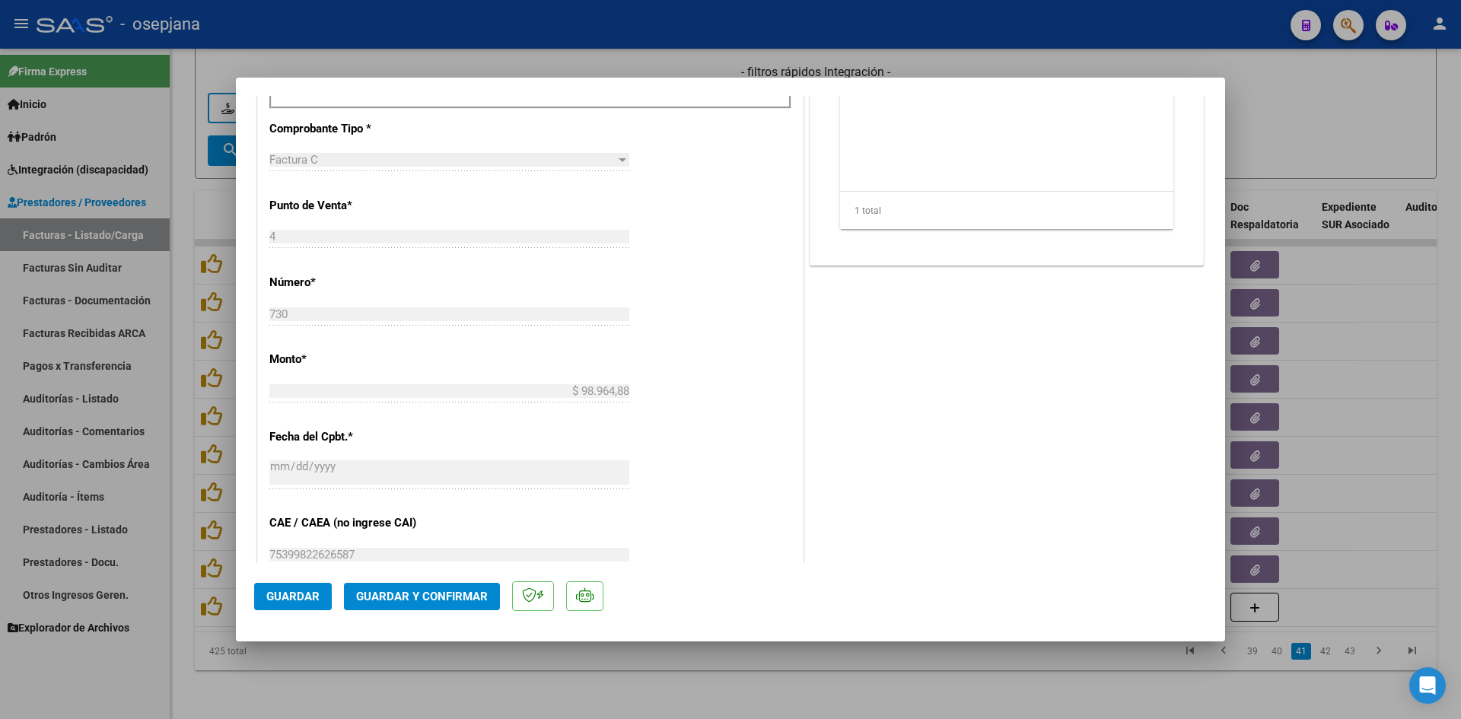
scroll to position [989, 0]
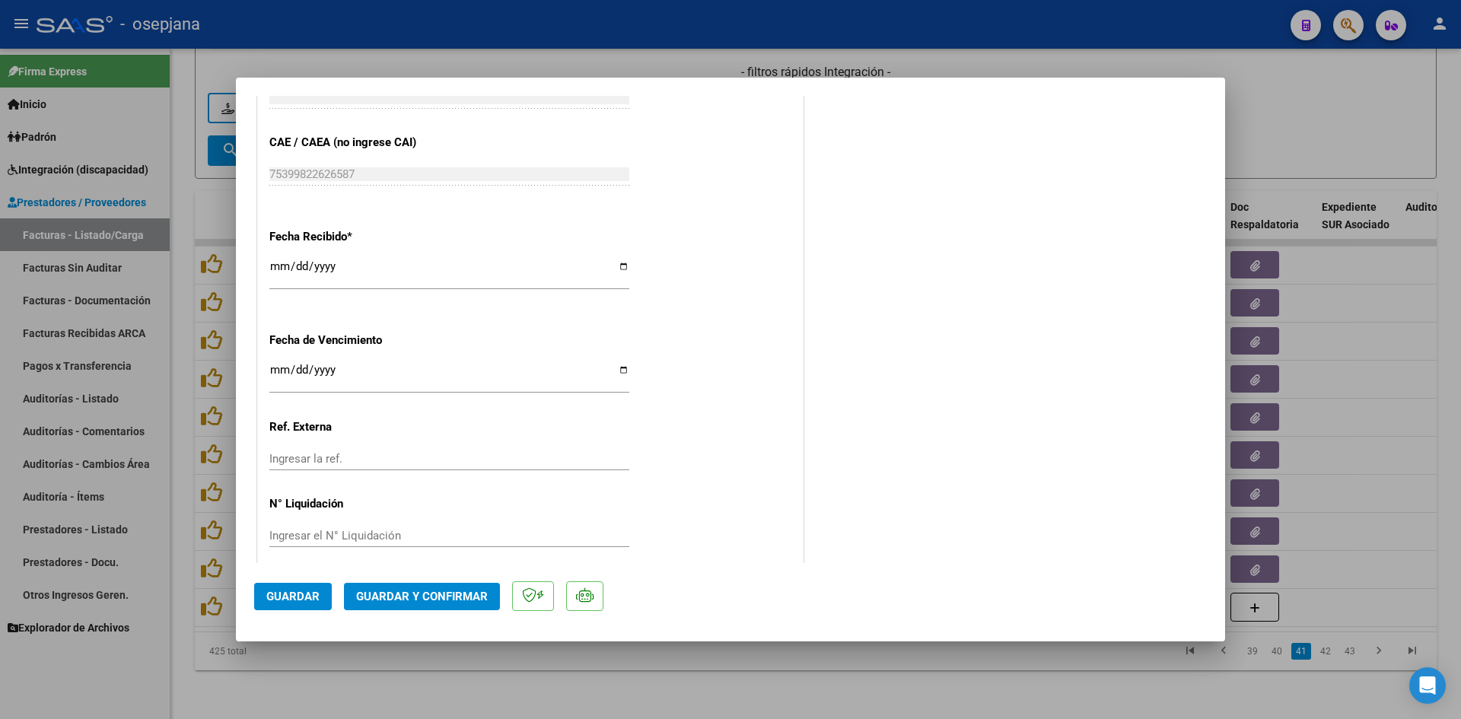
click at [280, 372] on input "[DATE]" at bounding box center [449, 376] width 360 height 24
click at [399, 598] on span "Guardar y Confirmar" at bounding box center [422, 597] width 132 height 14
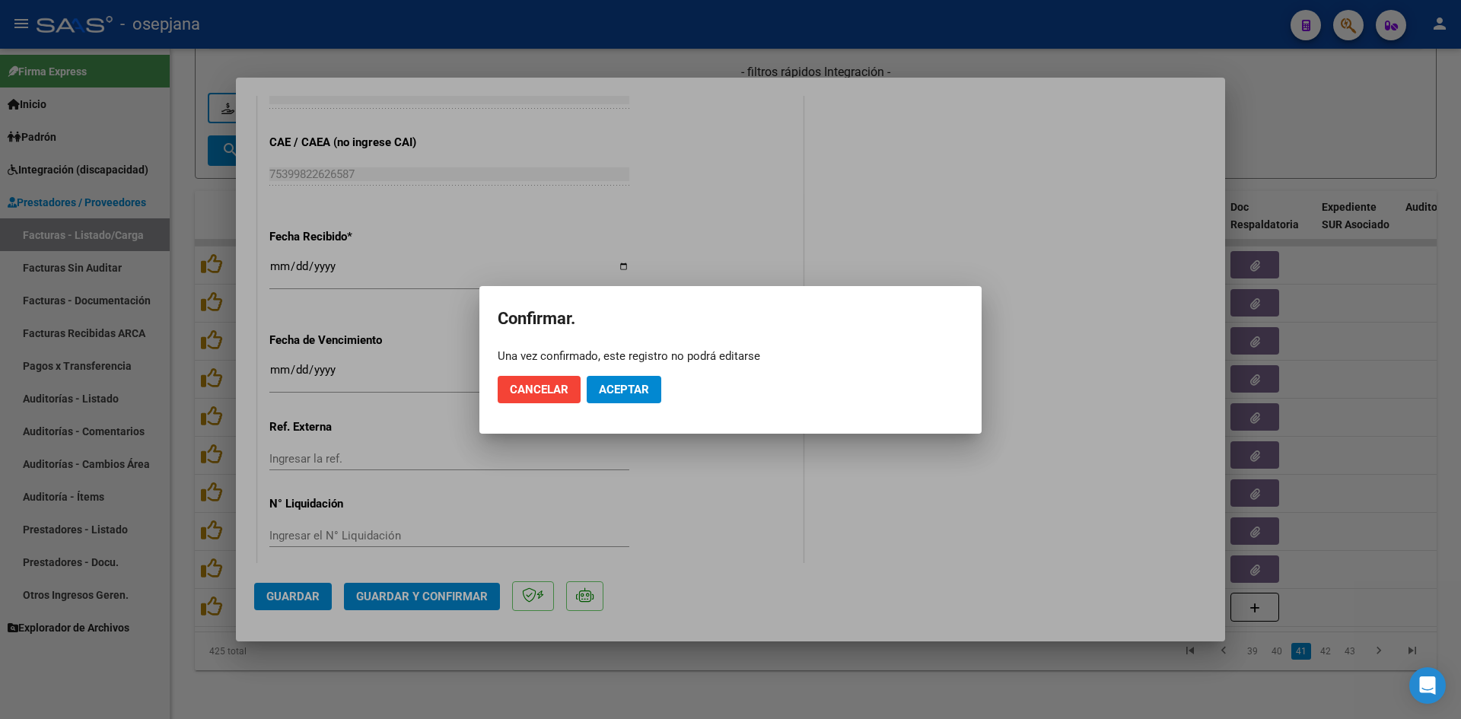
click at [634, 373] on mat-dialog-actions "Cancelar Aceptar" at bounding box center [731, 390] width 466 height 52
click at [638, 390] on span "Aceptar" at bounding box center [624, 390] width 50 height 14
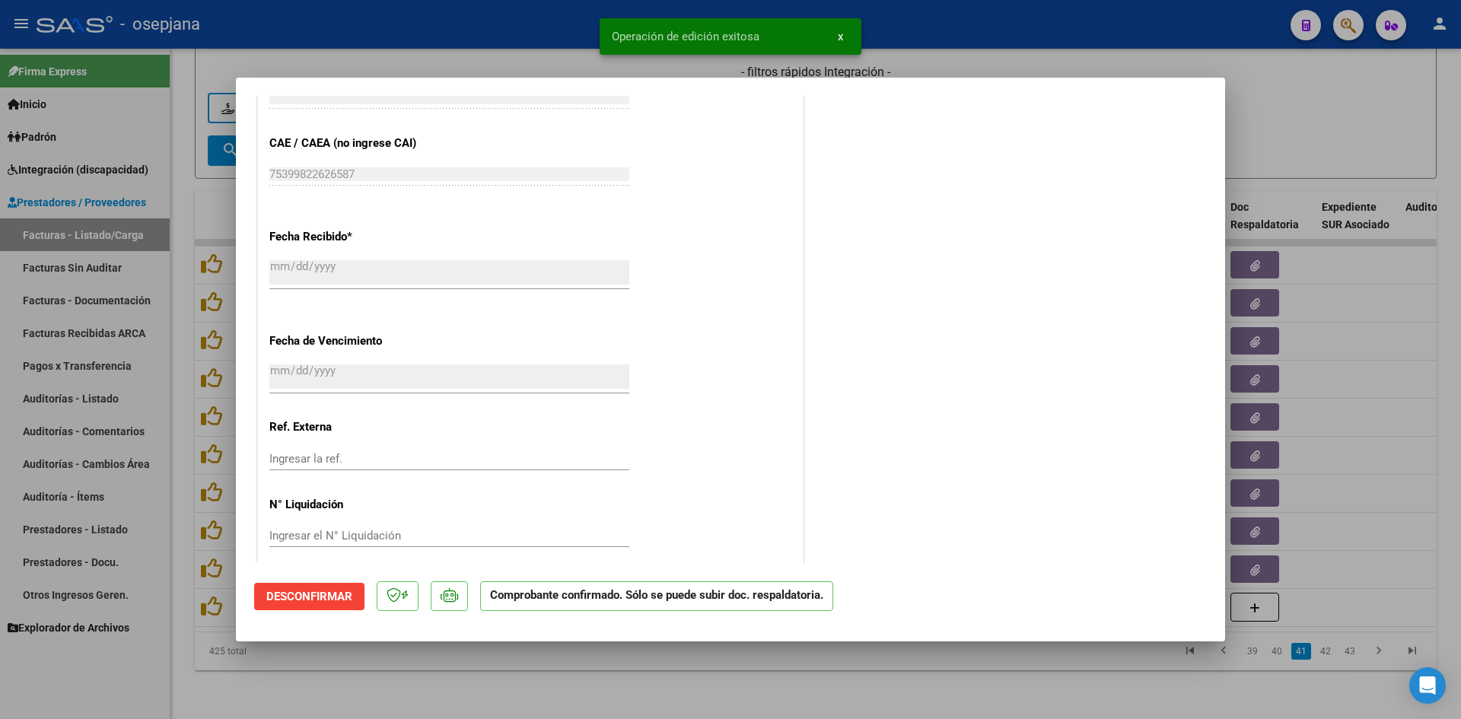
click at [1365, 84] on div at bounding box center [730, 359] width 1461 height 719
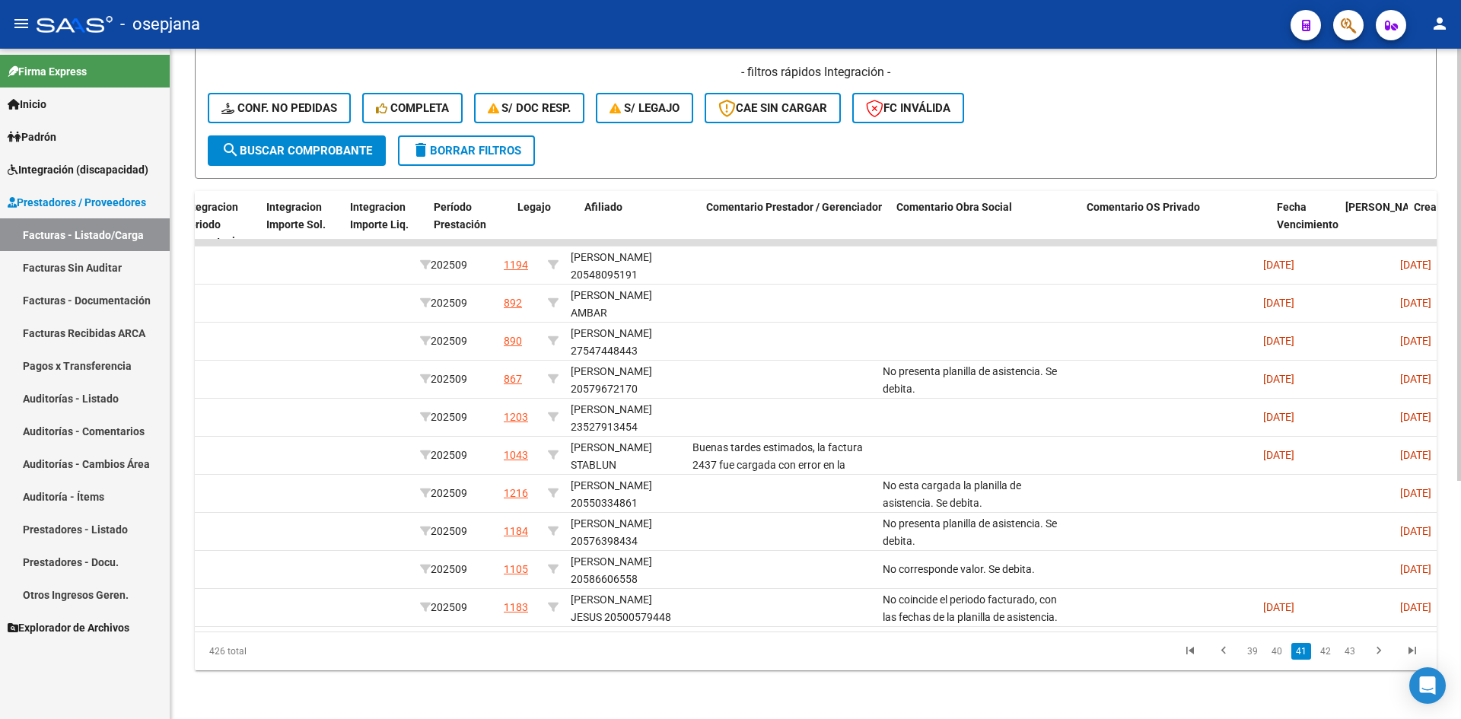
scroll to position [0, 0]
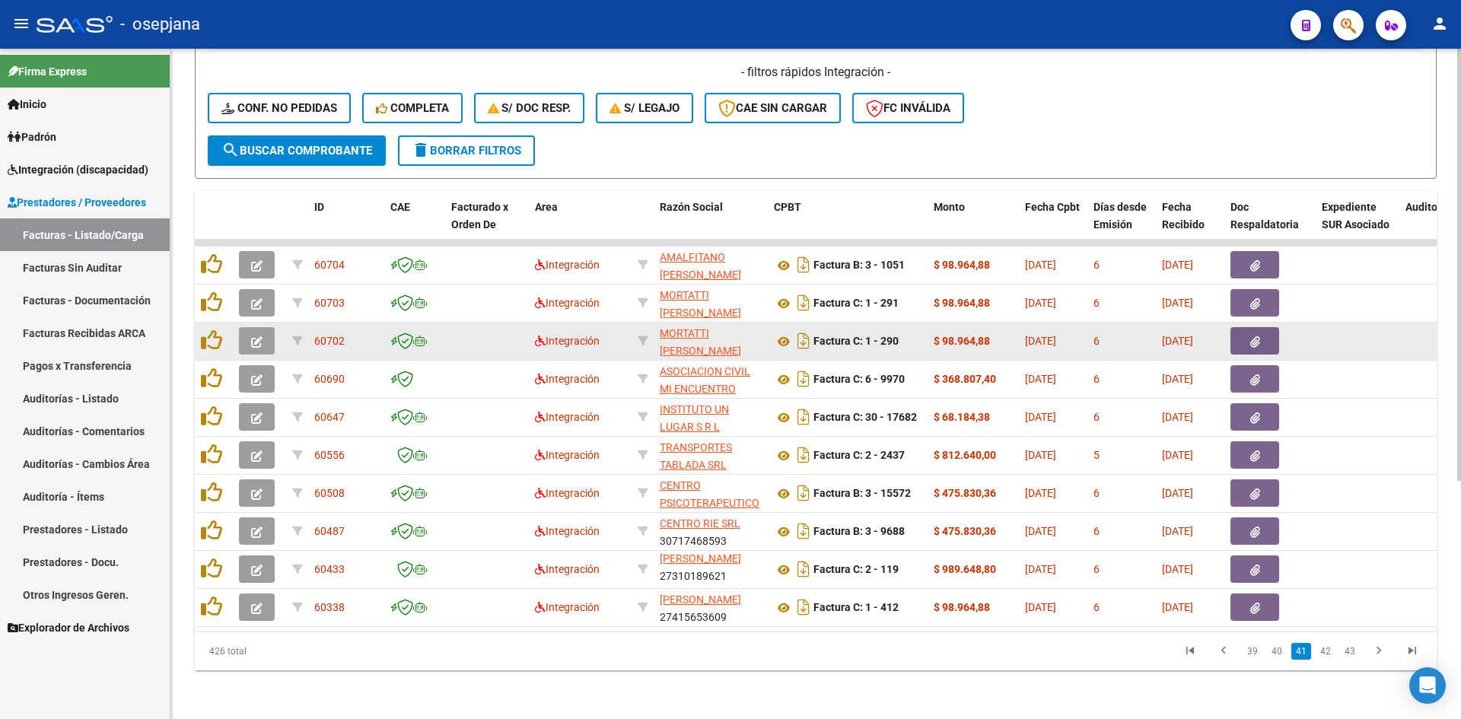
click at [250, 329] on button "button" at bounding box center [257, 340] width 36 height 27
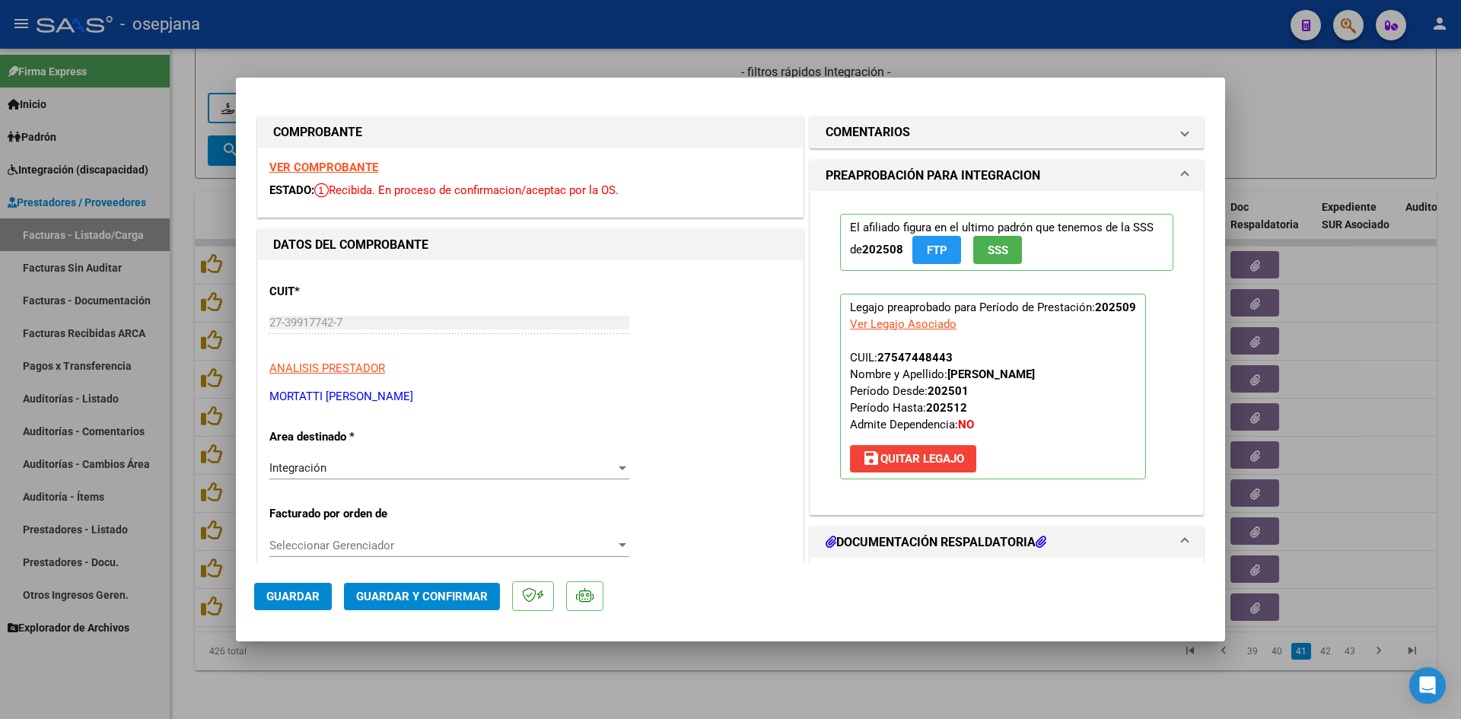
click at [343, 164] on strong "VER COMPROBANTE" at bounding box center [323, 168] width 109 height 14
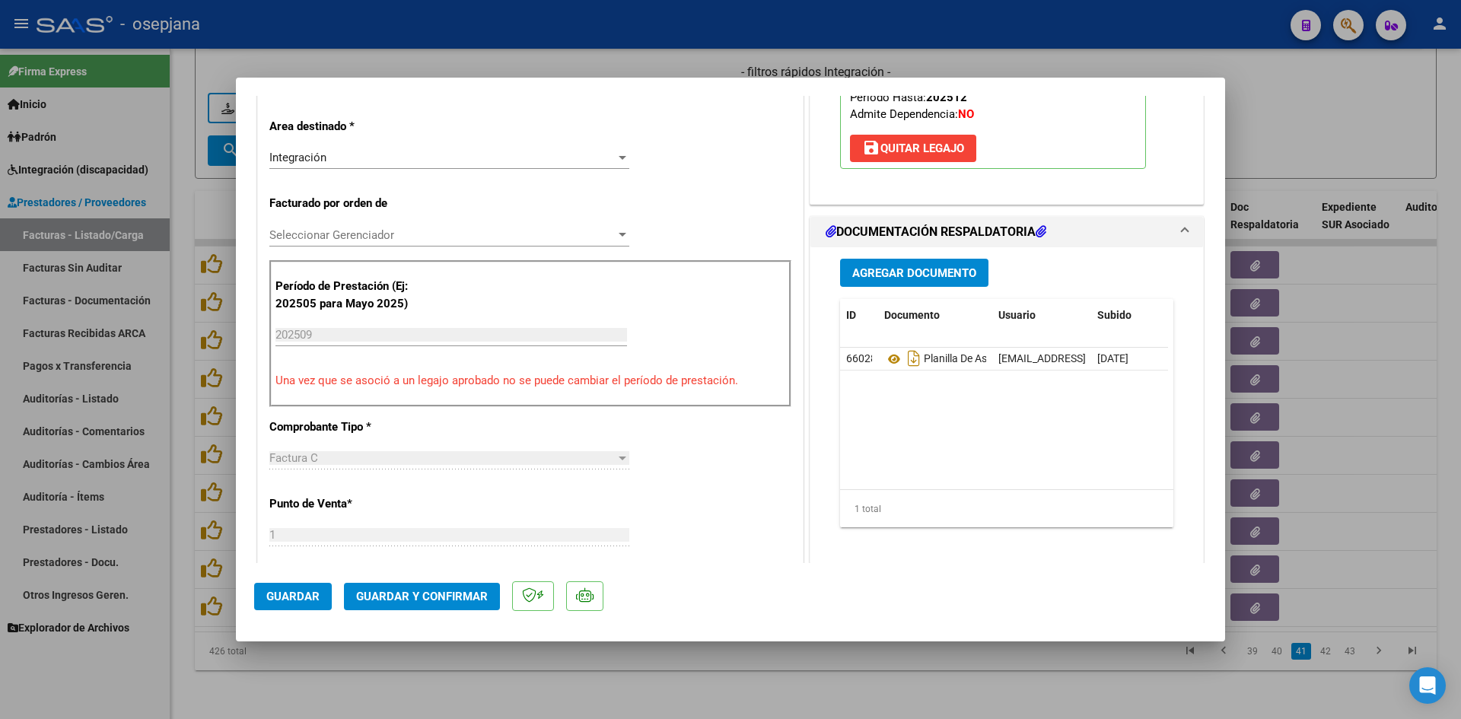
scroll to position [304, 0]
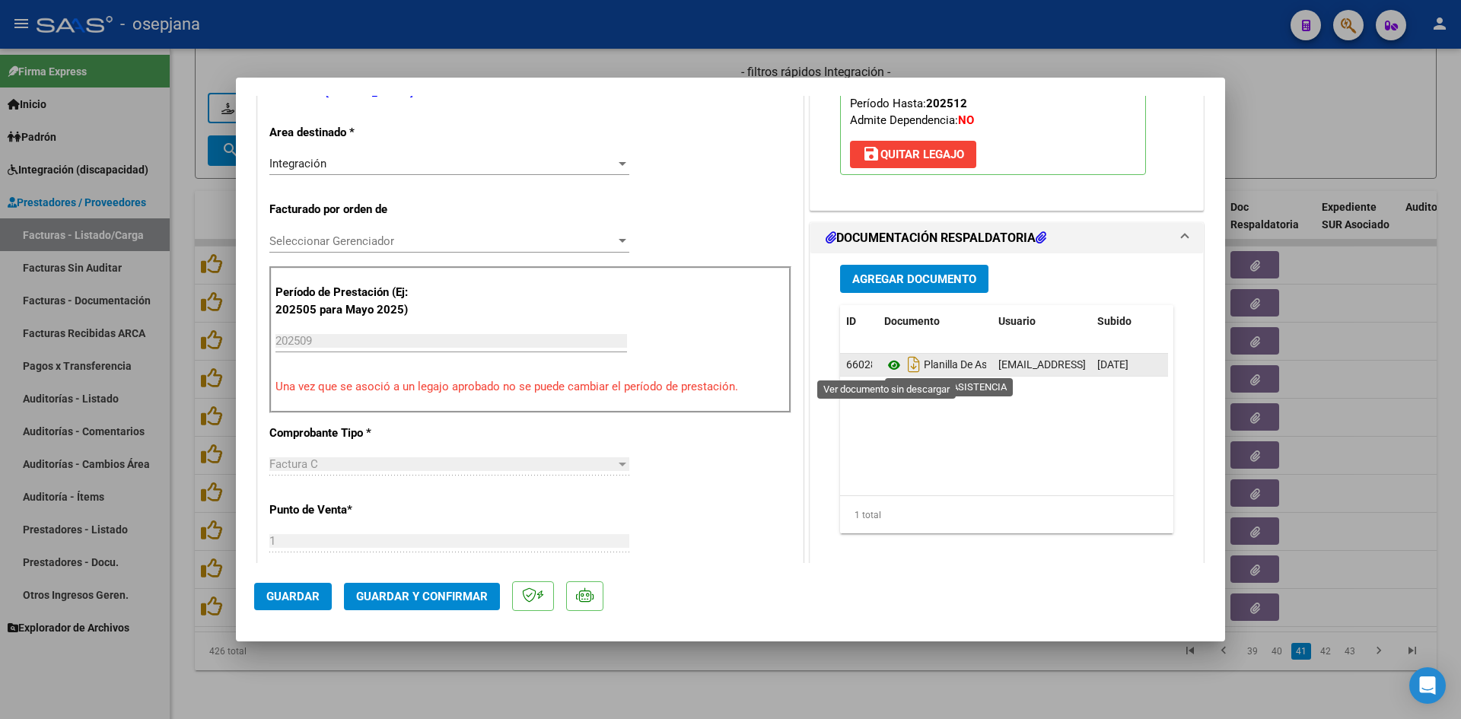
click at [891, 361] on icon at bounding box center [894, 365] width 20 height 18
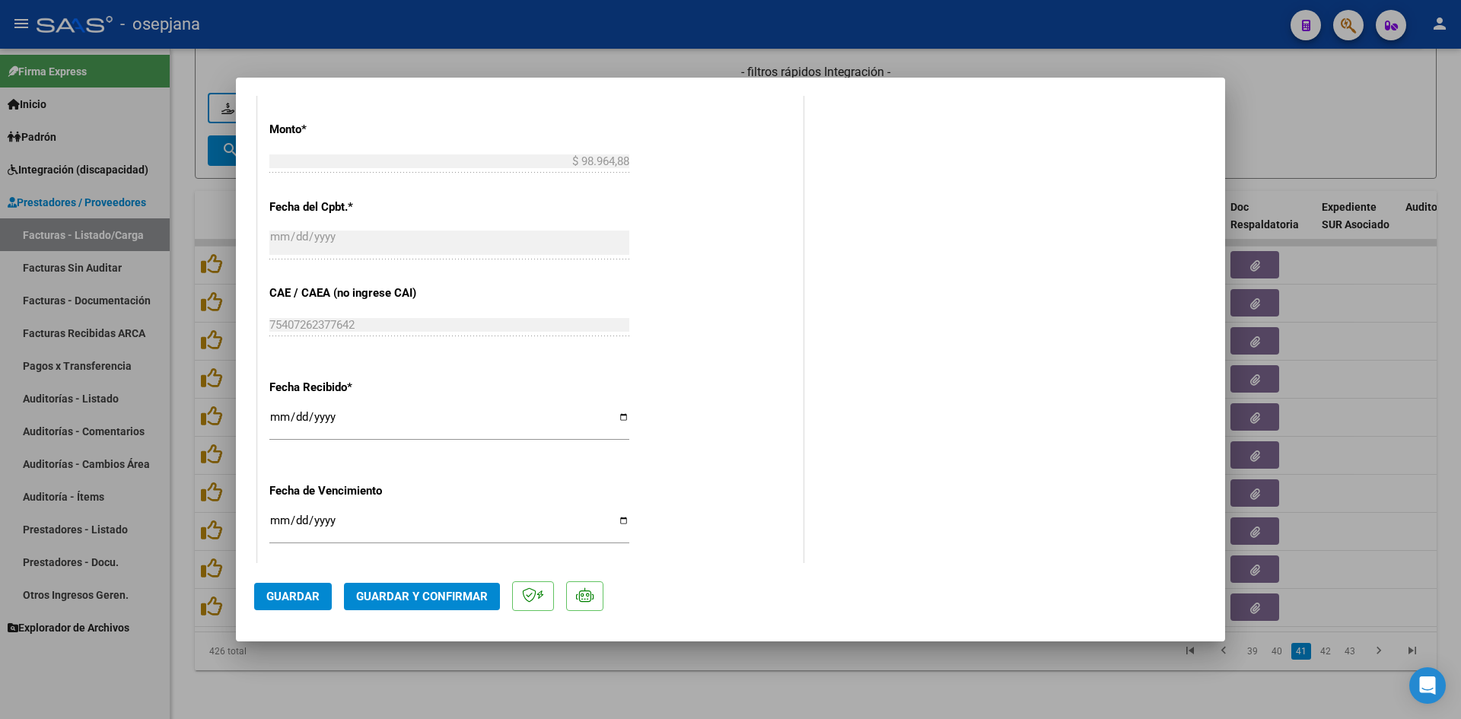
scroll to position [1003, 0]
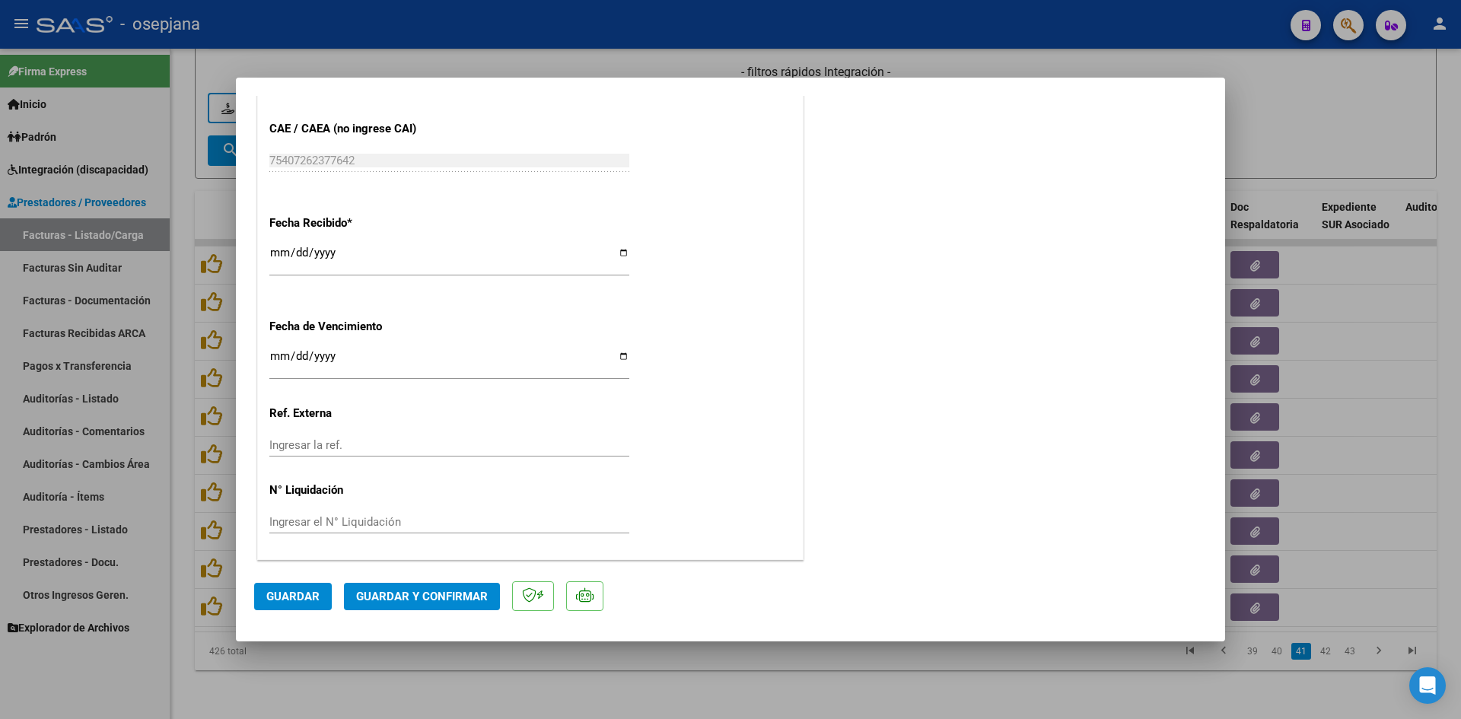
click at [272, 356] on input "[DATE]" at bounding box center [449, 362] width 360 height 24
click at [450, 590] on span "Guardar y Confirmar" at bounding box center [422, 597] width 132 height 14
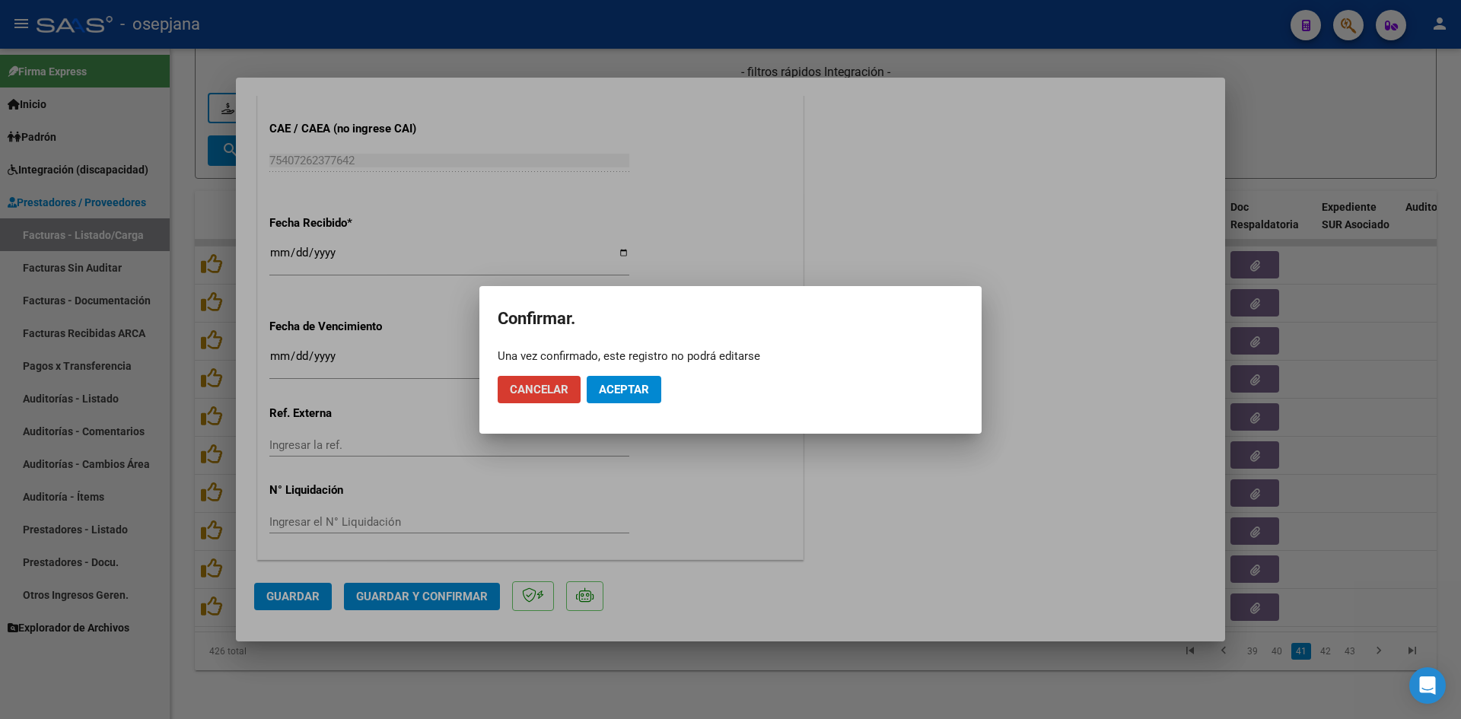
click at [647, 397] on button "Aceptar" at bounding box center [624, 389] width 75 height 27
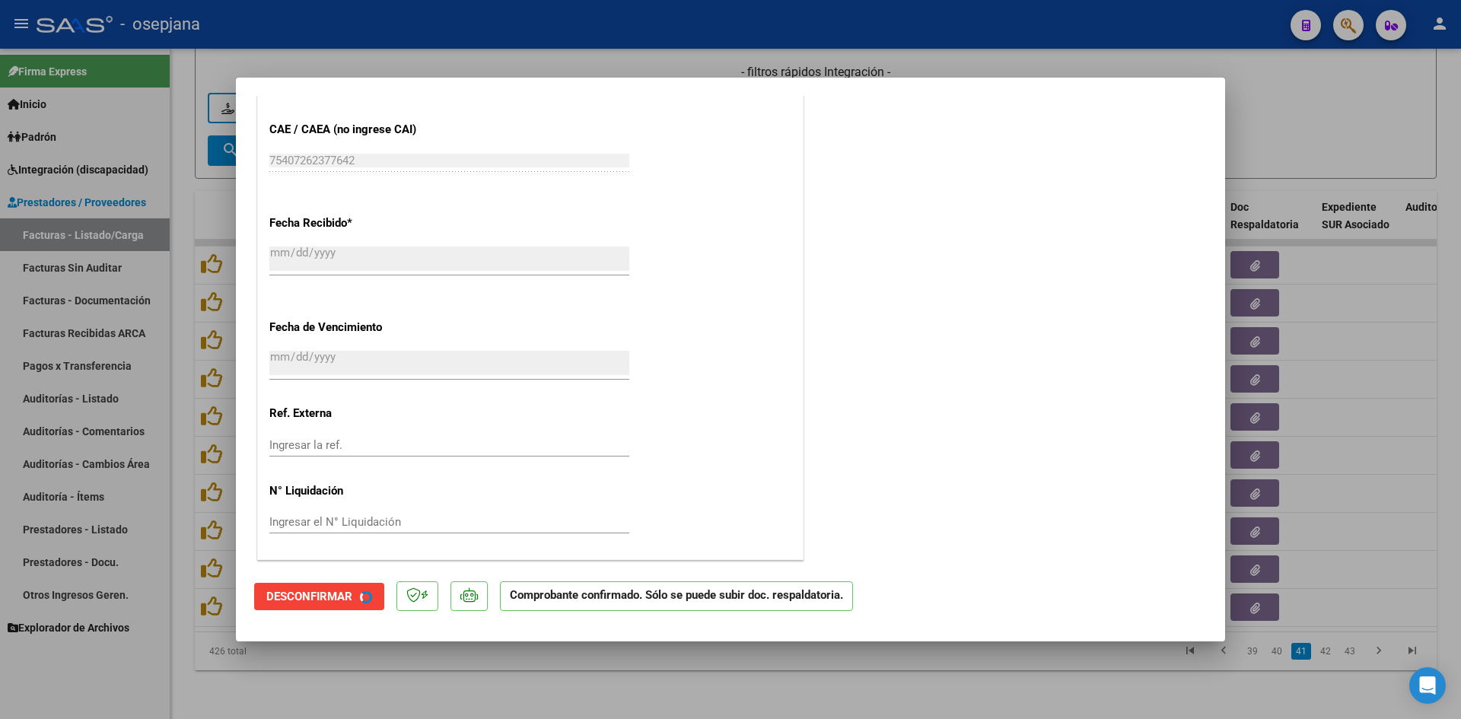
scroll to position [908, 0]
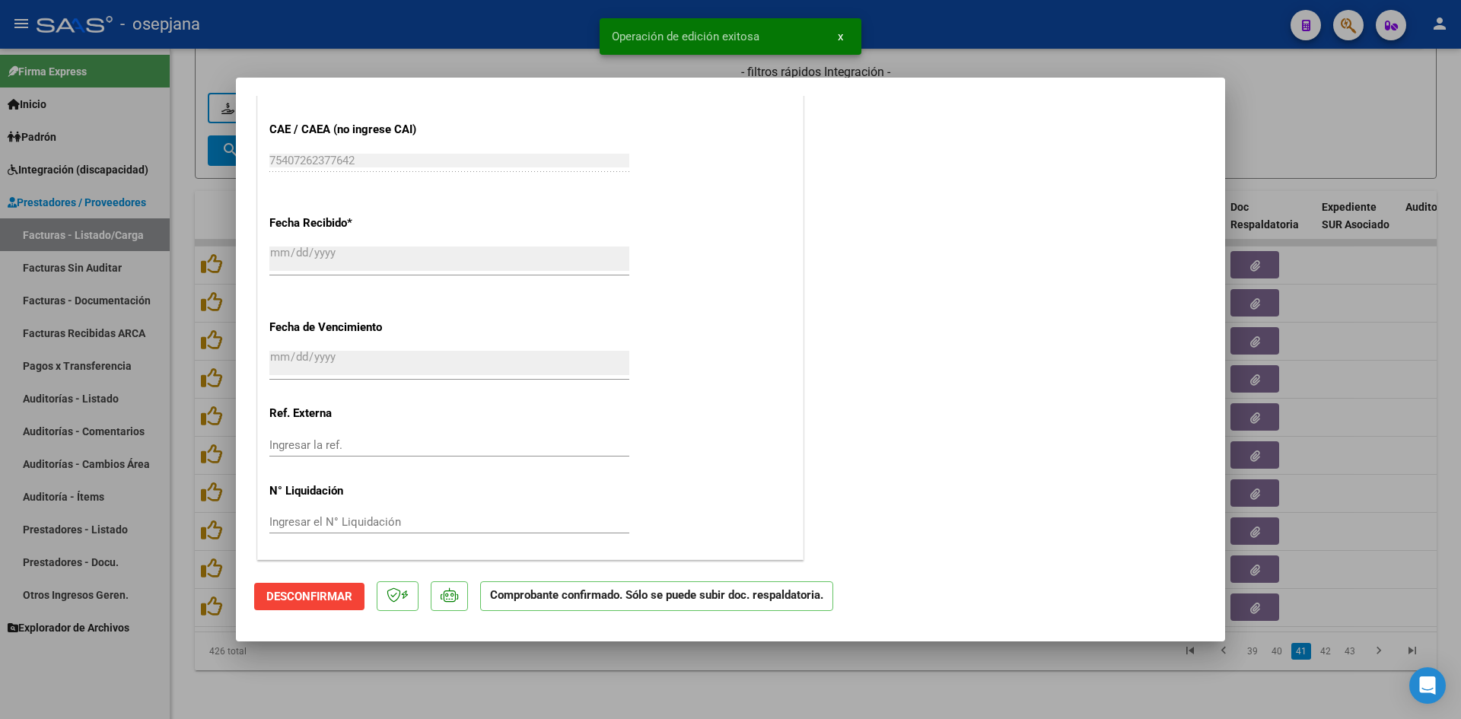
click at [1377, 134] on div at bounding box center [730, 359] width 1461 height 719
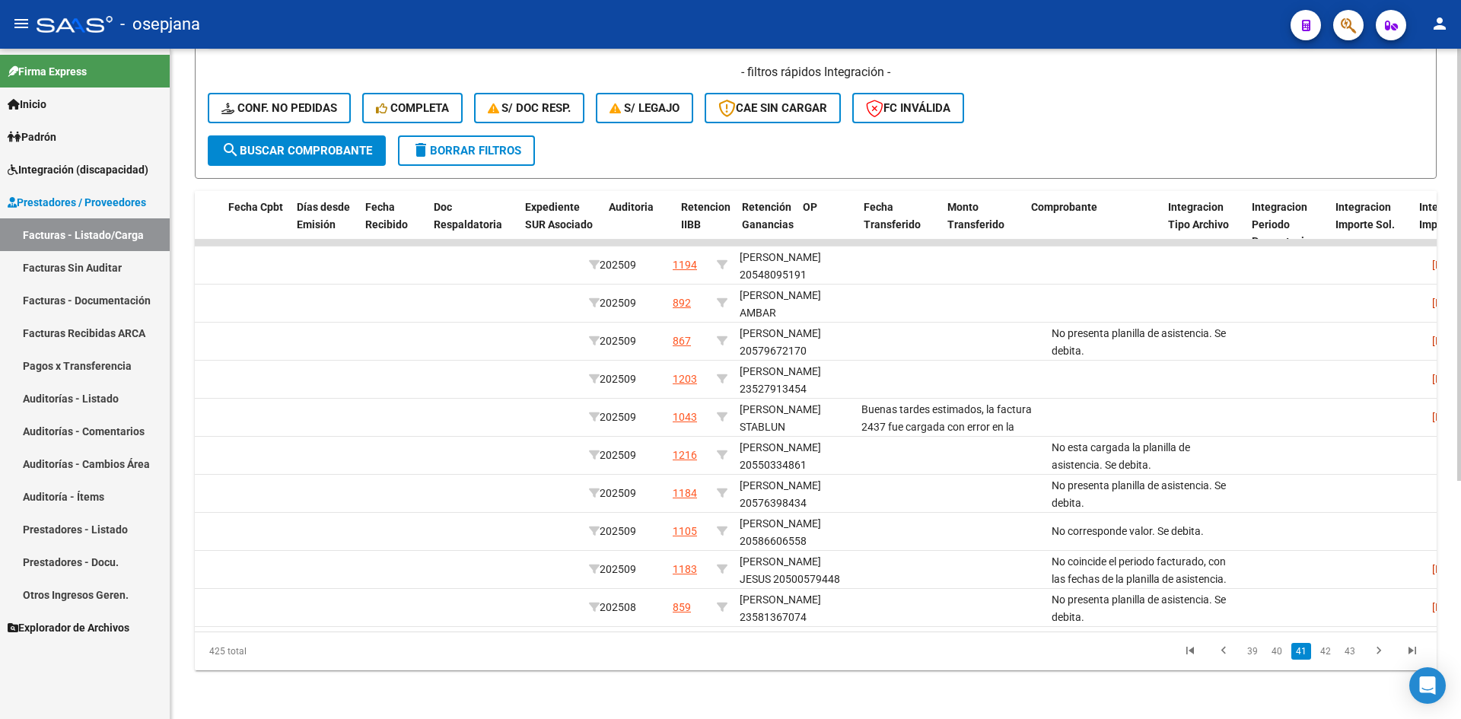
scroll to position [0, 0]
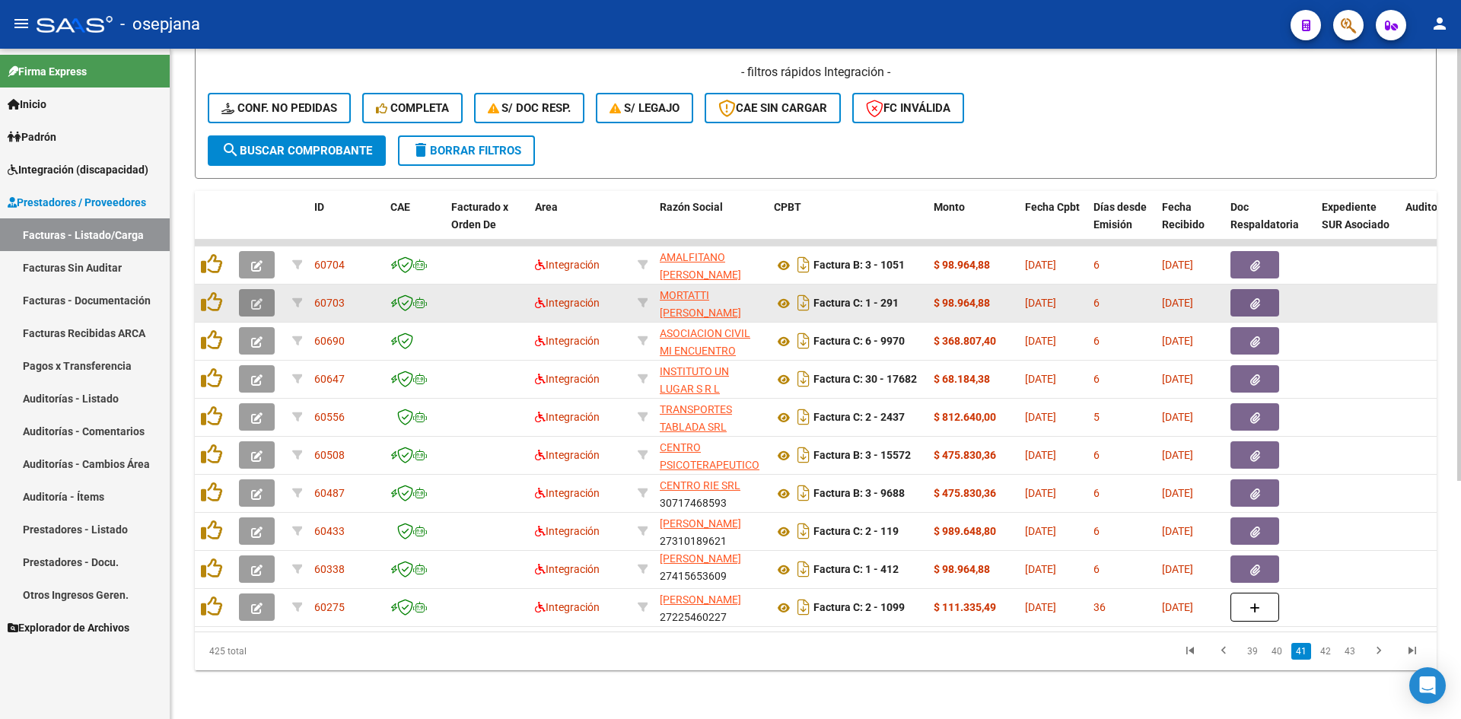
click at [257, 296] on span "button" at bounding box center [256, 303] width 11 height 14
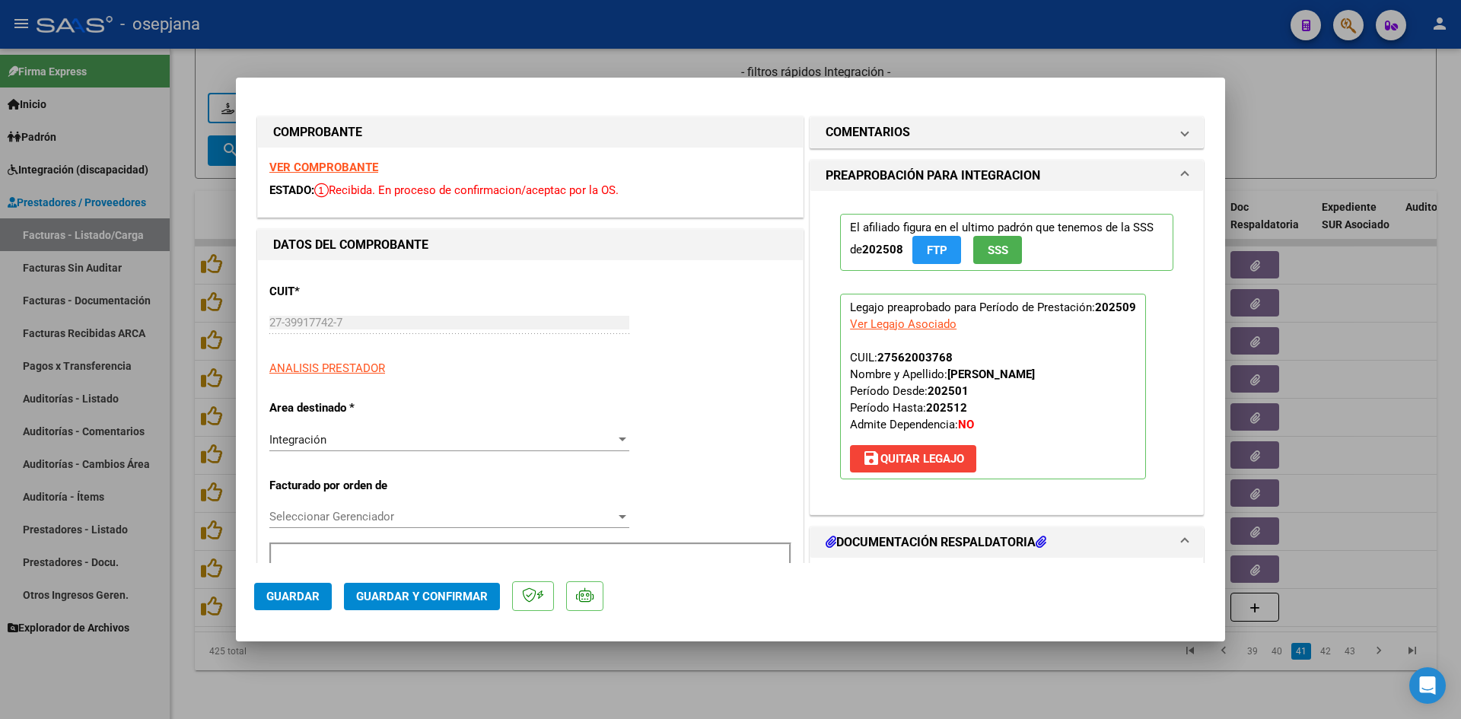
click at [345, 163] on strong "VER COMPROBANTE" at bounding box center [323, 168] width 109 height 14
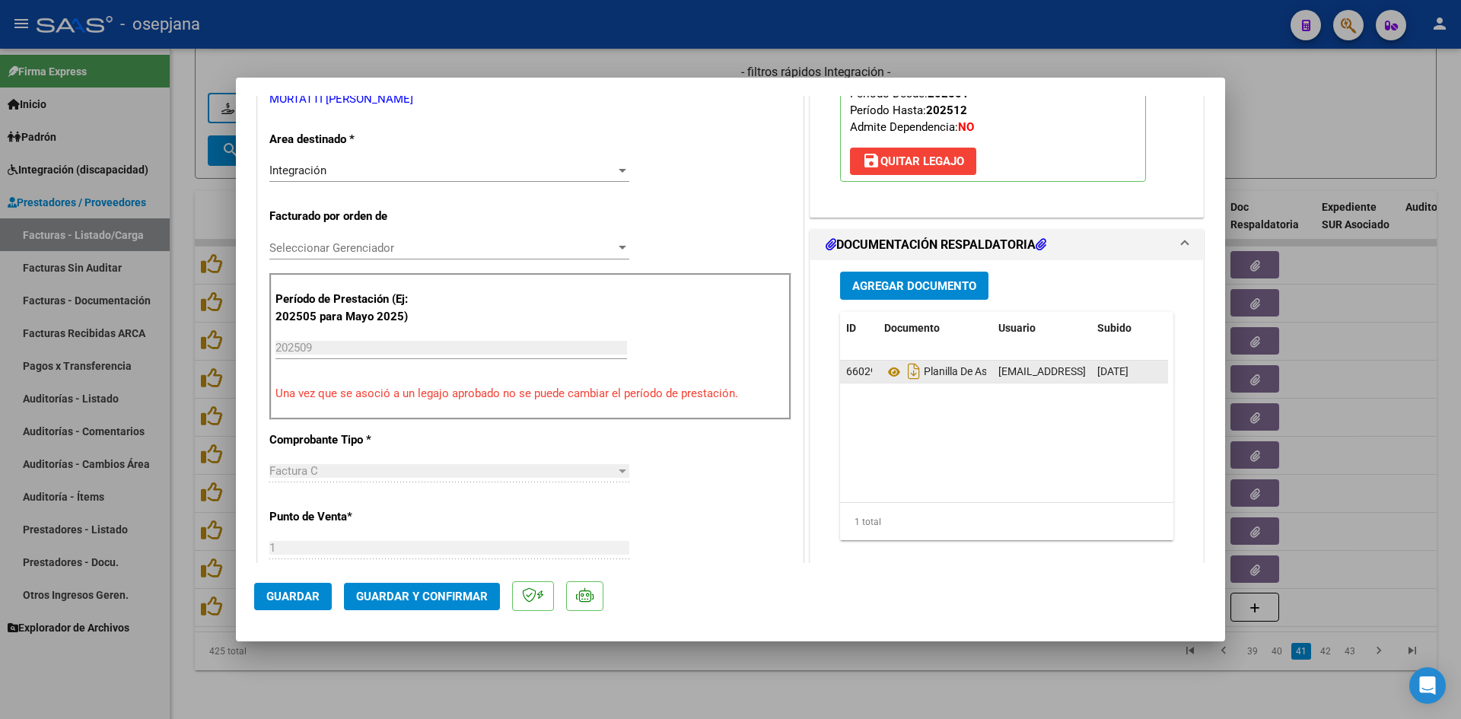
scroll to position [304, 0]
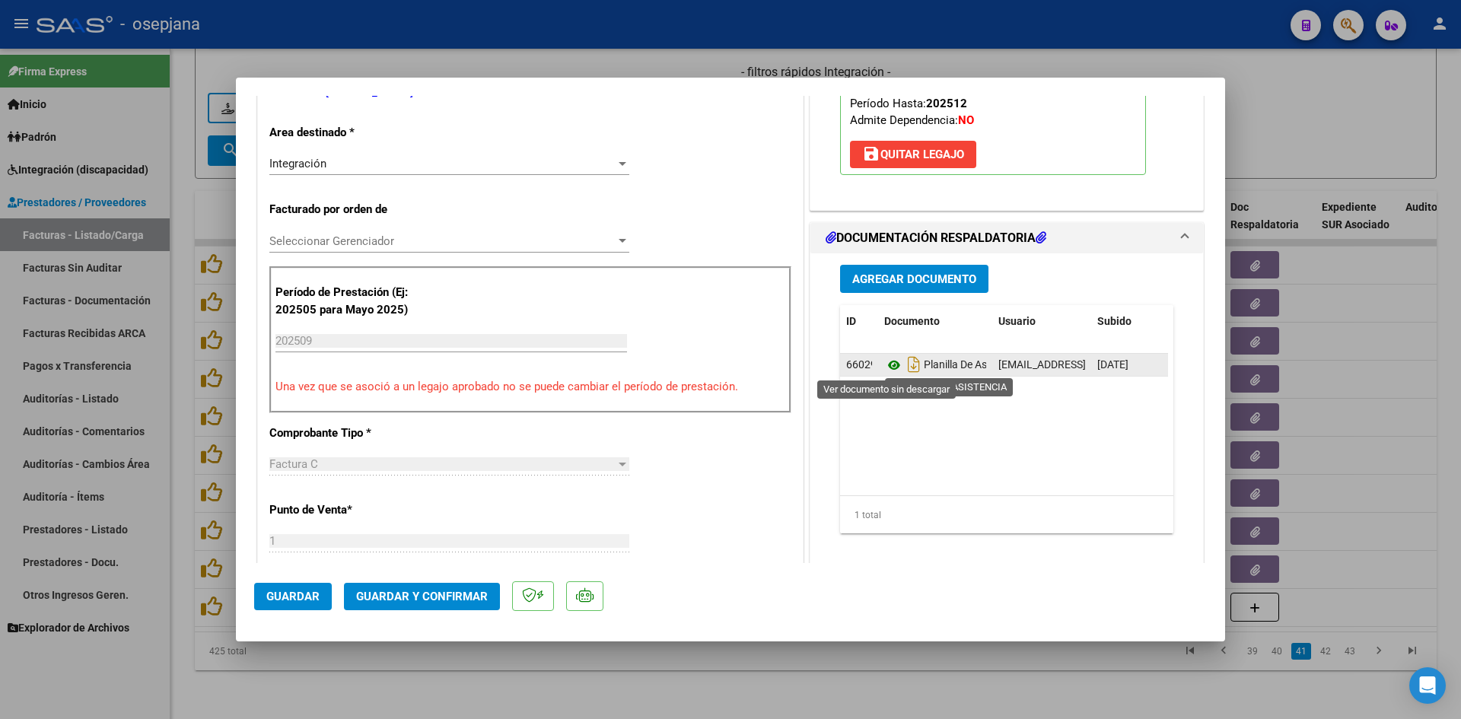
click at [889, 359] on icon at bounding box center [894, 365] width 20 height 18
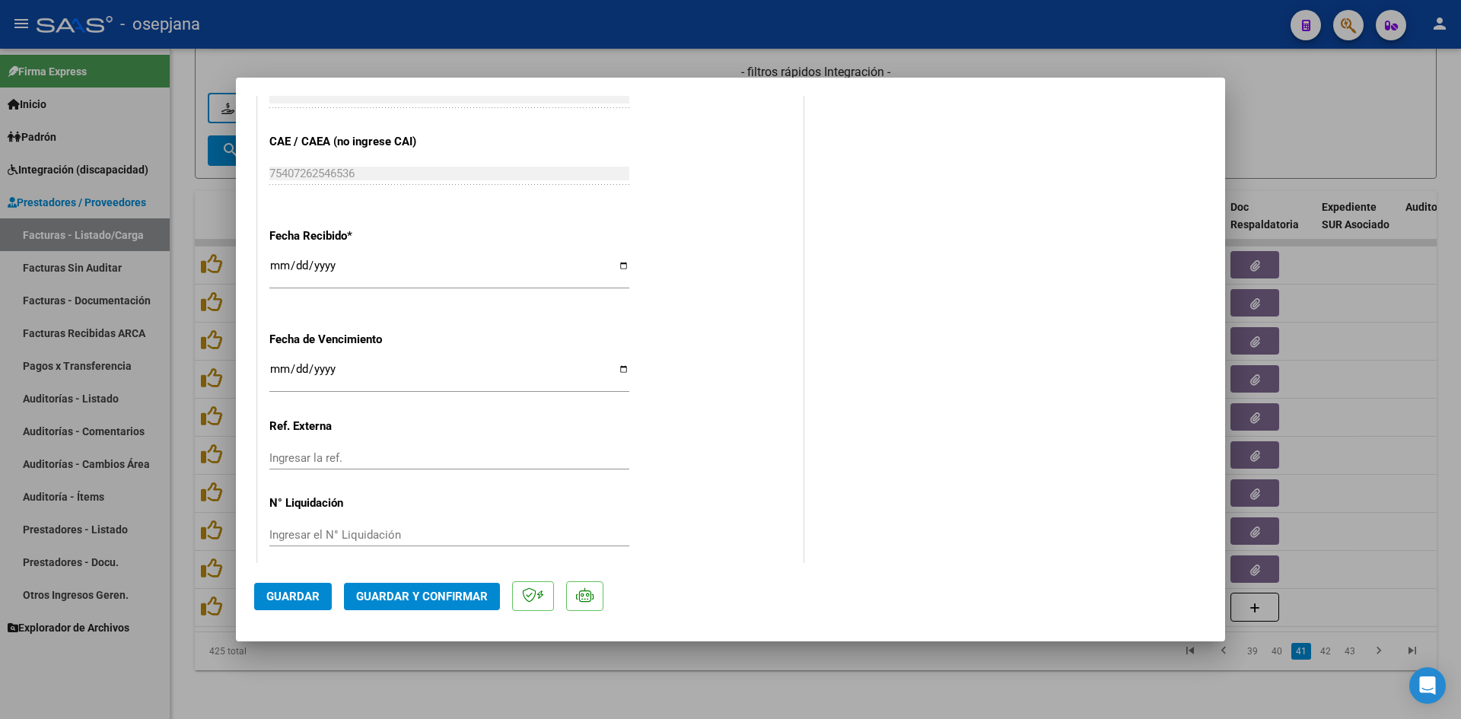
scroll to position [1003, 0]
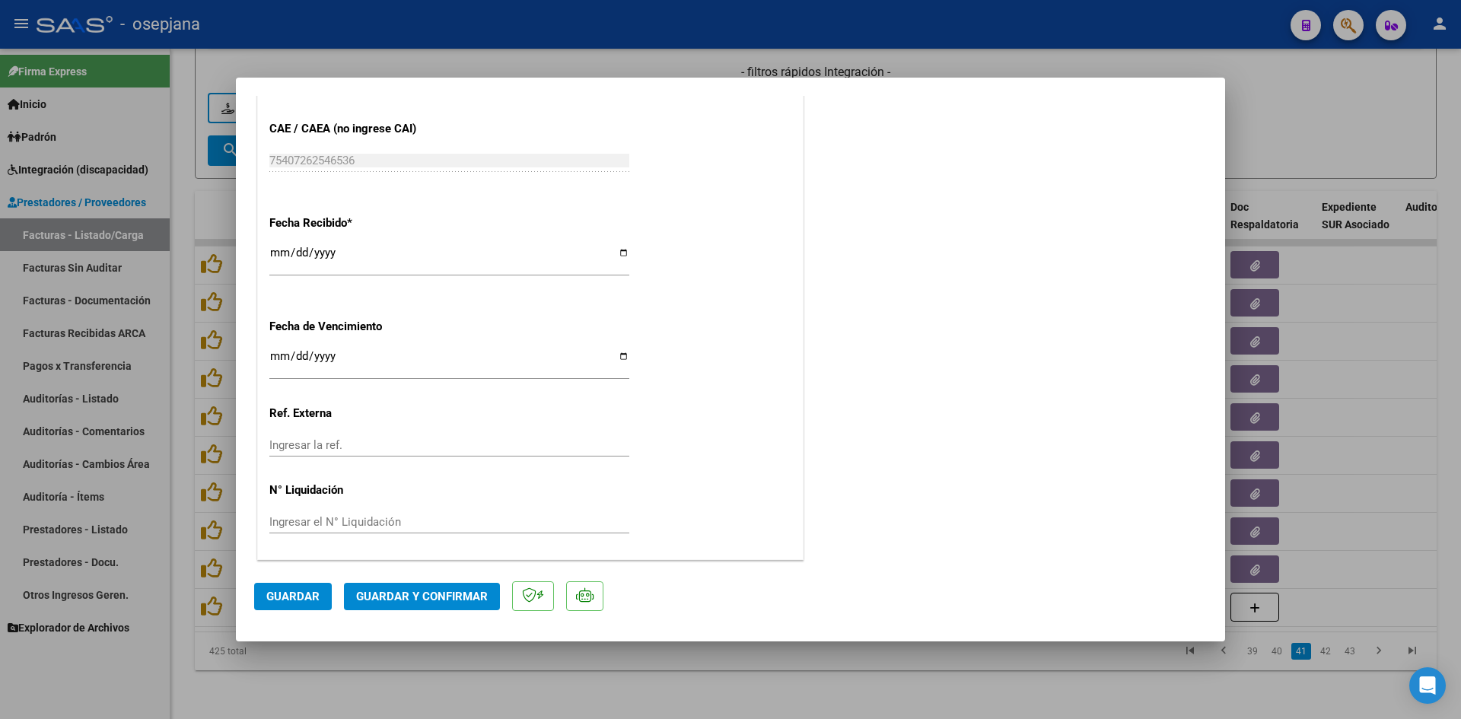
click at [278, 353] on input "[DATE]" at bounding box center [449, 362] width 360 height 24
click at [398, 597] on span "Guardar y Confirmar" at bounding box center [422, 597] width 132 height 14
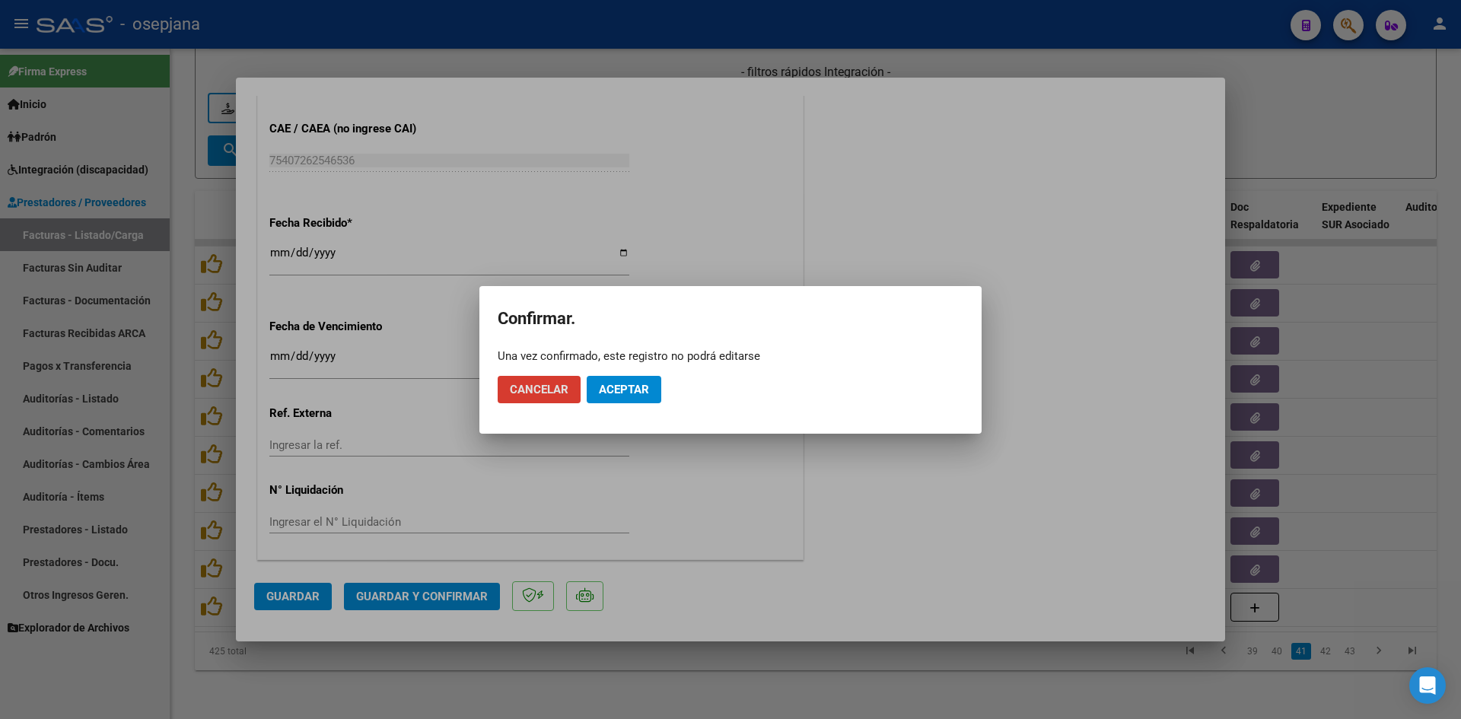
click at [604, 383] on span "Aceptar" at bounding box center [624, 390] width 50 height 14
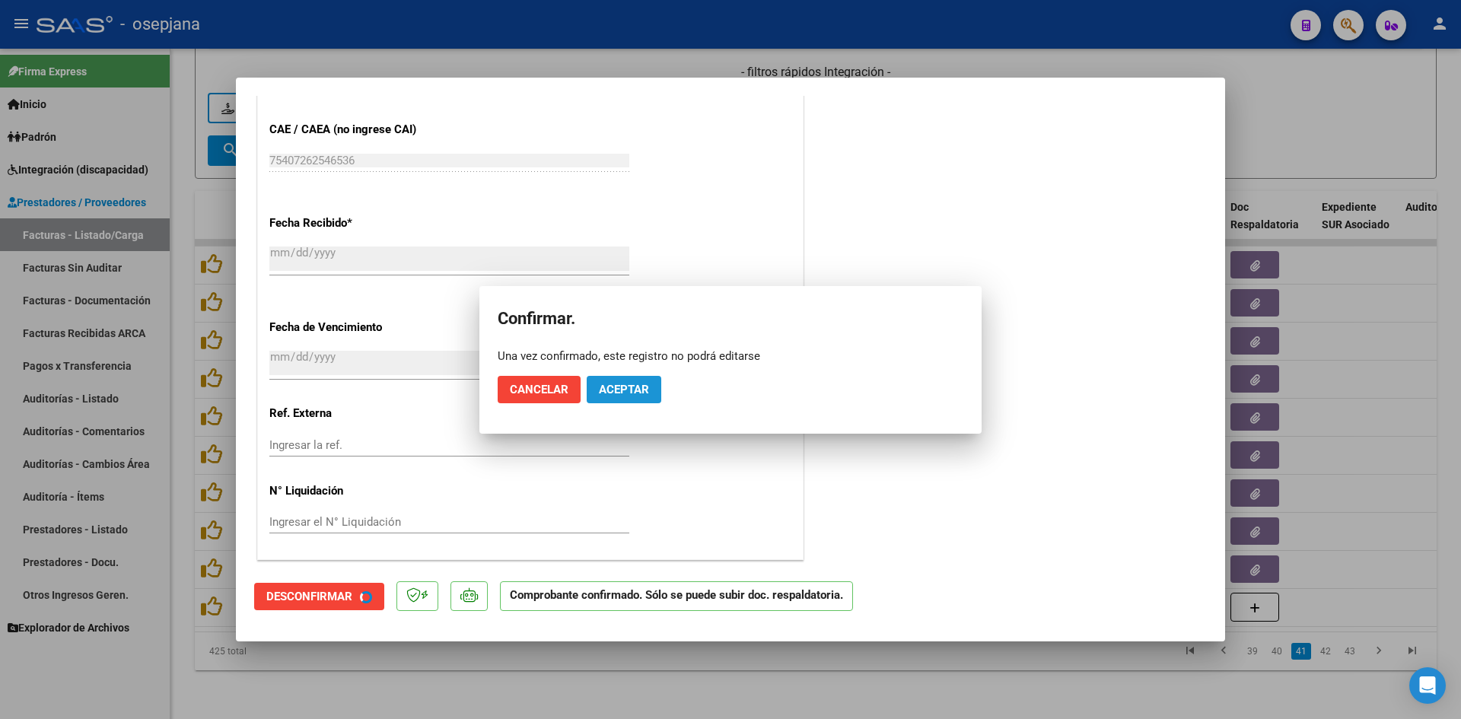
scroll to position [908, 0]
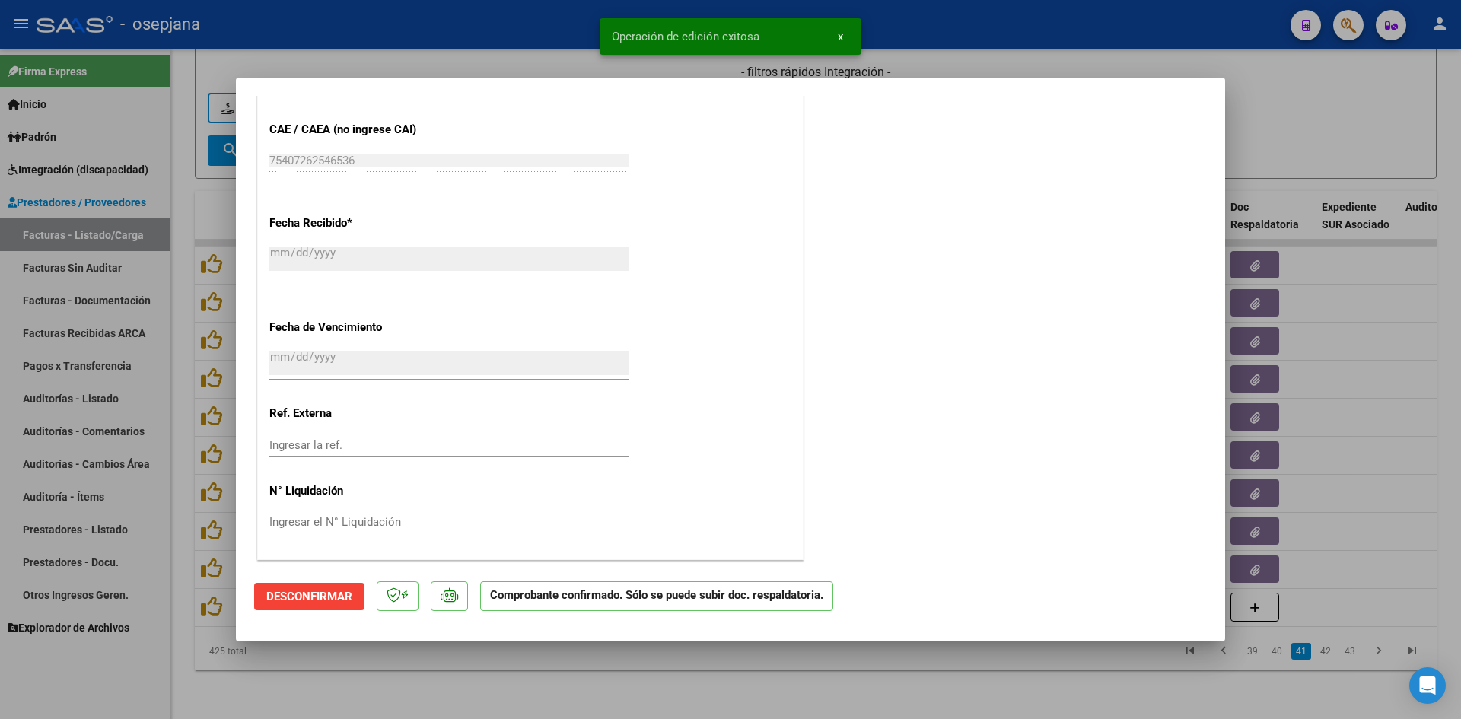
click at [1382, 94] on div at bounding box center [730, 359] width 1461 height 719
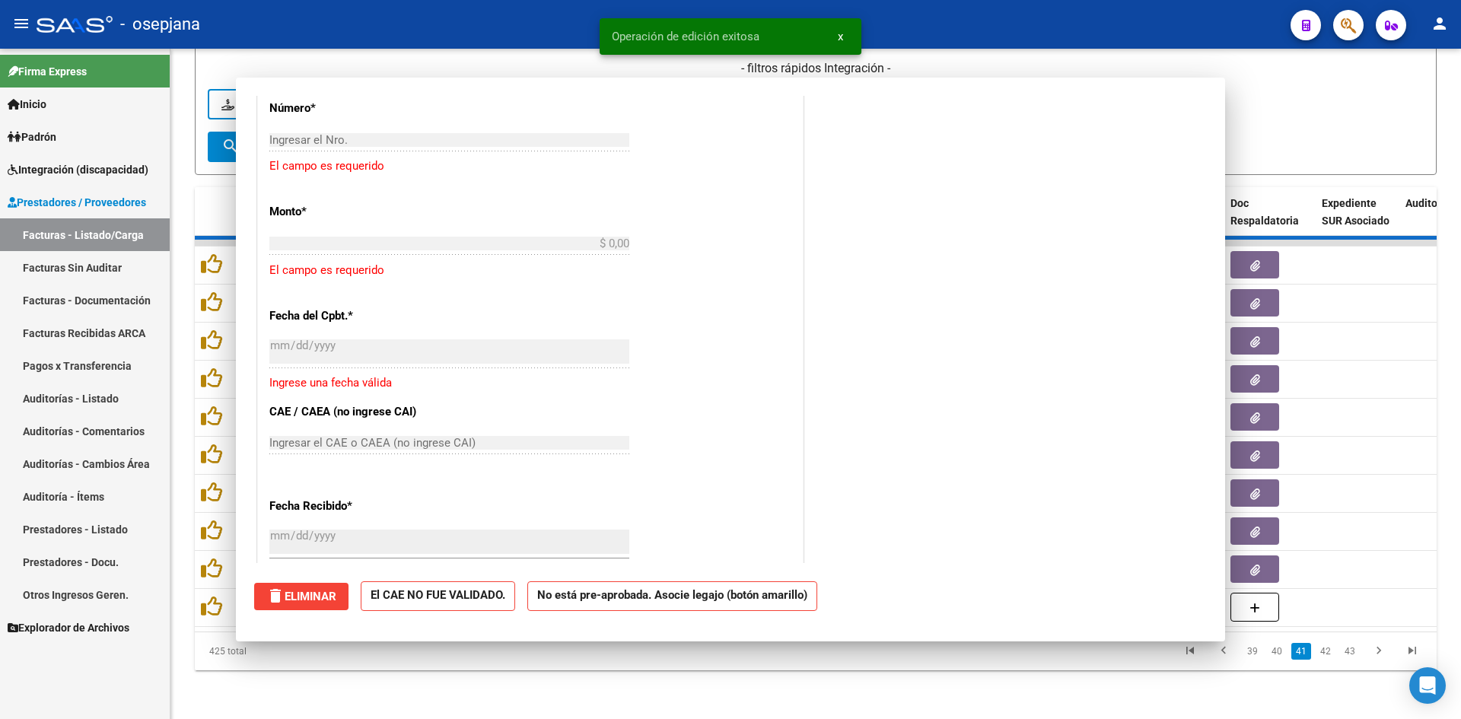
scroll to position [0, 0]
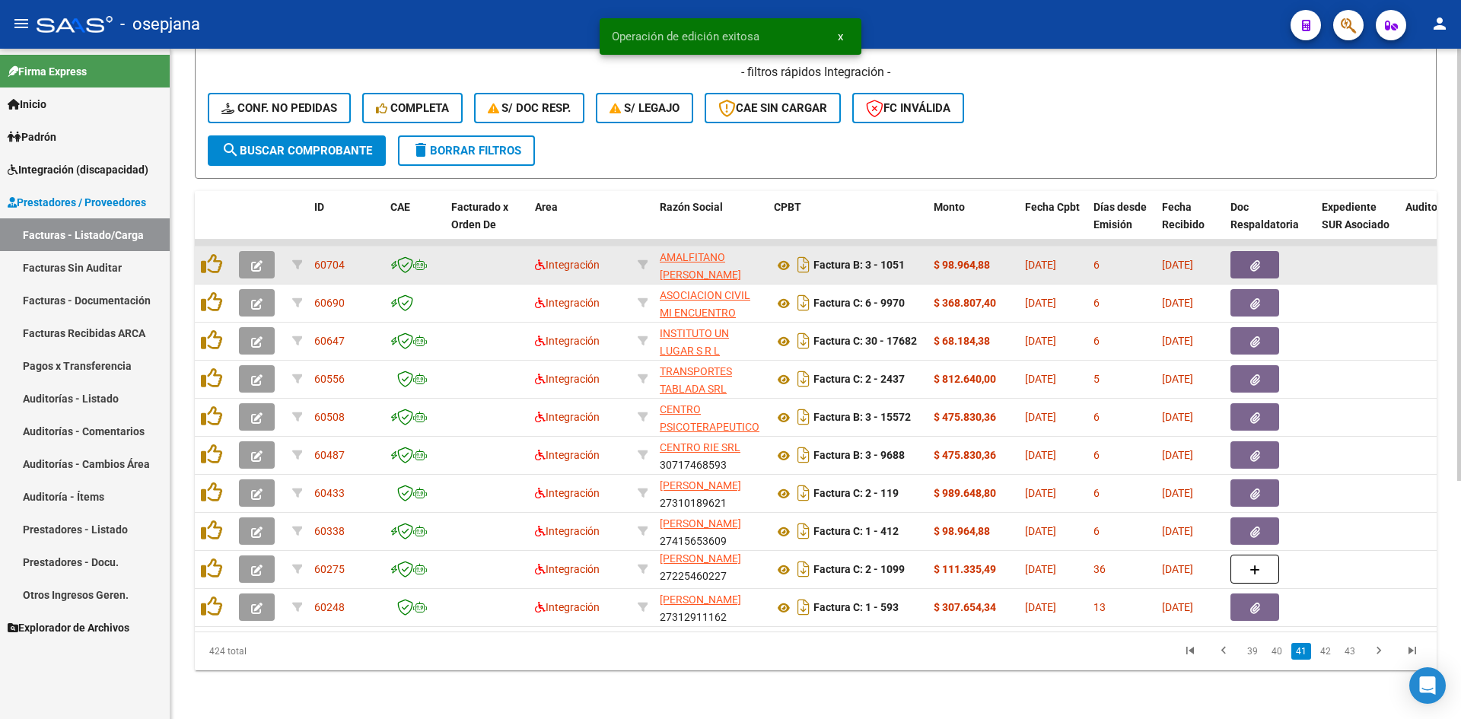
click at [259, 260] on icon "button" at bounding box center [256, 265] width 11 height 11
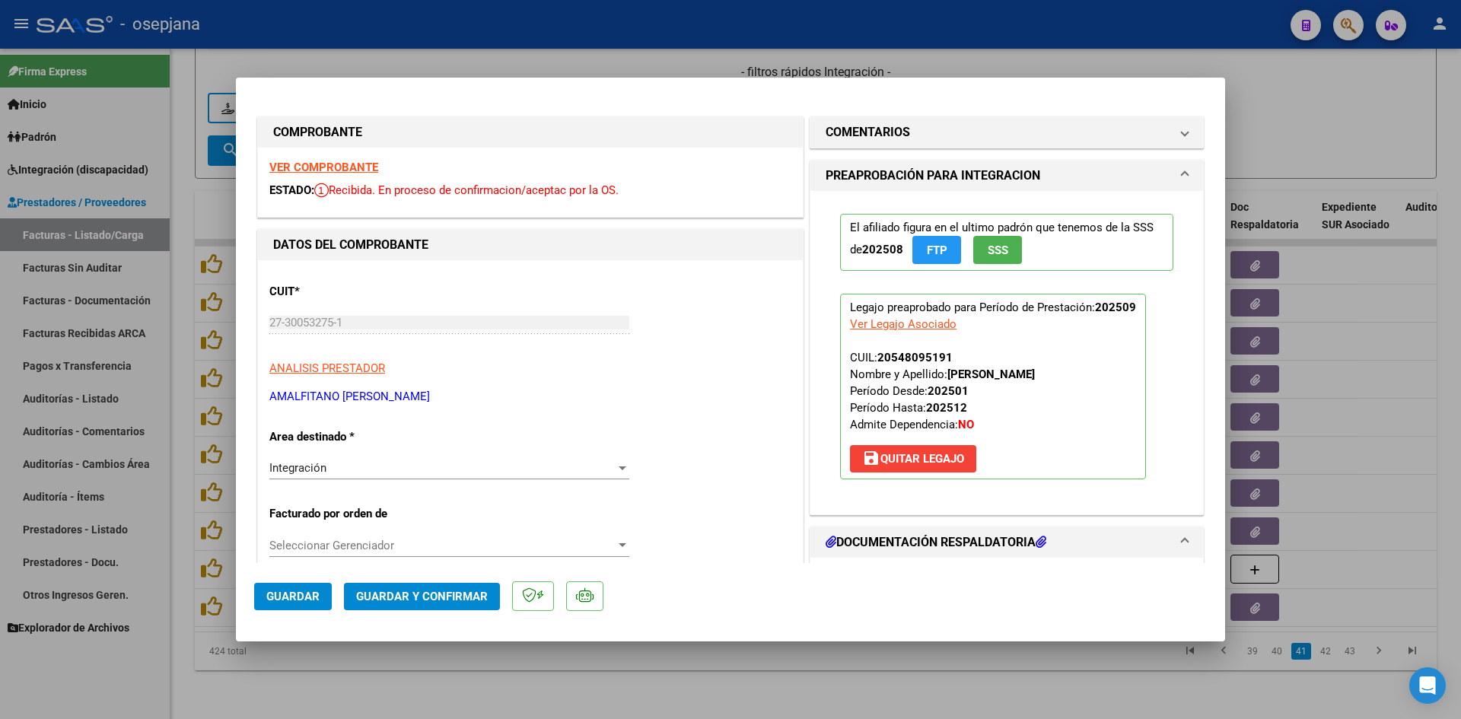
click at [311, 165] on strong "VER COMPROBANTE" at bounding box center [323, 168] width 109 height 14
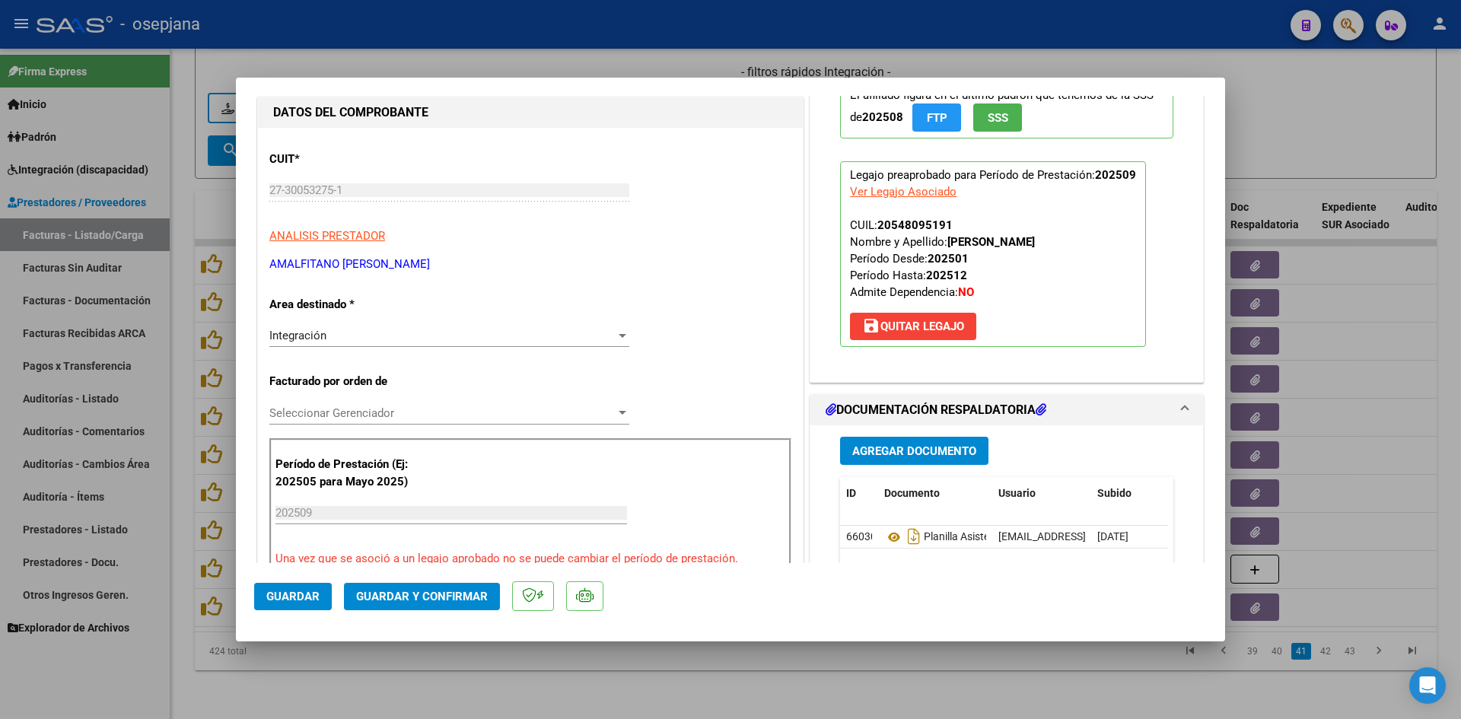
scroll to position [456, 0]
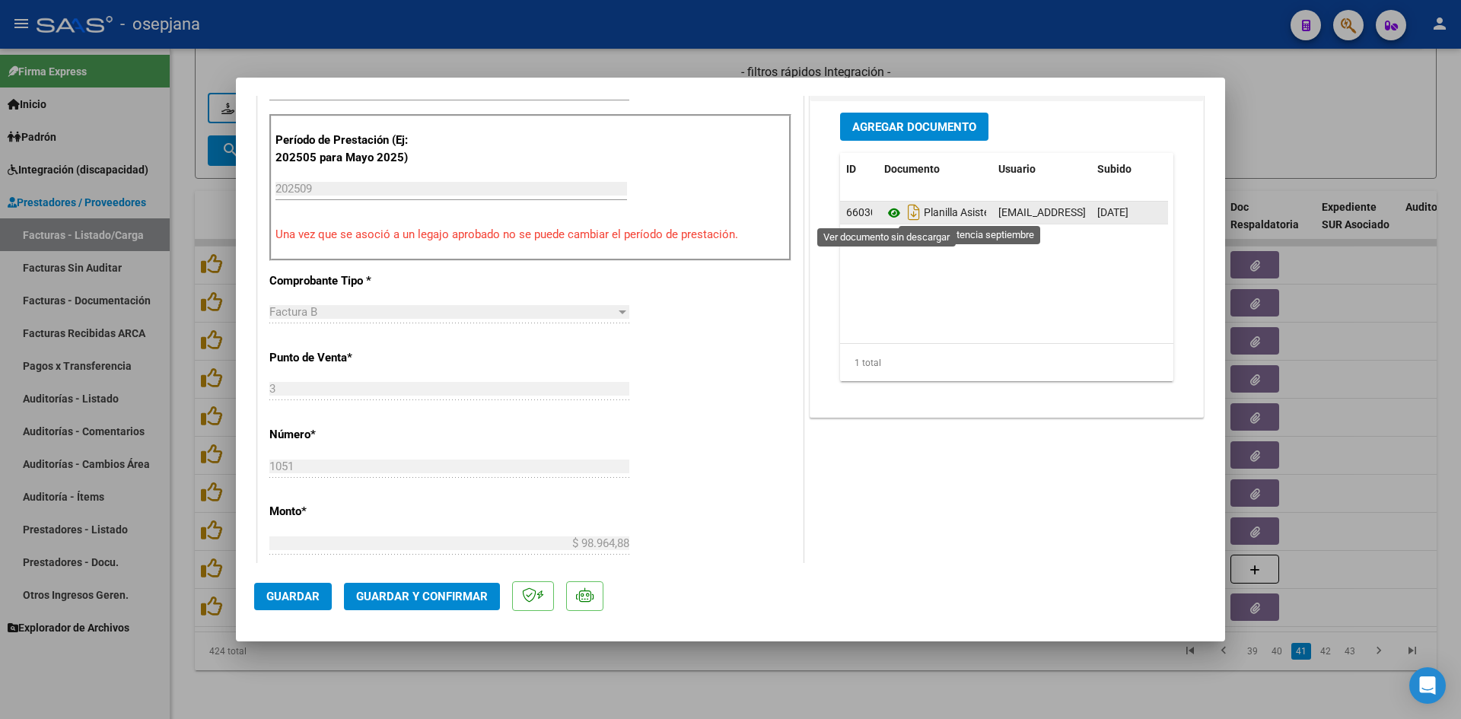
click at [884, 208] on icon at bounding box center [894, 213] width 20 height 18
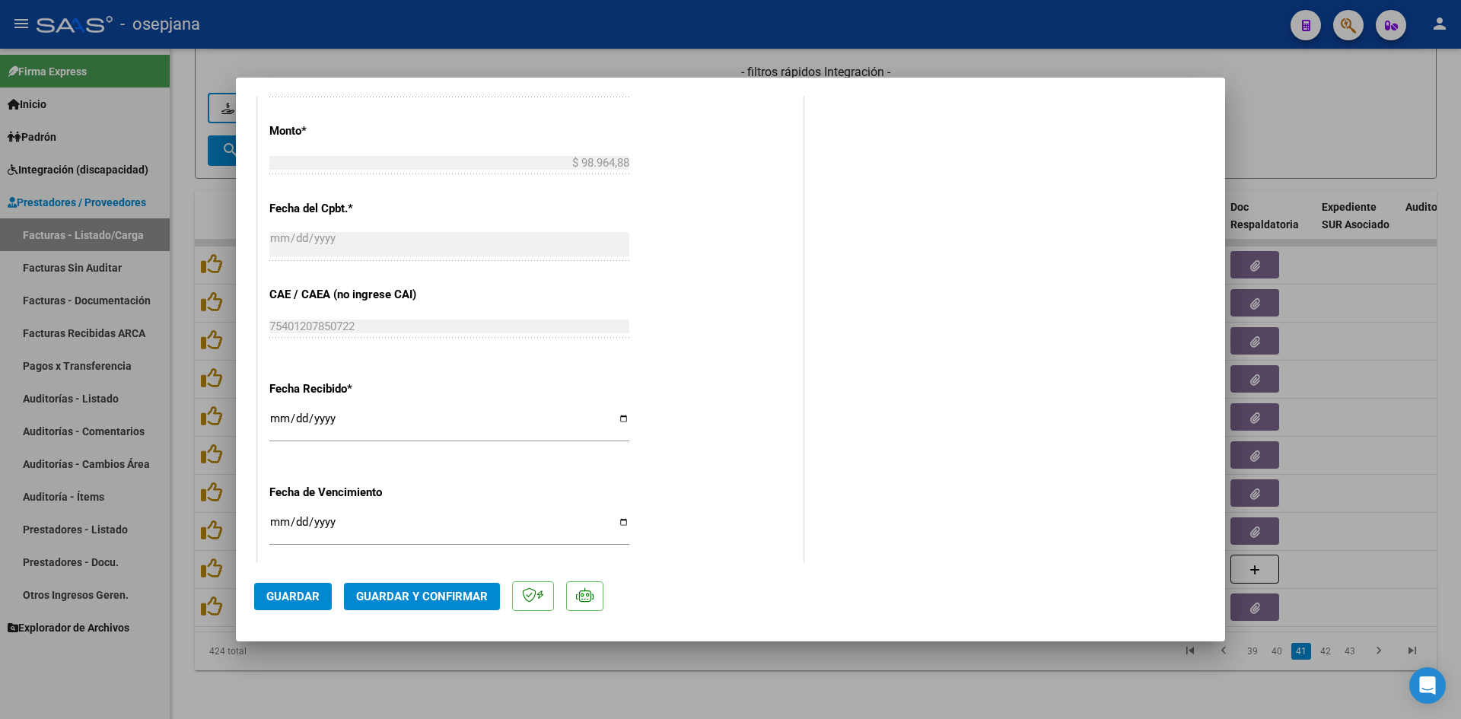
scroll to position [1003, 0]
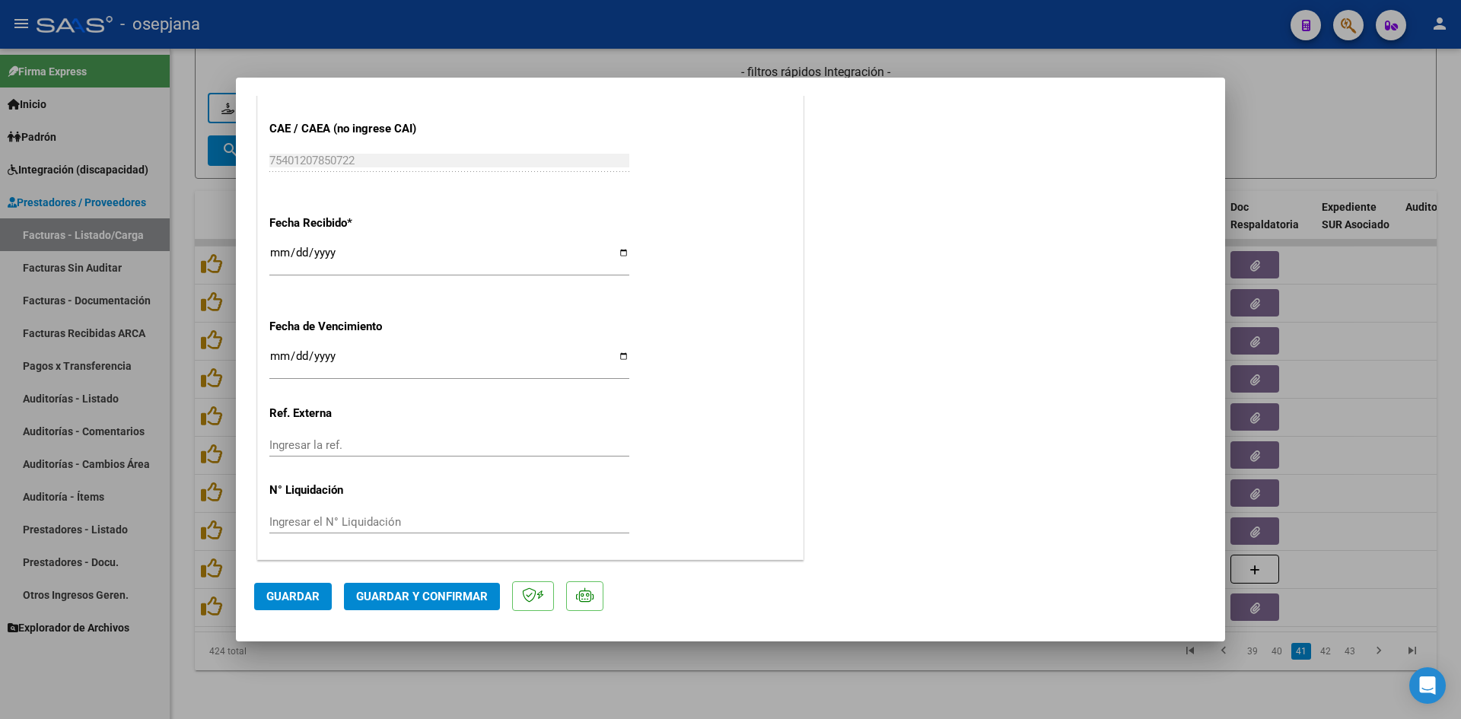
click at [278, 358] on input "[DATE]" at bounding box center [449, 362] width 360 height 24
click at [389, 590] on span "Guardar y Confirmar" at bounding box center [422, 597] width 132 height 14
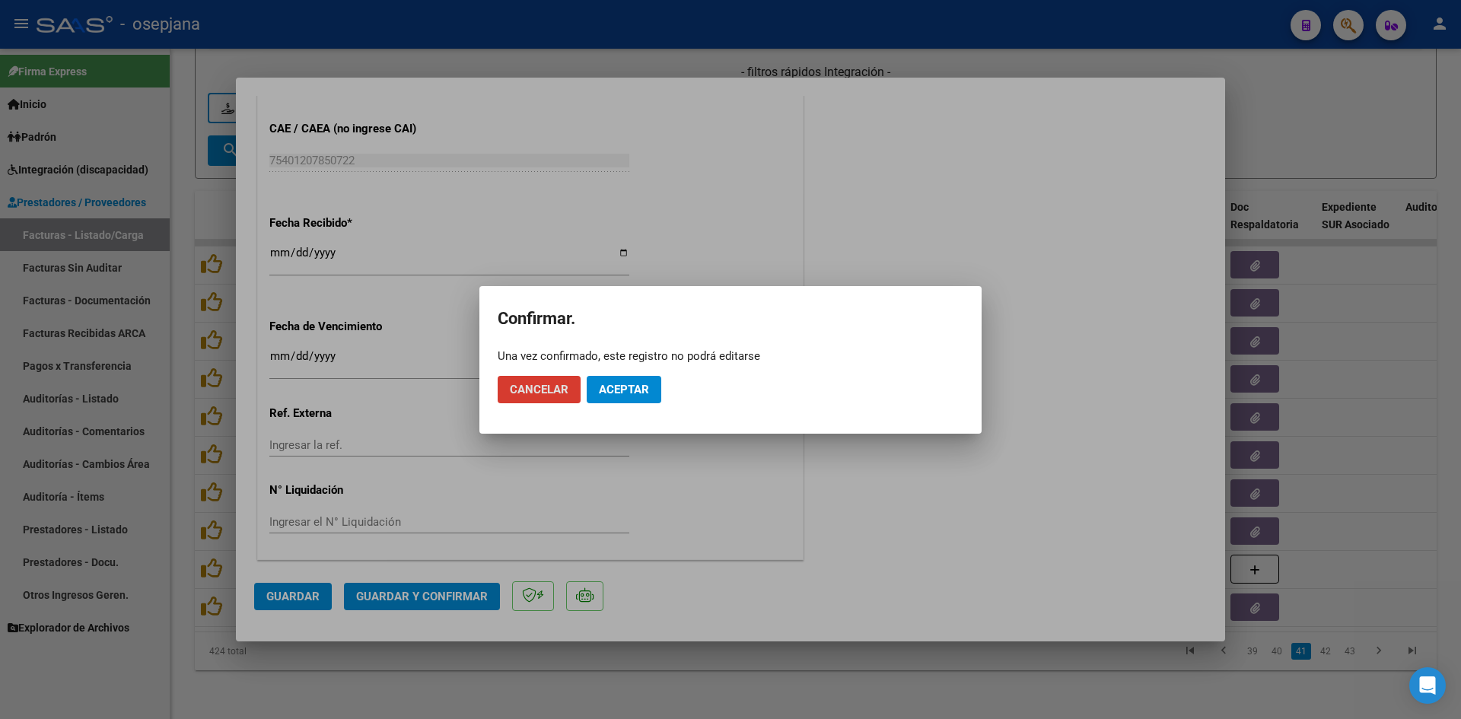
click at [650, 386] on button "Aceptar" at bounding box center [624, 389] width 75 height 27
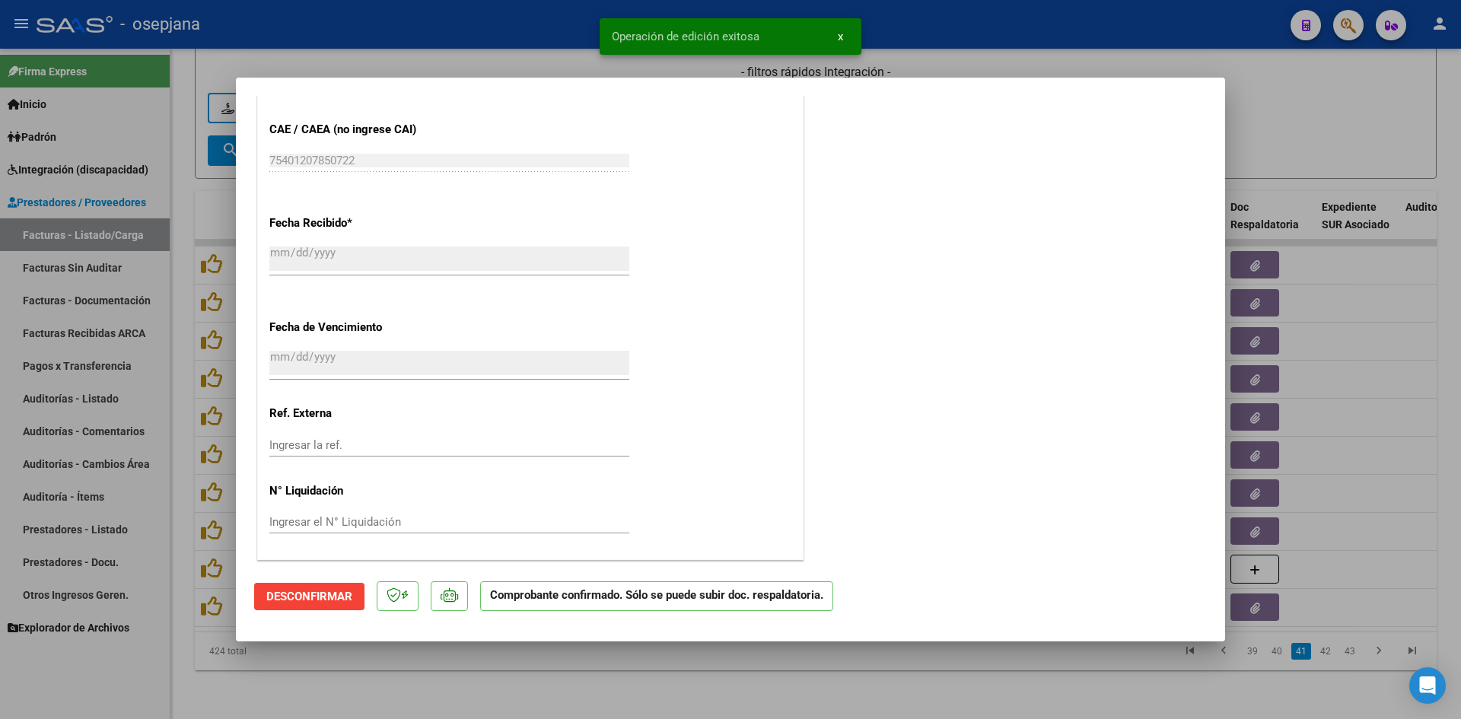
click at [1239, 129] on div at bounding box center [730, 359] width 1461 height 719
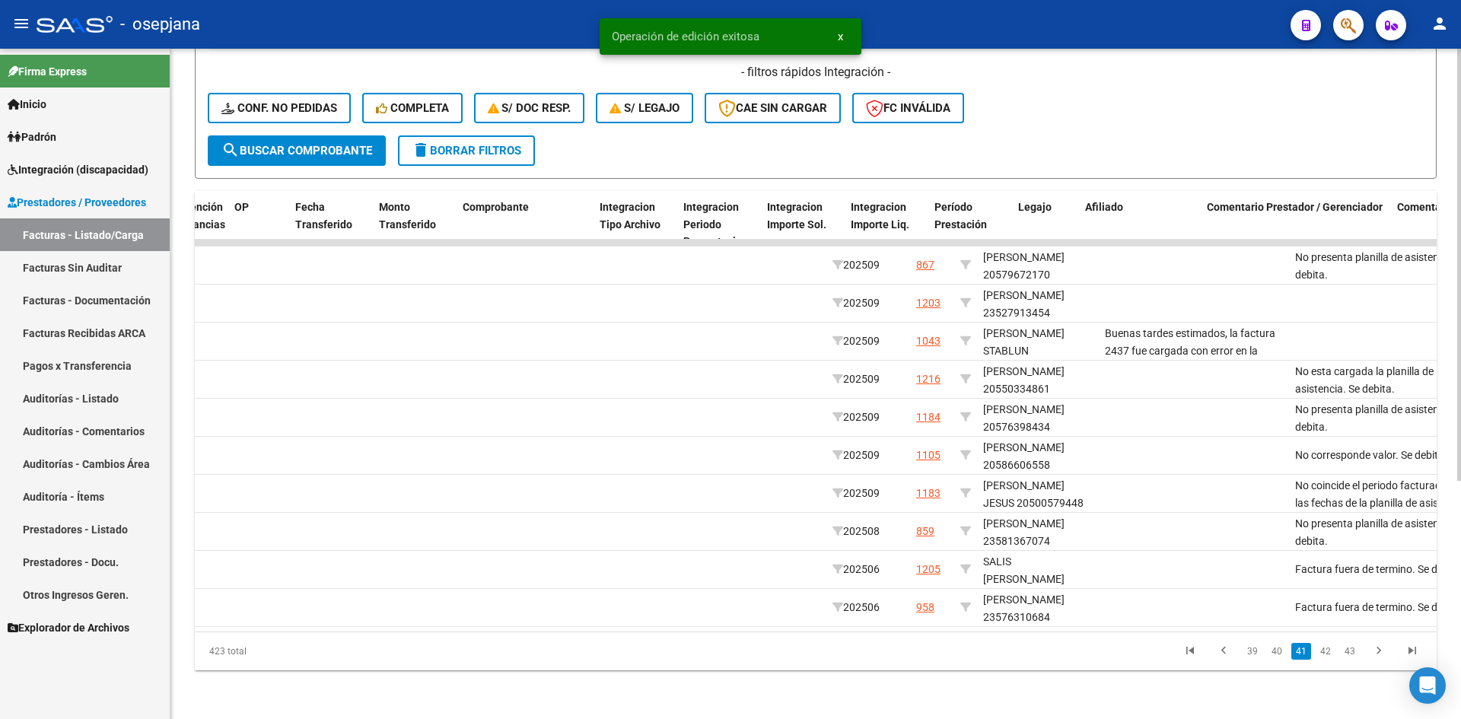
scroll to position [0, 17]
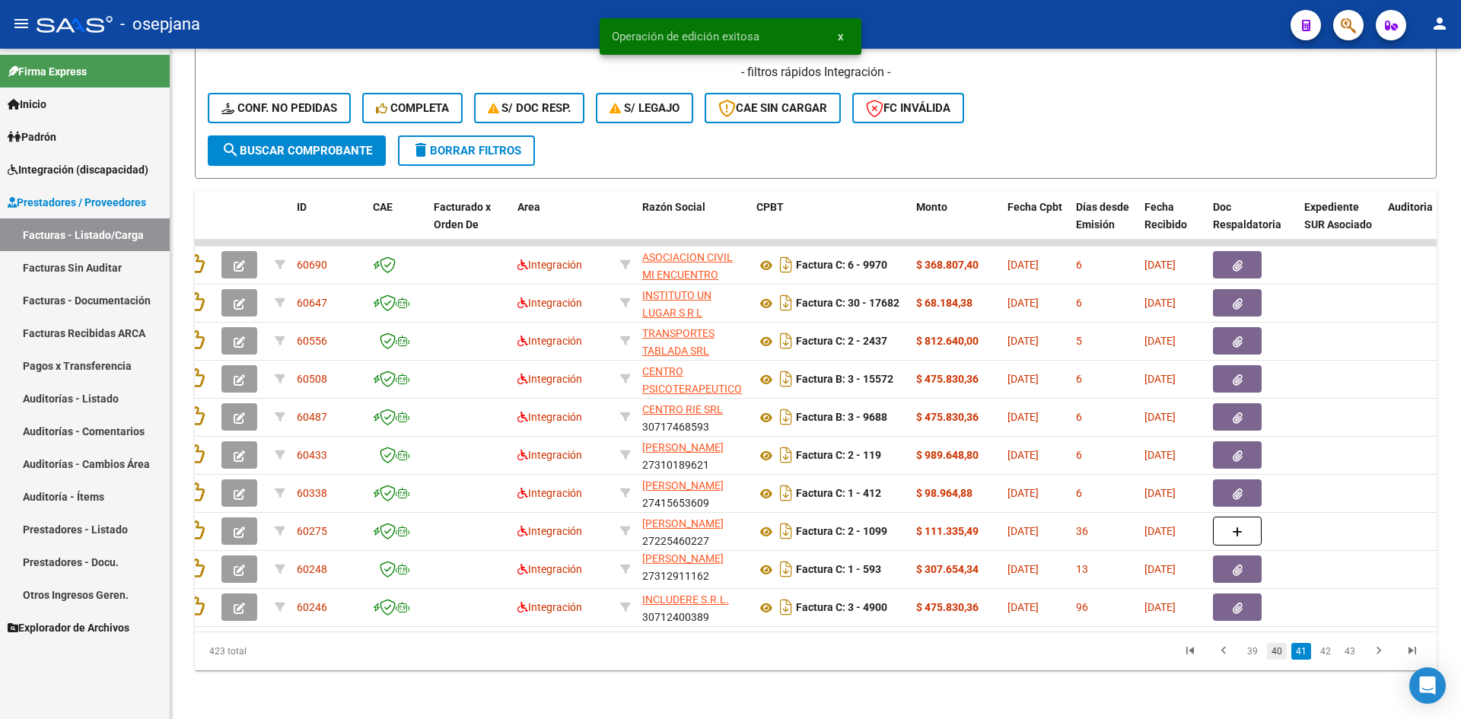
click at [1280, 650] on link "40" at bounding box center [1277, 651] width 20 height 17
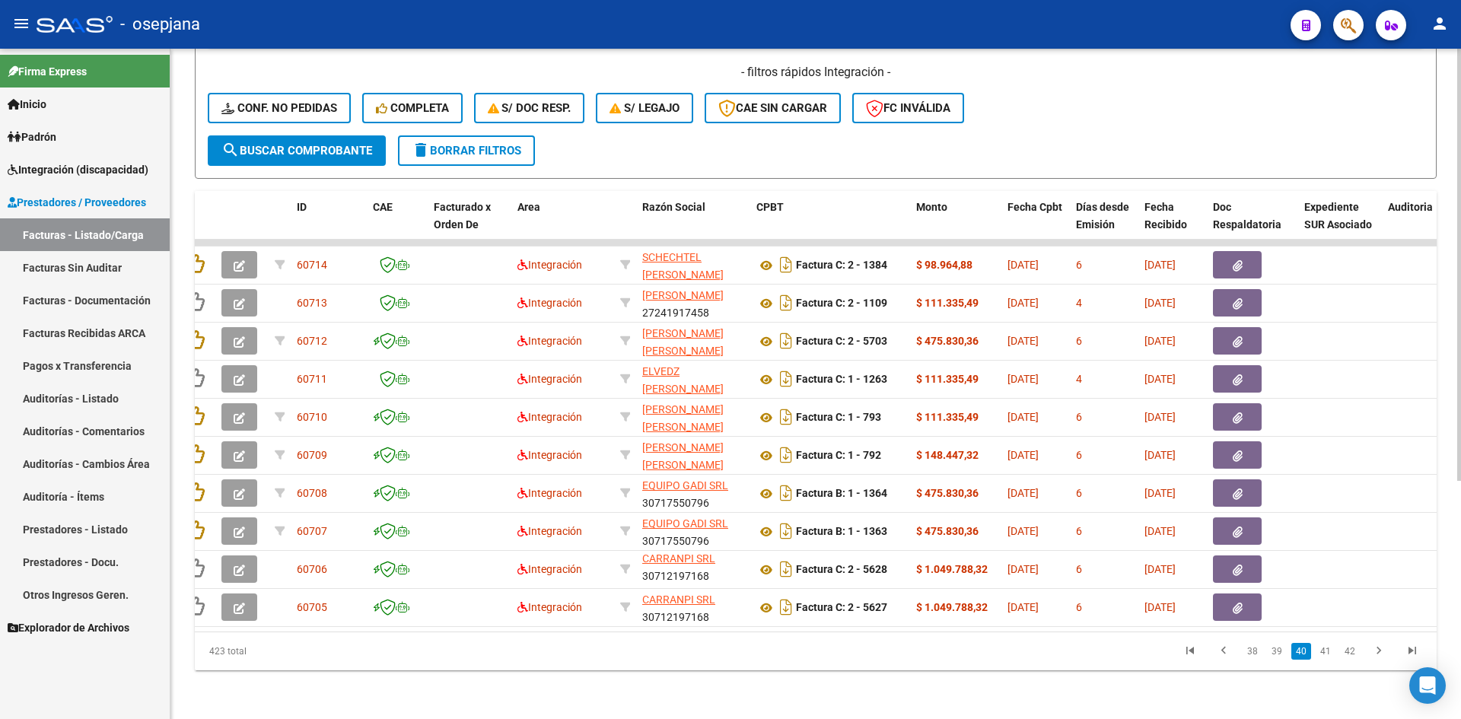
scroll to position [0, 0]
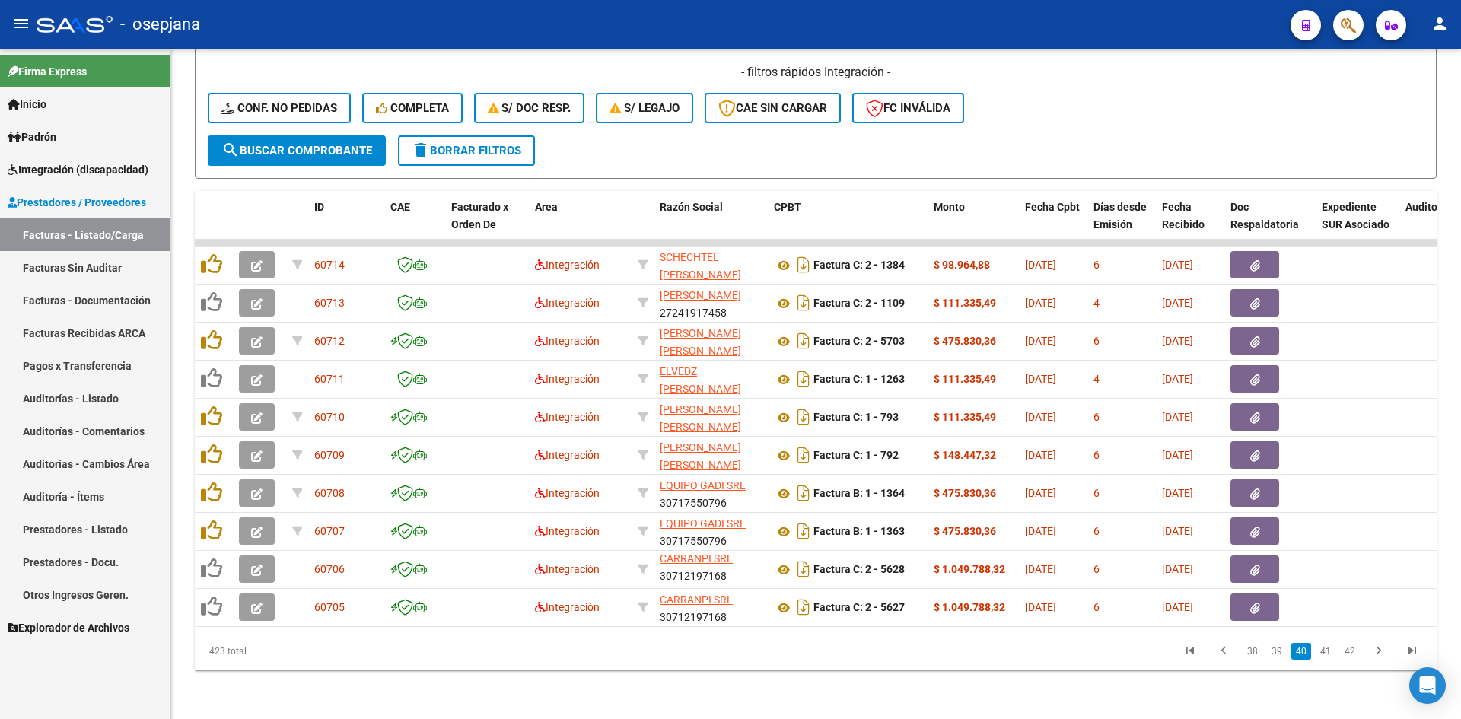
click at [110, 230] on link "Facturas - Listado/Carga" at bounding box center [85, 234] width 170 height 33
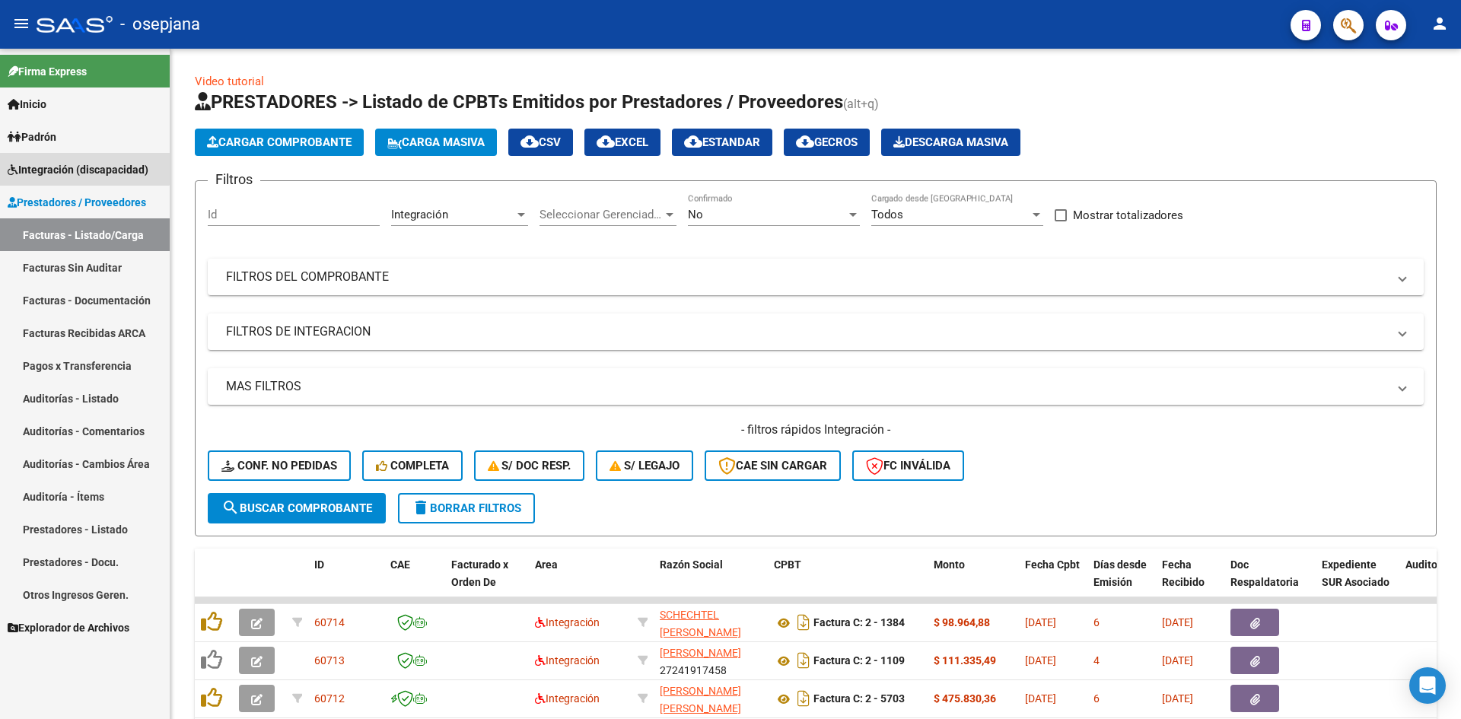
click at [79, 161] on span "Integración (discapacidad)" at bounding box center [78, 169] width 141 height 17
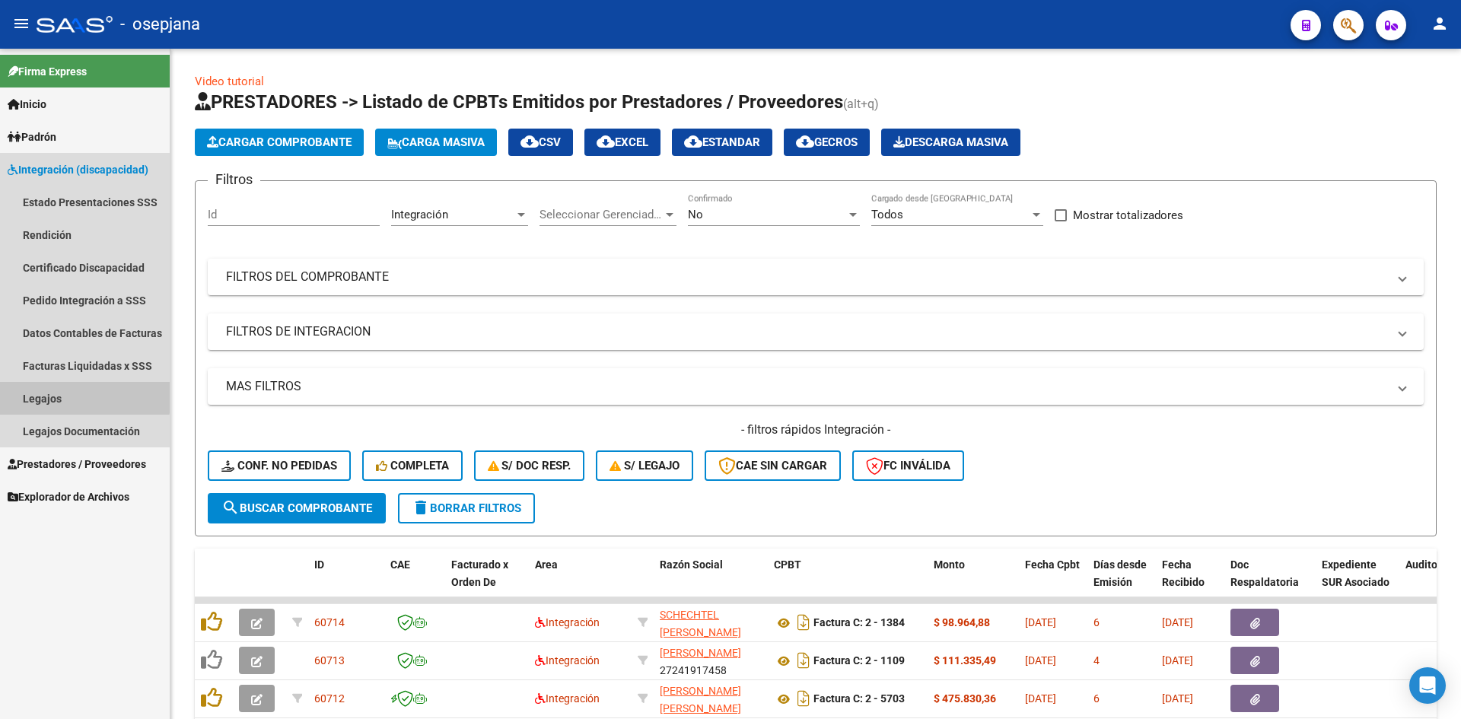
click at [49, 394] on link "Legajos" at bounding box center [85, 398] width 170 height 33
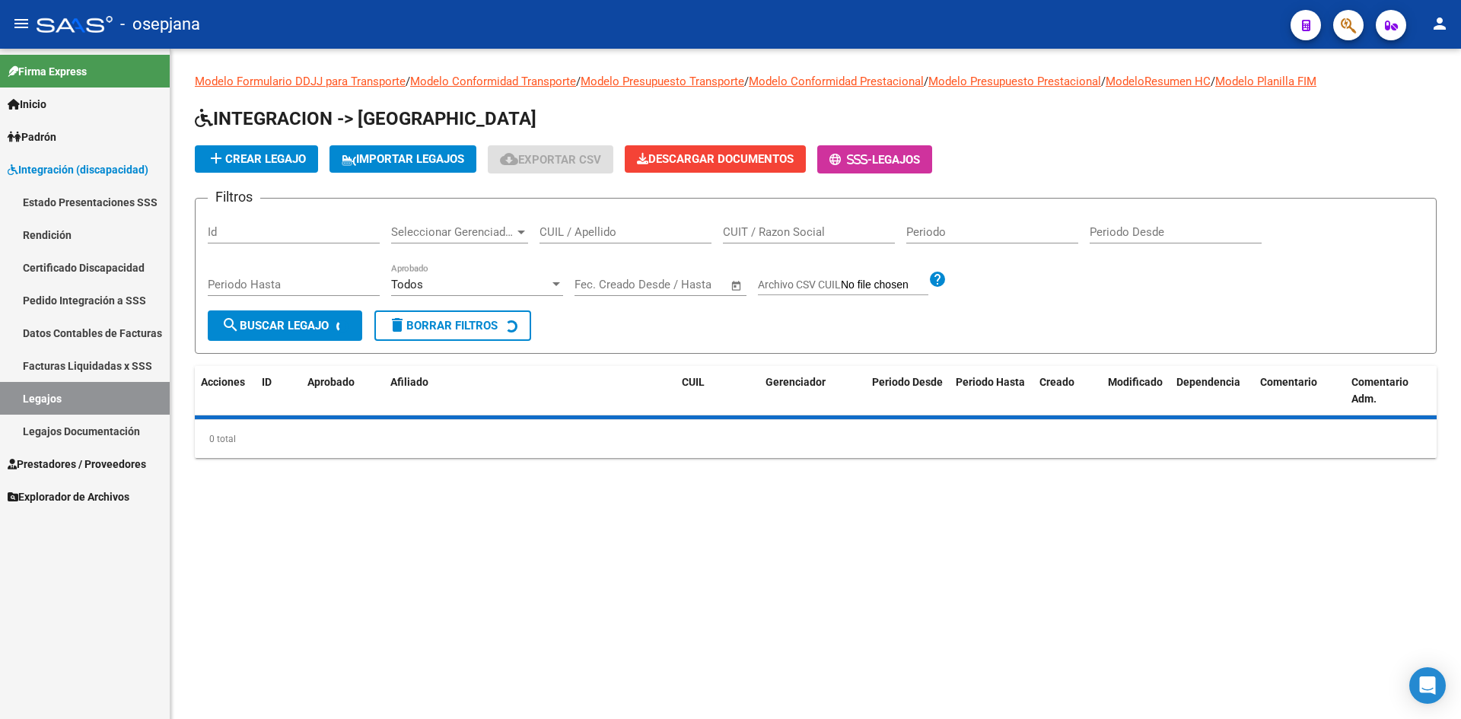
click at [608, 224] on div "CUIL / Apellido" at bounding box center [625, 227] width 172 height 33
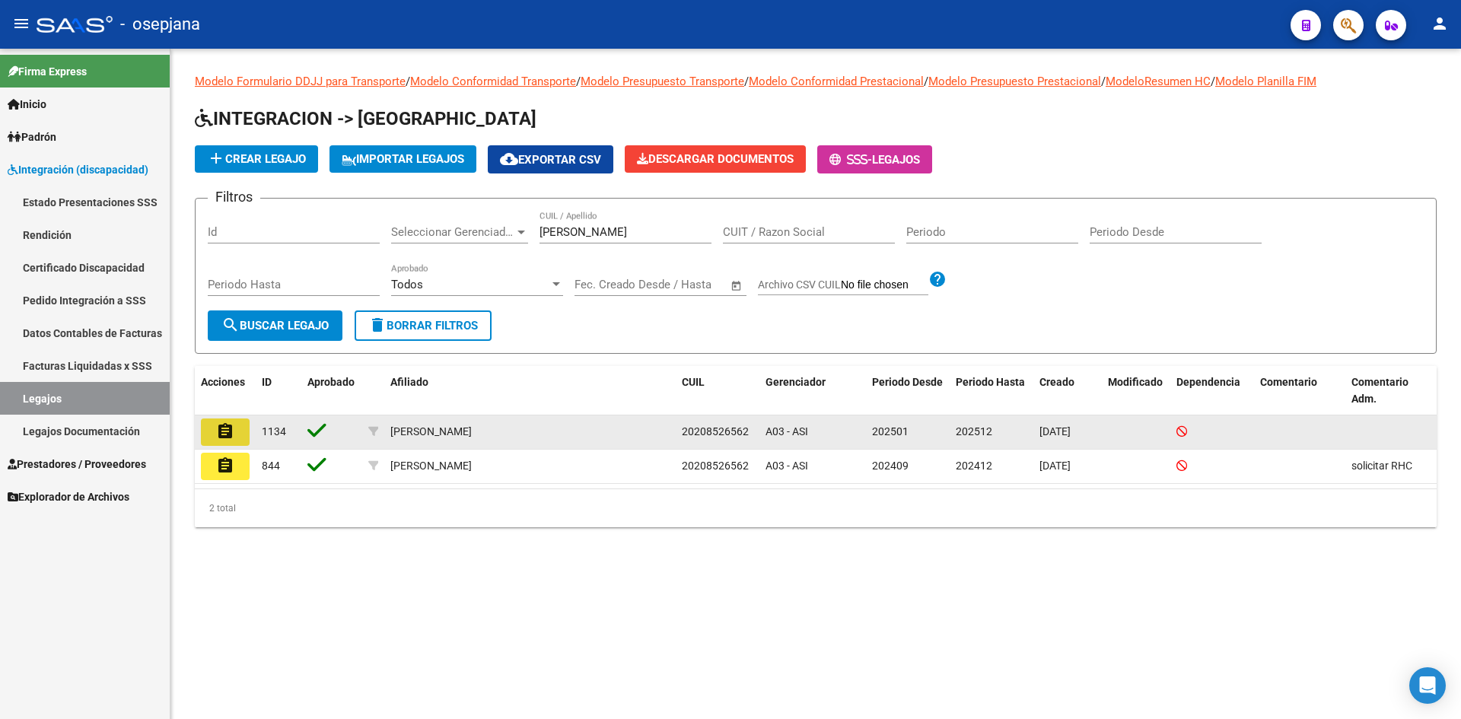
click at [224, 433] on mat-icon "assignment" at bounding box center [225, 431] width 18 height 18
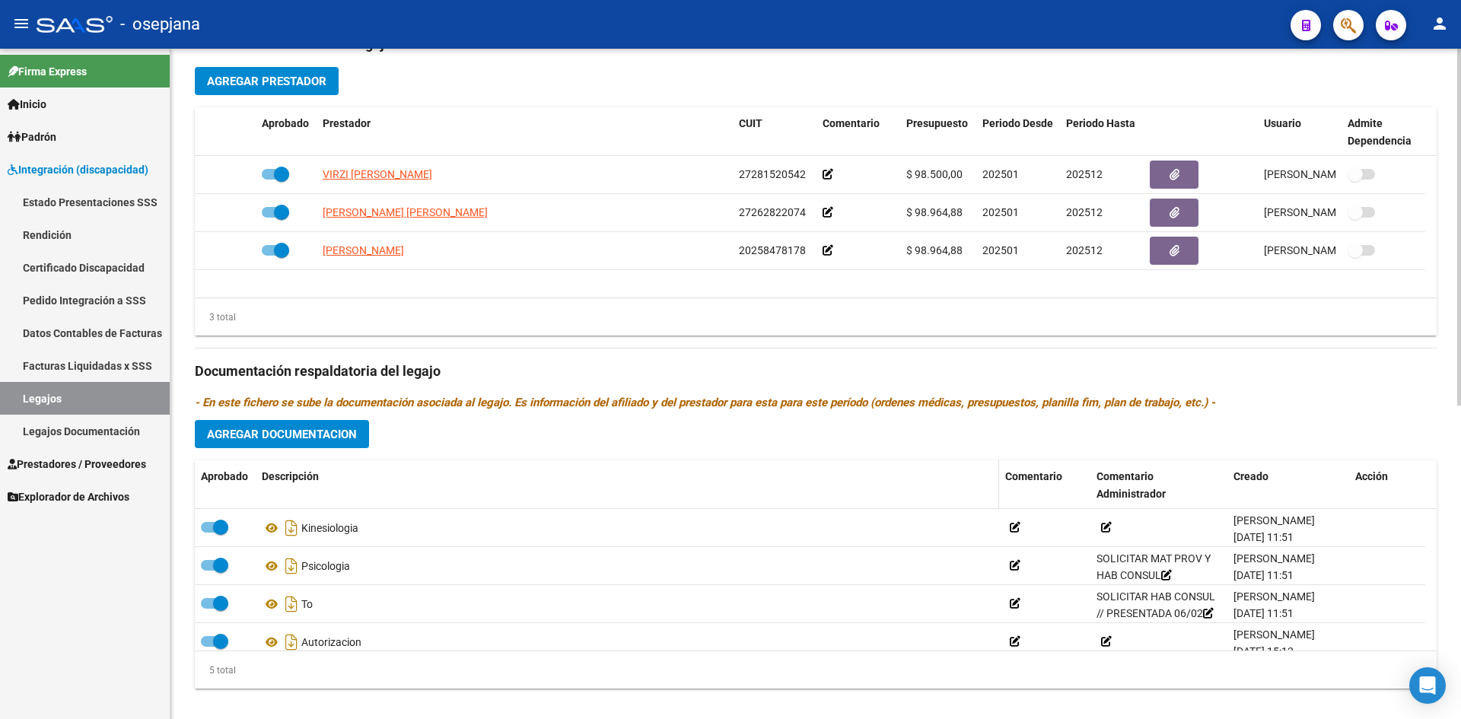
scroll to position [589, 0]
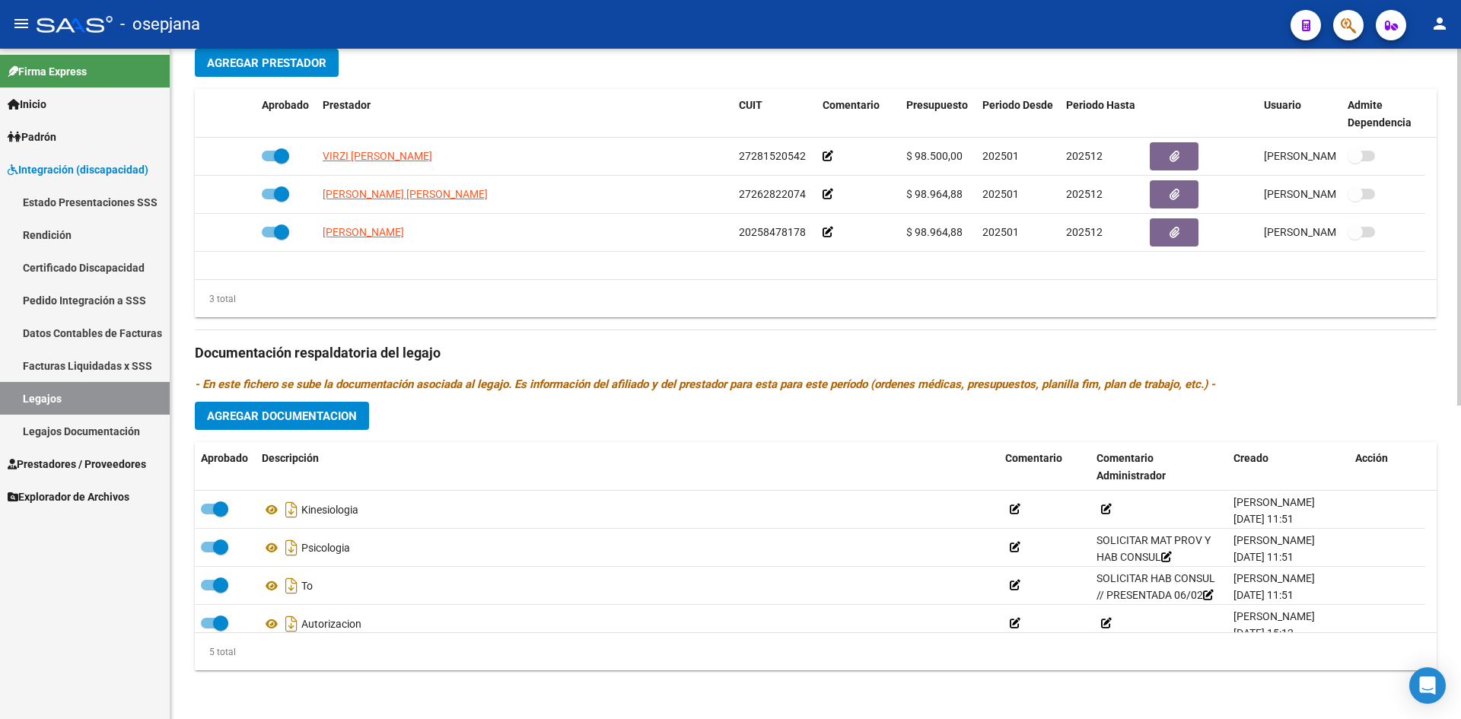
click at [261, 413] on span "Agregar Documentacion" at bounding box center [282, 416] width 150 height 14
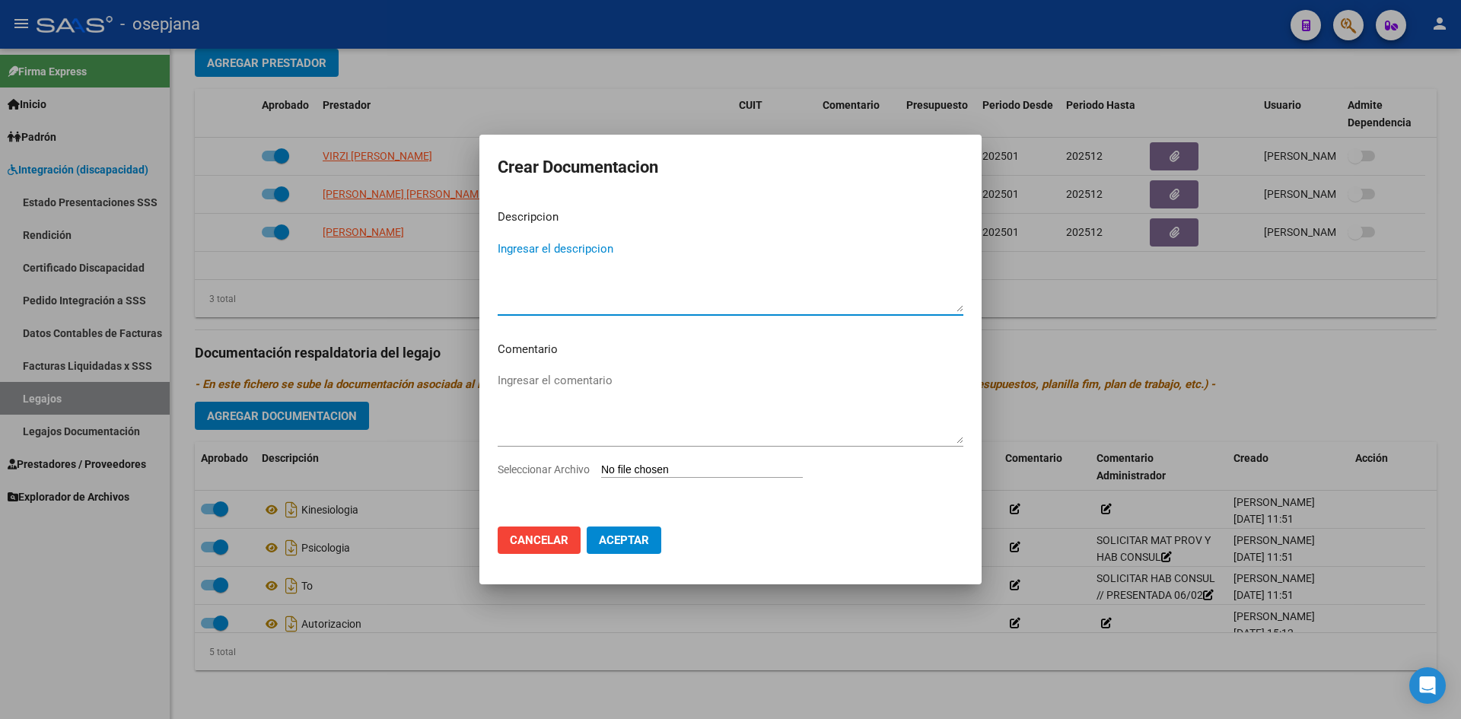
click at [641, 469] on input "Seleccionar Archivo" at bounding box center [702, 470] width 202 height 14
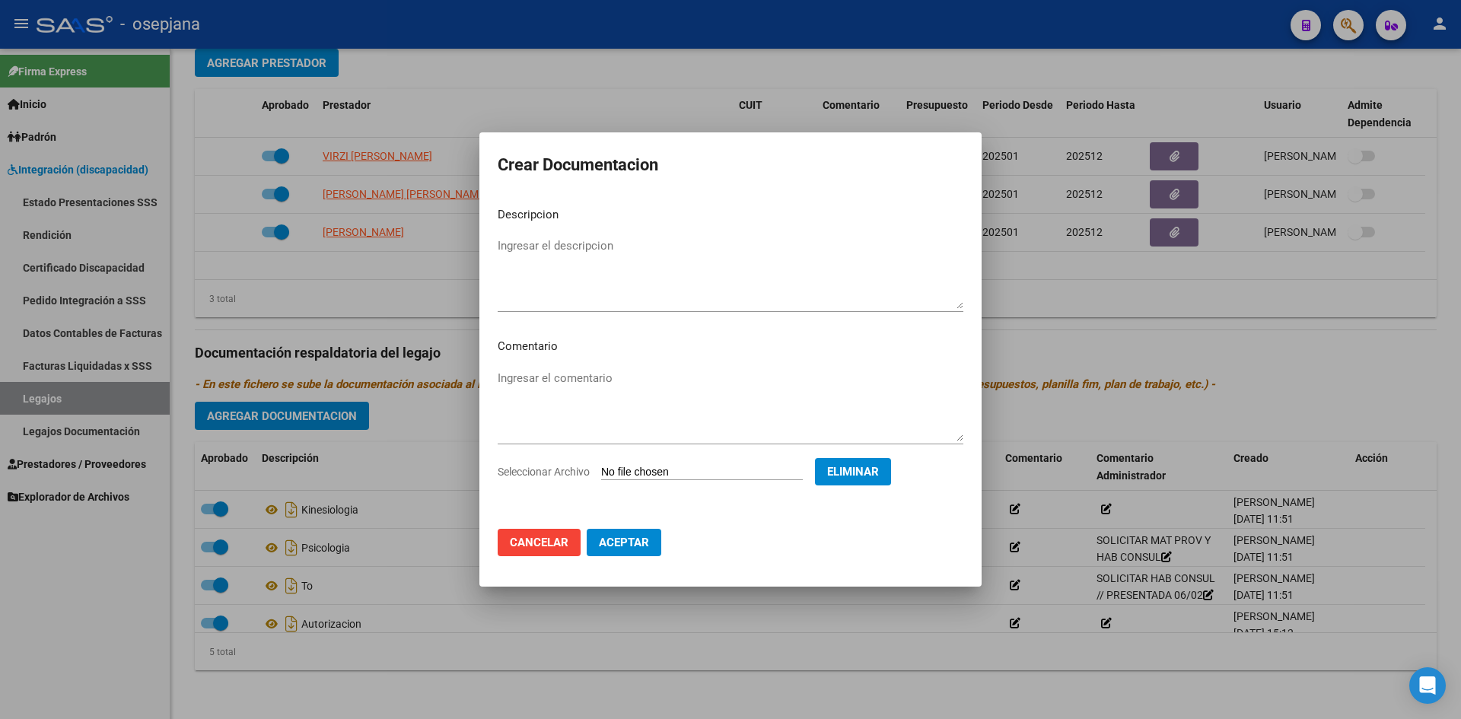
click at [610, 250] on textarea "Ingresar el descripcion" at bounding box center [731, 273] width 466 height 72
click at [643, 539] on span "Aceptar" at bounding box center [624, 543] width 50 height 14
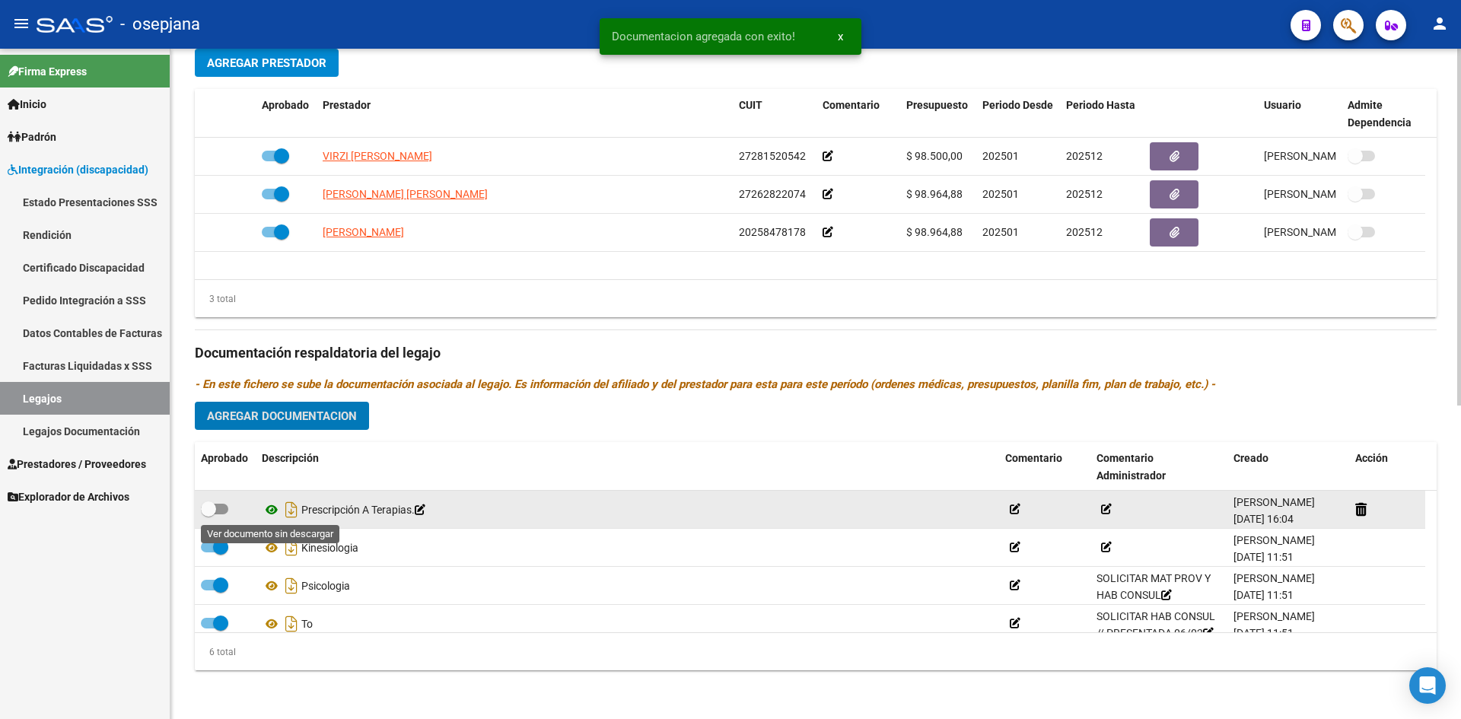
click at [262, 509] on icon at bounding box center [272, 510] width 20 height 18
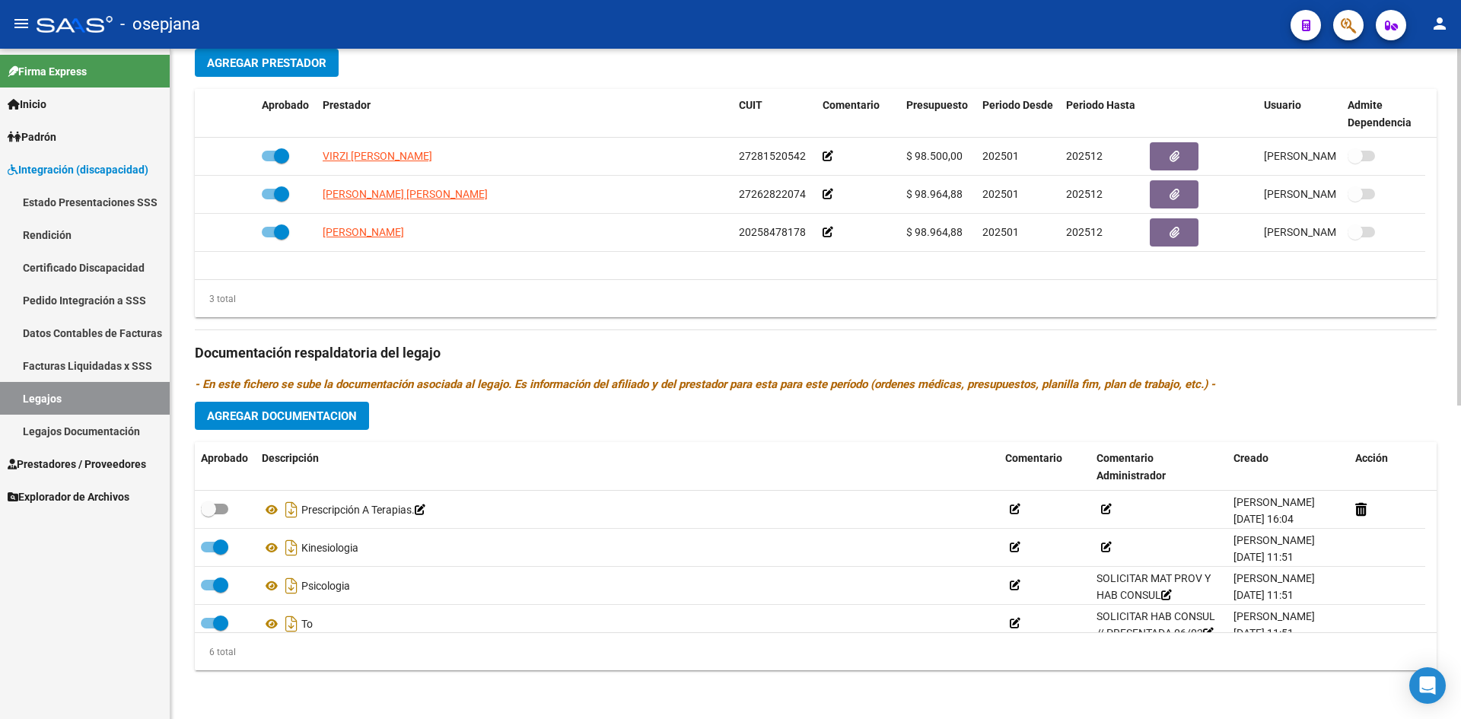
click at [355, 415] on span "Agregar Documentacion" at bounding box center [282, 416] width 150 height 14
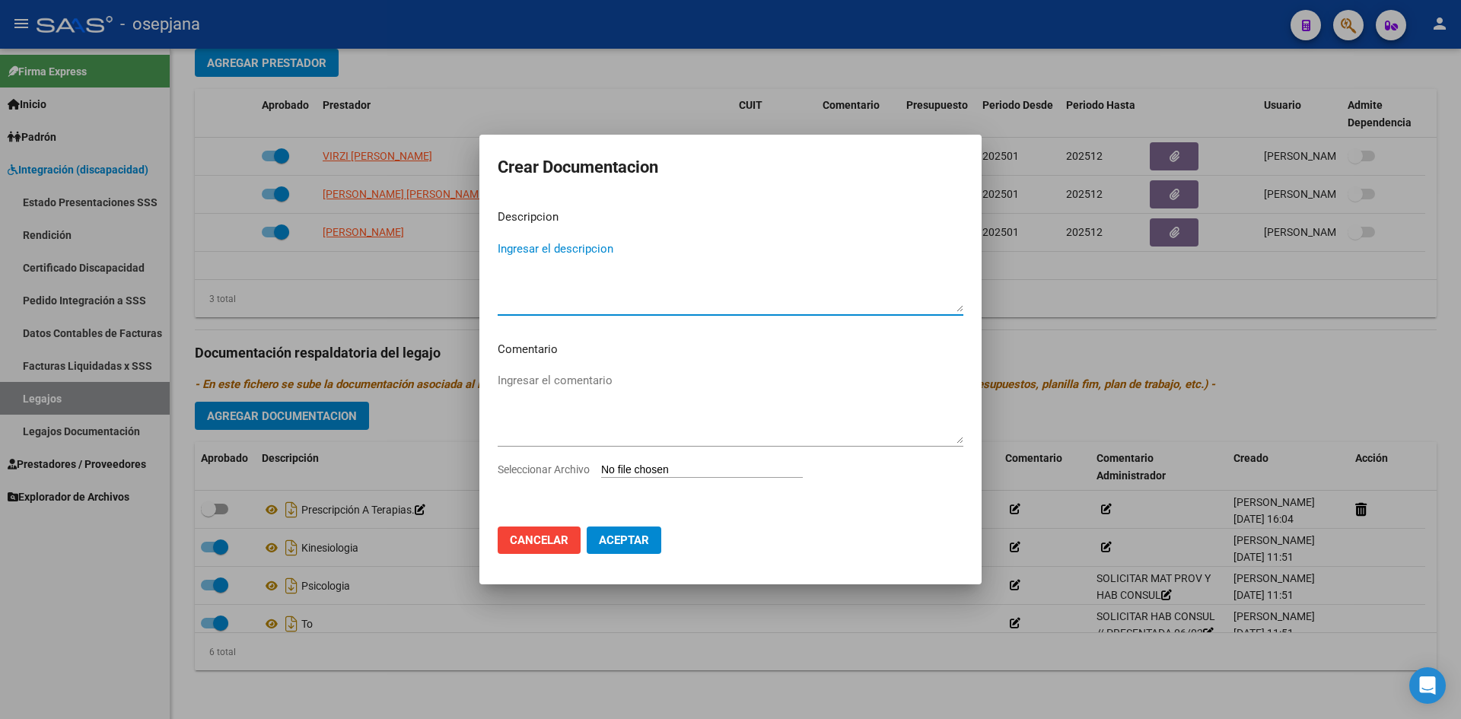
click at [631, 466] on input "Seleccionar Archivo" at bounding box center [702, 470] width 202 height 14
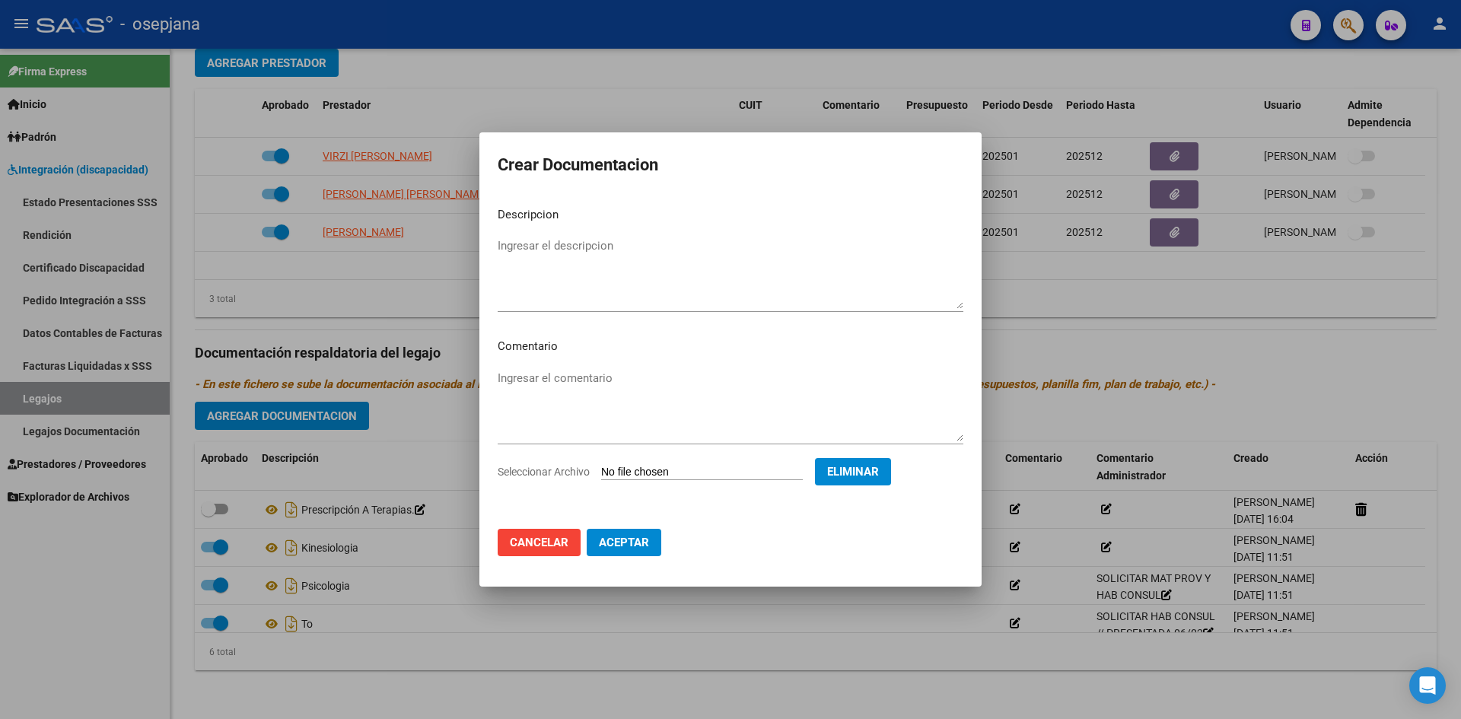
click at [556, 276] on textarea "Ingresar el descripcion" at bounding box center [731, 273] width 466 height 72
click at [657, 544] on button "Aceptar" at bounding box center [624, 542] width 75 height 27
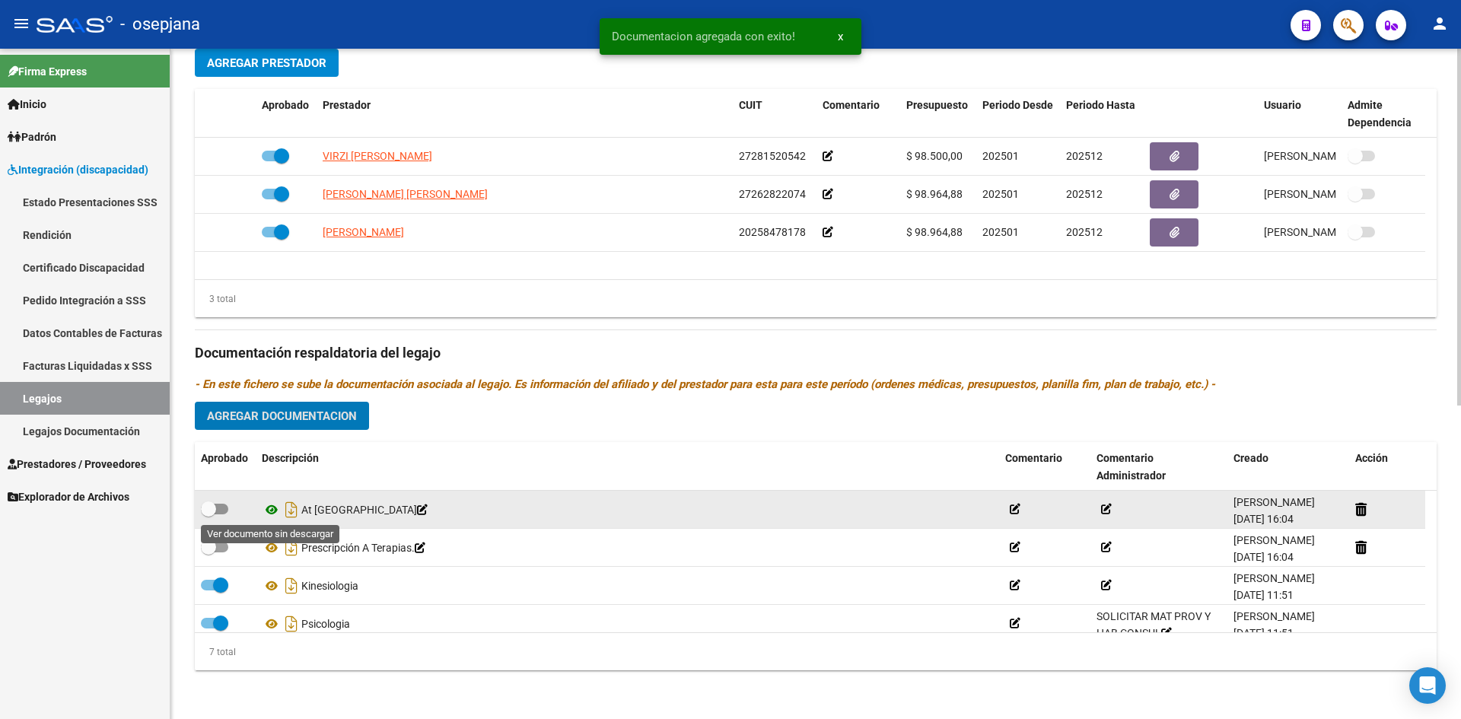
click at [270, 507] on icon at bounding box center [272, 510] width 20 height 18
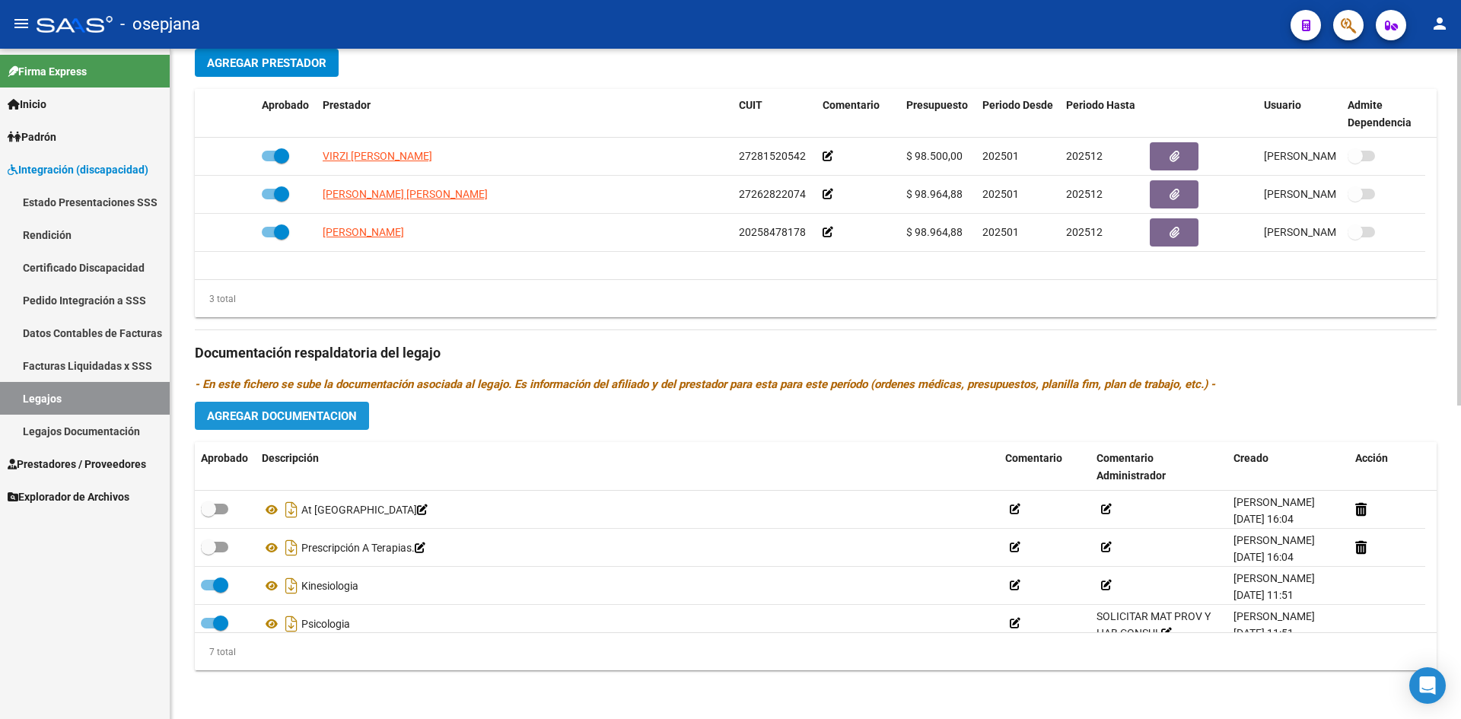
click at [246, 412] on span "Agregar Documentacion" at bounding box center [282, 416] width 150 height 14
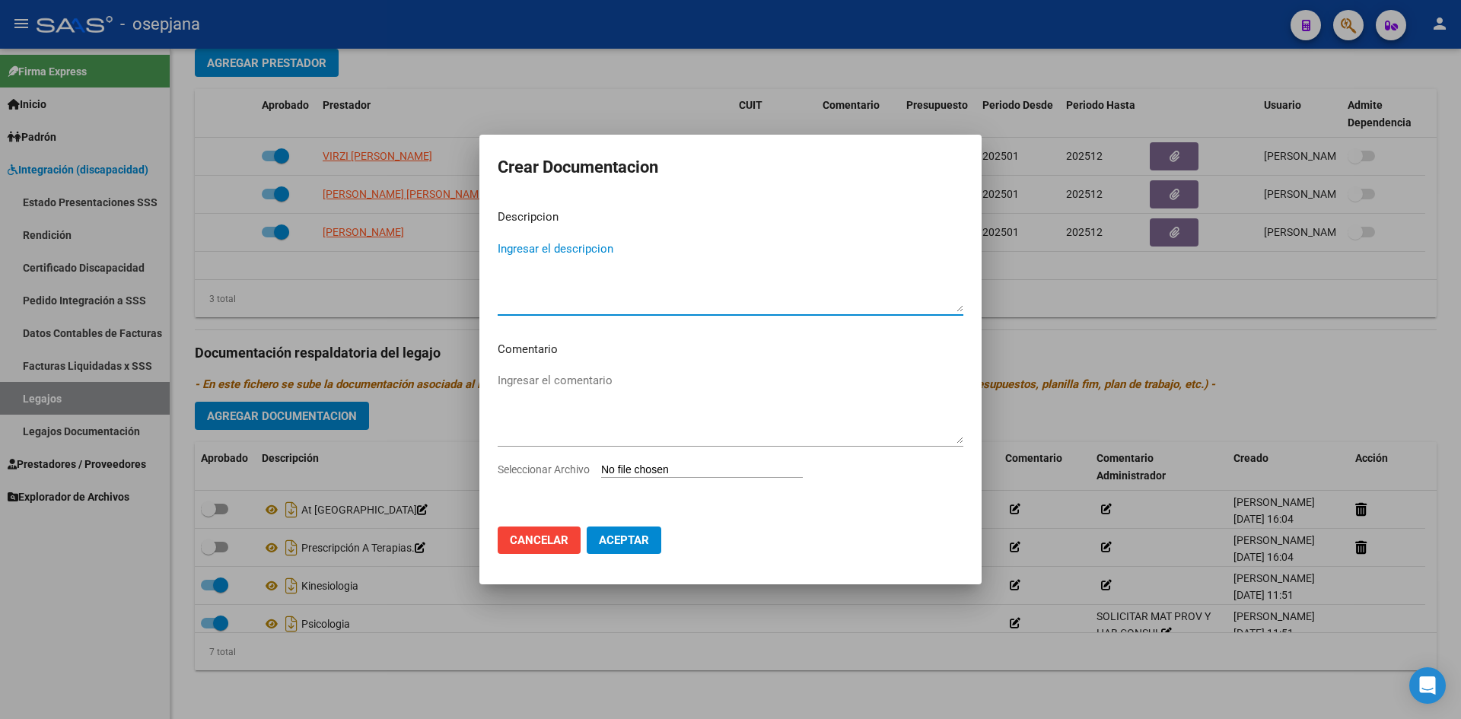
click at [644, 471] on input "Seleccionar Archivo" at bounding box center [702, 470] width 202 height 14
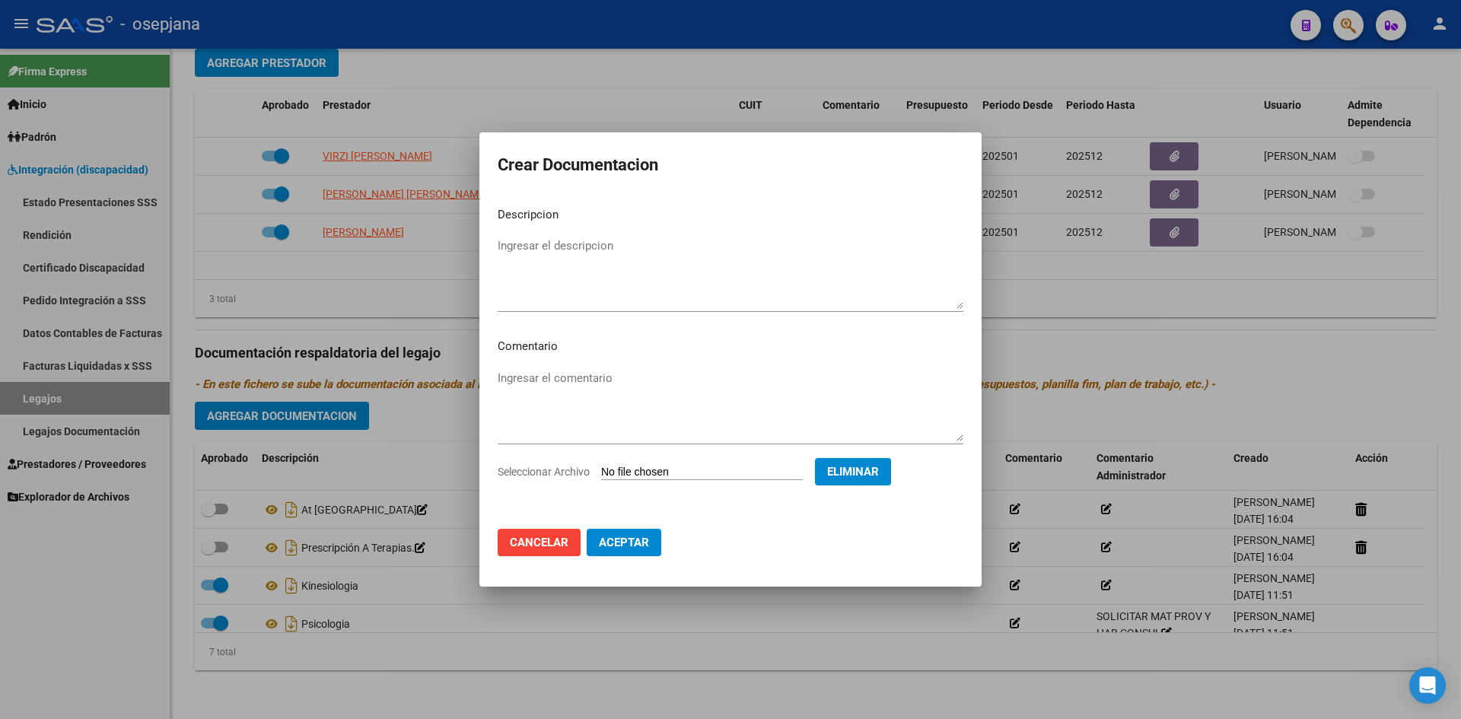
click at [558, 262] on textarea "Ingresar el descripcion" at bounding box center [731, 273] width 466 height 72
click at [632, 545] on span "Aceptar" at bounding box center [624, 543] width 50 height 14
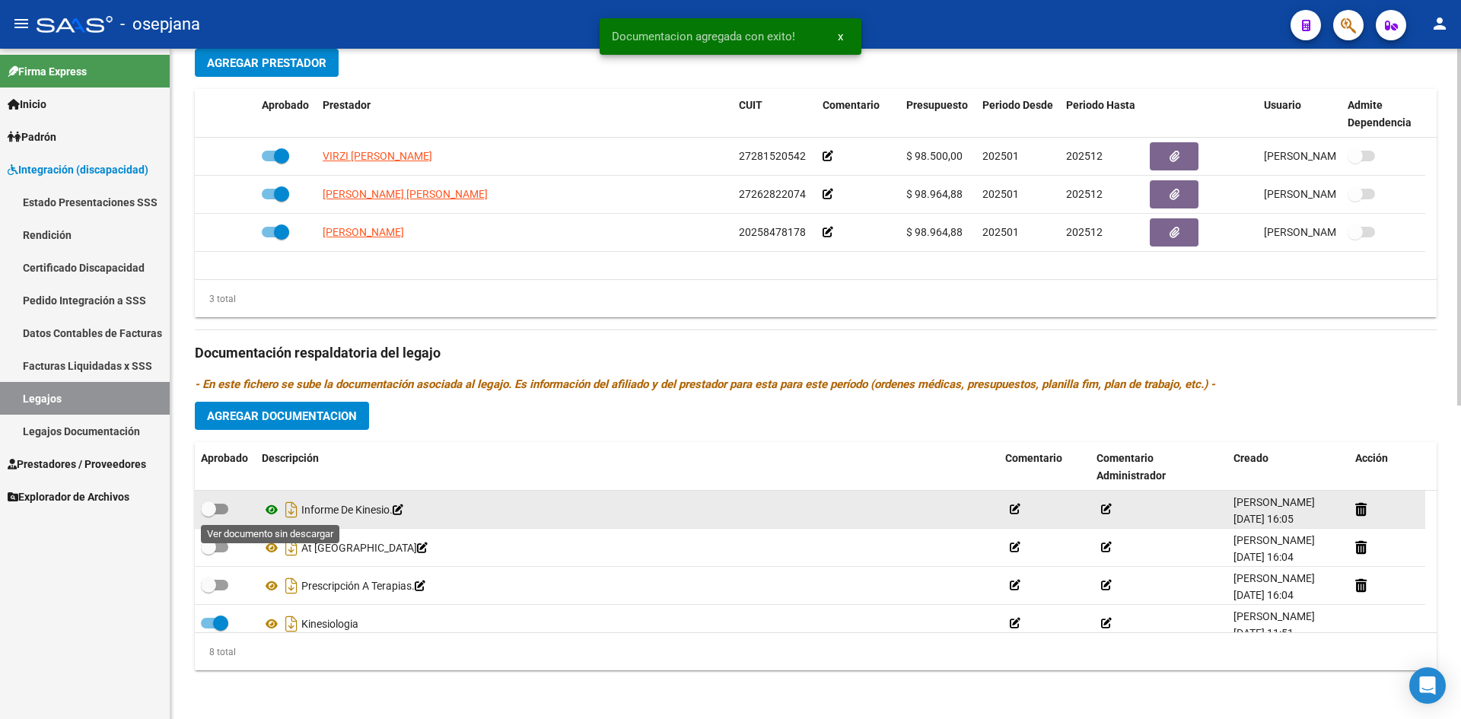
click at [278, 507] on icon at bounding box center [272, 510] width 20 height 18
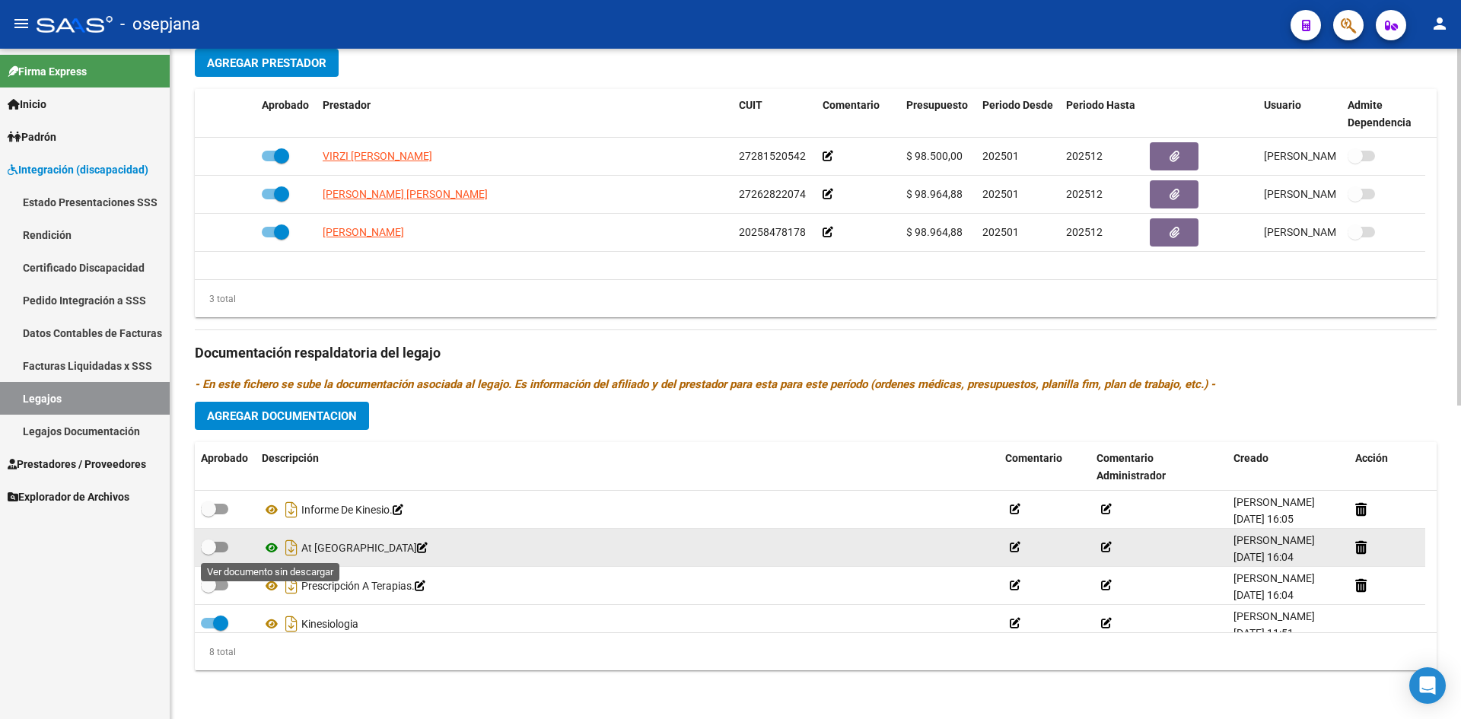
click at [274, 548] on icon at bounding box center [272, 548] width 20 height 18
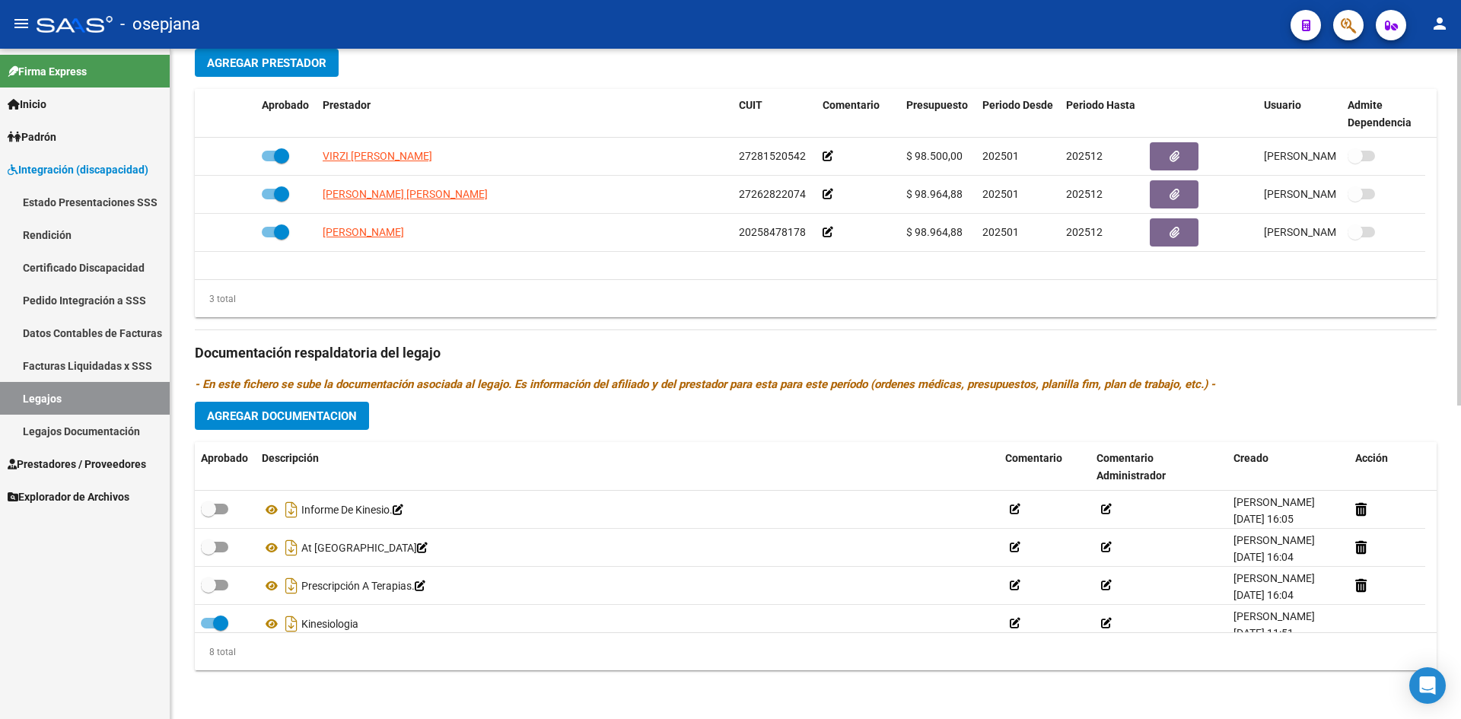
click at [305, 416] on span "Agregar Documentacion" at bounding box center [282, 416] width 150 height 14
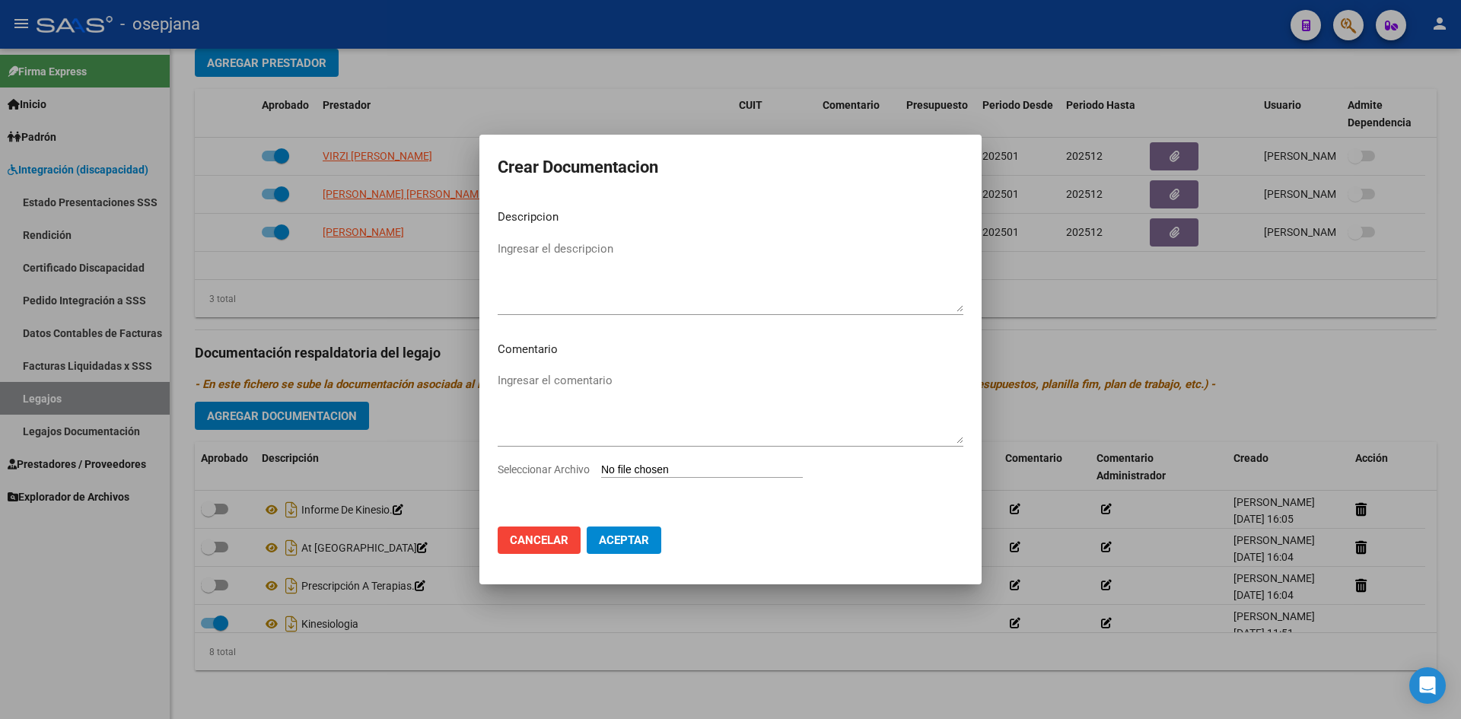
click at [665, 469] on input "Seleccionar Archivo" at bounding box center [702, 470] width 202 height 14
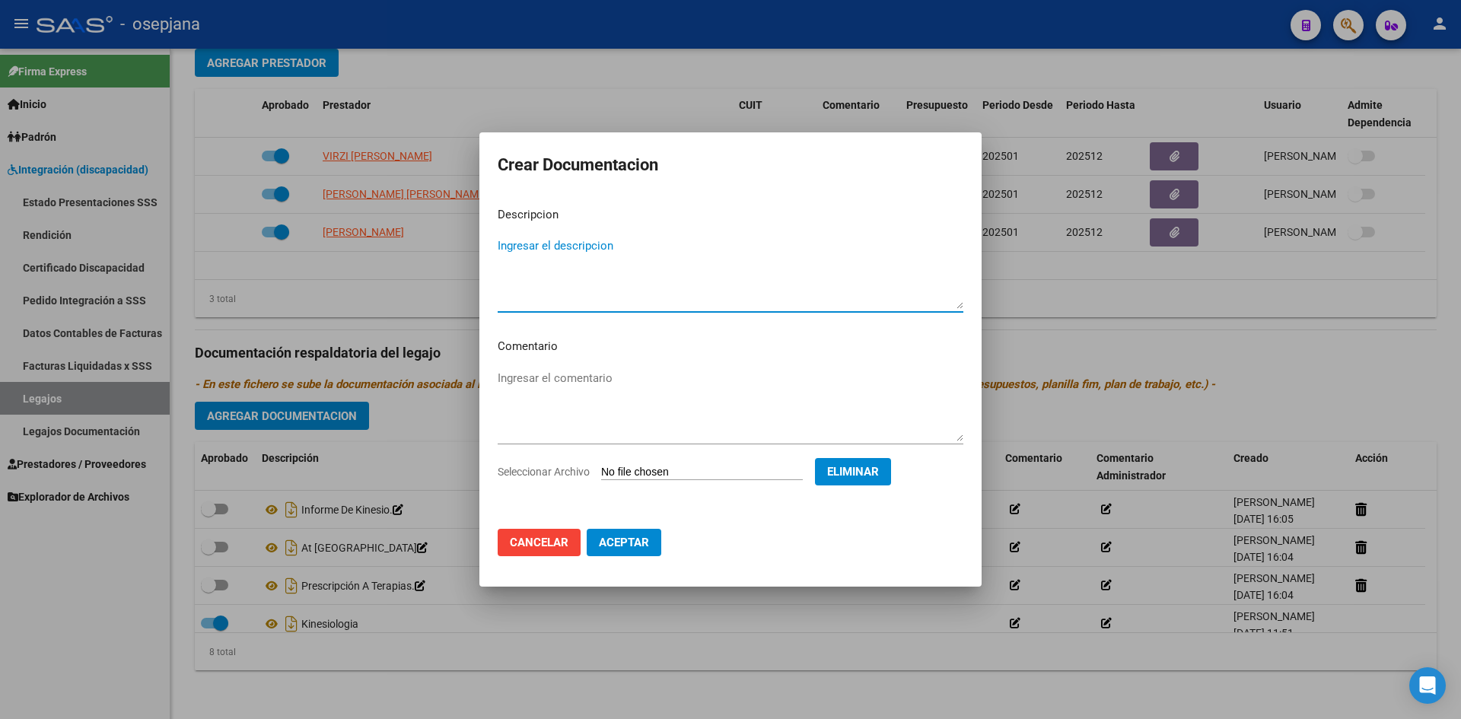
click at [557, 265] on textarea "Ingresar el descripcion" at bounding box center [731, 273] width 466 height 72
click at [644, 537] on span "Aceptar" at bounding box center [624, 543] width 50 height 14
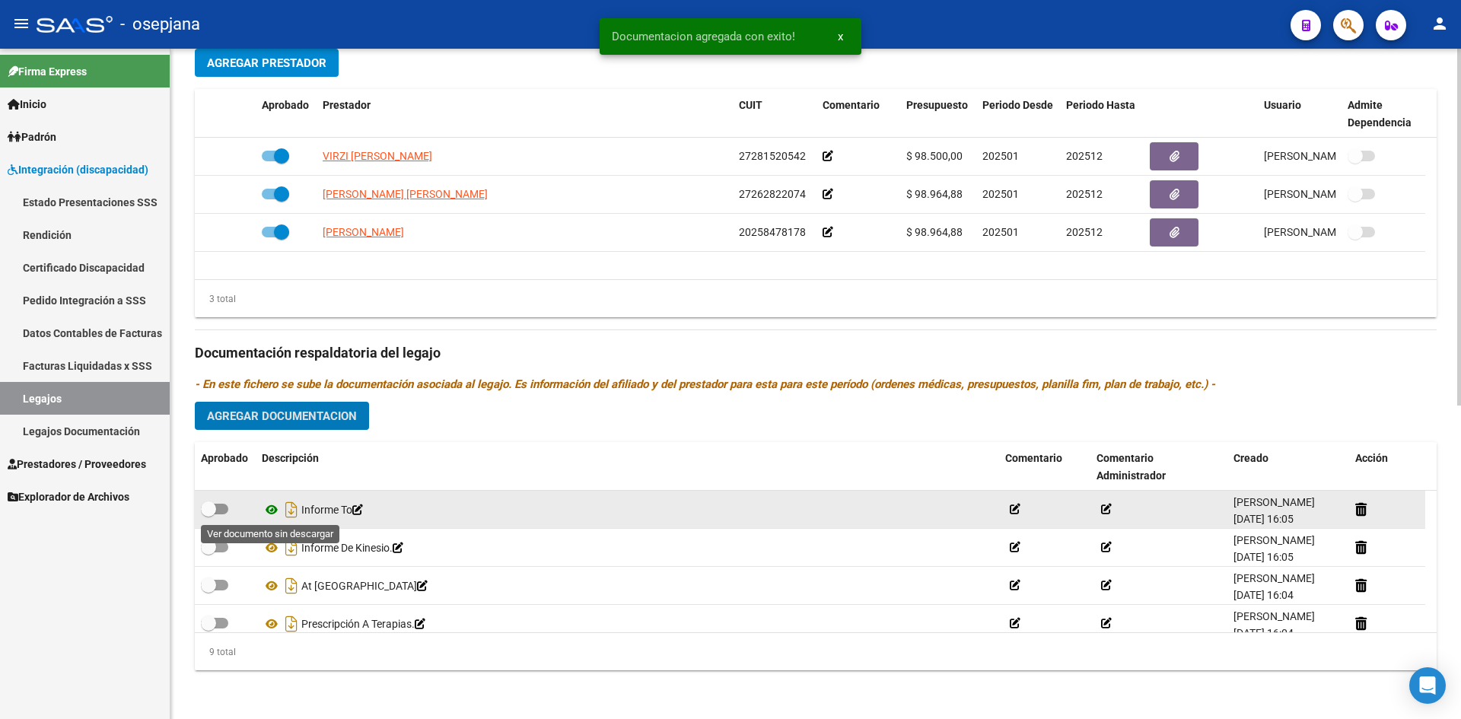
click at [270, 508] on icon at bounding box center [272, 510] width 20 height 18
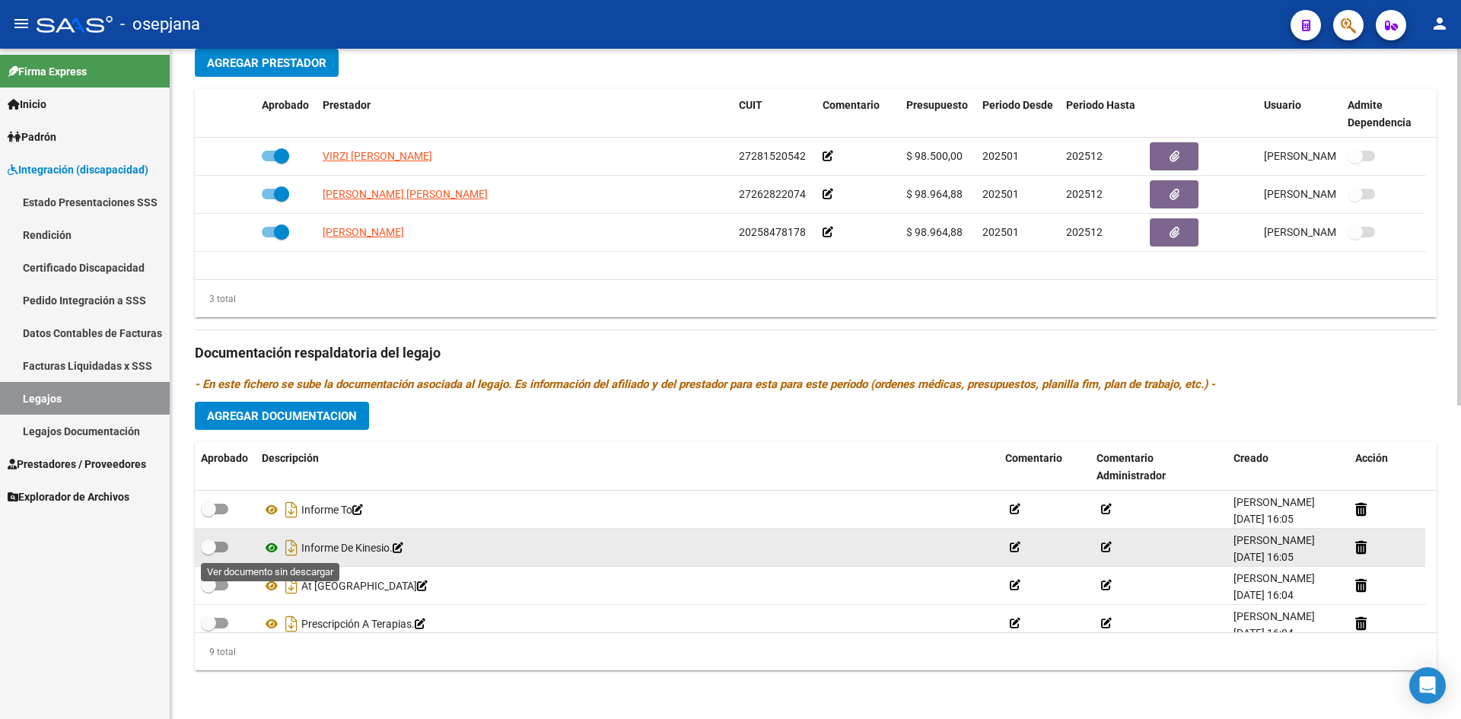
click at [271, 545] on icon at bounding box center [272, 548] width 20 height 18
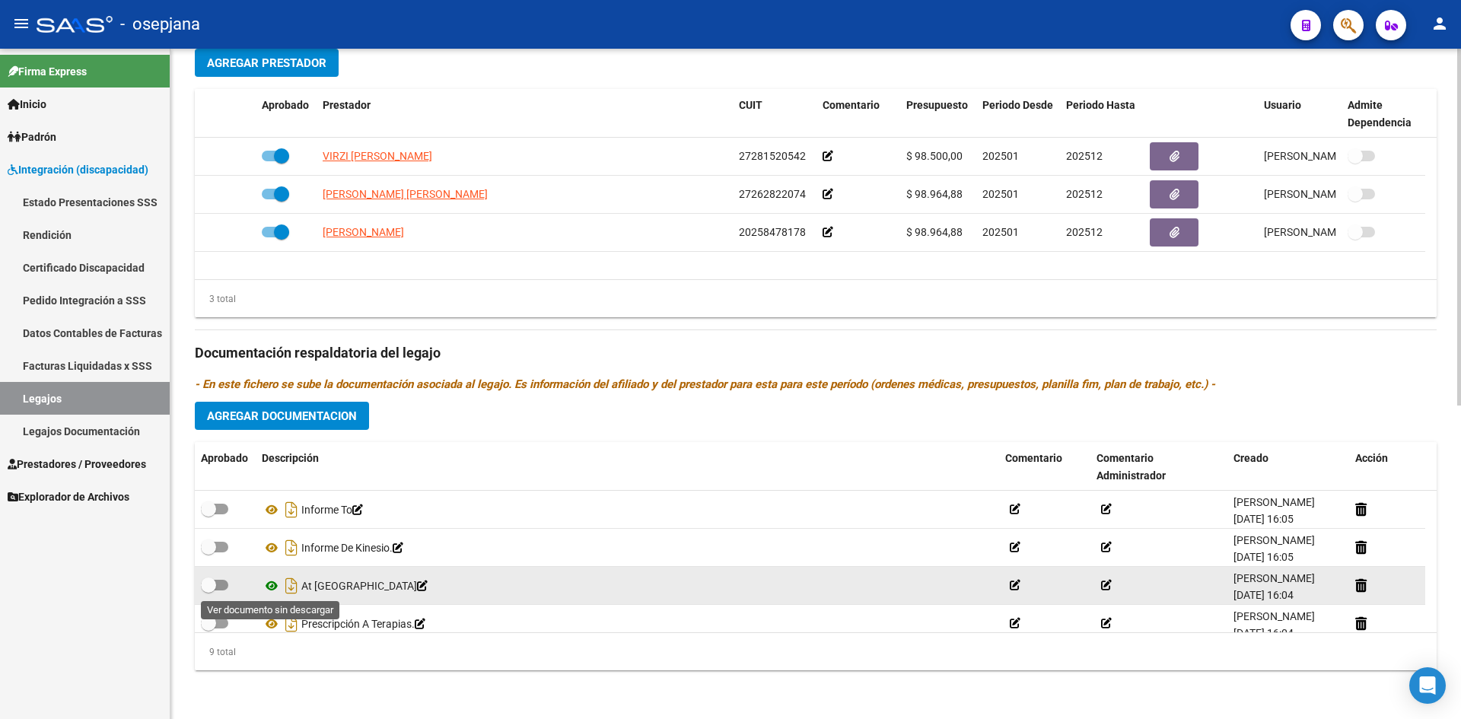
click at [267, 583] on icon at bounding box center [272, 586] width 20 height 18
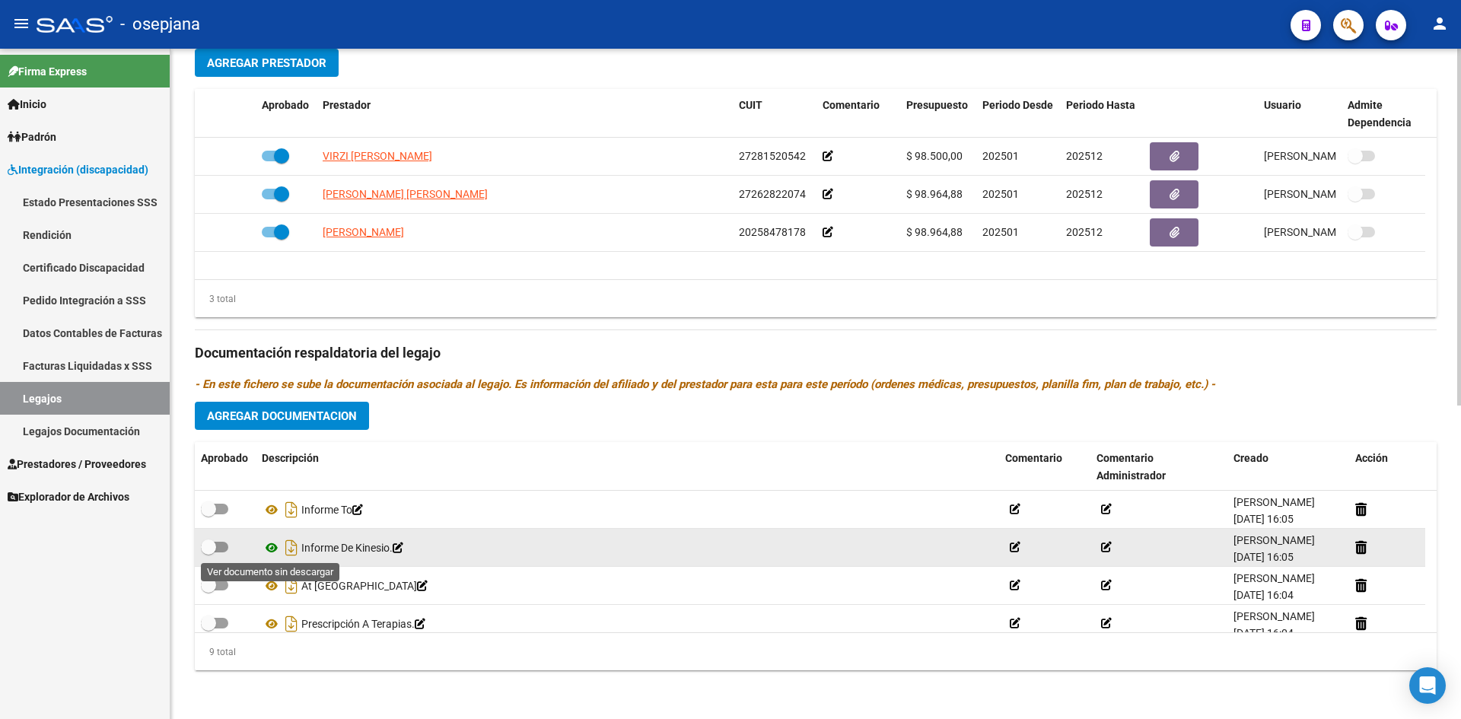
click at [267, 549] on icon at bounding box center [272, 548] width 20 height 18
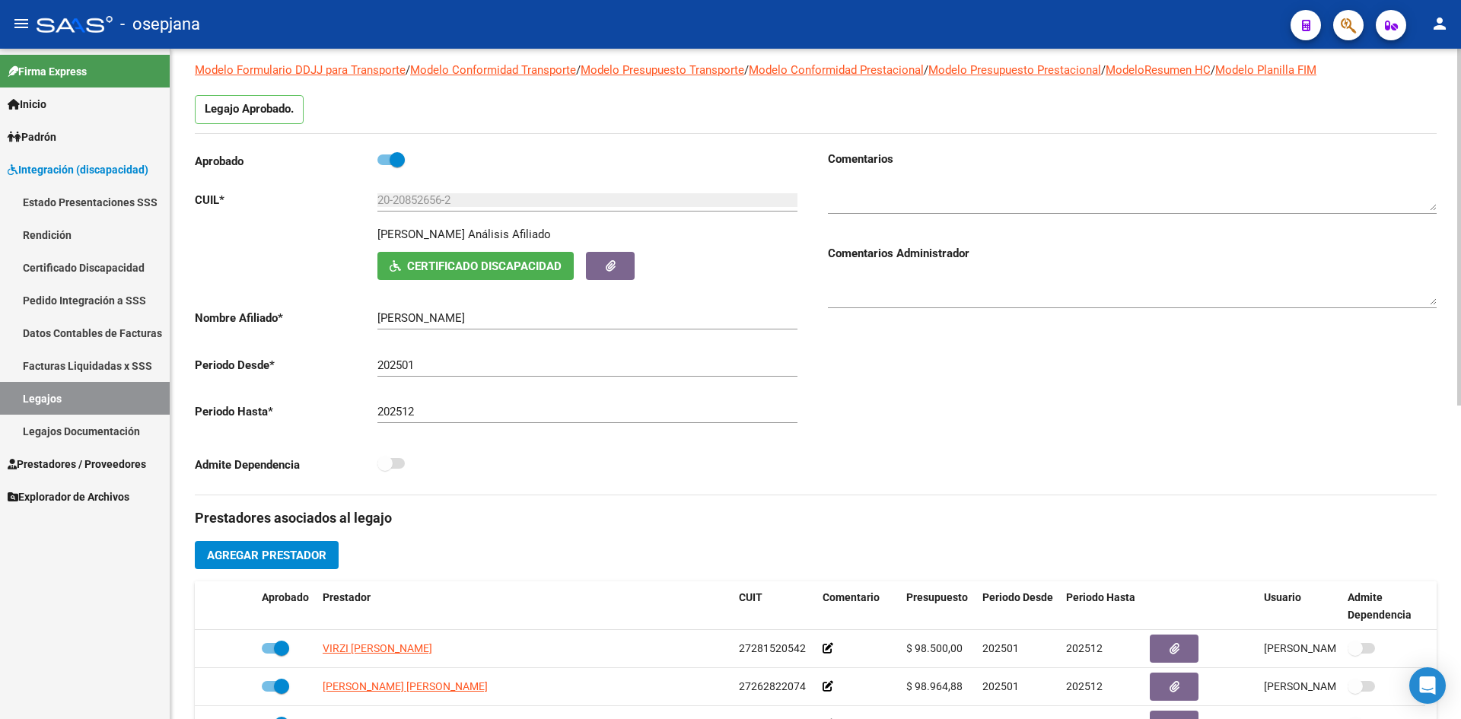
scroll to position [0, 0]
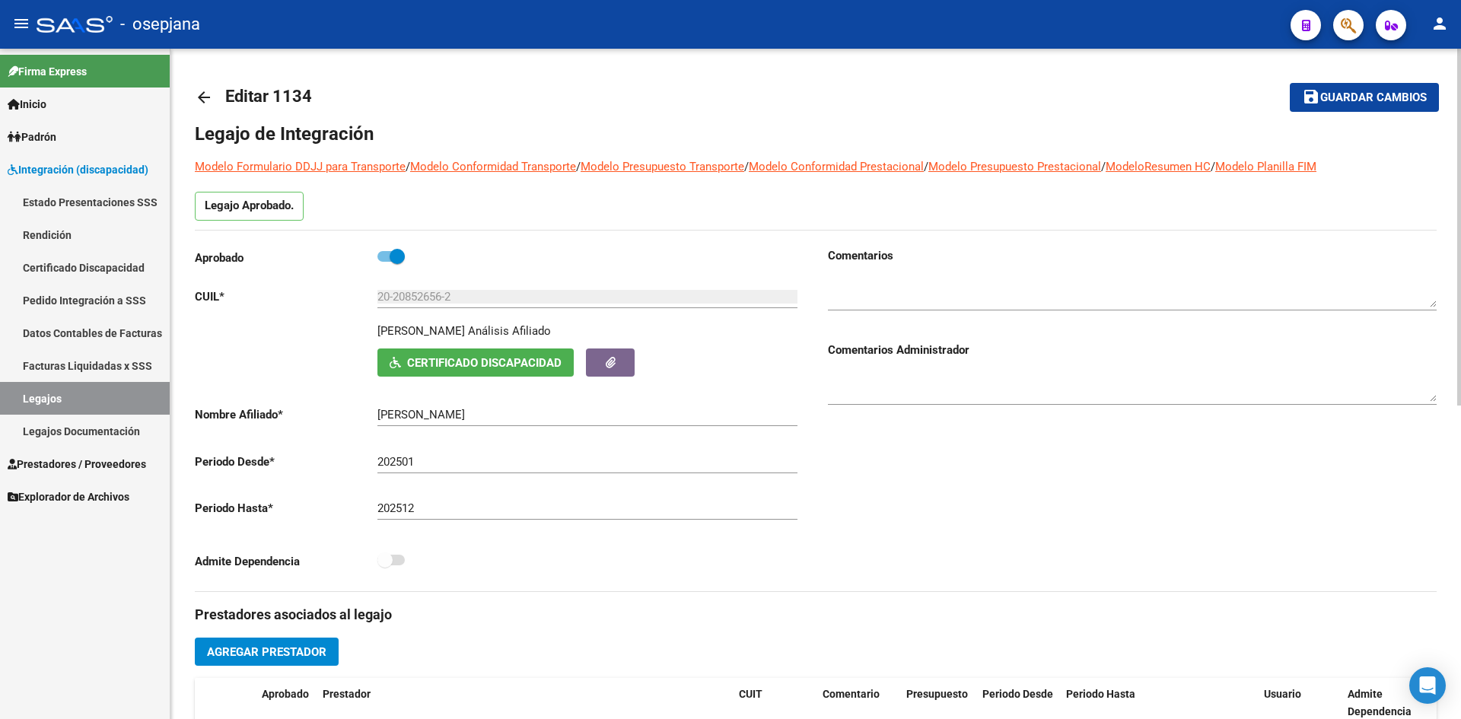
click at [1390, 85] on button "save Guardar cambios" at bounding box center [1364, 97] width 149 height 28
click at [1369, 89] on button "save Guardar cambios" at bounding box center [1364, 97] width 149 height 28
click at [1321, 101] on span "Guardar cambios" at bounding box center [1373, 98] width 107 height 14
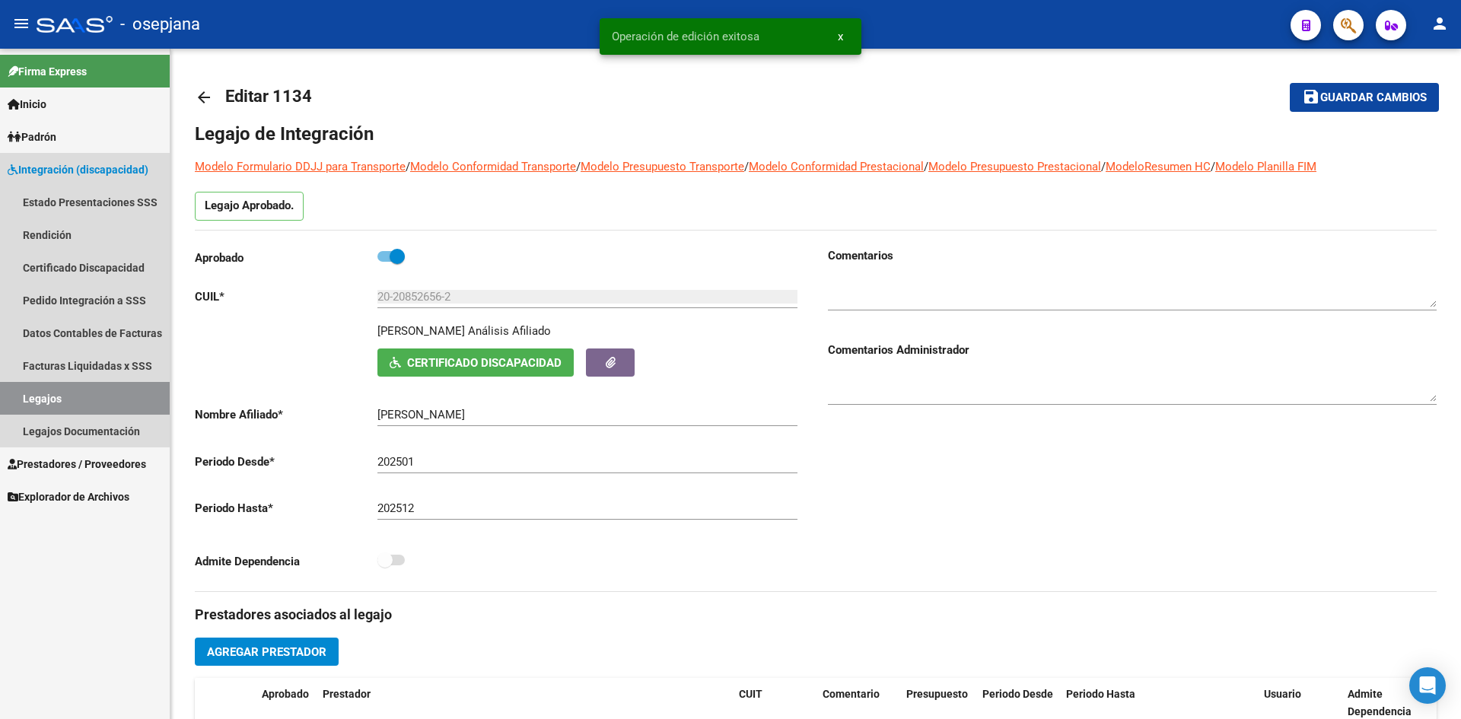
click at [70, 159] on link "Integración (discapacidad)" at bounding box center [85, 169] width 170 height 33
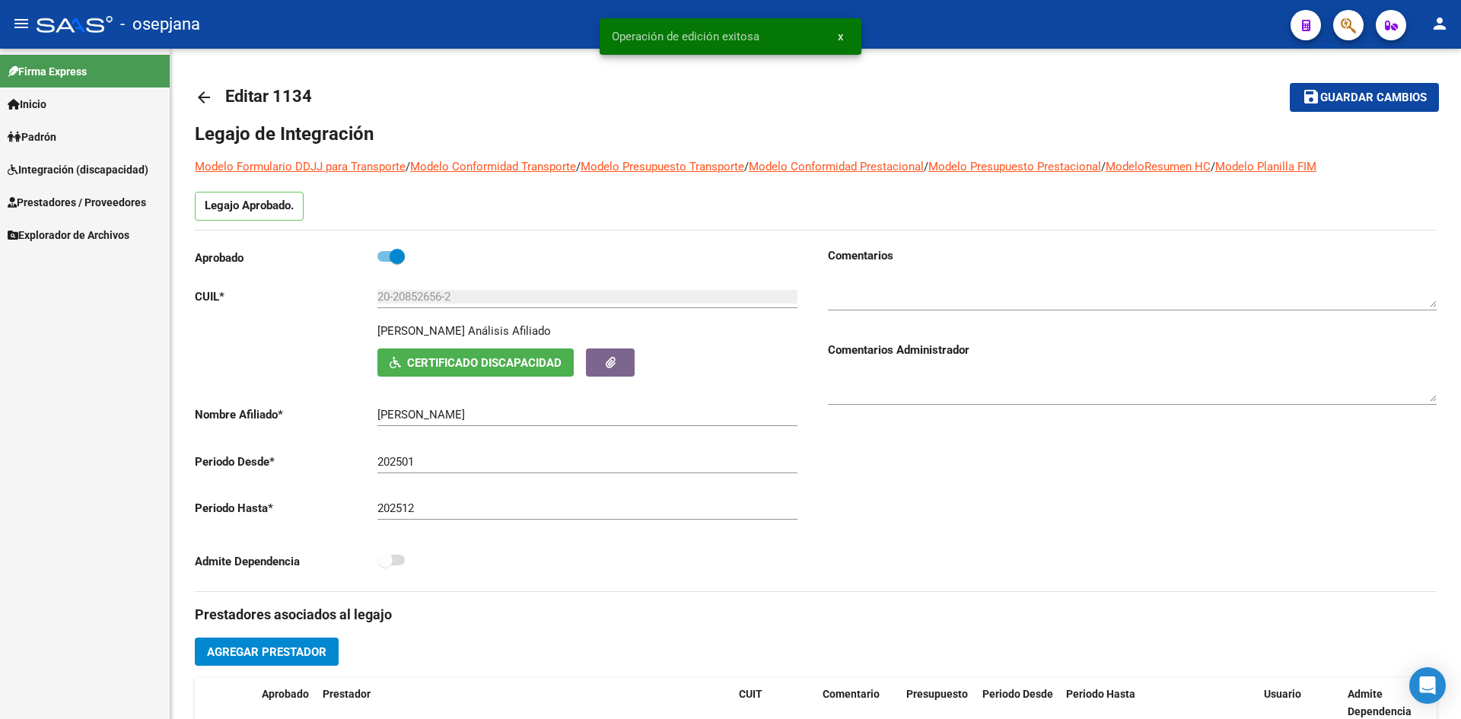
click at [78, 194] on span "Prestadores / Proveedores" at bounding box center [77, 202] width 138 height 17
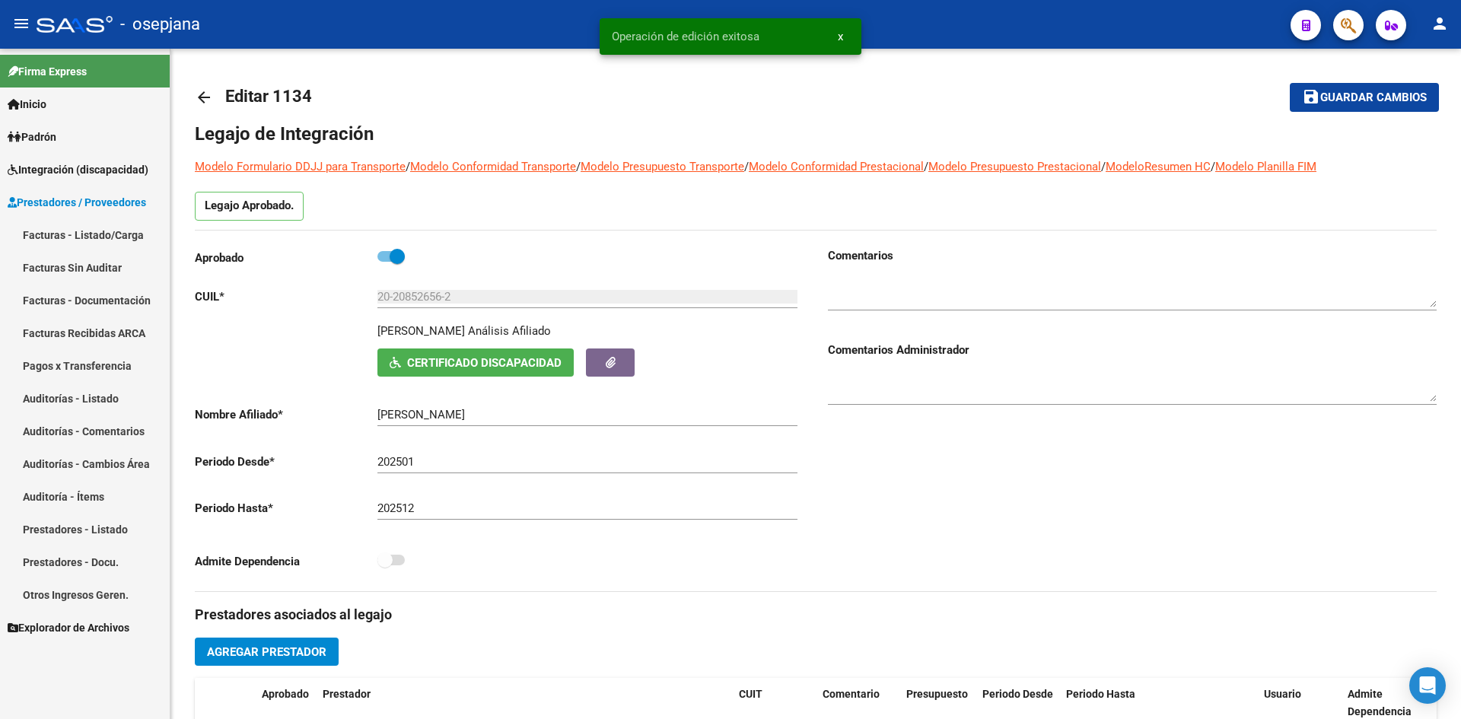
click at [93, 236] on link "Facturas - Listado/Carga" at bounding box center [85, 234] width 170 height 33
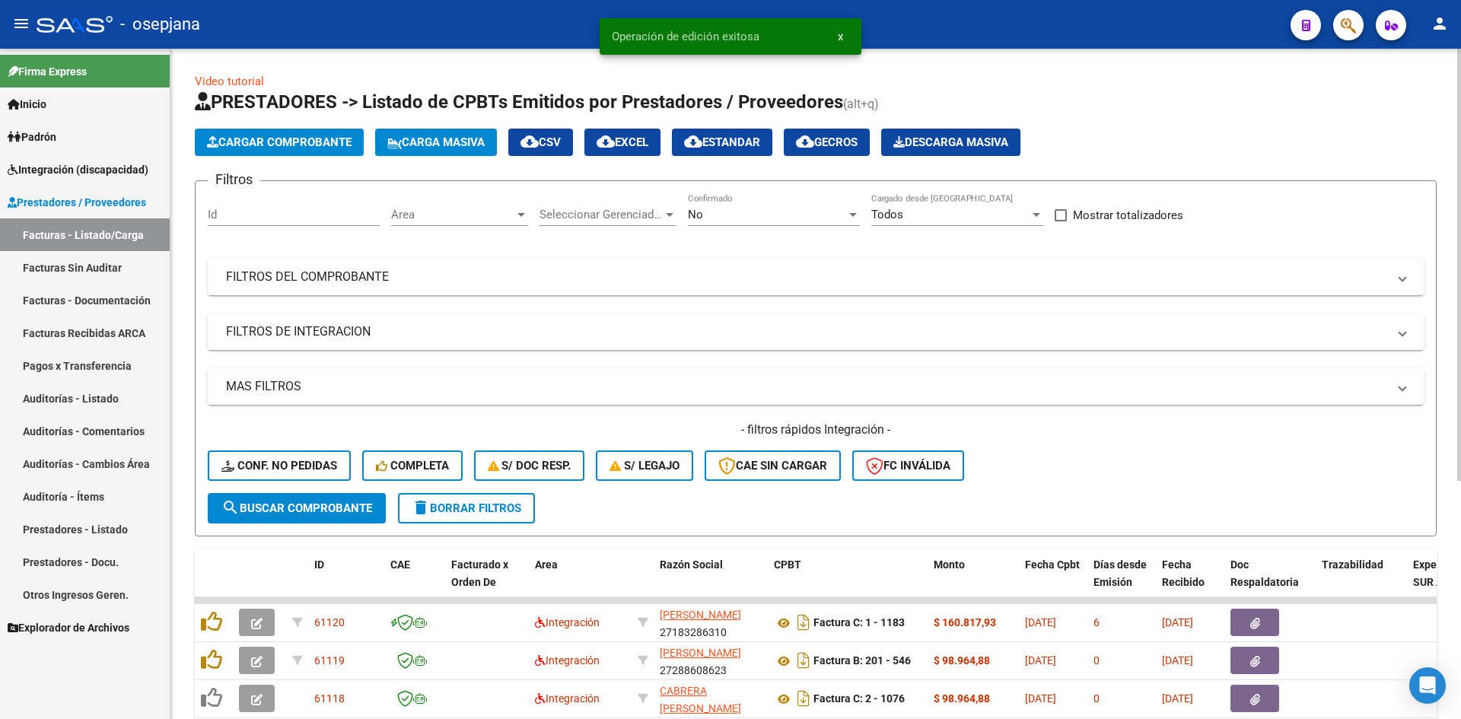
click at [428, 212] on span "Area" at bounding box center [452, 215] width 123 height 14
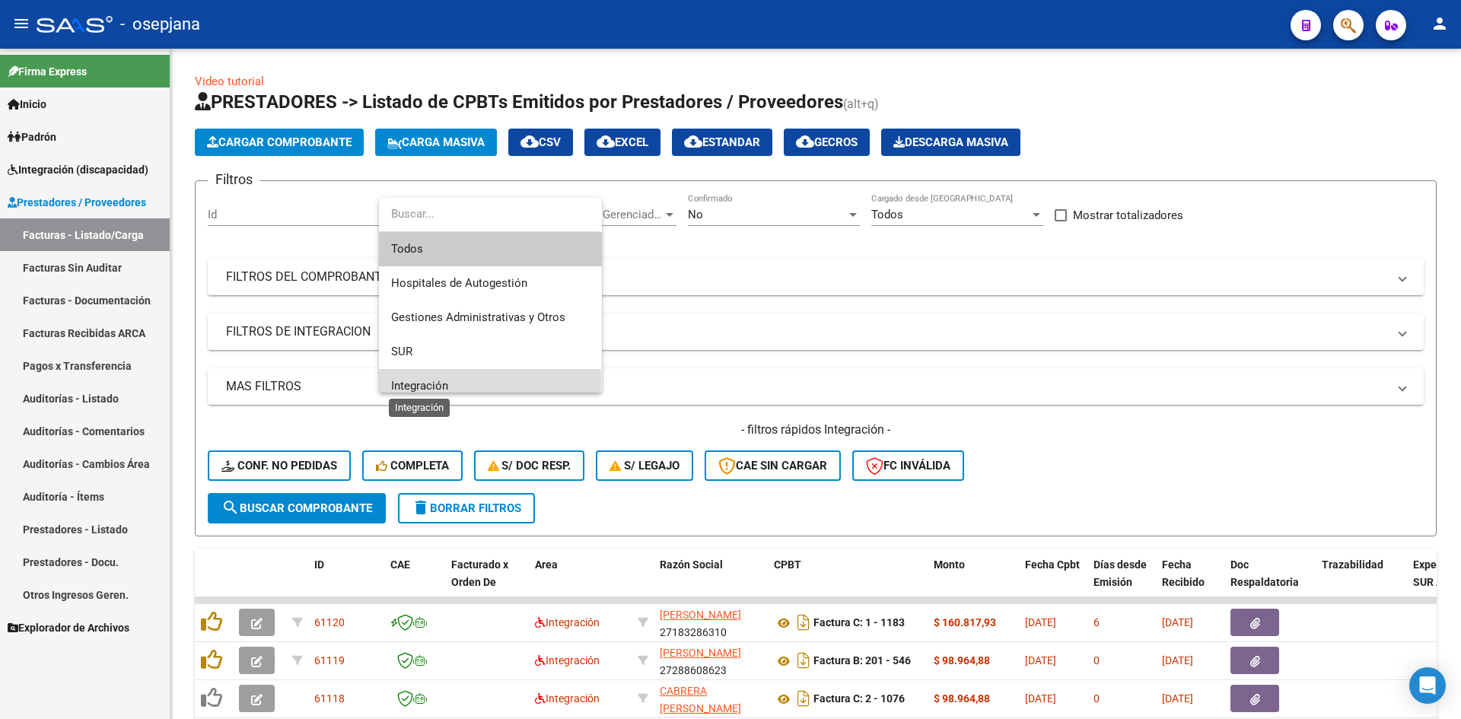
click at [425, 382] on span "Integración" at bounding box center [419, 386] width 57 height 14
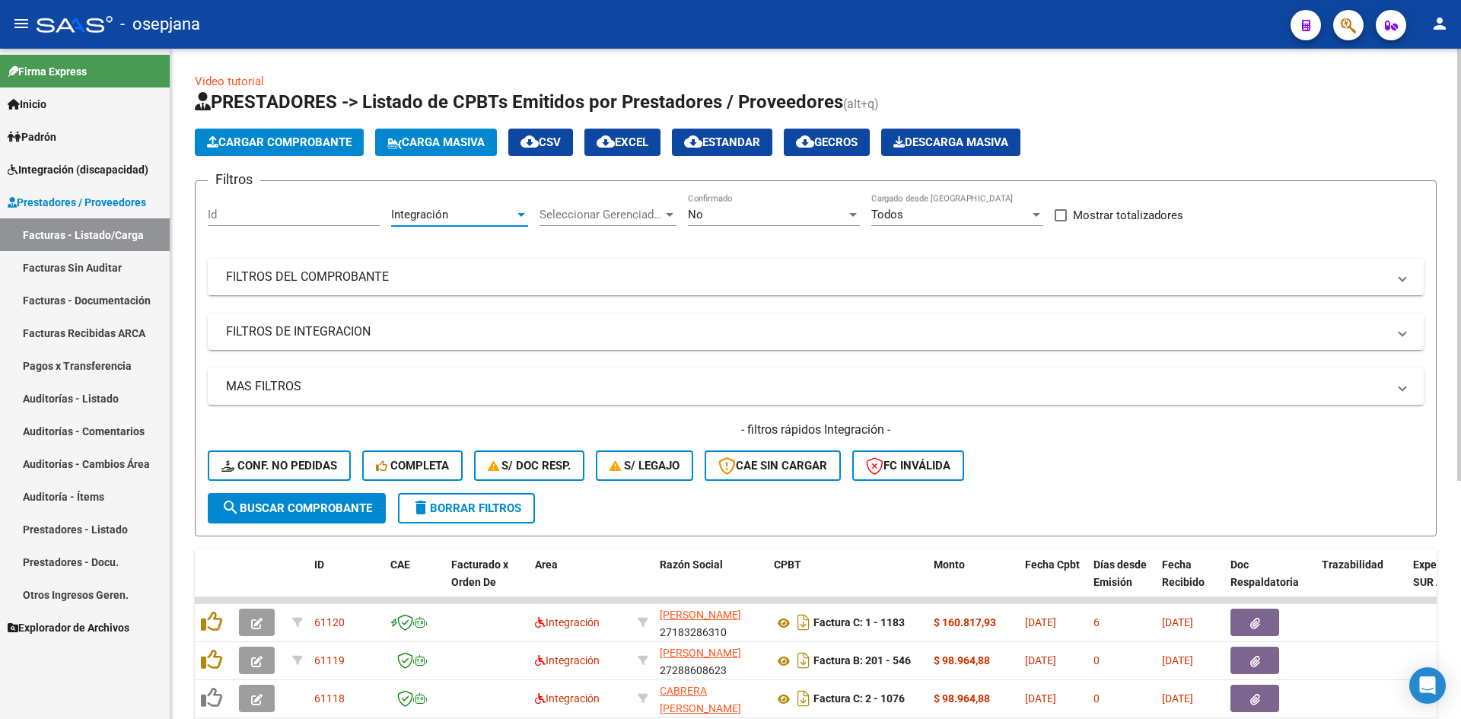
click at [732, 201] on div "No Confirmado" at bounding box center [774, 209] width 172 height 33
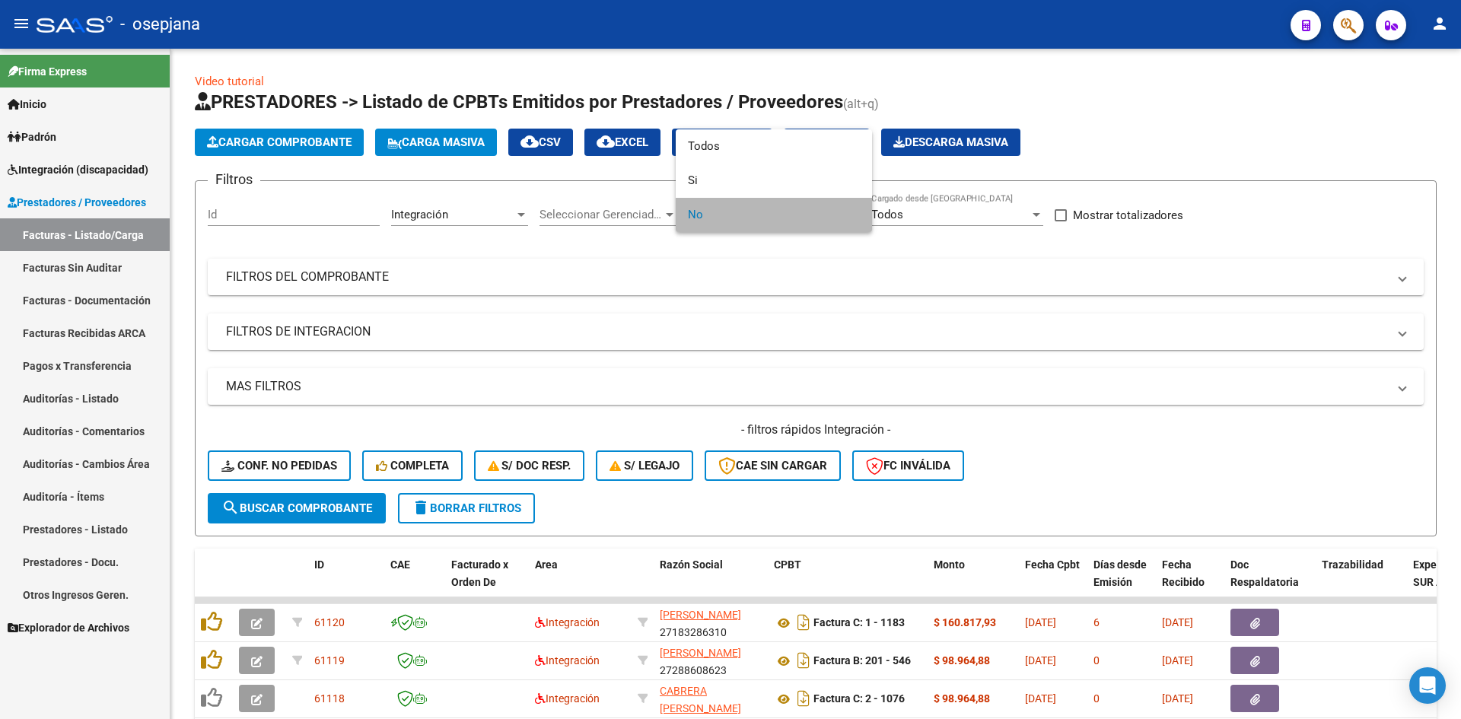
click at [725, 222] on span "No" at bounding box center [774, 215] width 172 height 34
click at [925, 364] on div at bounding box center [730, 359] width 1461 height 719
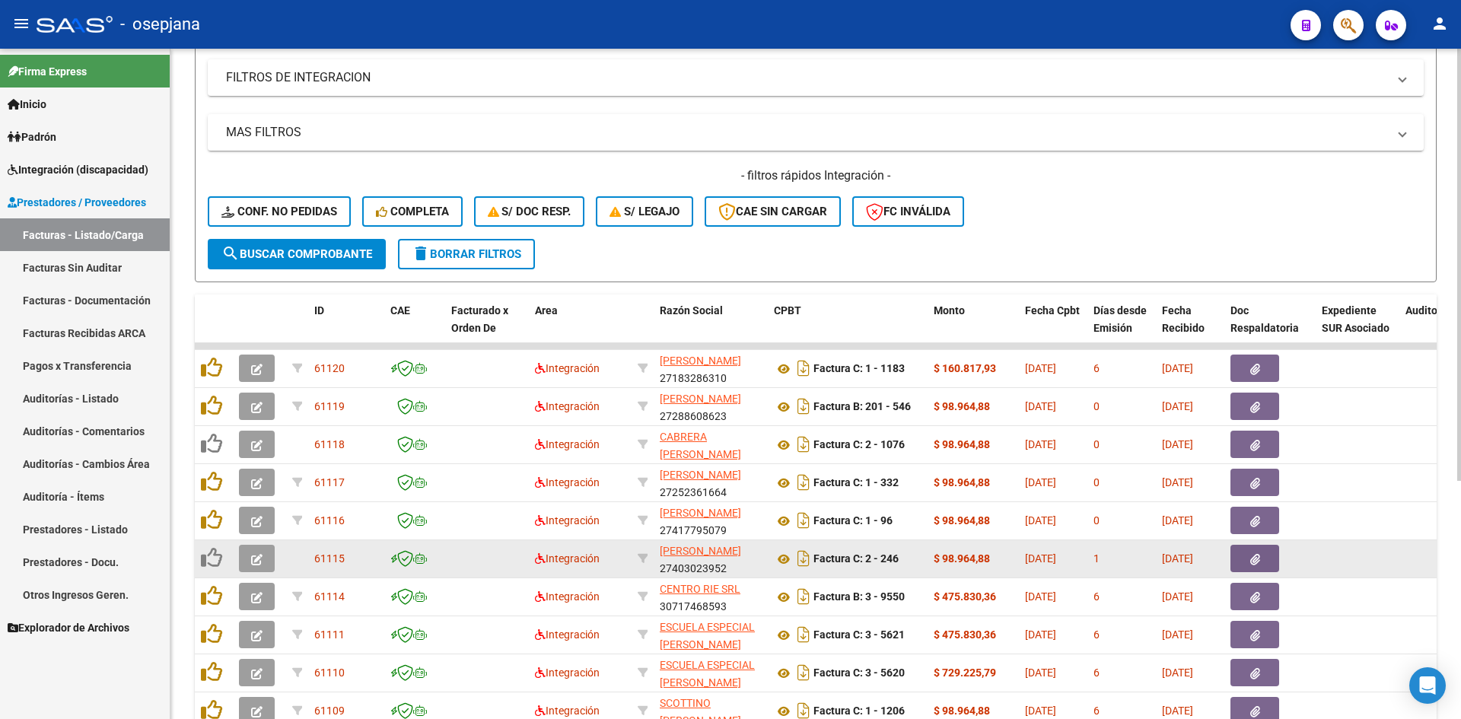
scroll to position [369, 0]
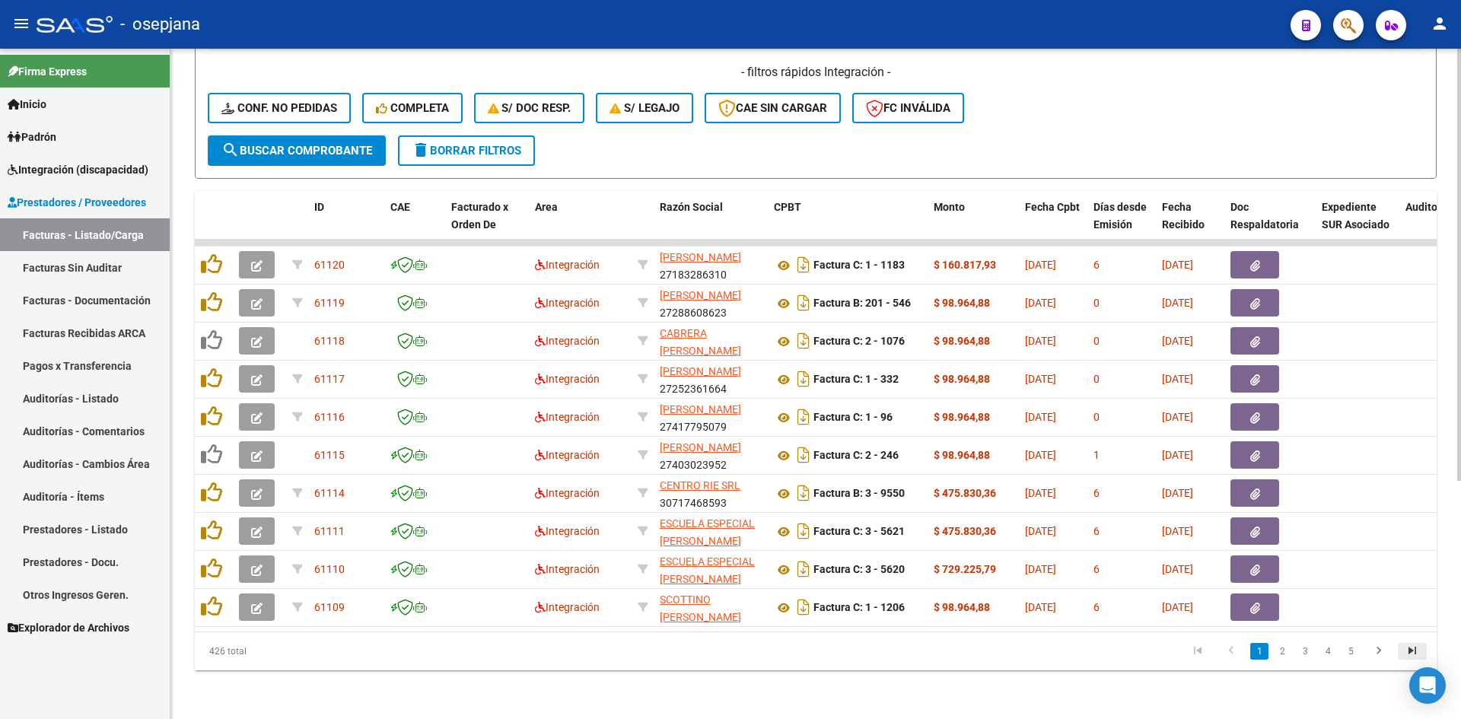
click at [1417, 652] on icon "go to last page" at bounding box center [1412, 653] width 20 height 18
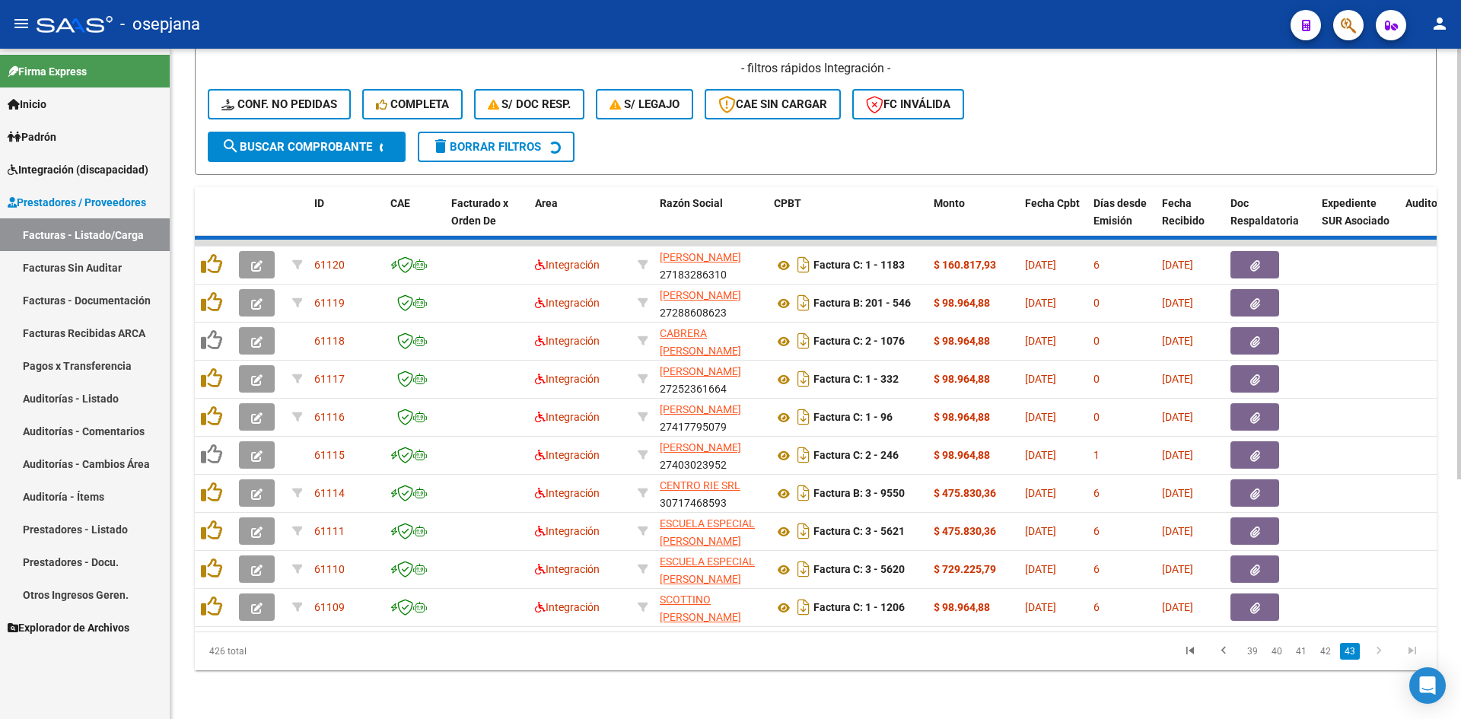
scroll to position [217, 0]
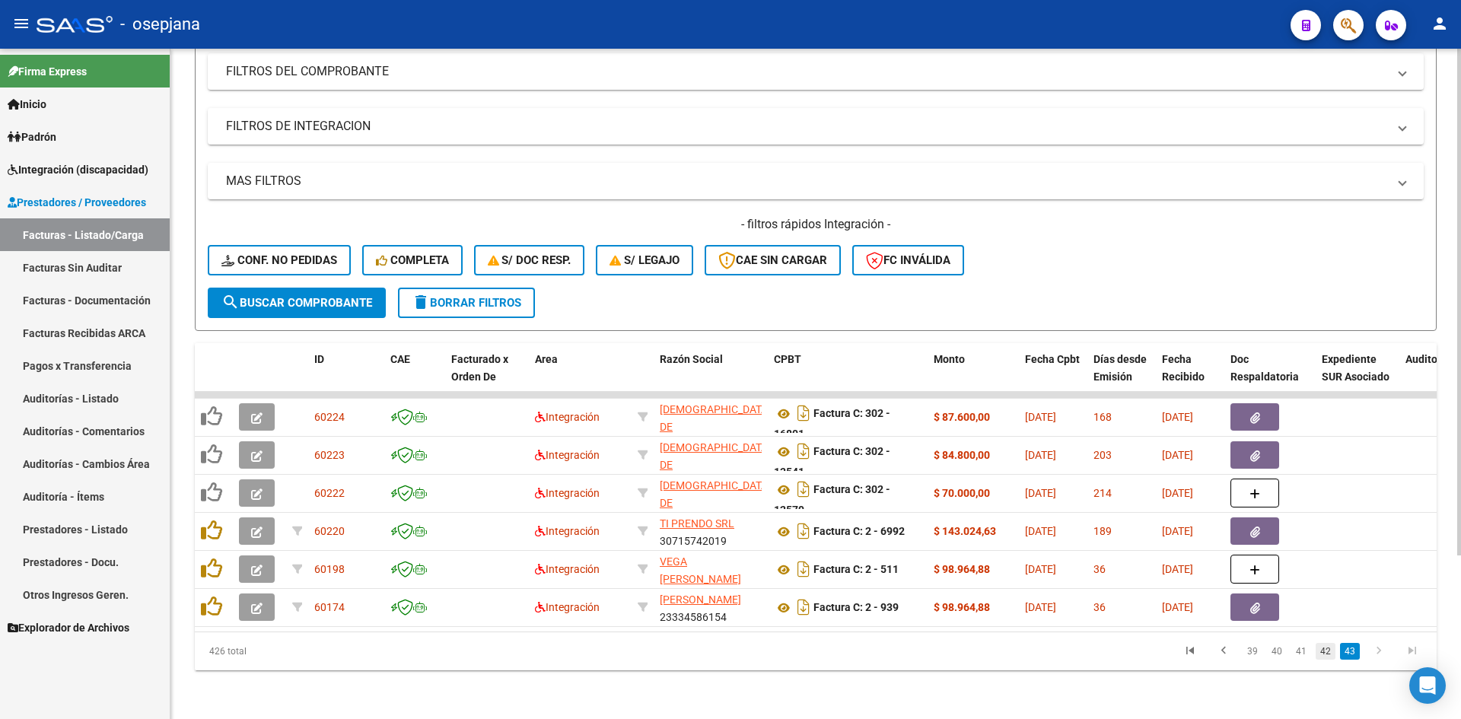
click at [1321, 652] on link "42" at bounding box center [1325, 651] width 20 height 17
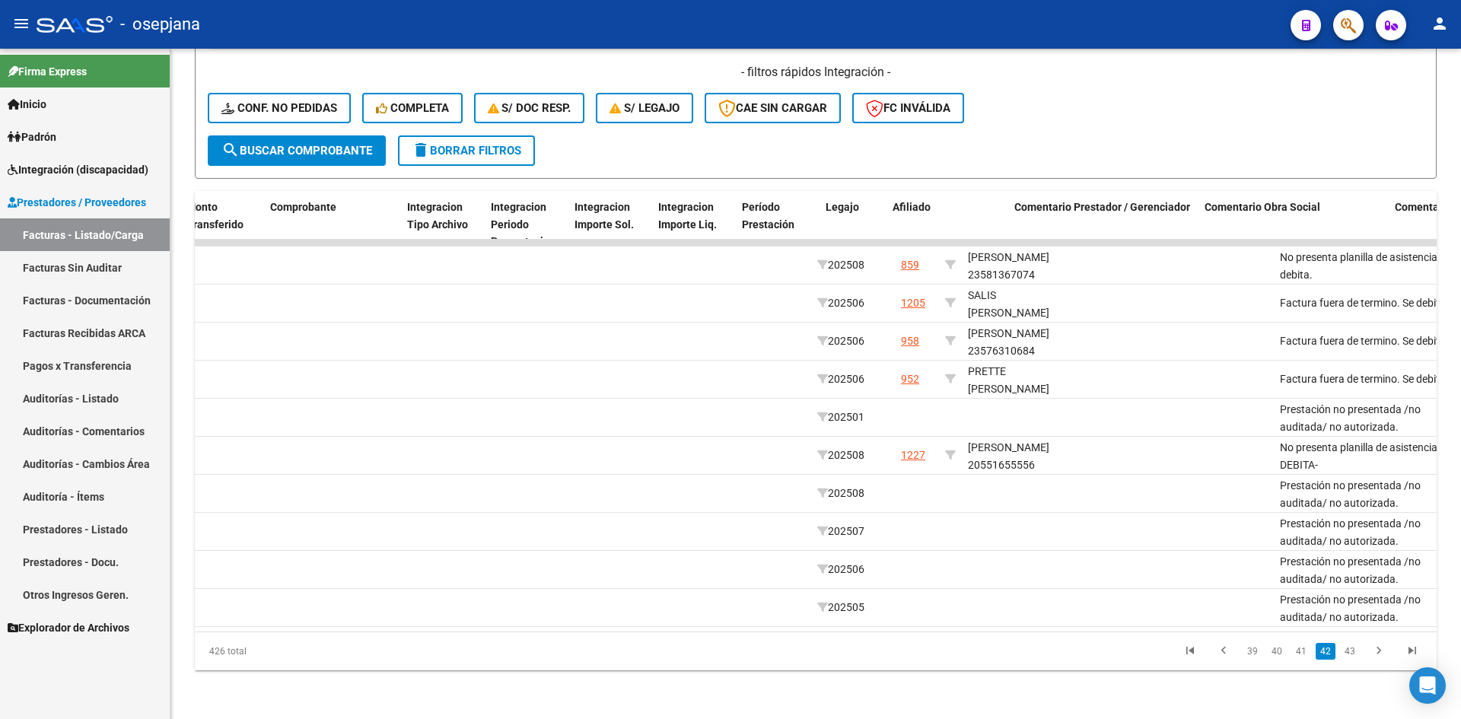
scroll to position [0, 1557]
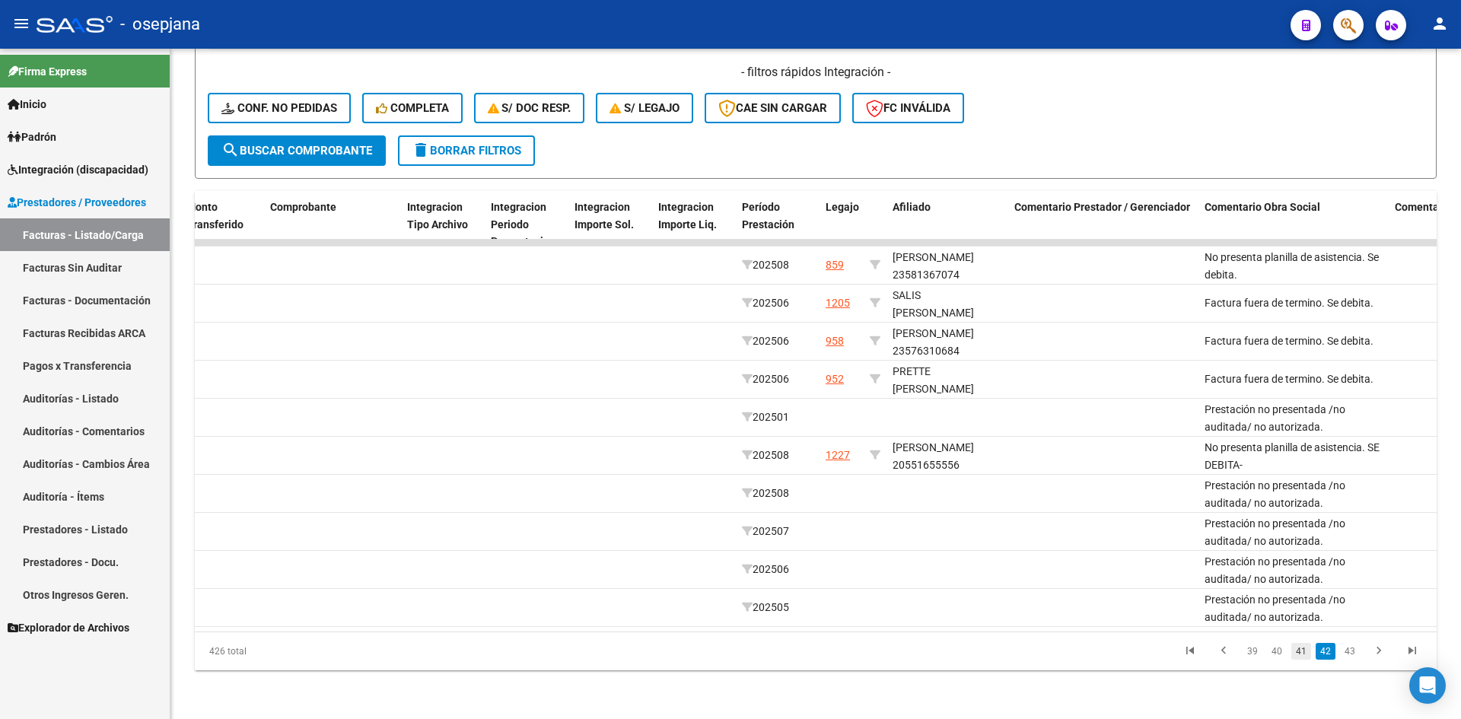
click at [1305, 647] on link "41" at bounding box center [1301, 651] width 20 height 17
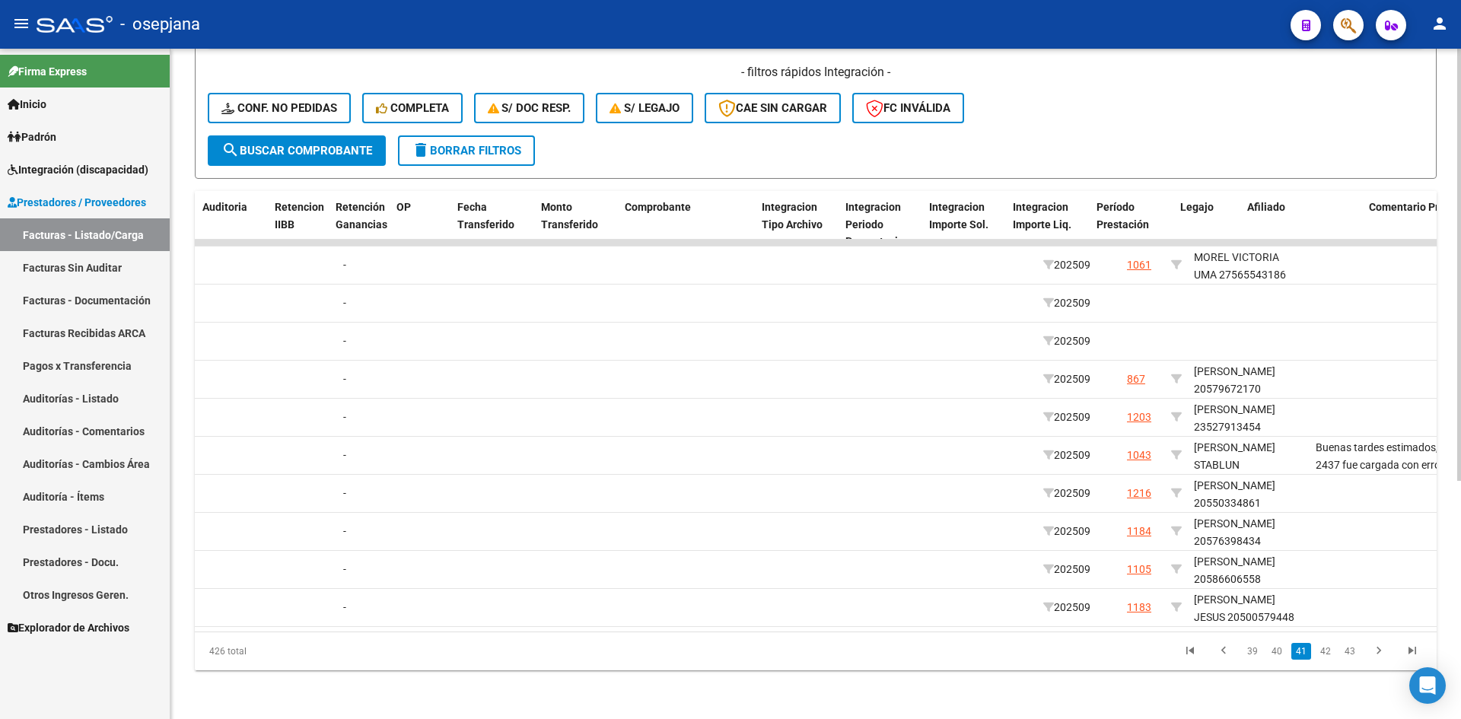
scroll to position [0, 0]
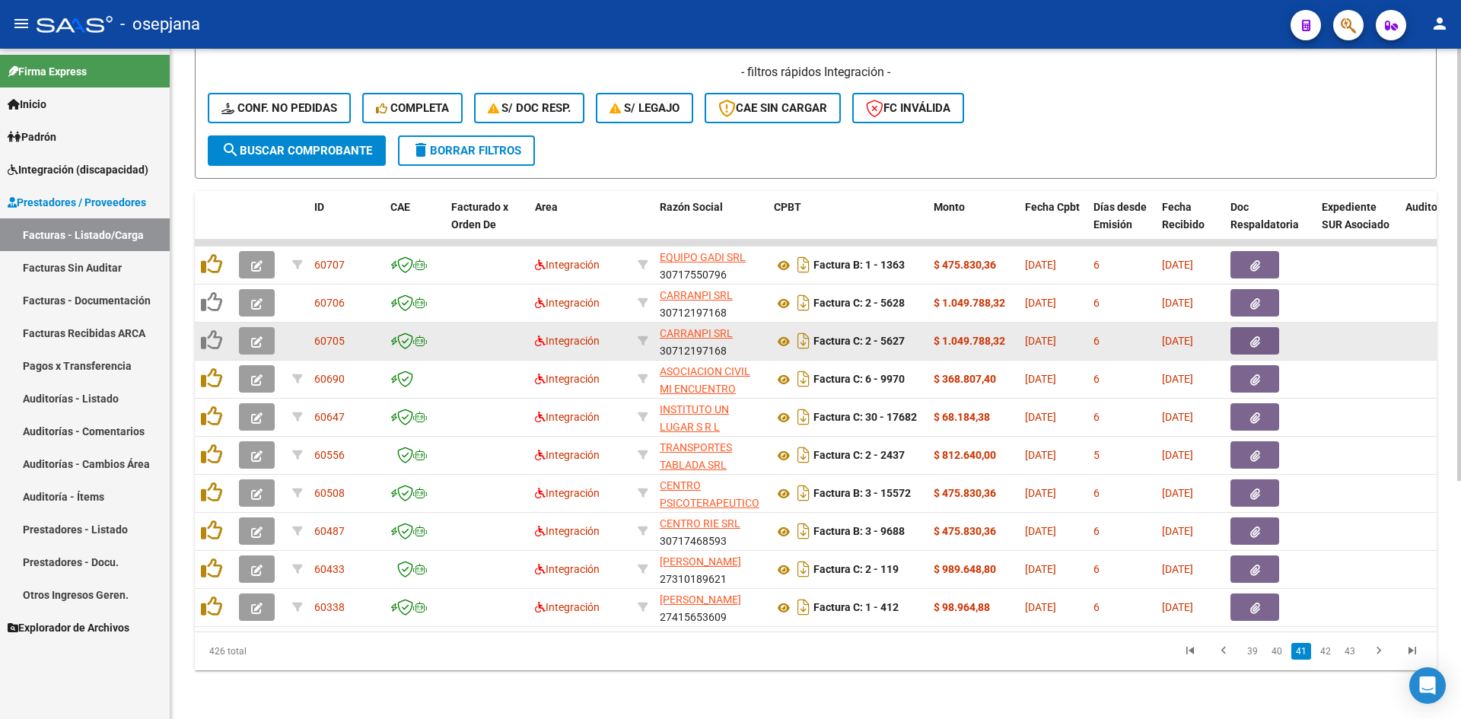
click at [258, 336] on icon "button" at bounding box center [256, 341] width 11 height 11
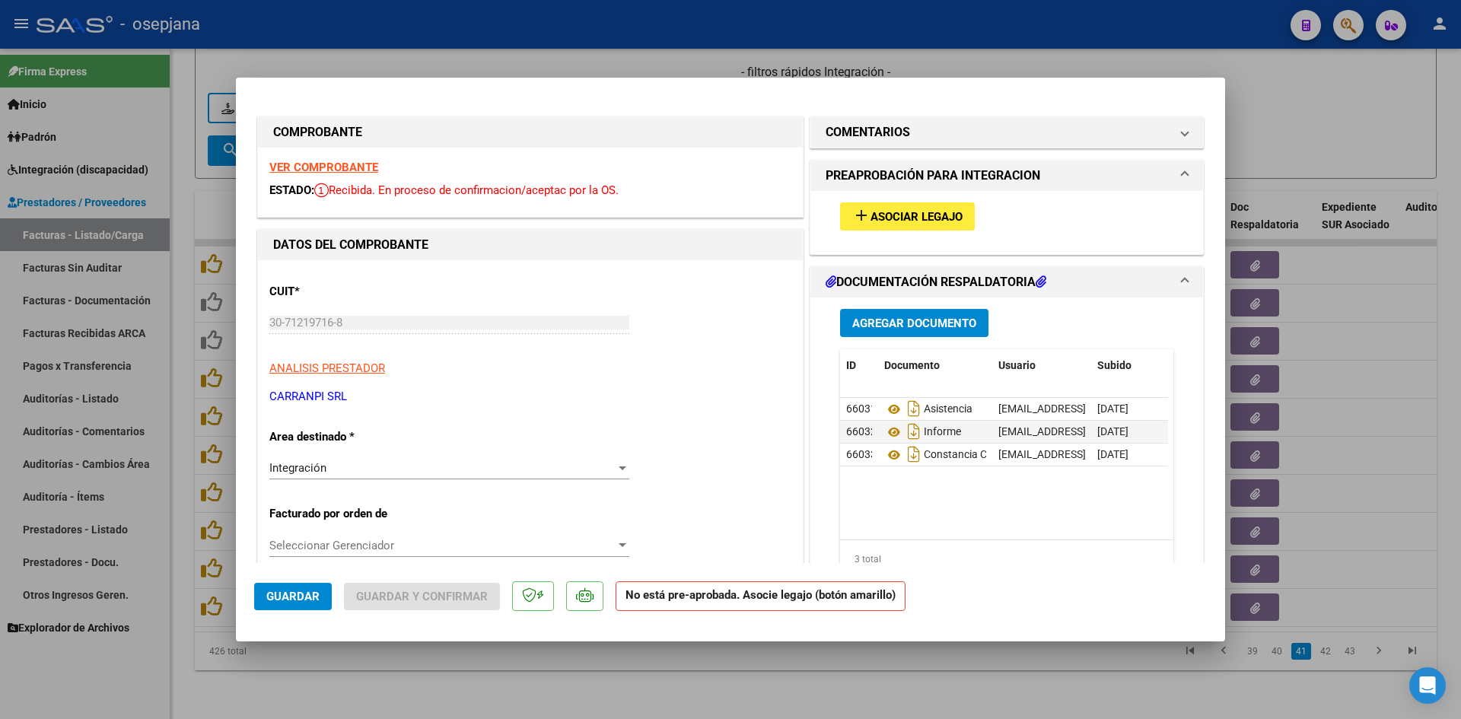
click at [341, 164] on strong "VER COMPROBANTE" at bounding box center [323, 168] width 109 height 14
click at [860, 219] on mat-icon "add" at bounding box center [861, 215] width 18 height 18
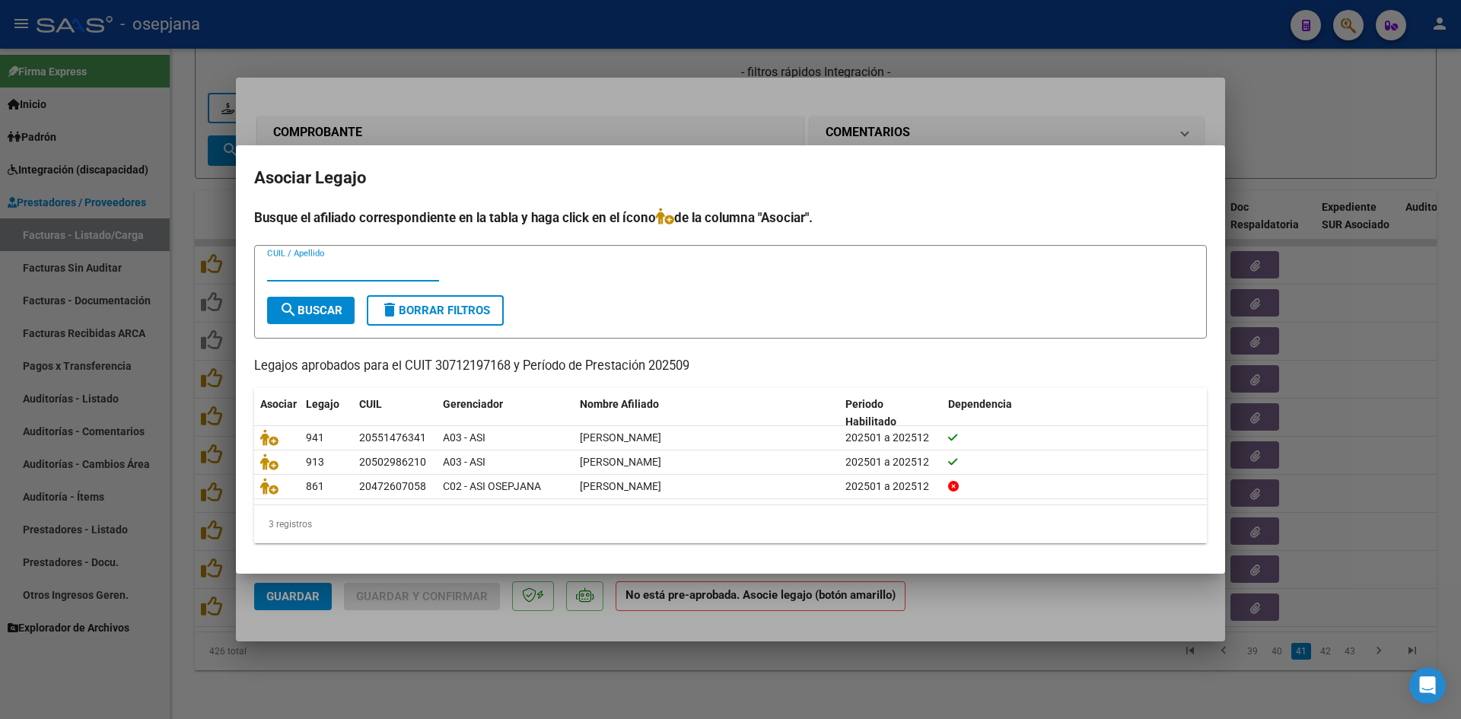
click at [1277, 108] on div at bounding box center [730, 359] width 1461 height 719
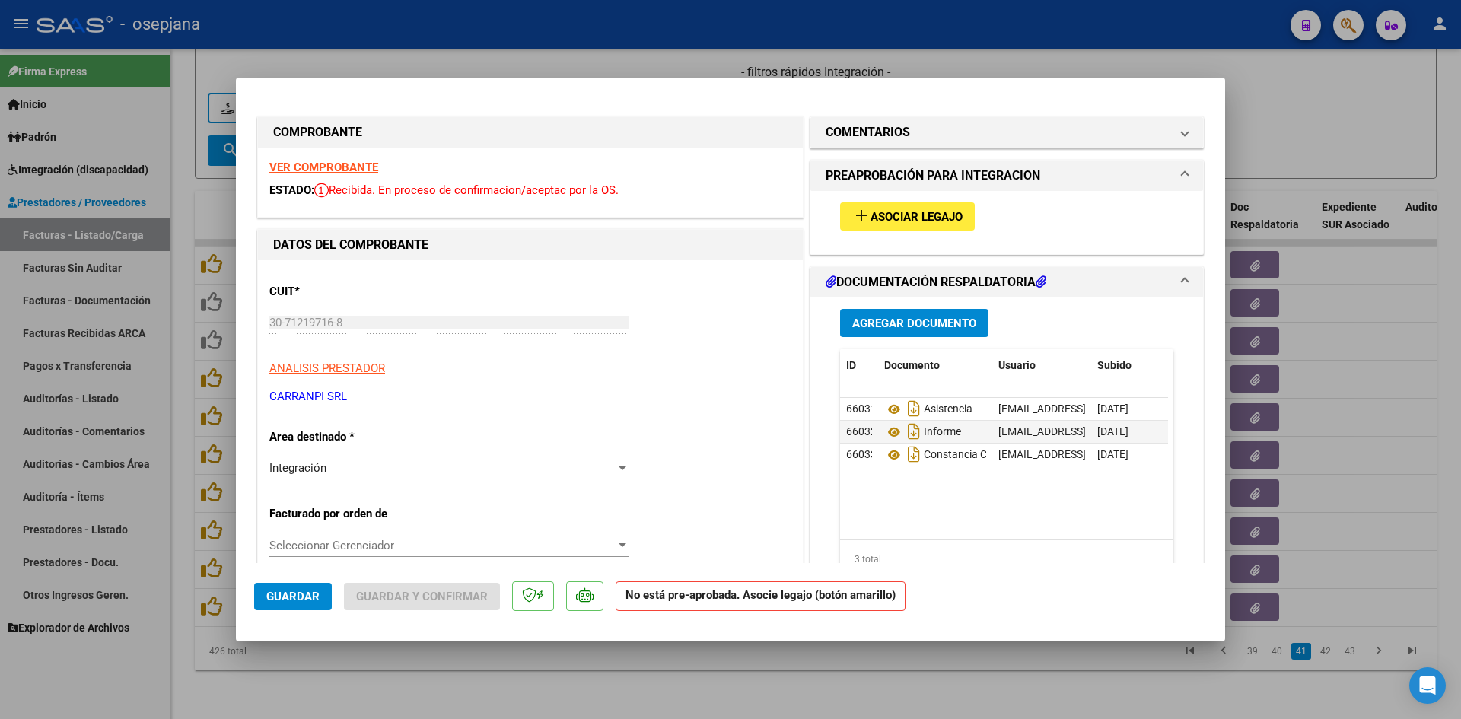
click at [339, 164] on strong "VER COMPROBANTE" at bounding box center [323, 168] width 109 height 14
click at [953, 228] on button "add Asociar Legajo" at bounding box center [907, 216] width 135 height 28
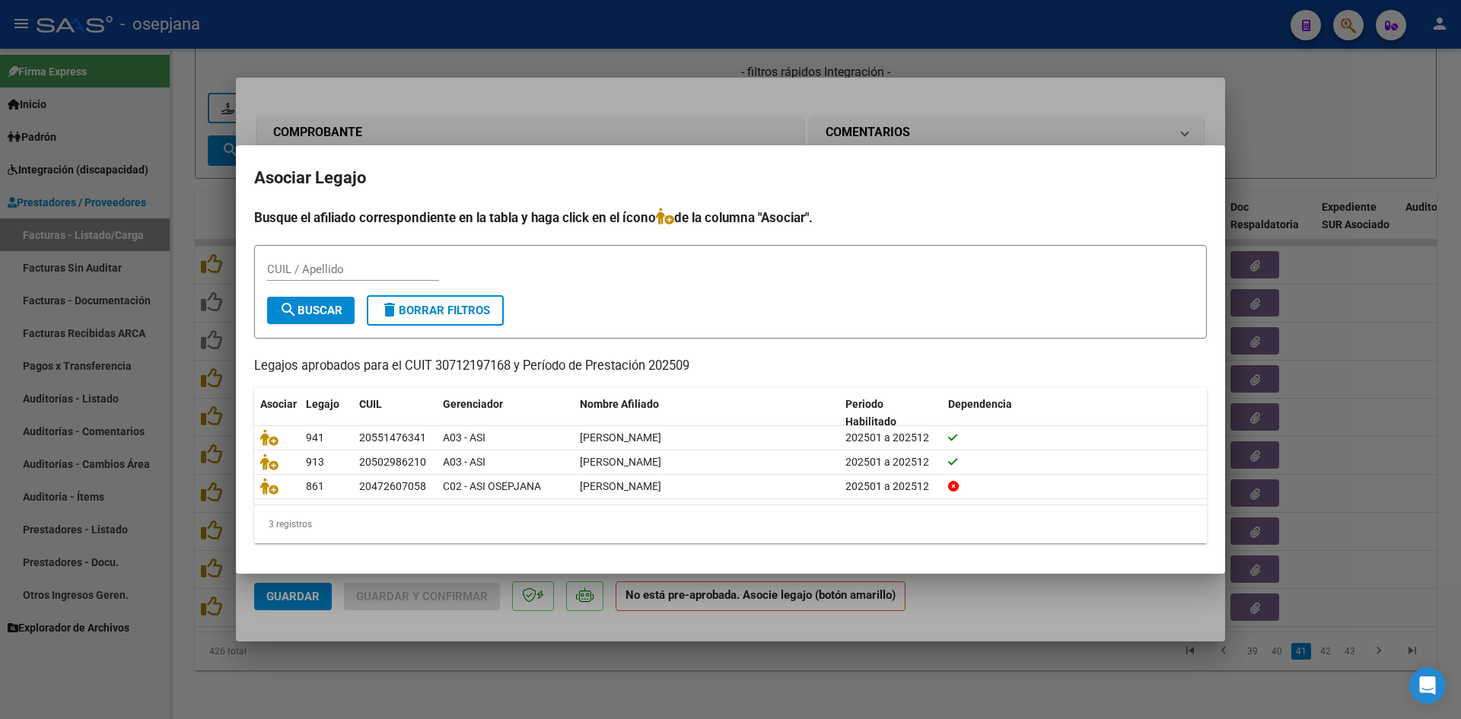
click at [1301, 110] on div at bounding box center [730, 359] width 1461 height 719
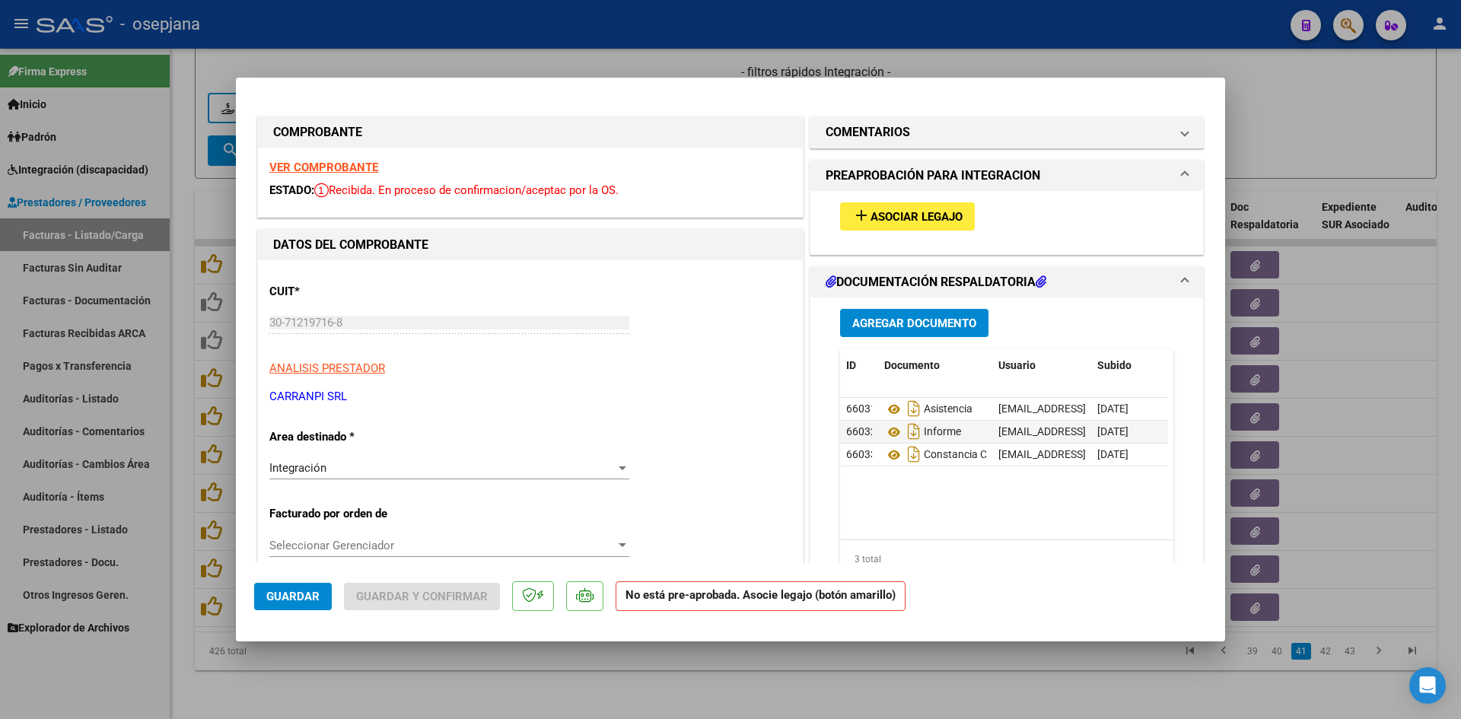
click at [357, 170] on strong "VER COMPROBANTE" at bounding box center [323, 168] width 109 height 14
click at [379, 40] on div at bounding box center [730, 359] width 1461 height 719
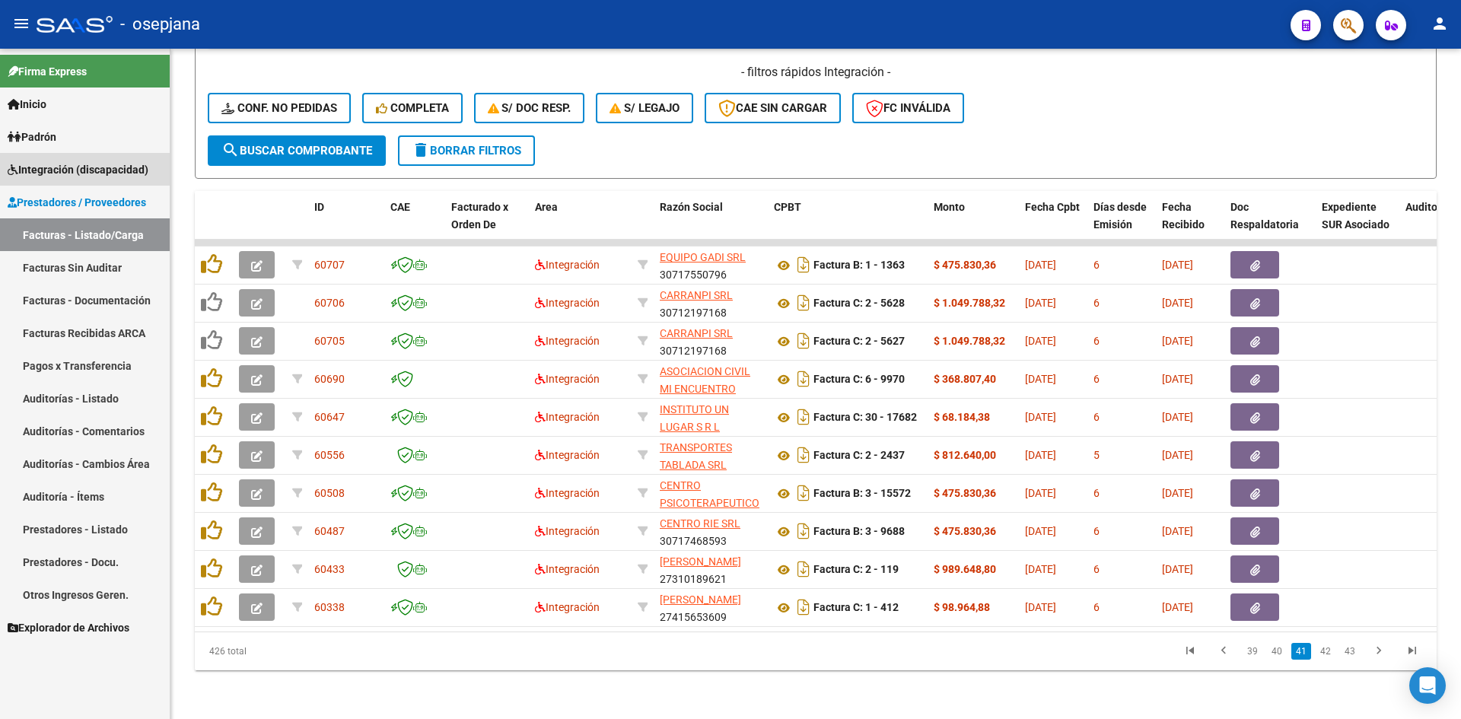
click at [85, 172] on span "Integración (discapacidad)" at bounding box center [78, 169] width 141 height 17
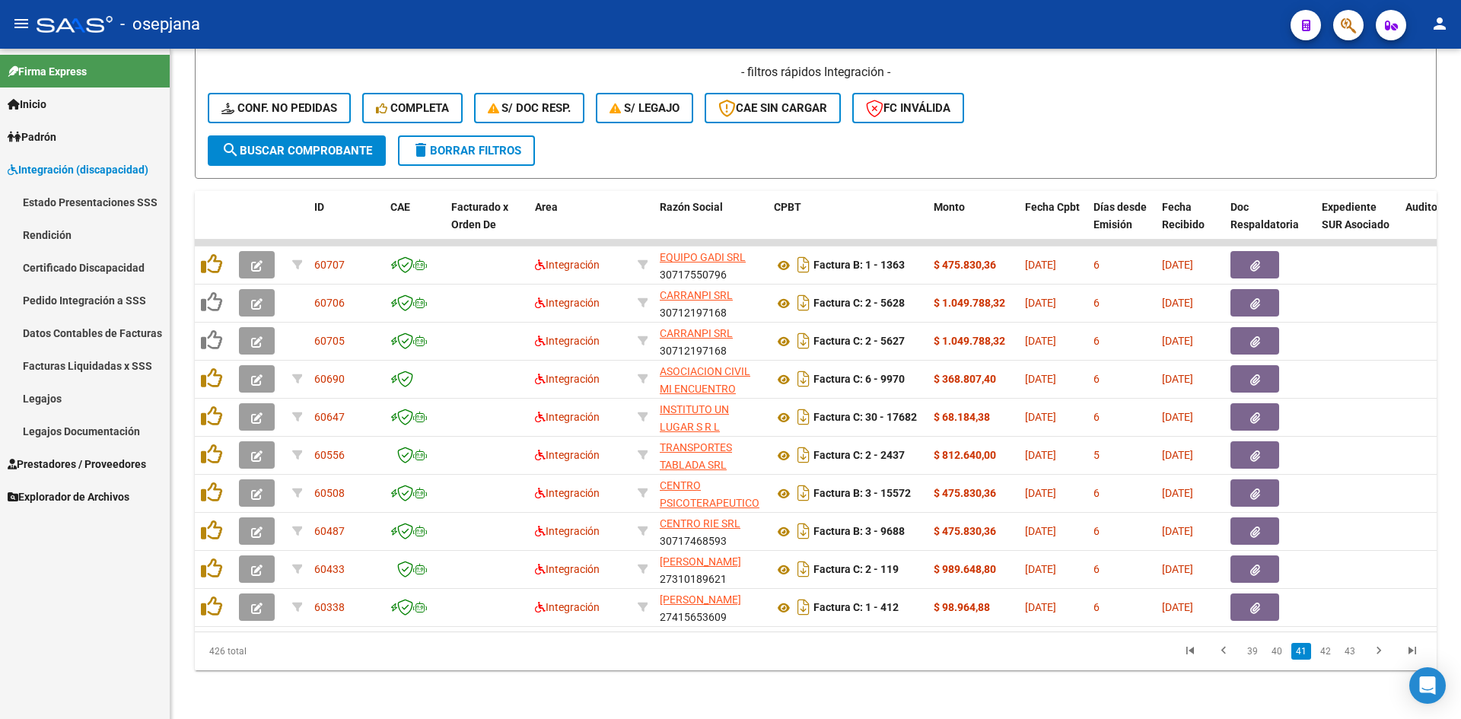
click at [44, 399] on link "Legajos" at bounding box center [85, 398] width 170 height 33
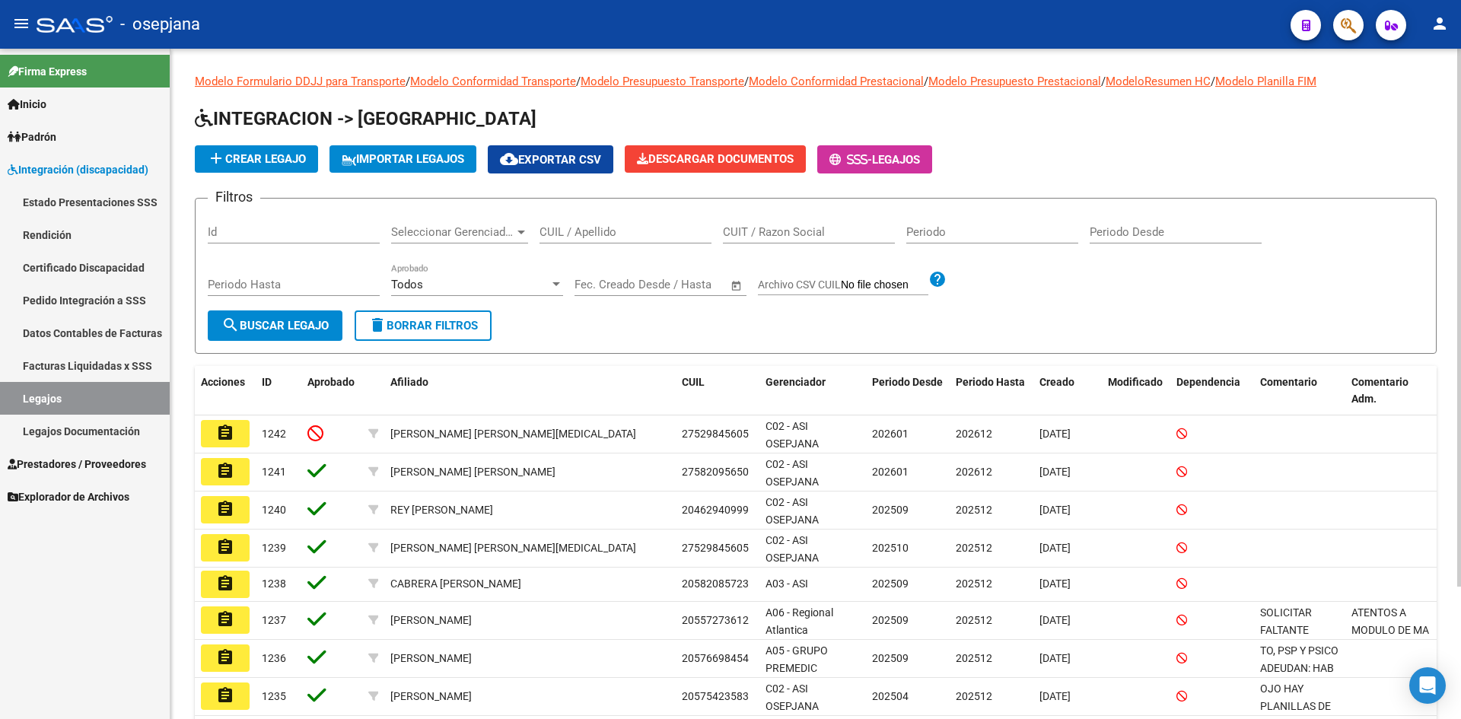
click at [602, 224] on div "CUIL / Apellido" at bounding box center [625, 227] width 172 height 33
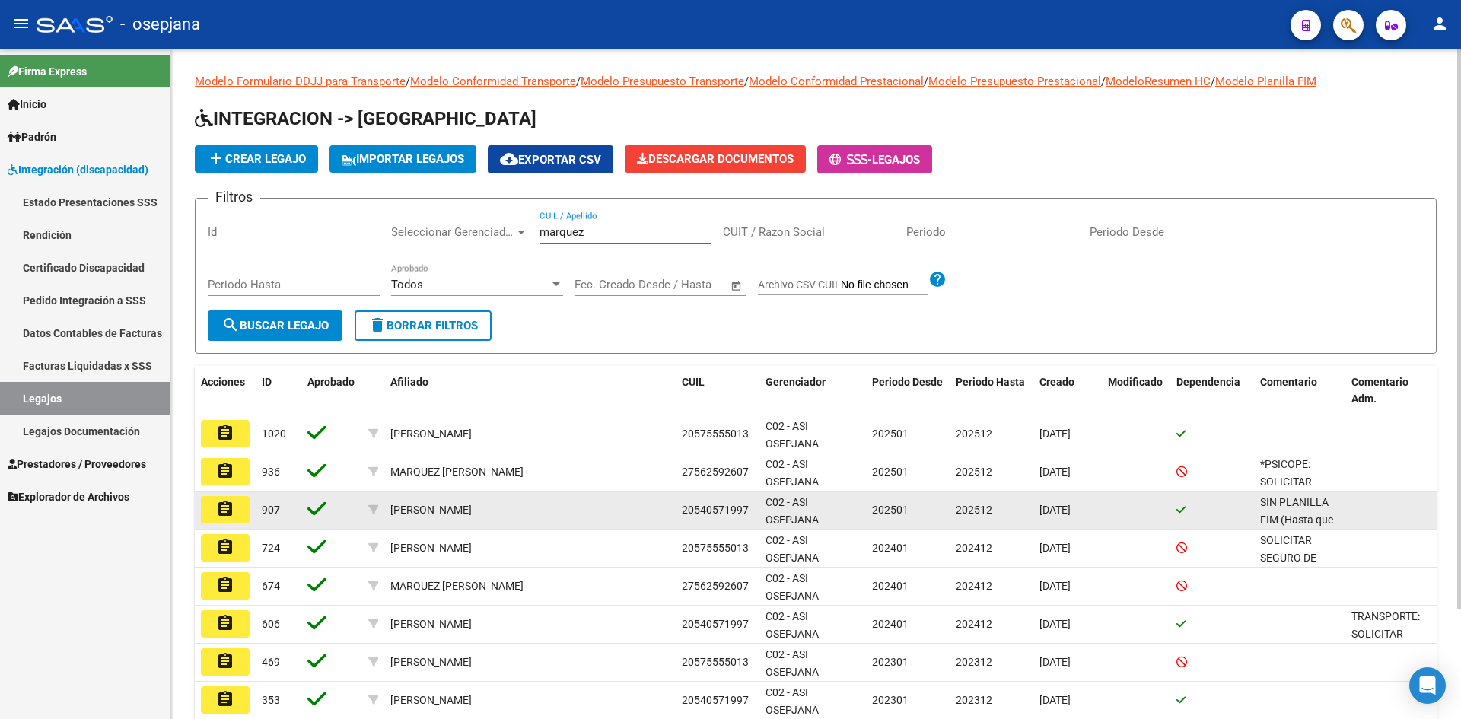
click at [218, 507] on mat-icon "assignment" at bounding box center [225, 509] width 18 height 18
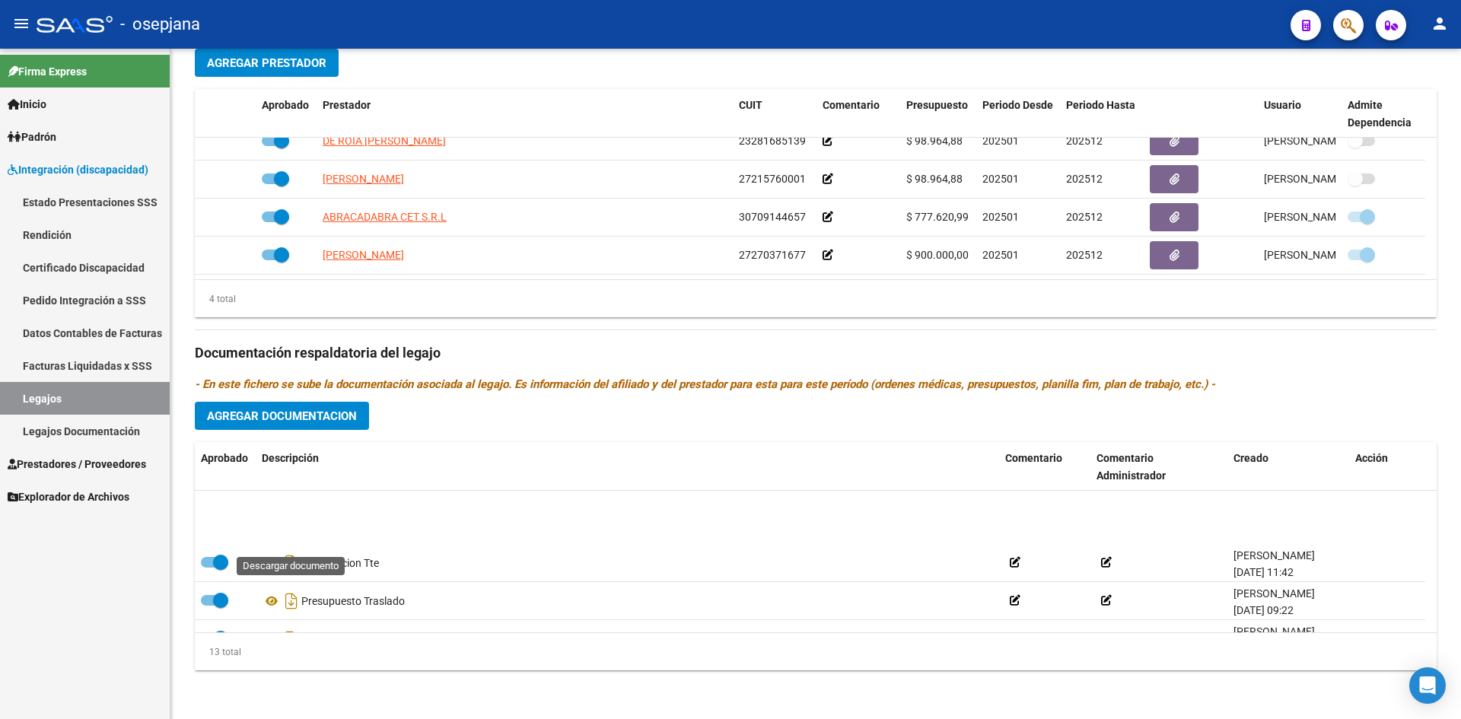
scroll to position [358, 0]
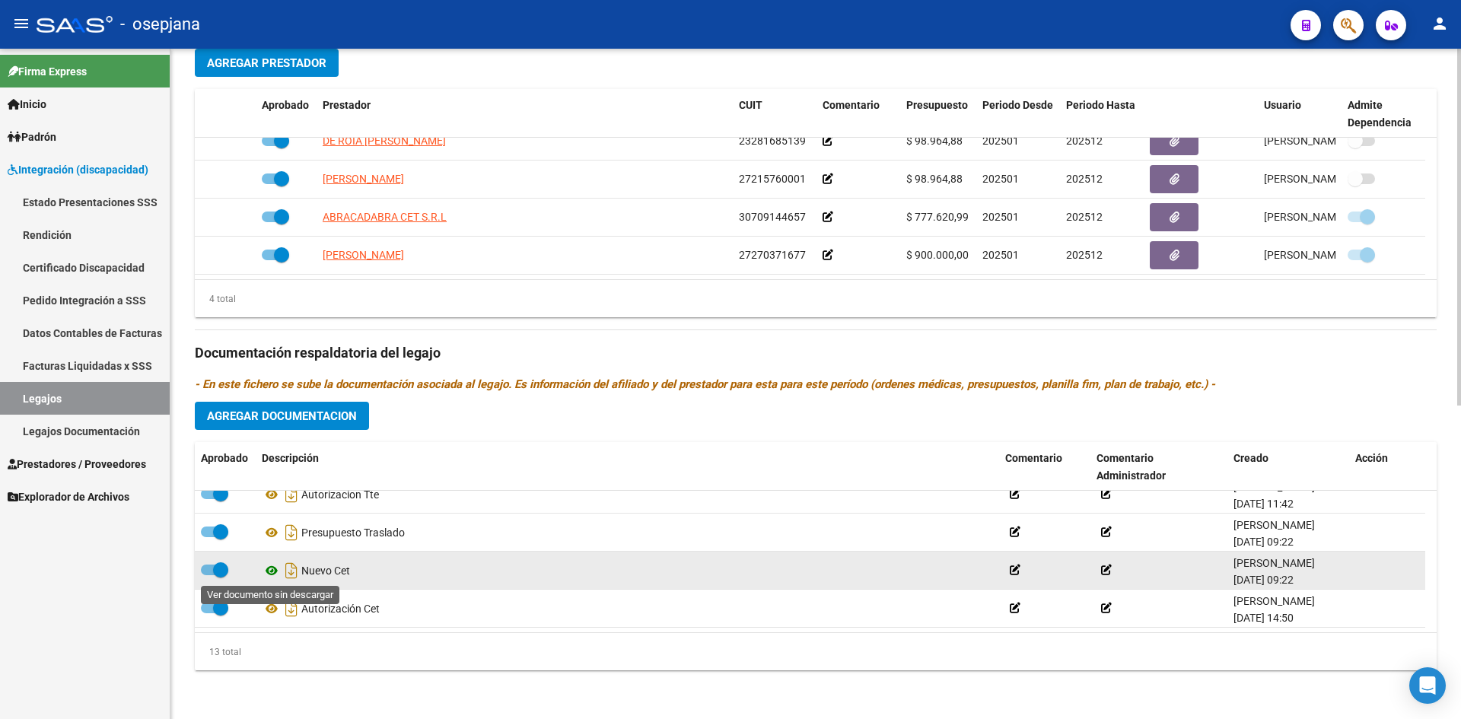
click at [269, 570] on icon at bounding box center [272, 570] width 20 height 18
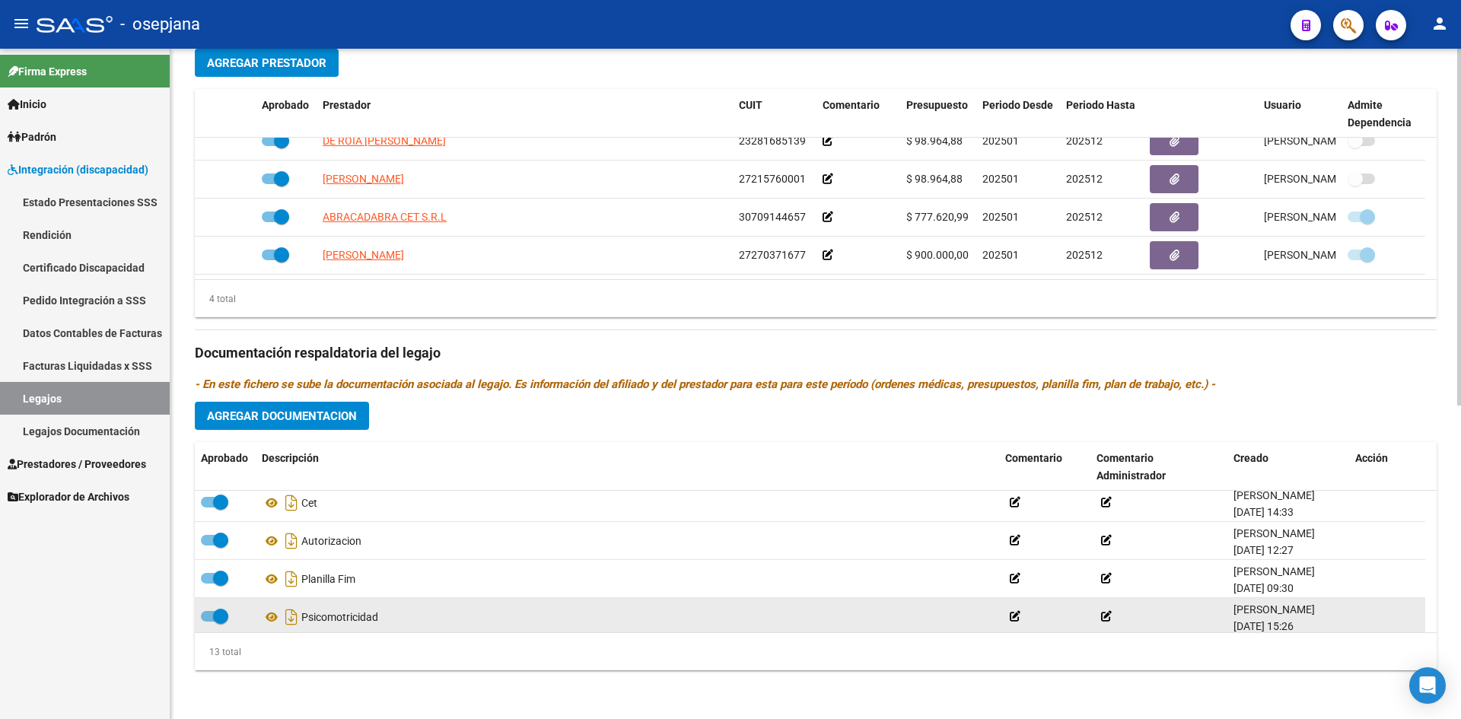
scroll to position [0, 0]
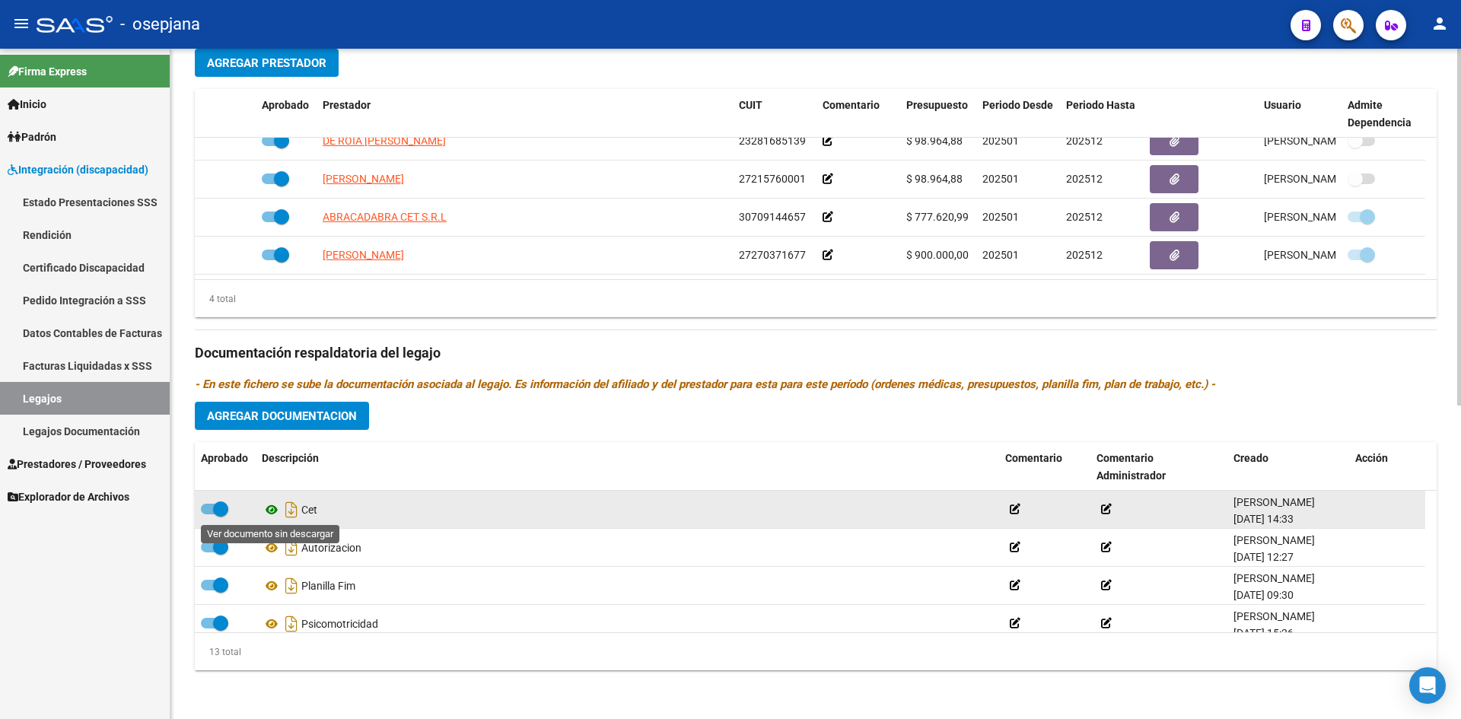
click at [268, 511] on icon at bounding box center [272, 510] width 20 height 18
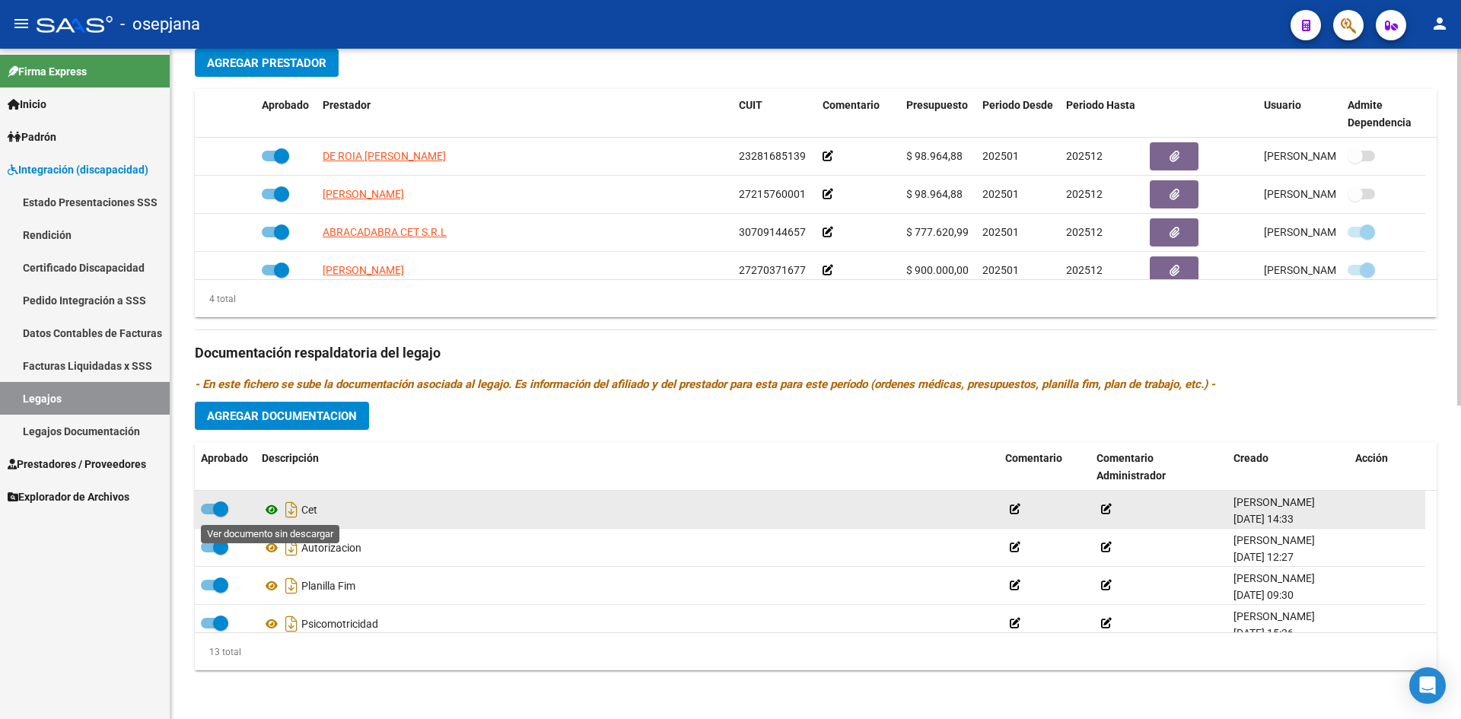
click at [269, 511] on icon at bounding box center [272, 510] width 20 height 18
click at [269, 502] on icon at bounding box center [272, 510] width 20 height 18
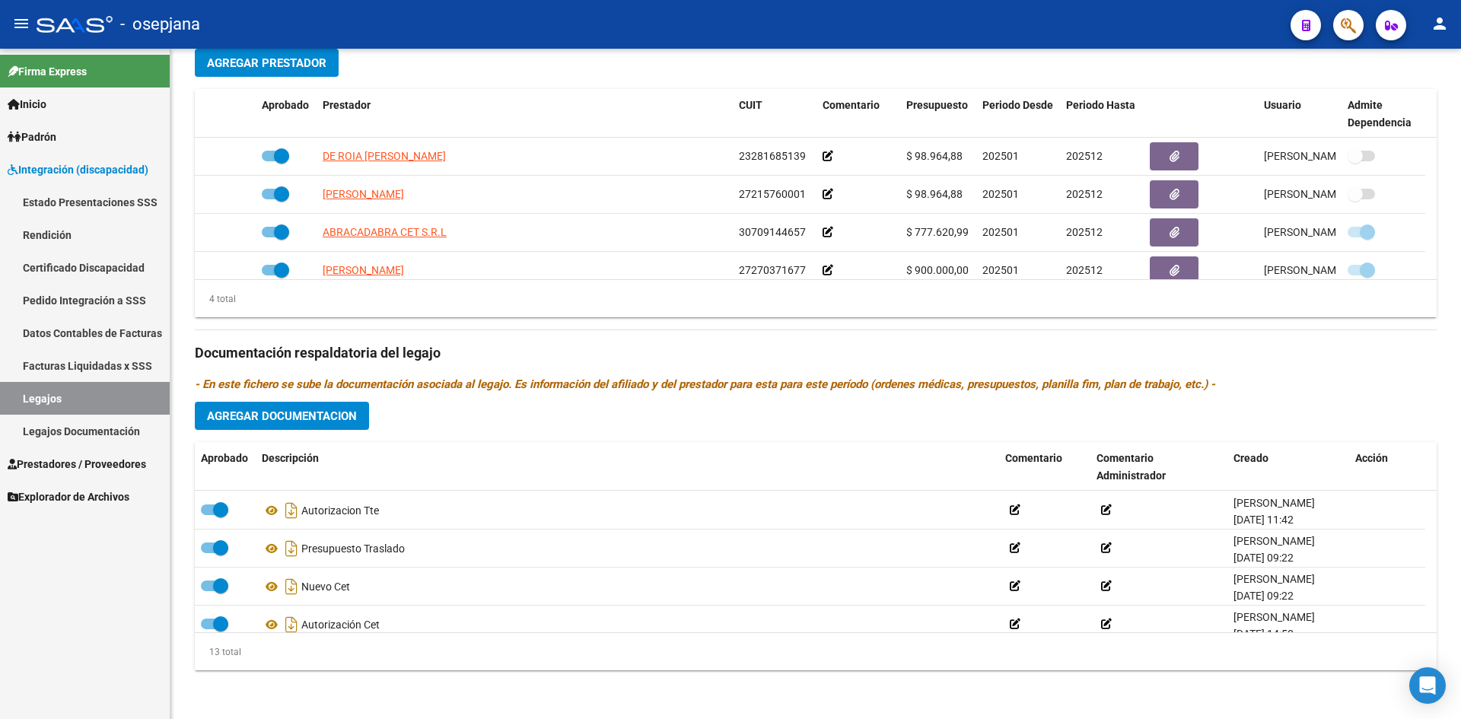
scroll to position [358, 0]
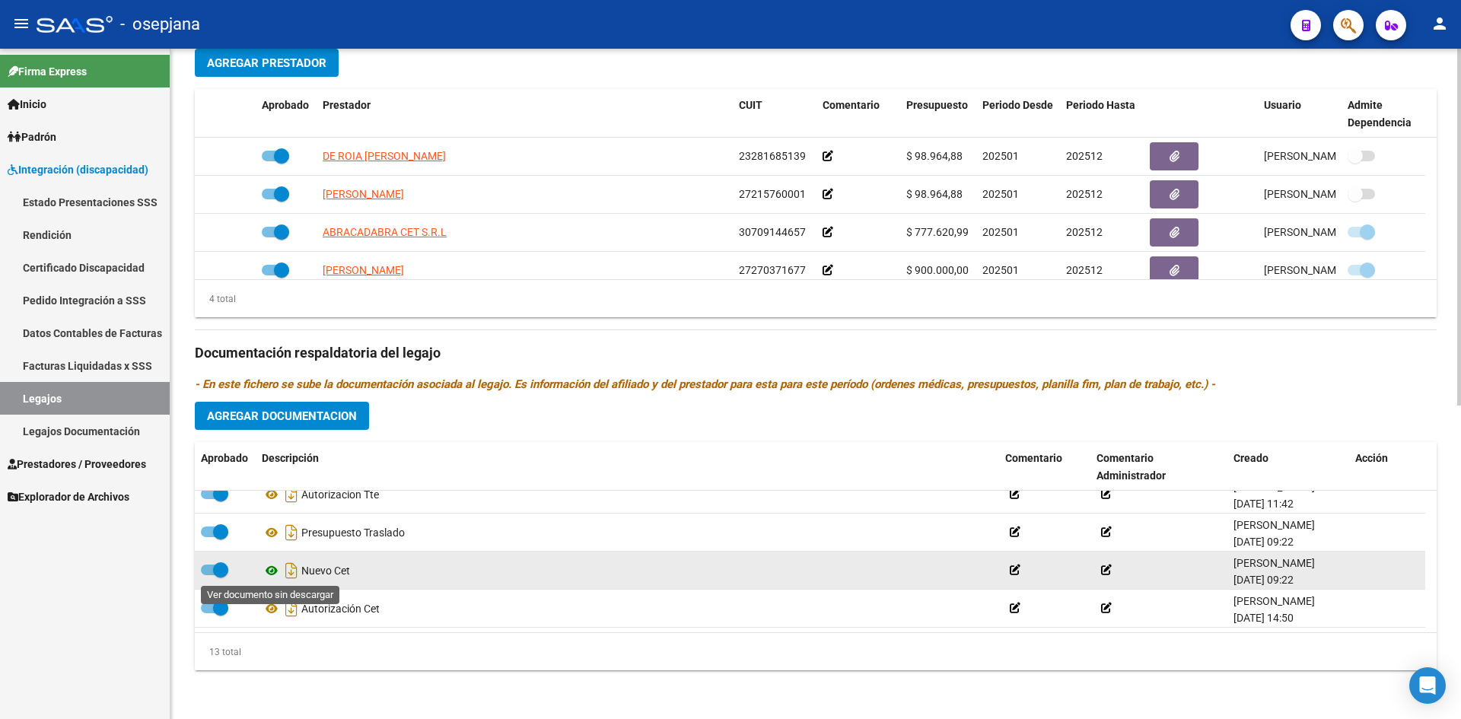
click at [272, 571] on icon at bounding box center [272, 570] width 20 height 18
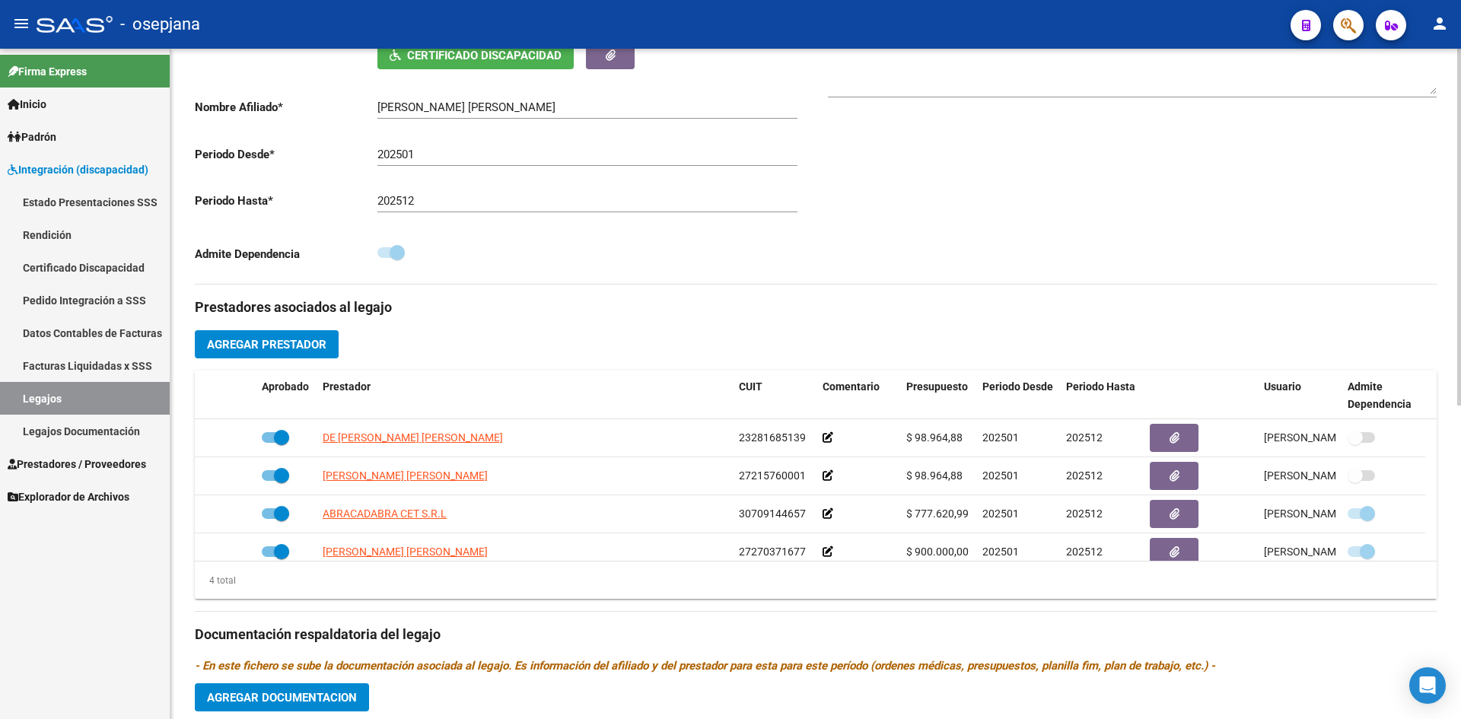
scroll to position [285, 0]
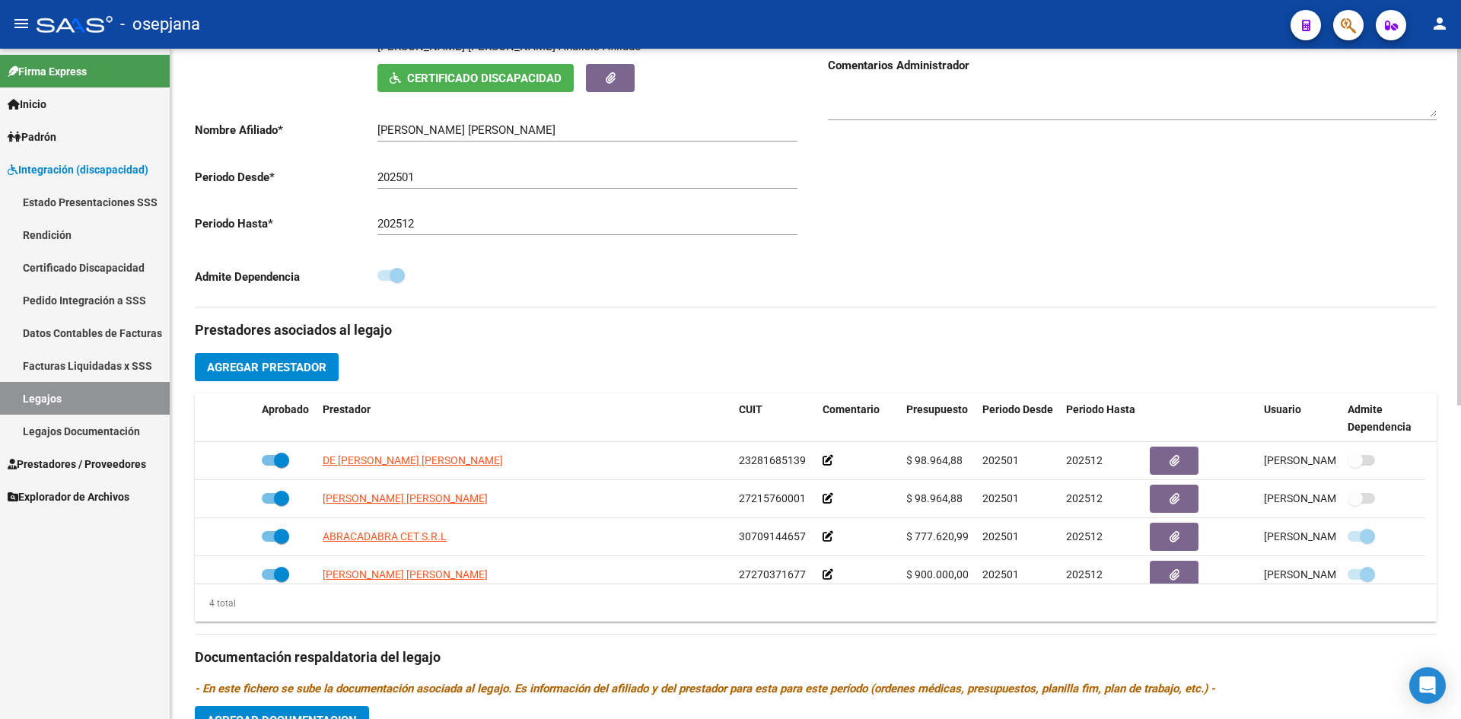
click at [312, 364] on span "Agregar Prestador" at bounding box center [266, 368] width 119 height 14
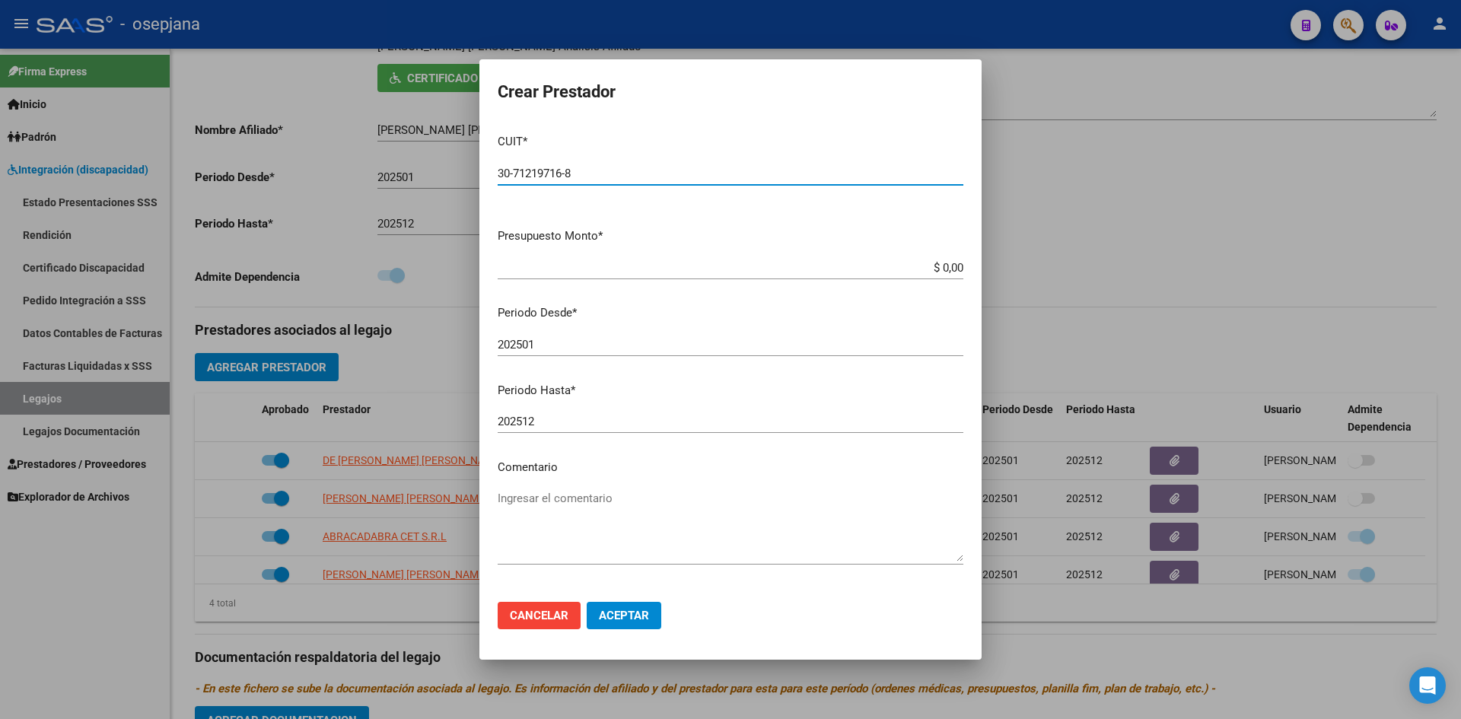
type input "30-71219716-8"
drag, startPoint x: 909, startPoint y: 266, endPoint x: 1007, endPoint y: 278, distance: 98.9
click at [1007, 278] on div "Crear Prestador CUIT * 30-71219716-8 Ingresar CUIT ARCA Padrón Presupuesto Mont…" at bounding box center [730, 359] width 1461 height 719
type input "$ 1.049.788,32"
click at [692, 345] on input "202501" at bounding box center [731, 345] width 466 height 14
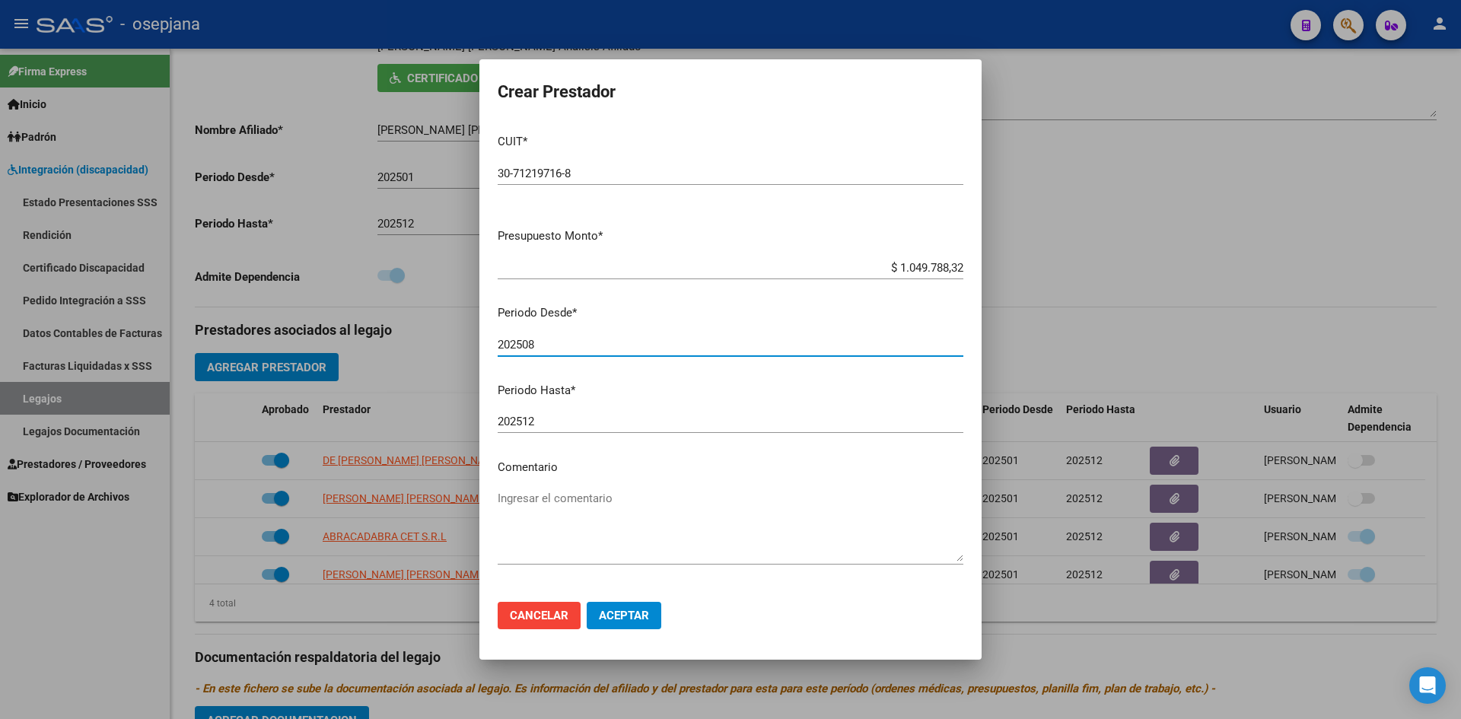
type input "202508"
click at [616, 610] on span "Aceptar" at bounding box center [624, 616] width 50 height 14
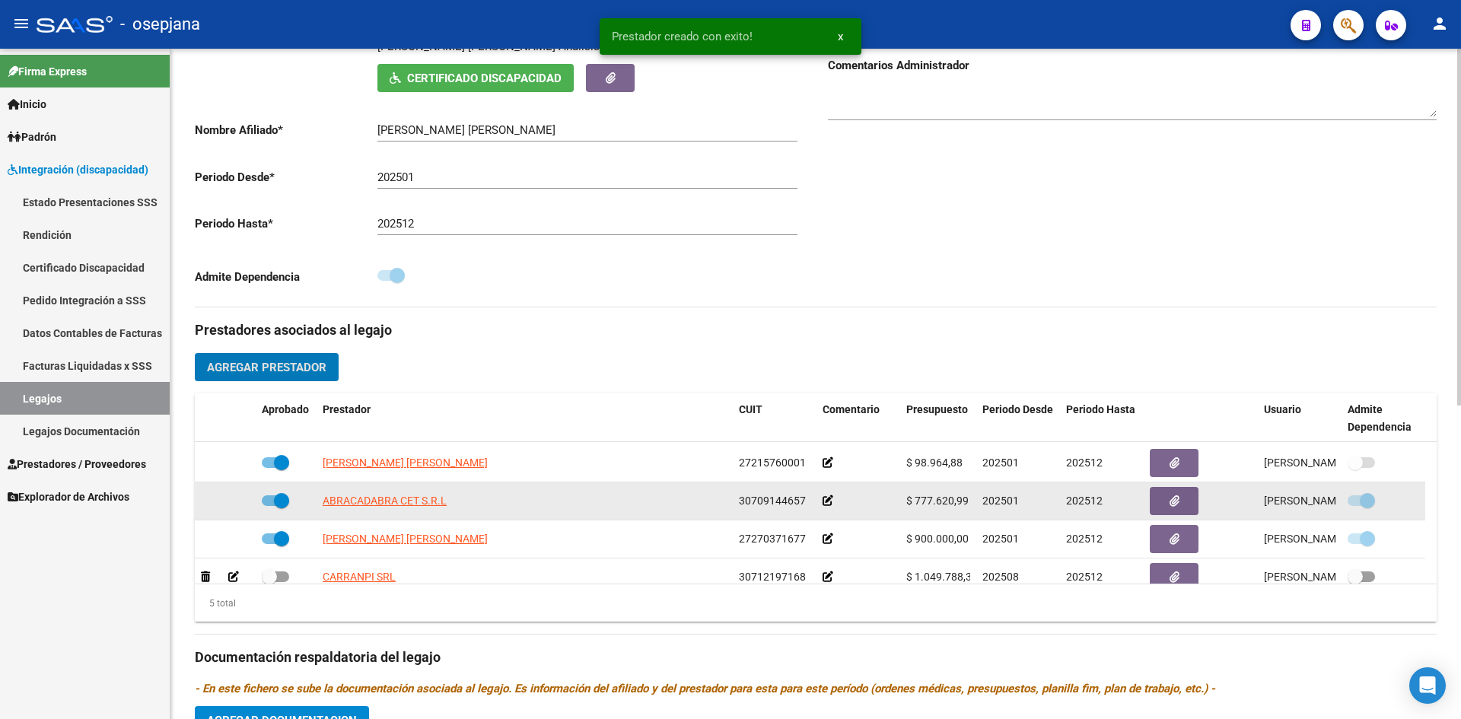
scroll to position [53, 0]
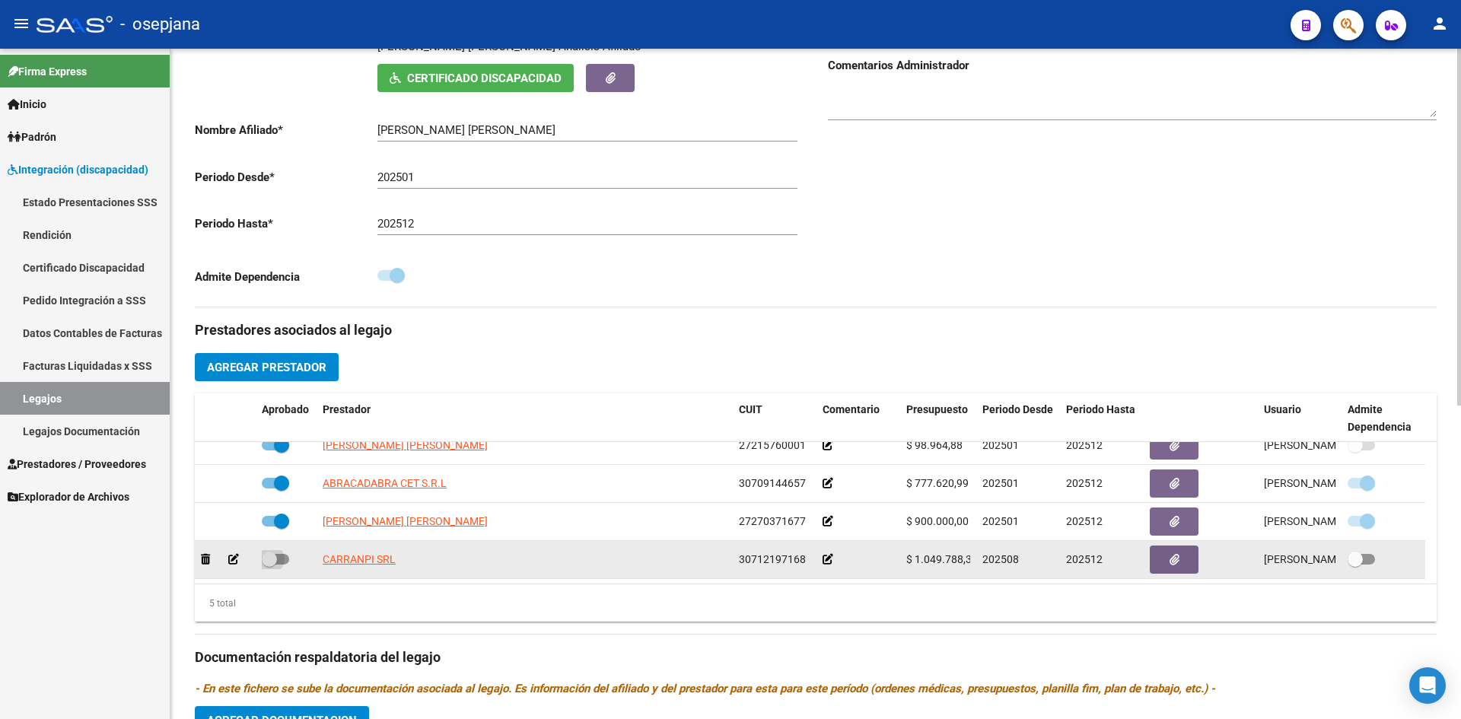
click at [279, 555] on span at bounding box center [275, 559] width 27 height 11
click at [269, 565] on input "checkbox" at bounding box center [269, 565] width 1 height 1
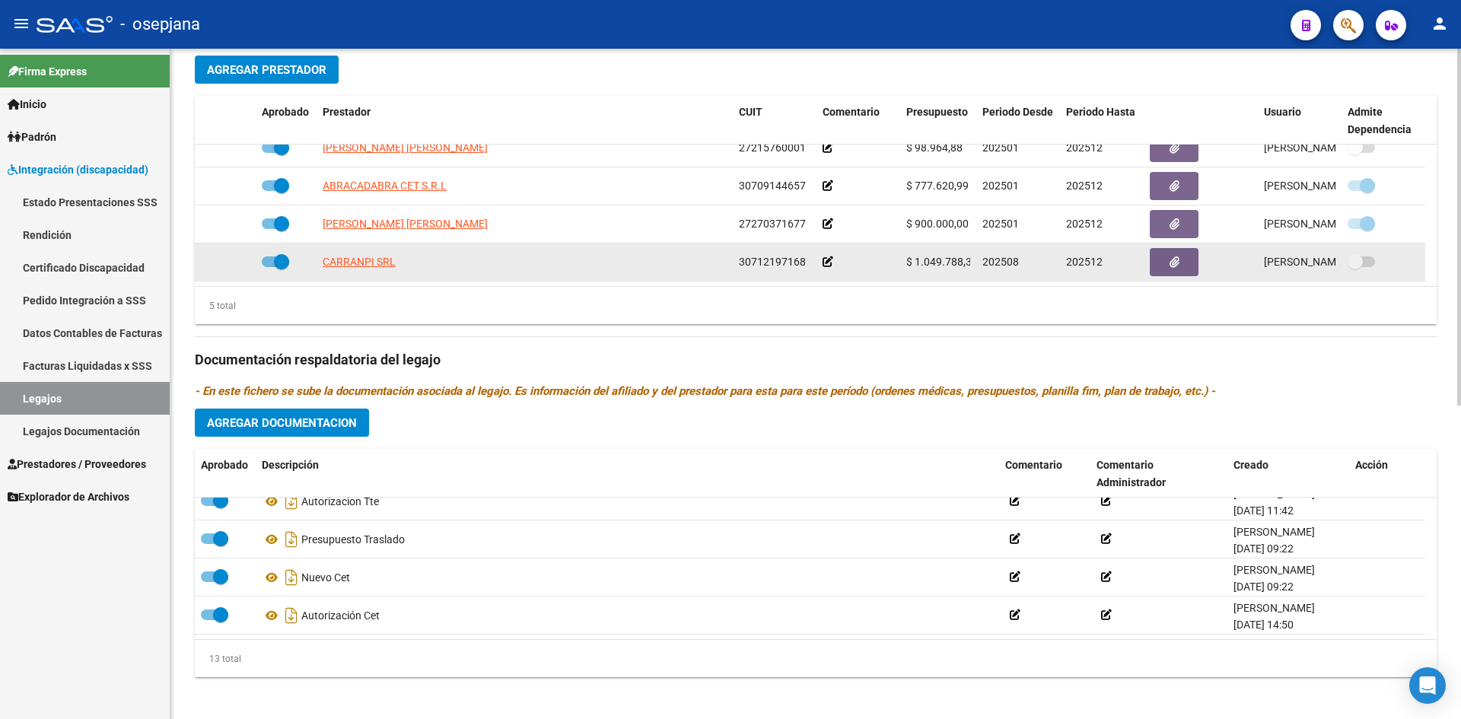
scroll to position [589, 0]
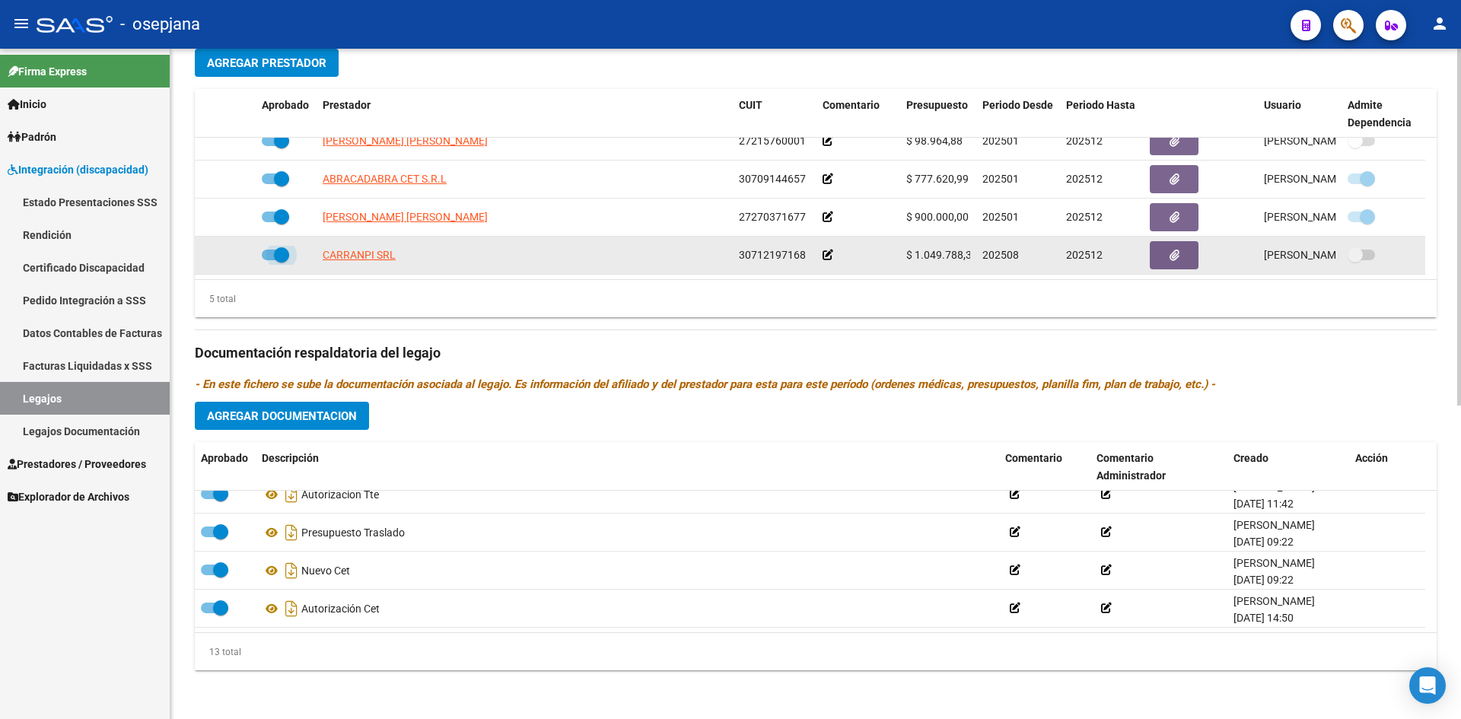
click at [274, 257] on span at bounding box center [281, 254] width 15 height 15
click at [269, 260] on input "checkbox" at bounding box center [269, 260] width 1 height 1
checkbox input "false"
click at [232, 256] on icon at bounding box center [233, 255] width 11 height 11
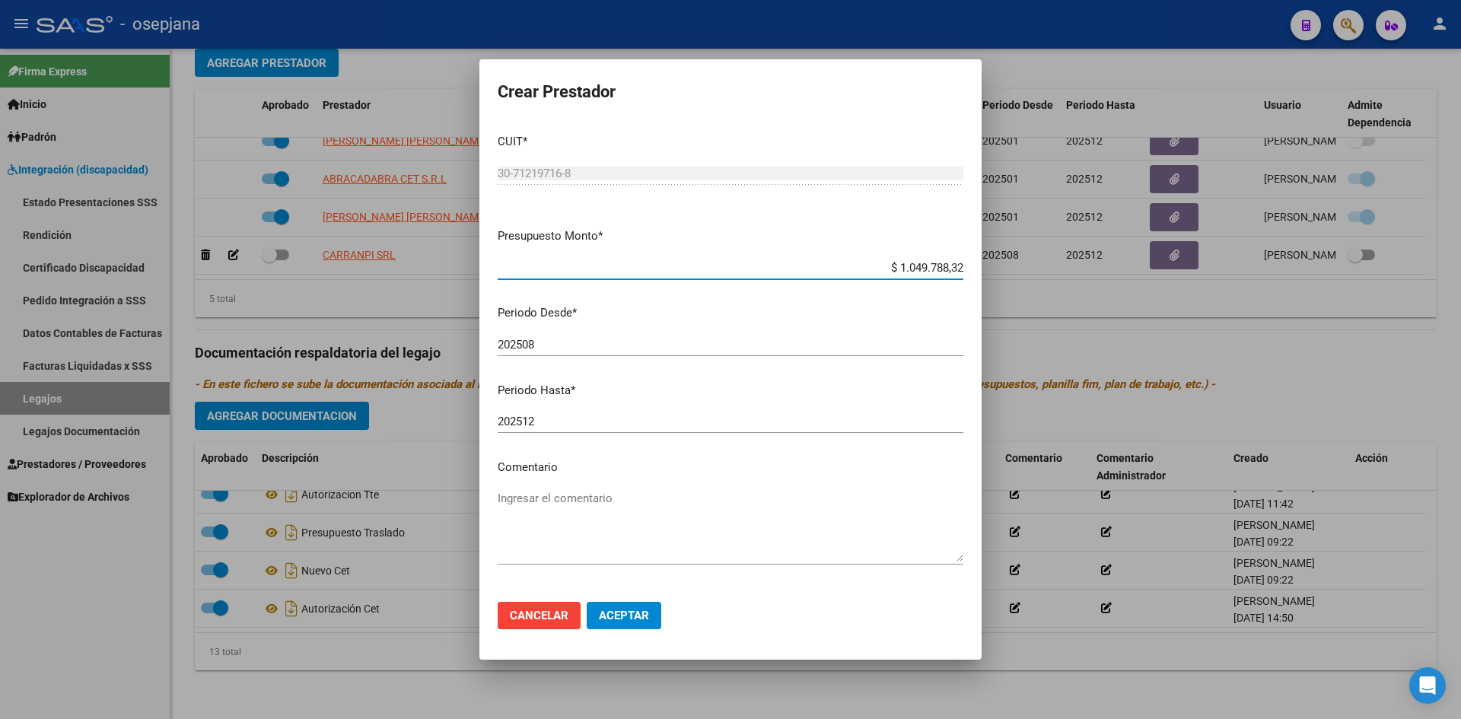
click at [541, 339] on input "202508" at bounding box center [731, 345] width 466 height 14
type input "202509"
click at [638, 618] on span "Aceptar" at bounding box center [624, 616] width 50 height 14
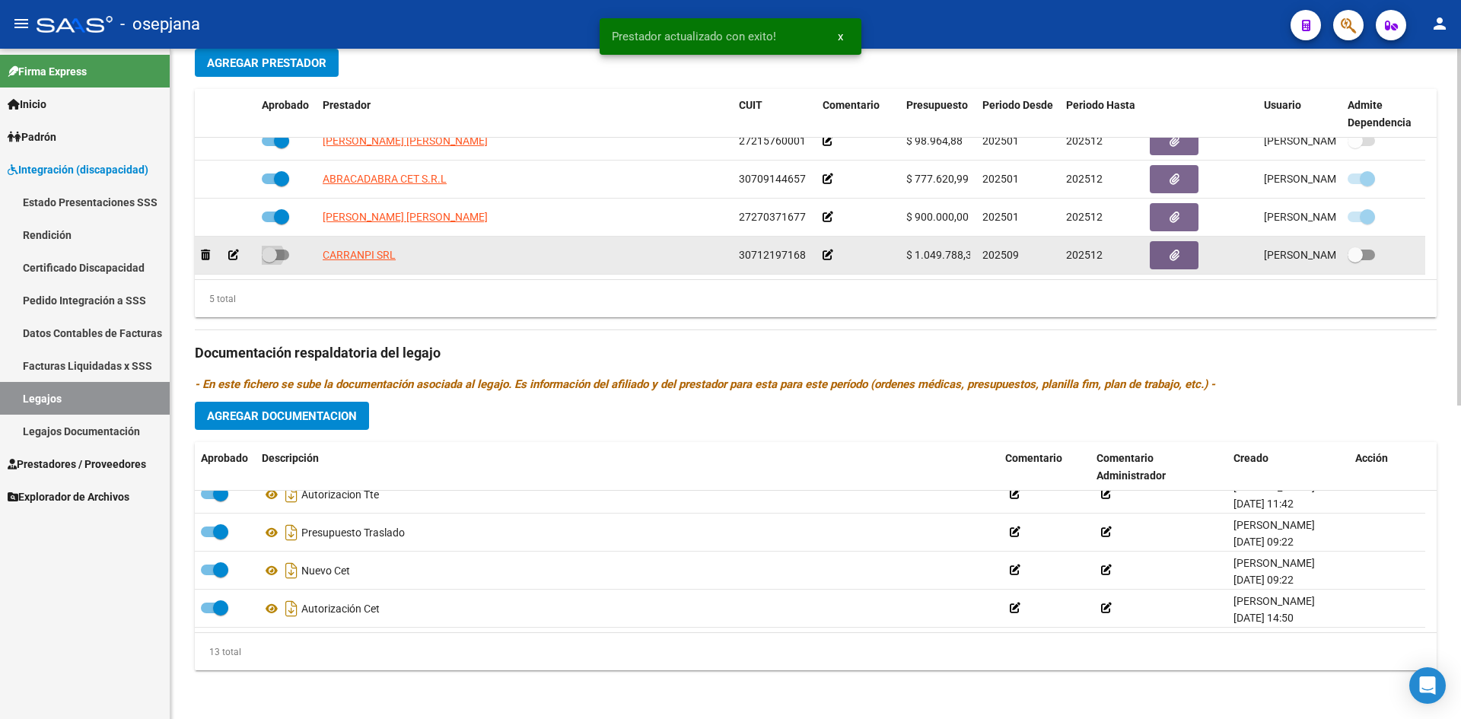
click at [275, 256] on span at bounding box center [269, 254] width 15 height 15
click at [269, 260] on input "checkbox" at bounding box center [269, 260] width 1 height 1
checkbox input "true"
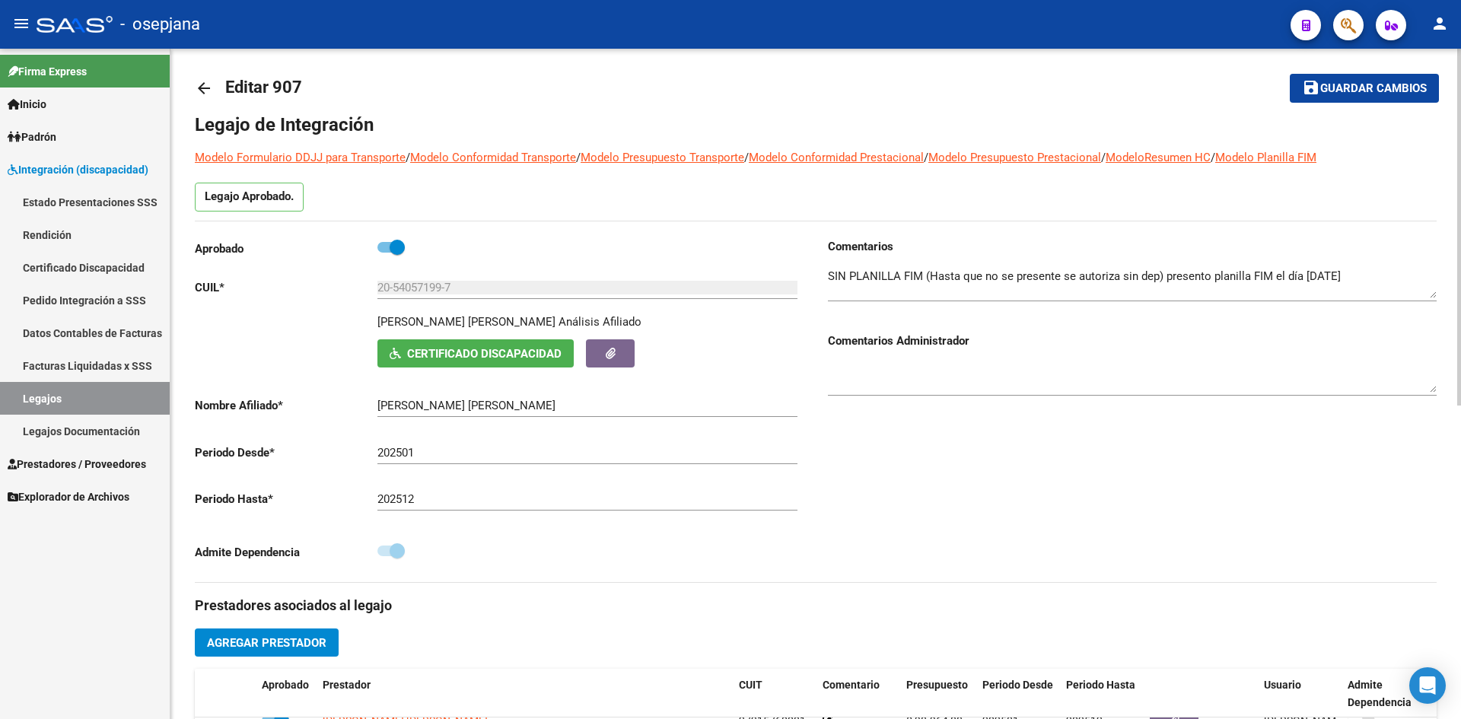
scroll to position [0, 0]
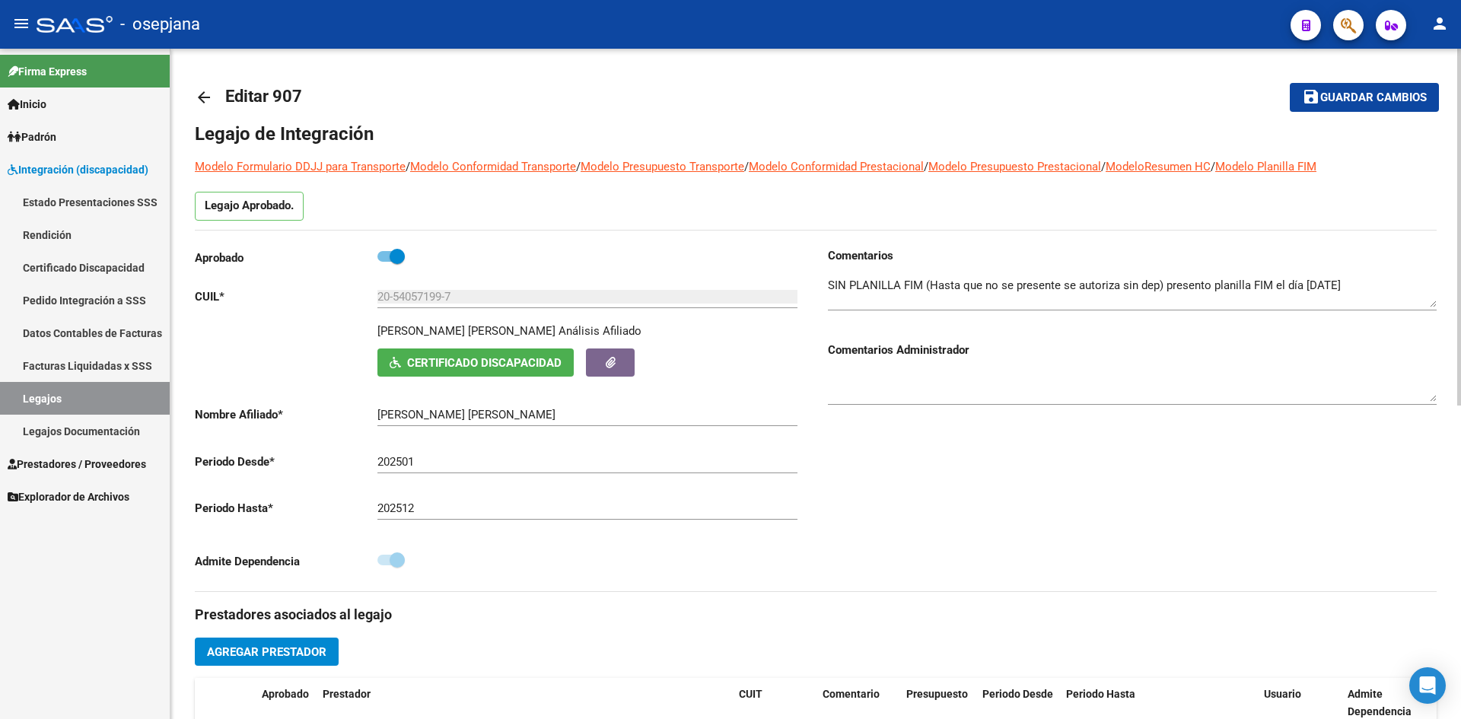
click at [1380, 91] on span "Guardar cambios" at bounding box center [1373, 98] width 107 height 14
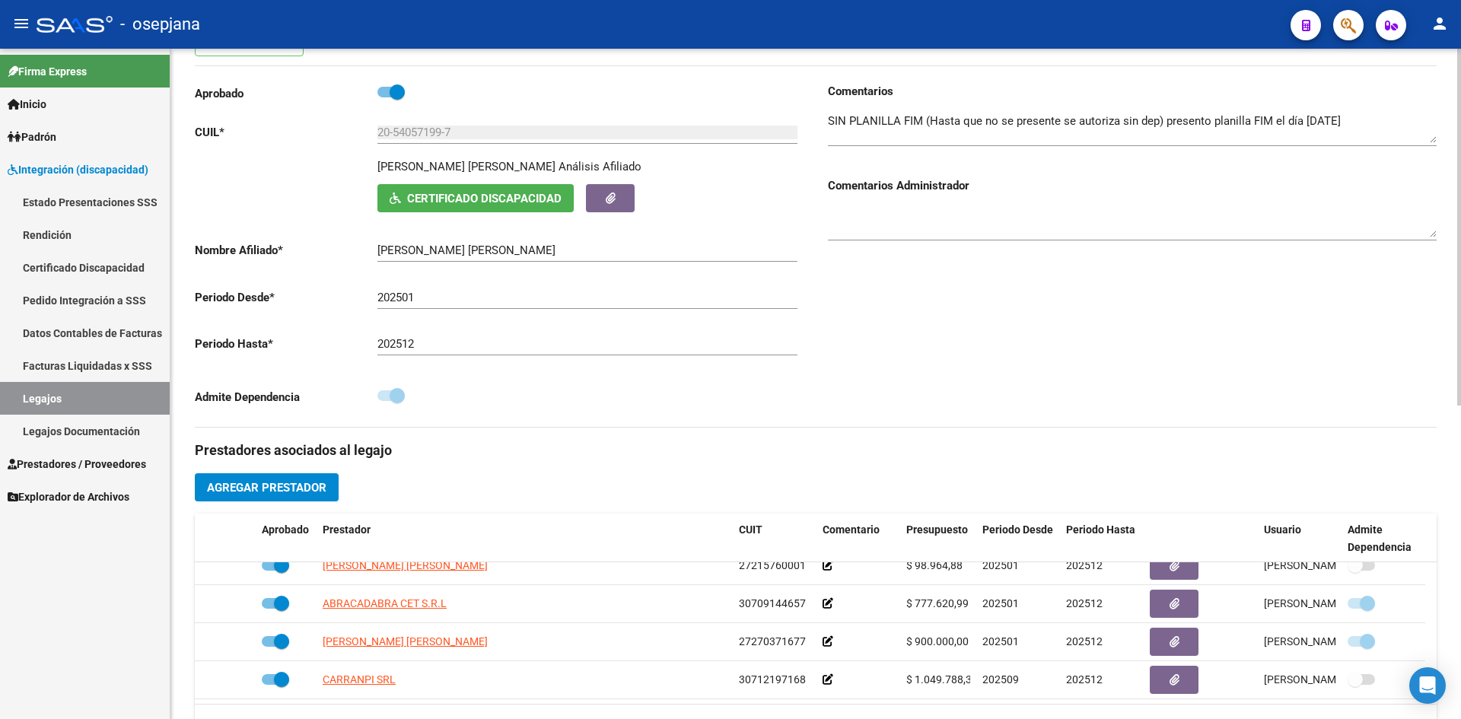
scroll to position [456, 0]
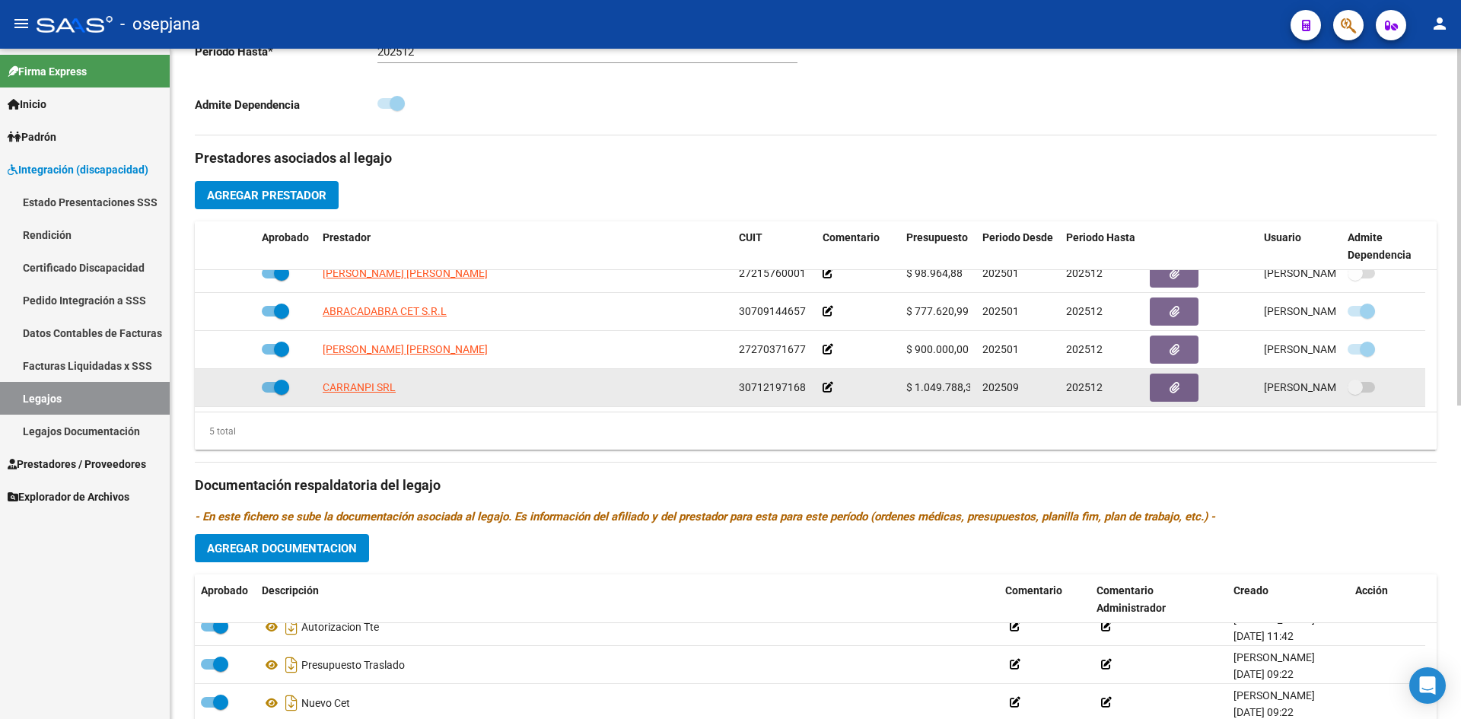
click at [1372, 387] on span at bounding box center [1360, 387] width 27 height 11
click at [1372, 388] on span at bounding box center [1360, 387] width 27 height 11
click at [1369, 389] on span at bounding box center [1360, 387] width 27 height 11
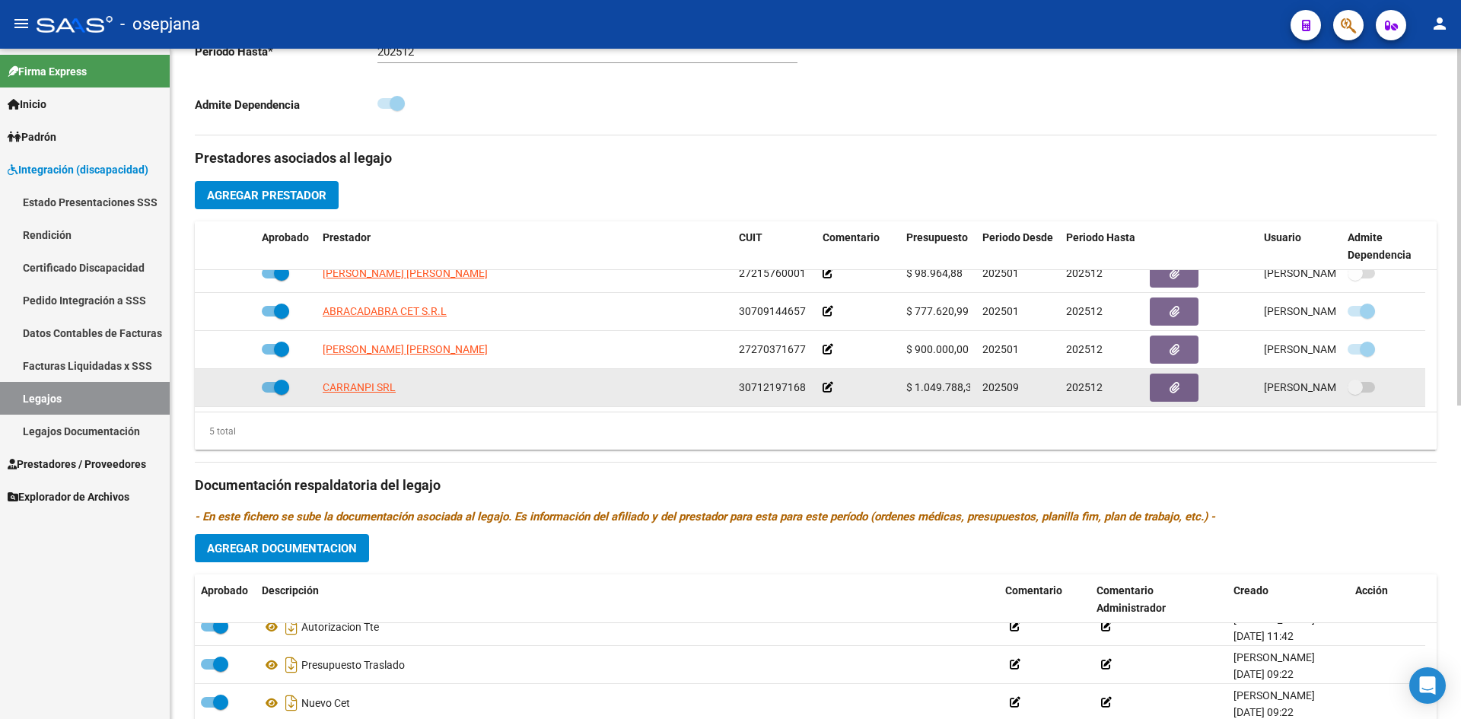
click at [1369, 389] on span at bounding box center [1360, 387] width 27 height 11
click at [268, 383] on span at bounding box center [275, 387] width 27 height 11
click at [269, 393] on input "checkbox" at bounding box center [269, 393] width 1 height 1
checkbox input "false"
click at [1375, 386] on div at bounding box center [1383, 388] width 72 height 20
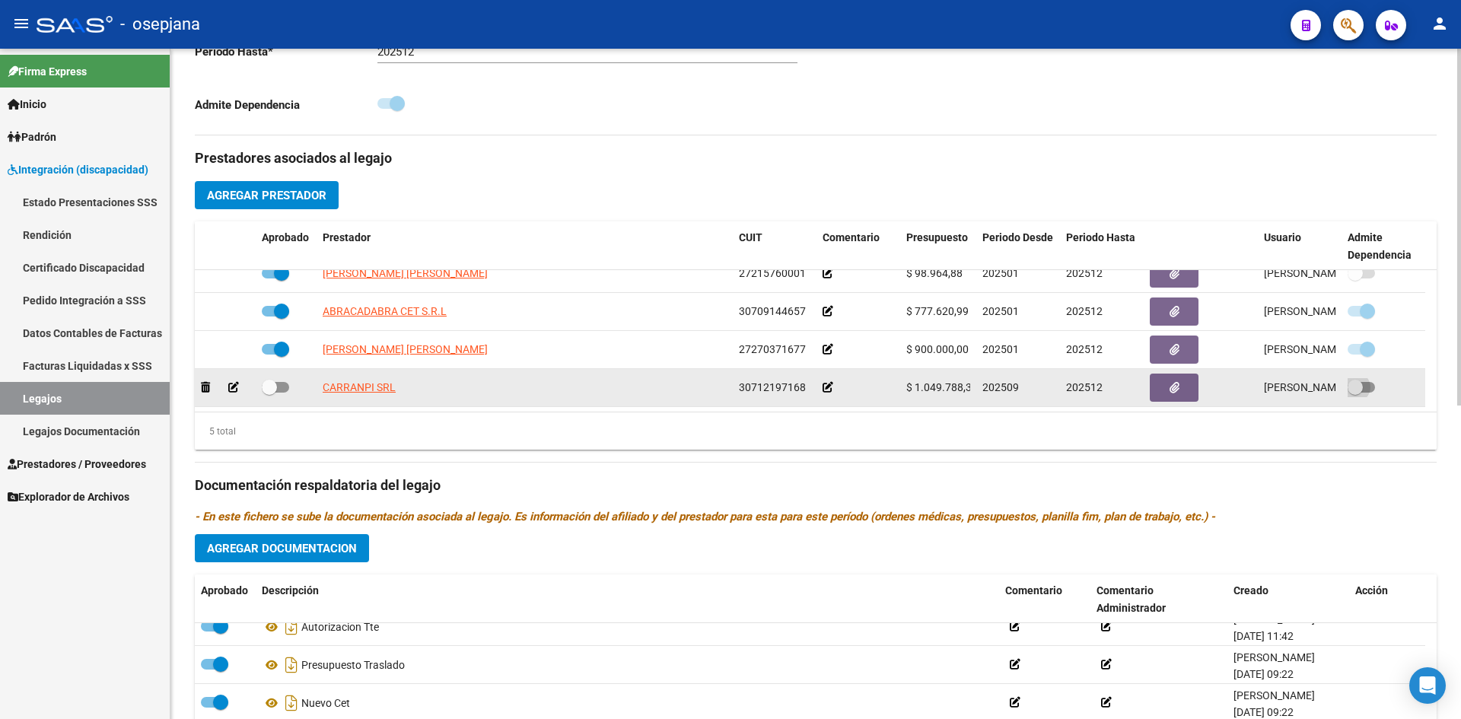
click at [1369, 386] on span at bounding box center [1360, 387] width 27 height 11
click at [1355, 393] on input "checkbox" at bounding box center [1354, 393] width 1 height 1
checkbox input "true"
click at [277, 389] on span at bounding box center [275, 387] width 27 height 11
click at [269, 393] on input "checkbox" at bounding box center [269, 393] width 1 height 1
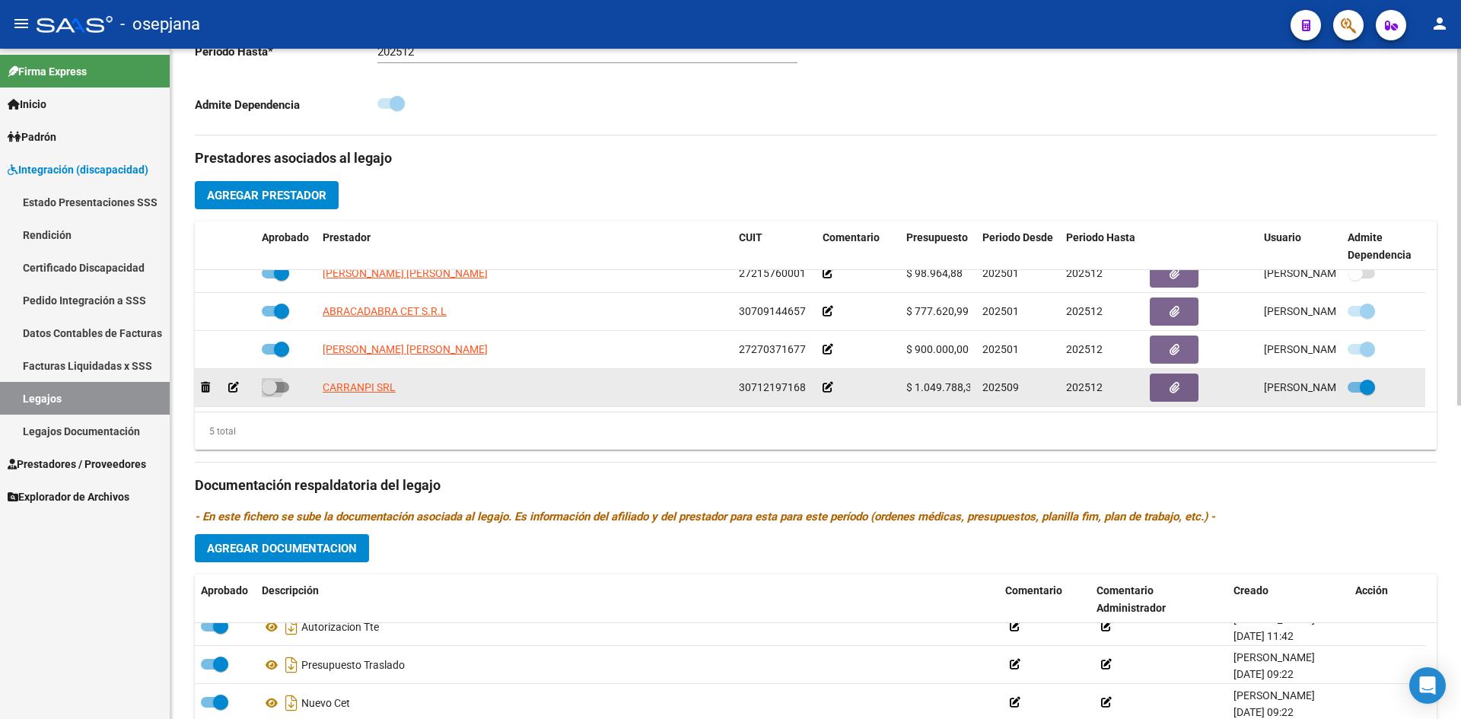
checkbox input "true"
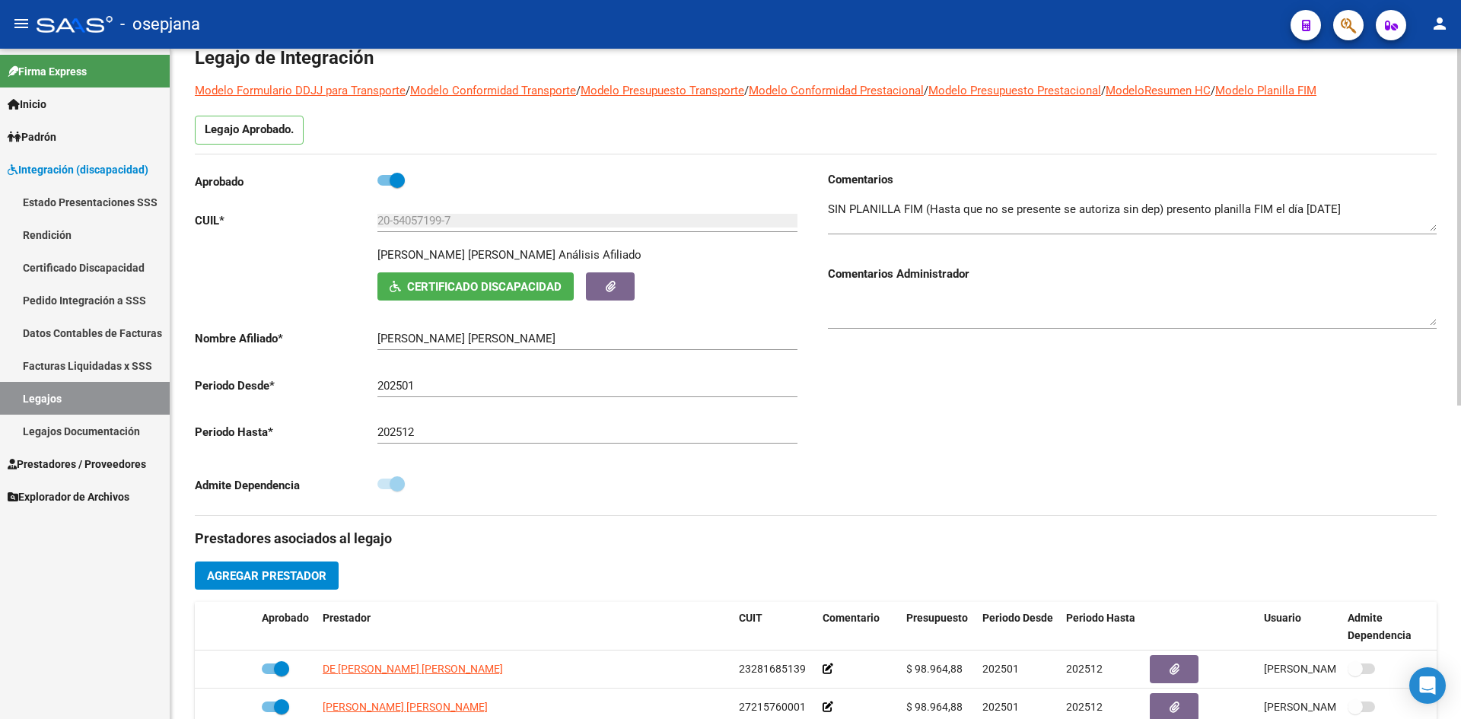
scroll to position [0, 0]
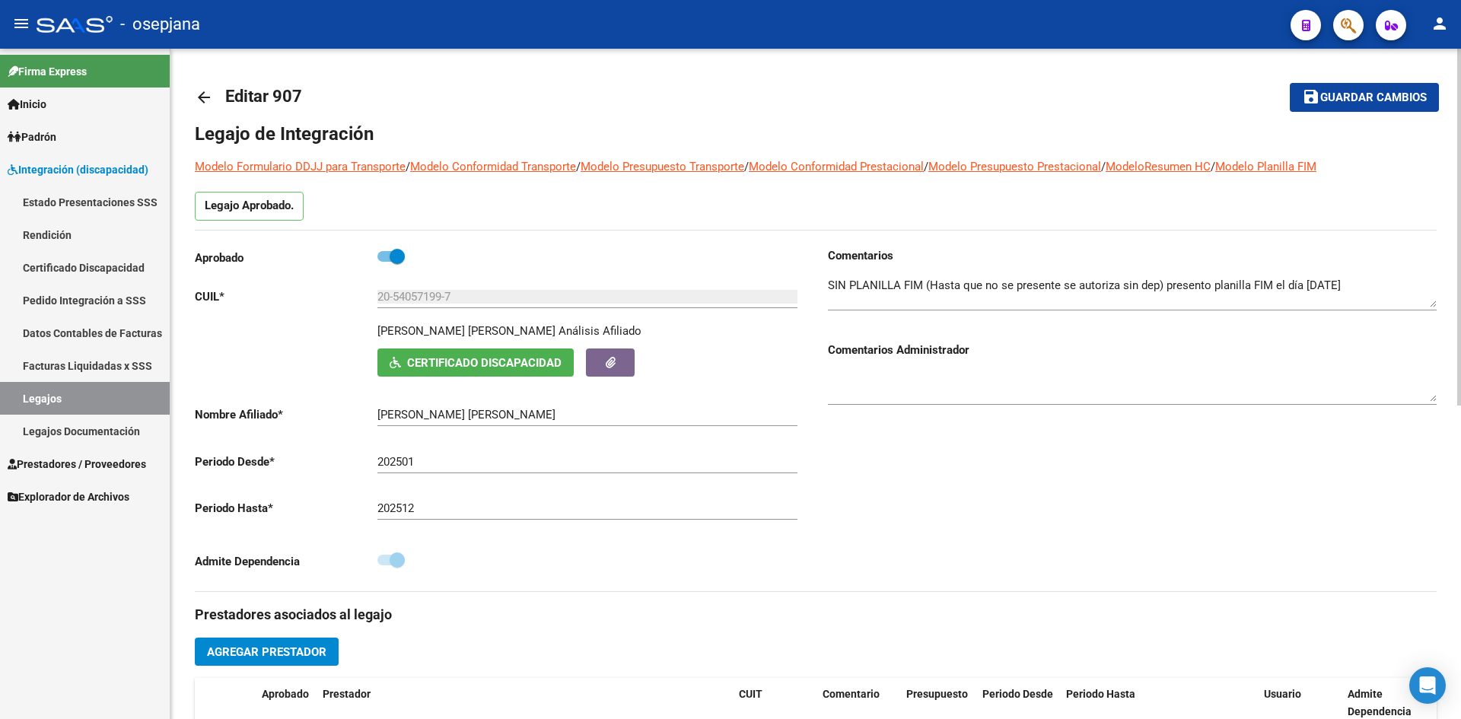
click at [1323, 99] on span "Guardar cambios" at bounding box center [1373, 98] width 107 height 14
click at [1382, 100] on span "Guardar cambios" at bounding box center [1373, 98] width 107 height 14
drag, startPoint x: 1391, startPoint y: 84, endPoint x: 1399, endPoint y: 87, distance: 8.2
click at [1392, 84] on button "save Guardar cambios" at bounding box center [1364, 97] width 149 height 28
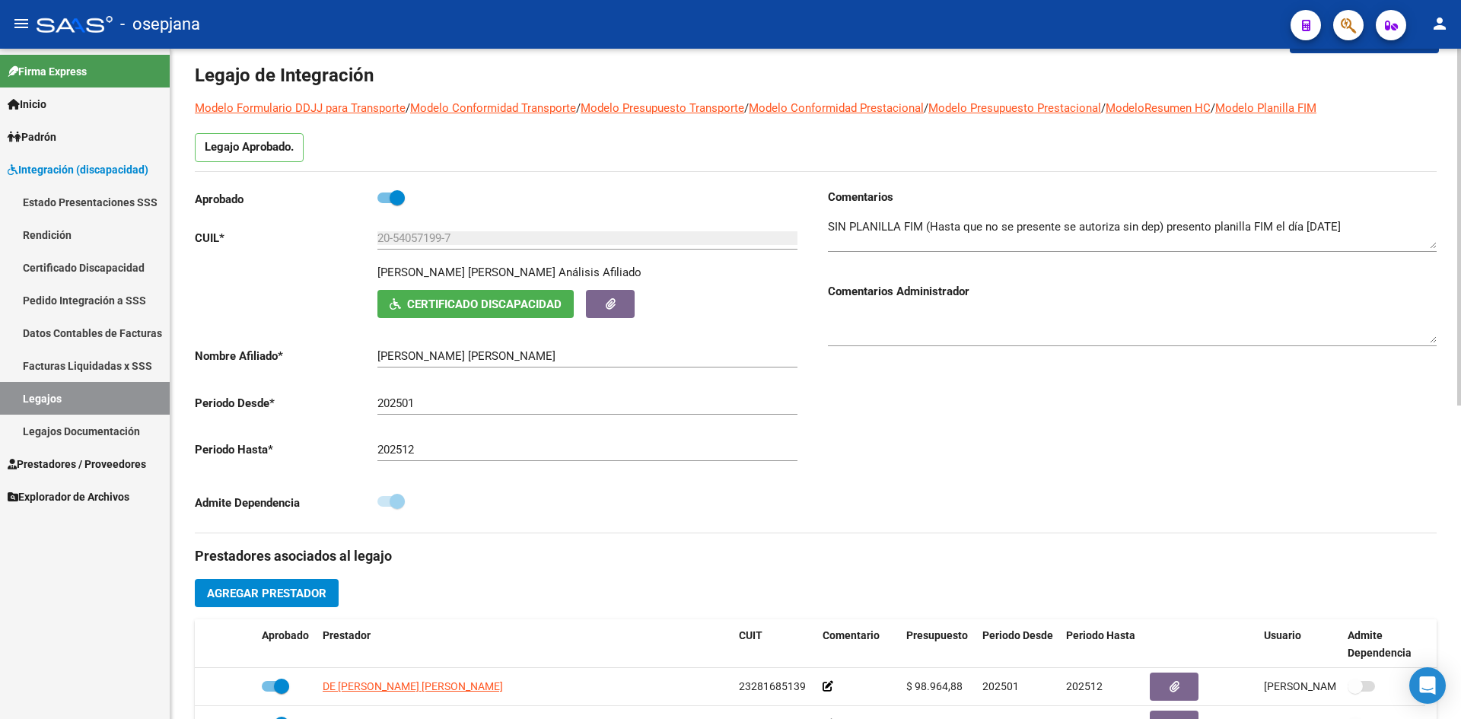
scroll to position [56, 0]
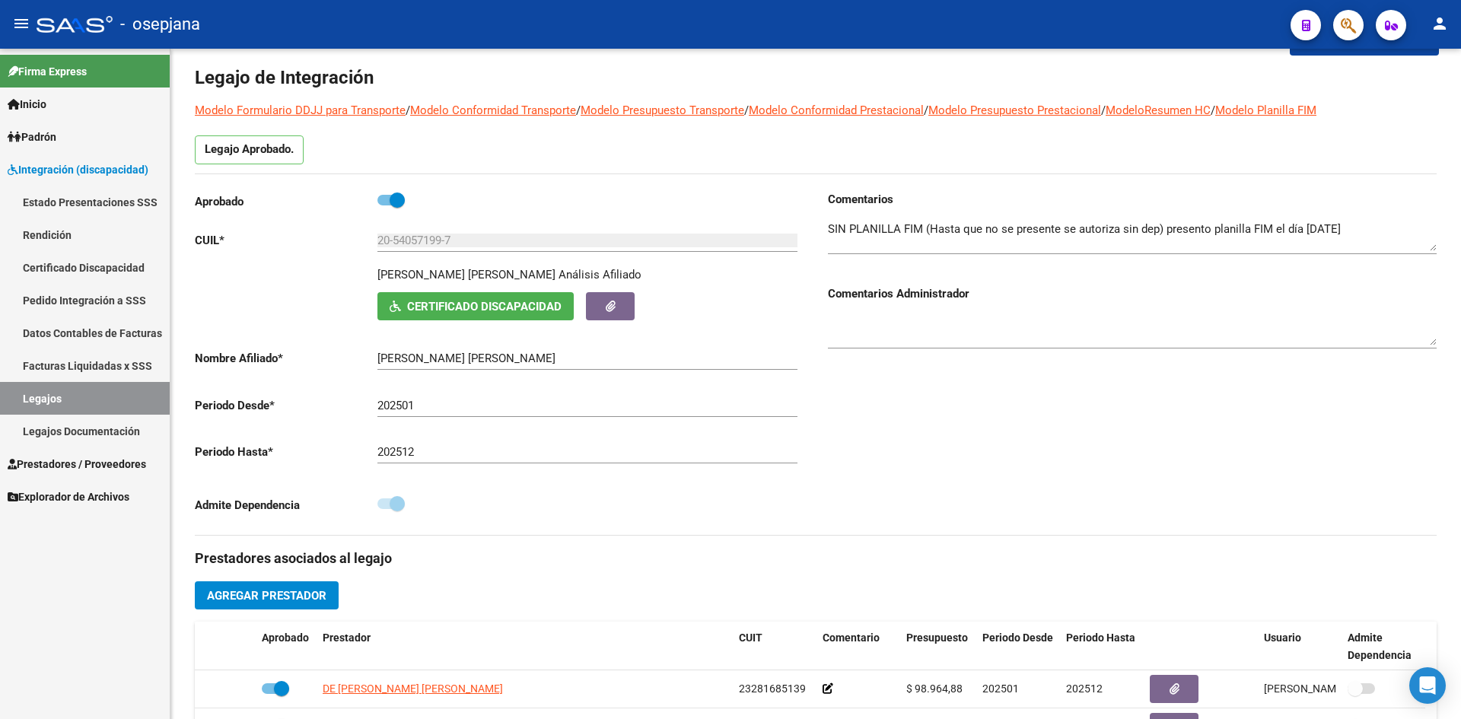
click at [99, 399] on link "Legajos" at bounding box center [85, 398] width 170 height 33
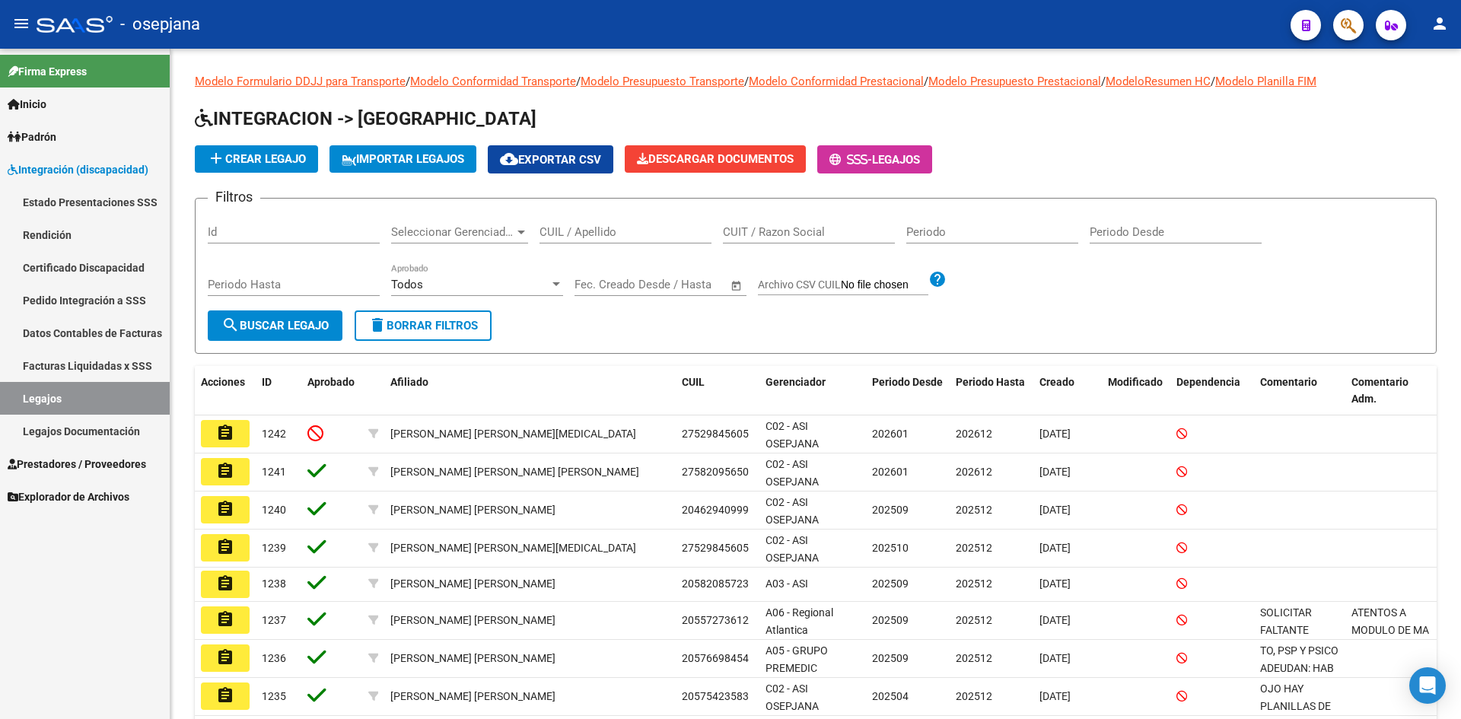
click at [84, 393] on link "Legajos" at bounding box center [85, 398] width 170 height 33
click at [634, 227] on input "CUIL / Apellido" at bounding box center [625, 232] width 172 height 14
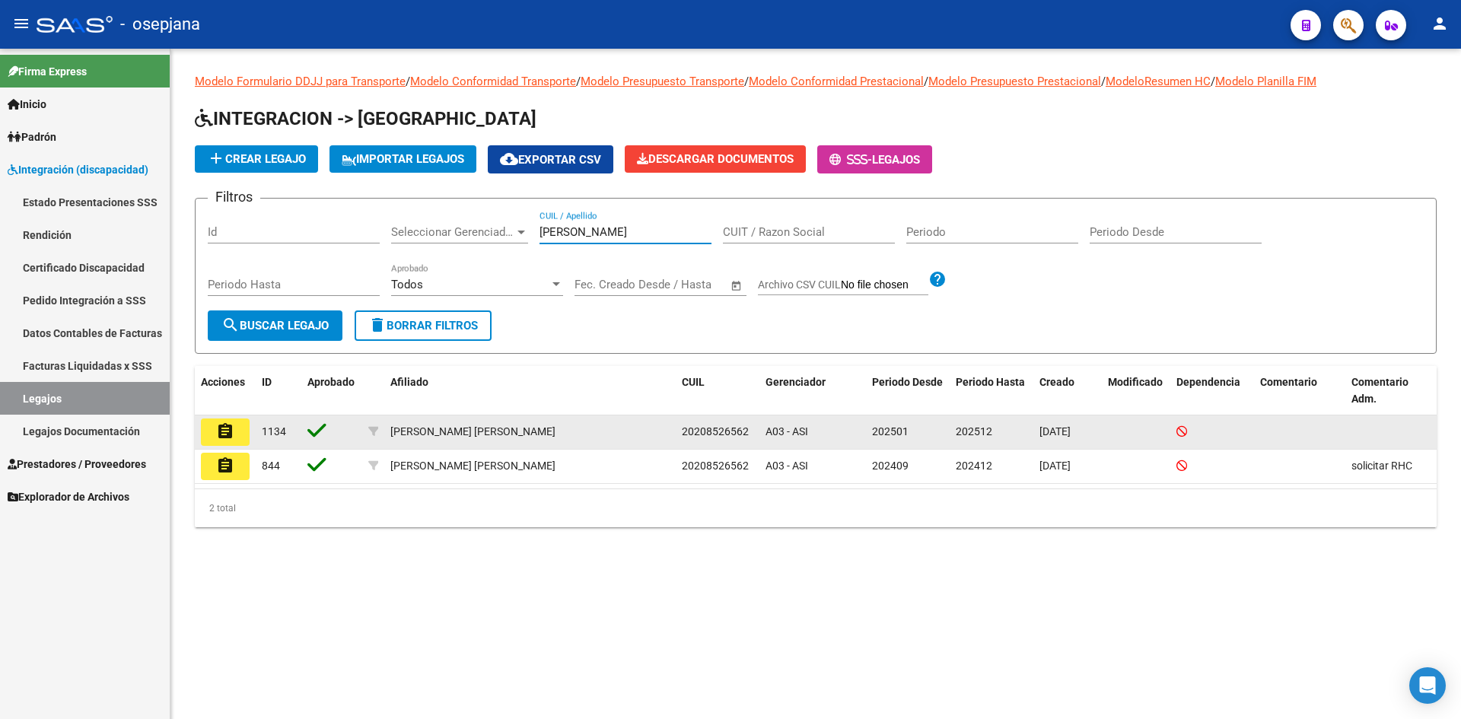
type input "borges"
click at [215, 431] on button "assignment" at bounding box center [225, 431] width 49 height 27
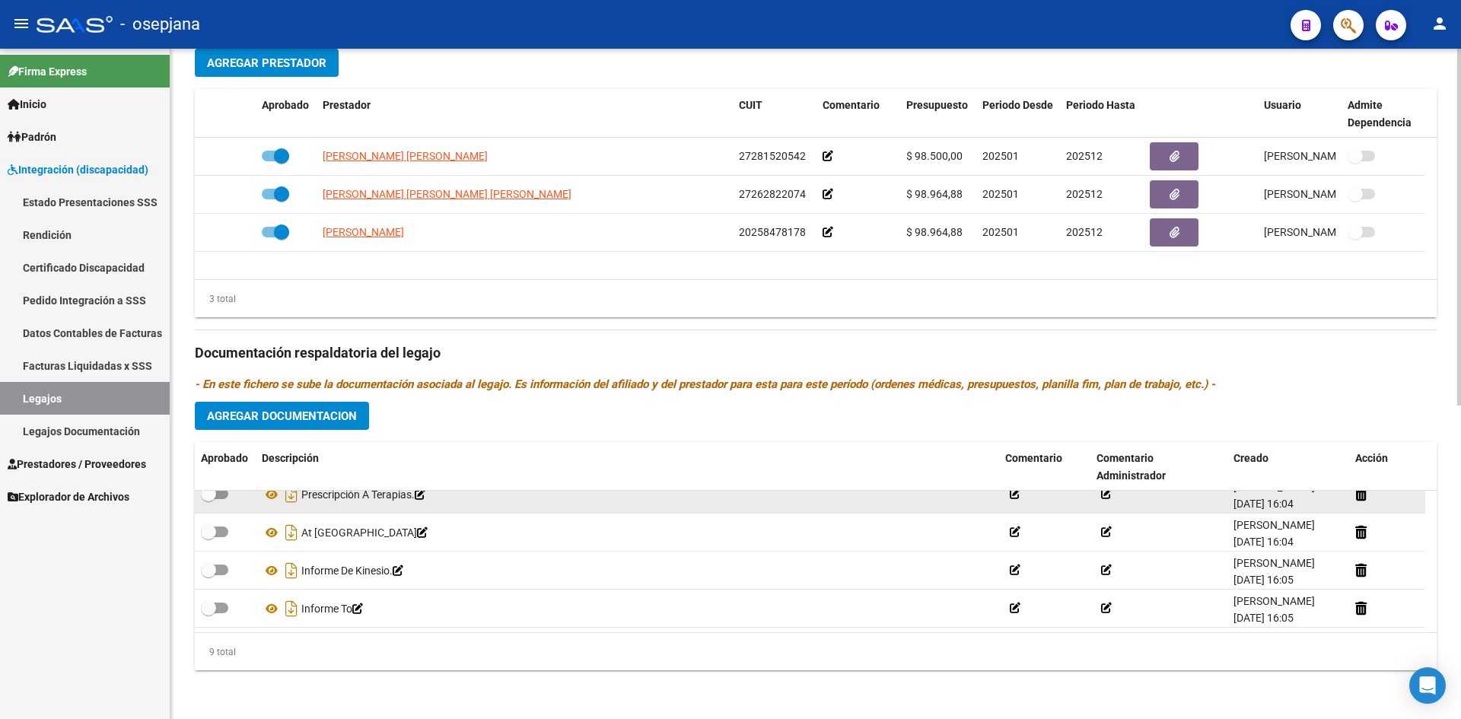
scroll to position [129, 0]
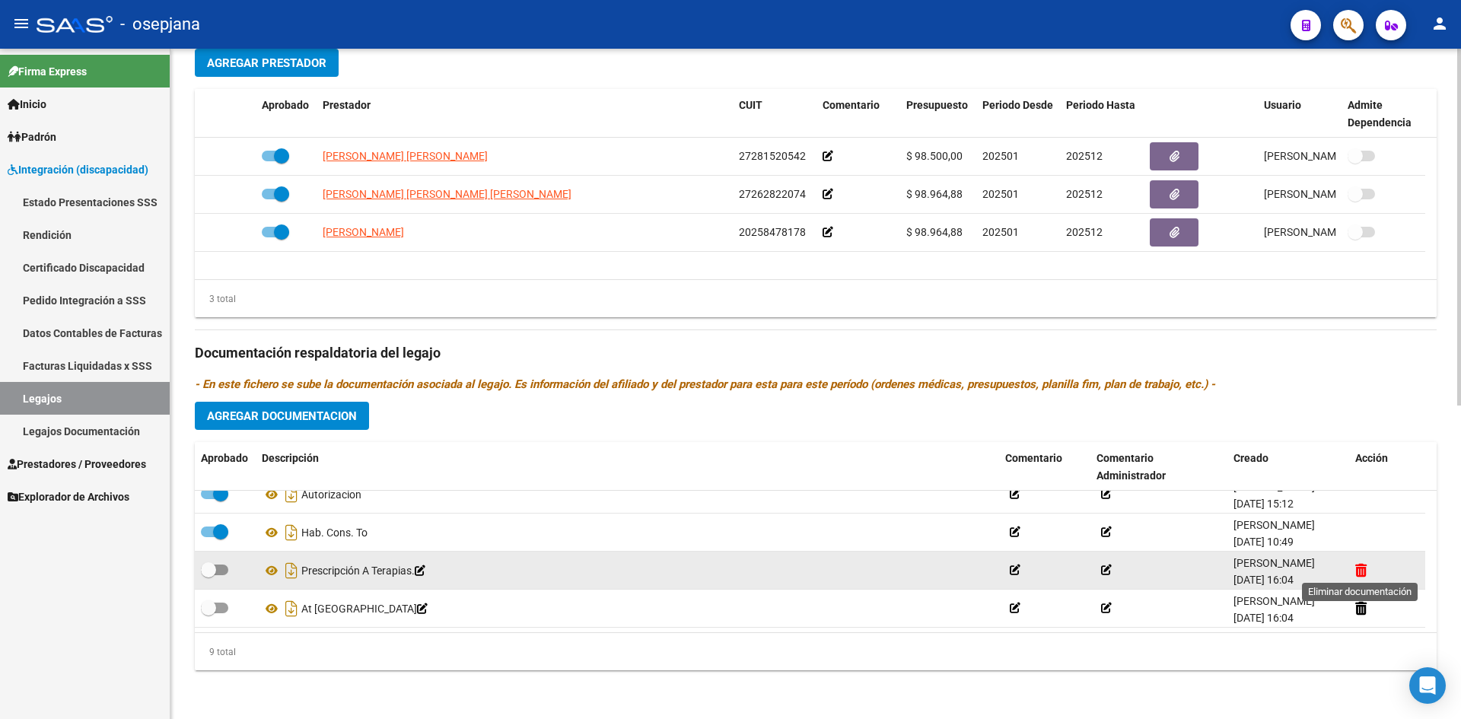
click at [1358, 571] on icon at bounding box center [1360, 570] width 11 height 14
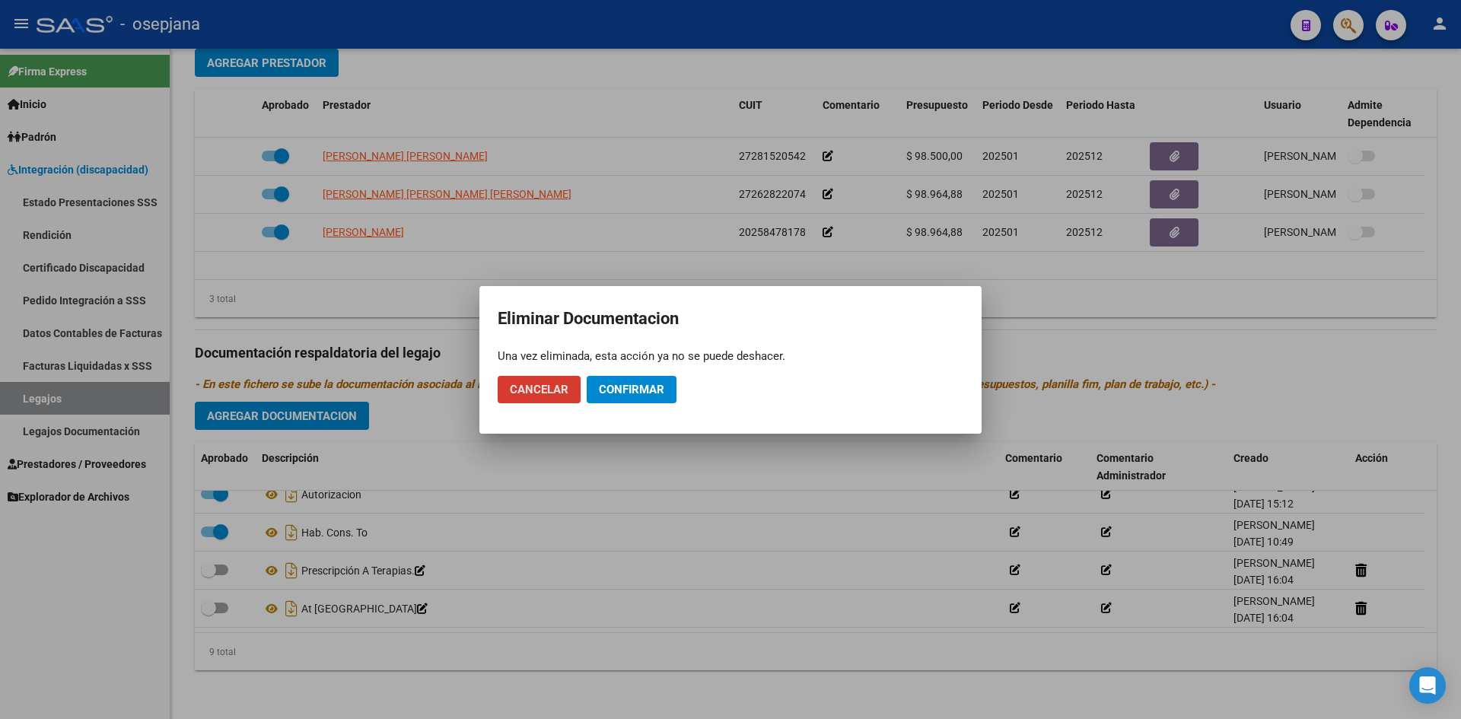
click at [643, 385] on span "Confirmar" at bounding box center [631, 390] width 65 height 14
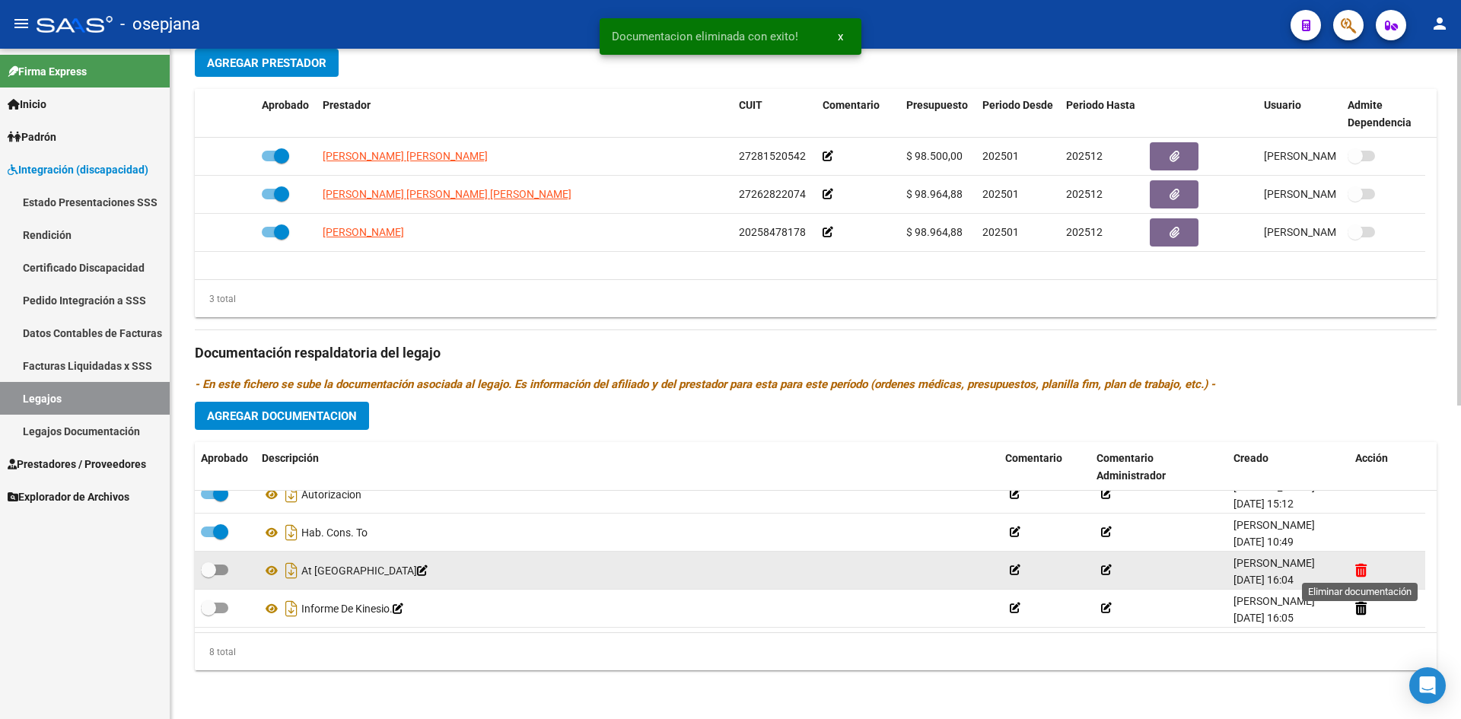
click at [1359, 574] on icon at bounding box center [1360, 570] width 11 height 14
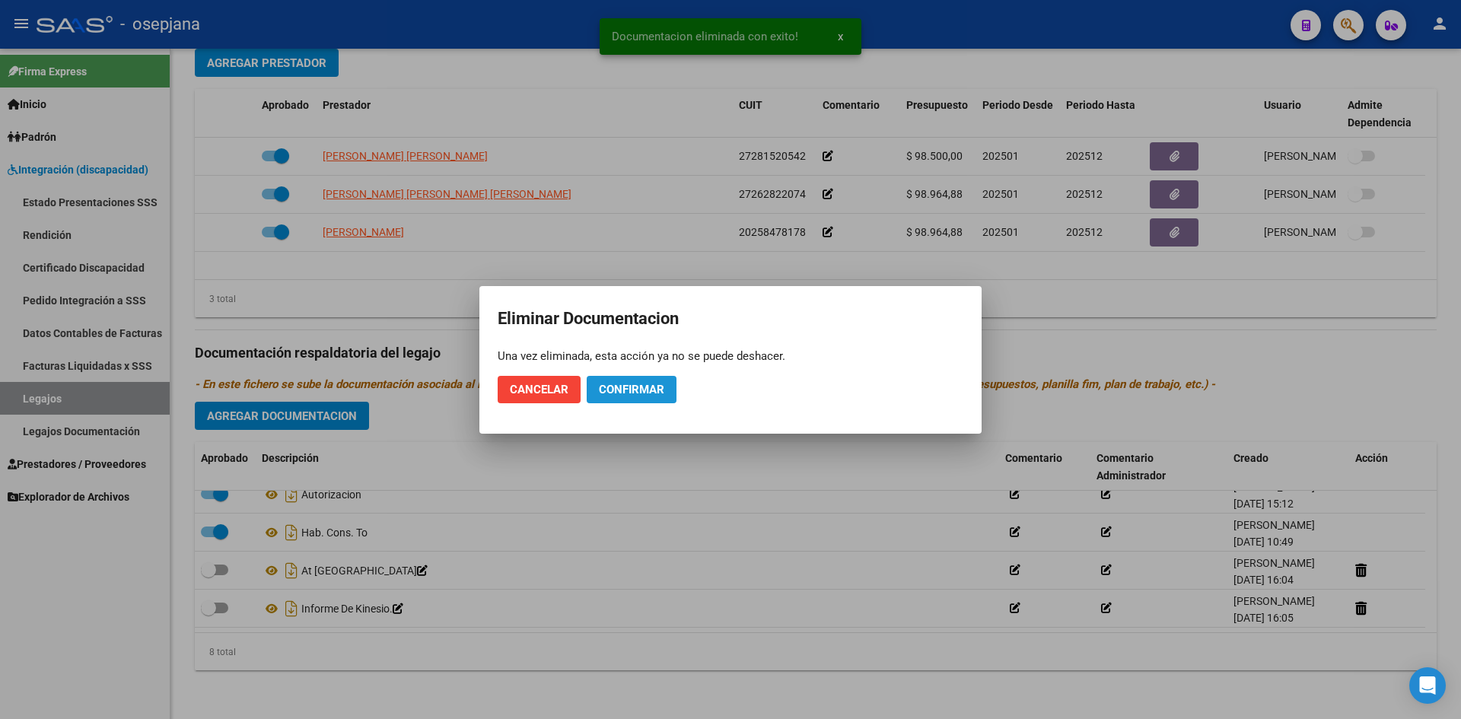
click at [644, 393] on span "Confirmar" at bounding box center [631, 390] width 65 height 14
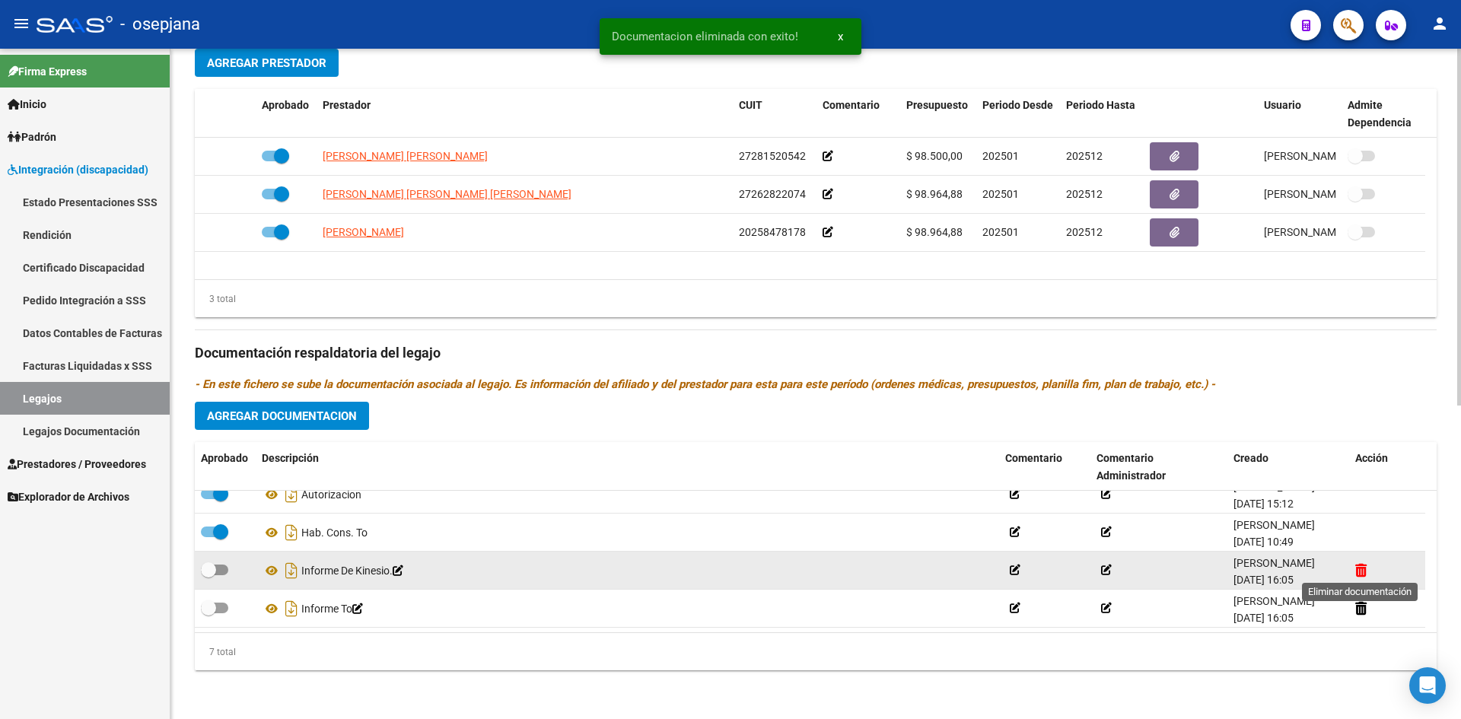
click at [1355, 571] on icon at bounding box center [1360, 570] width 11 height 14
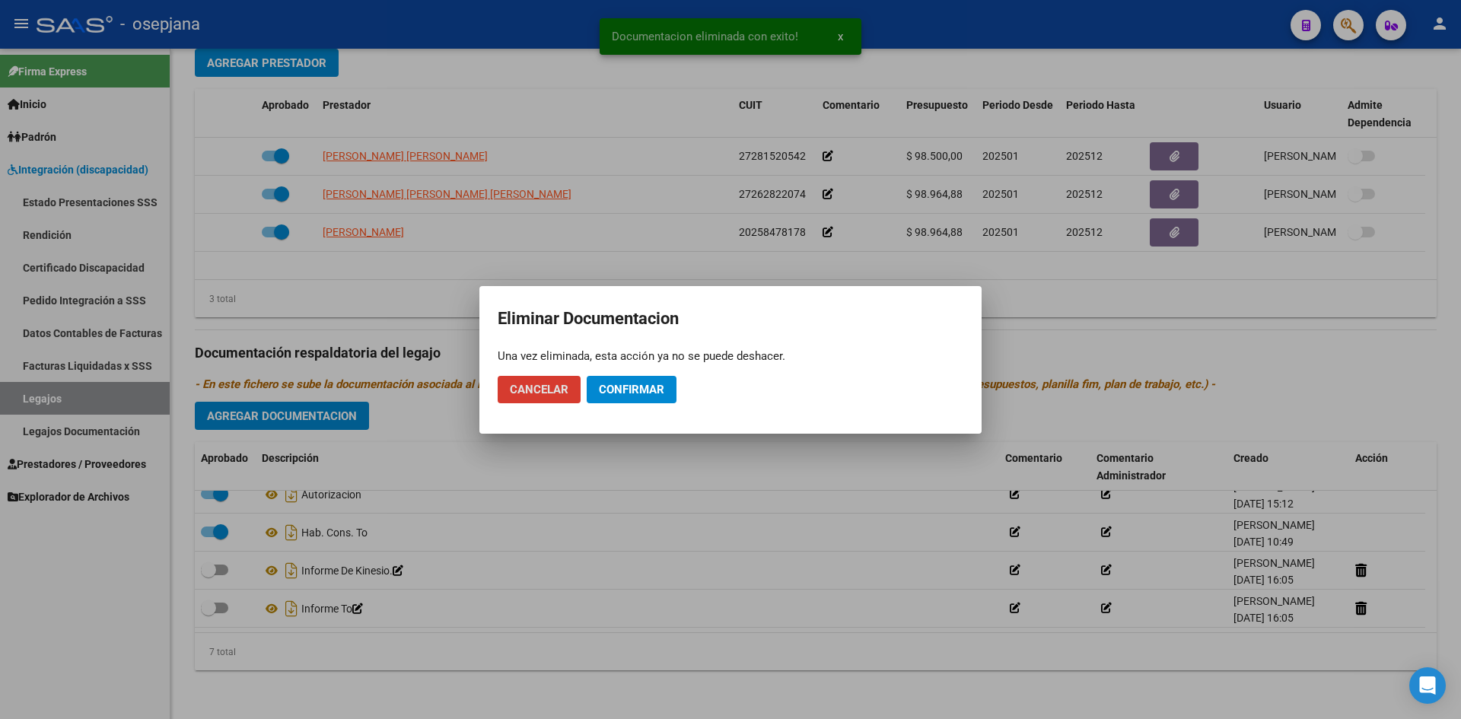
click at [636, 386] on span "Confirmar" at bounding box center [631, 390] width 65 height 14
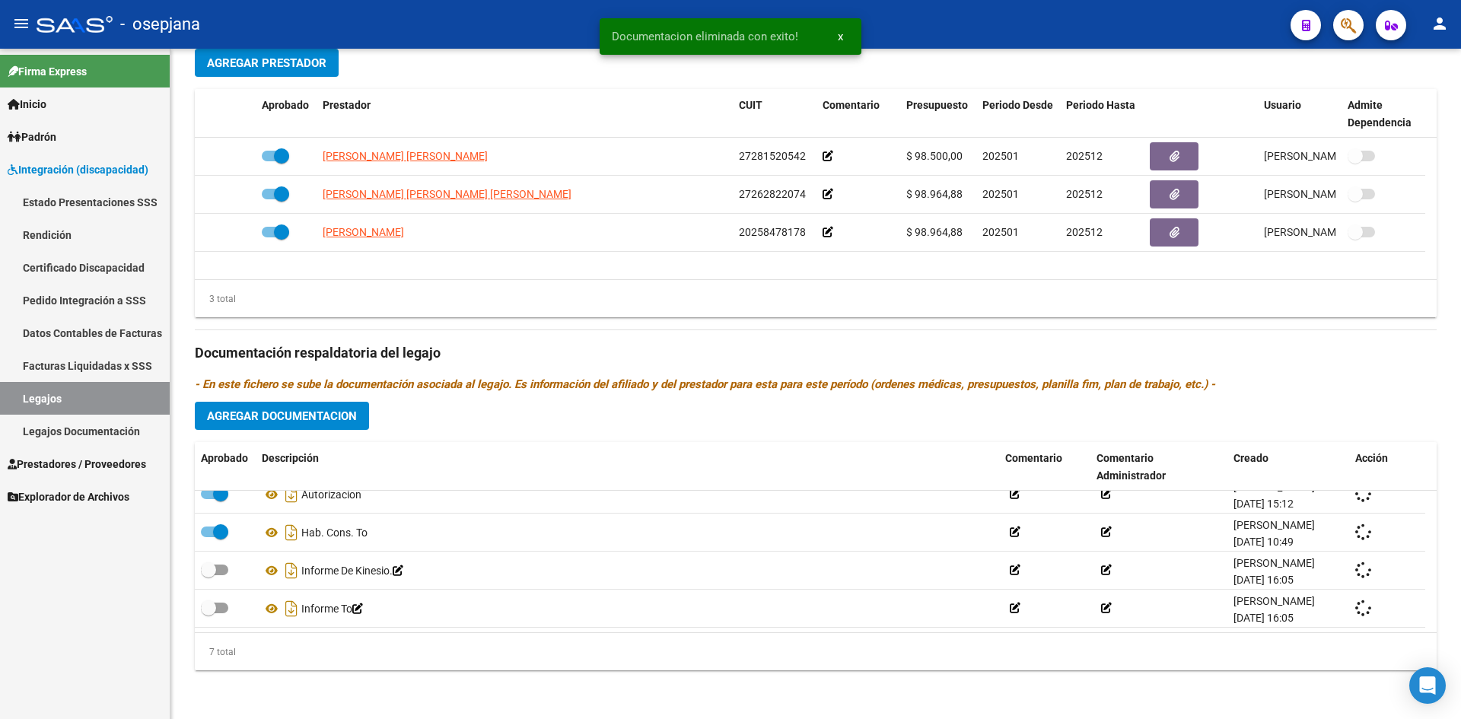
scroll to position [91, 0]
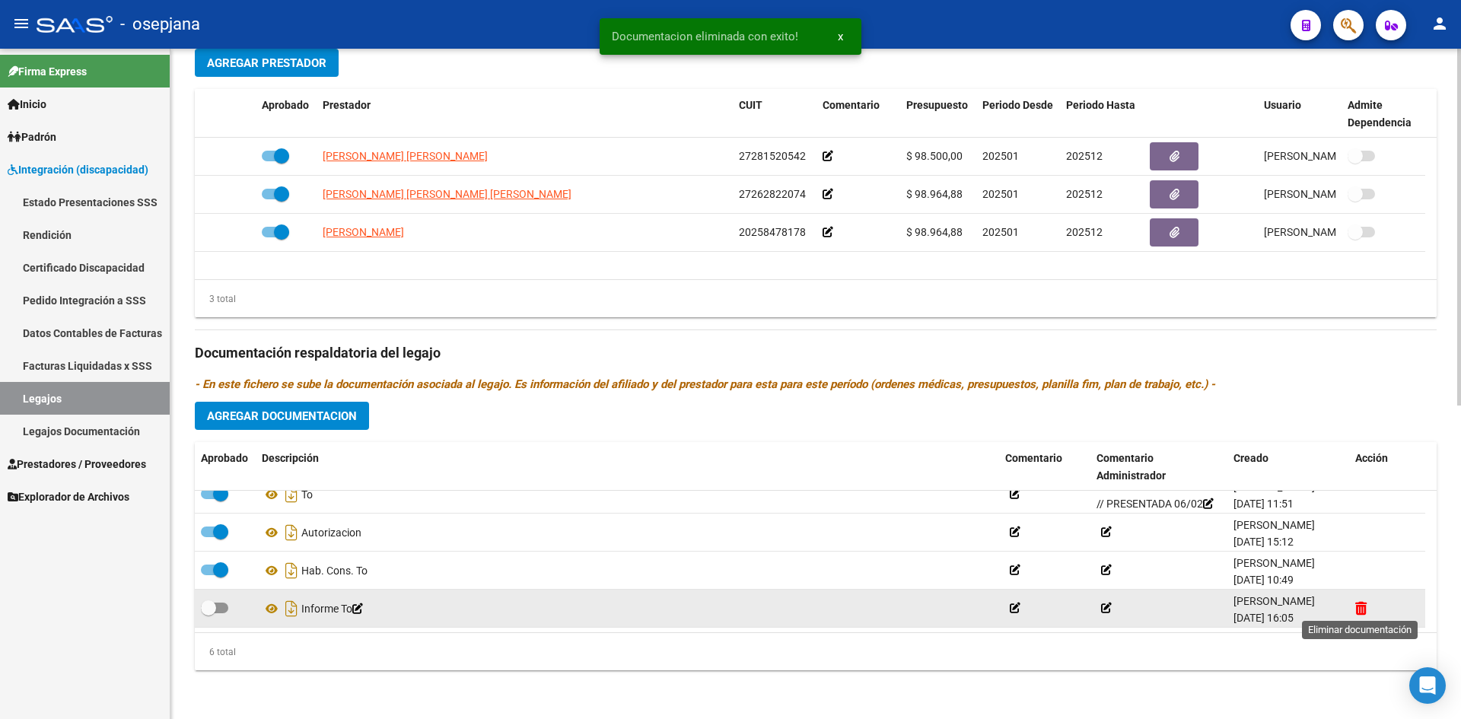
click at [1360, 603] on icon at bounding box center [1360, 608] width 11 height 14
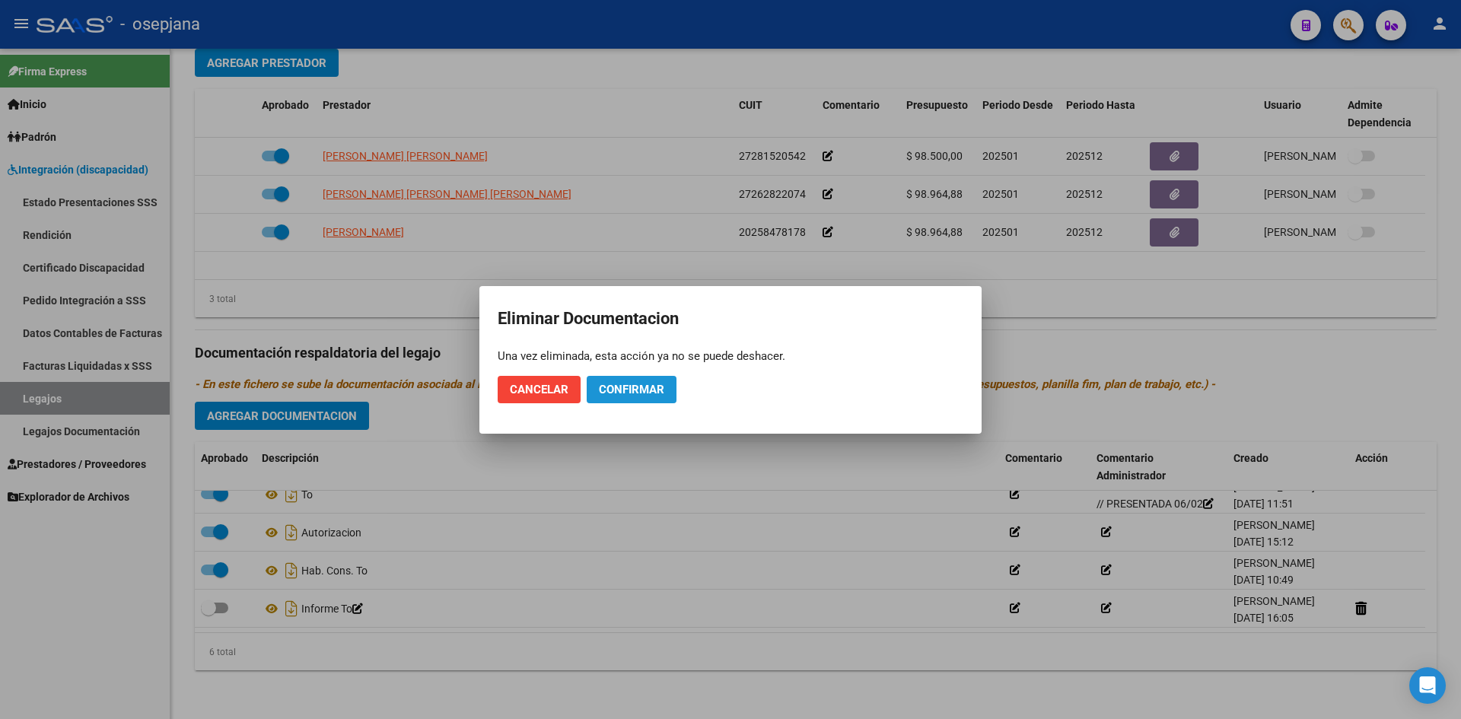
click at [622, 386] on span "Confirmar" at bounding box center [631, 390] width 65 height 14
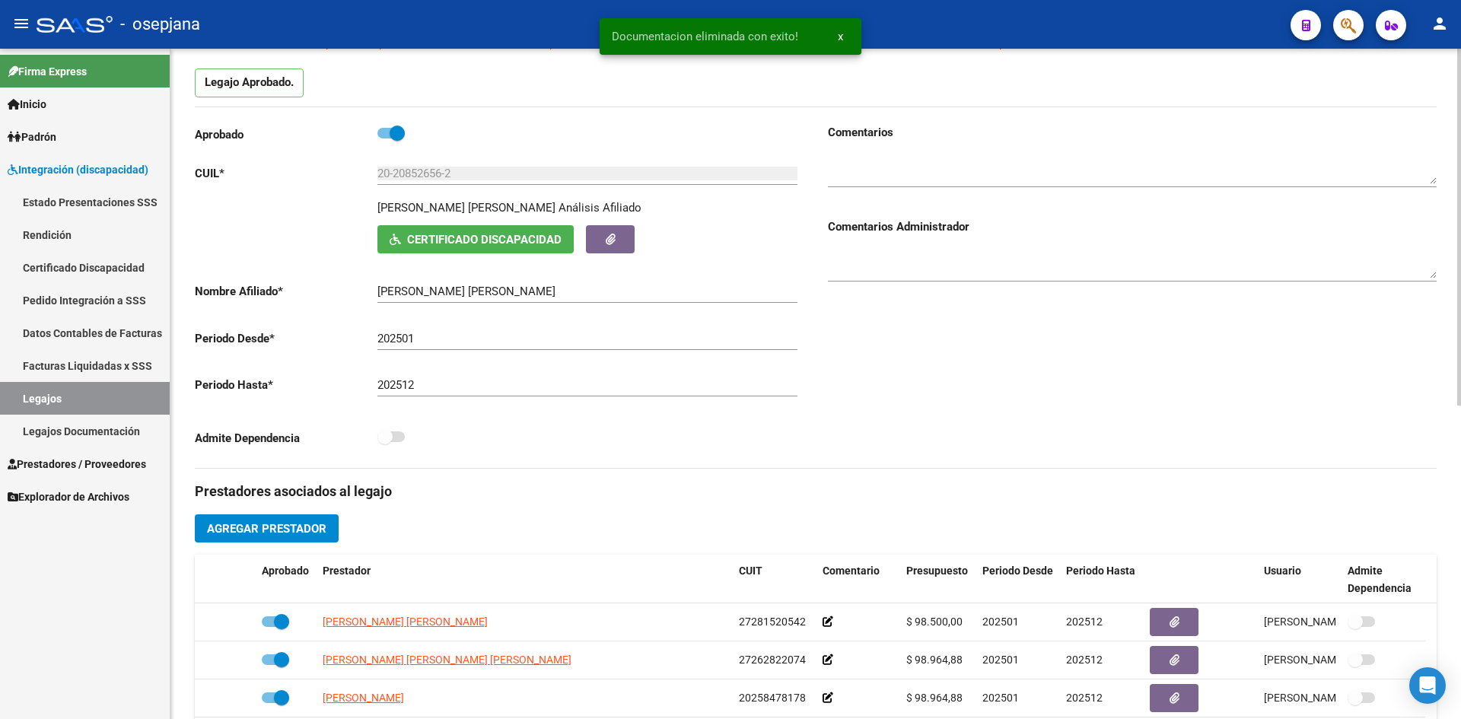
scroll to position [0, 0]
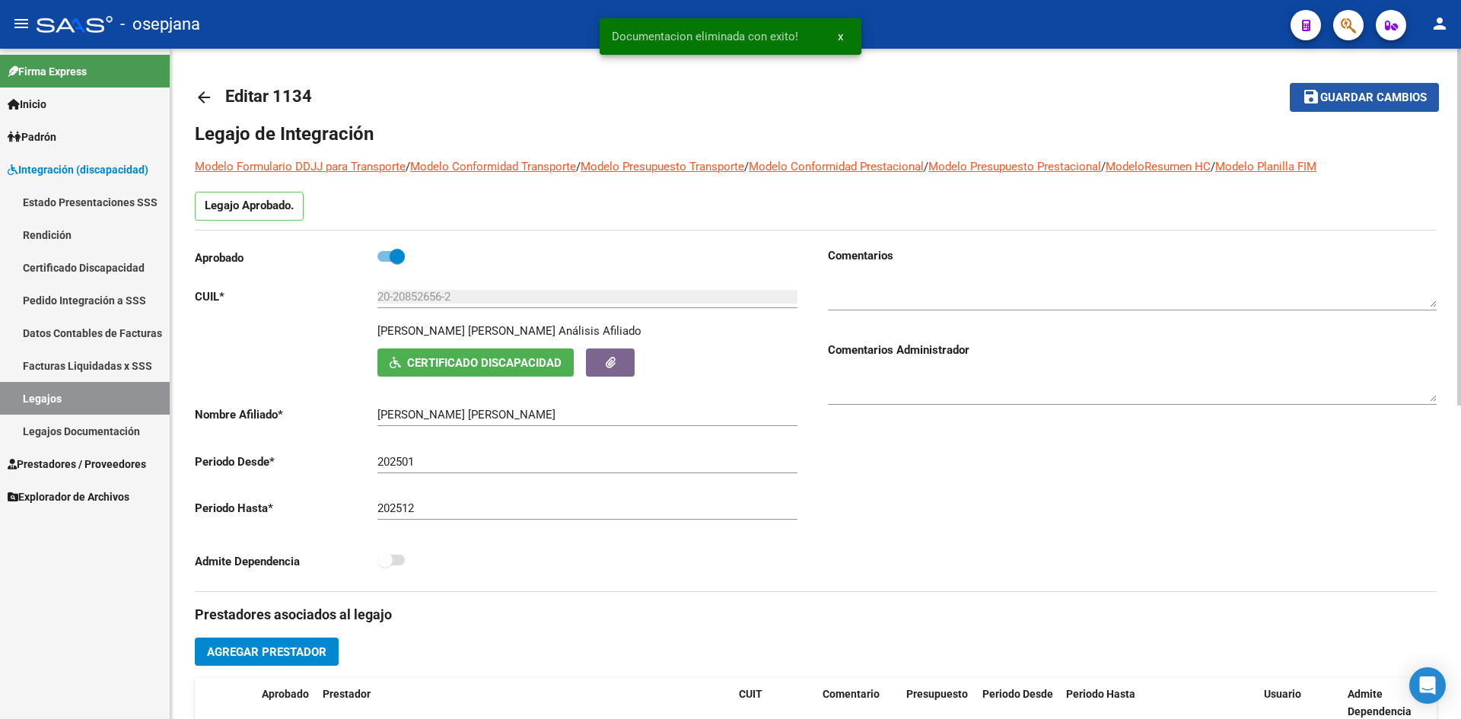
click at [1324, 100] on span "Guardar cambios" at bounding box center [1373, 98] width 107 height 14
click at [100, 400] on link "Legajos" at bounding box center [85, 398] width 170 height 33
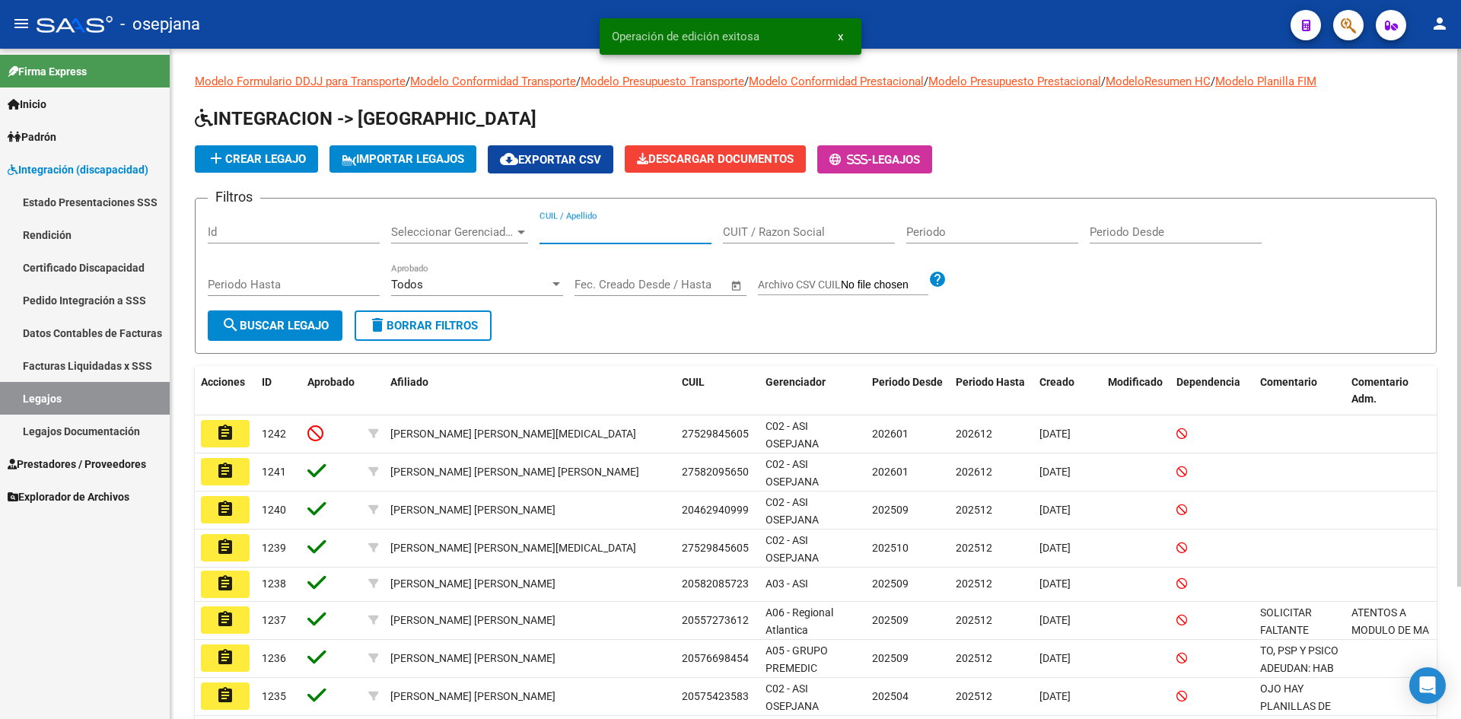
click at [610, 227] on input "CUIL / Apellido" at bounding box center [625, 232] width 172 height 14
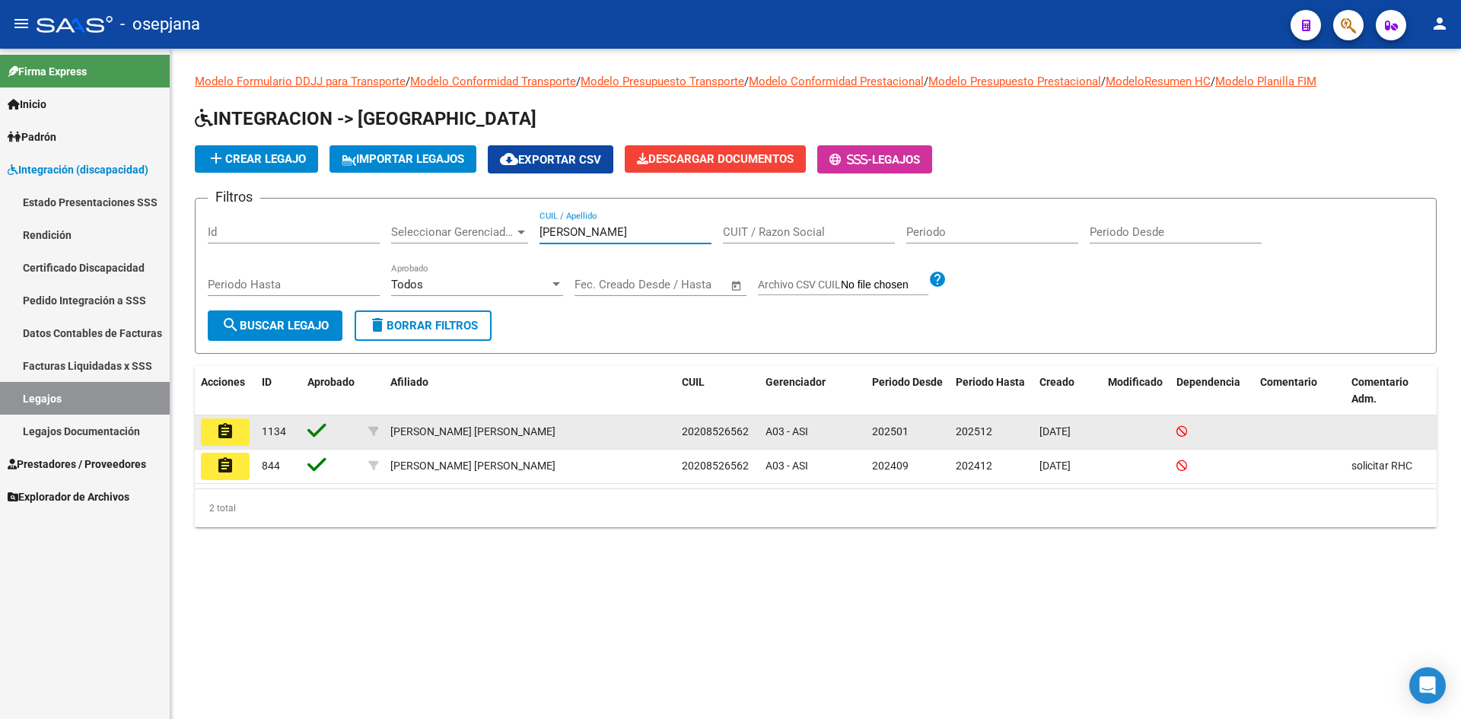
type input "borges"
click at [223, 426] on mat-icon "assignment" at bounding box center [225, 431] width 18 height 18
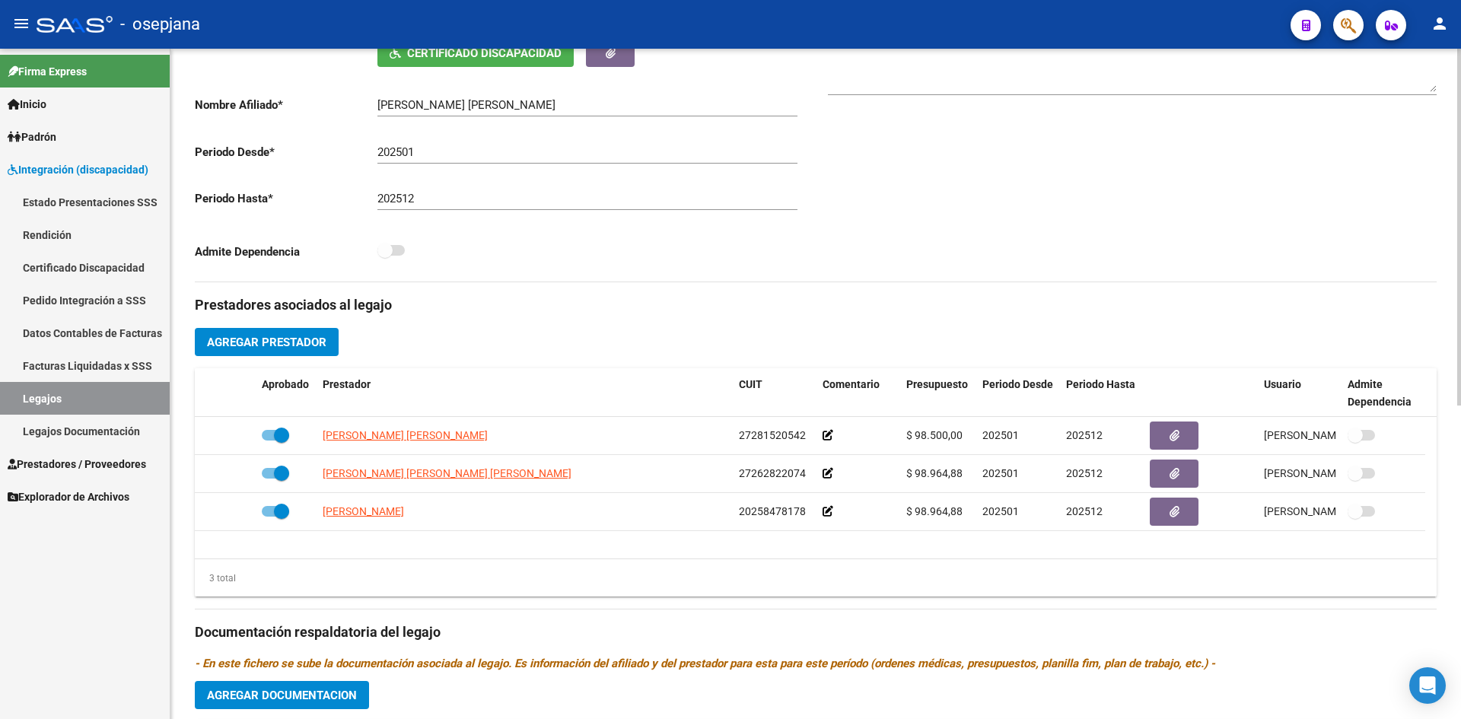
scroll to position [533, 0]
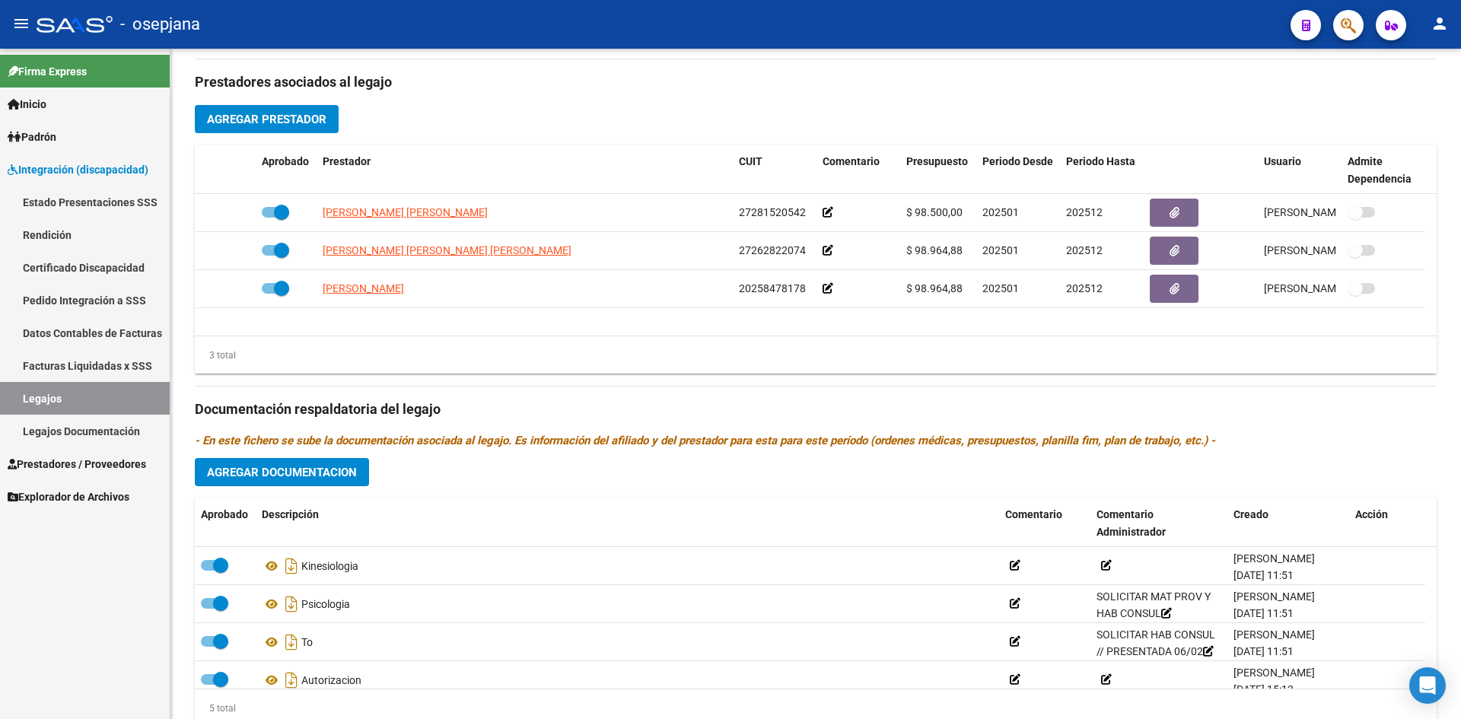
click at [96, 167] on span "Integración (discapacidad)" at bounding box center [78, 169] width 141 height 17
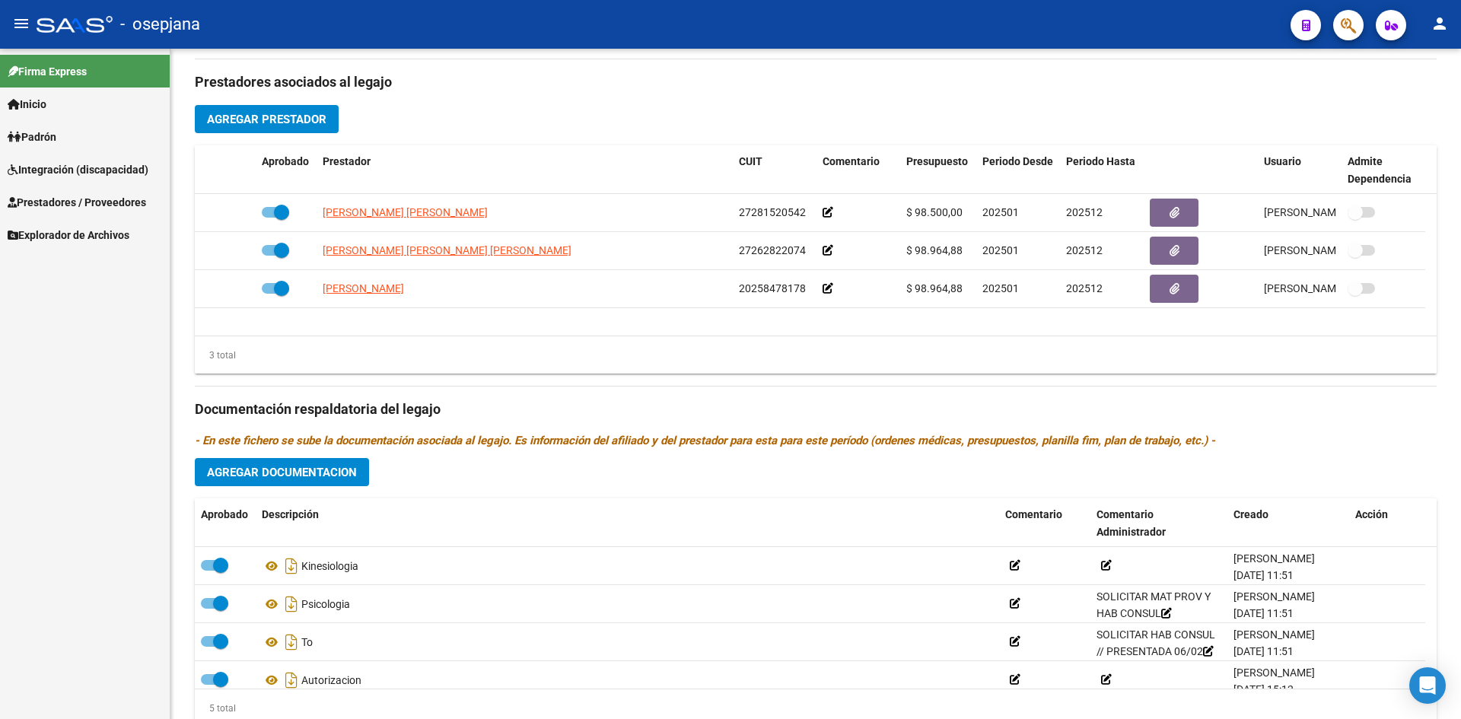
click at [75, 167] on span "Integración (discapacidad)" at bounding box center [78, 169] width 141 height 17
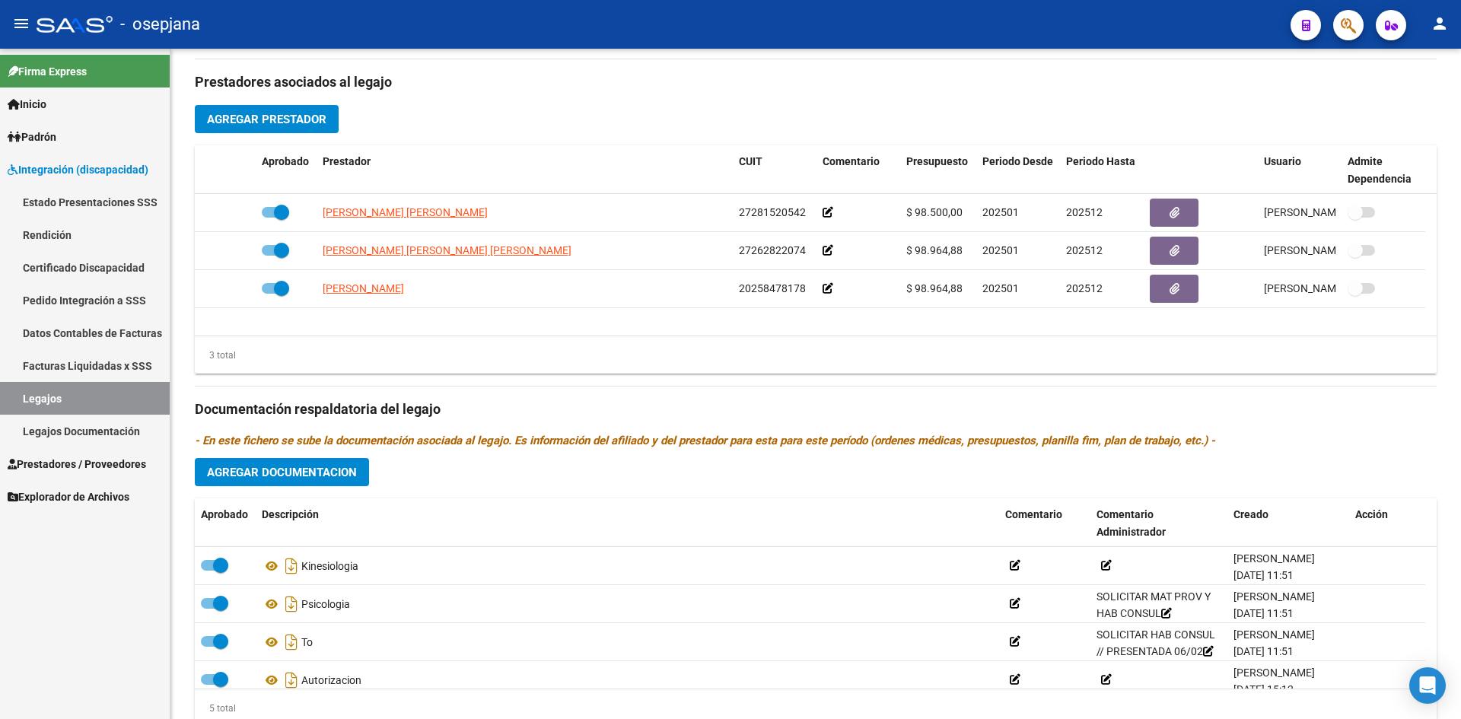
click at [88, 398] on link "Legajos" at bounding box center [85, 398] width 170 height 33
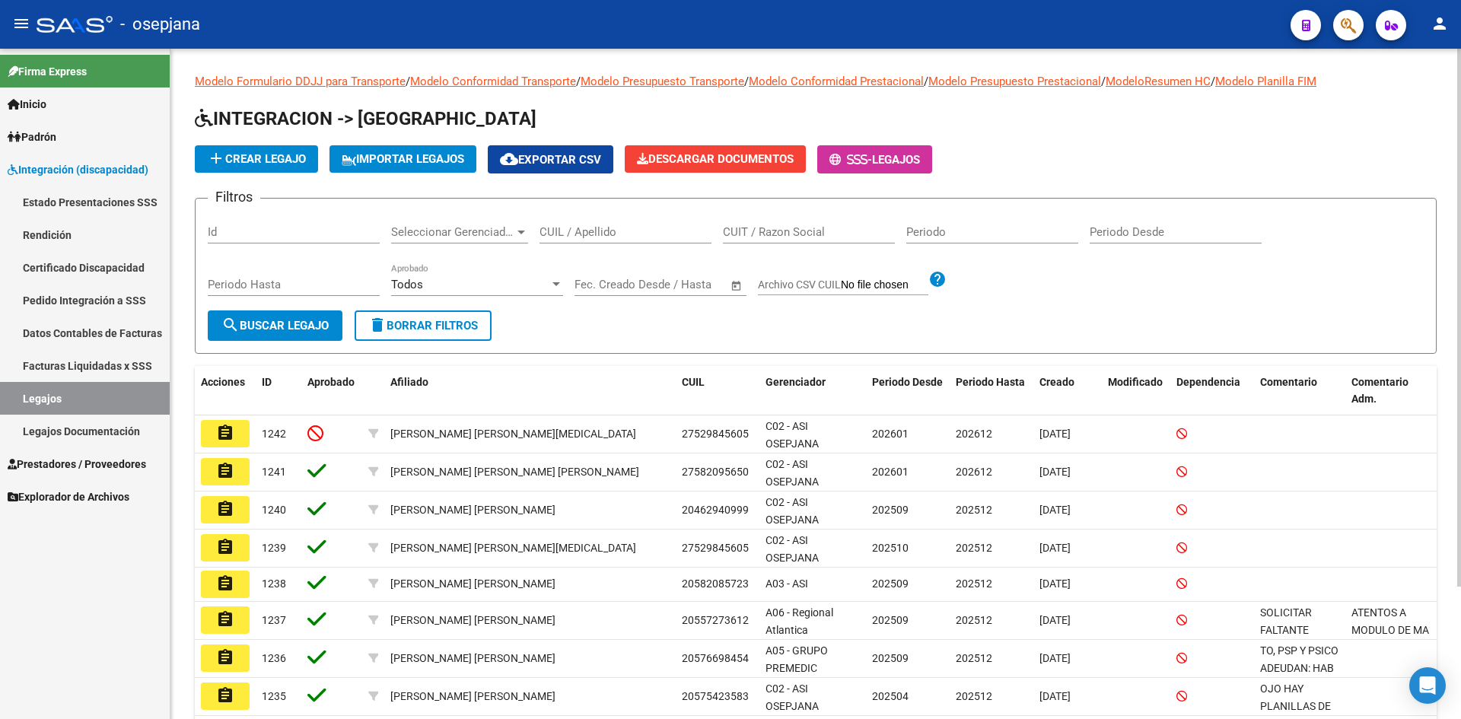
click at [587, 231] on input "CUIL / Apellido" at bounding box center [625, 232] width 172 height 14
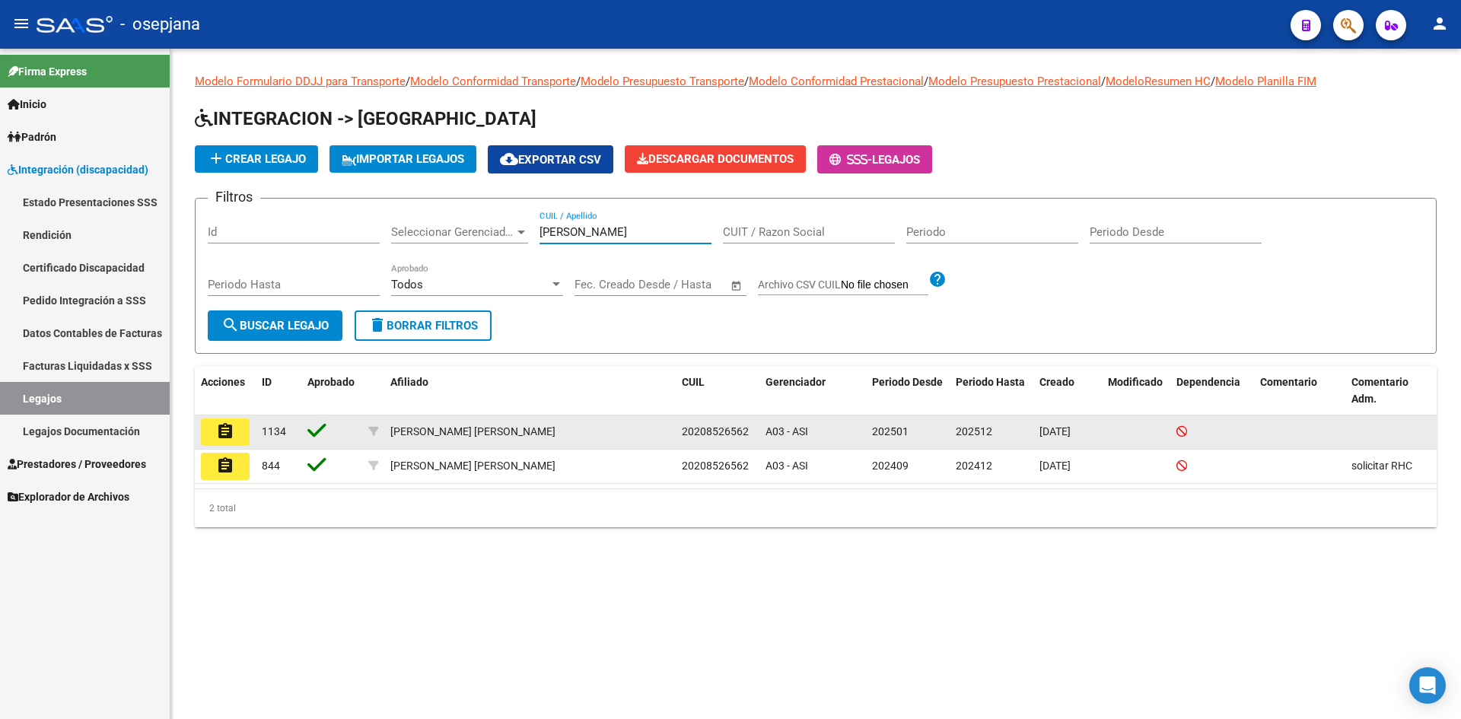
type input "borgese"
click at [243, 425] on button "assignment" at bounding box center [225, 431] width 49 height 27
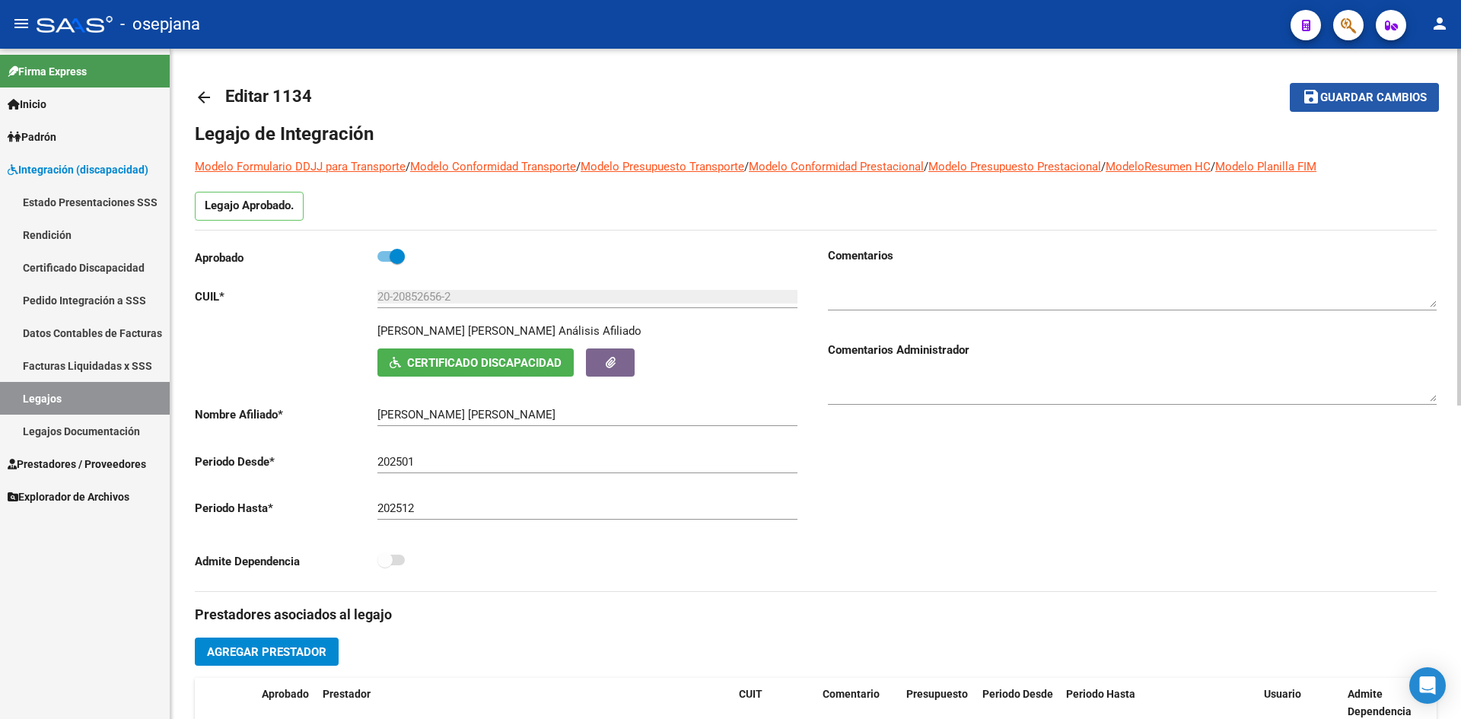
click at [1325, 101] on span "Guardar cambios" at bounding box center [1373, 98] width 107 height 14
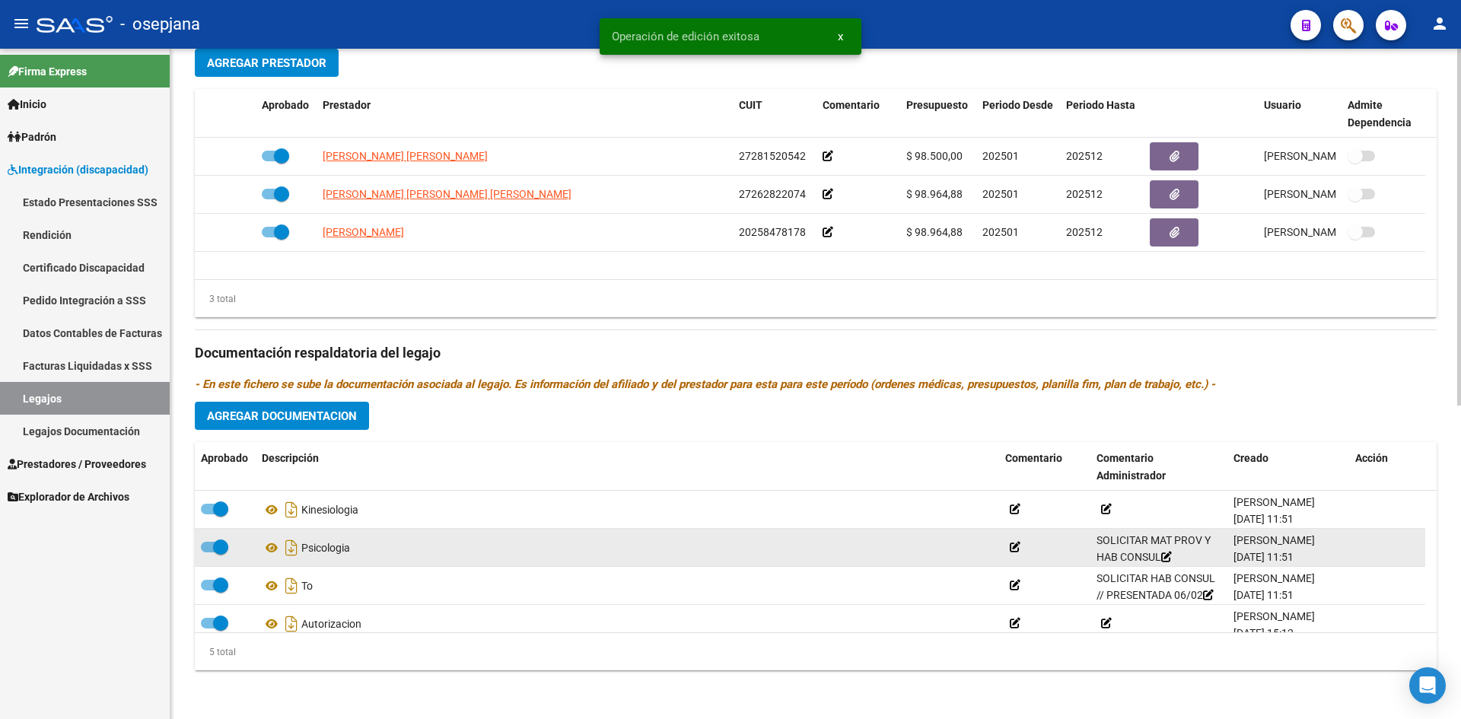
scroll to position [53, 0]
